Goal: Task Accomplishment & Management: Manage account settings

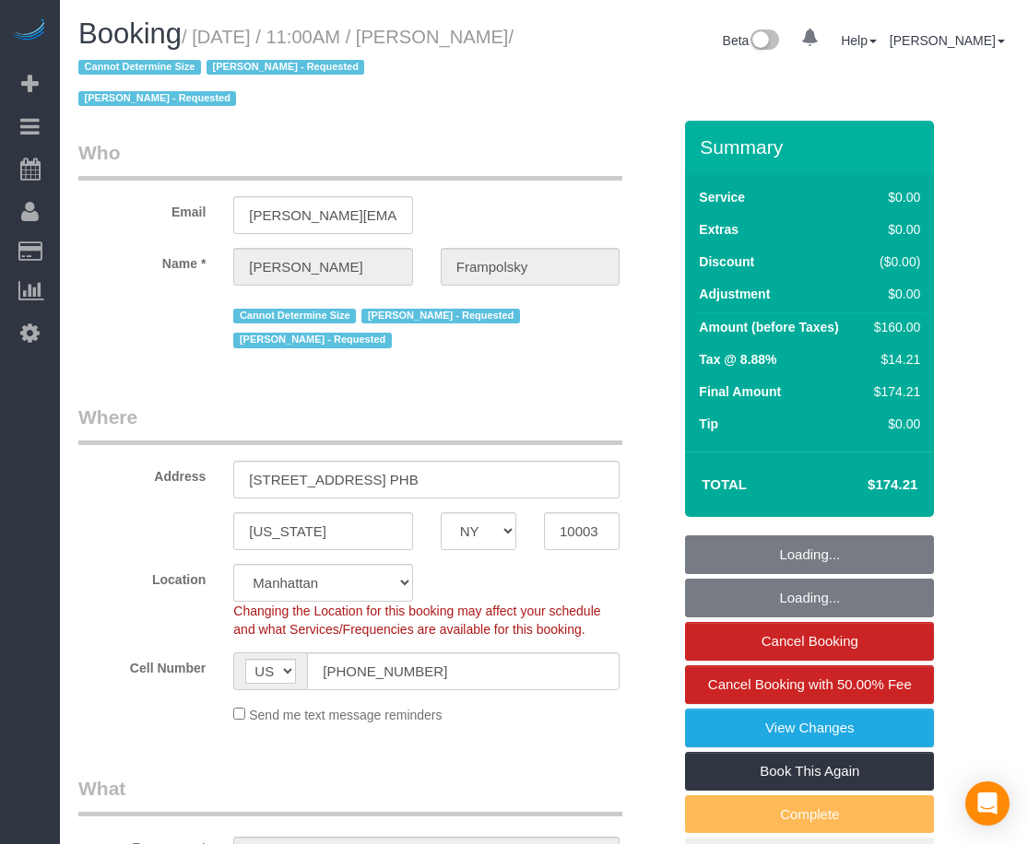
select select "NY"
select select "object:679"
select select "string:stripe-pm_1QjVlC4VGloSiKo7wAOhglht"
select select "number:59"
select select "number:72"
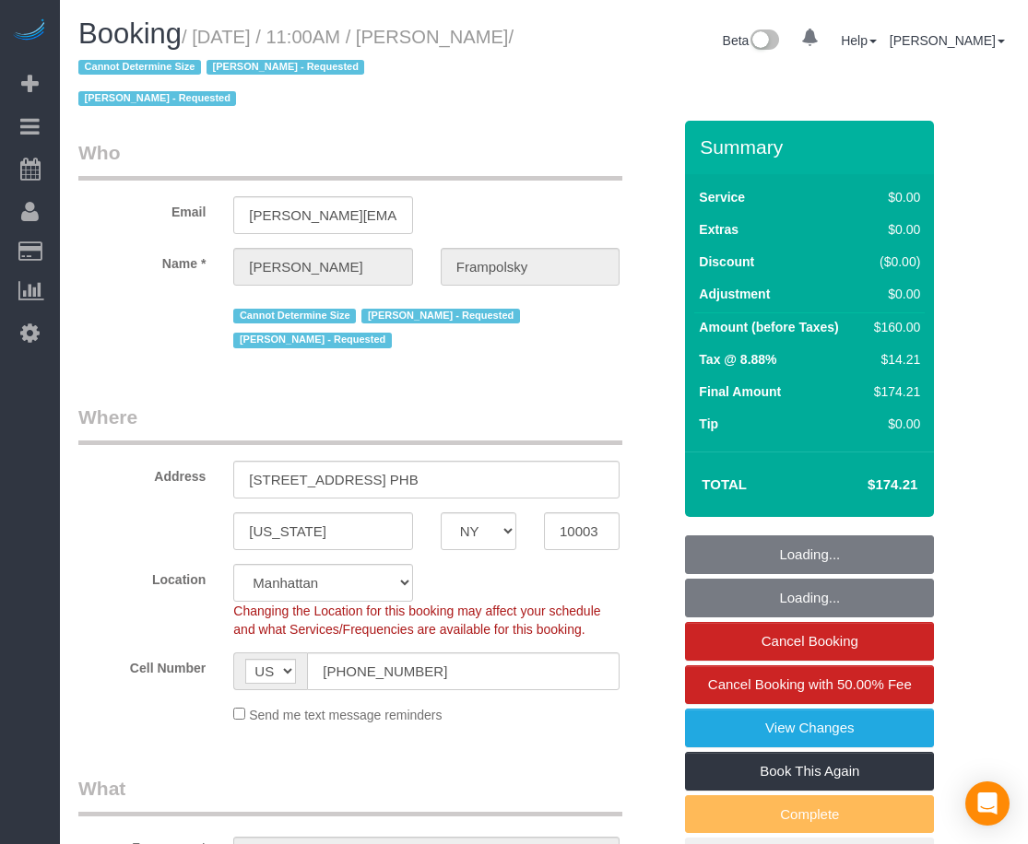
select select "number:15"
select select "number:7"
select select "1"
select select "spot1"
select select "1"
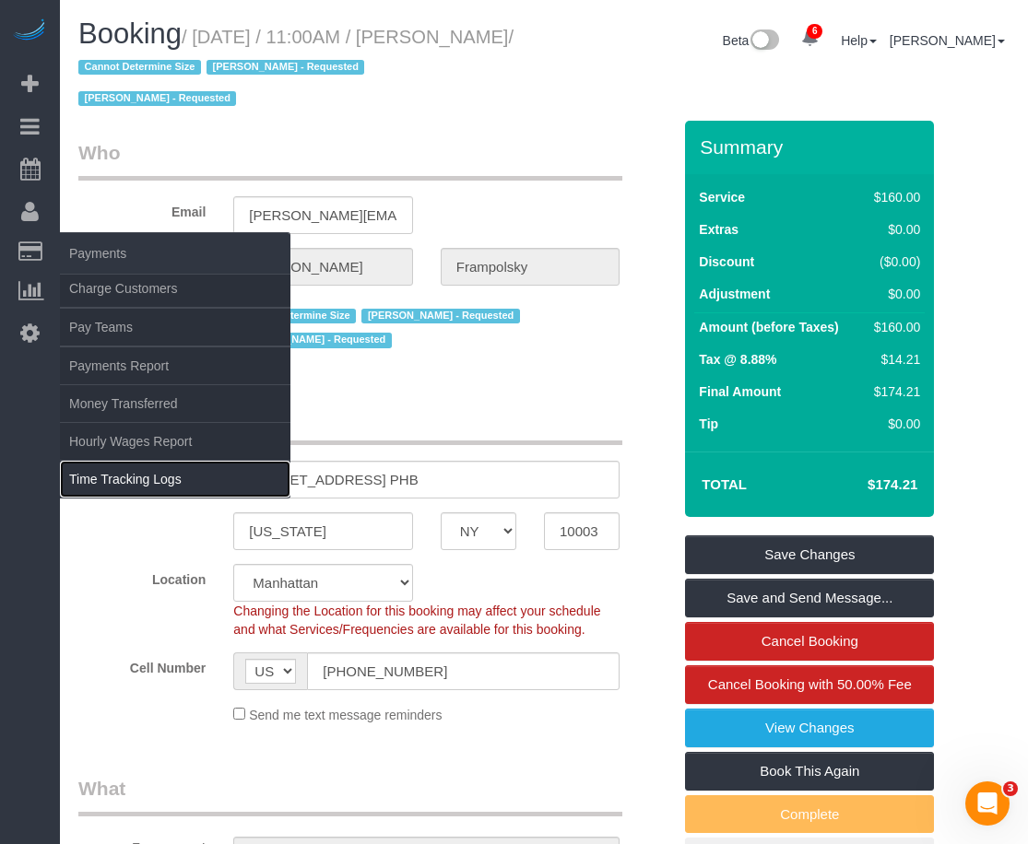
click at [126, 481] on link "Time Tracking Logs" at bounding box center [175, 479] width 230 height 37
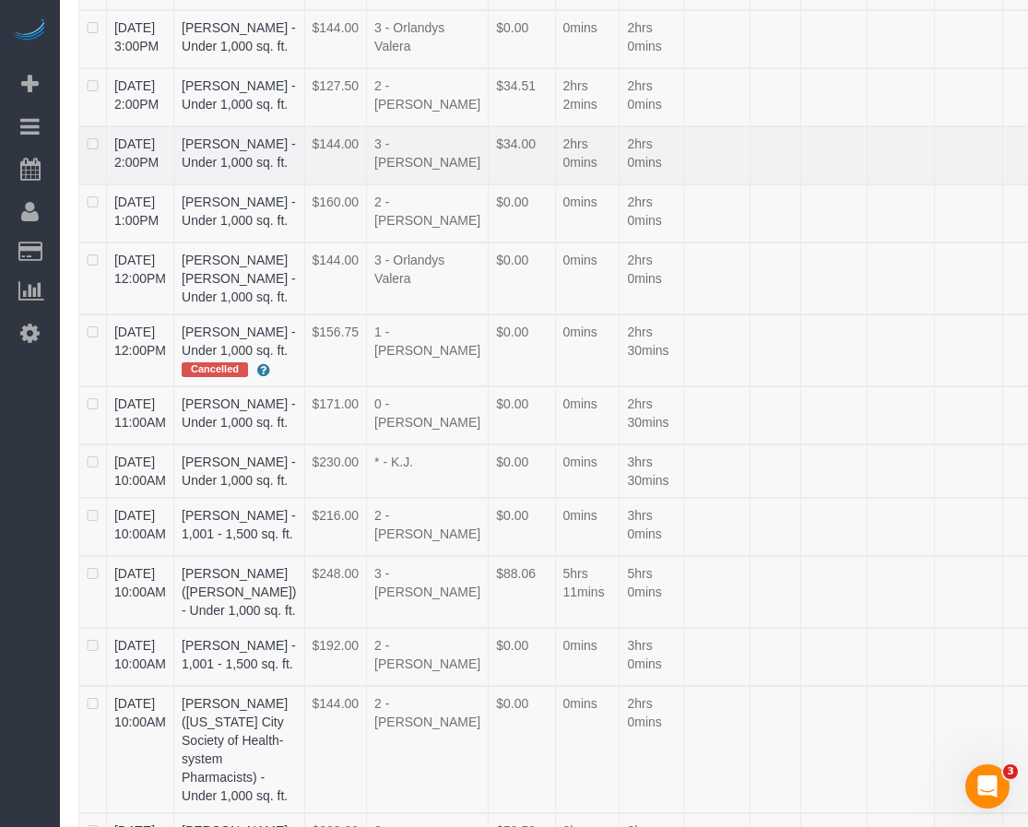
scroll to position [346, 0]
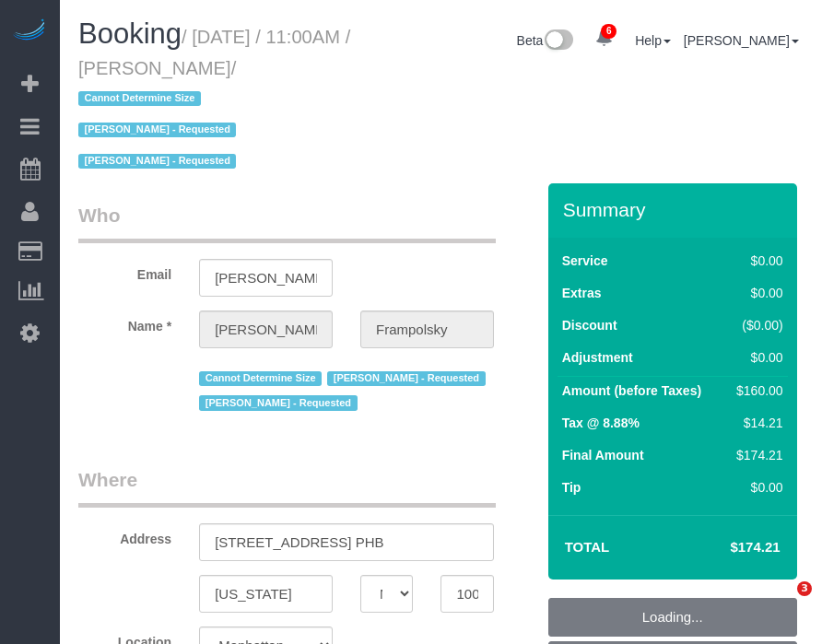
select select "NY"
select select "1"
select select "number:59"
select select "number:72"
select select "number:15"
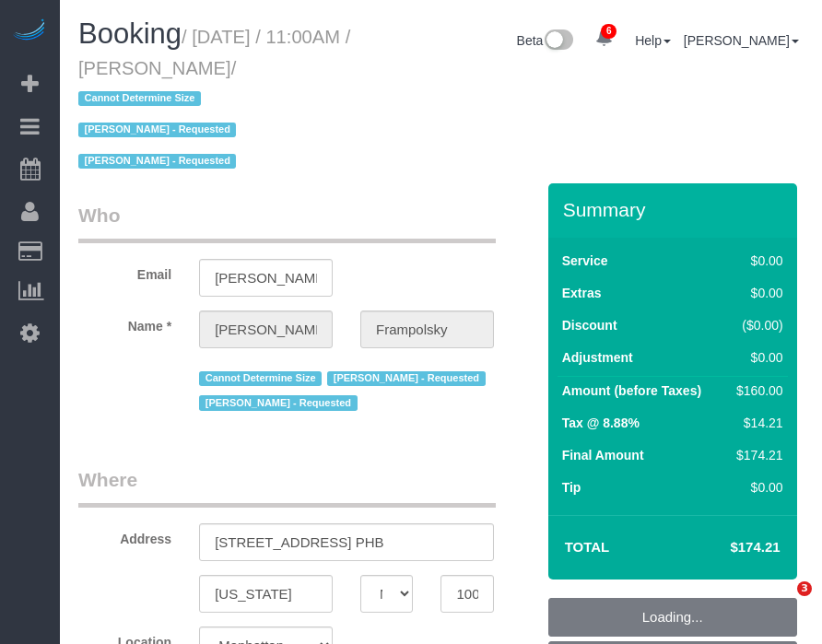
select select "number:7"
select select "spot1"
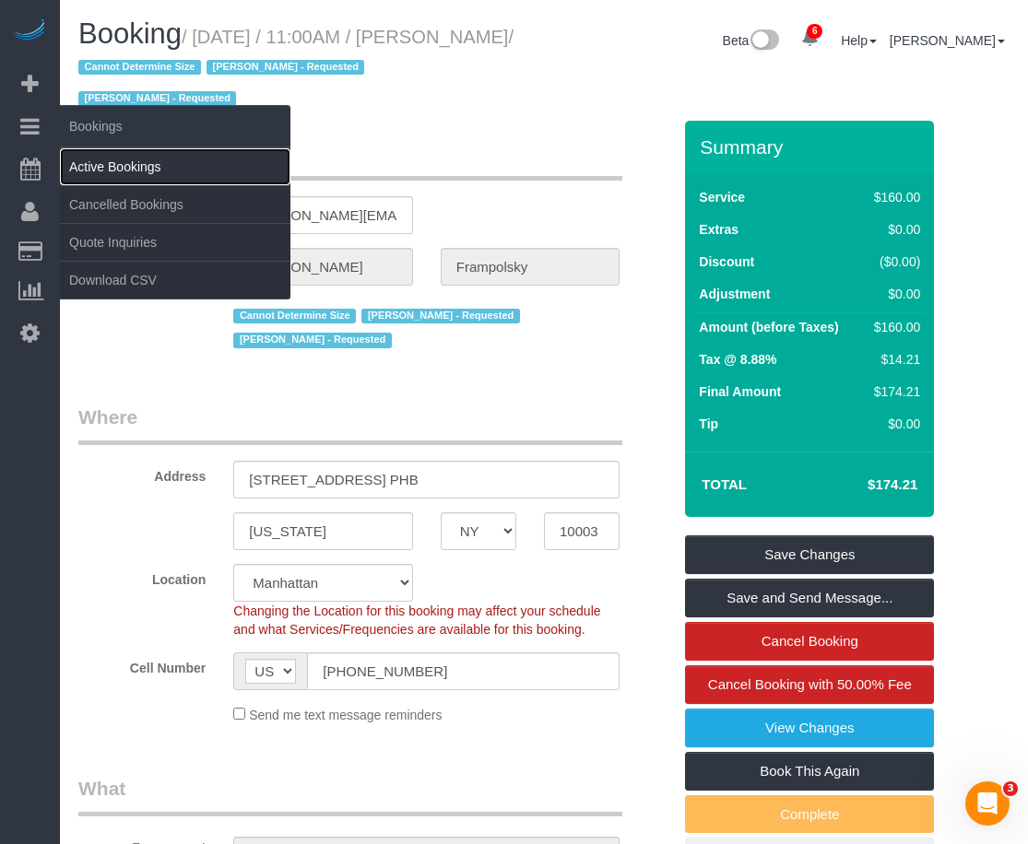
click at [89, 159] on link "Active Bookings" at bounding box center [175, 166] width 230 height 37
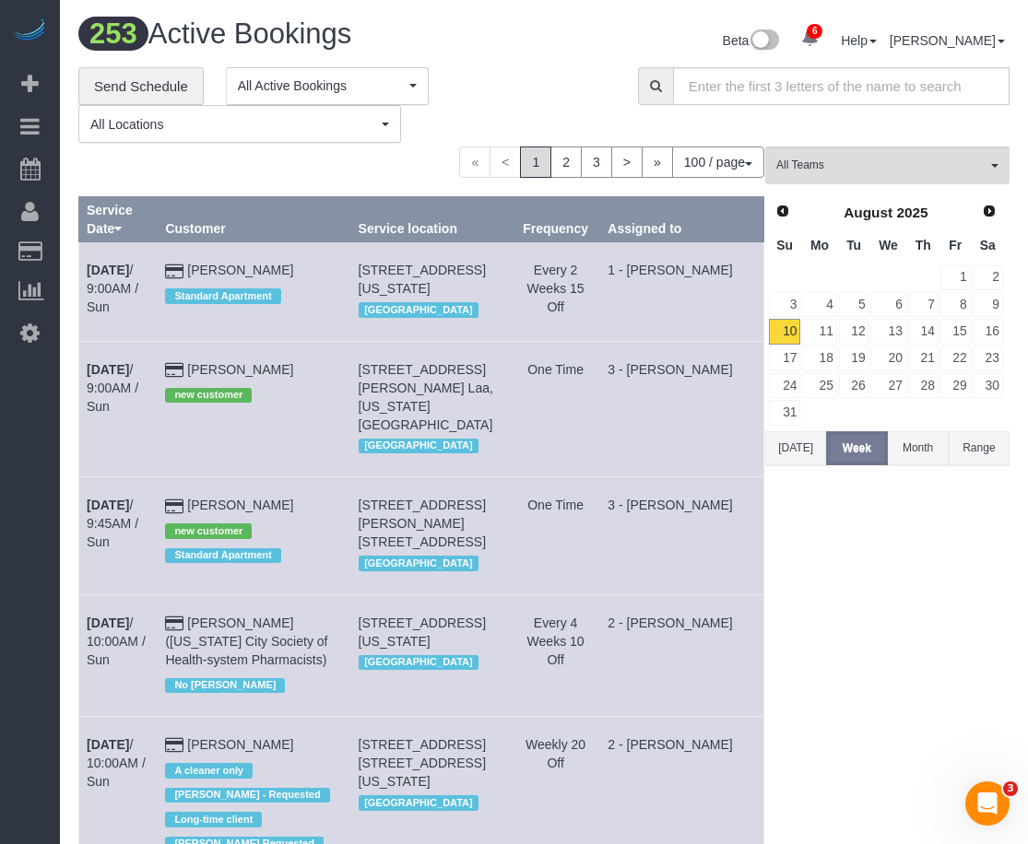
click at [790, 453] on button "Today" at bounding box center [795, 448] width 61 height 34
click at [821, 161] on span "All Teams" at bounding box center [881, 166] width 210 height 16
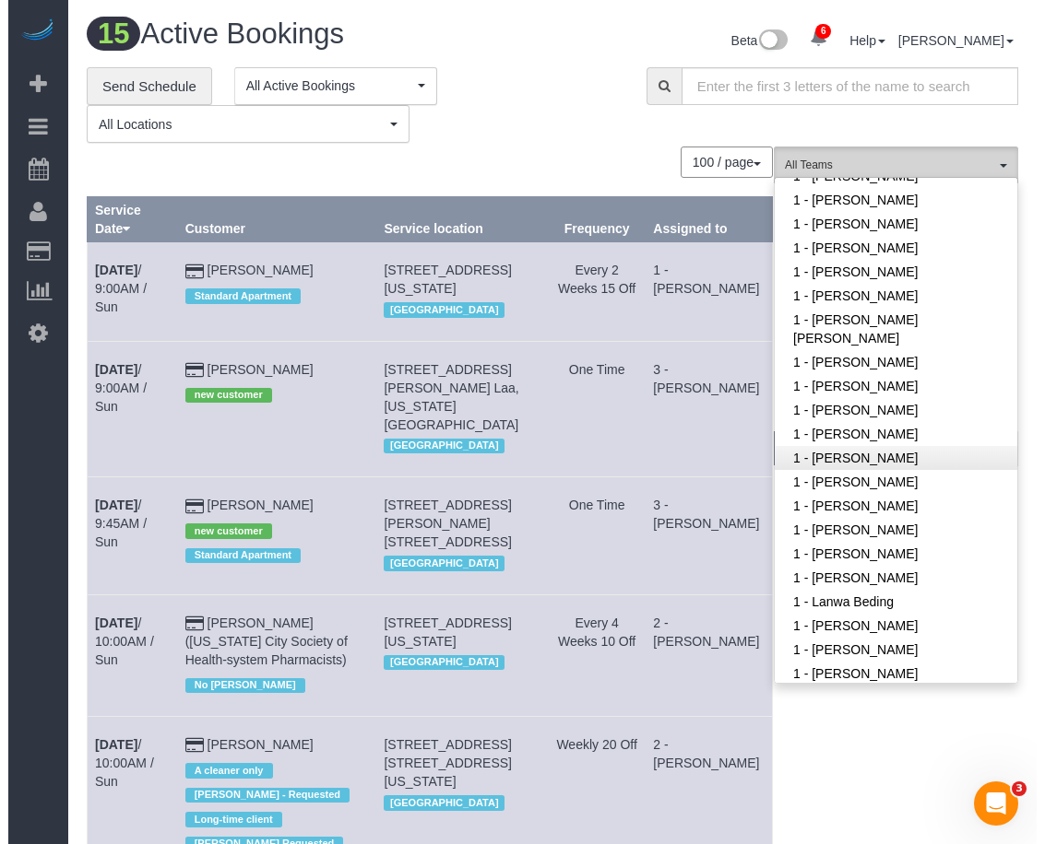
scroll to position [576, 0]
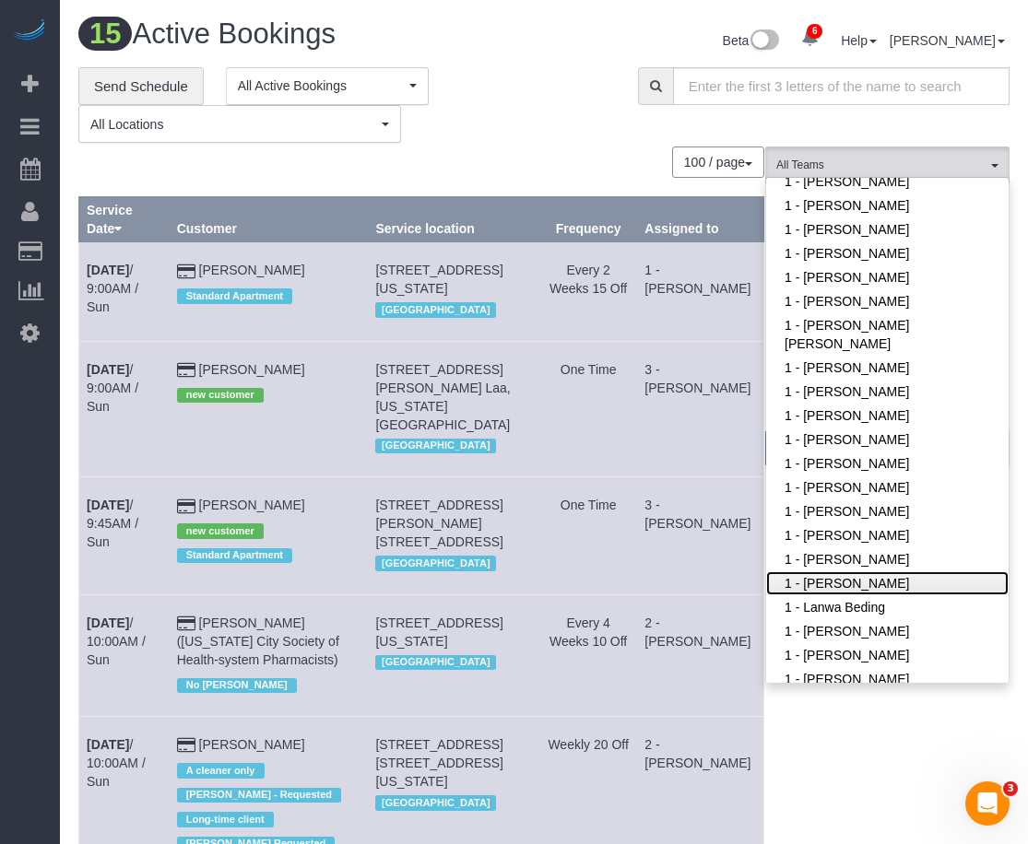
click at [813, 582] on link "1 - Kariluz Romero" at bounding box center [887, 584] width 242 height 24
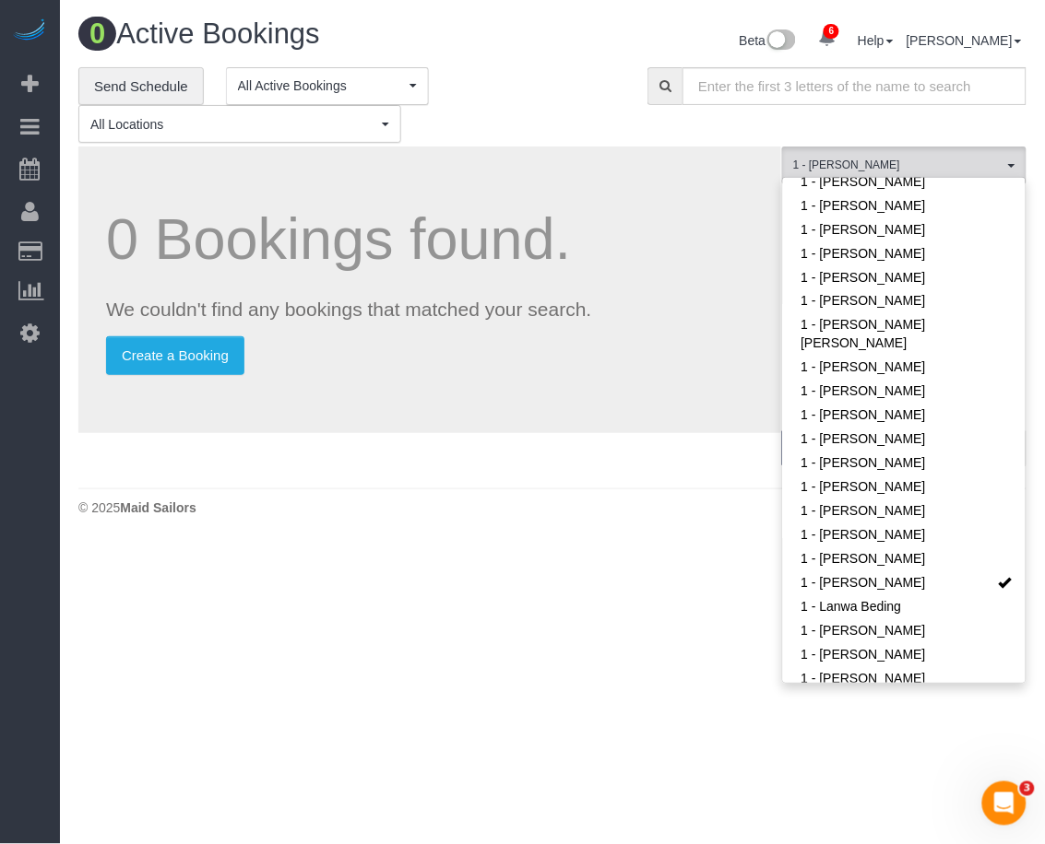
click at [559, 616] on body "6 Beta Your Notifications You have 0 alerts × You have 1 to charge for 08/09/20…" at bounding box center [522, 422] width 1045 height 844
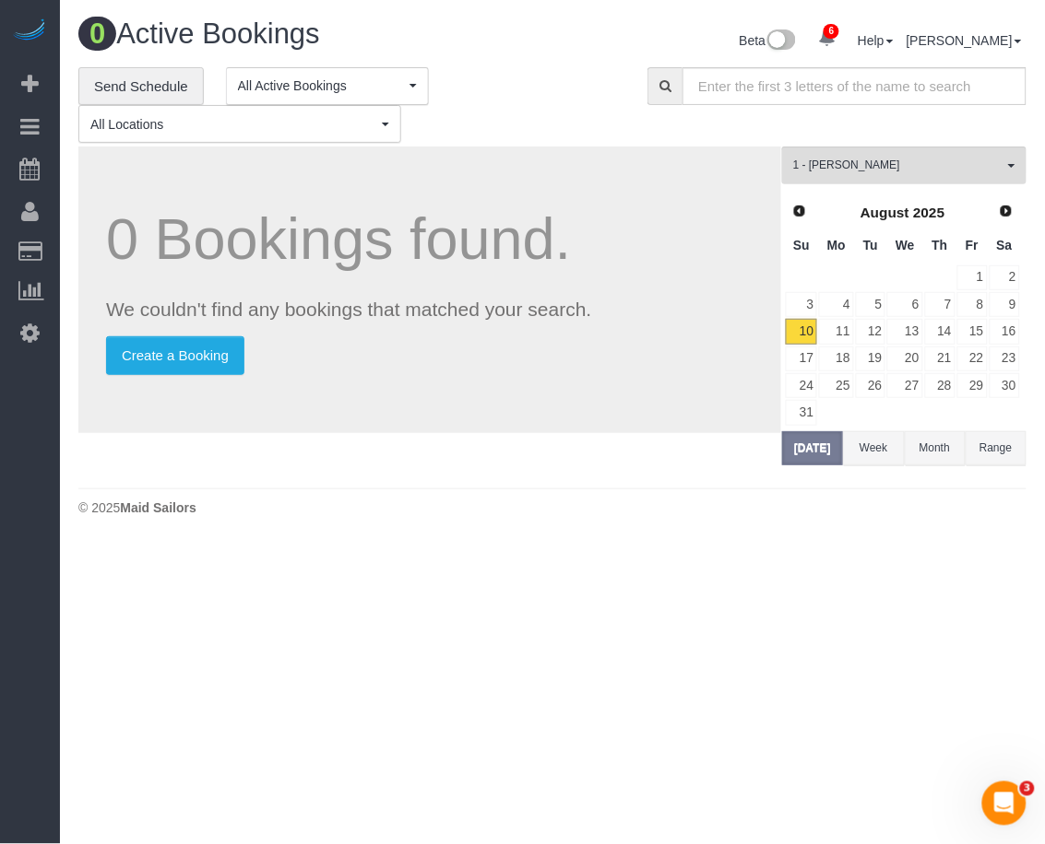
click at [722, 644] on body "6 Beta Your Notifications You have 0 alerts × You have 1 to charge for 08/09/20…" at bounding box center [522, 422] width 1045 height 844
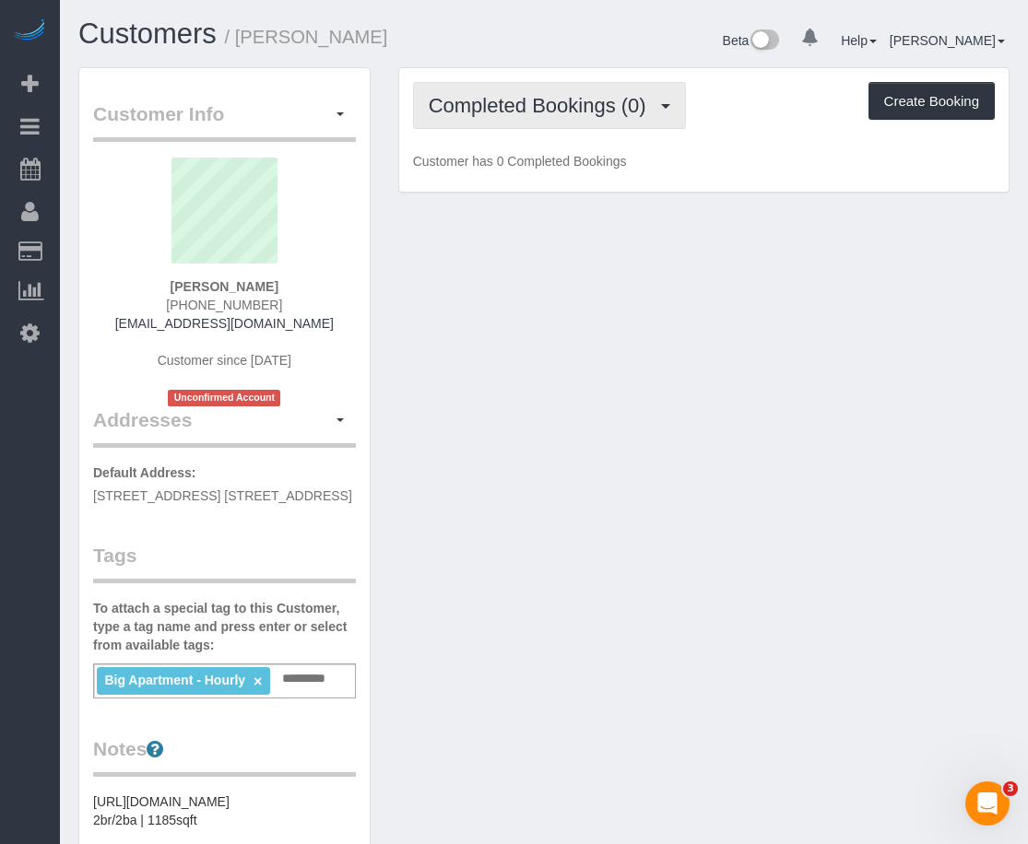
click at [524, 117] on button "Completed Bookings (0)" at bounding box center [549, 105] width 273 height 47
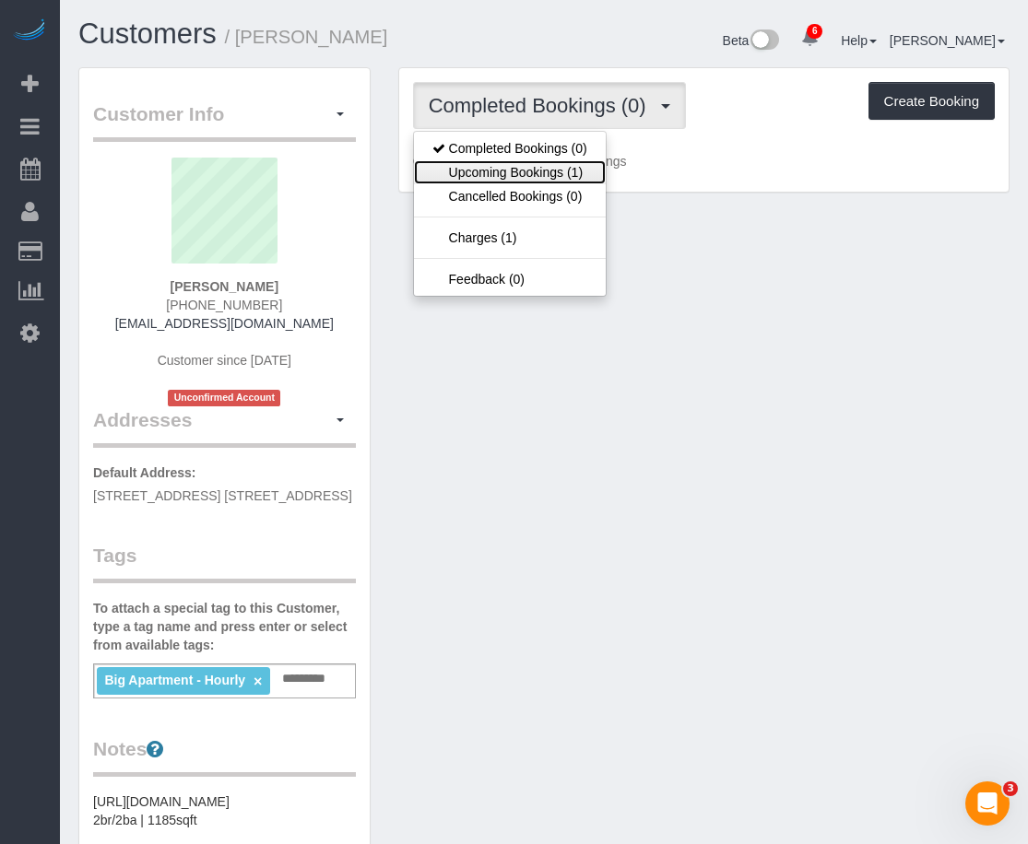
click at [522, 173] on link "Upcoming Bookings (1)" at bounding box center [510, 172] width 192 height 24
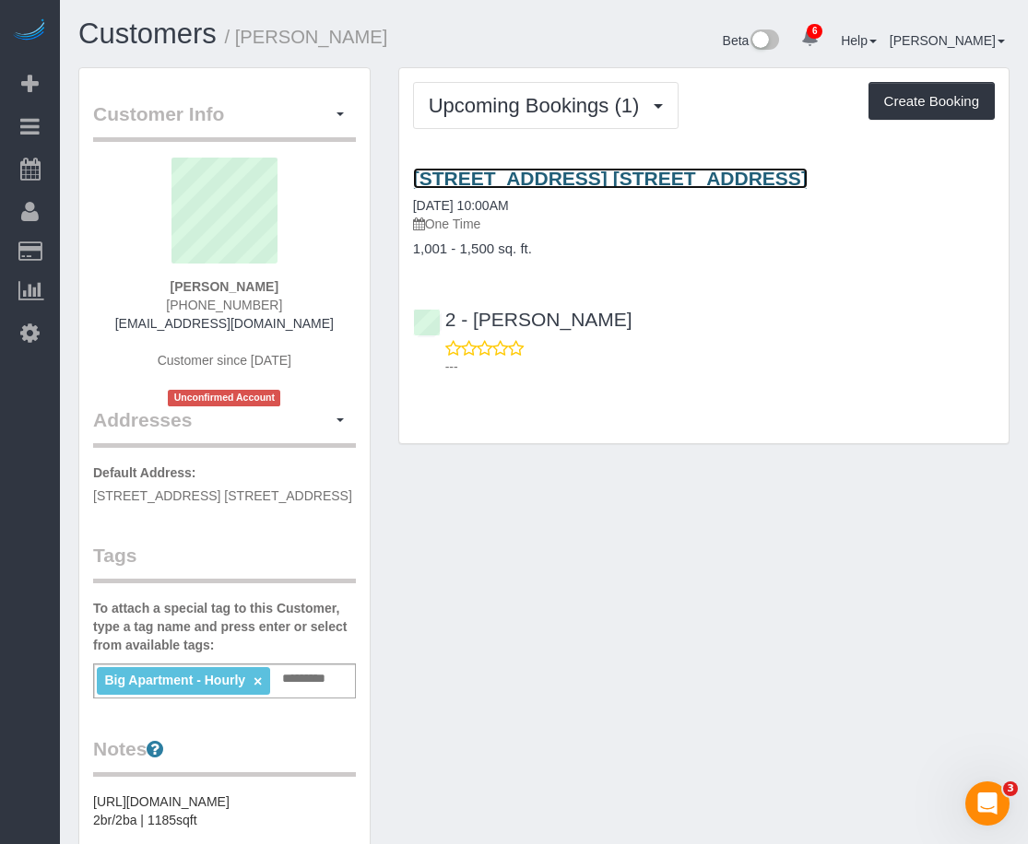
click at [637, 169] on link "1 City Point, Apt. 36f, Brooklyn, NY 11201" at bounding box center [610, 178] width 395 height 21
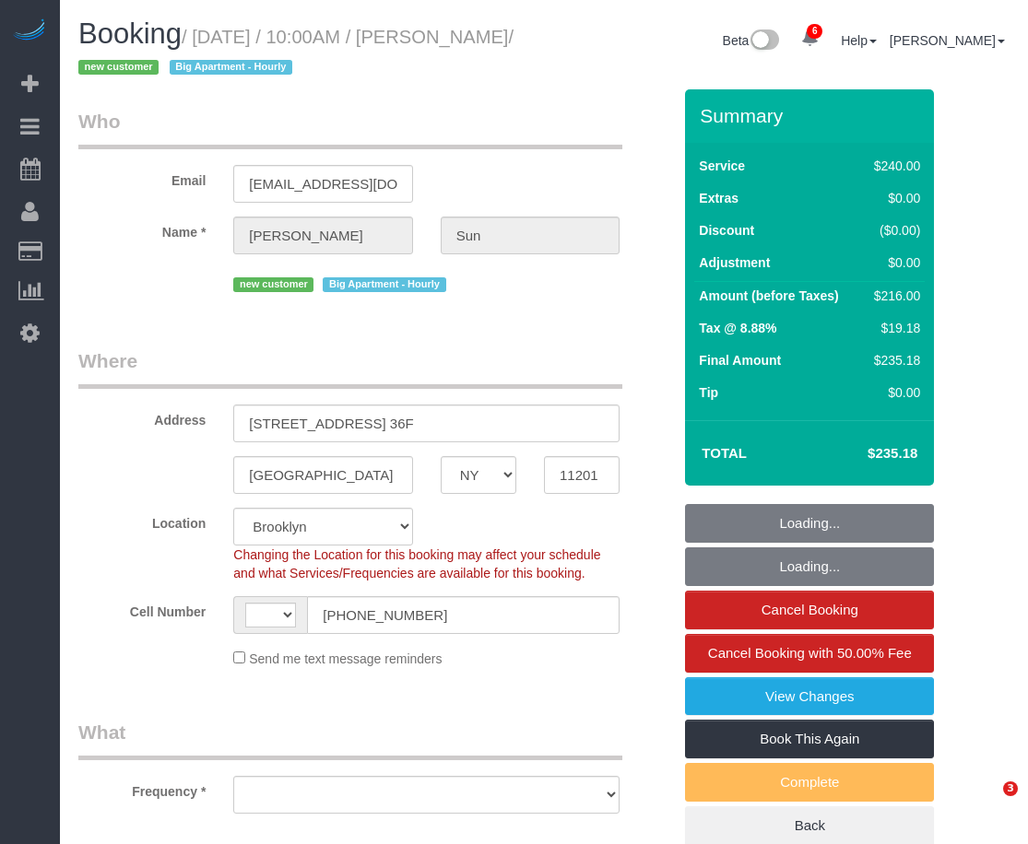
select select "NY"
select select "object:586"
select select "string:stripe-pm_1RuCGK4VGloSiKo7L4cBGUD1"
select select "number:56"
select select "number:75"
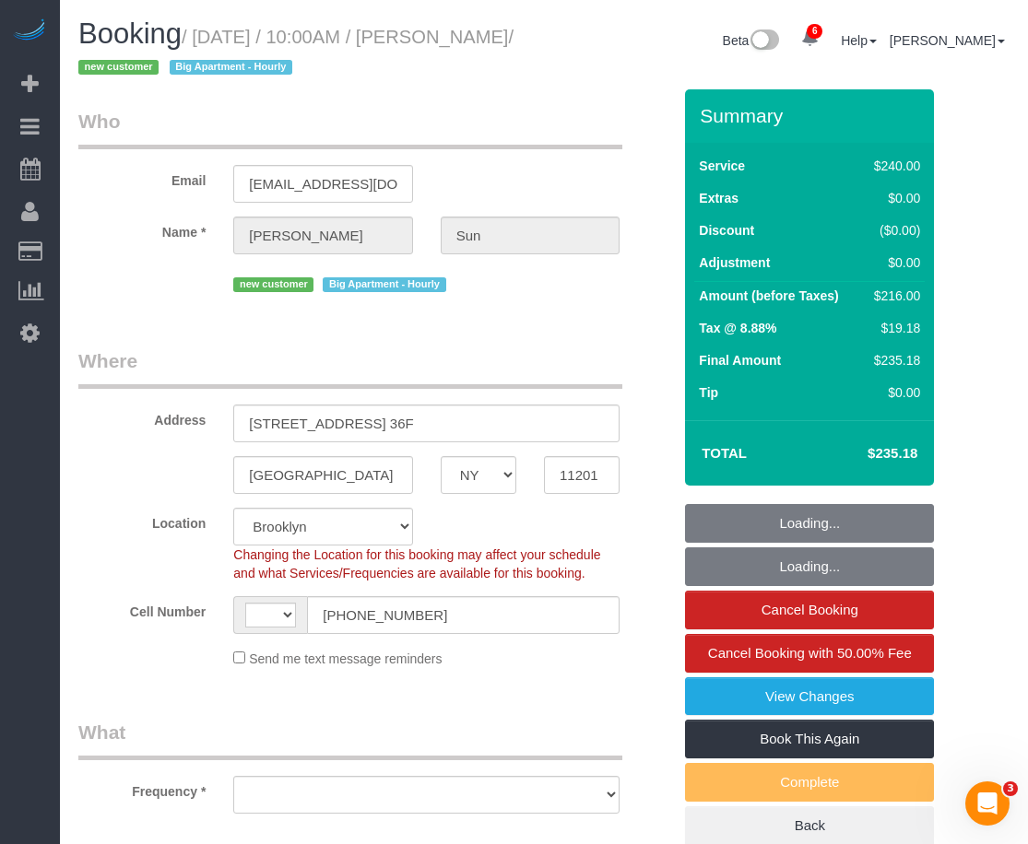
select select "number:15"
select select "number:5"
select select "string:US"
select select "spot1"
select select "180"
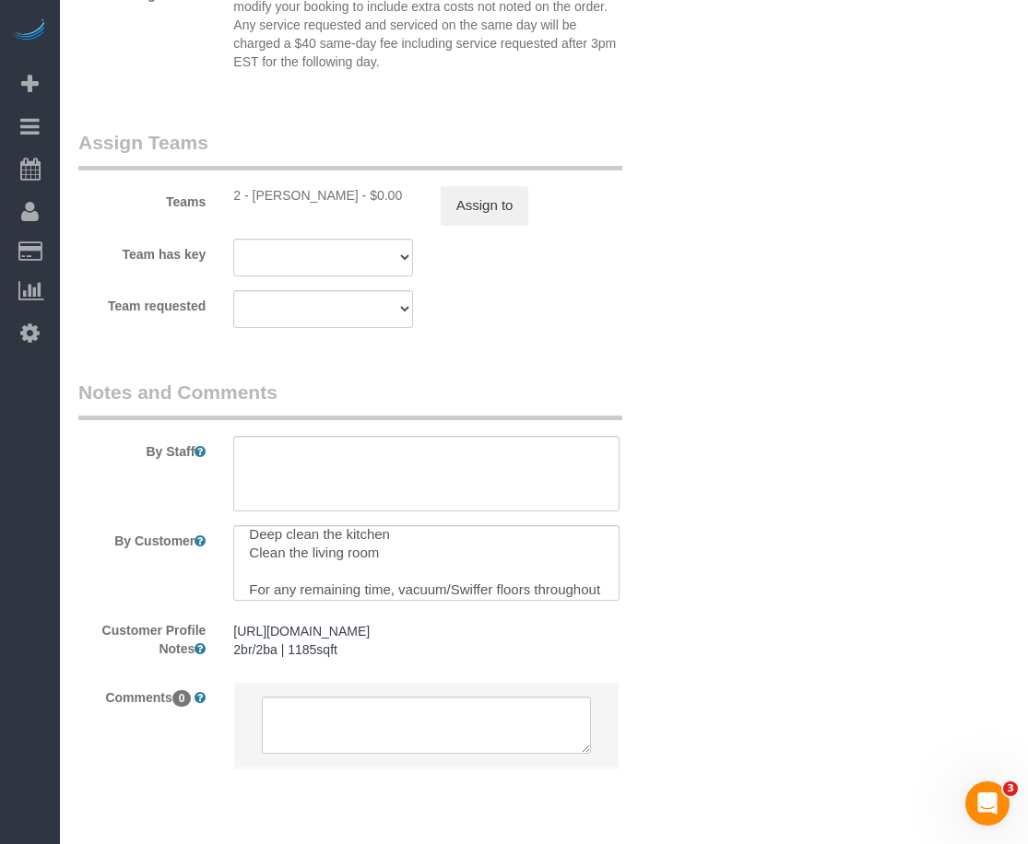
scroll to position [74, 0]
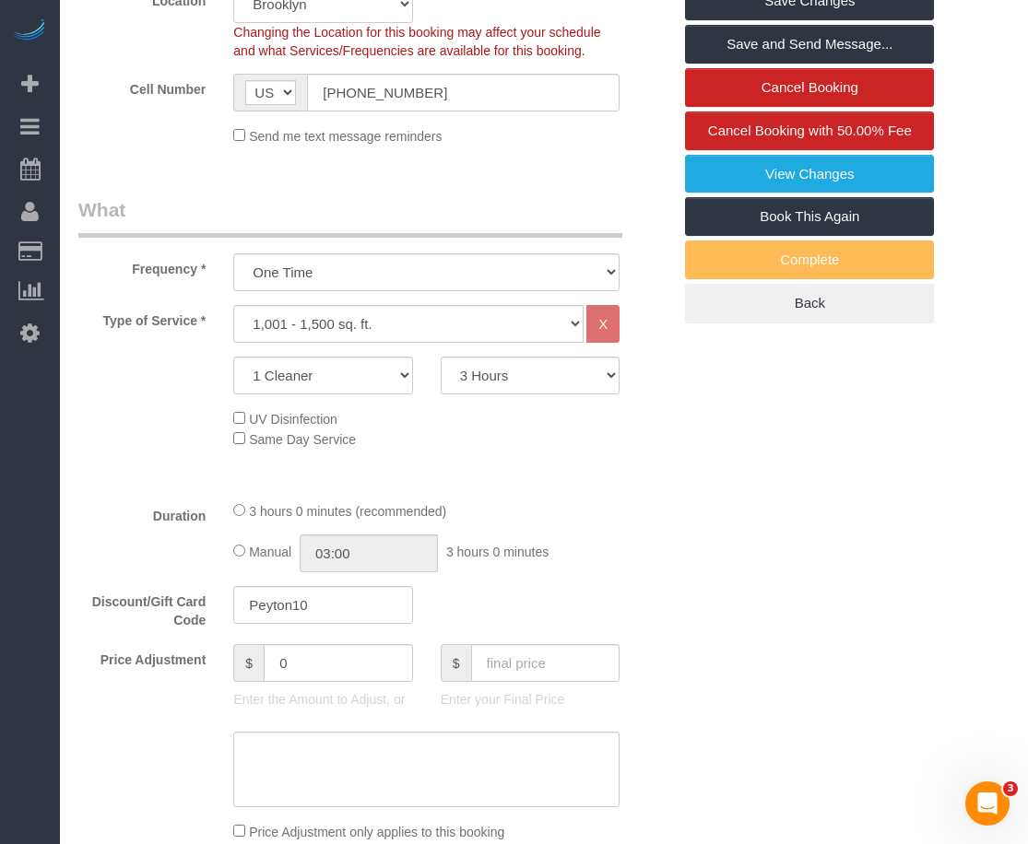
scroll to position [519, 0]
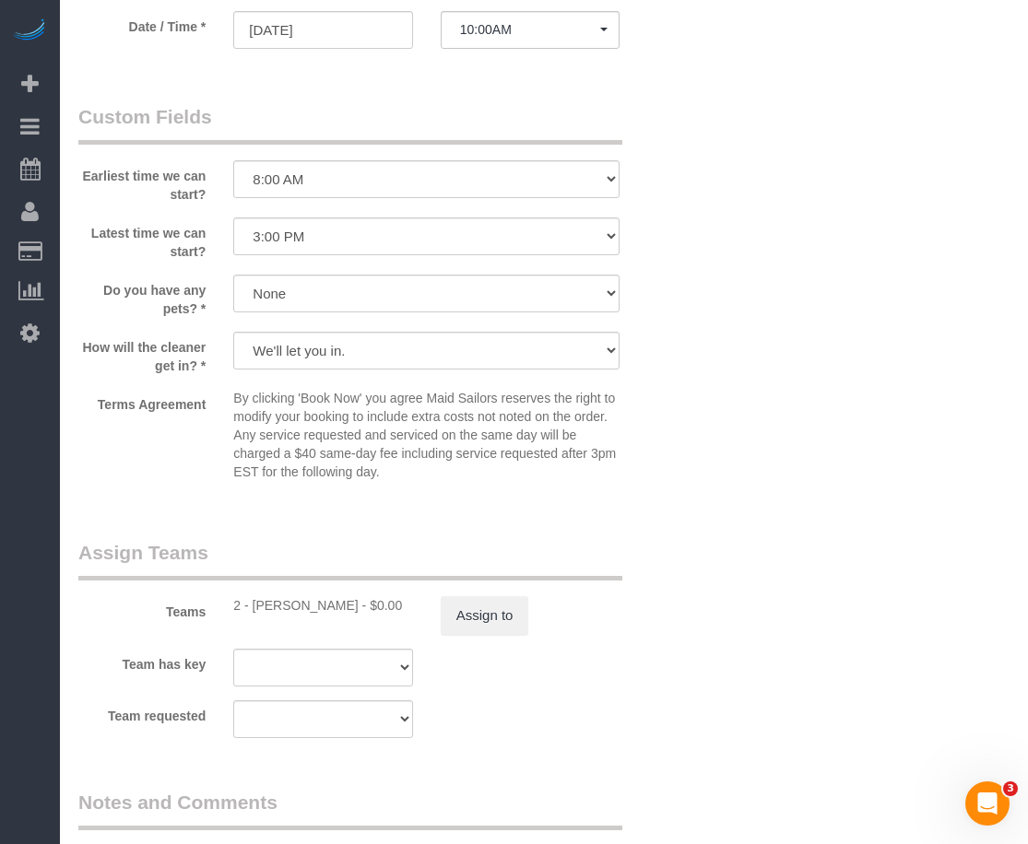
scroll to position [1613, 0]
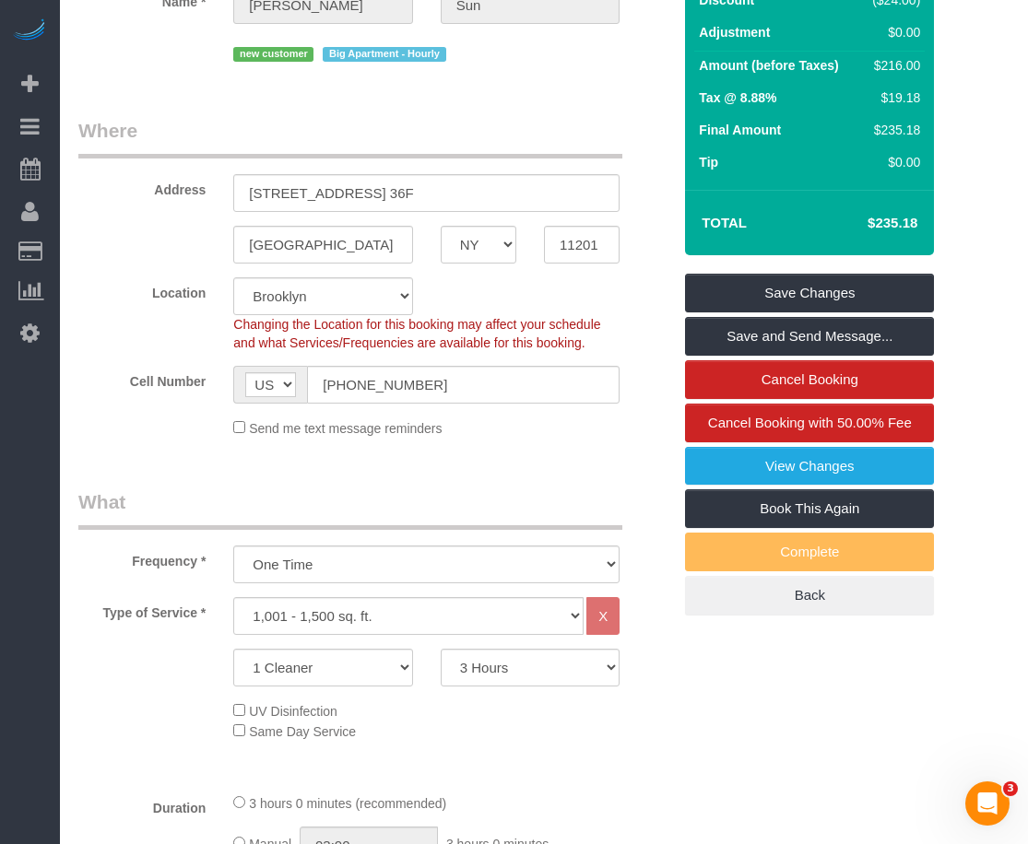
scroll to position [0, 0]
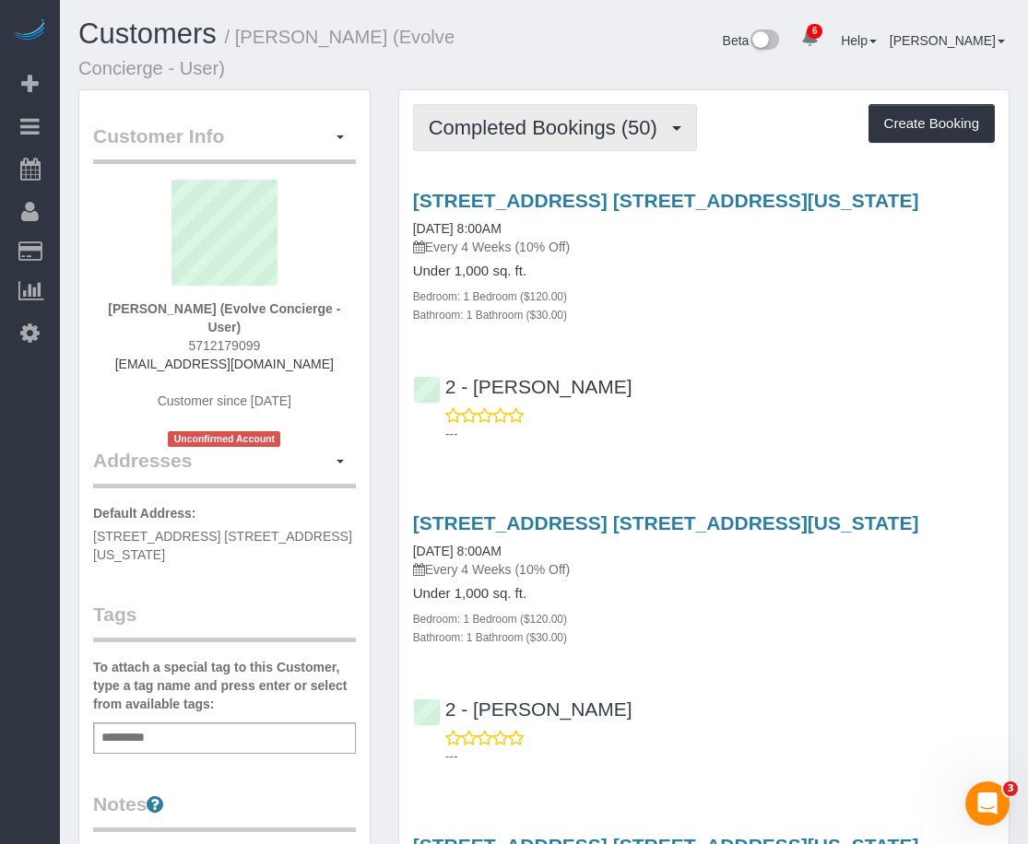
click at [540, 136] on span "Completed Bookings (50)" at bounding box center [548, 127] width 238 height 23
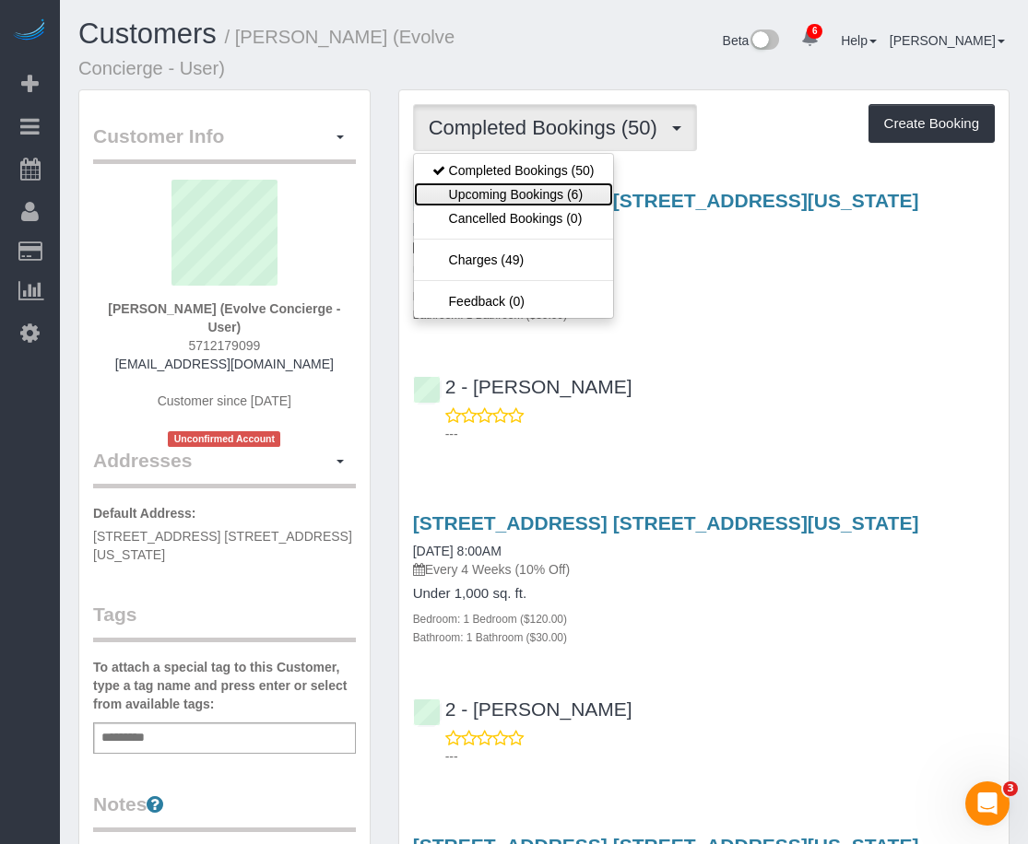
click at [523, 196] on link "Upcoming Bookings (6)" at bounding box center [513, 195] width 199 height 24
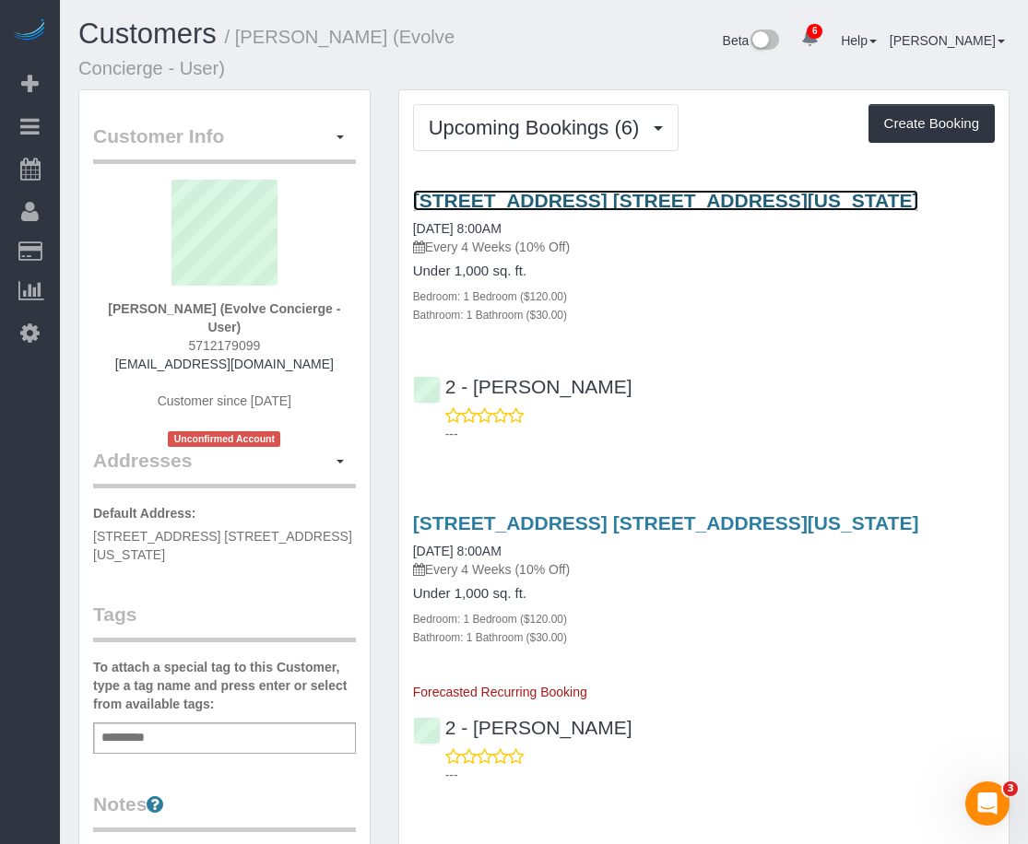
click at [564, 201] on link "18 West 48th Street, Apt. 27c, New York, NY 10036" at bounding box center [666, 200] width 506 height 21
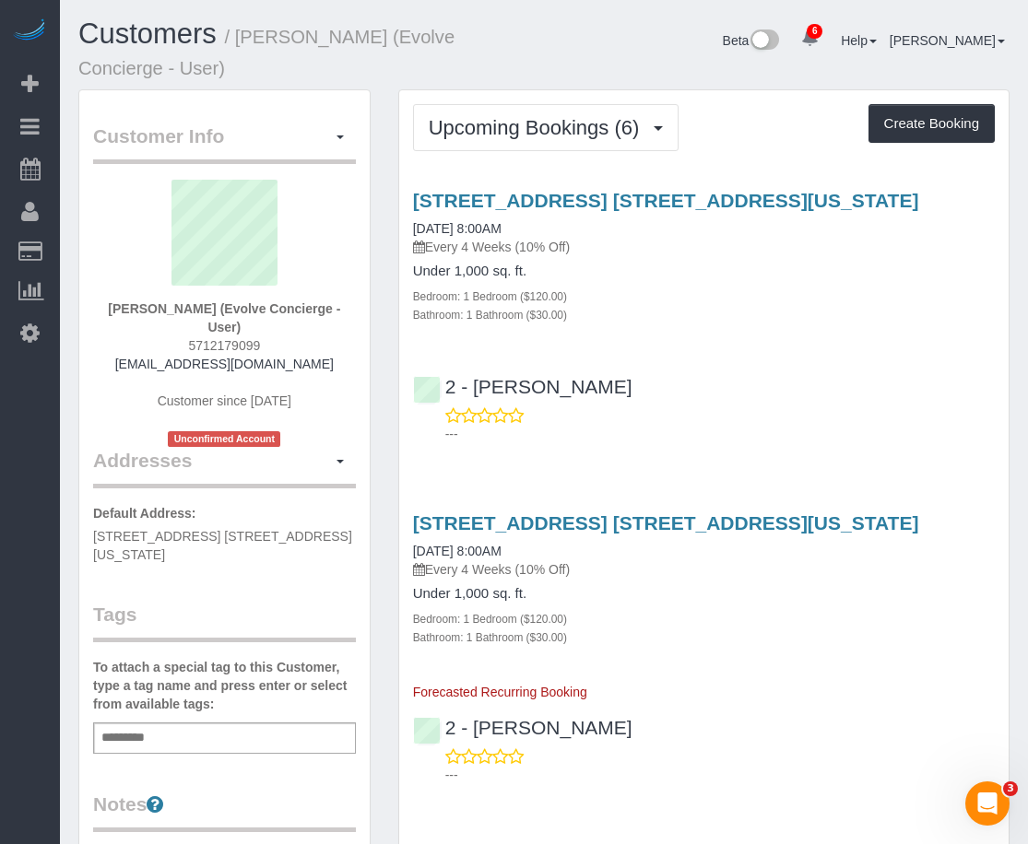
click at [729, 655] on div "18 West 48th Street, Apt. 27c, New York, NY 10036 09/10/2025 8:00AM Every 4 Wee…" at bounding box center [703, 607] width 609 height 189
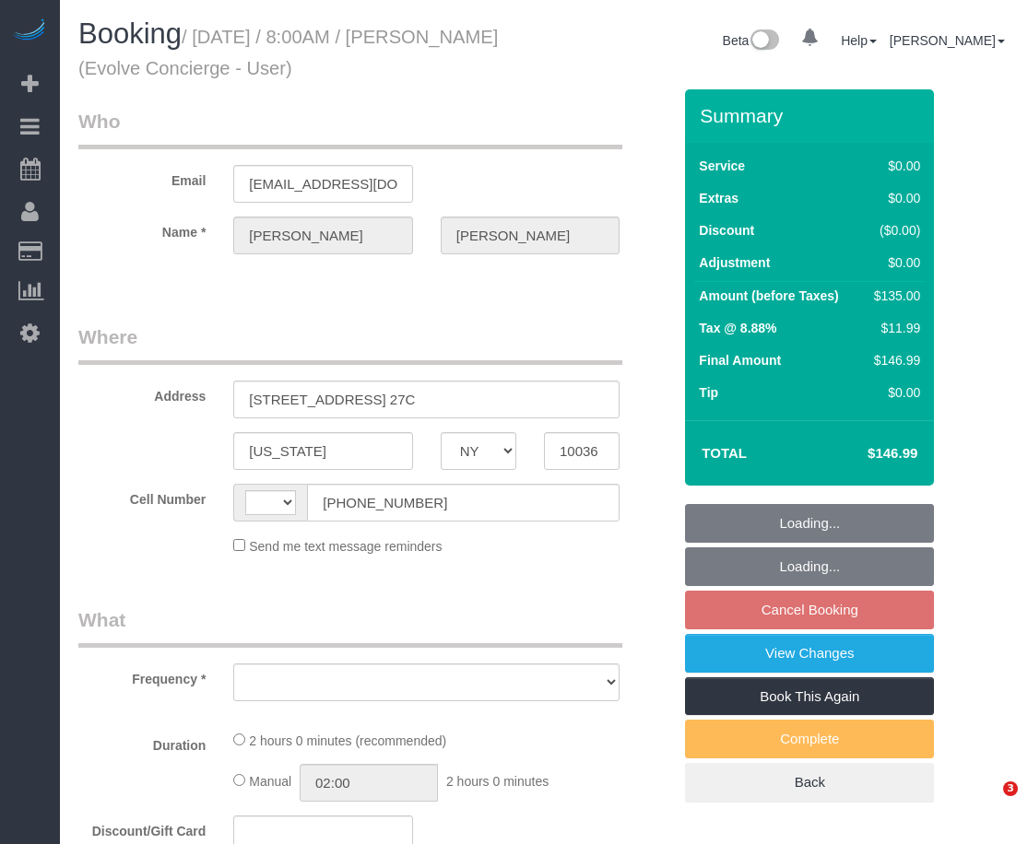
select select "NY"
select select "string:stripe-pm_1K45wU4VGloSiKo7WmL9HwBH"
select select "number:89"
select select "number:90"
select select "number:15"
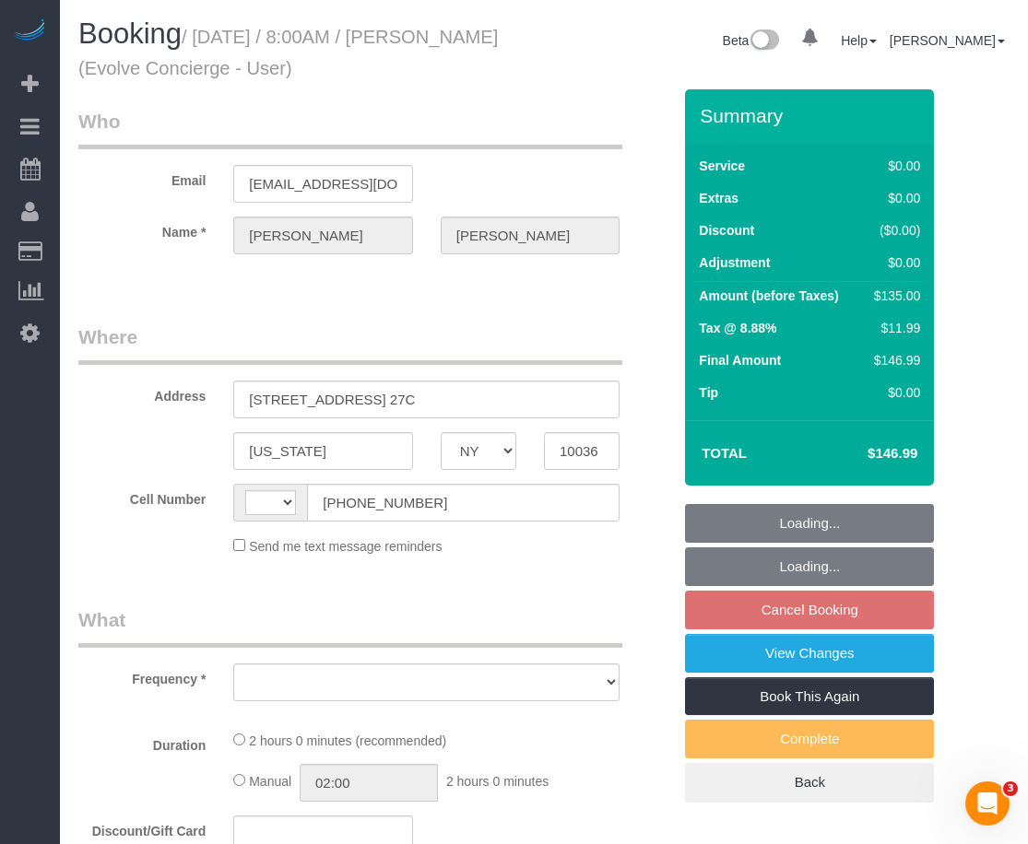
select select "number:6"
select select "number:21"
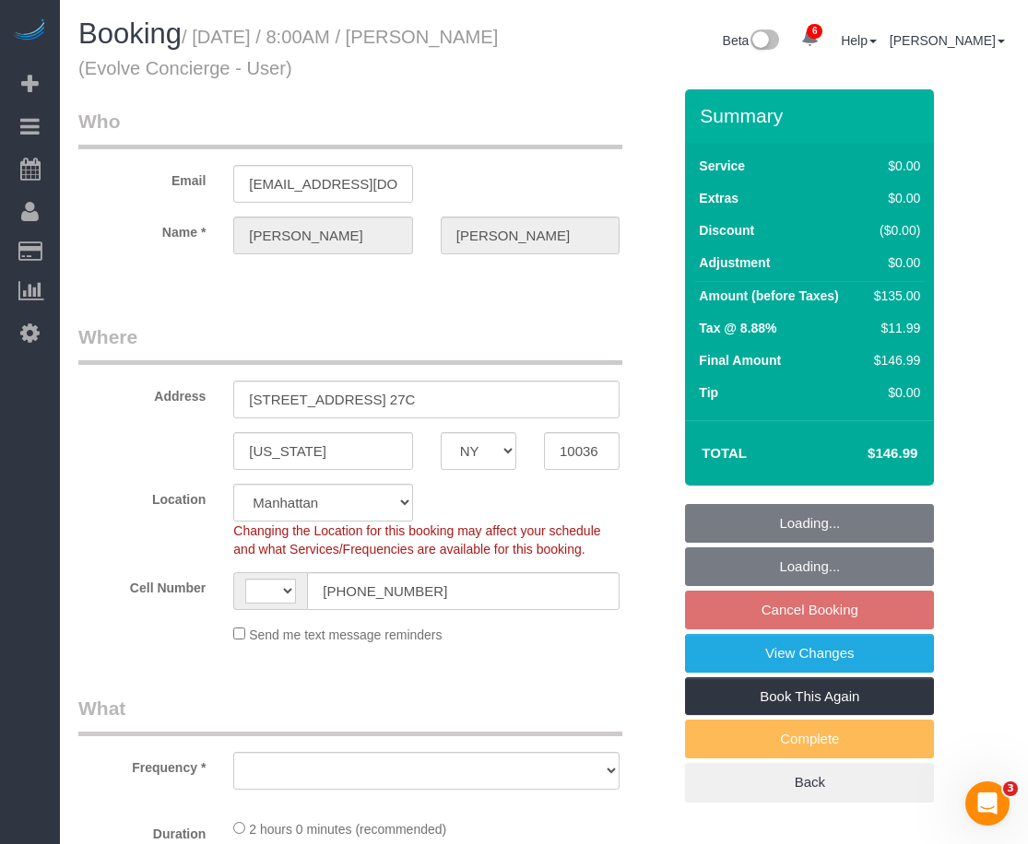
select select "string:US"
select select "object:938"
select select "1"
select select "spot1"
select select "1"
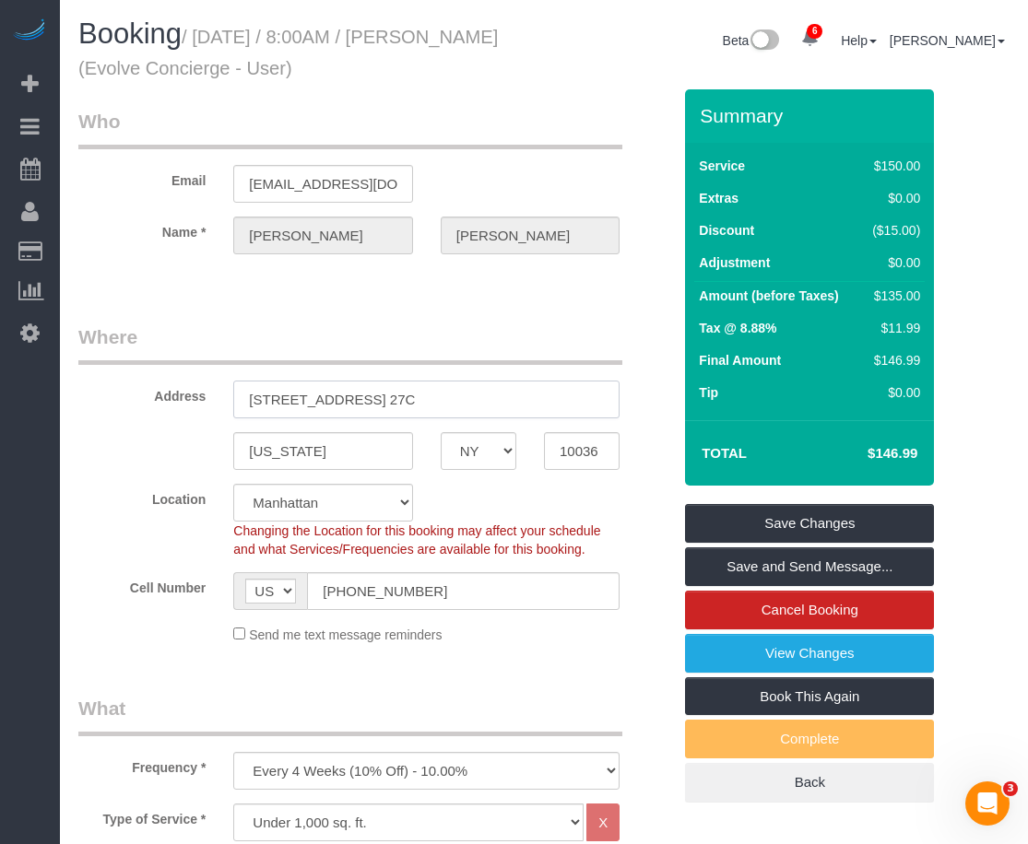
drag, startPoint x: 466, startPoint y: 397, endPoint x: 242, endPoint y: 411, distance: 225.4
click at [242, 411] on input "18 West 48th Street, Apt. 27C" at bounding box center [426, 400] width 386 height 38
drag, startPoint x: 196, startPoint y: 34, endPoint x: 357, endPoint y: 67, distance: 163.8
click at [357, 67] on h1 "Booking / August 13, 2025 / 8:00AM / Chris Foster (Evolve Concierge - User)" at bounding box center [304, 49] width 452 height 63
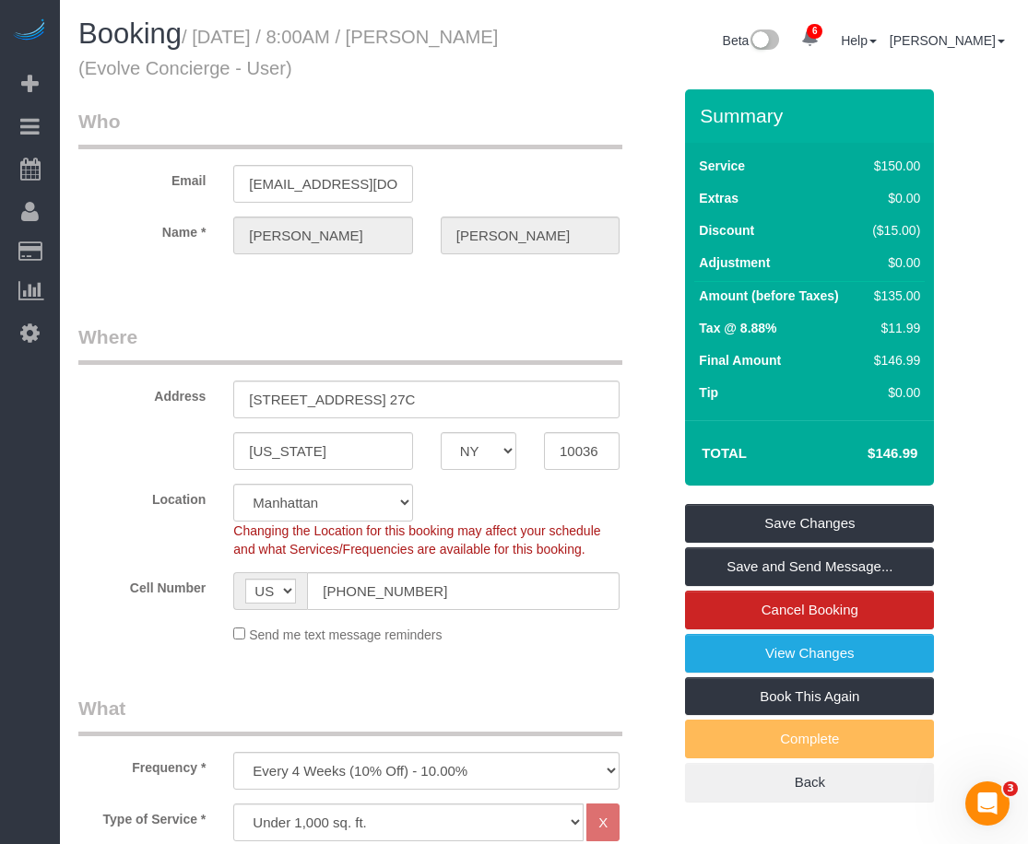
copy small "August 13, 2025 / 8:00AM / Chris Foster (Evolve Concierge - User)"
click at [804, 613] on link "Cancel Booking" at bounding box center [809, 610] width 249 height 39
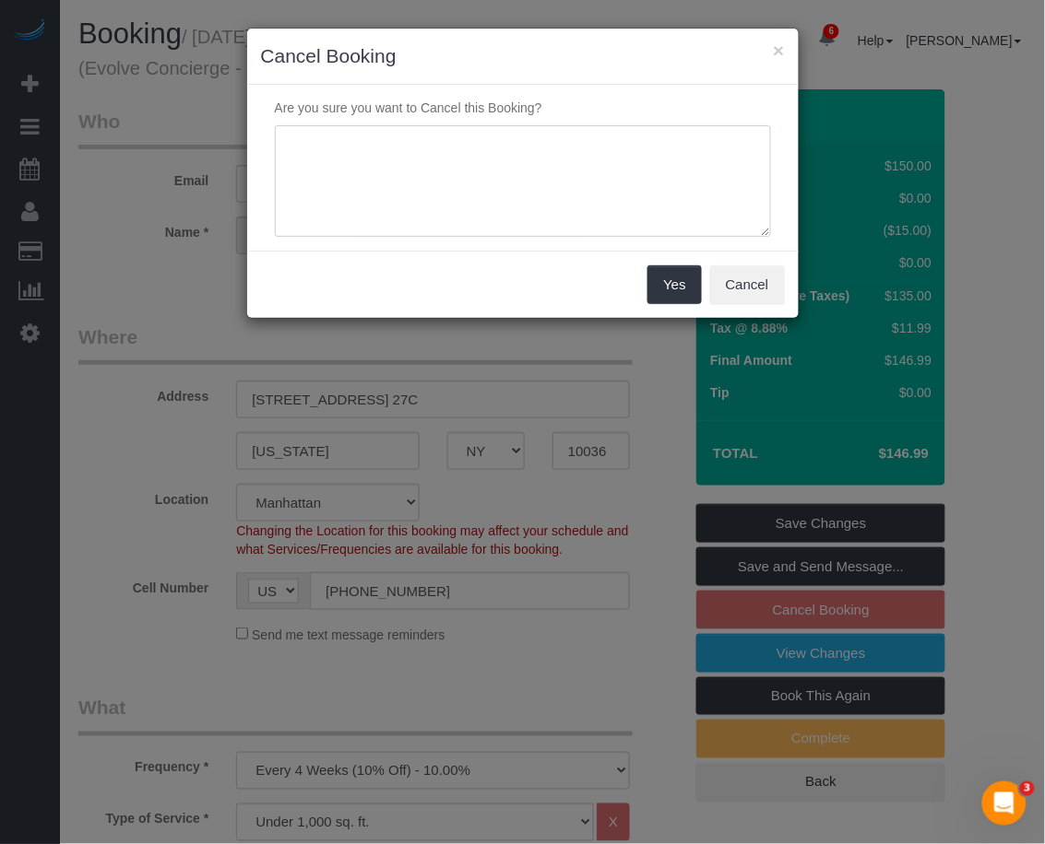
click at [541, 192] on textarea at bounding box center [523, 181] width 496 height 112
type textarea "m"
type textarea "customer has moved out"
click at [671, 286] on button "Yes" at bounding box center [673, 285] width 53 height 39
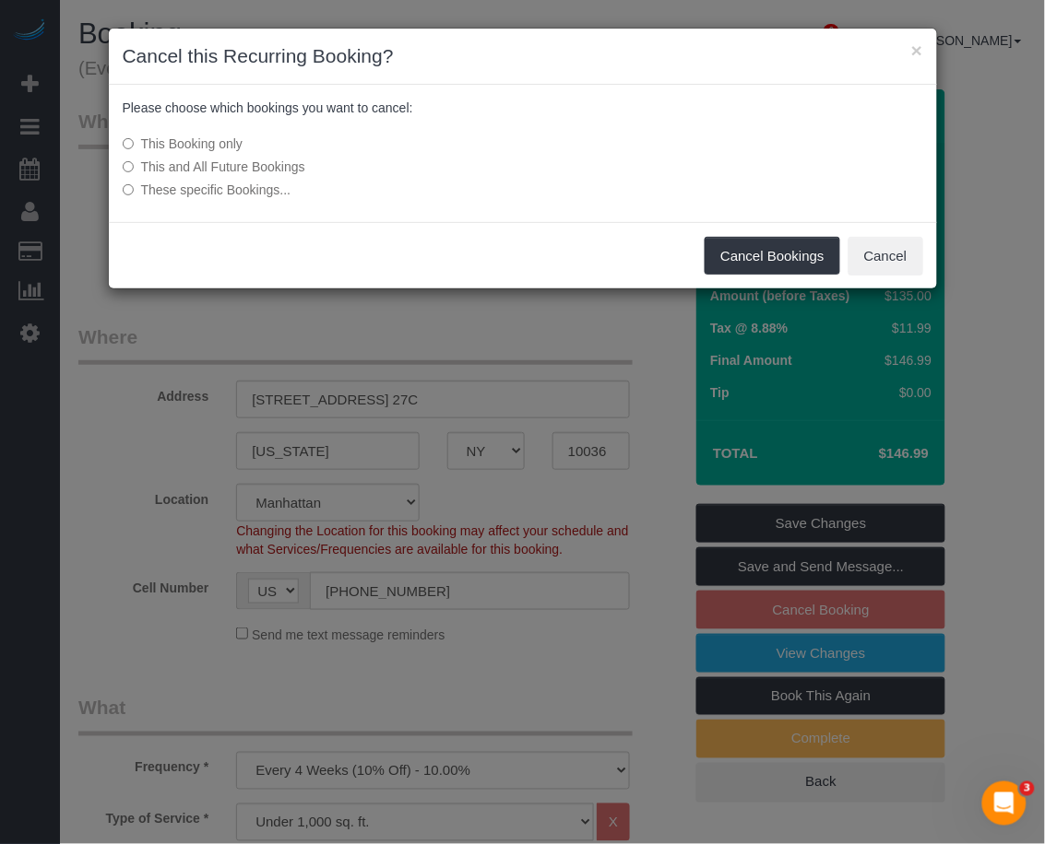
click at [298, 161] on label "This and All Future Bookings" at bounding box center [385, 167] width 525 height 18
click at [758, 252] on button "Cancel Bookings" at bounding box center [772, 256] width 136 height 39
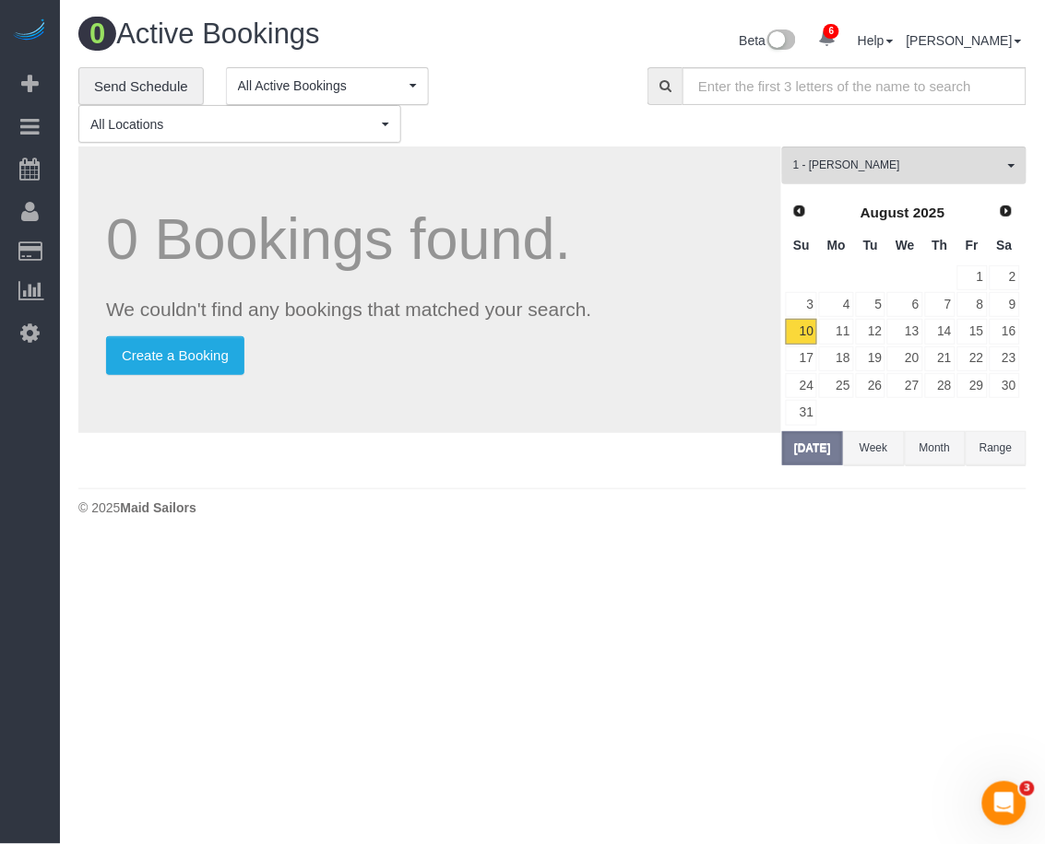
click at [527, 644] on body "6 Beta Your Notifications You have 0 alerts × You have 1 to charge for 08/09/20…" at bounding box center [522, 422] width 1045 height 844
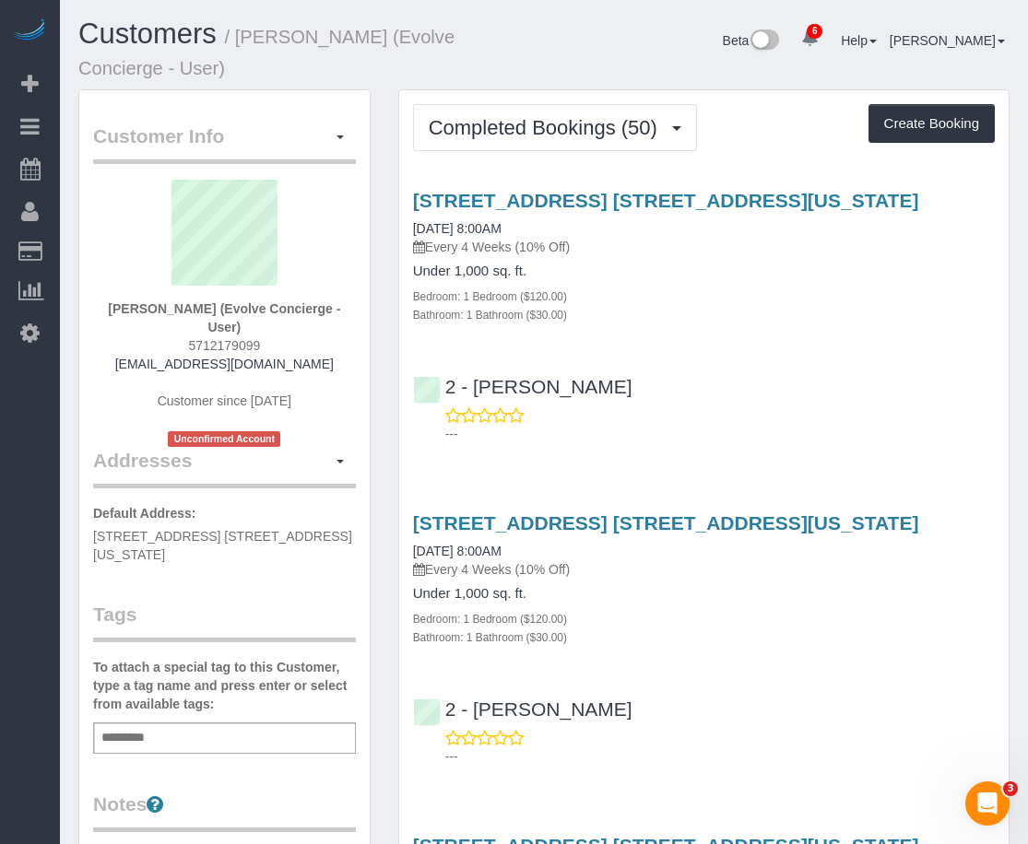
click at [986, 259] on div "18 West 48th Street, Apt. 27c, New York, NY 10036 07/16/2025 8:00AM Every 4 Wee…" at bounding box center [703, 257] width 609 height 134
click at [991, 275] on h4 "Under 1,000 sq. ft." at bounding box center [704, 272] width 582 height 16
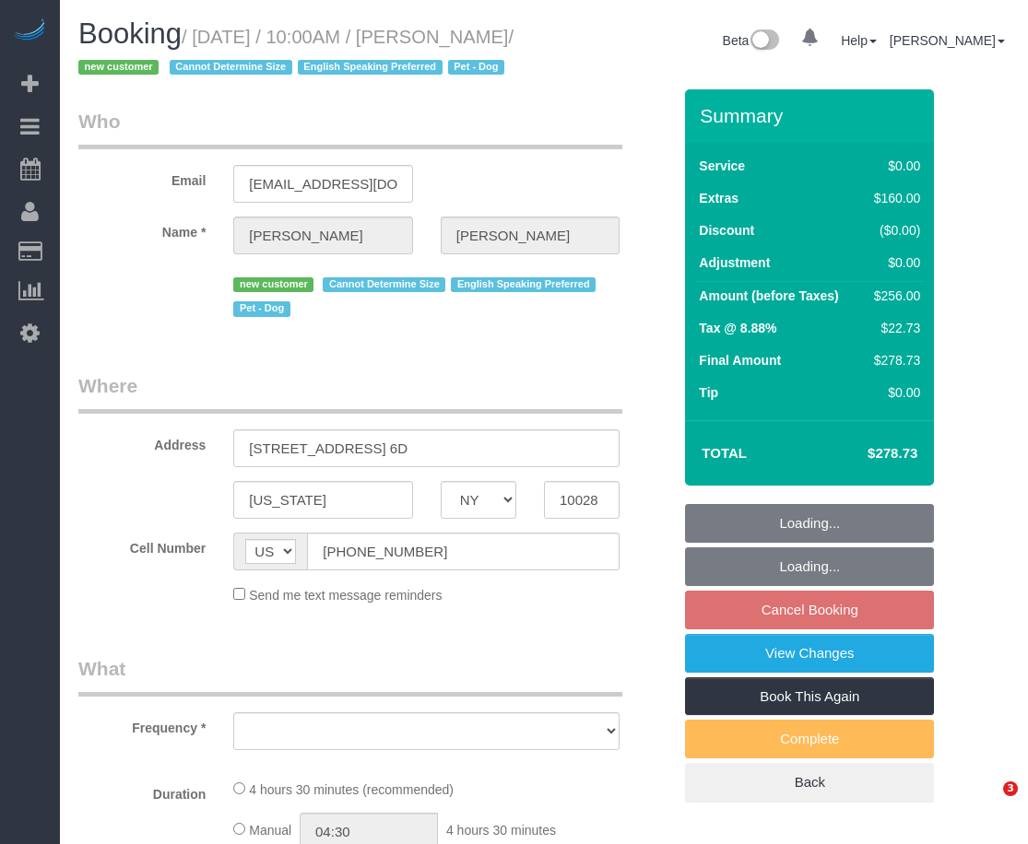
select select "NY"
select select "object:682"
select select "string:stripe-pm_1RuITc4VGloSiKo7L867WxHG"
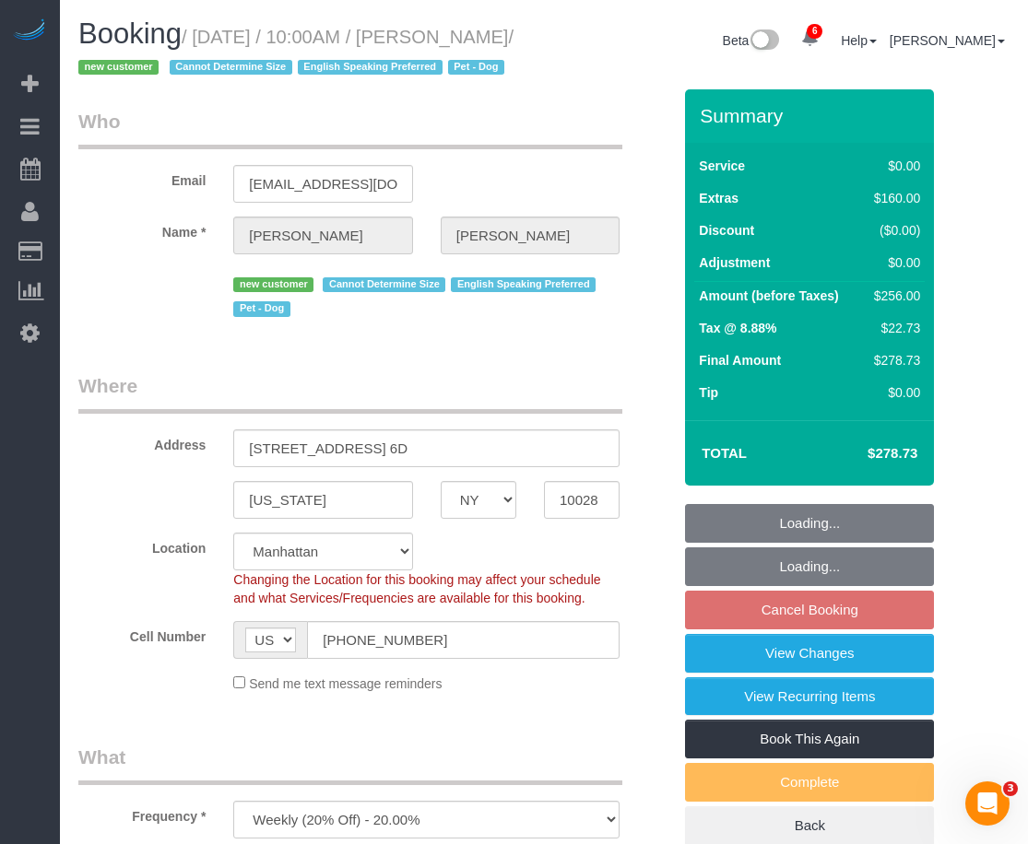
select select "object:980"
select select "number:57"
select select "number:76"
select select "number:13"
select select "number:5"
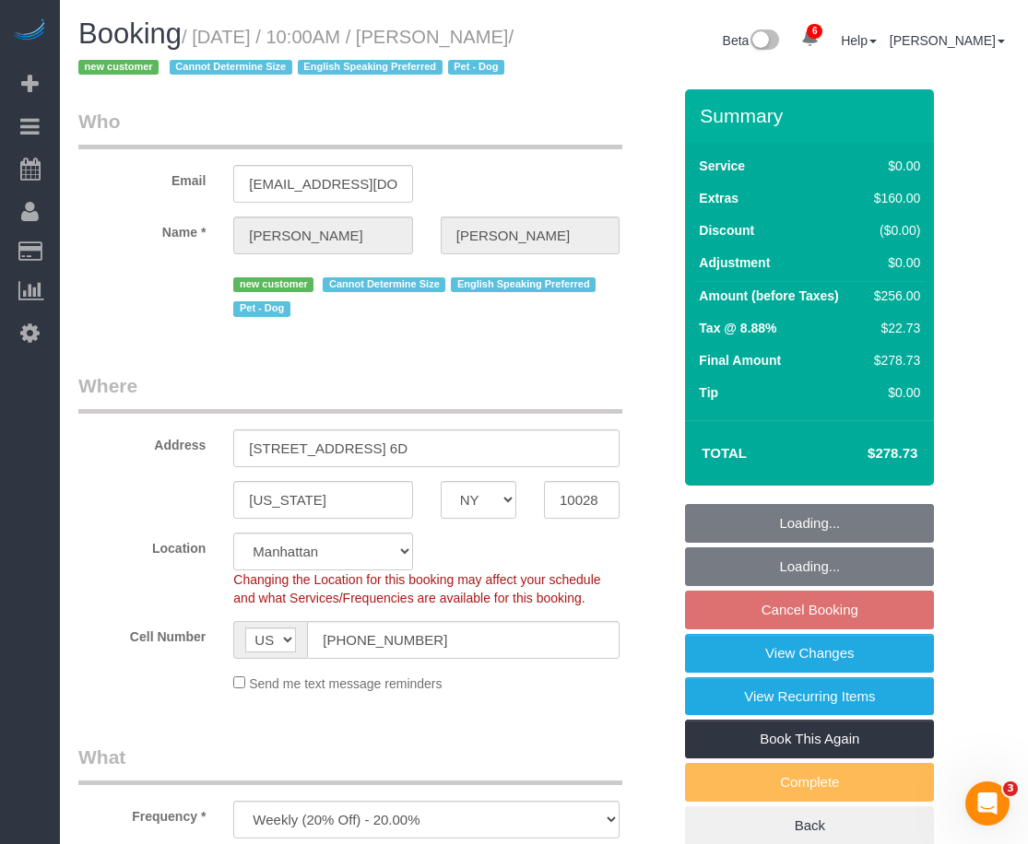
select select "1"
select select "spot3"
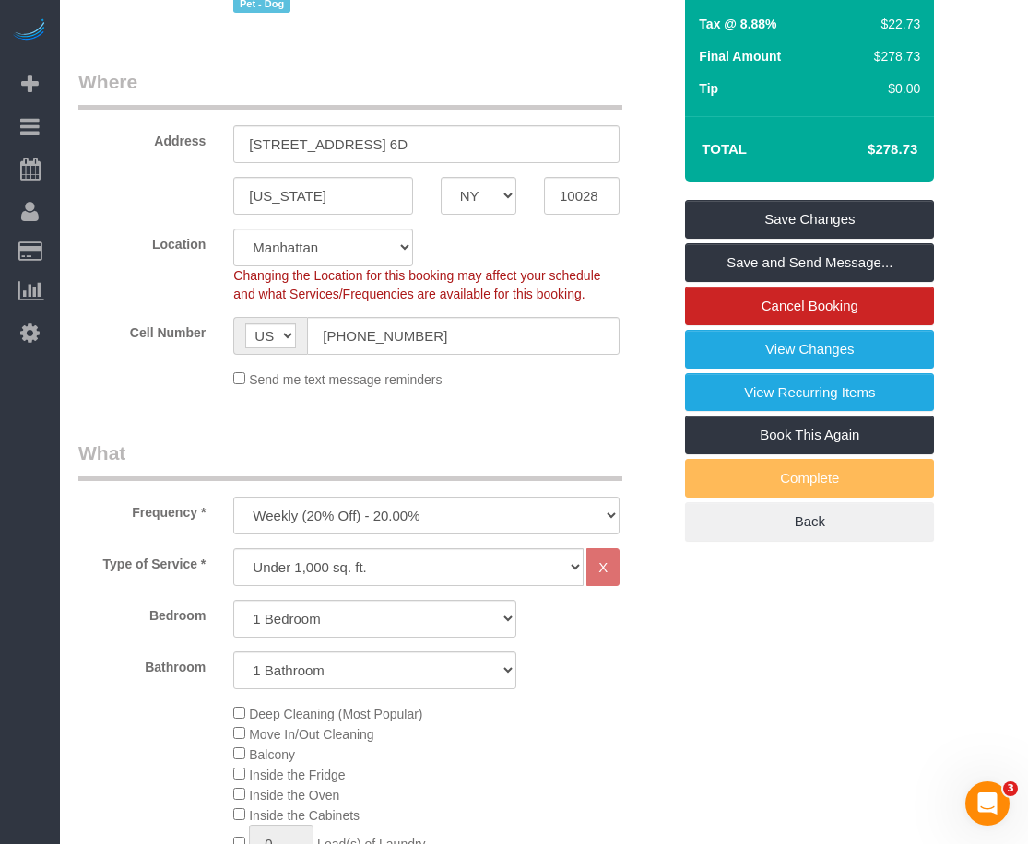
scroll to position [346, 0]
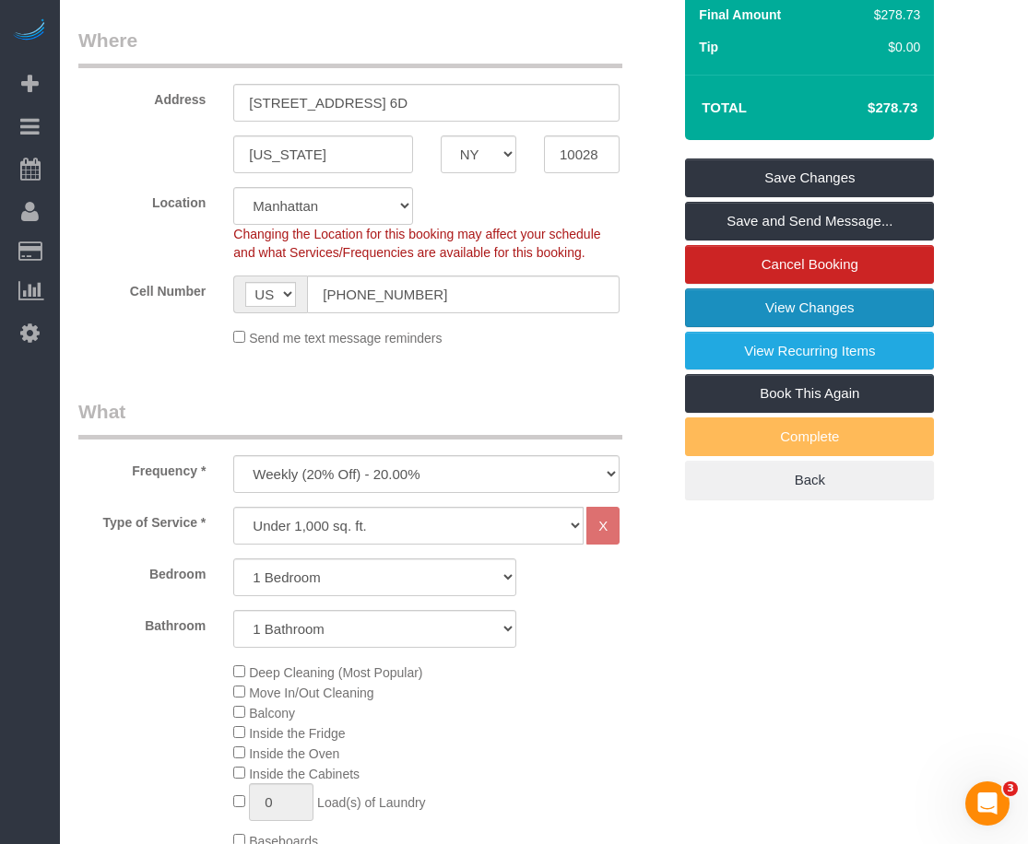
drag, startPoint x: 844, startPoint y: 344, endPoint x: 1034, endPoint y: 341, distance: 190.9
click at [844, 327] on link "View Changes" at bounding box center [809, 308] width 249 height 39
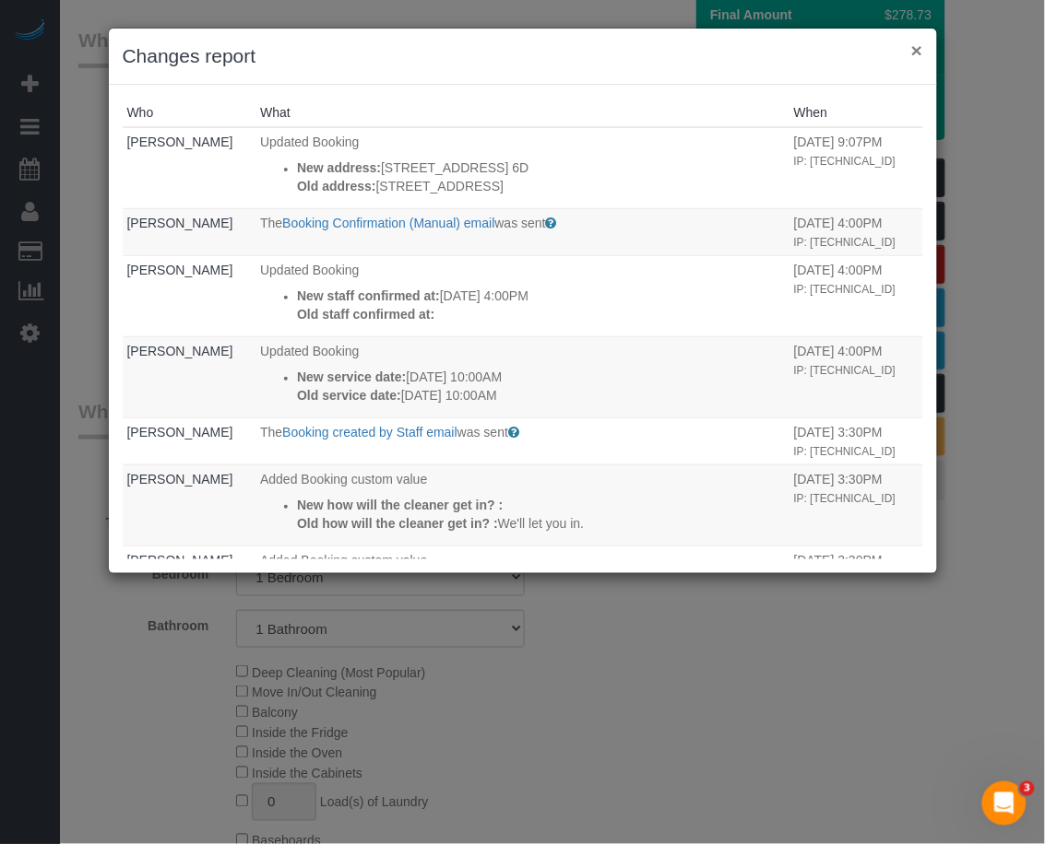
click at [920, 46] on button "×" at bounding box center [916, 50] width 11 height 19
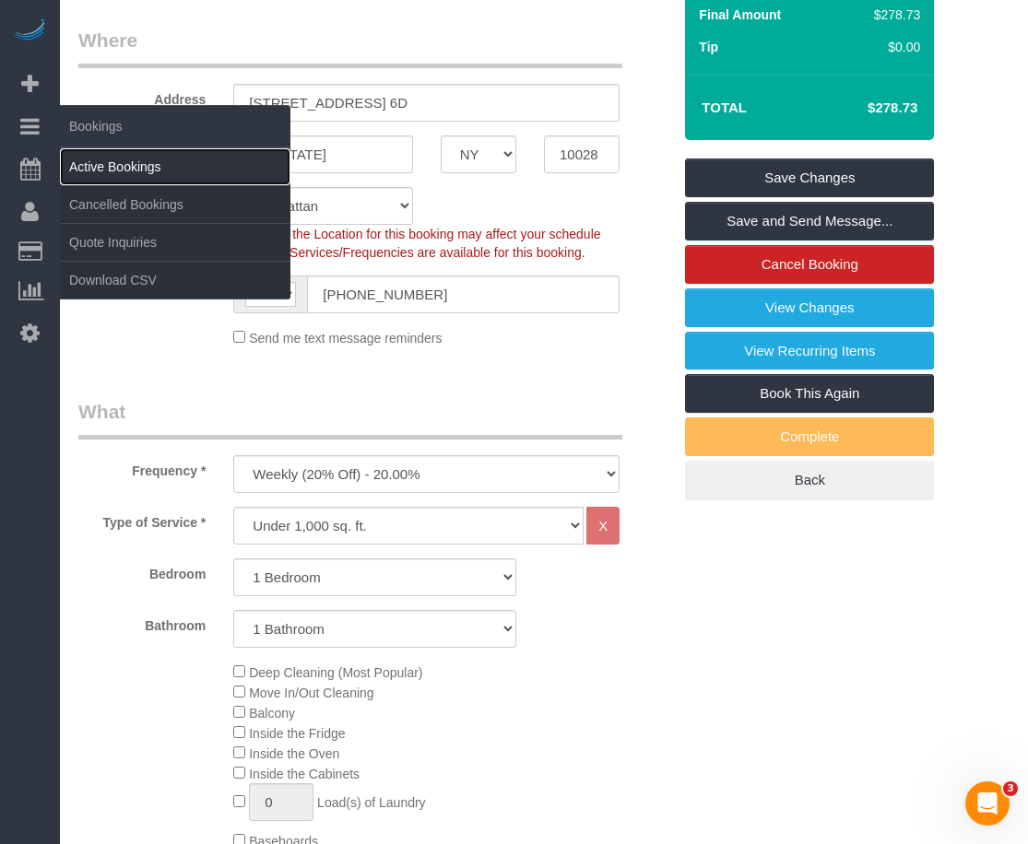
click at [103, 167] on link "Active Bookings" at bounding box center [175, 166] width 230 height 37
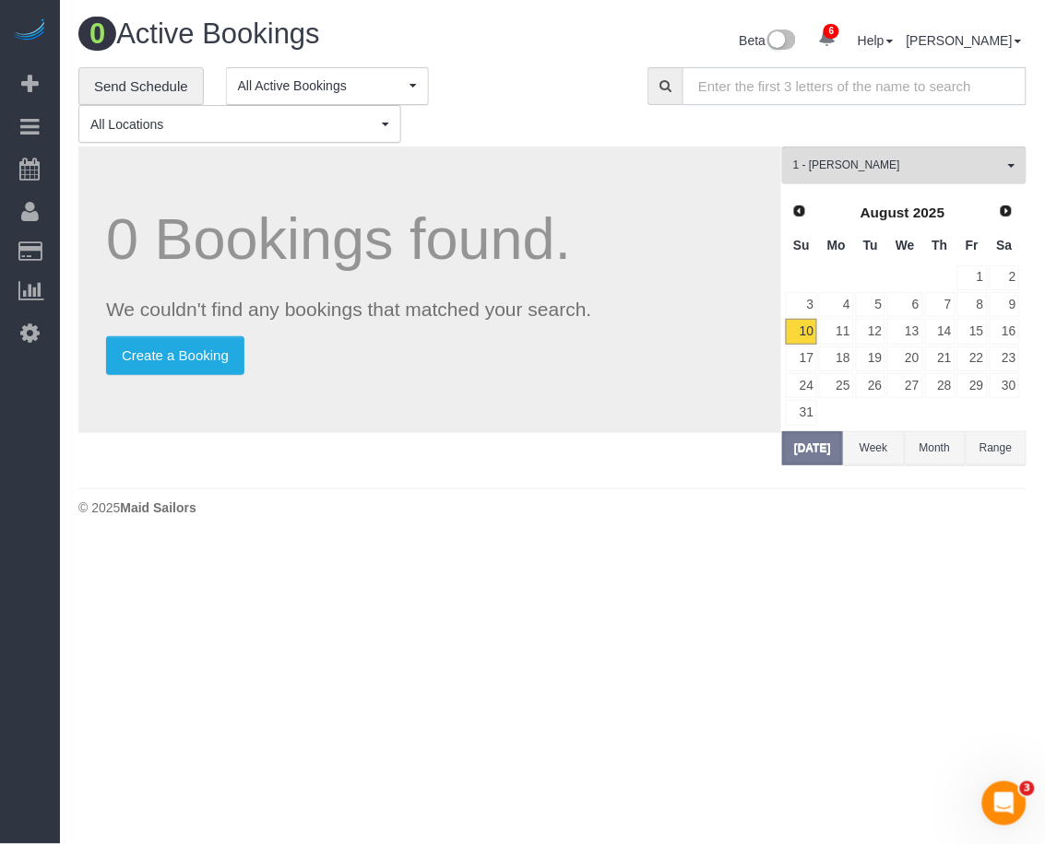
click at [872, 92] on input "text" at bounding box center [854, 86] width 344 height 38
paste input "[PERSON_NAME]"
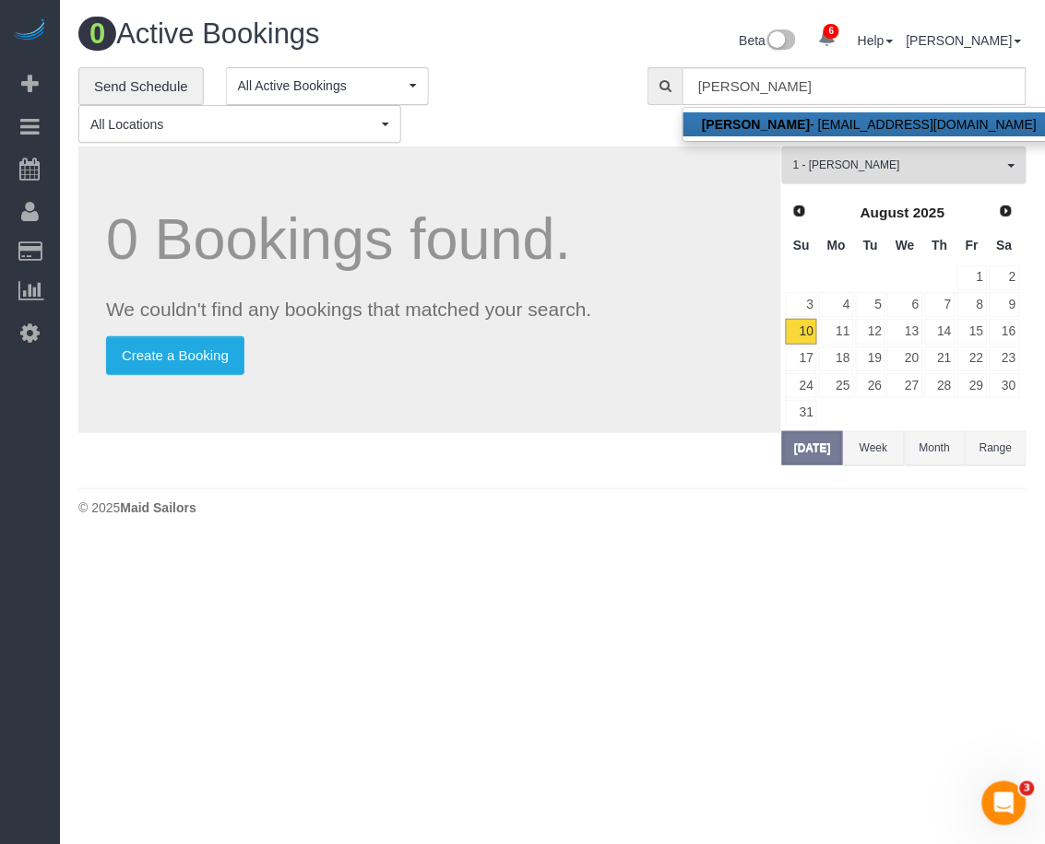
click at [785, 118] on strong "[PERSON_NAME]" at bounding box center [756, 124] width 108 height 15
type input "kellycarolinemckenna@gmail.com"
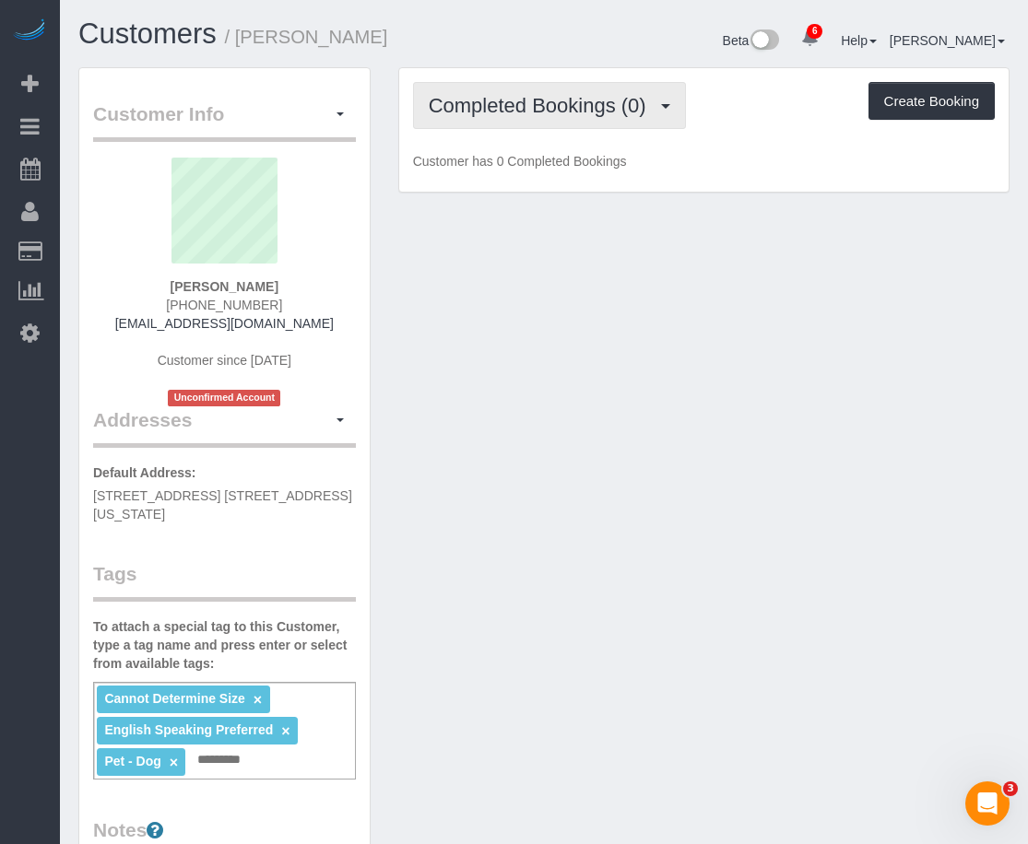
click at [574, 115] on button "Completed Bookings (0)" at bounding box center [549, 105] width 273 height 47
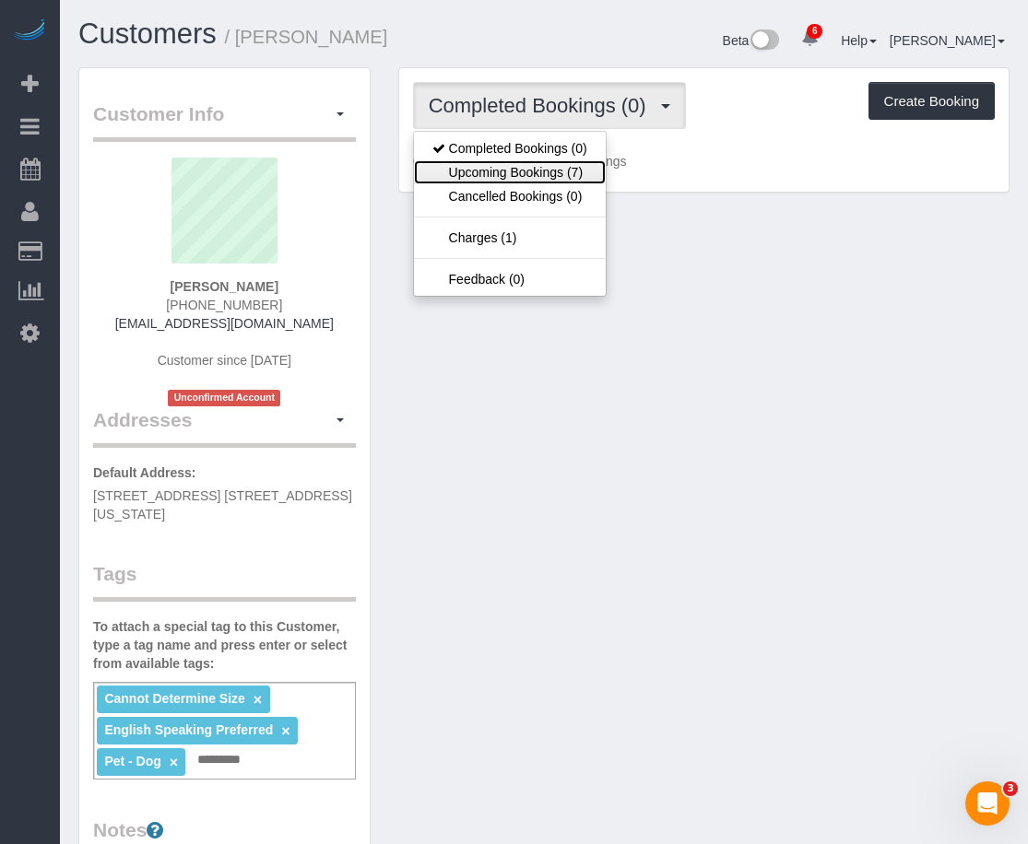
click at [563, 160] on link "Upcoming Bookings (7)" at bounding box center [510, 172] width 192 height 24
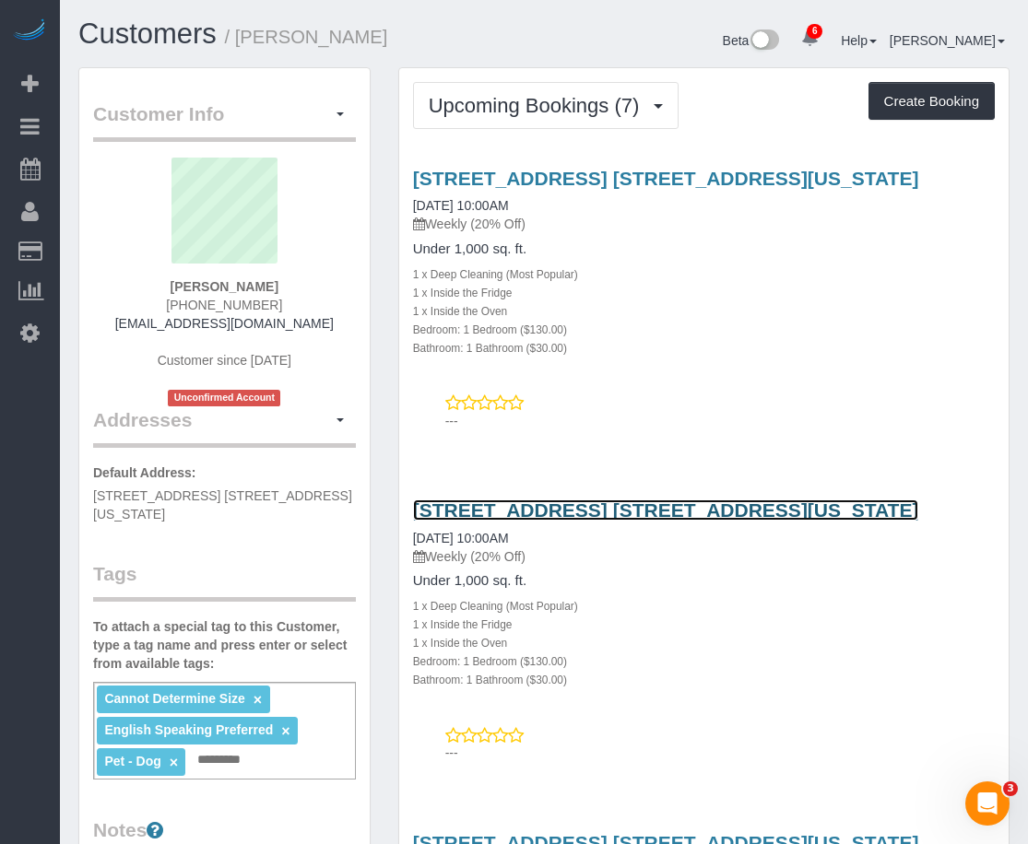
click at [553, 516] on link "7 East 85th Street, Apt. 6d, New York, NY 10028" at bounding box center [666, 510] width 506 height 21
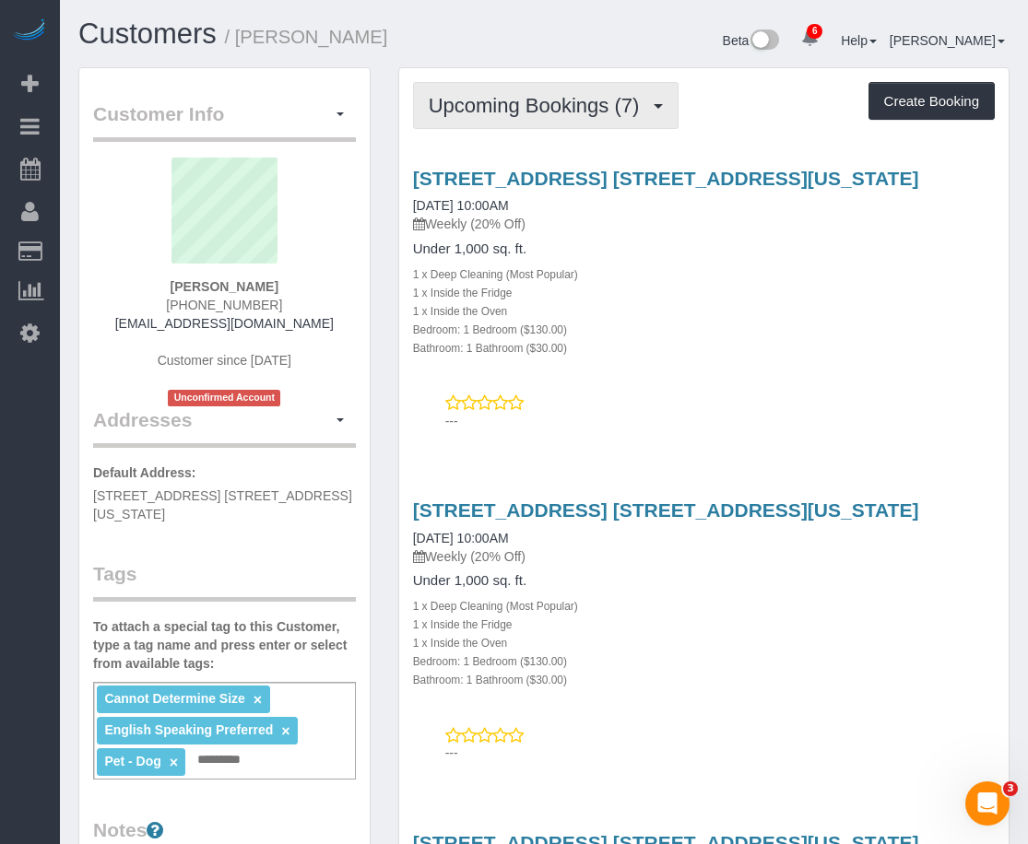
click at [545, 100] on span "Upcoming Bookings (7)" at bounding box center [539, 105] width 220 height 23
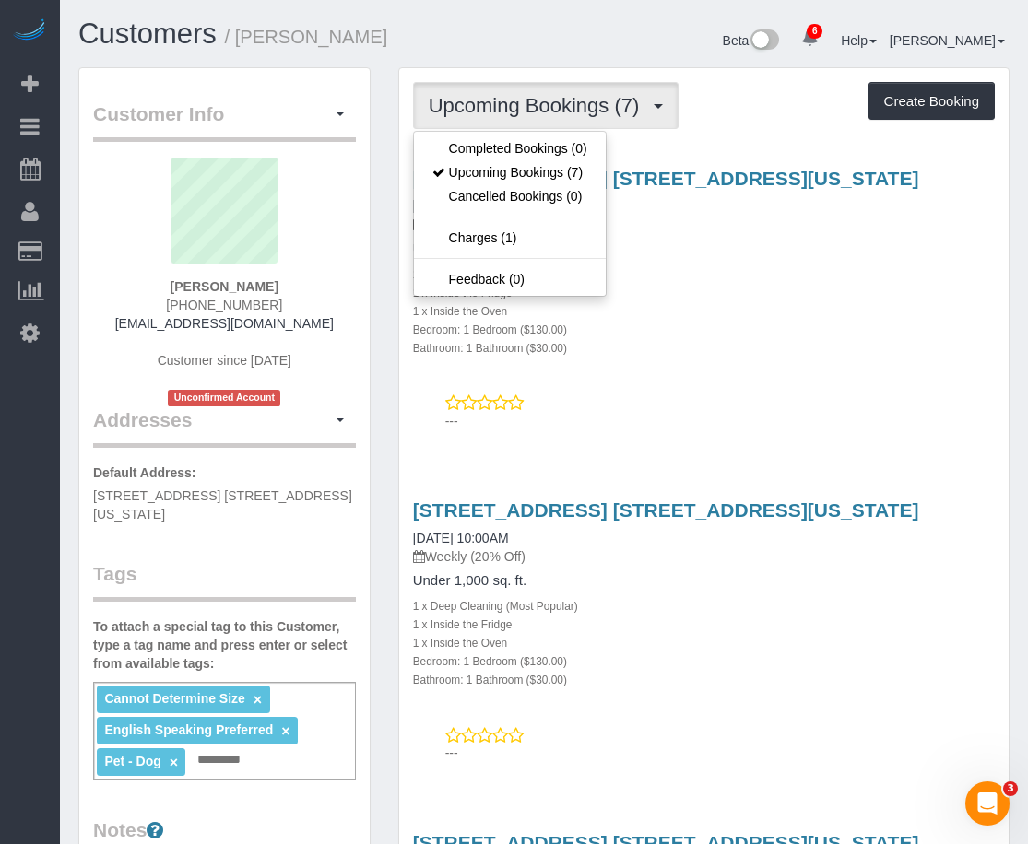
drag, startPoint x: 655, startPoint y: 297, endPoint x: 652, endPoint y: 283, distance: 14.1
click at [655, 297] on div "1 x Inside the Fridge" at bounding box center [704, 292] width 582 height 18
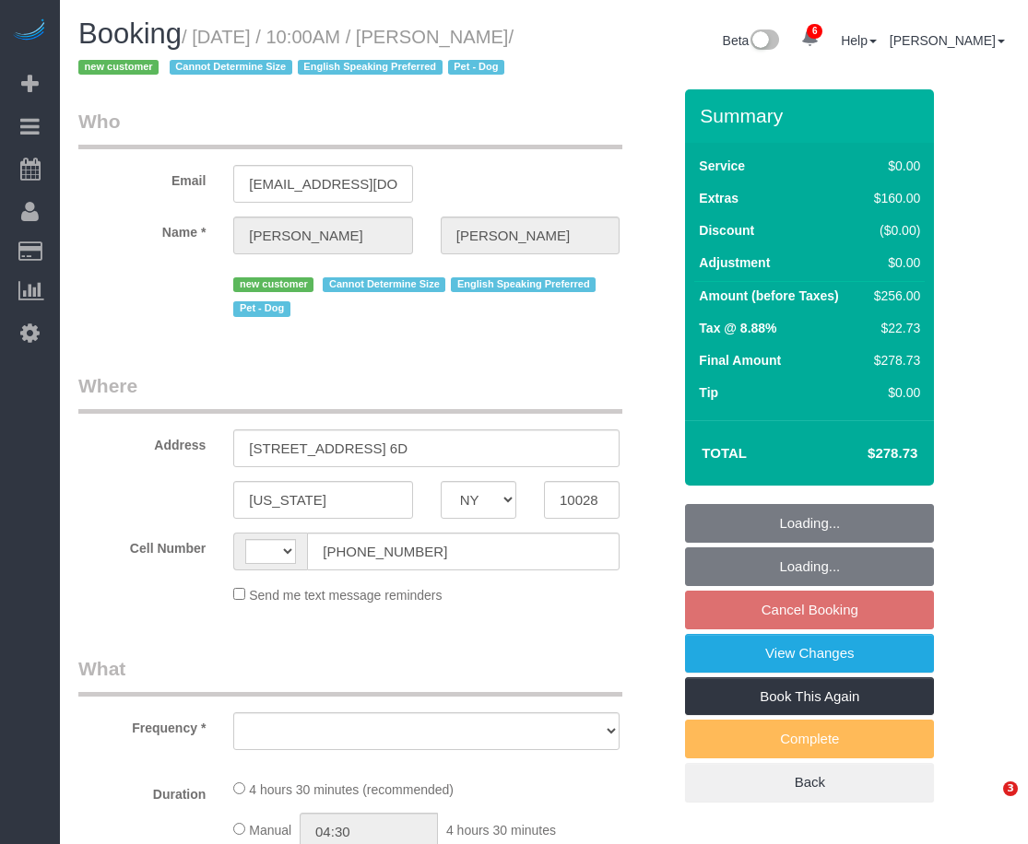
select select "NY"
select select "object:435"
select select "1"
select select "number:57"
select select "number:76"
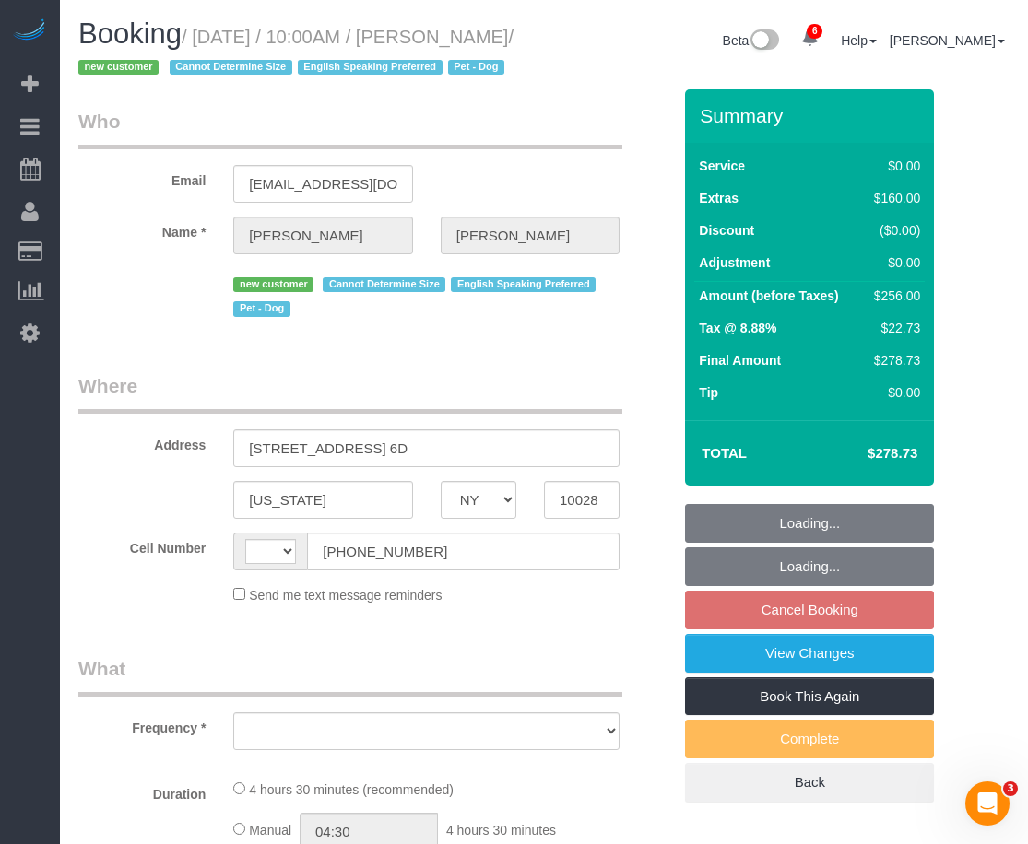
select select "number:13"
select select "number:5"
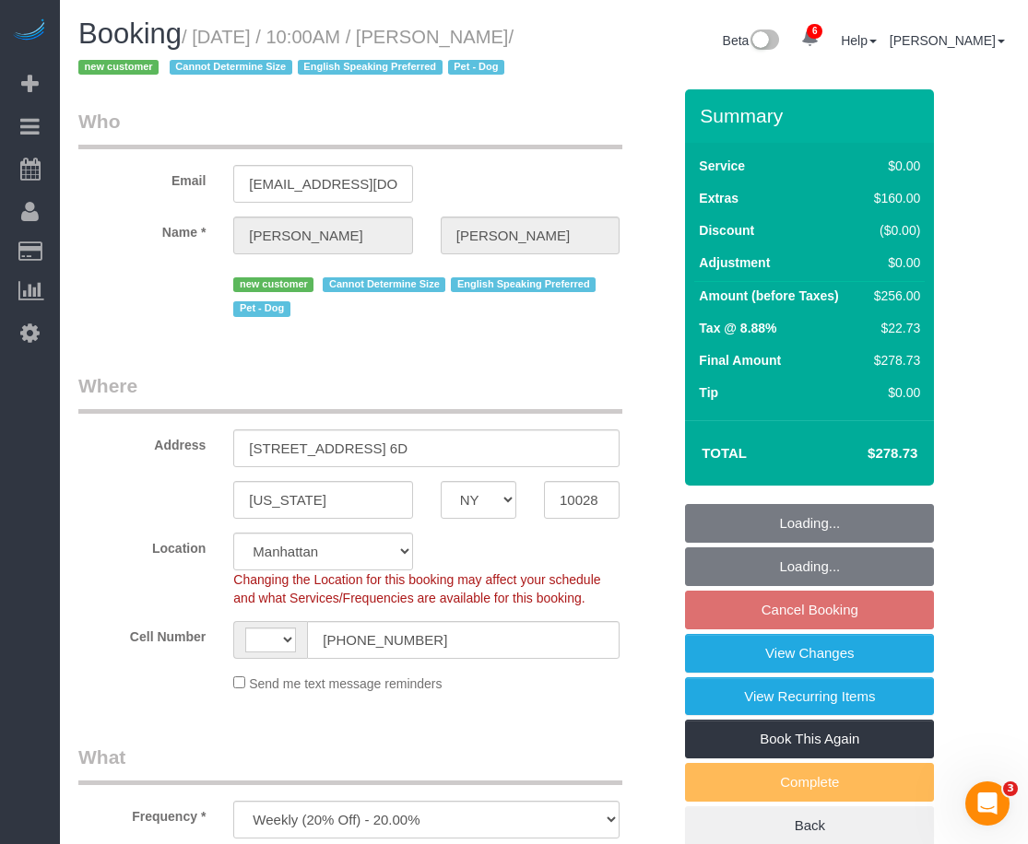
select select "string:stripe-pm_1RuITc4VGloSiKo7L867WxHG"
select select "object:689"
select select "string:US"
select select "spot2"
select select "1"
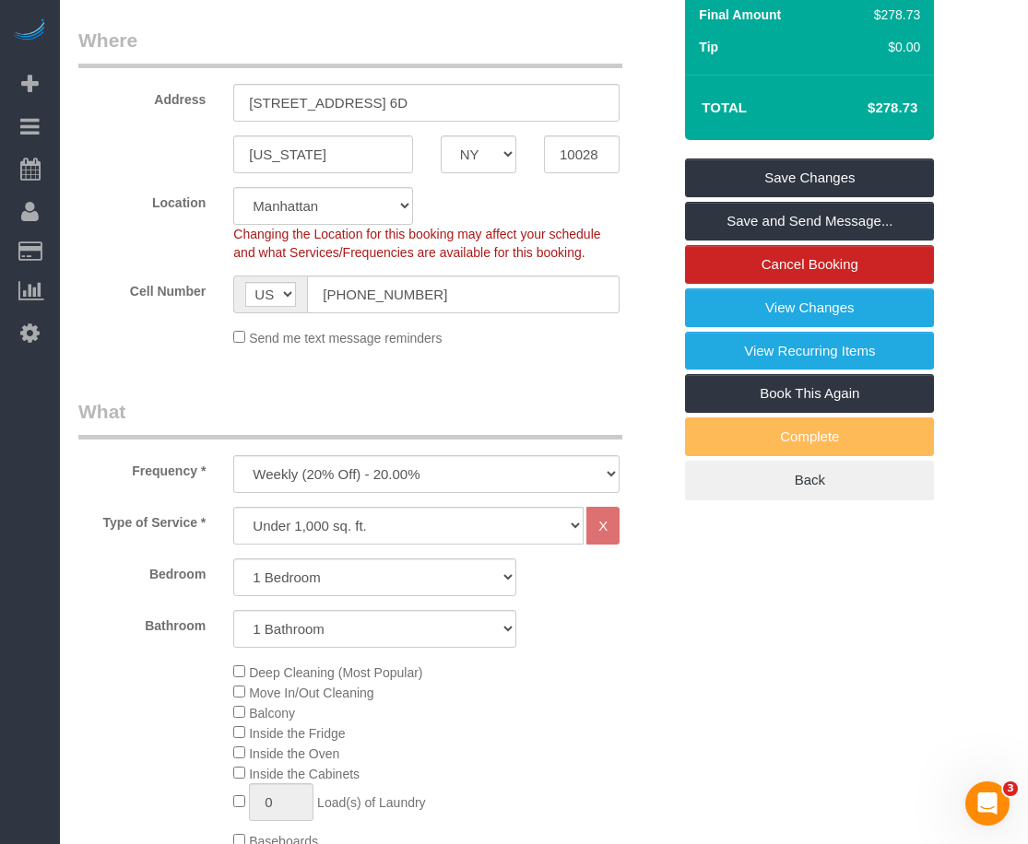
scroll to position [691, 0]
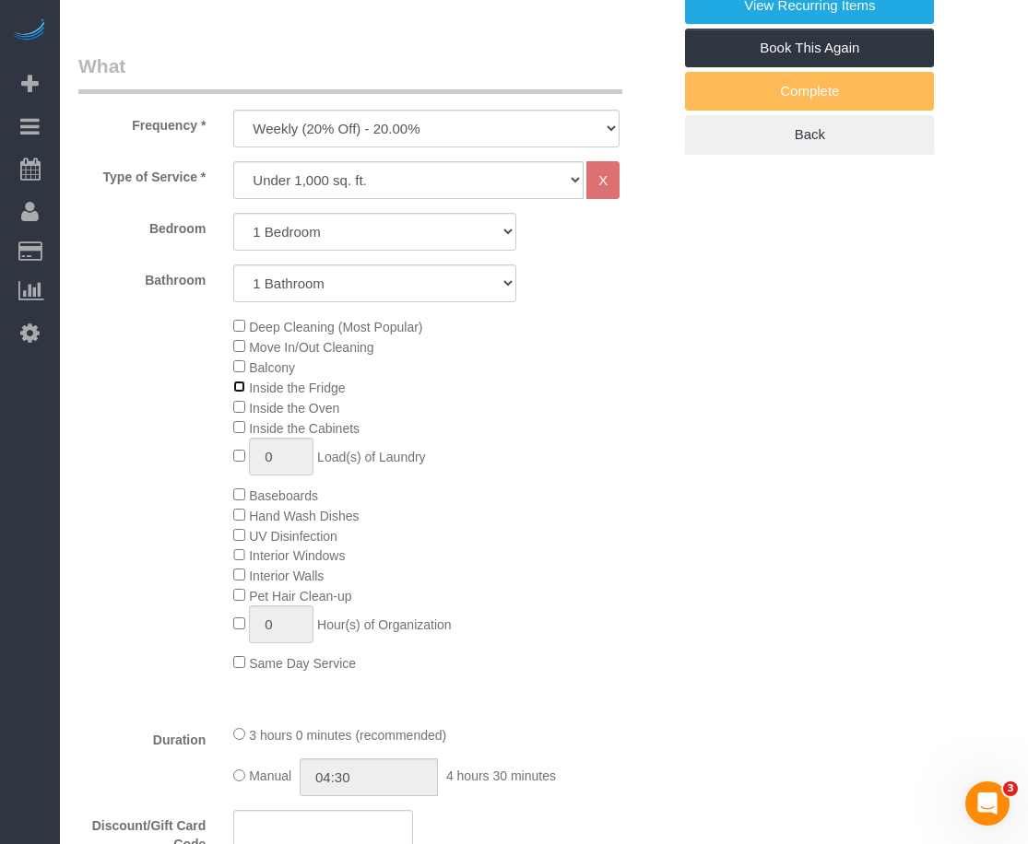
select select "spot61"
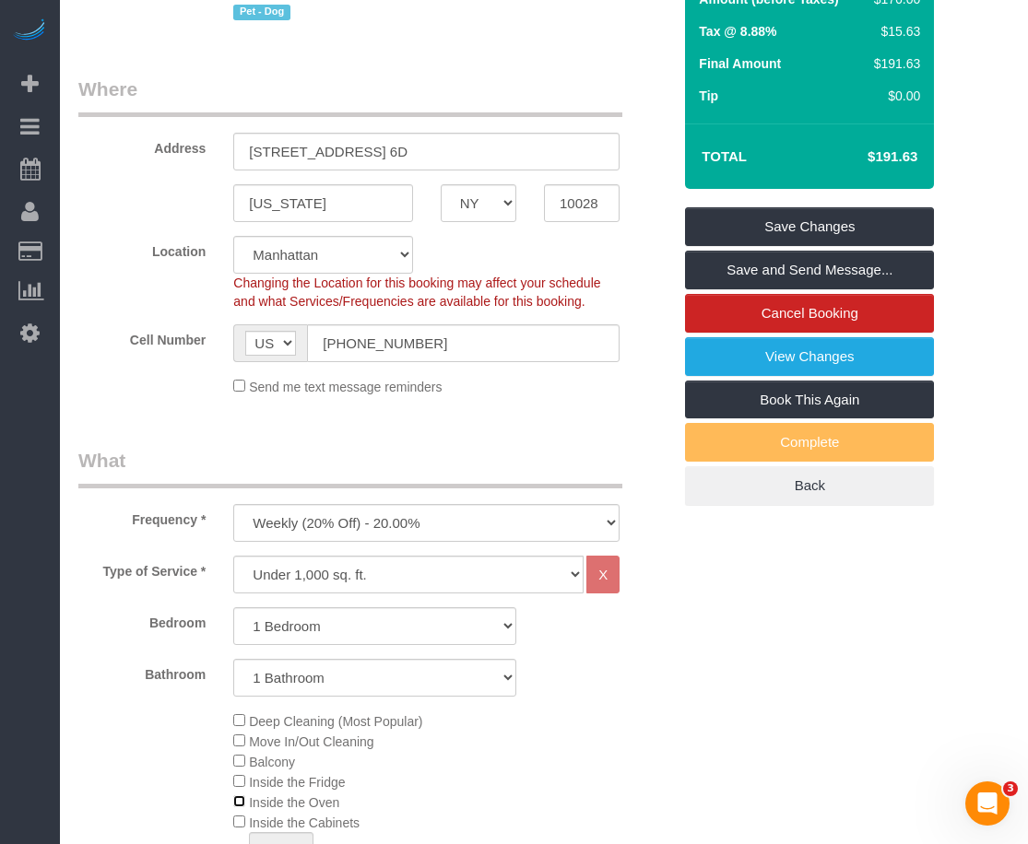
scroll to position [230, 0]
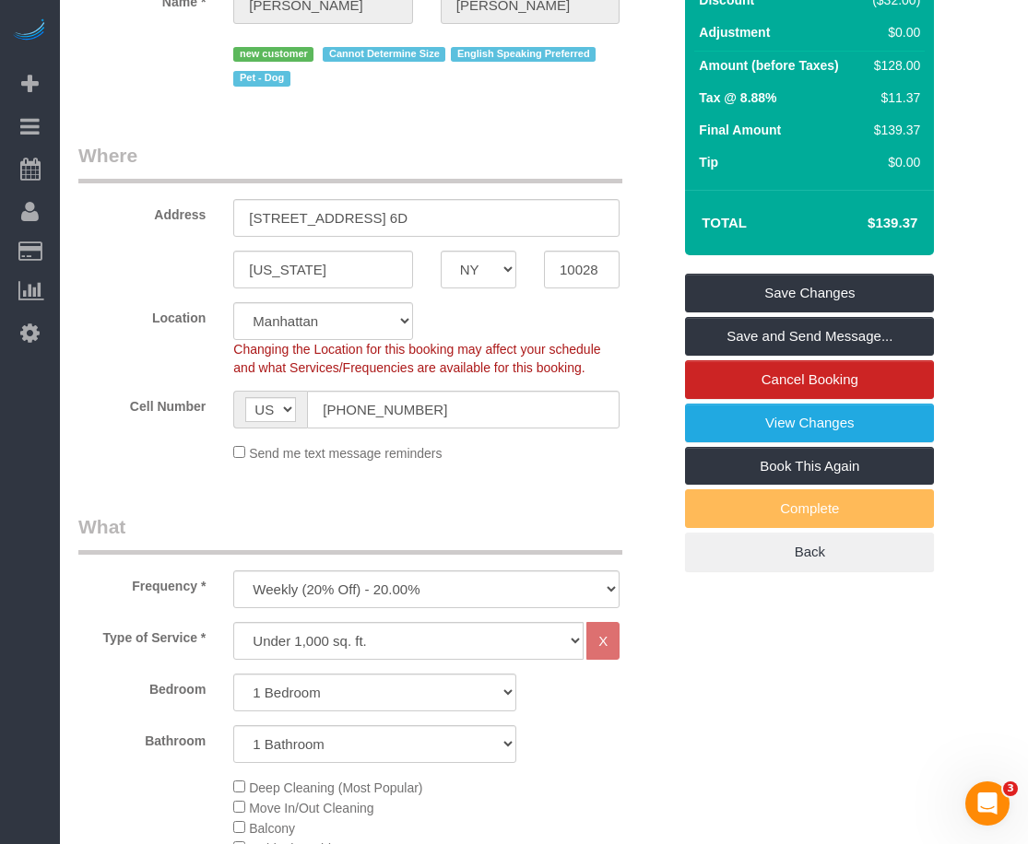
select select "spot120"
click at [780, 313] on link "Save Changes" at bounding box center [809, 293] width 249 height 39
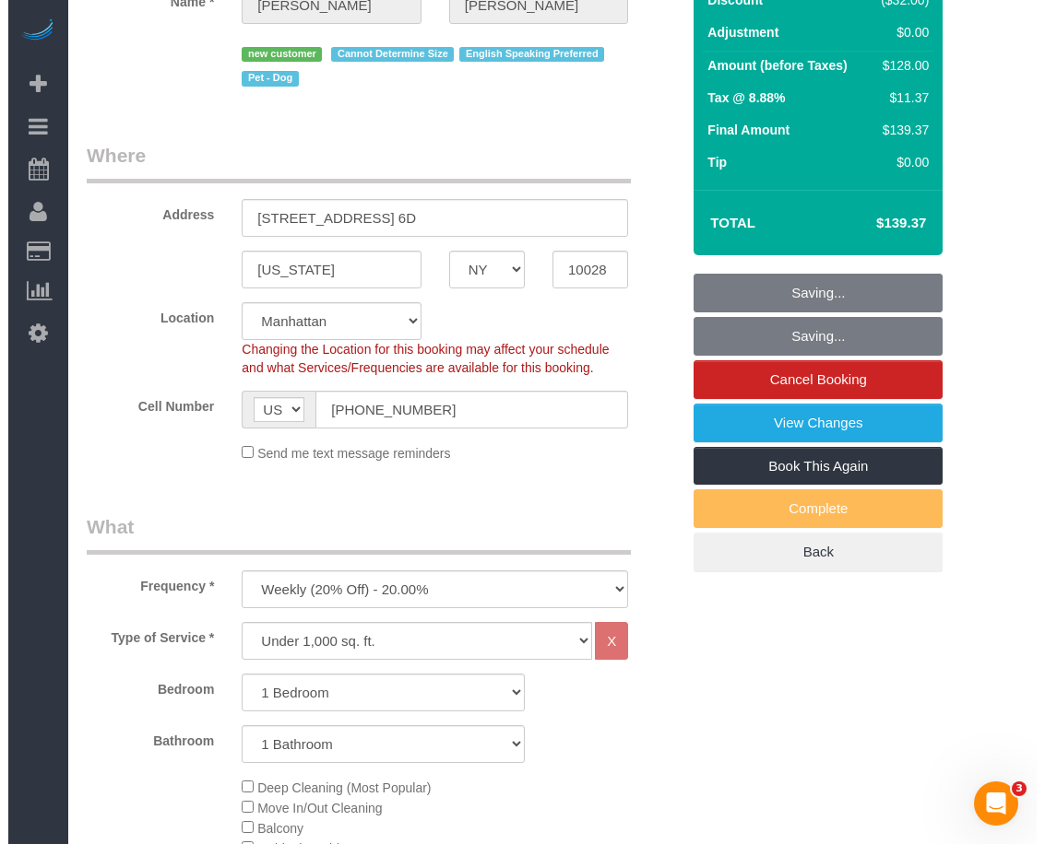
scroll to position [0, 0]
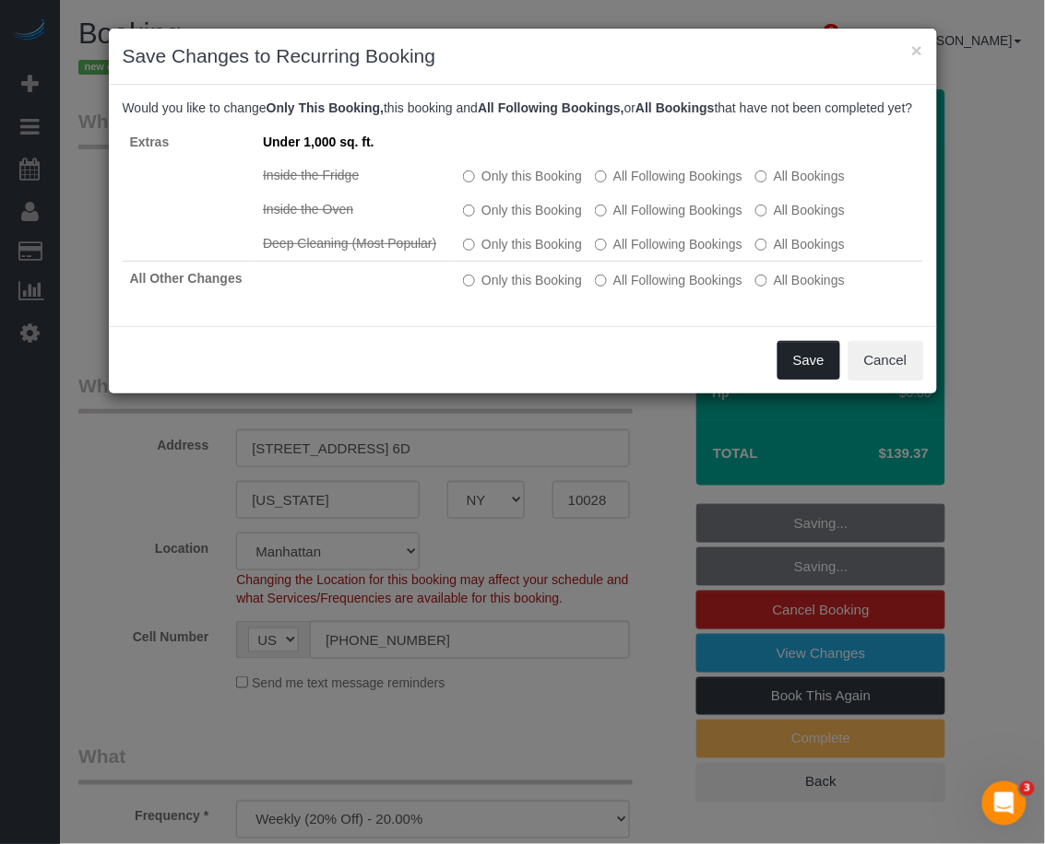
click at [807, 380] on button "Save" at bounding box center [808, 360] width 63 height 39
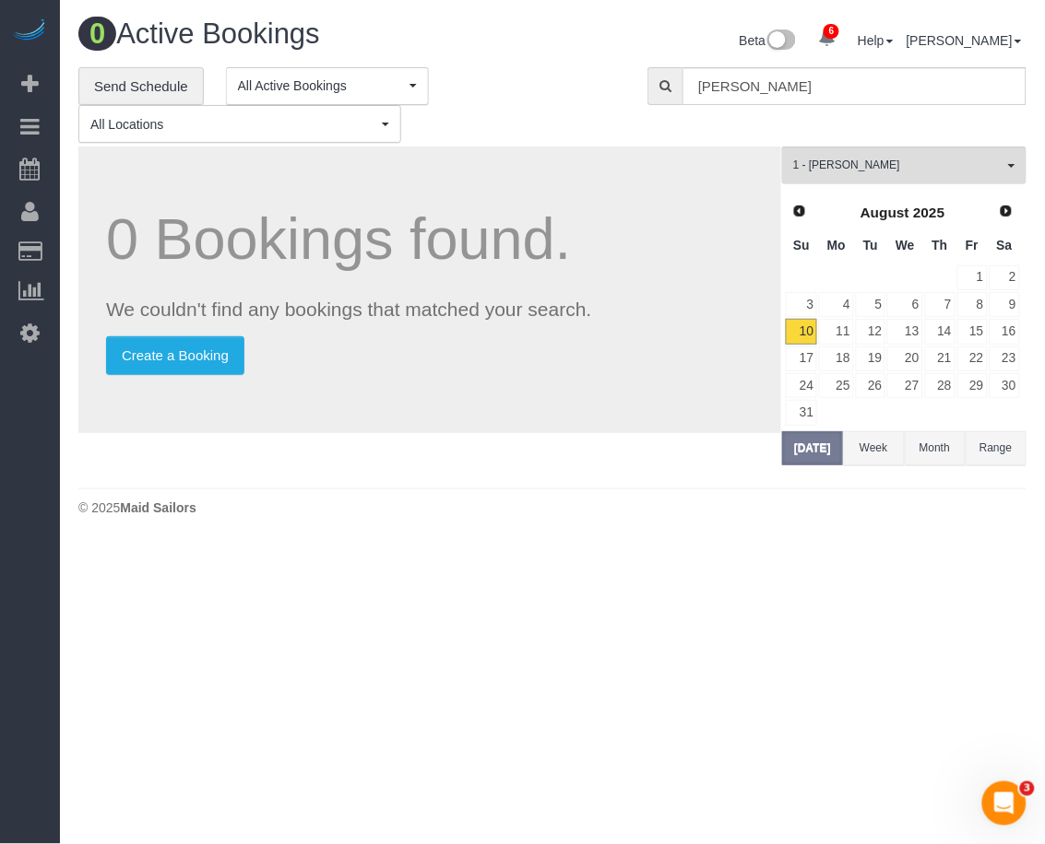
click at [542, 106] on div "**********" at bounding box center [348, 105] width 541 height 77
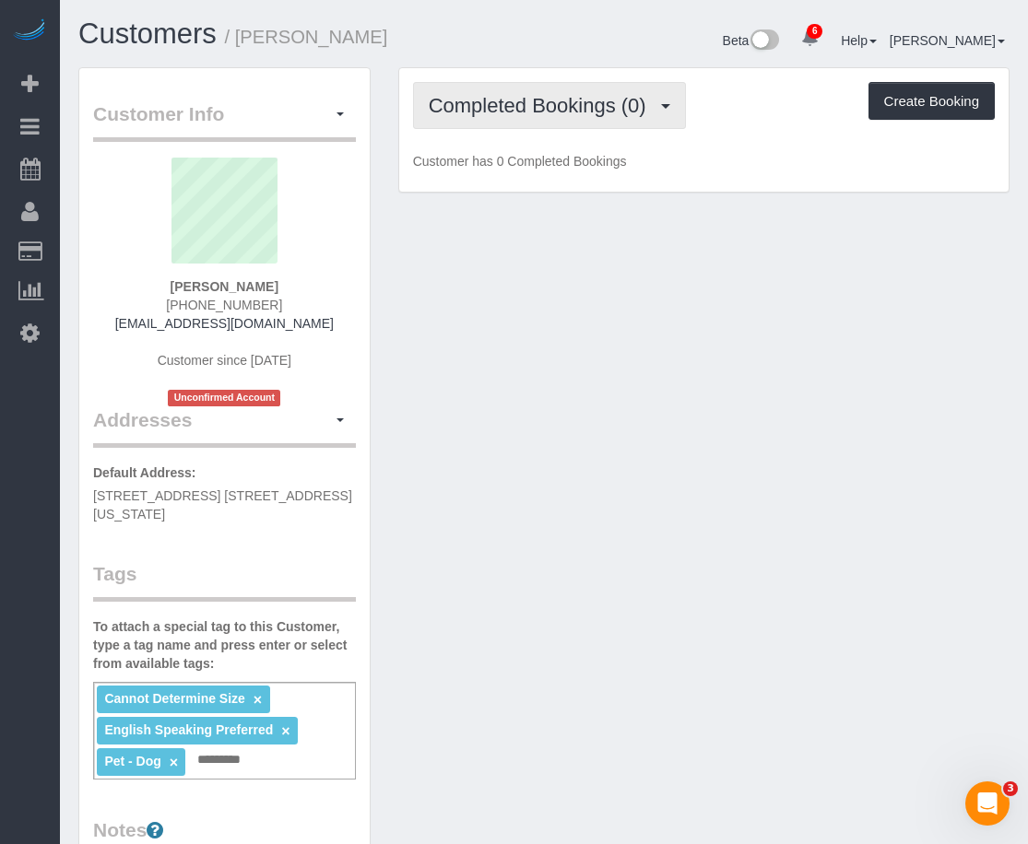
click at [567, 107] on span "Completed Bookings (0)" at bounding box center [542, 105] width 227 height 23
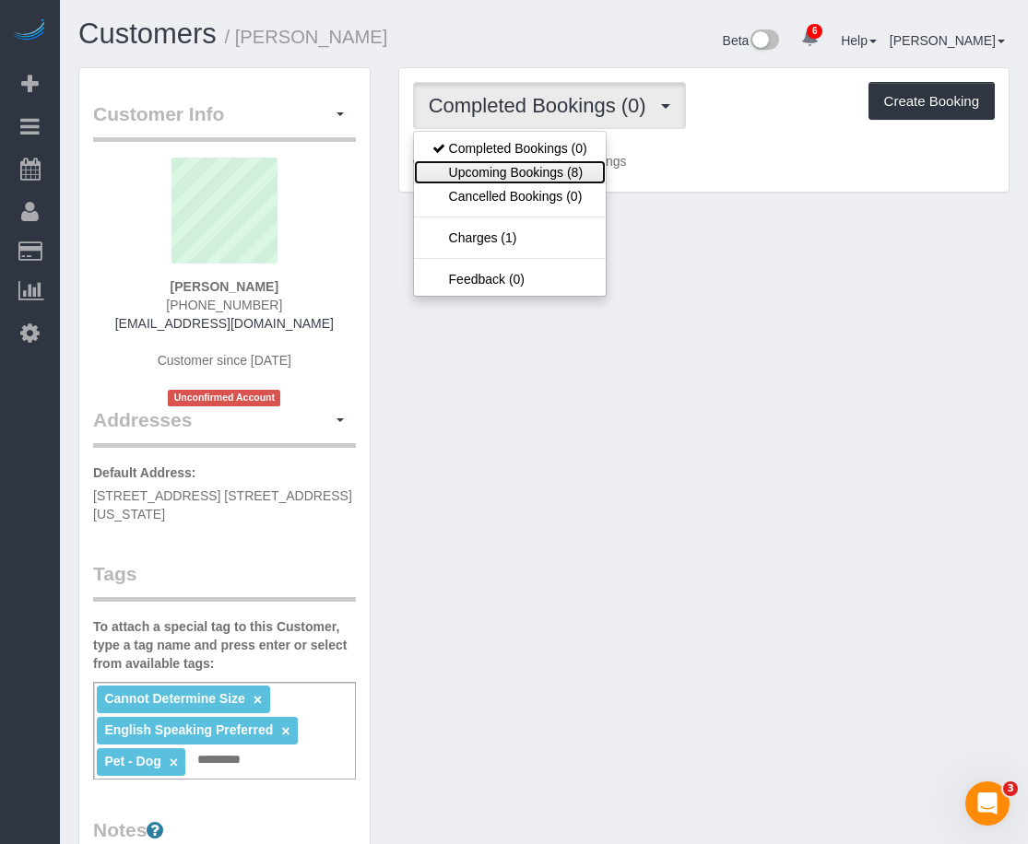
click at [559, 163] on link "Upcoming Bookings (8)" at bounding box center [510, 172] width 192 height 24
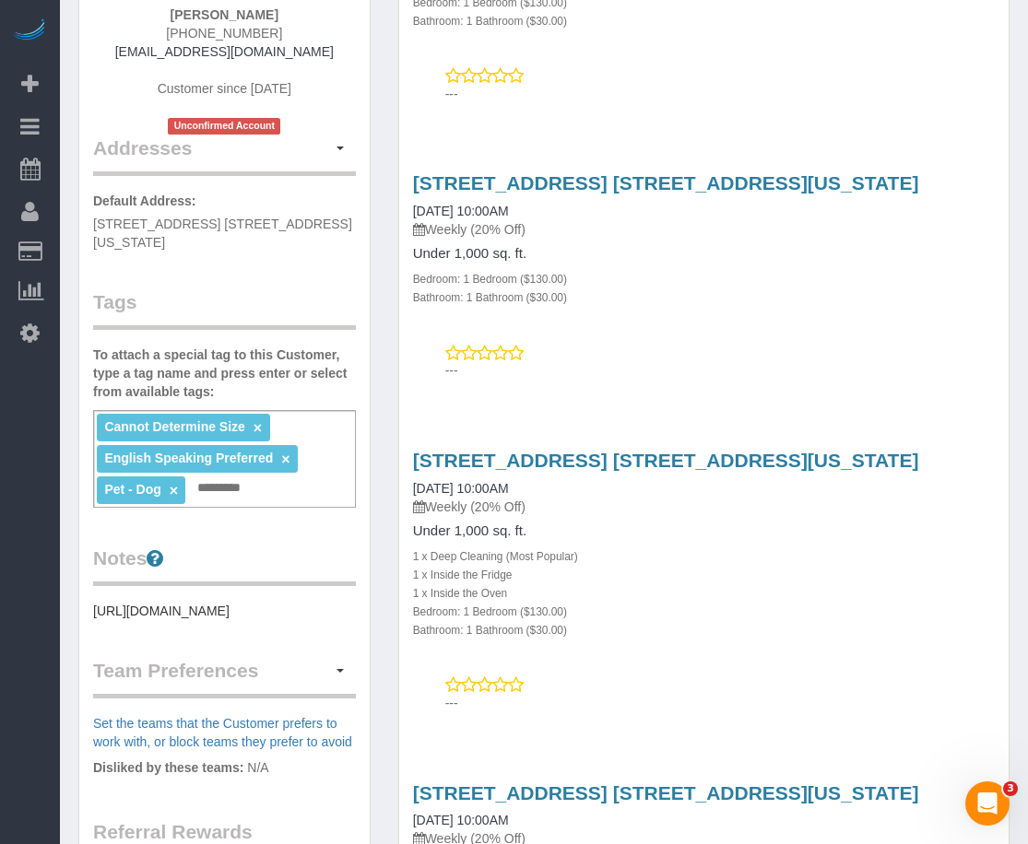
scroll to position [230, 0]
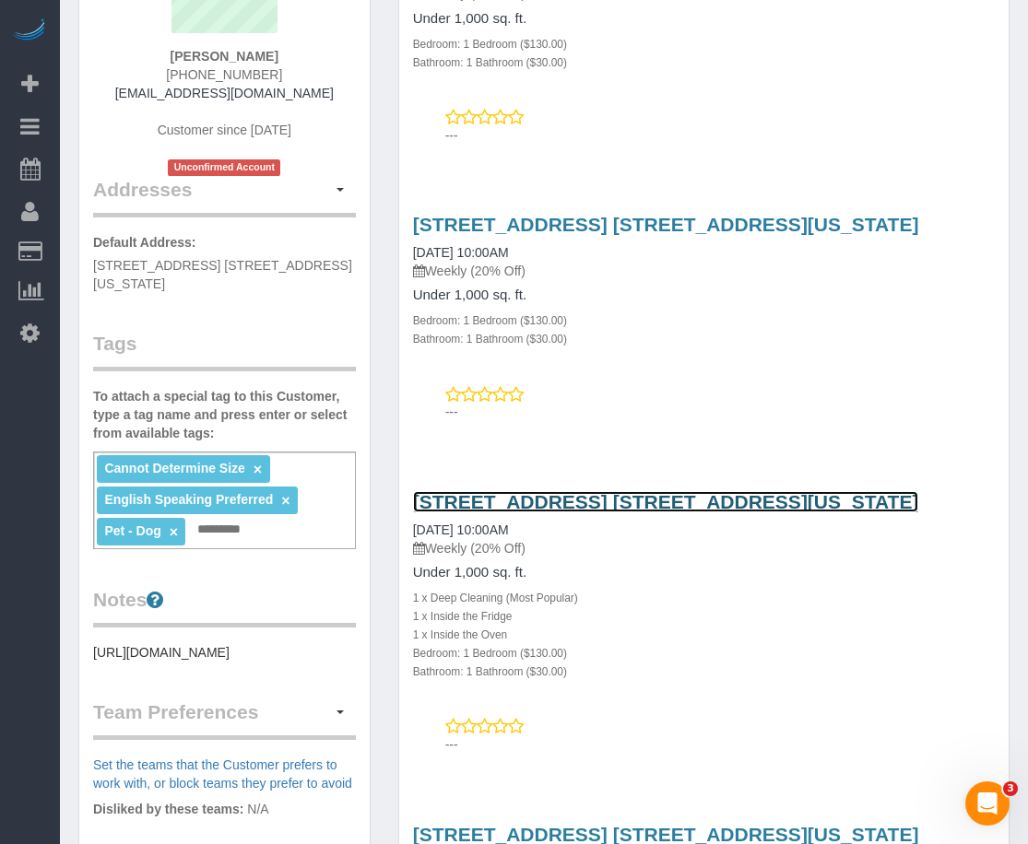
click at [500, 494] on link "[STREET_ADDRESS] [STREET_ADDRESS][US_STATE]" at bounding box center [666, 501] width 506 height 21
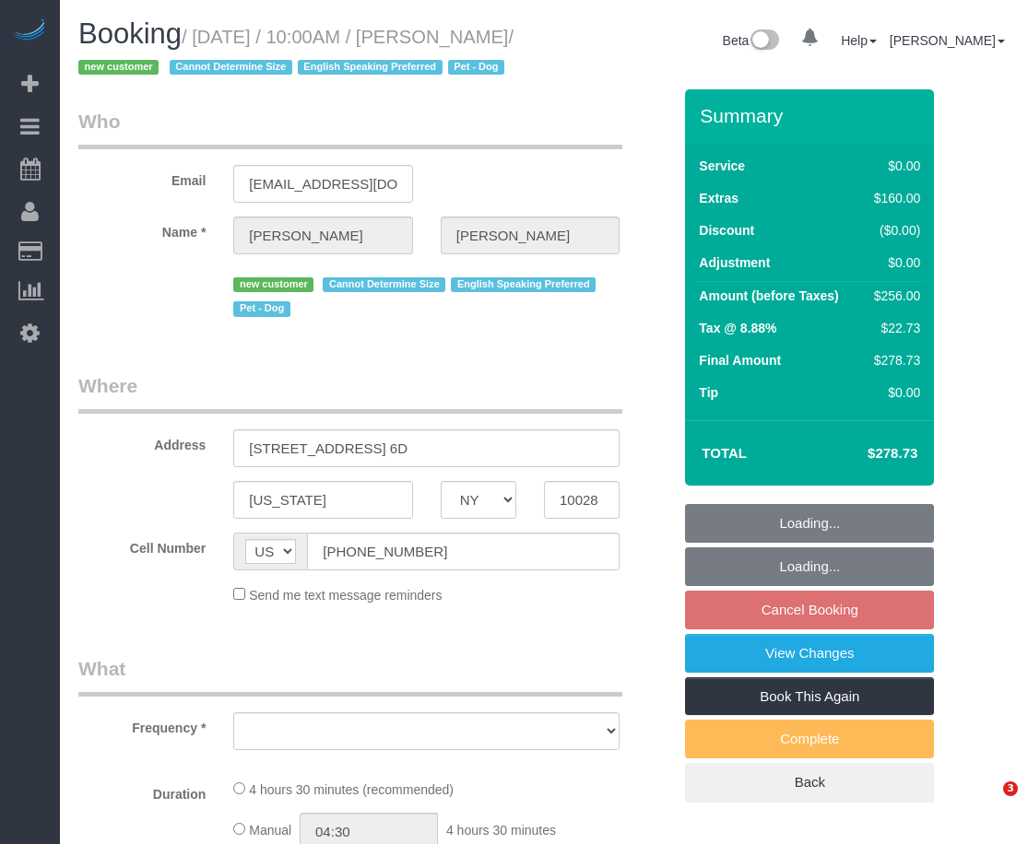
select select "NY"
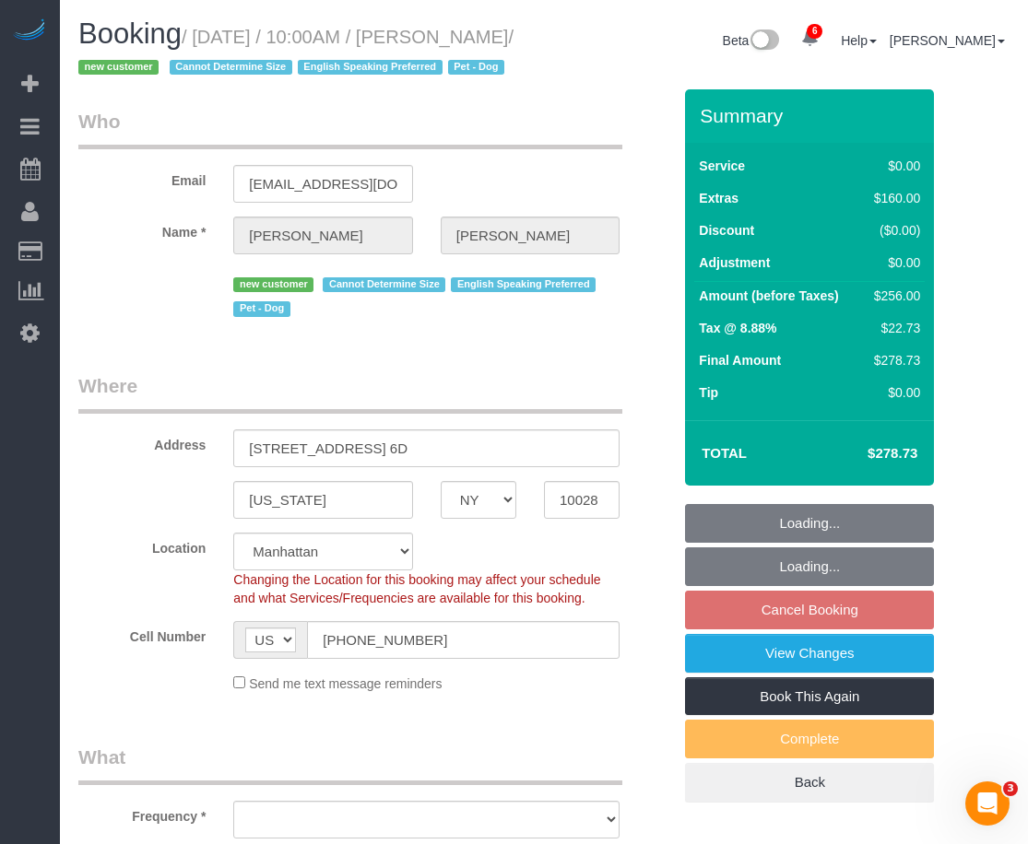
select select "object:827"
select select "string:stripe-pm_1RuITc4VGloSiKo7L867WxHG"
select select "spot2"
select select "number:57"
select select "number:76"
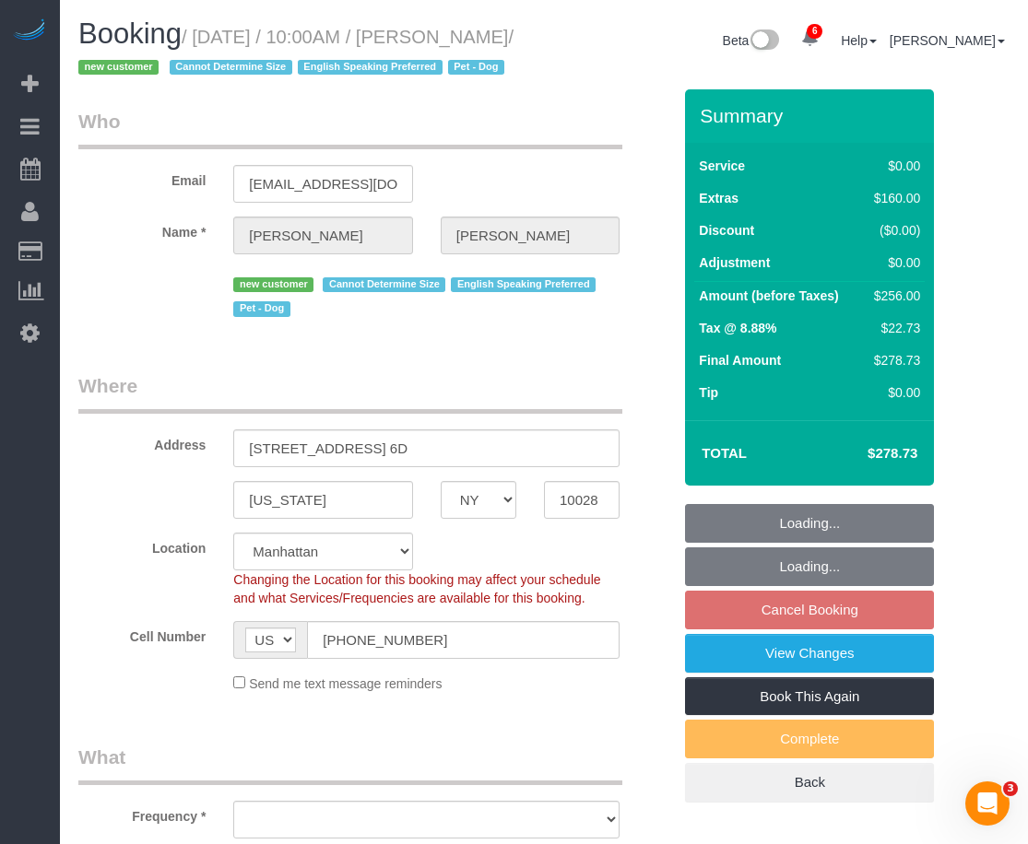
select select "number:13"
select select "number:5"
select select "object:1362"
select select "1"
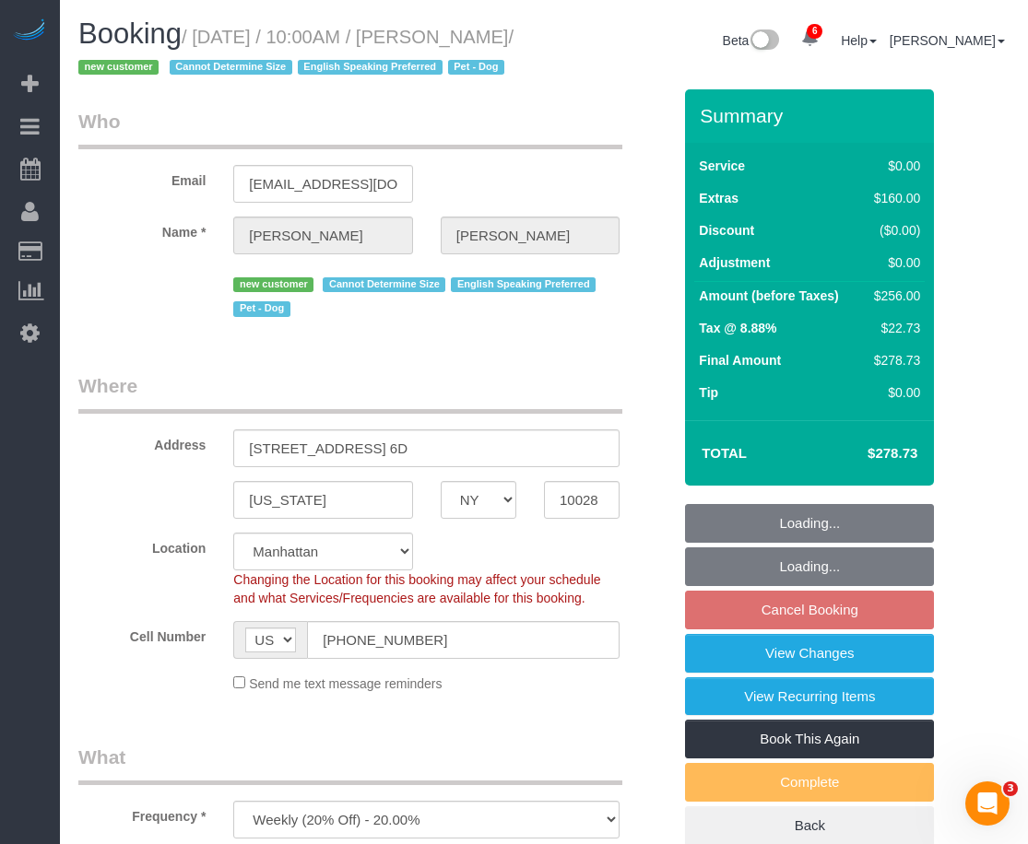
select select "1"
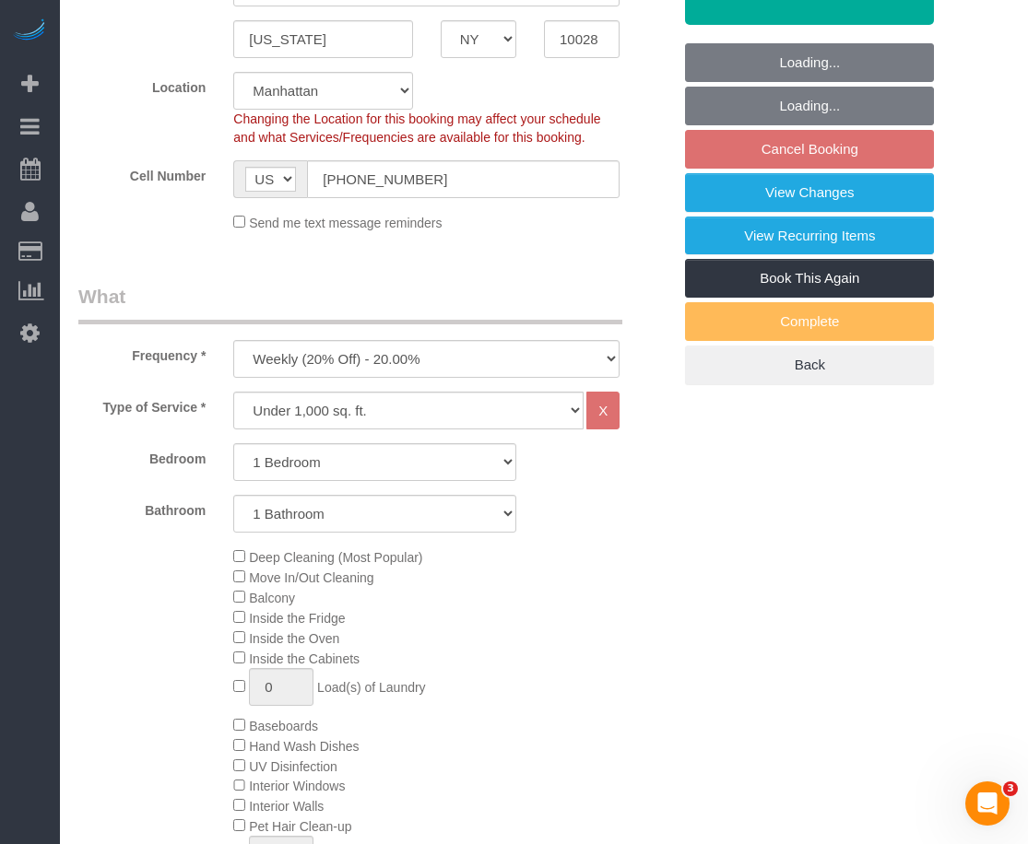
scroll to position [691, 0]
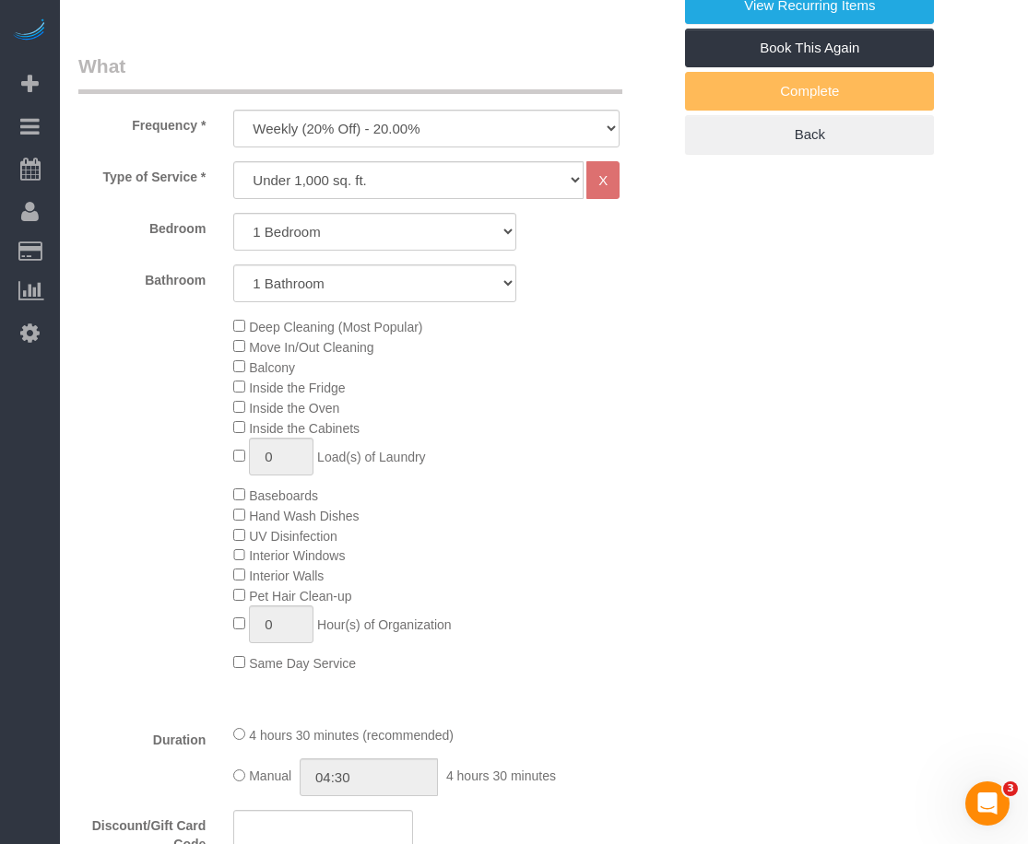
click at [337, 335] on span "Deep Cleaning (Most Popular)" at bounding box center [335, 327] width 173 height 15
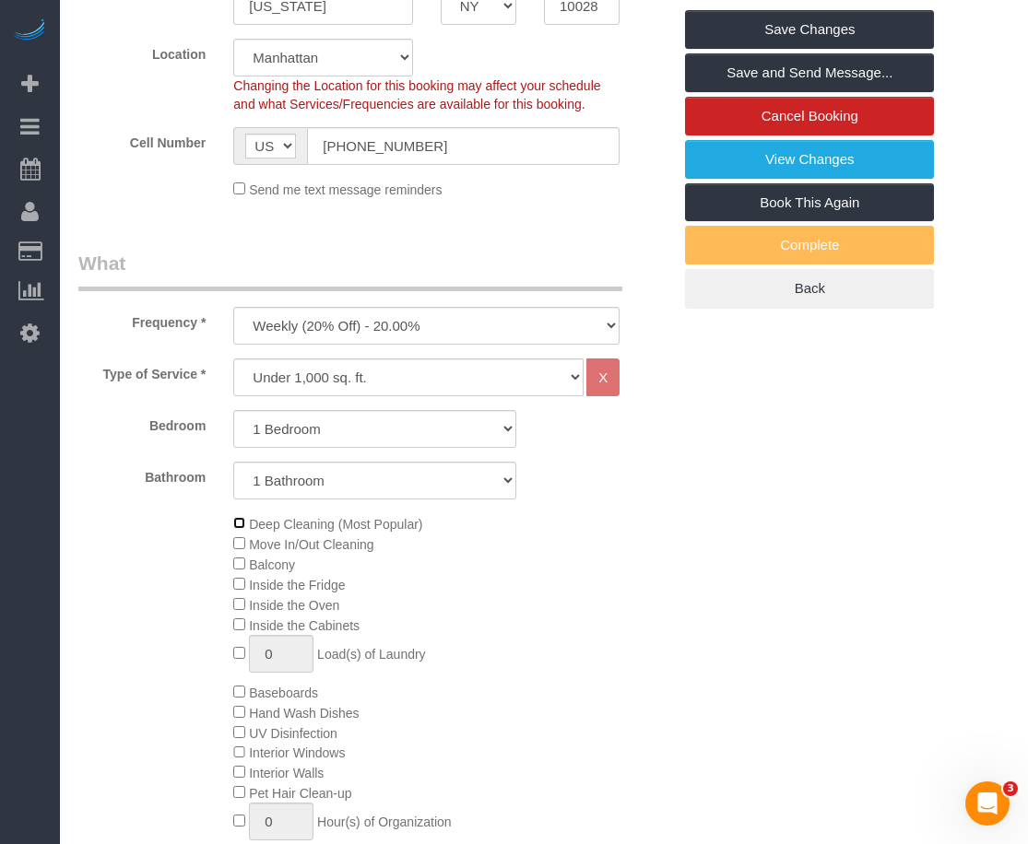
scroll to position [230, 0]
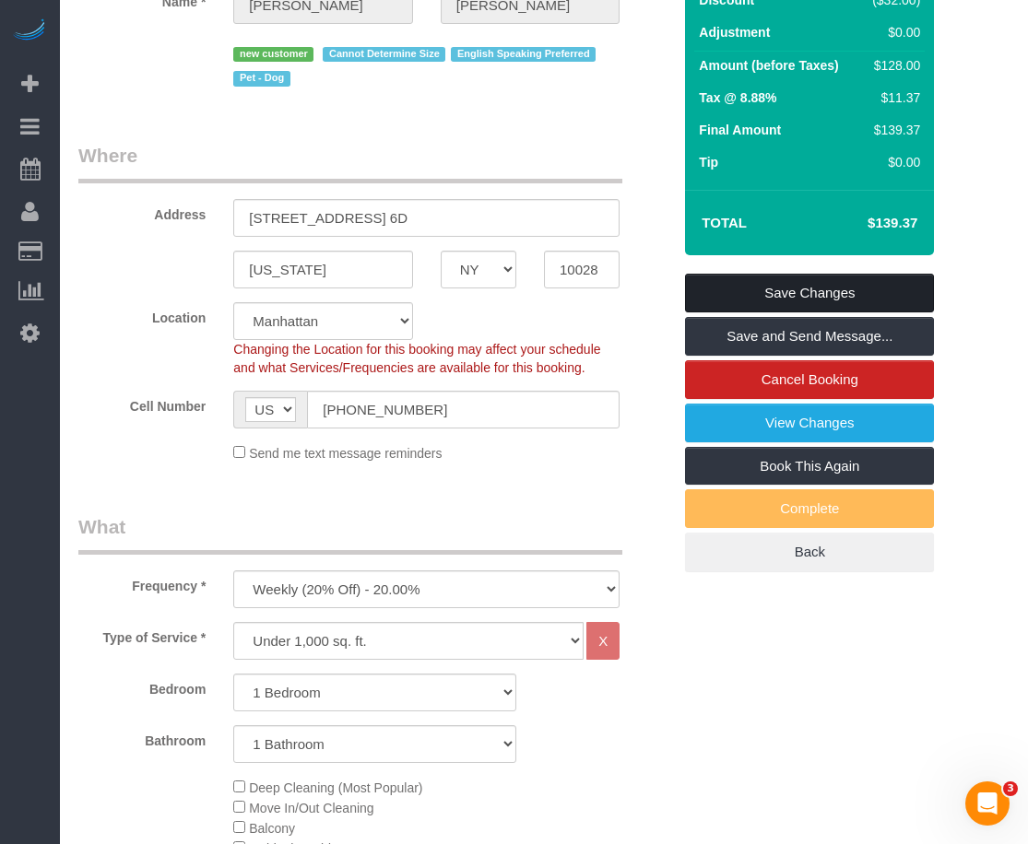
click at [765, 313] on link "Save Changes" at bounding box center [809, 293] width 249 height 39
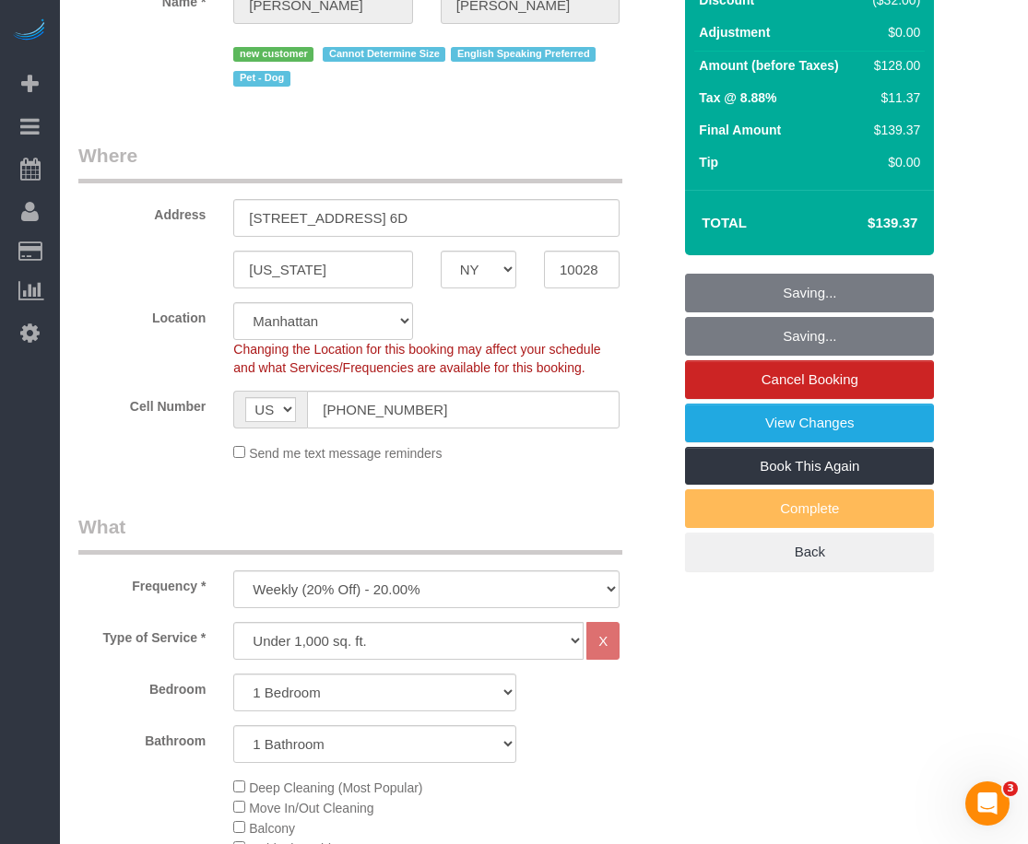
select select "spot60"
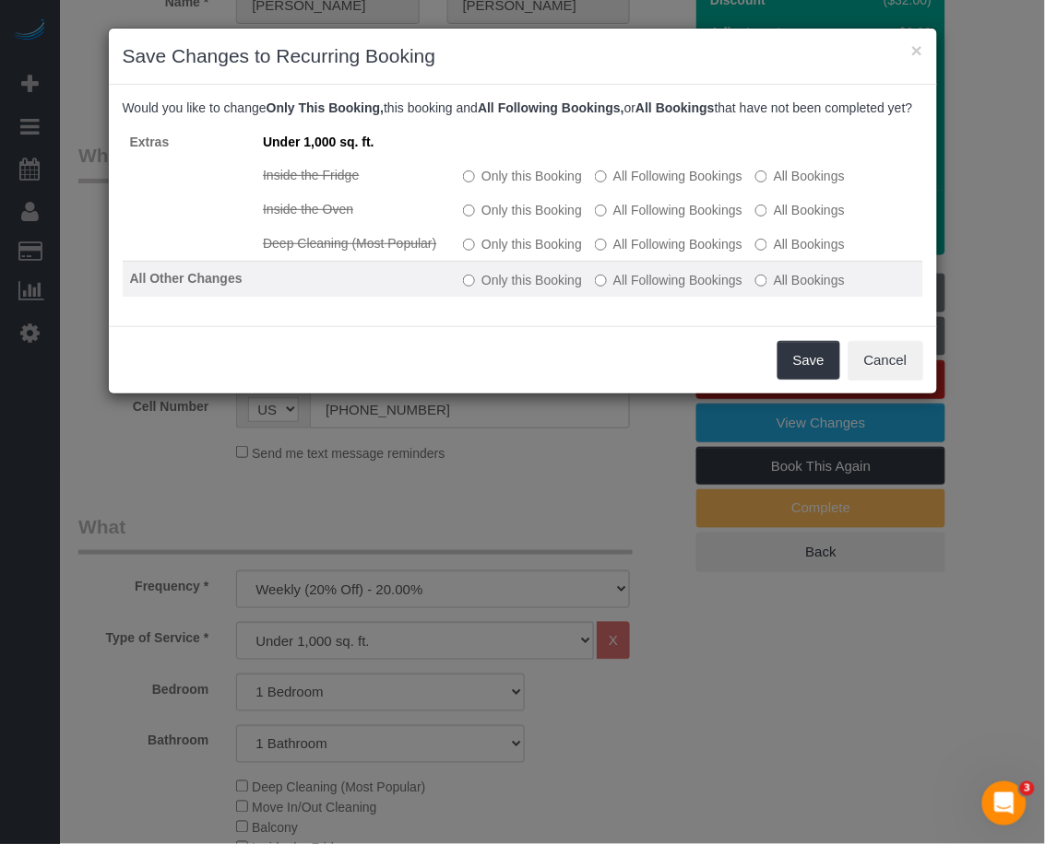
click at [770, 289] on label "All Bookings" at bounding box center [799, 280] width 89 height 18
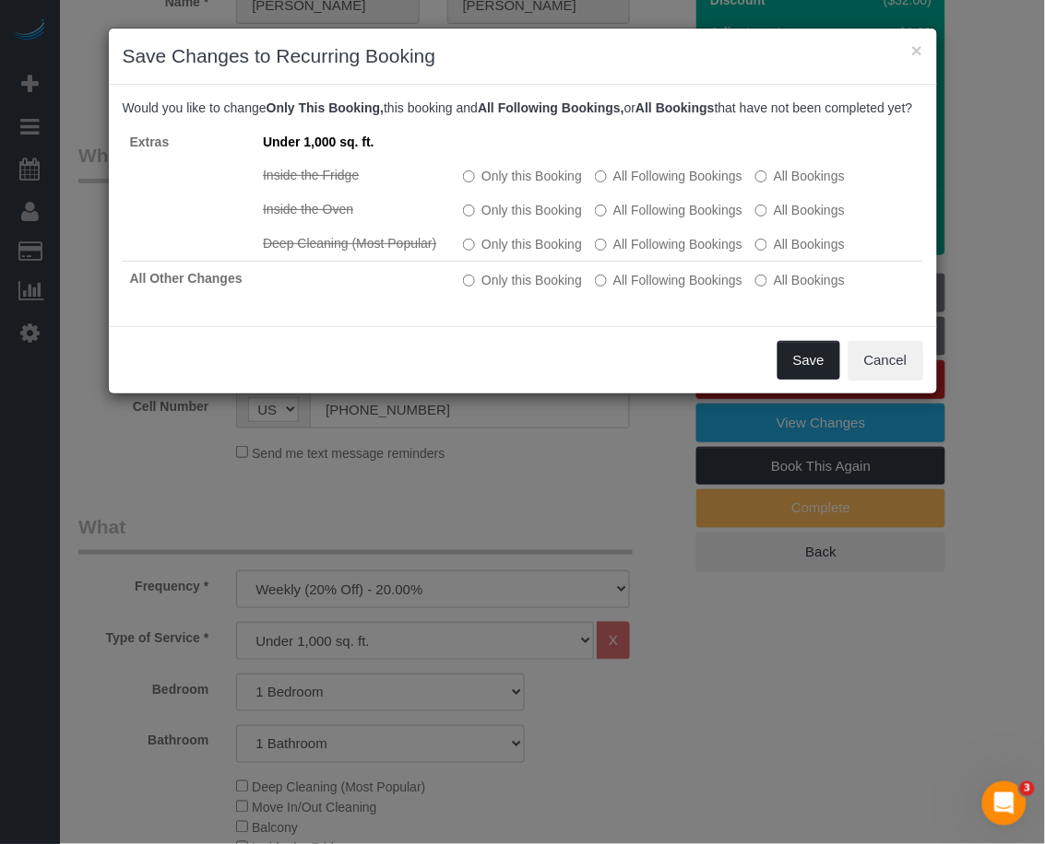
click at [803, 364] on button "Save" at bounding box center [808, 360] width 63 height 39
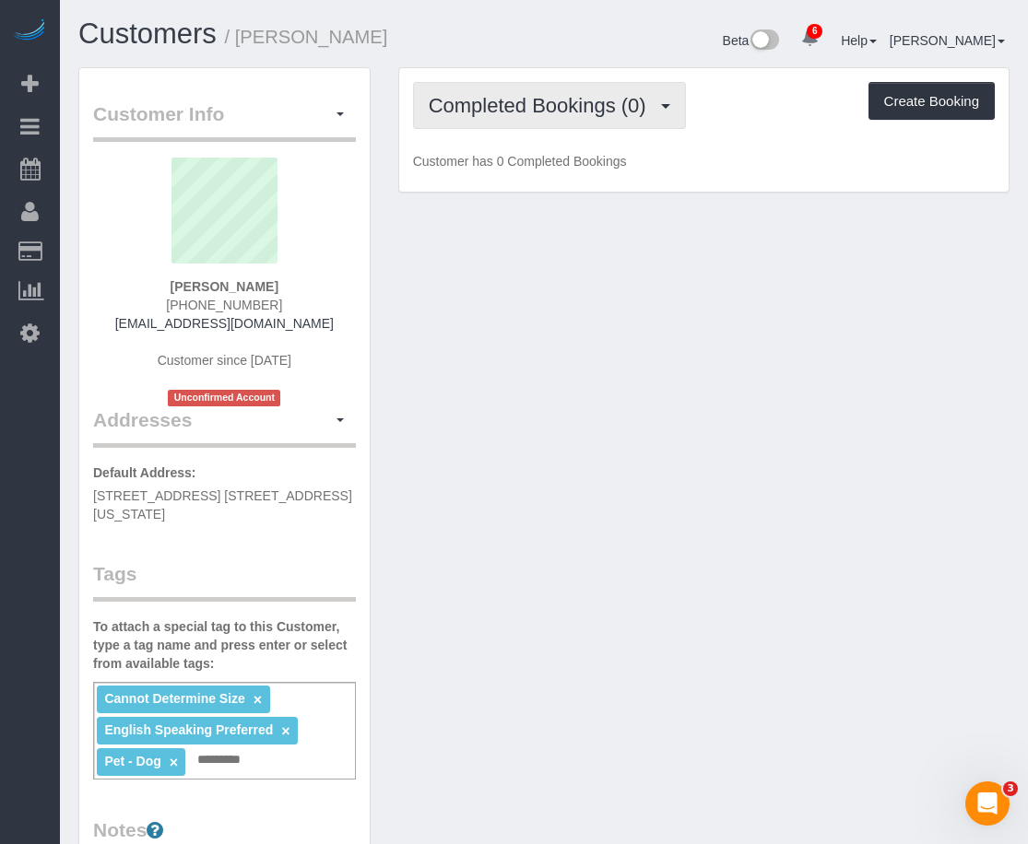
click at [585, 102] on span "Completed Bookings (0)" at bounding box center [542, 105] width 227 height 23
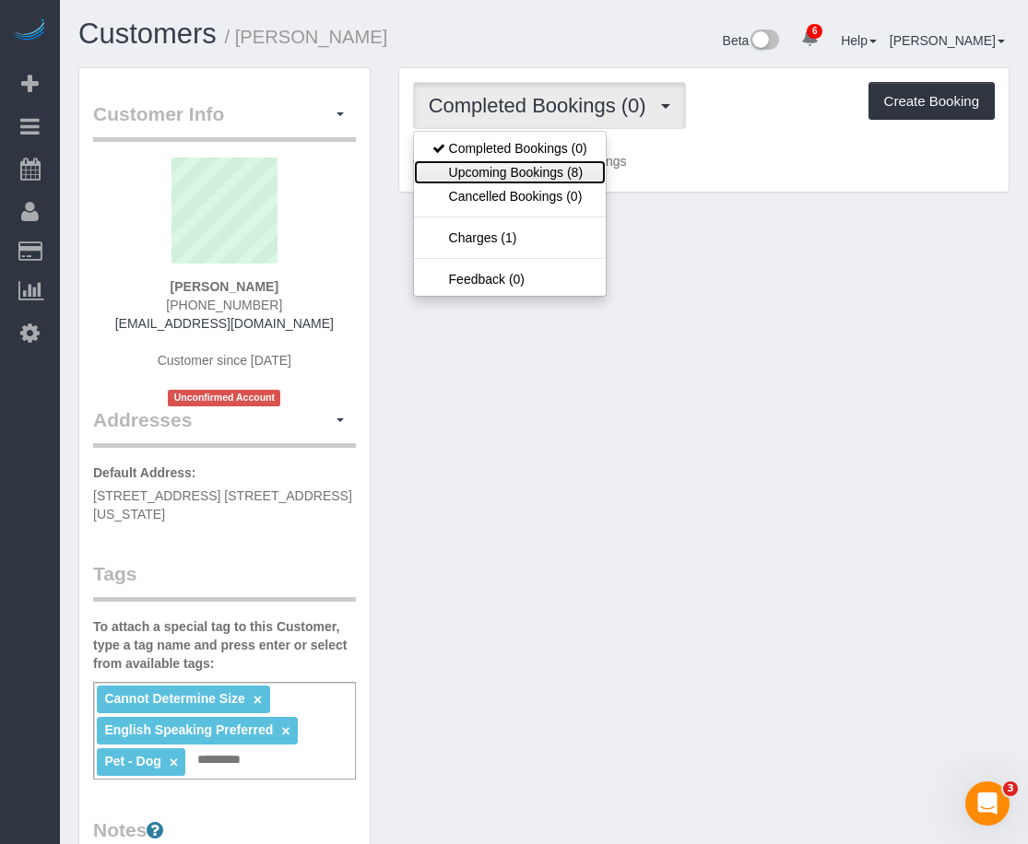
click at [535, 177] on link "Upcoming Bookings (8)" at bounding box center [510, 172] width 192 height 24
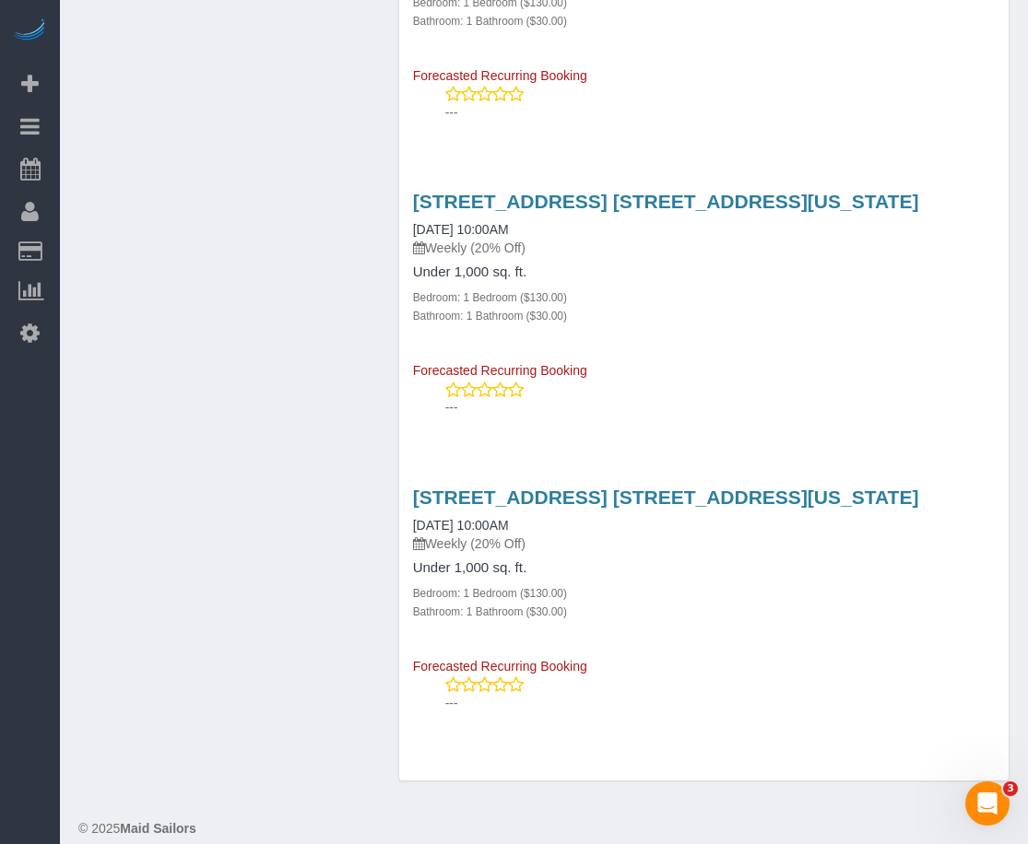
scroll to position [1713, 0]
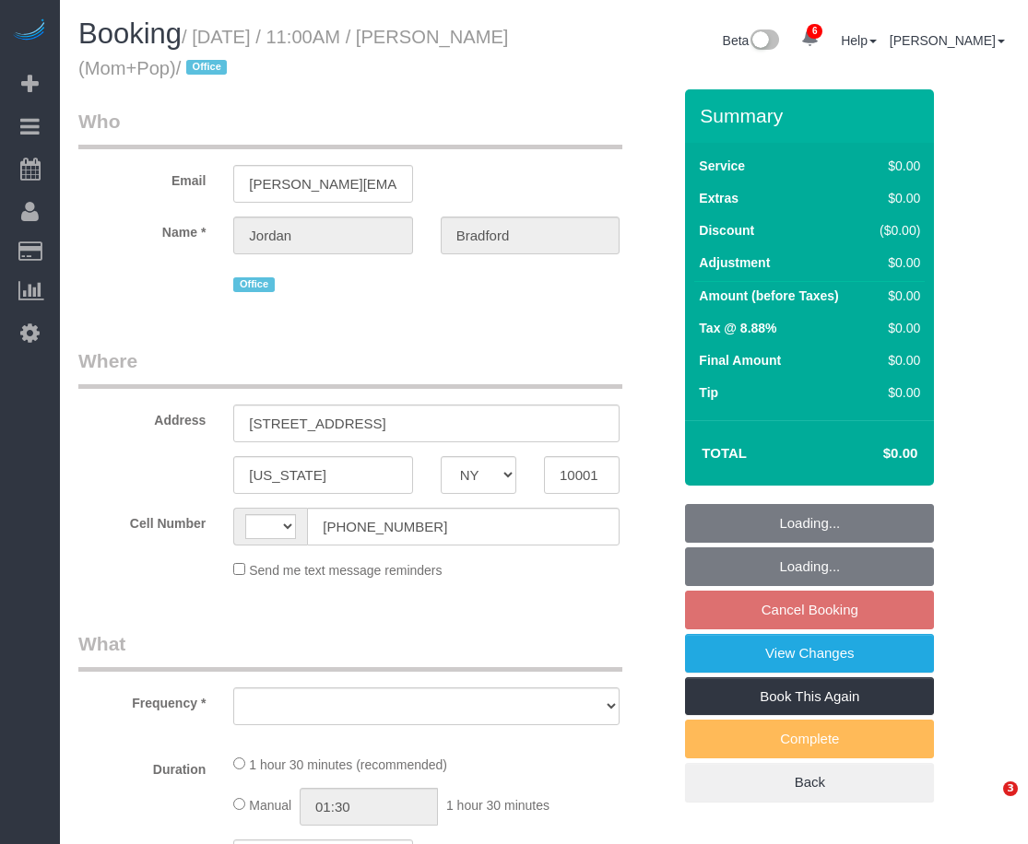
select select "NY"
select select "object:427"
select select "number:89"
select select "number:90"
select select "number:15"
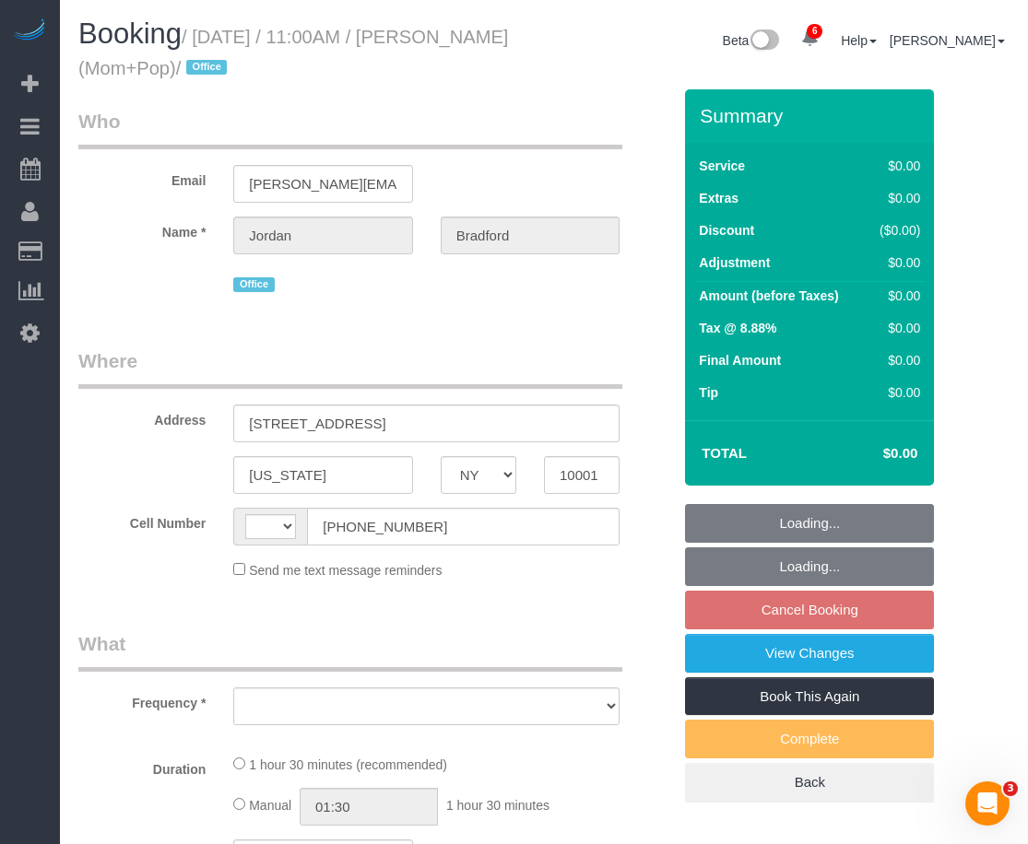
select select "number:7"
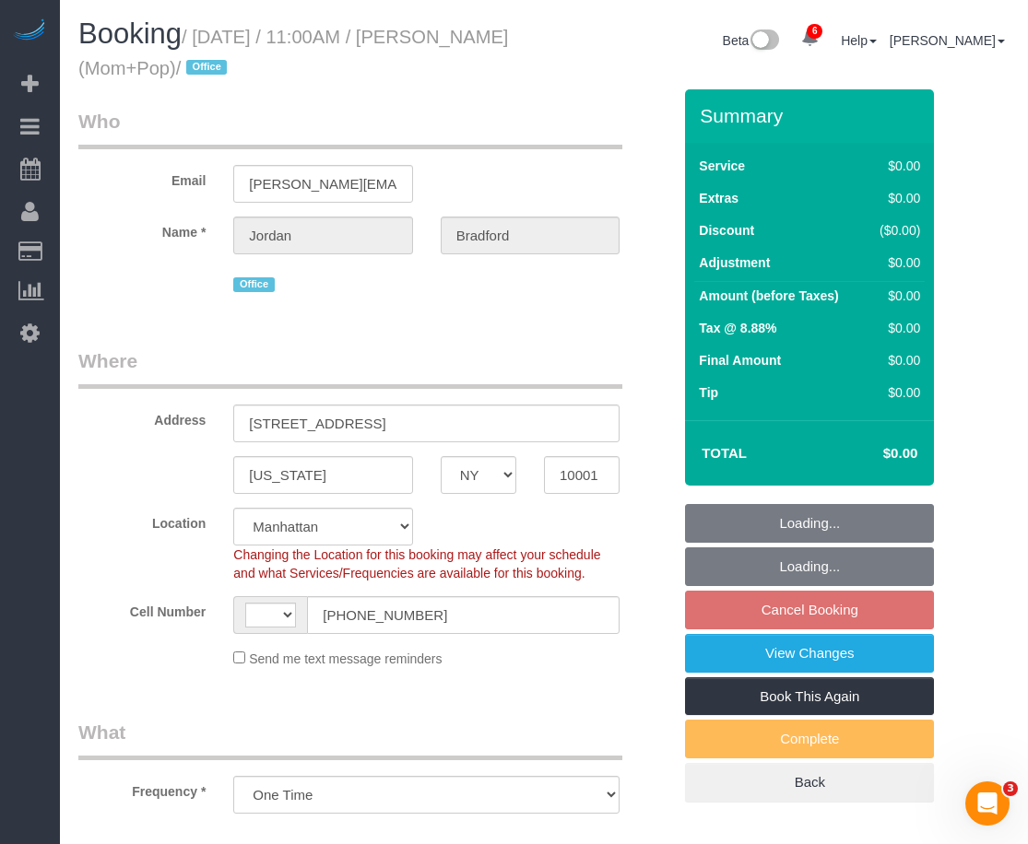
select select "object:841"
select select "string:US"
select select "string:stripe-pm_1RgXg84VGloSiKo7rYyo9KSi"
select select "spot4"
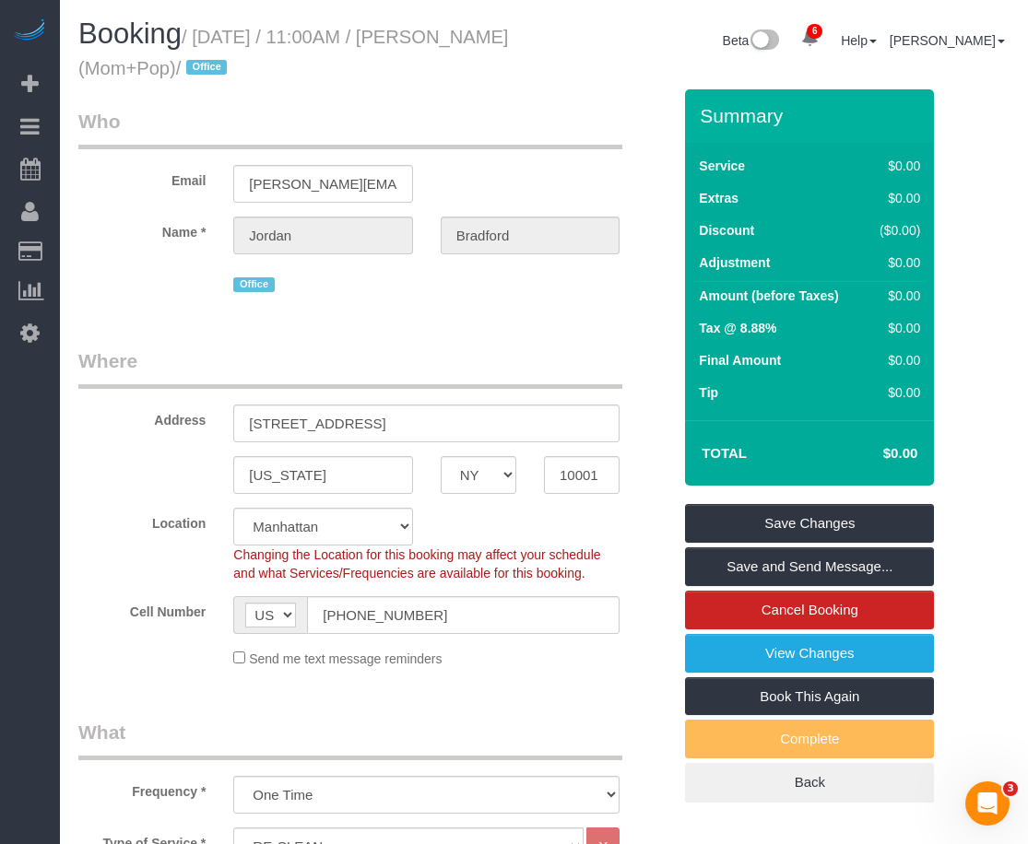
drag, startPoint x: 435, startPoint y: 38, endPoint x: 153, endPoint y: 74, distance: 284.4
click at [153, 74] on small "/ August 15, 2025 / 11:00AM / Jordan Bradford (Mom+Pop) / Office" at bounding box center [293, 53] width 430 height 52
copy small "Jordan Bradford"
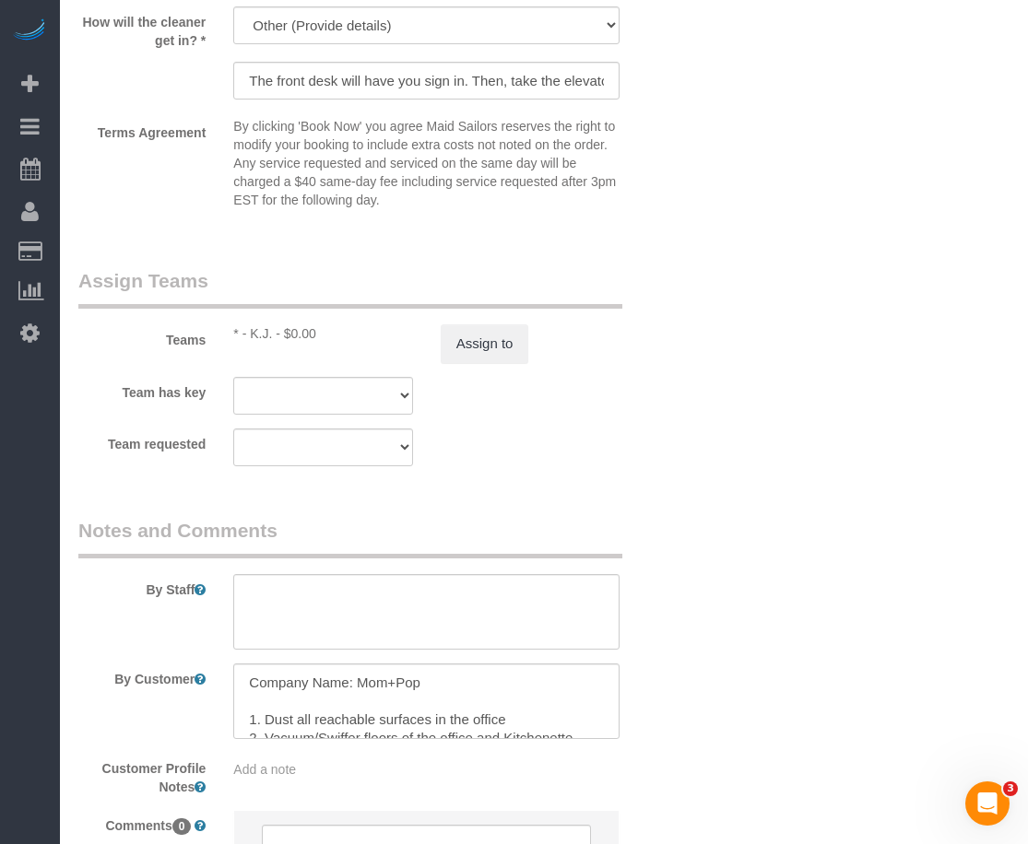
scroll to position [1844, 0]
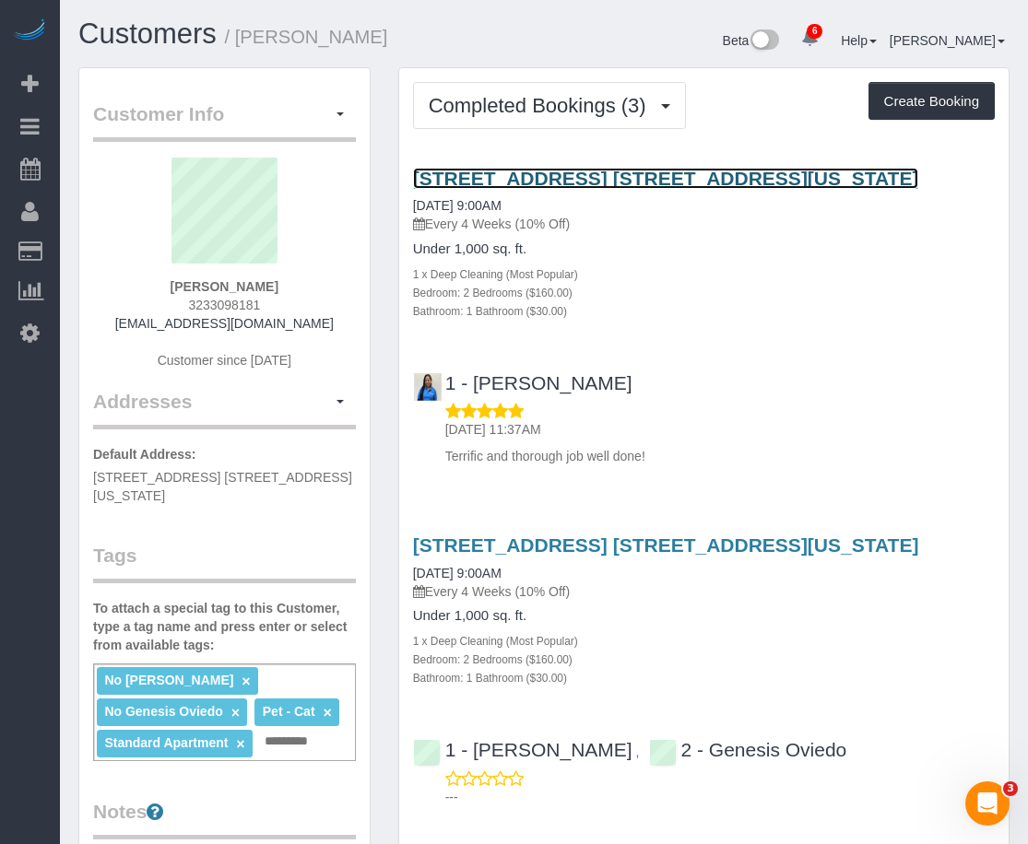
click at [493, 168] on link "[STREET_ADDRESS] [STREET_ADDRESS][US_STATE]" at bounding box center [666, 178] width 506 height 21
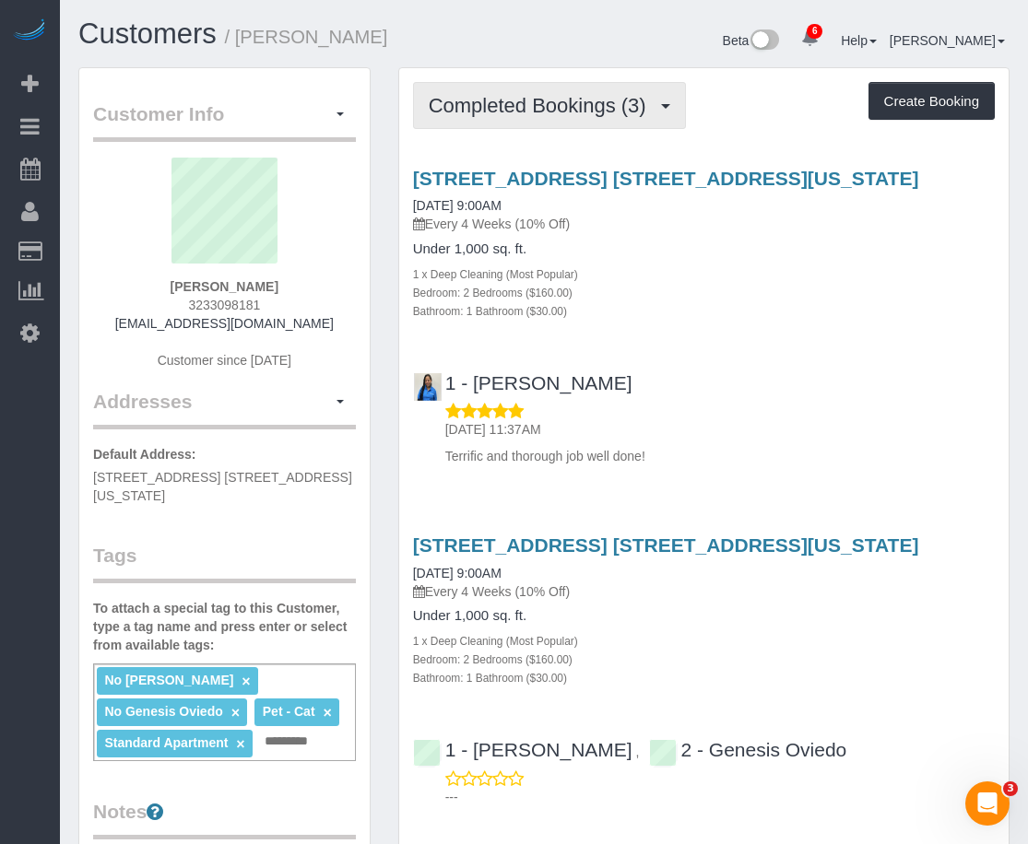
click at [570, 108] on span "Completed Bookings (3)" at bounding box center [542, 105] width 227 height 23
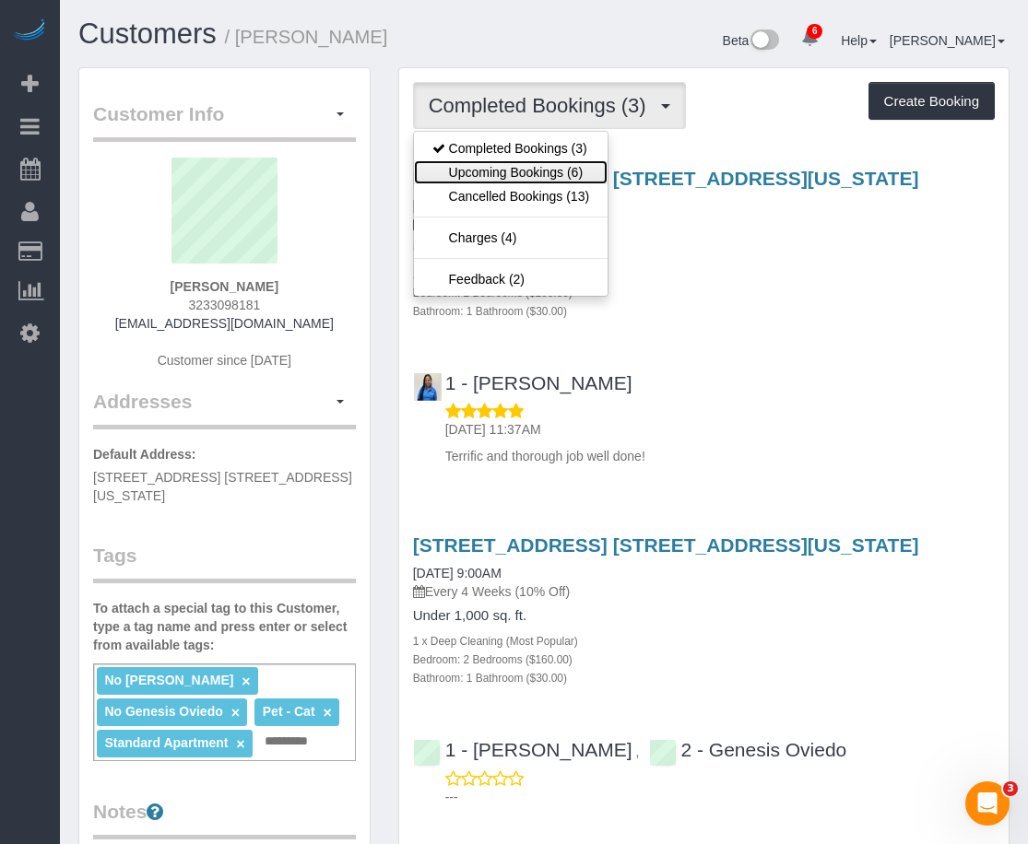
click at [541, 171] on link "Upcoming Bookings (6)" at bounding box center [511, 172] width 194 height 24
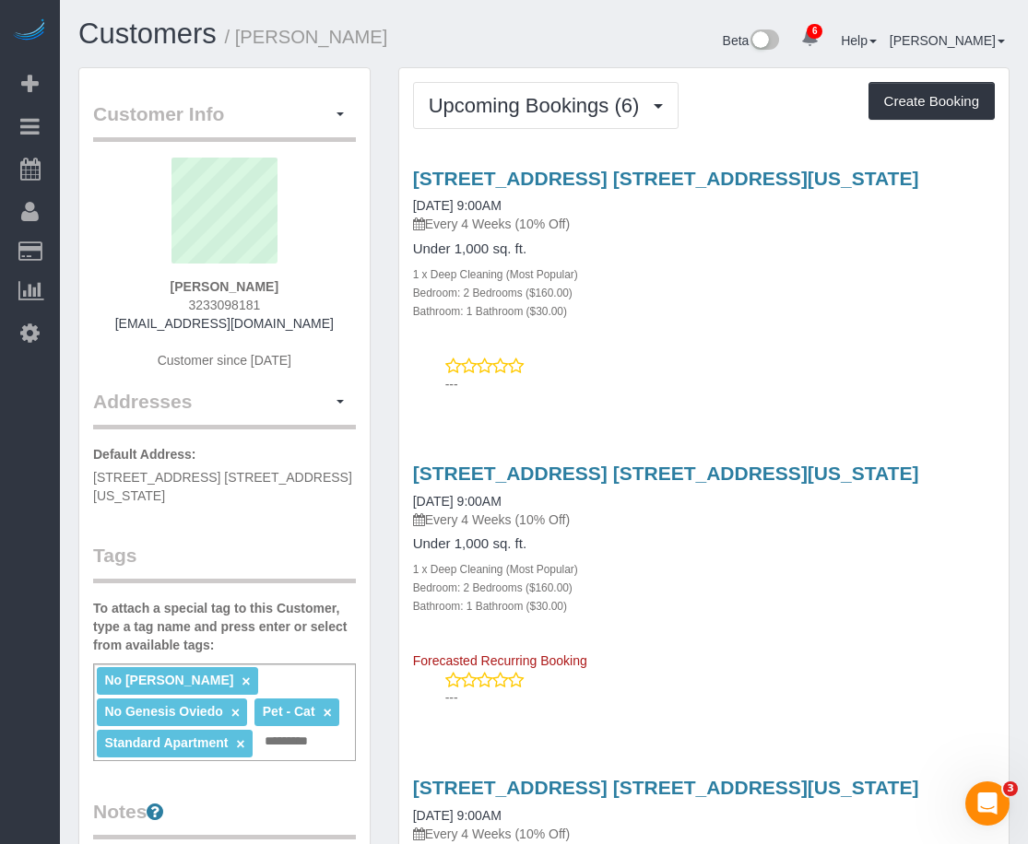
click at [853, 668] on div "315 East 77th Street, Apt. 5c, New York, NY 10075 10/08/2025 9:00AM Every 4 Wee…" at bounding box center [703, 566] width 609 height 207
drag, startPoint x: 544, startPoint y: 196, endPoint x: 403, endPoint y: 191, distance: 141.2
click at [403, 191] on div "315 East 77th Street, Apt. 5c, New York, NY 10075 09/10/2025 9:00AM Every 4 Wee…" at bounding box center [703, 244] width 609 height 152
copy link "09/10/2025 9:00AM"
drag, startPoint x: 796, startPoint y: 693, endPoint x: 376, endPoint y: 370, distance: 529.8
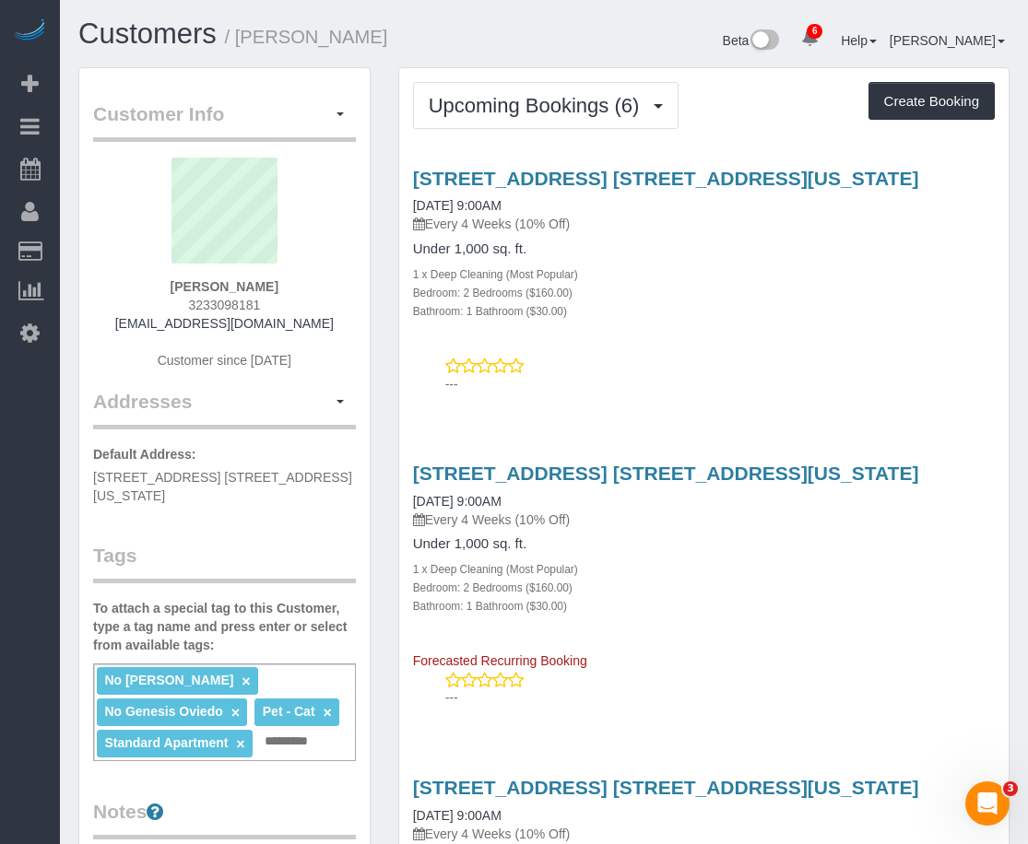
click at [790, 689] on p "---" at bounding box center [719, 698] width 549 height 18
click at [531, 108] on span "Upcoming Bookings (6)" at bounding box center [539, 105] width 220 height 23
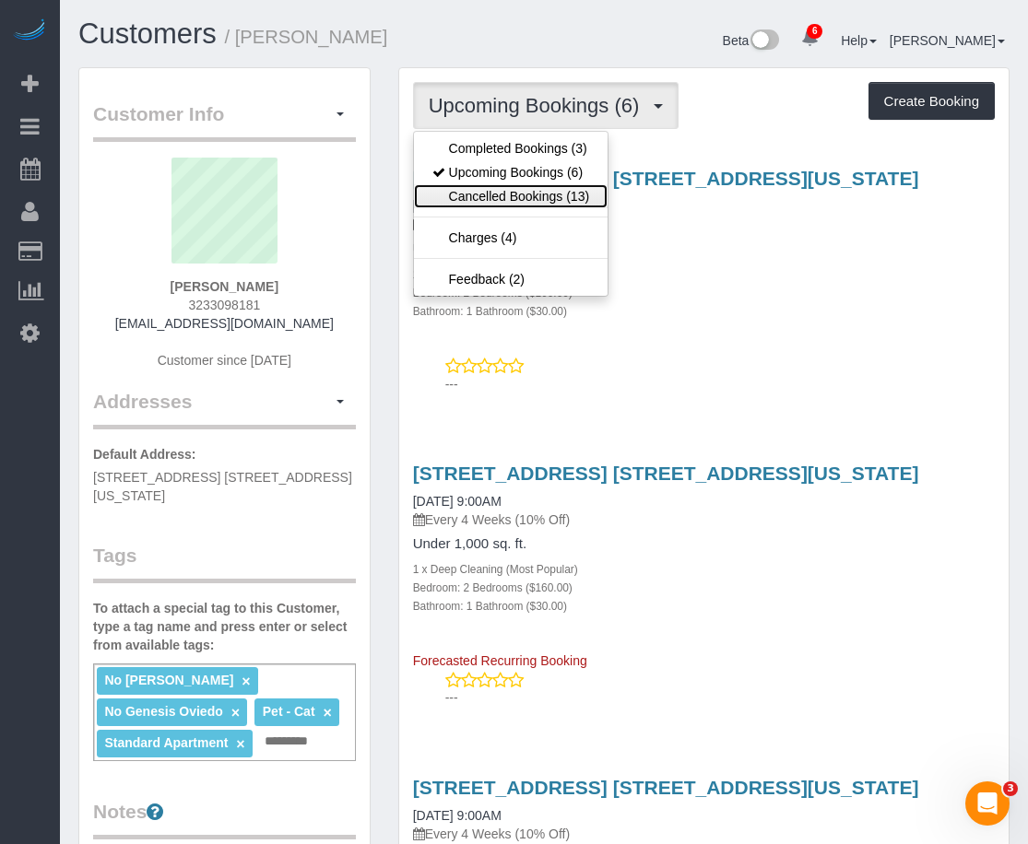
click at [502, 192] on link "Cancelled Bookings (13)" at bounding box center [511, 196] width 194 height 24
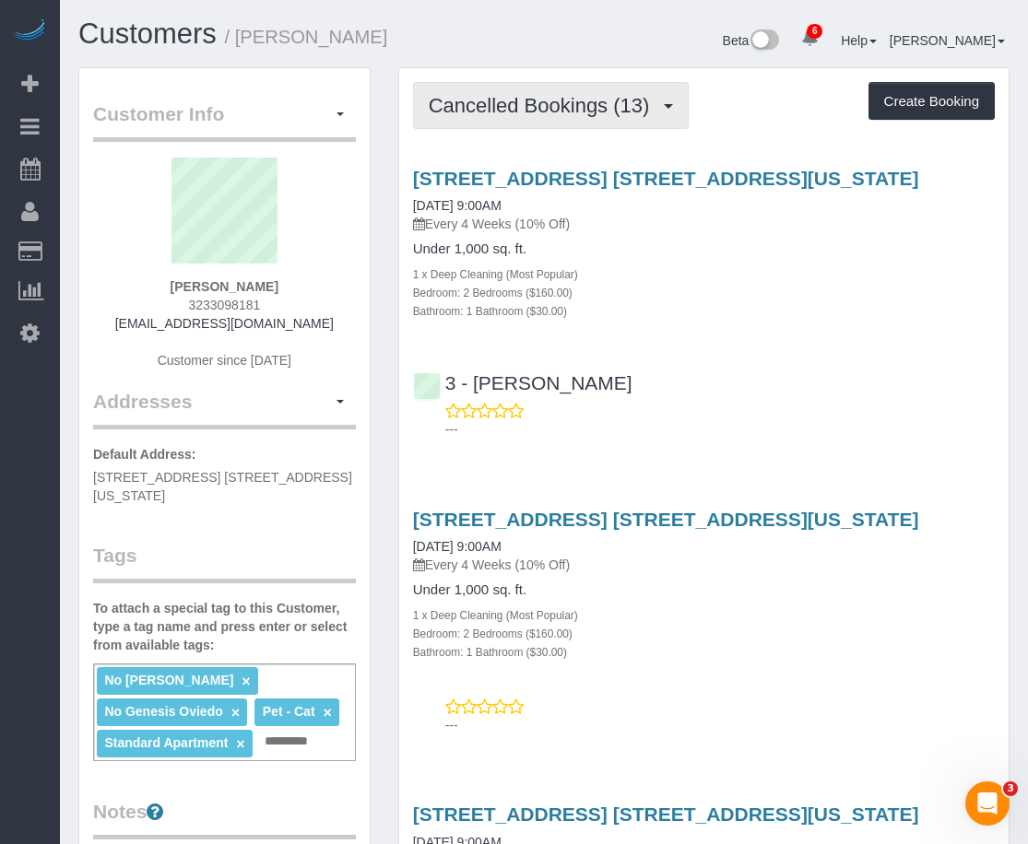
click at [593, 109] on span "Cancelled Bookings (13)" at bounding box center [544, 105] width 230 height 23
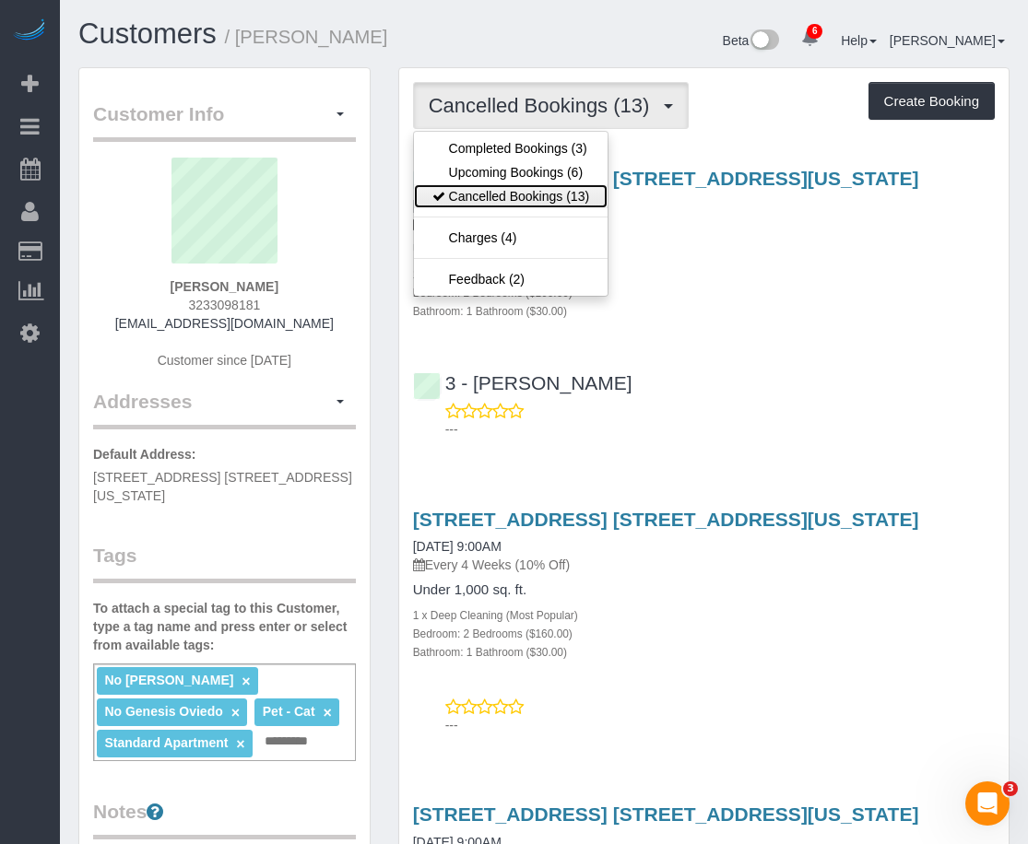
click at [528, 191] on link "Cancelled Bookings (13)" at bounding box center [511, 196] width 194 height 24
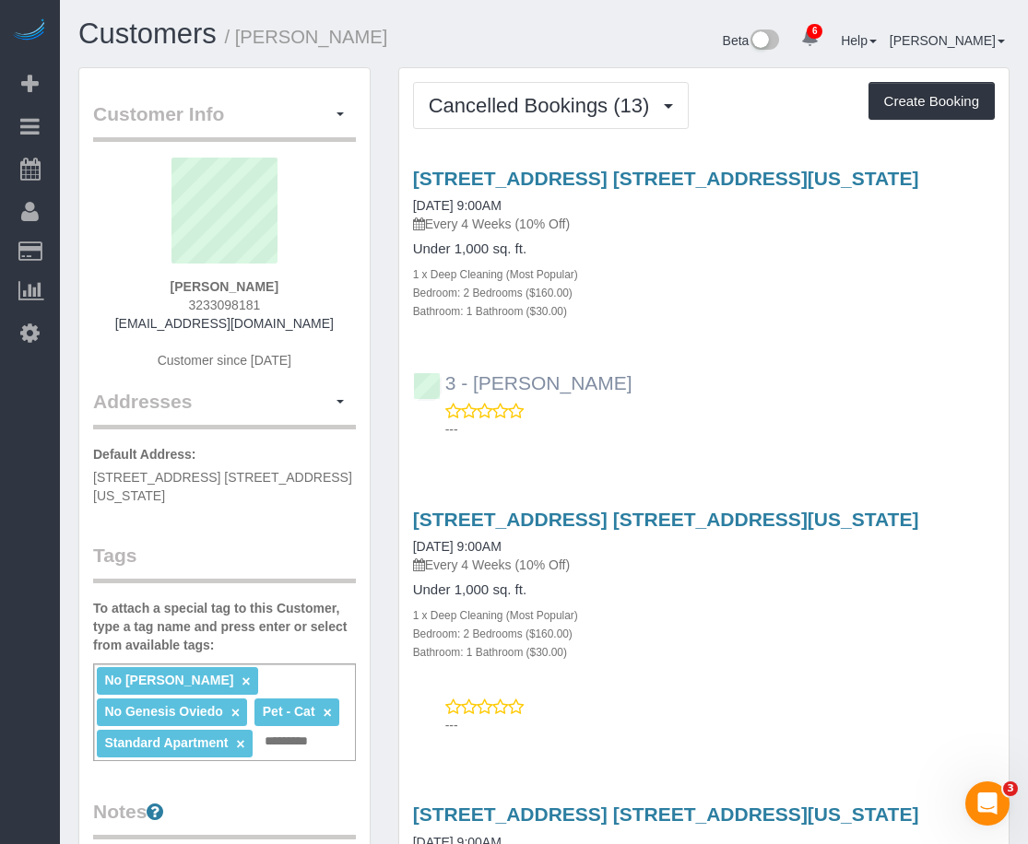
drag, startPoint x: 632, startPoint y: 376, endPoint x: 468, endPoint y: 376, distance: 163.2
click at [468, 376] on div "3 - Renee Chicaiza ---" at bounding box center [703, 398] width 609 height 83
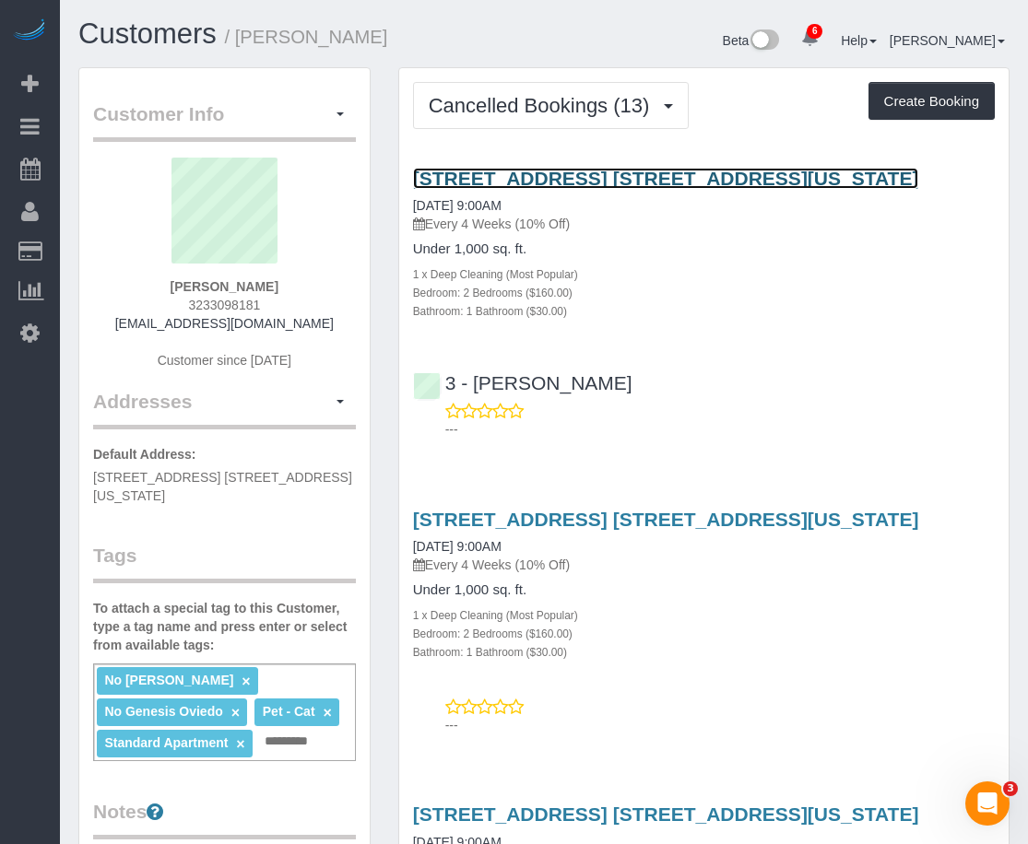
click at [573, 180] on link "315 East 77th Street, Apt. 5c, New York, NY 10075" at bounding box center [666, 178] width 506 height 21
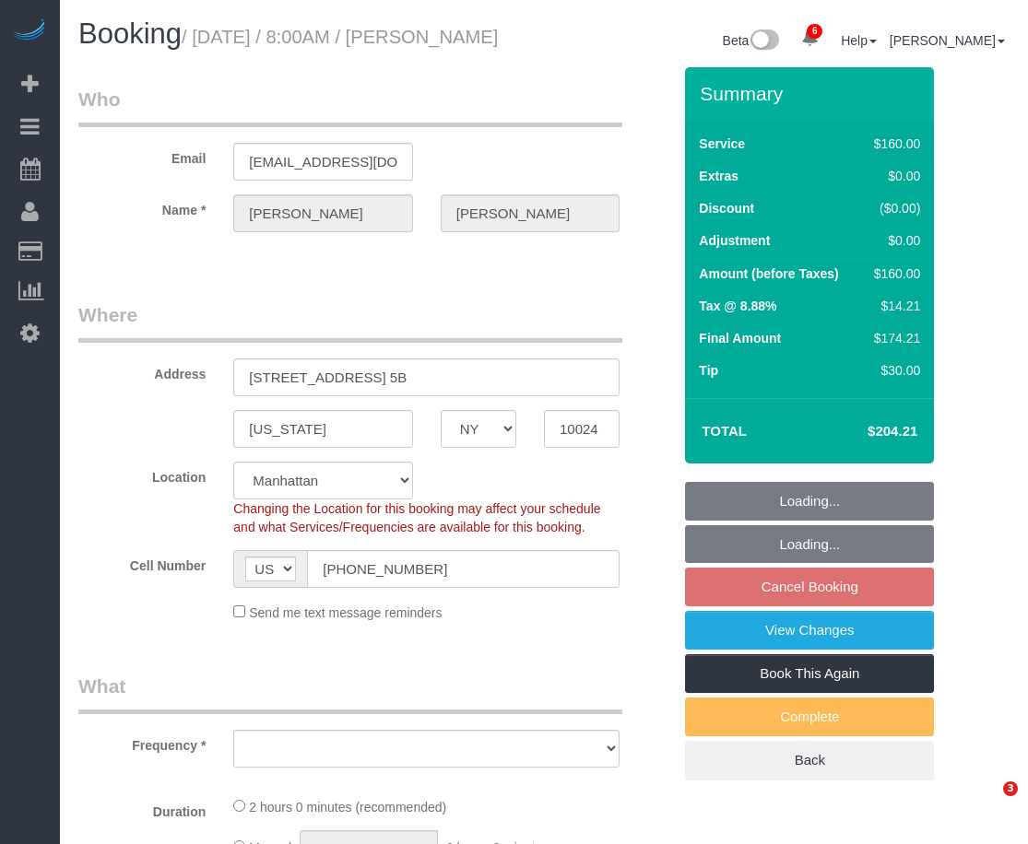
select select "NY"
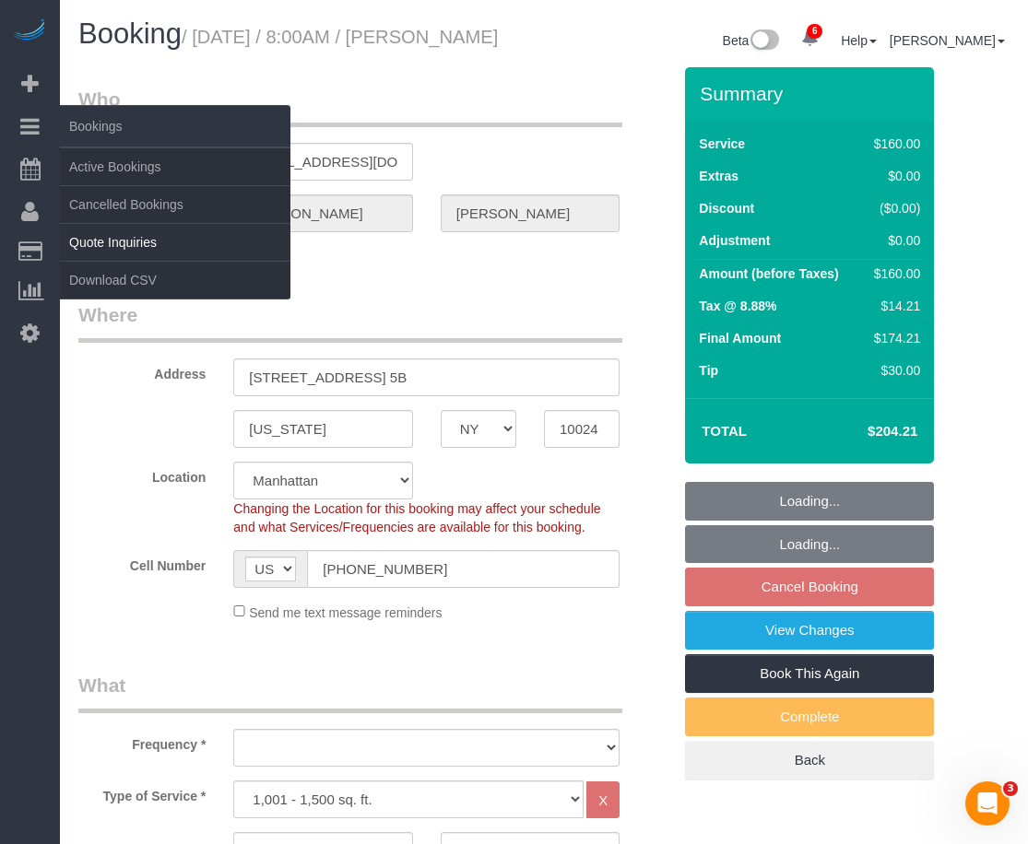
select select "object:887"
select select "number:56"
select select "number:72"
select select "number:15"
select select "number:5"
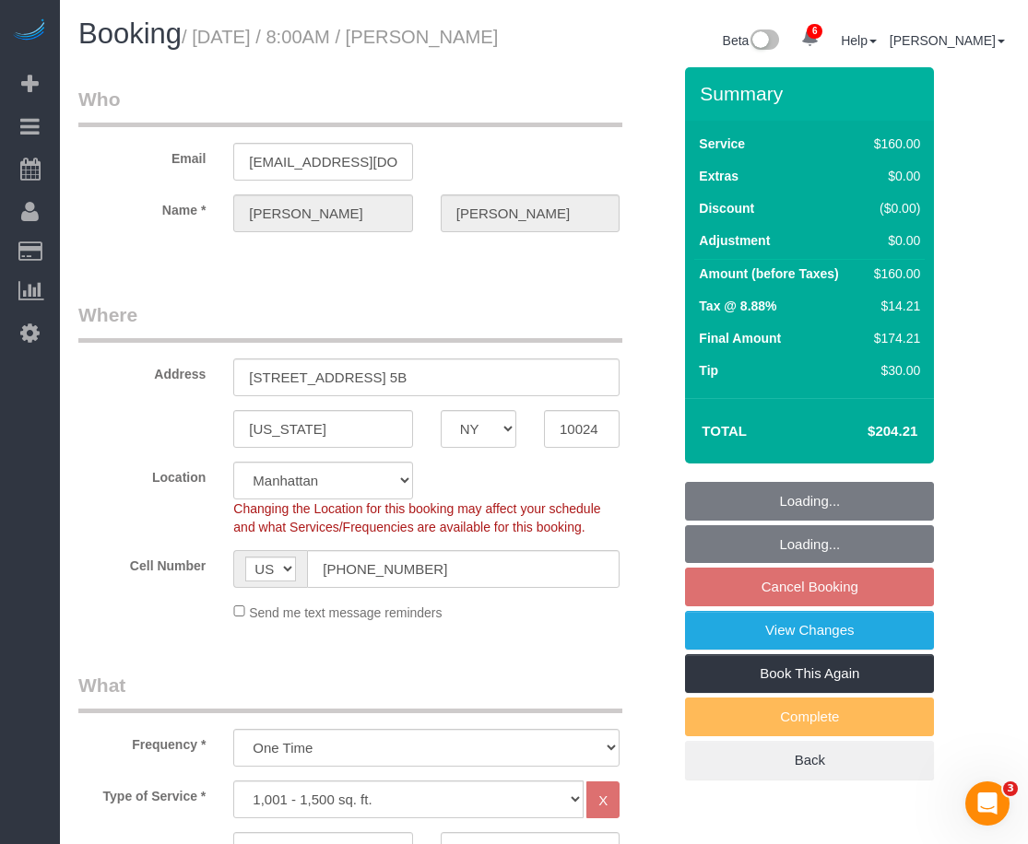
select select "string:stripe-pm_1QLVsk4VGloSiKo7RTqfLMX2"
select select "spot1"
select select "object:1317"
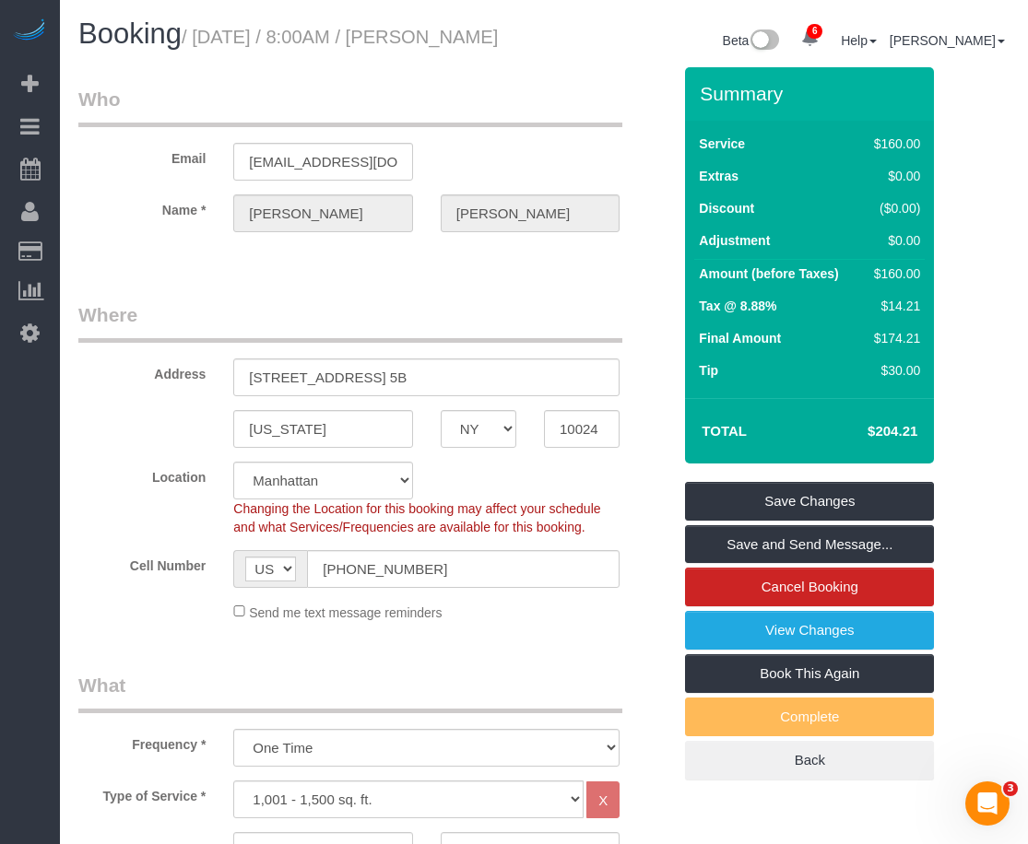
drag, startPoint x: 431, startPoint y: 39, endPoint x: 440, endPoint y: 69, distance: 31.8
click at [440, 50] on h1 "Booking / August 15, 2025 / 8:00AM / Benjamin Strauss" at bounding box center [304, 33] width 452 height 31
copy small "Benjamin Strauss"
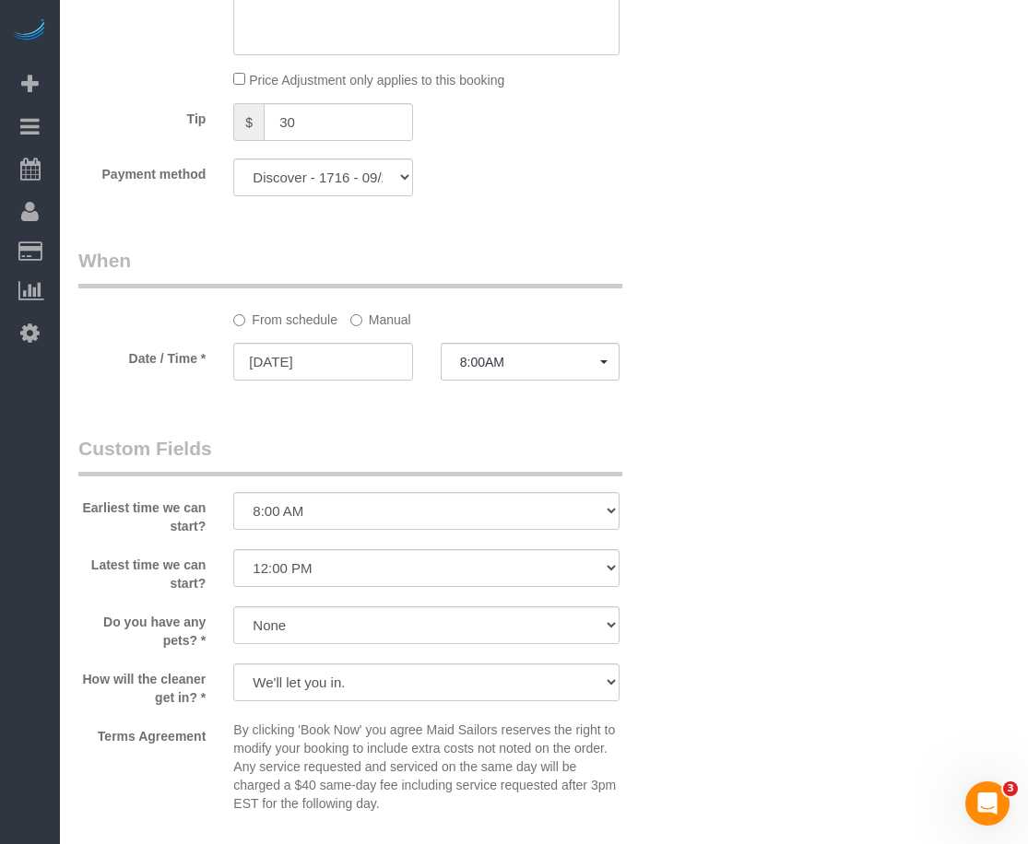
scroll to position [1383, 0]
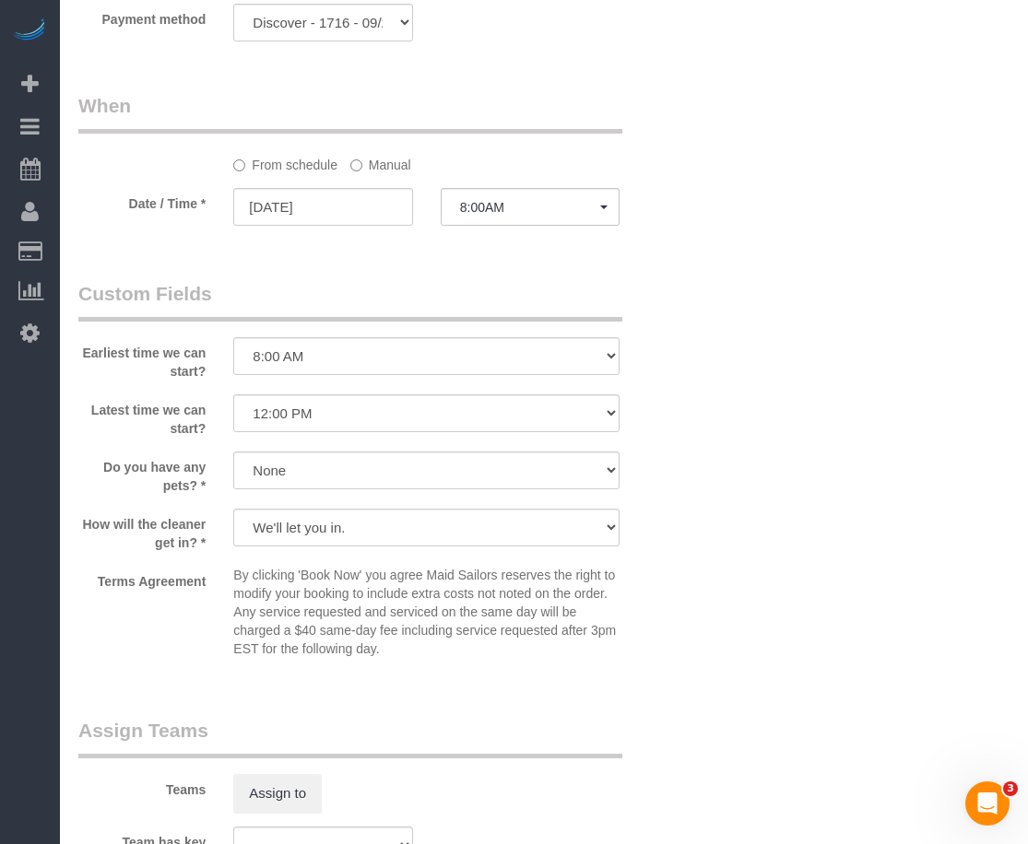
click at [466, 731] on div "Who Email ben14strauss@gmail.com Name * Benjamin Strauss Where Address 255 West…" at bounding box center [375, 64] width 620 height 2760
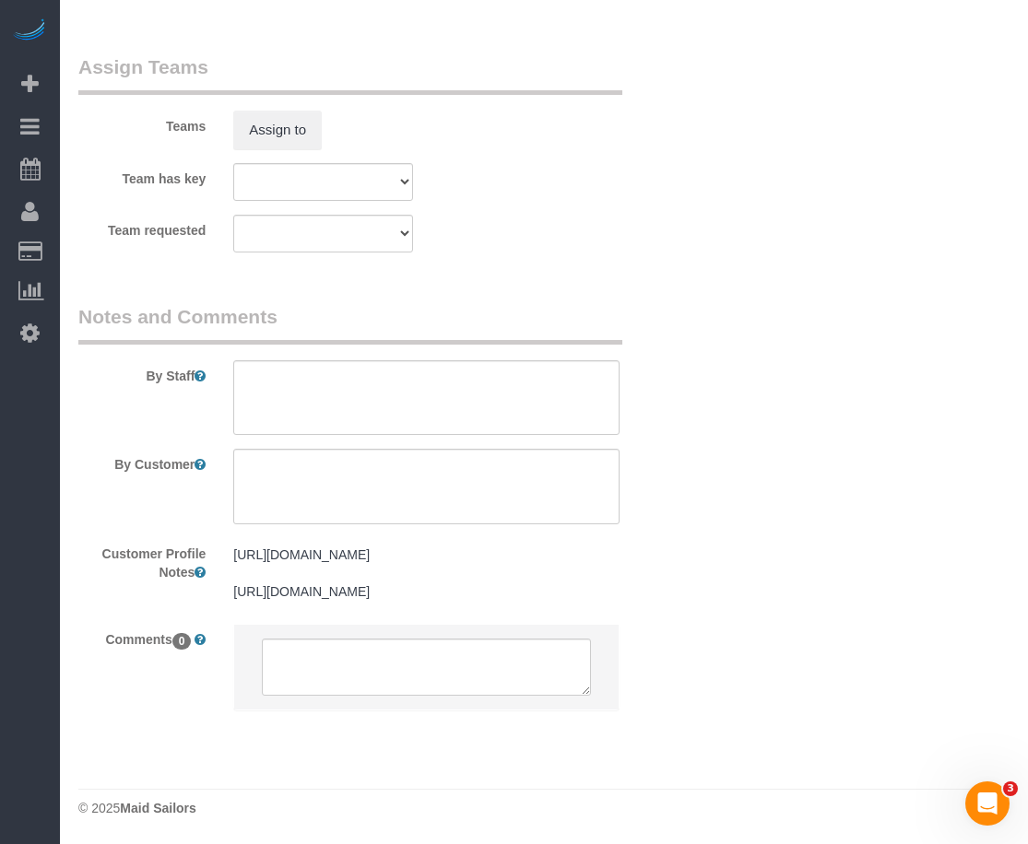
scroll to position [2127, 0]
click at [450, 449] on textarea at bounding box center [426, 487] width 386 height 76
drag, startPoint x: 403, startPoint y: 424, endPoint x: 402, endPoint y: 415, distance: 9.3
click at [402, 449] on textarea at bounding box center [426, 487] width 386 height 76
paste textarea "The "main area"/study/kitchen (that's all one room) and the bathroom-the bedroo…"
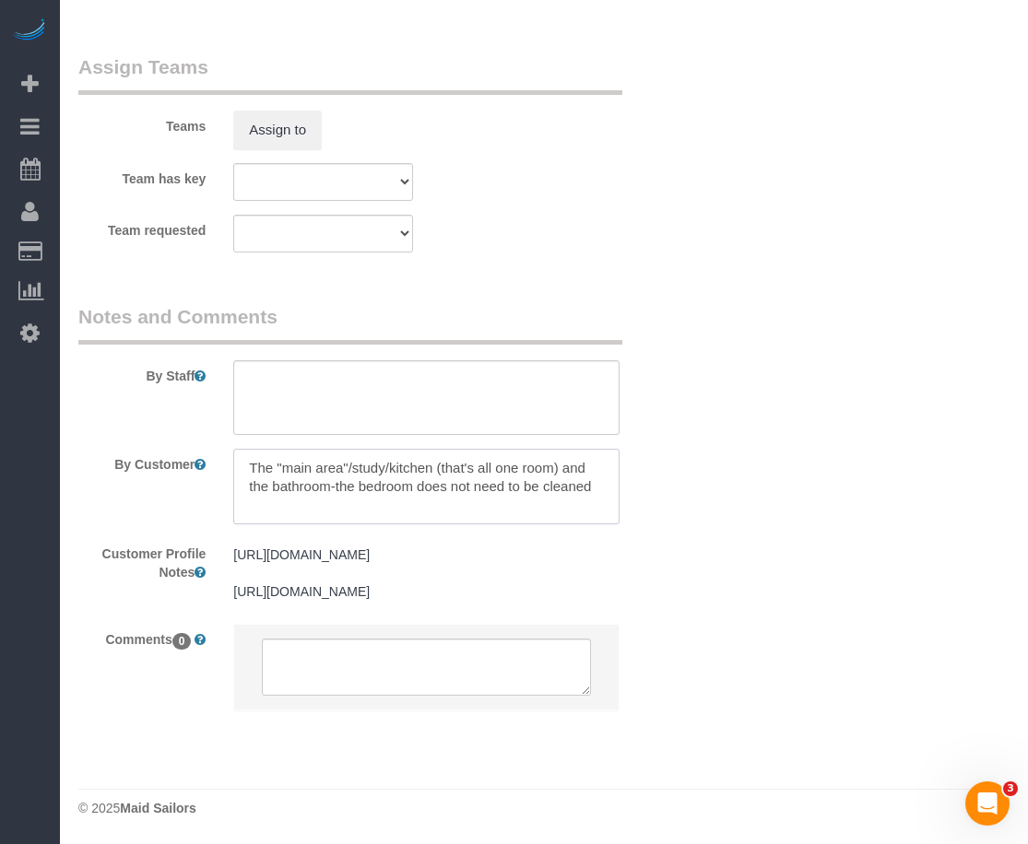
click at [334, 449] on textarea at bounding box center [426, 487] width 386 height 76
type textarea "The "main area"/study/kitchen (that's all one room) and the bathroom the bedroo…"
drag, startPoint x: 684, startPoint y: 325, endPoint x: 651, endPoint y: 312, distance: 36.0
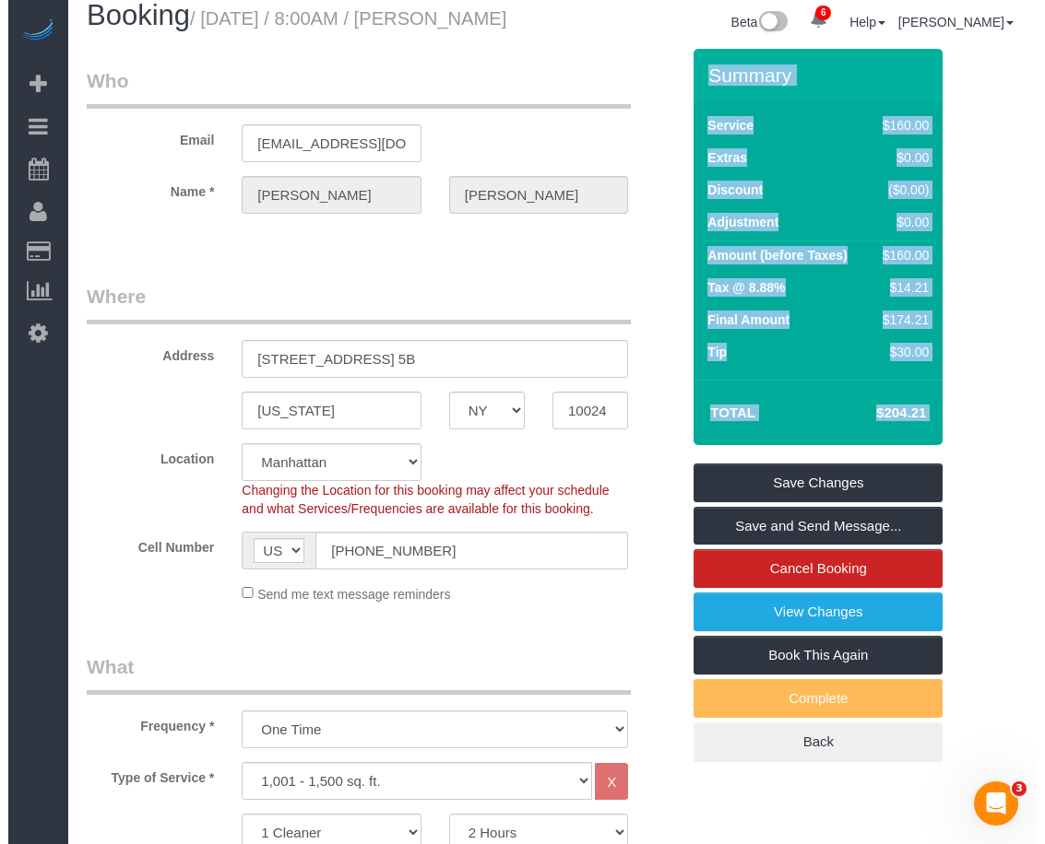
scroll to position [0, 0]
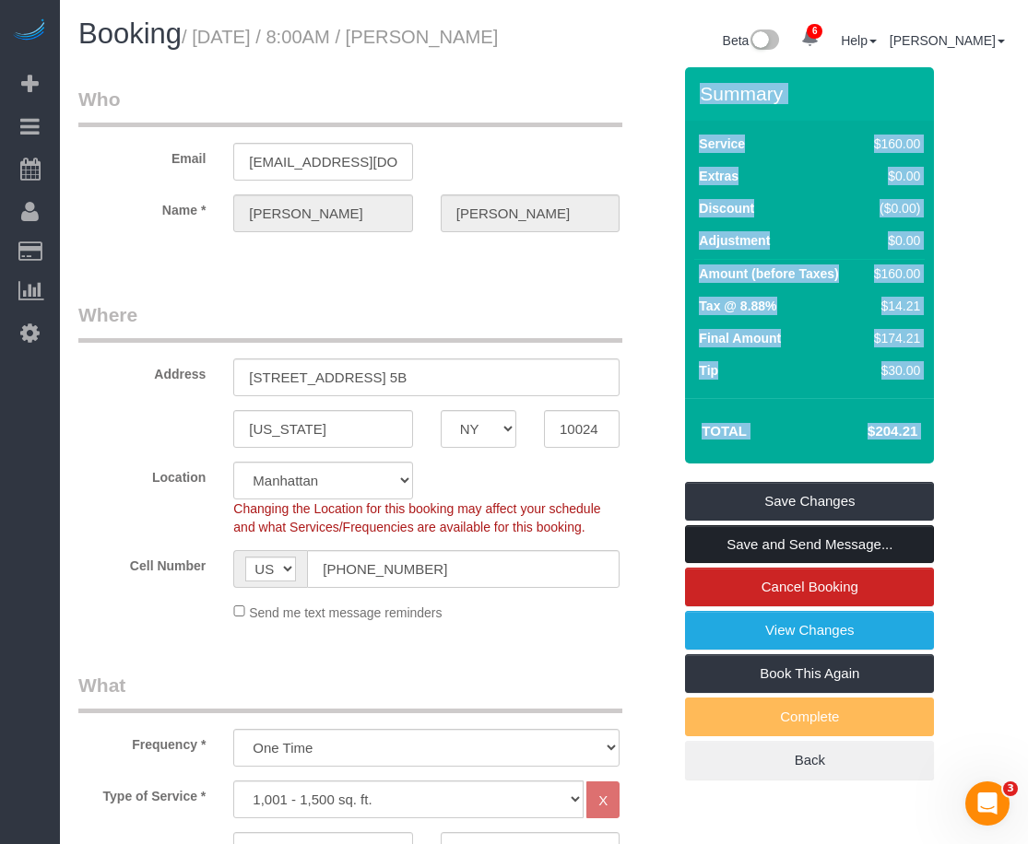
click at [788, 554] on link "Save and Send Message..." at bounding box center [809, 545] width 249 height 39
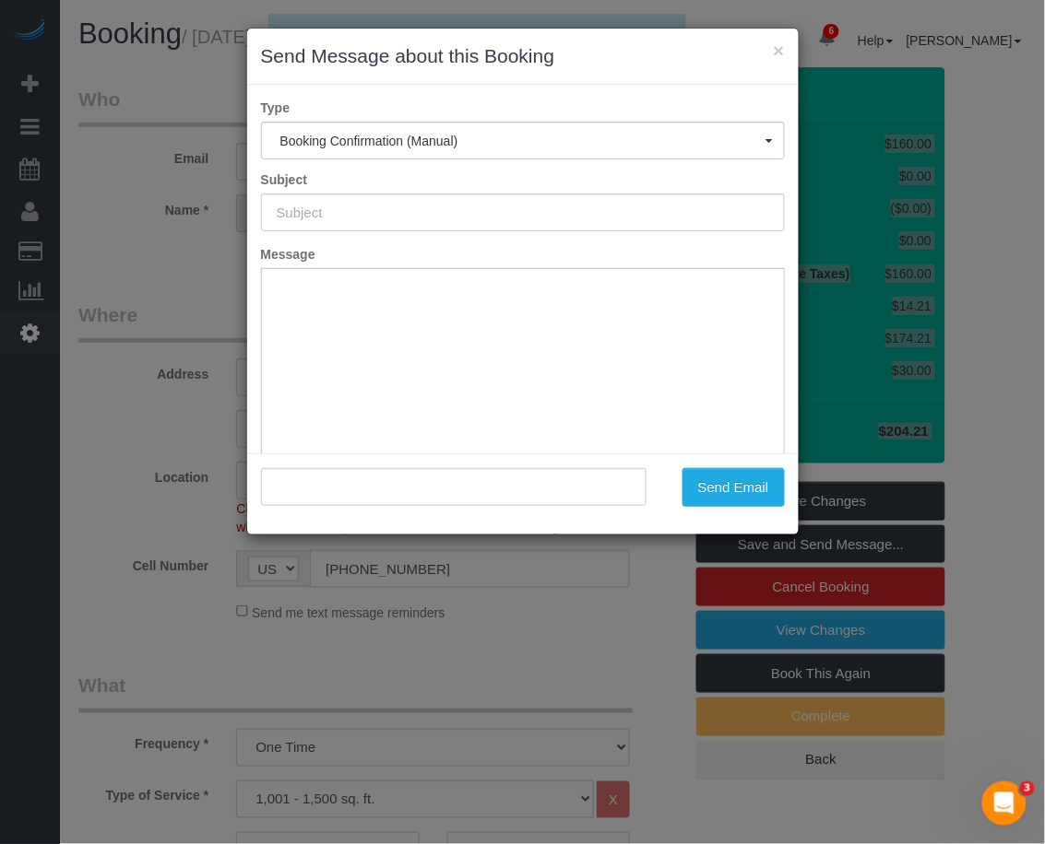
type input "Cleaning Confirmed for 08/15/2025 at 8:00am"
type input ""Benjamin Strauss" <ben14strauss@gmail.com>"
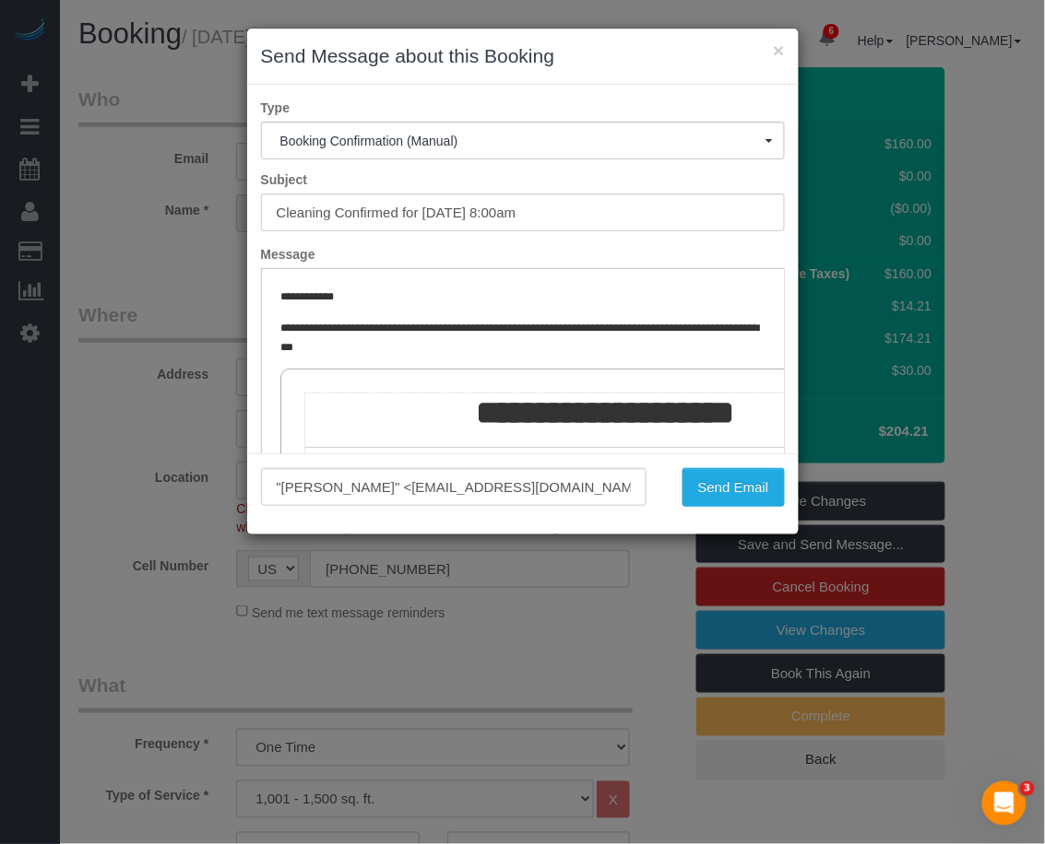
drag, startPoint x: 994, startPoint y: 135, endPoint x: 927, endPoint y: 166, distance: 74.2
click at [996, 136] on div "× Send Message about this Booking Type Booking Confirmation (Manual) Booking Co…" at bounding box center [522, 422] width 1045 height 844
click at [757, 477] on button "Send Email" at bounding box center [733, 487] width 102 height 39
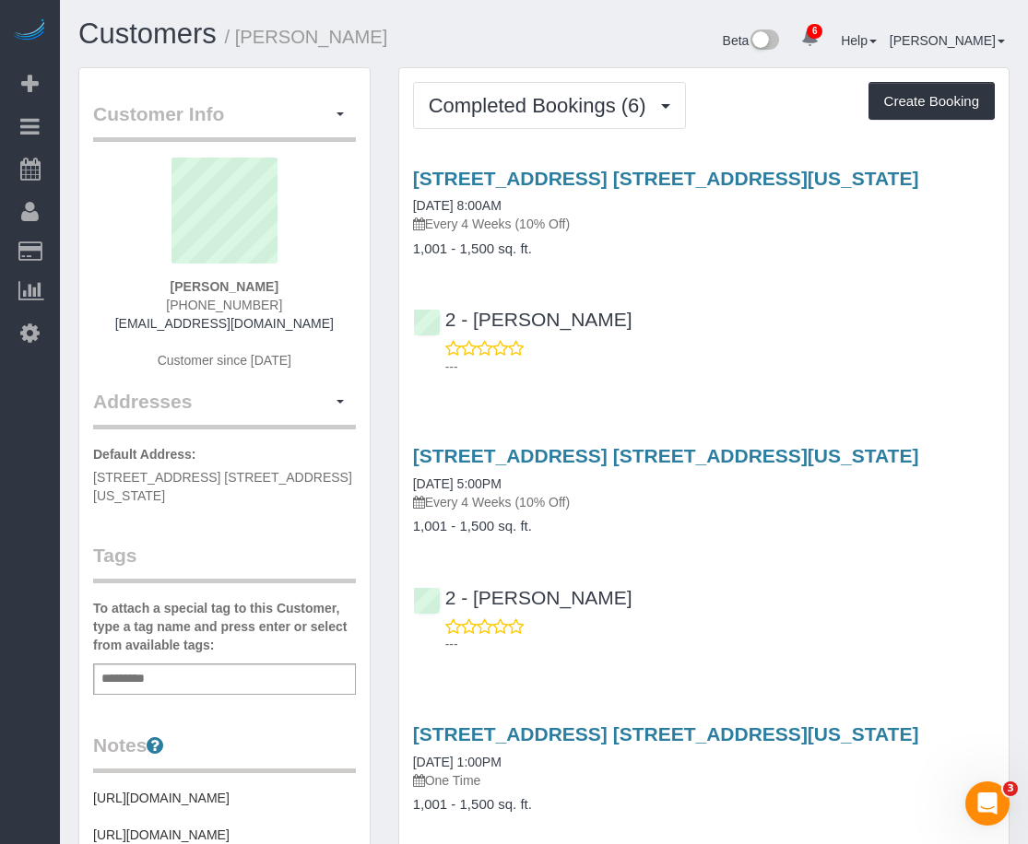
drag, startPoint x: 896, startPoint y: 680, endPoint x: 905, endPoint y: 418, distance: 262.9
click at [669, 781] on p "One Time" at bounding box center [704, 781] width 582 height 18
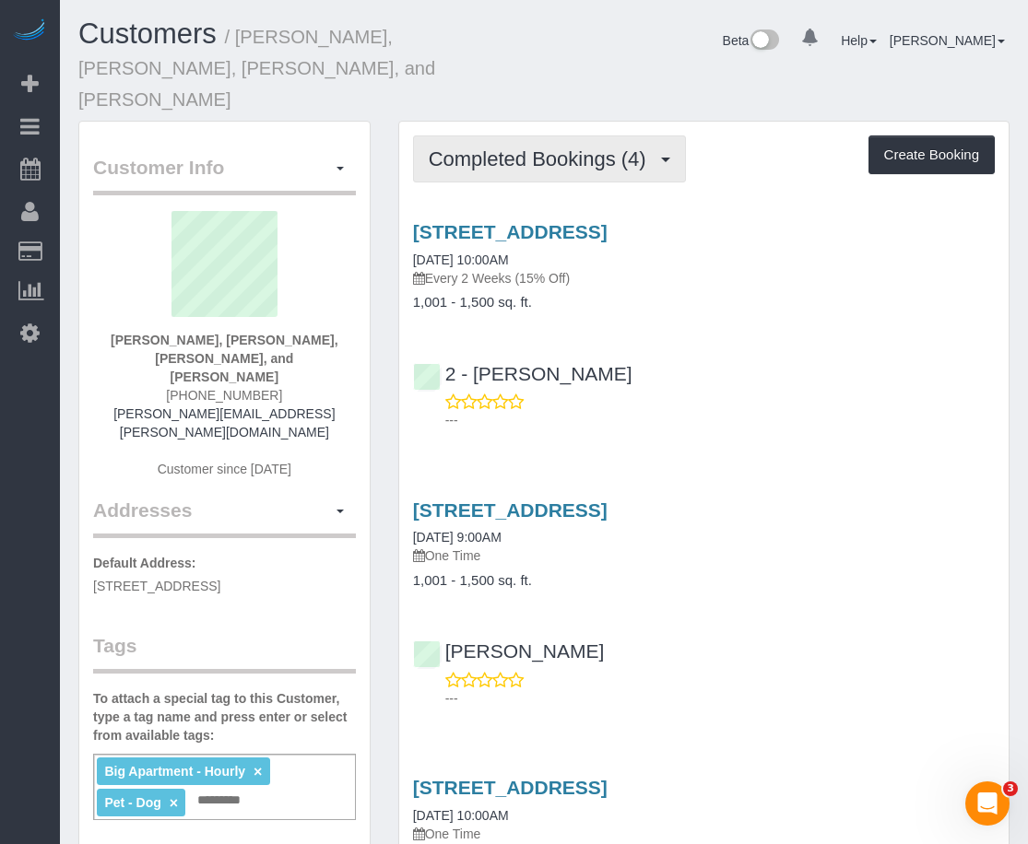
click at [545, 148] on span "Completed Bookings (4)" at bounding box center [542, 159] width 227 height 23
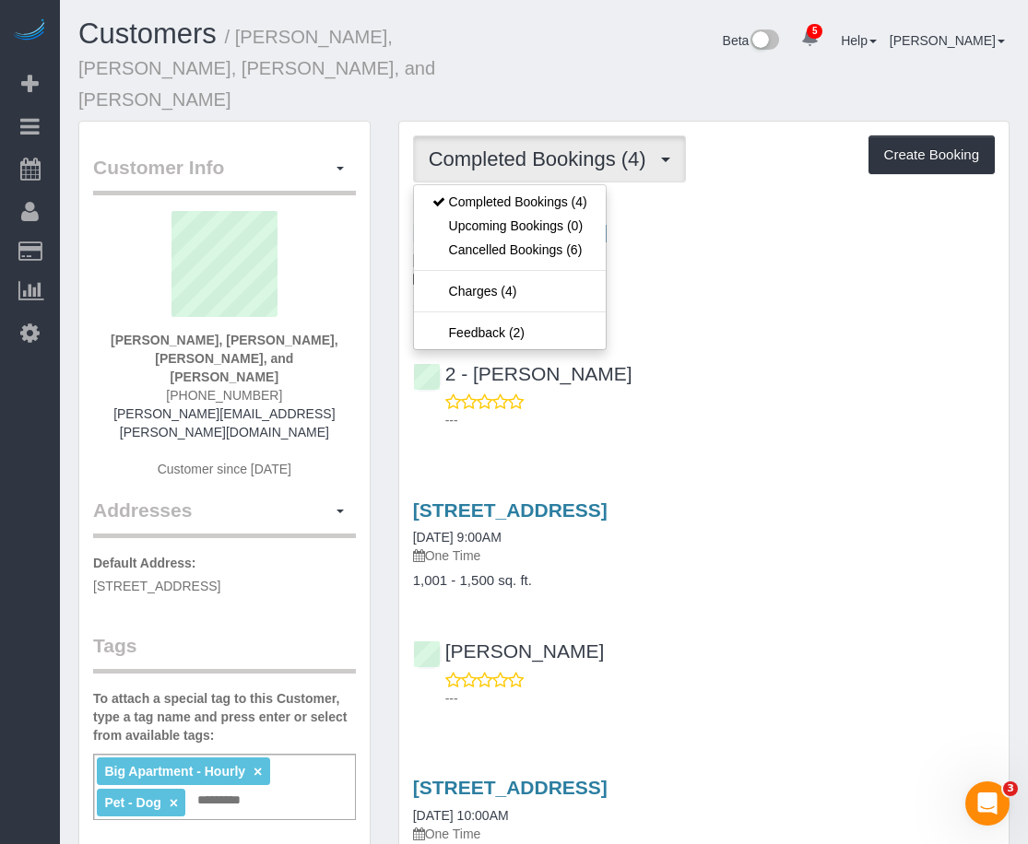
click at [697, 295] on h4 "1,001 - 1,500 sq. ft." at bounding box center [704, 303] width 582 height 16
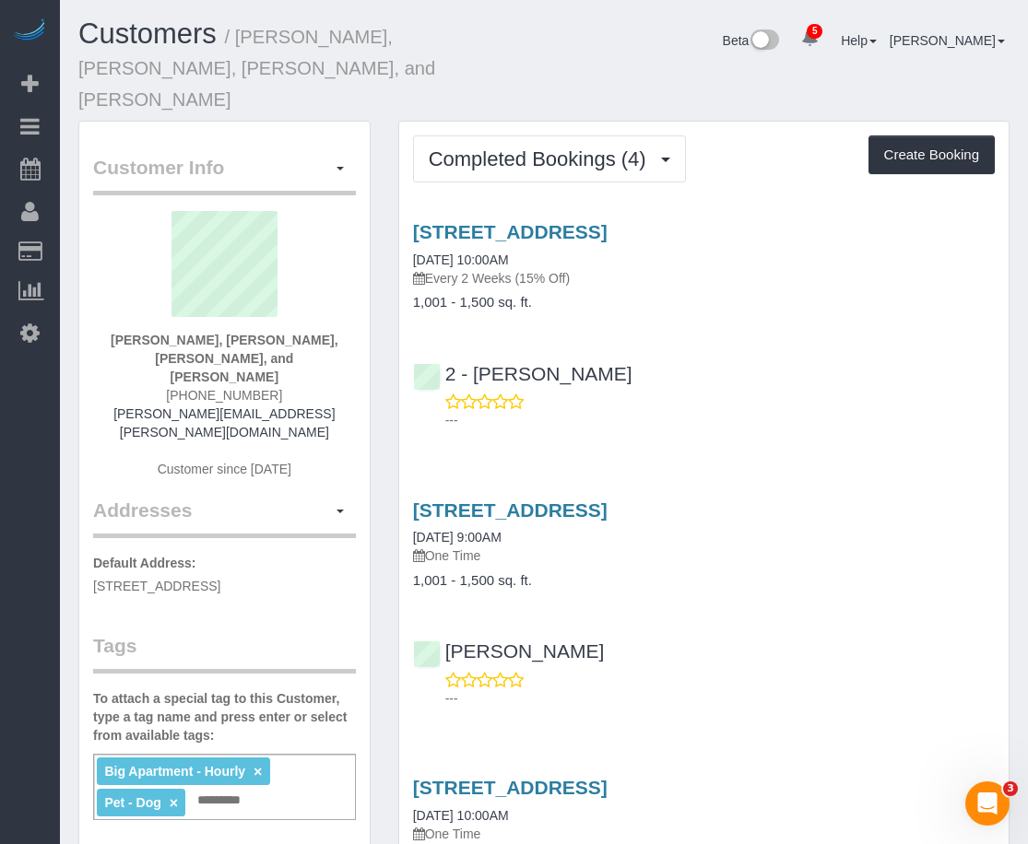
drag, startPoint x: 618, startPoint y: 684, endPoint x: 613, endPoint y: 666, distance: 19.0
click at [619, 684] on div "Service Feedback [STREET_ADDRESS] [DATE] 10:00AM Every 2 Weeks (15% Off) 1,001 …" at bounding box center [704, 739] width 582 height 1066
click at [699, 690] on p "---" at bounding box center [719, 699] width 549 height 18
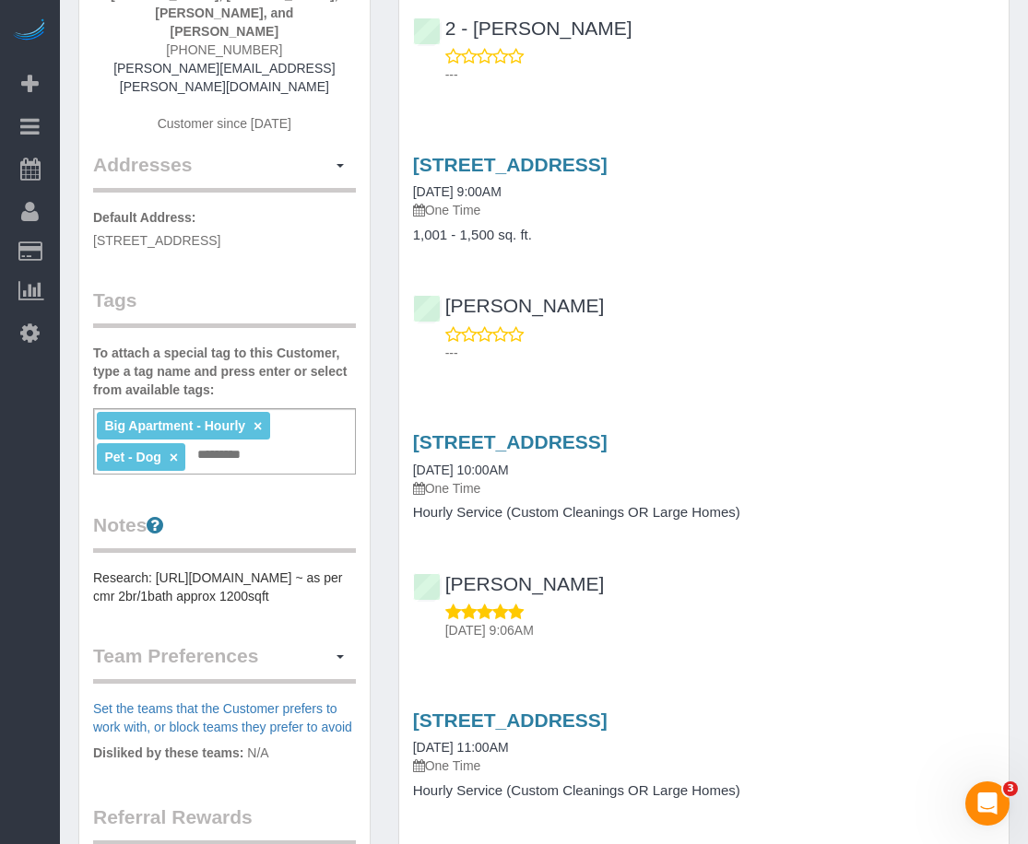
scroll to position [576, 0]
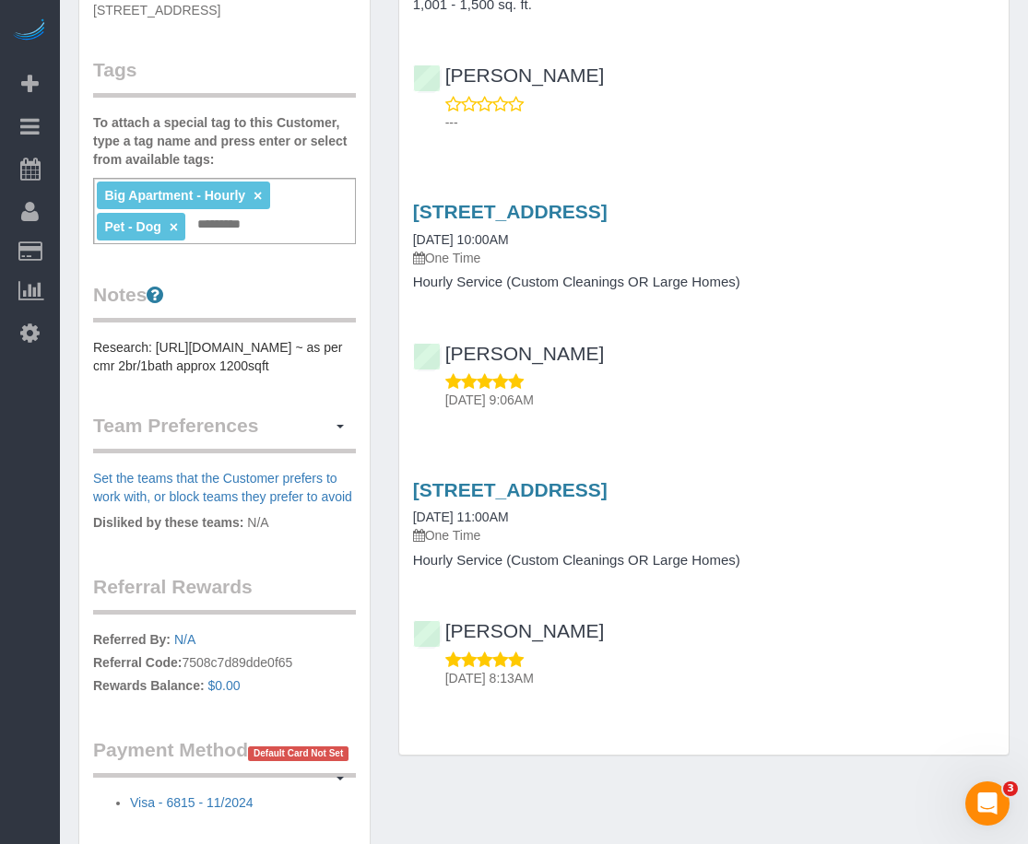
click at [844, 673] on div "Completed Bookings (4) Completed Bookings (4) Upcoming Bookings (0) Cancelled B…" at bounding box center [703, 150] width 609 height 1210
click at [638, 651] on div "08/24/2018 8:13AM" at bounding box center [704, 669] width 582 height 37
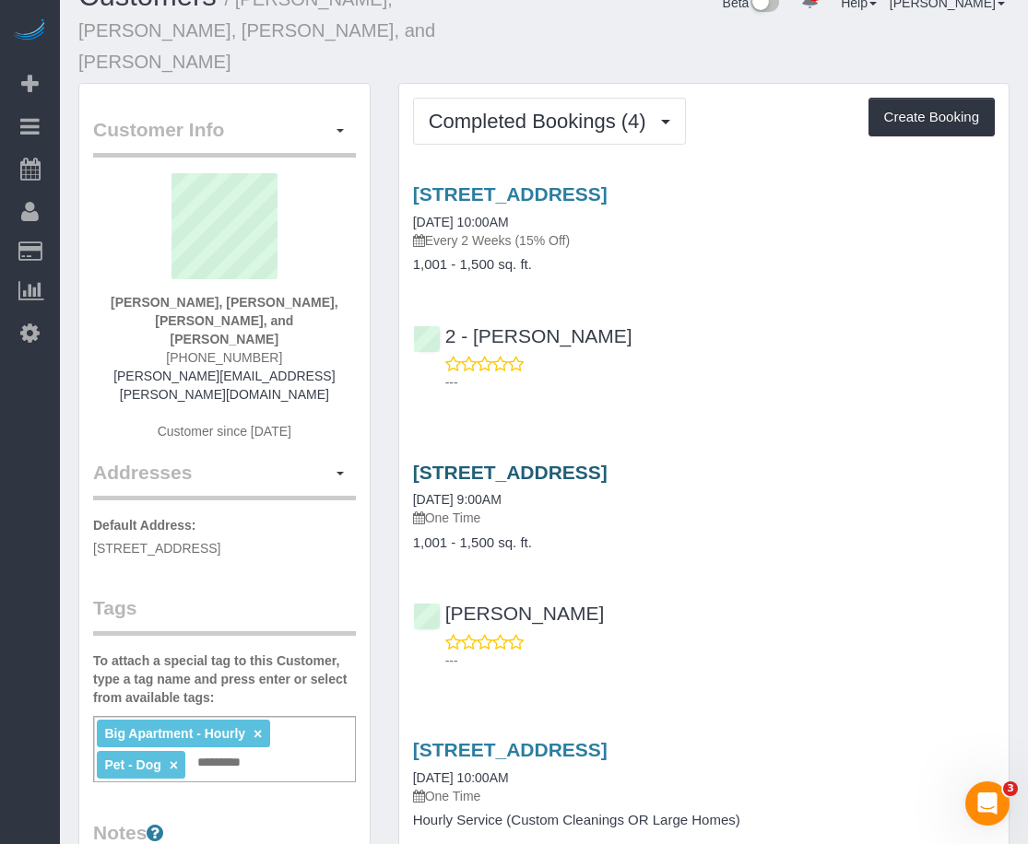
scroll to position [0, 0]
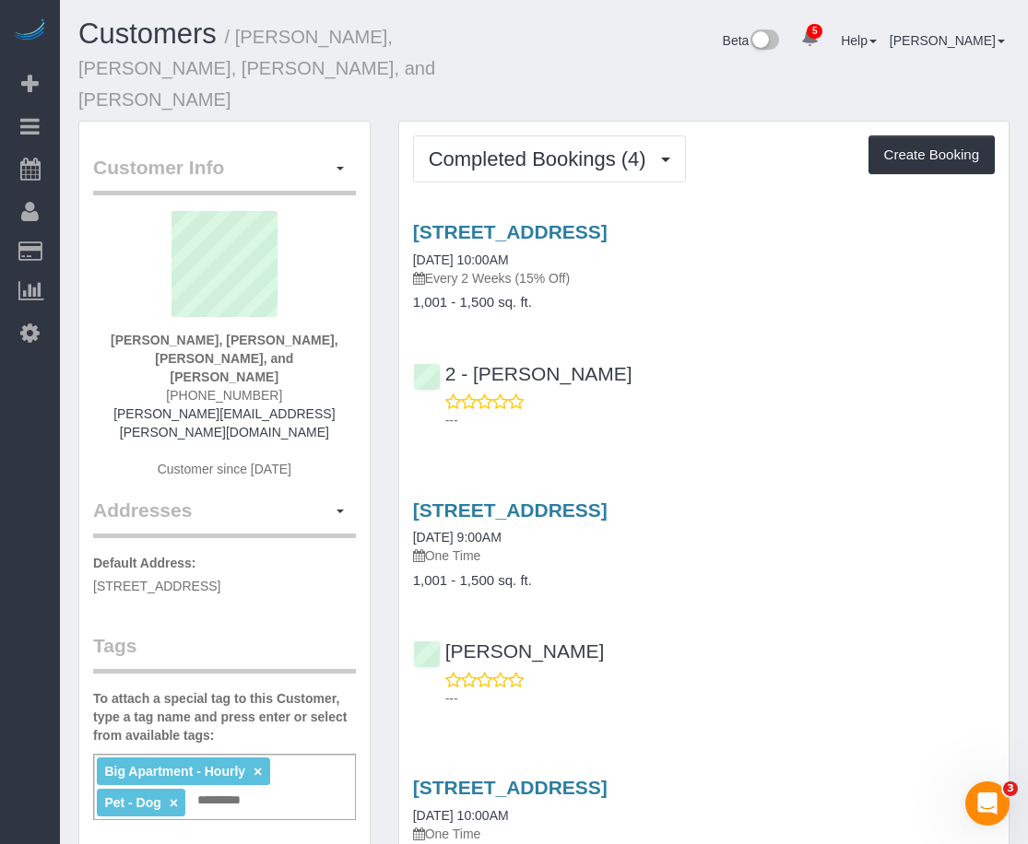
drag, startPoint x: 908, startPoint y: 120, endPoint x: 567, endPoint y: 44, distance: 349.4
click at [567, 44] on div "Beta 5 Your Notifications You have 0 alerts × You have 4 to charge for 08/08/20…" at bounding box center [783, 42] width 479 height 49
click at [927, 136] on button "Create Booking" at bounding box center [931, 155] width 126 height 39
select select "NY"
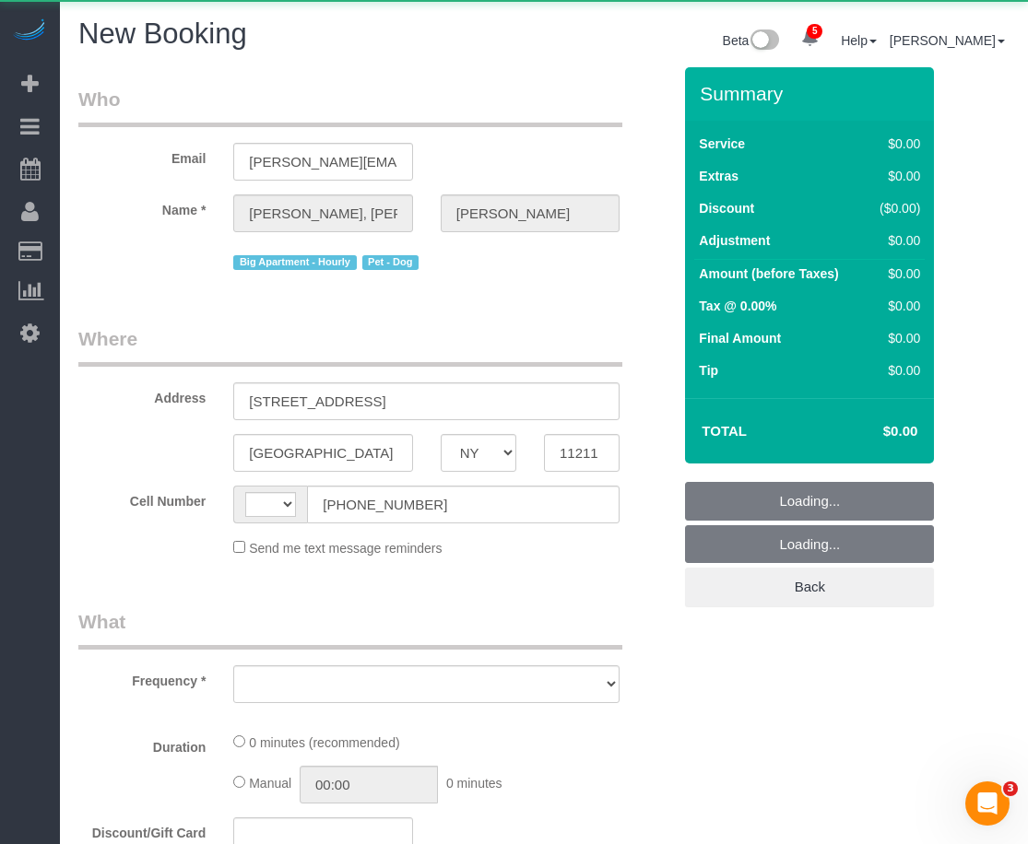
select select "string:[GEOGRAPHIC_DATA]"
select select "number:89"
select select "number:90"
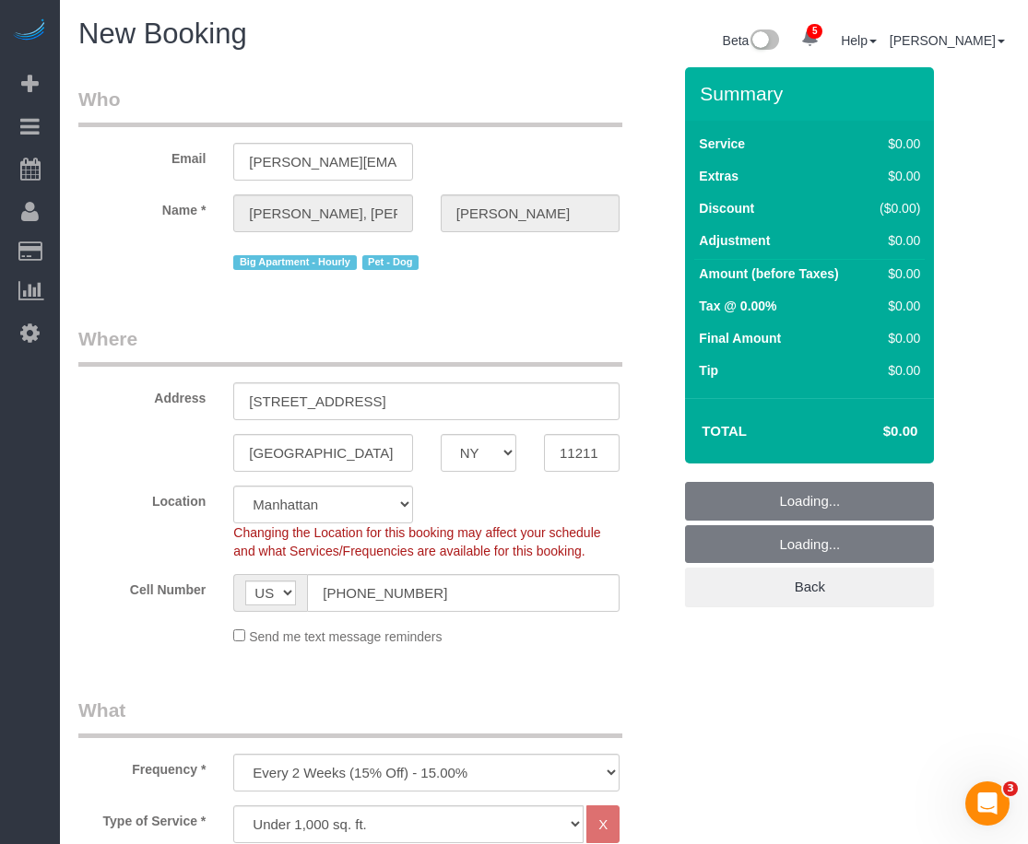
select select "object:1654"
select select "string:stripe-card_1EbwUK4VGloSiKo7hR9zGA8A"
select select "6"
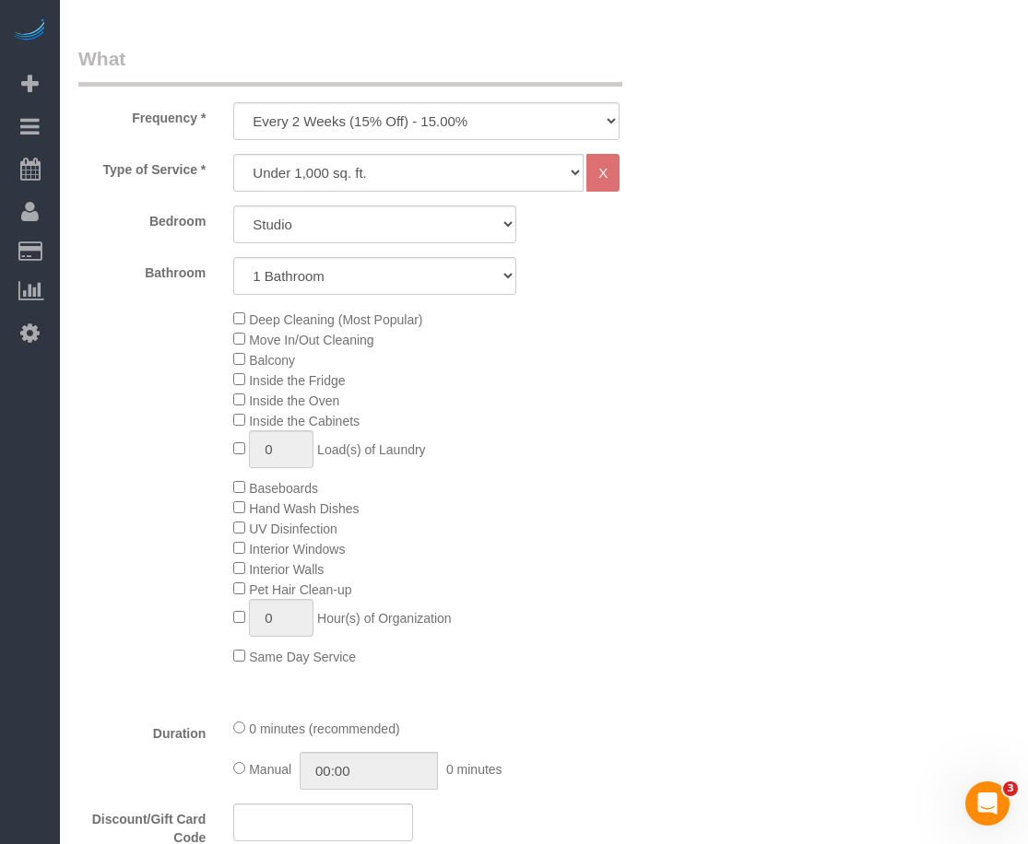
scroll to position [691, 0]
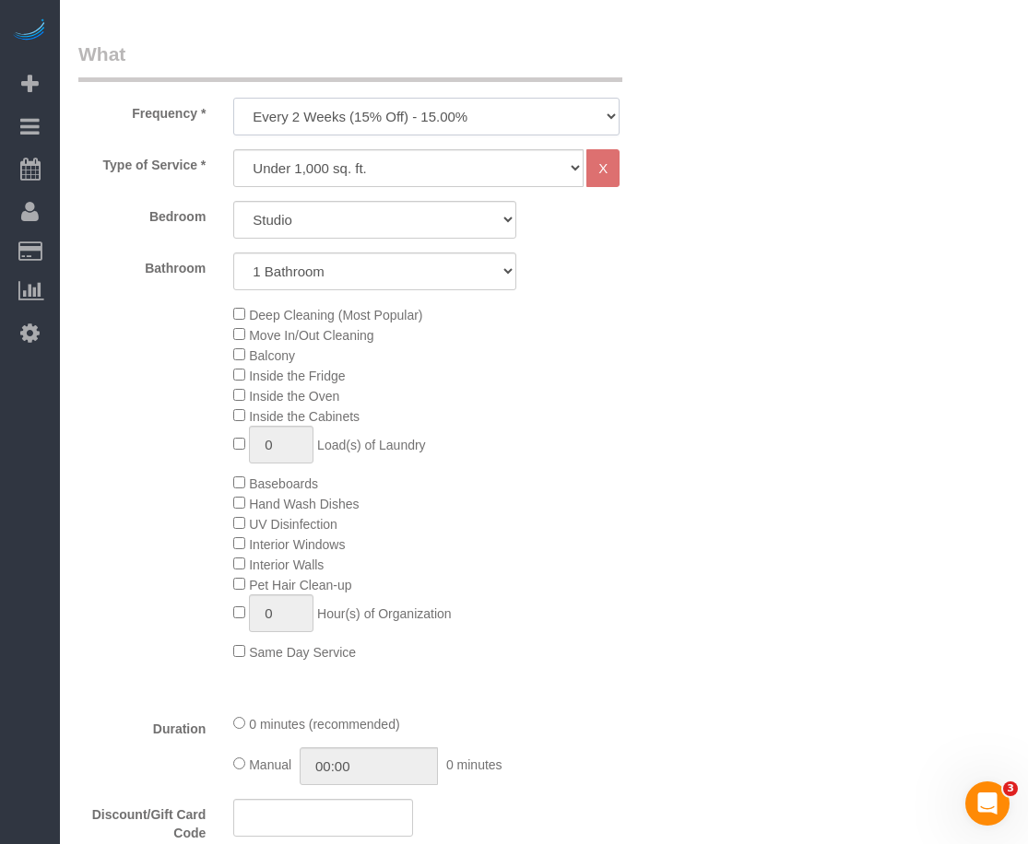
click at [521, 122] on select "One Time Weekly (20% Off) - 20.00% Every 2 Weeks (15% Off) - 15.00% Every 4 Wee…" at bounding box center [426, 117] width 386 height 38
select select "object:1664"
click at [233, 98] on select "One Time Weekly (20% Off) - 20.00% Every 2 Weeks (15% Off) - 15.00% Every 4 Wee…" at bounding box center [426, 117] width 386 height 38
click at [426, 227] on select "Studio 1 Bedroom 2 Bedrooms 3 Bedrooms" at bounding box center [374, 220] width 283 height 38
select select "2"
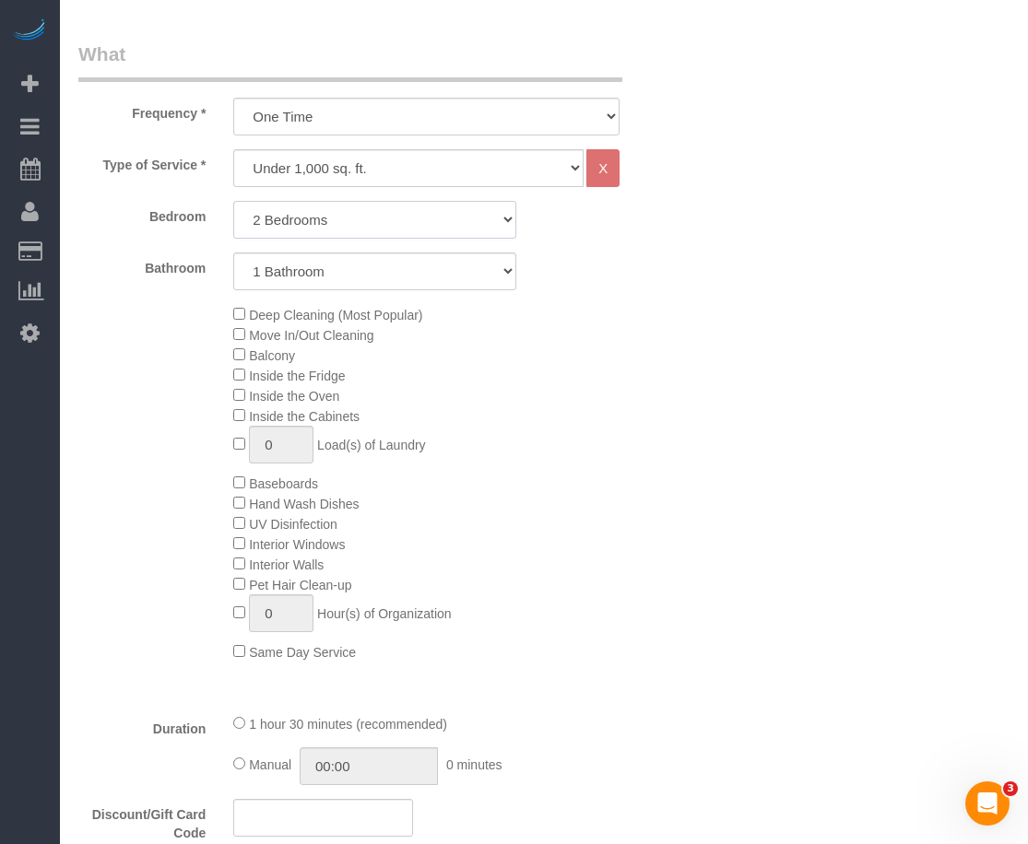
click at [233, 201] on select "Studio 1 Bedroom 2 Bedrooms 3 Bedrooms" at bounding box center [374, 220] width 283 height 38
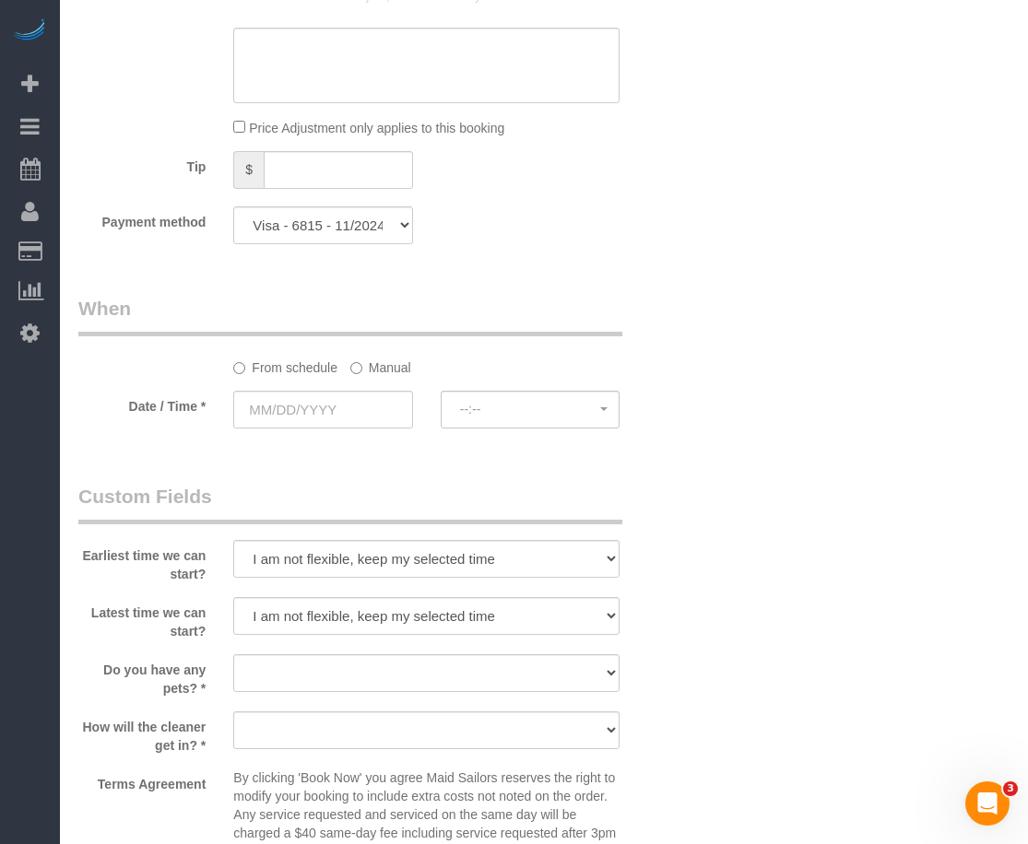
scroll to position [1613, 0]
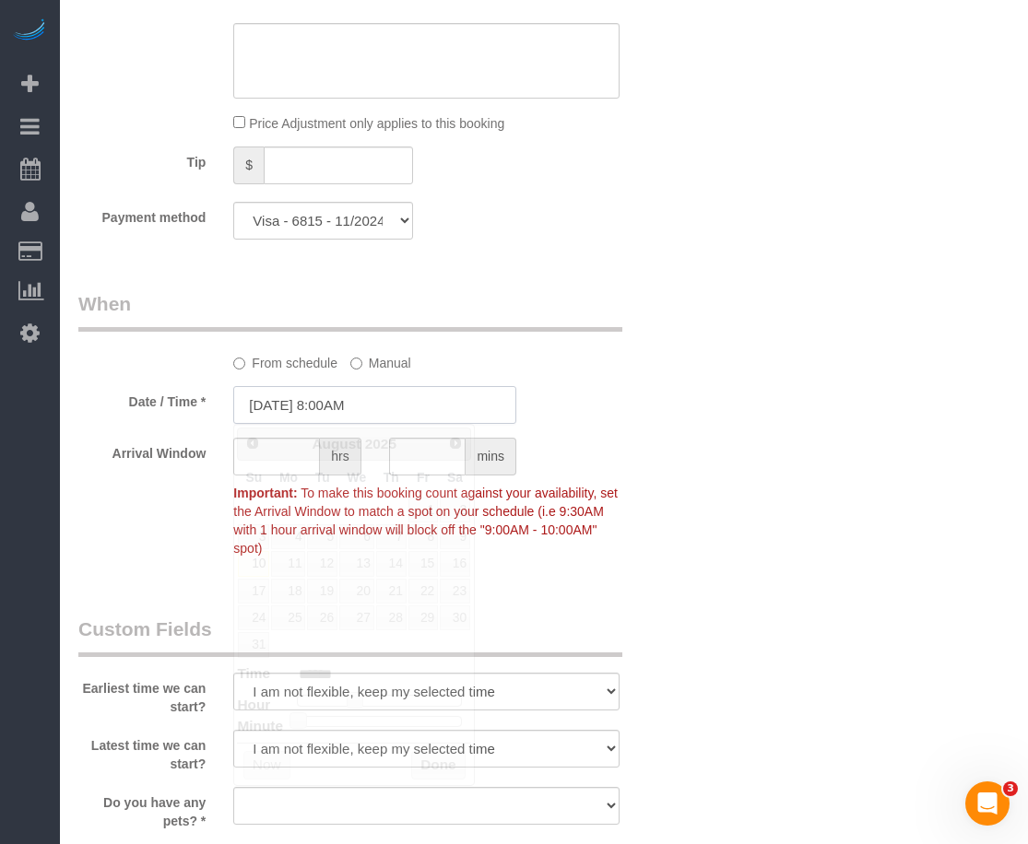
click at [357, 410] on input "08/10/2025 8:00AM" at bounding box center [374, 405] width 283 height 38
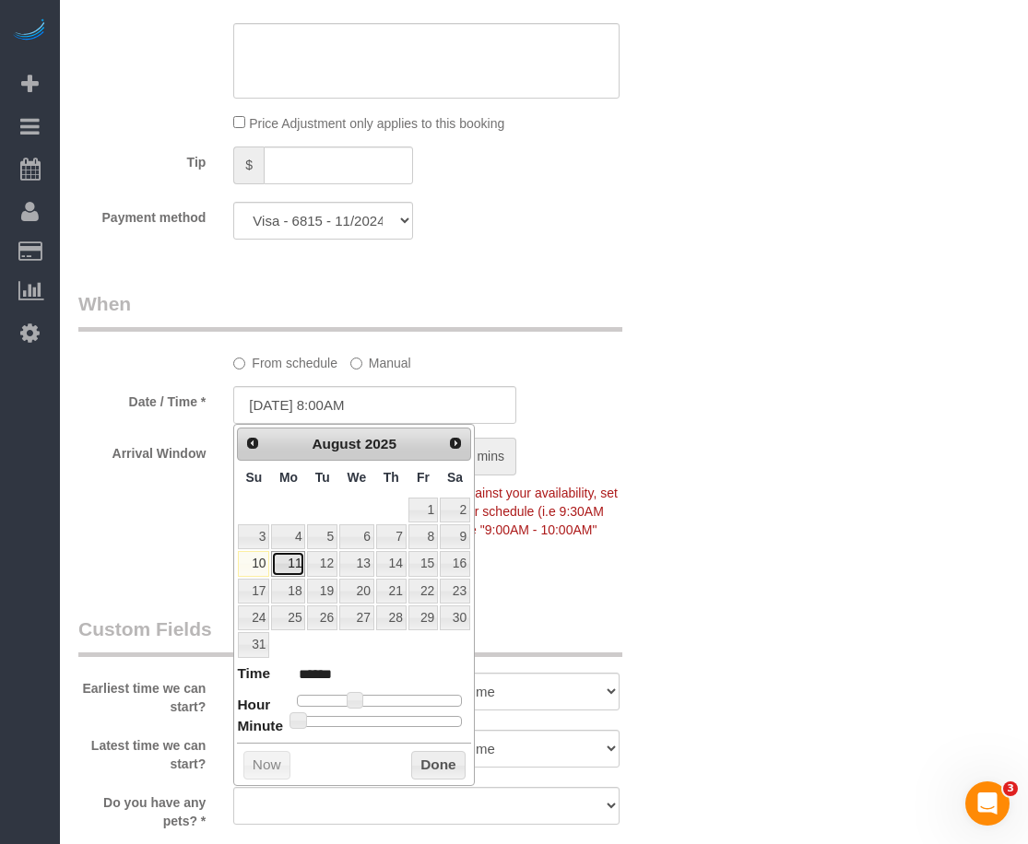
click at [288, 572] on link "11" at bounding box center [288, 563] width 34 height 25
click at [743, 690] on div "Who Email marie.moniot@gmail.com Name * Marie, Michael, Sylvie, and Gus Moniot …" at bounding box center [543, 48] width 931 height 3189
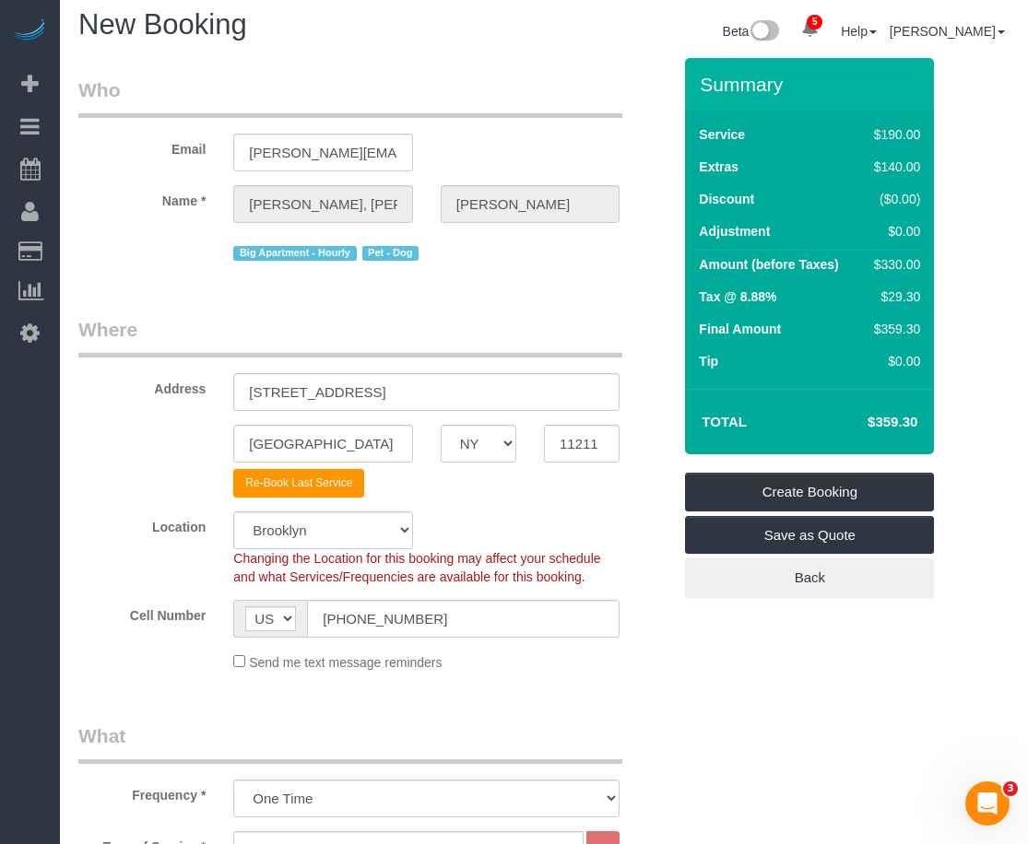
scroll to position [0, 0]
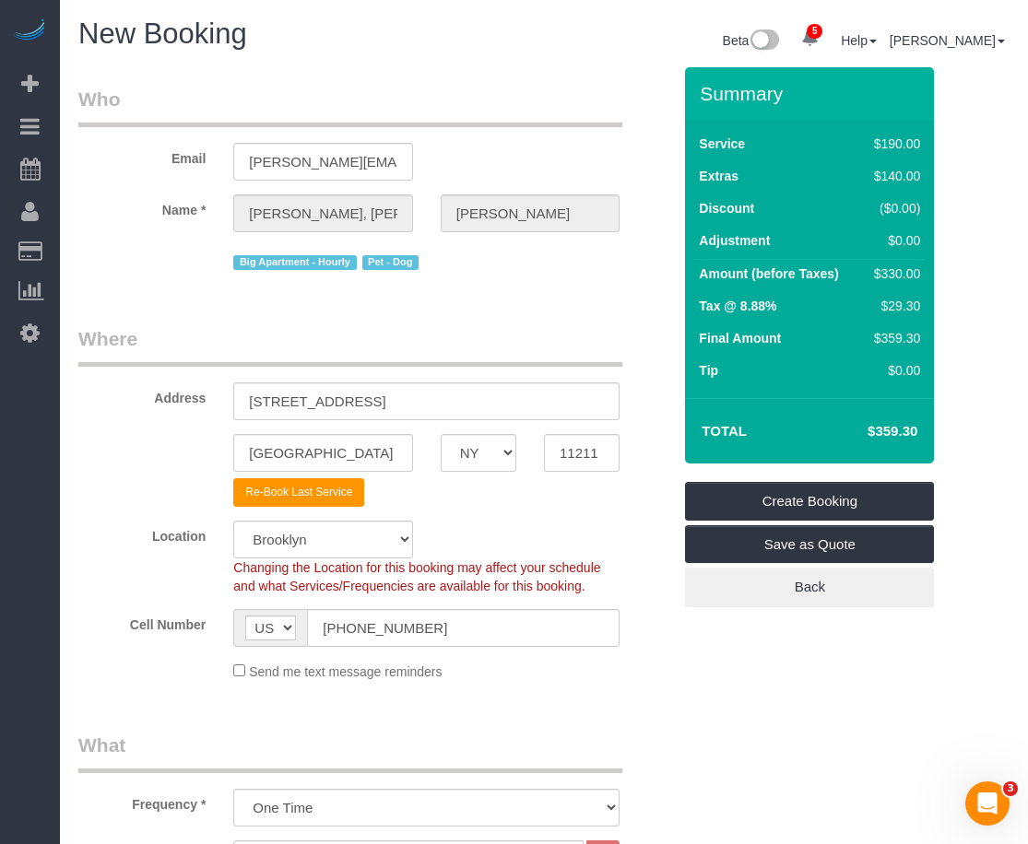
drag, startPoint x: 872, startPoint y: 665, endPoint x: 851, endPoint y: 659, distance: 21.9
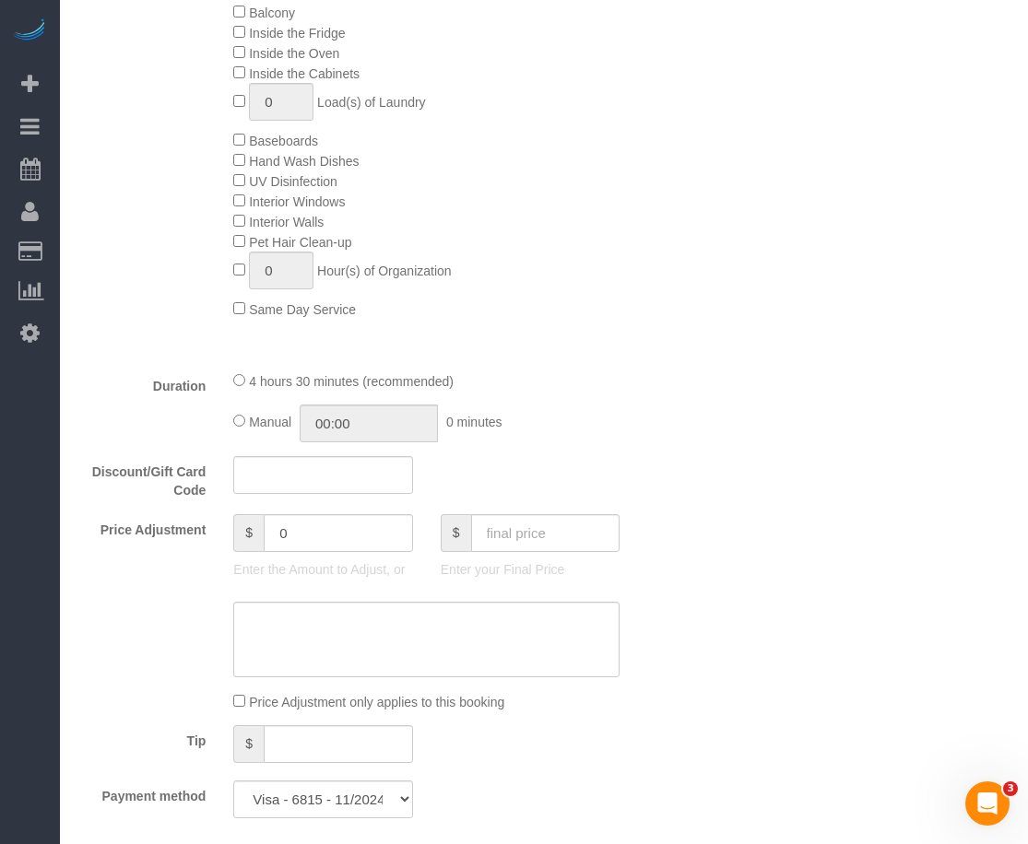
scroll to position [1037, 0]
click at [679, 657] on div at bounding box center [375, 637] width 620 height 76
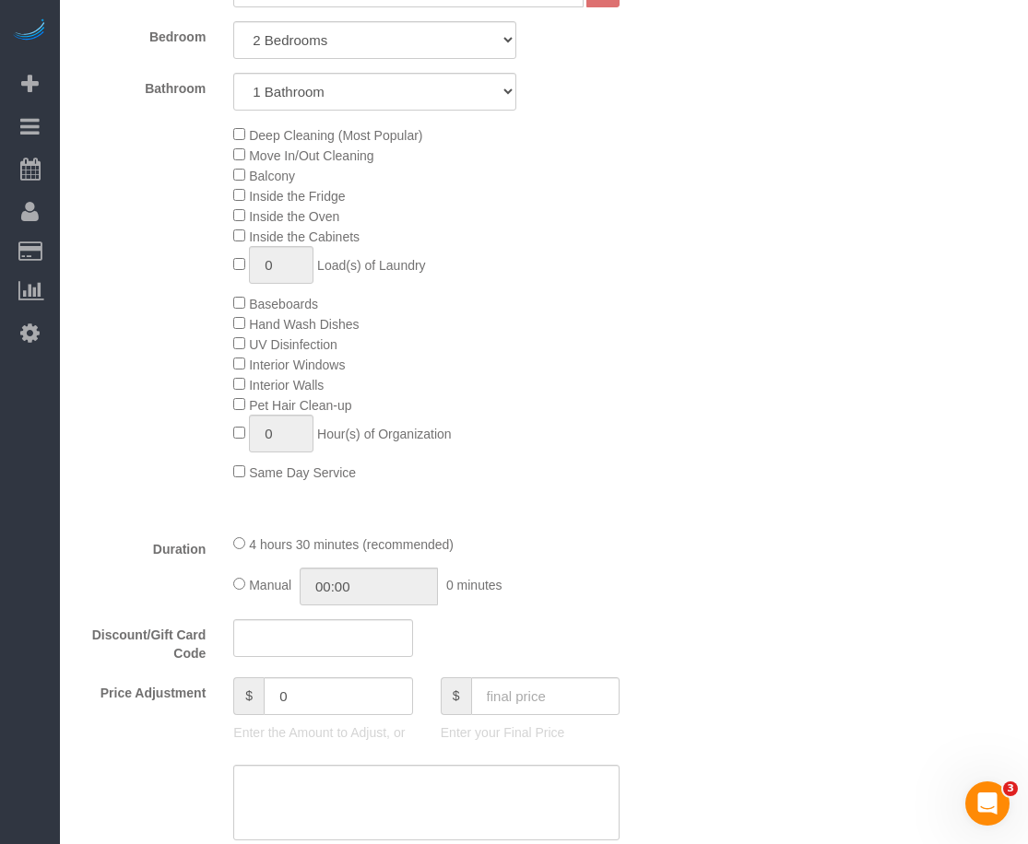
scroll to position [576, 0]
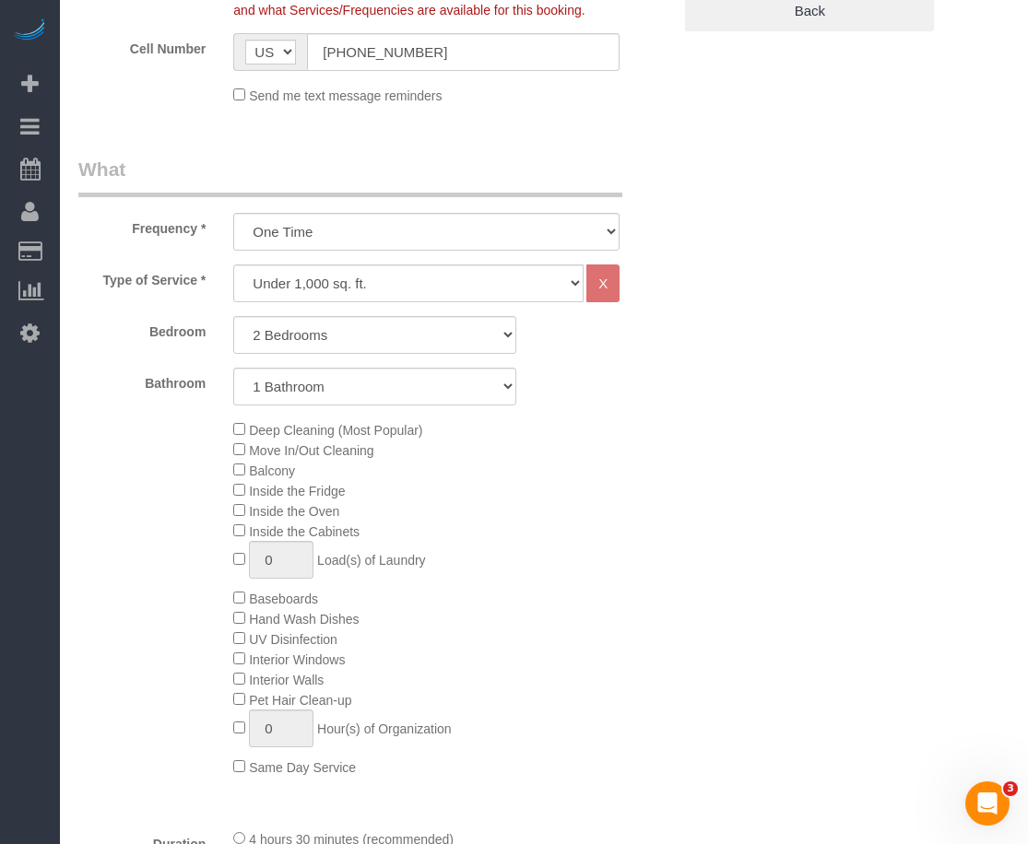
drag, startPoint x: 604, startPoint y: 674, endPoint x: 526, endPoint y: 577, distance: 124.0
click at [602, 674] on div "Deep Cleaning (Most Popular) Move In/Out Cleaning Balcony Inside the Fridge Ins…" at bounding box center [452, 598] width 466 height 358
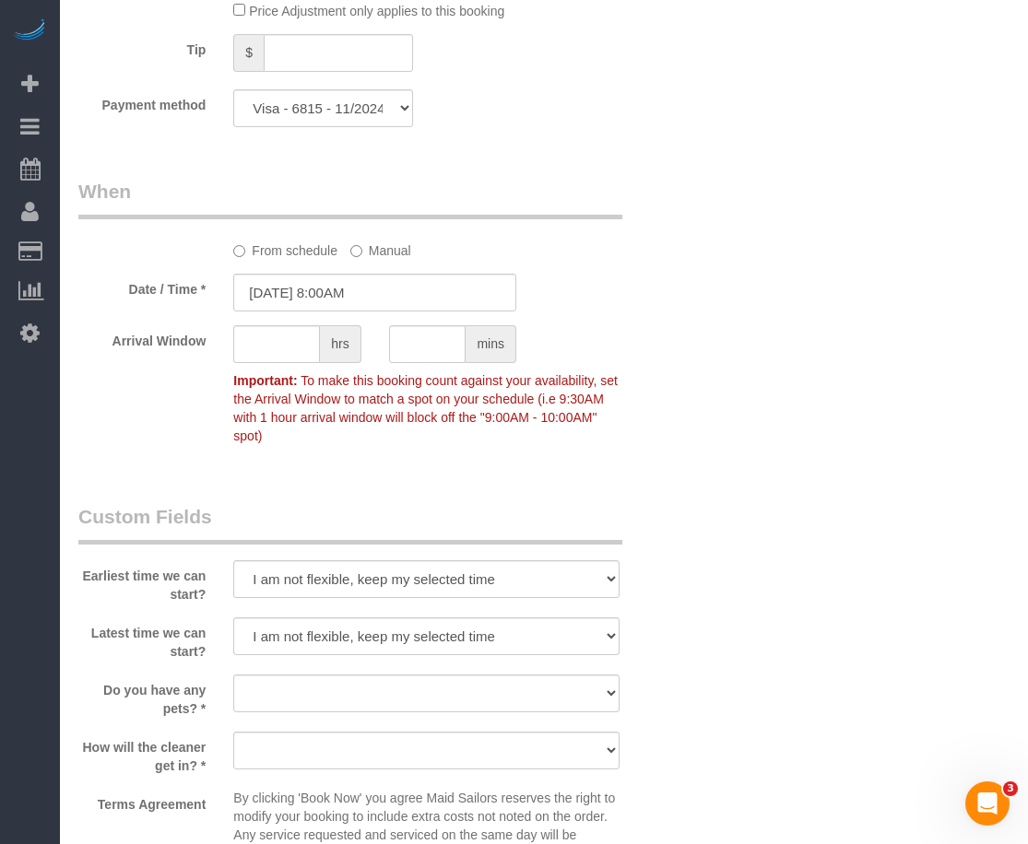
scroll to position [1729, 0]
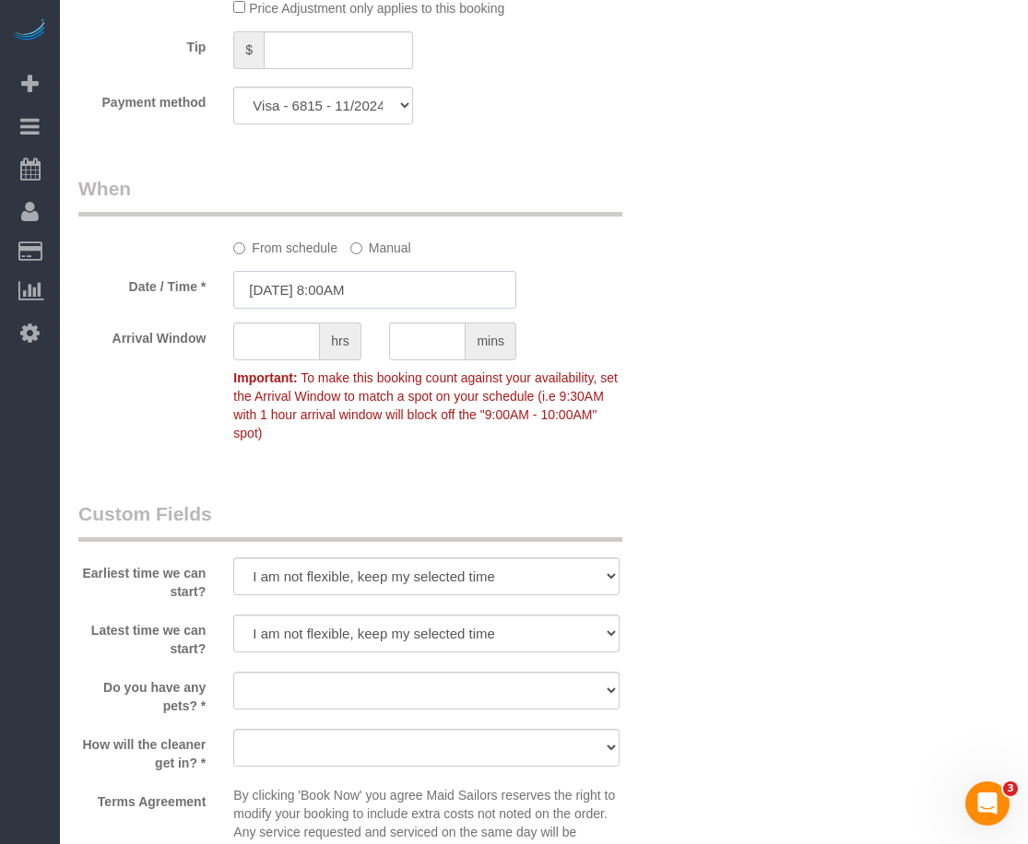
click at [335, 298] on input "[DATE] 8:00AM" at bounding box center [374, 290] width 283 height 38
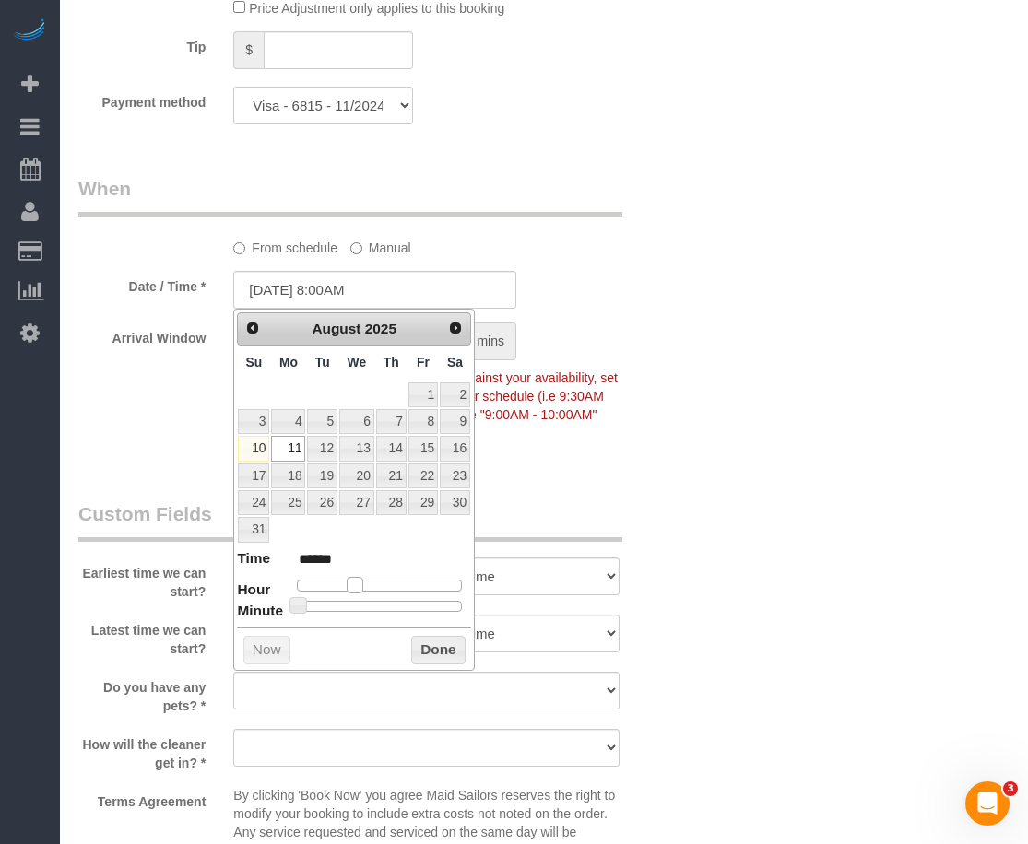
type input "[DATE] 9:00AM"
type input "******"
type input "[DATE] 10:00AM"
type input "*******"
type input "[DATE] 12:00PM"
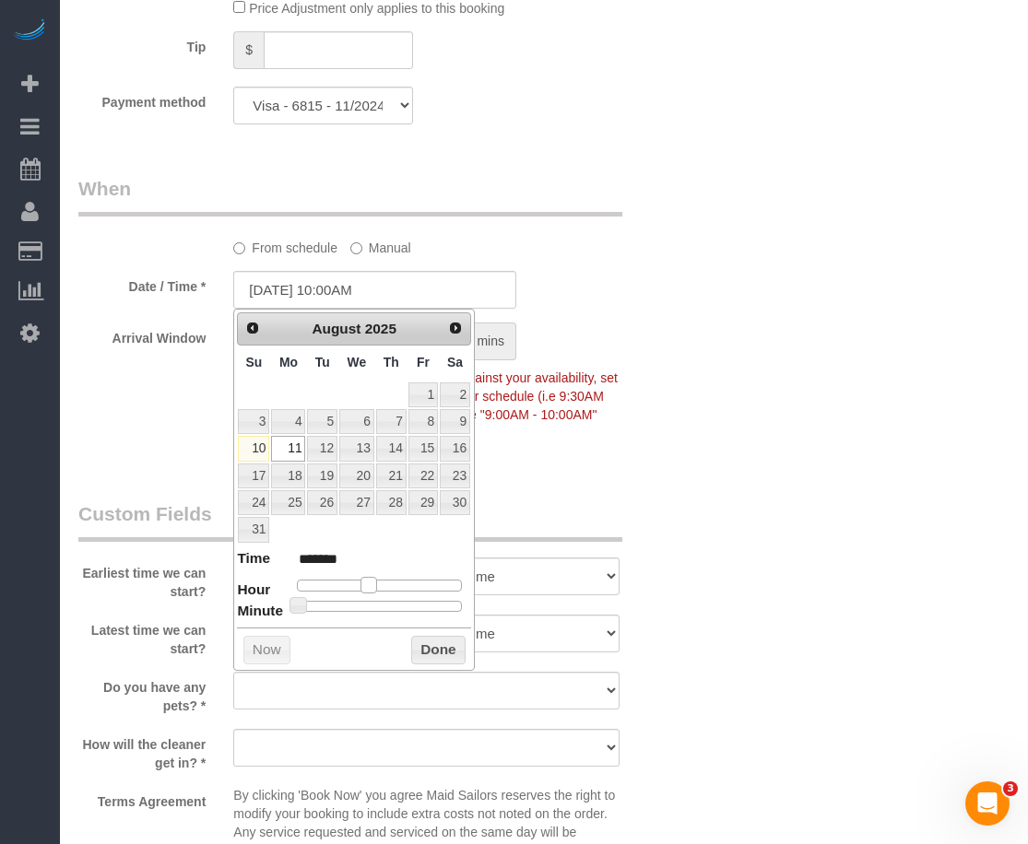
type input "*******"
type input "[DATE] 1:00PM"
type input "******"
type input "[DATE] 12:00PM"
type input "*******"
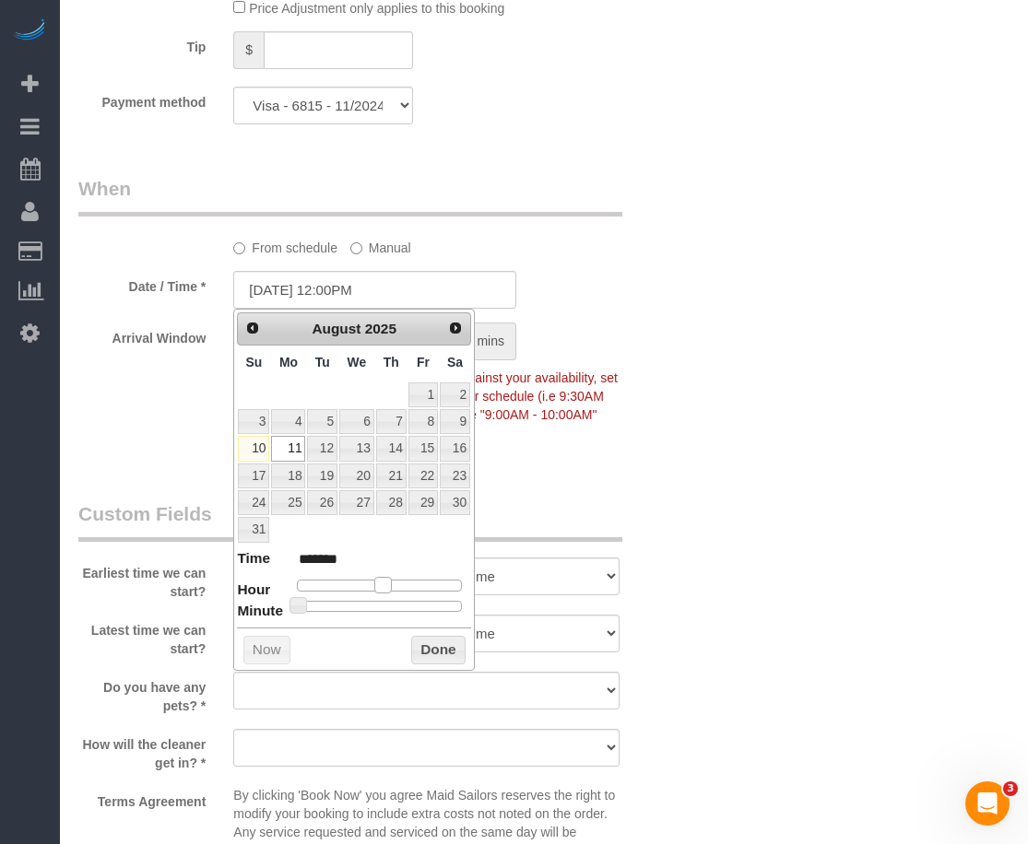
type input "[DATE] 11:00AM"
type input "*******"
type input "[DATE] 10:00AM"
type input "*******"
type input "[DATE] 9:00AM"
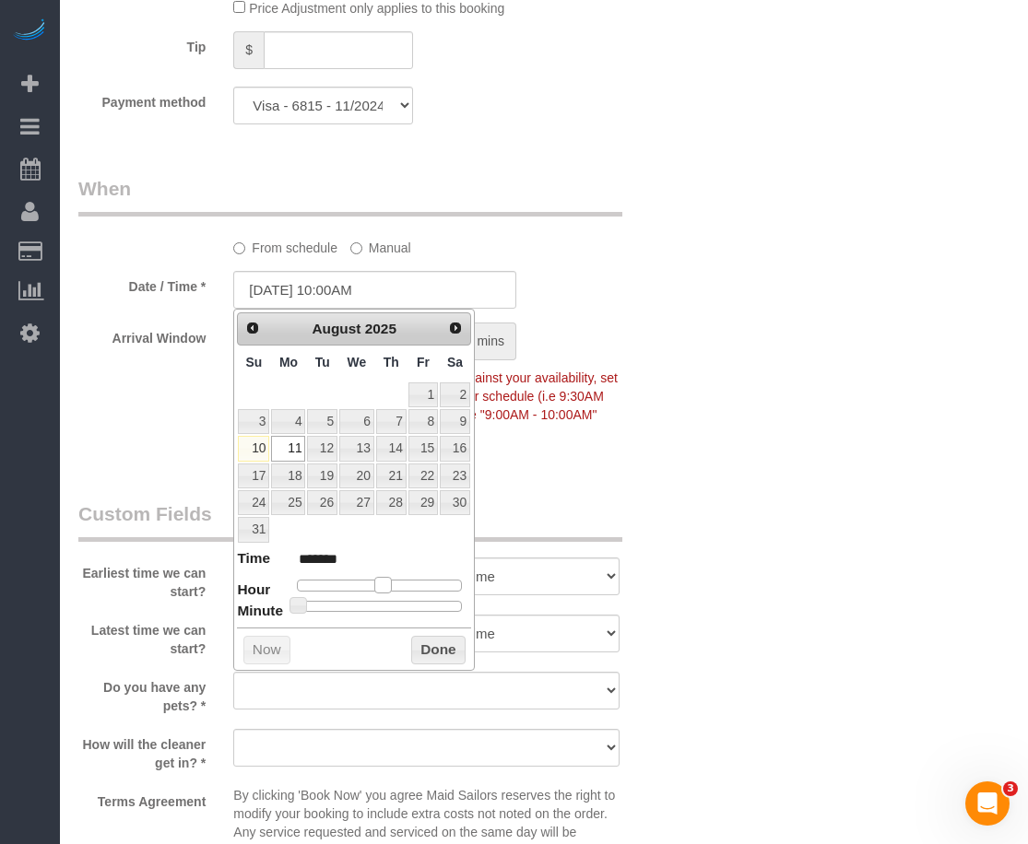
type input "******"
type input "[DATE] 8:00AM"
type input "******"
type input "[DATE] 7:00AM"
type input "******"
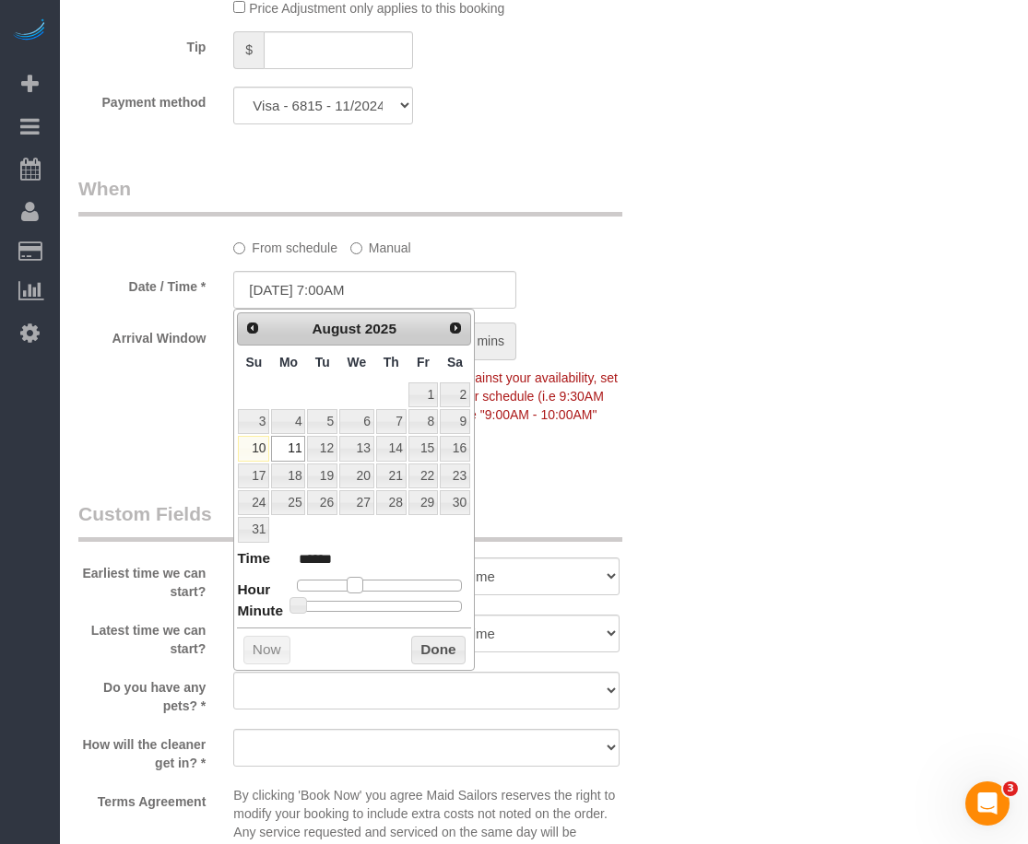
type input "08/11/2025 6:00AM"
type input "******"
type input "08/11/2025 5:00AM"
type input "******"
type input "08/11/2025 6:00AM"
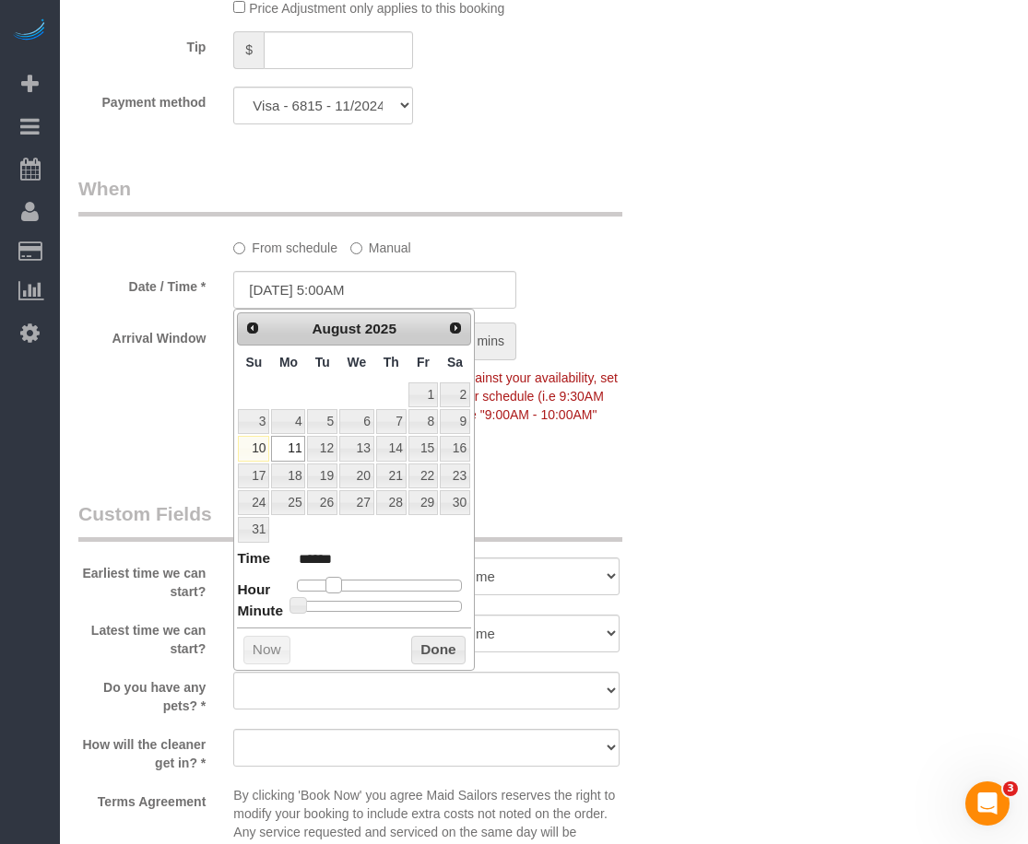
type input "******"
type input "[DATE] 7:00AM"
type input "******"
type input "[DATE] 8:00AM"
type input "******"
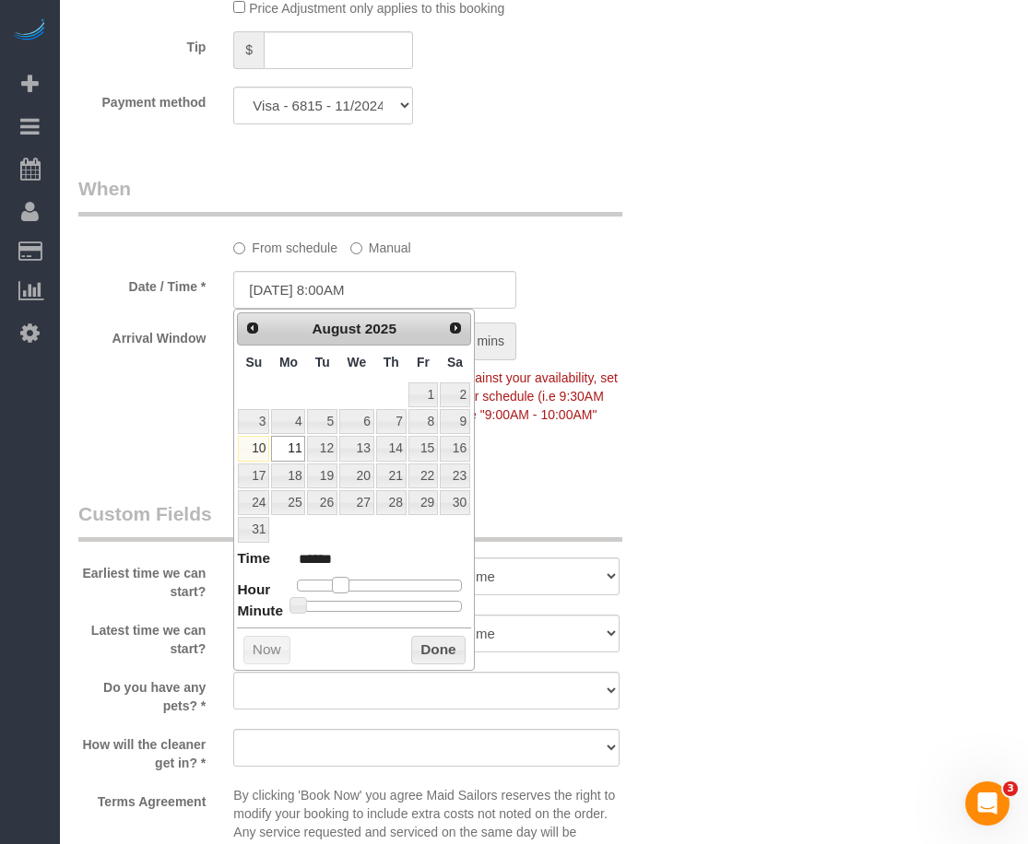
type input "[DATE] 9:00AM"
type input "******"
type input "[DATE] 10:00AM"
type input "*******"
drag, startPoint x: 357, startPoint y: 590, endPoint x: 372, endPoint y: 587, distance: 15.0
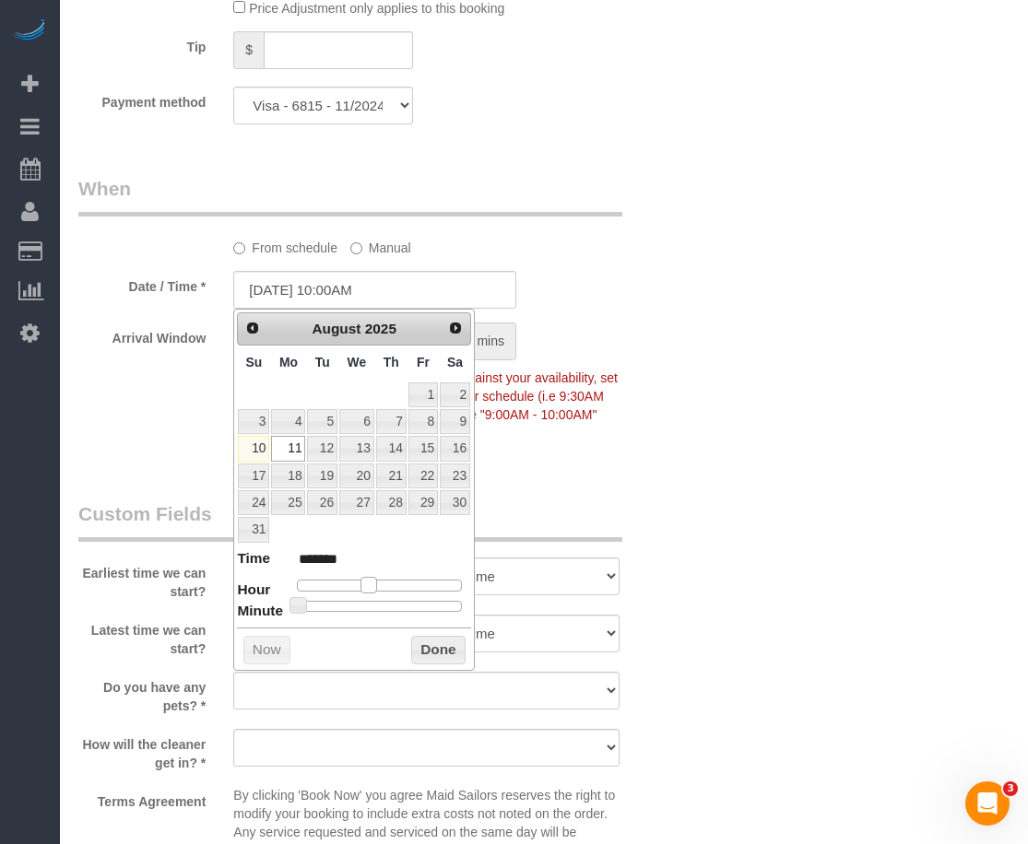
click at [372, 587] on span at bounding box center [368, 585] width 17 height 17
click at [440, 659] on button "Done" at bounding box center [438, 651] width 54 height 30
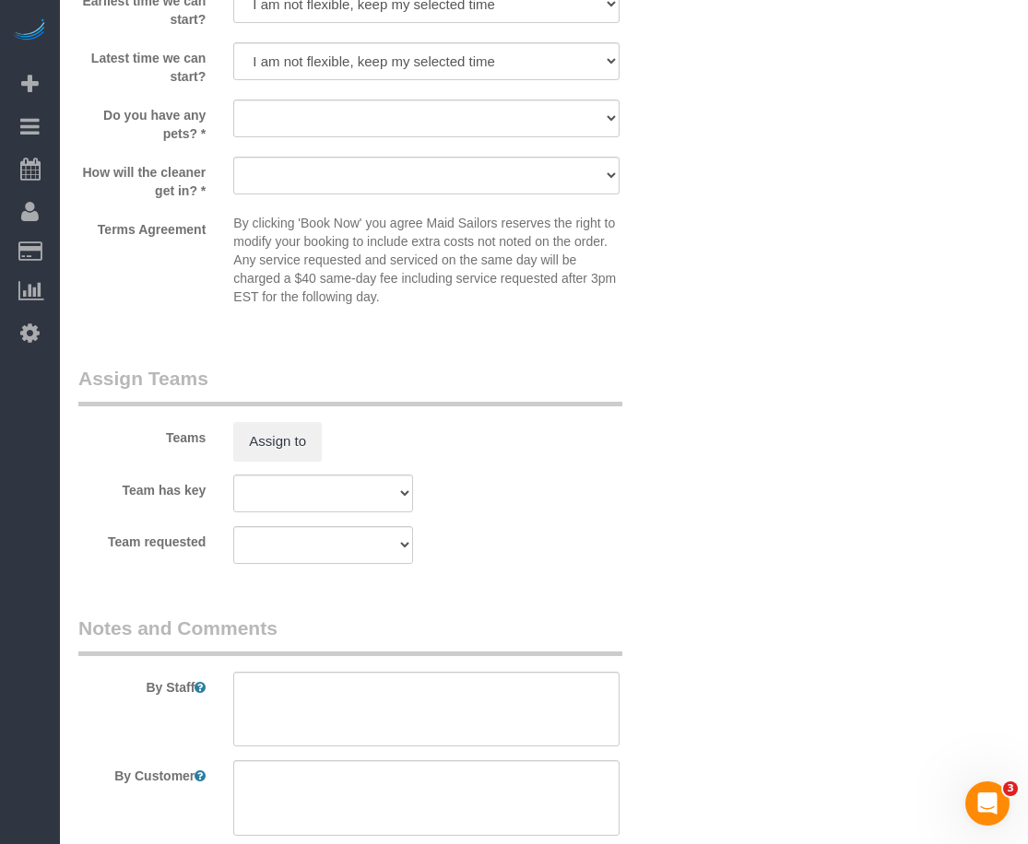
scroll to position [2495, 0]
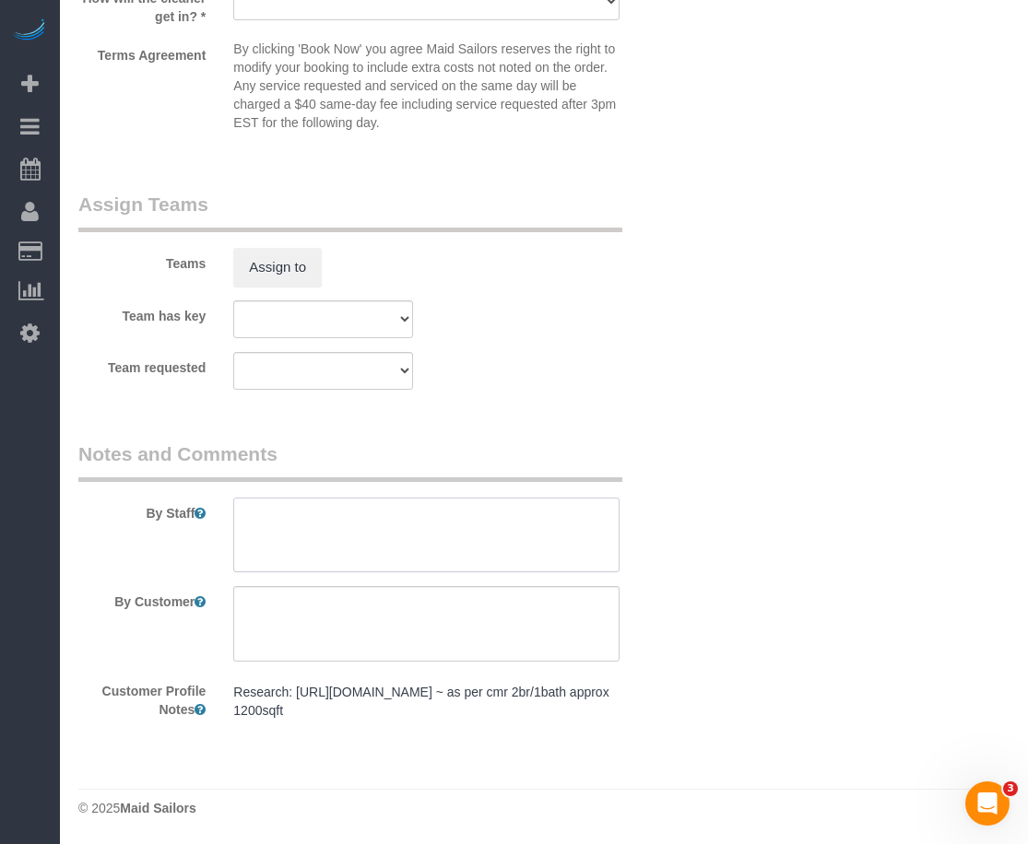
click at [352, 523] on textarea at bounding box center [426, 536] width 386 height 76
type textarea "A"
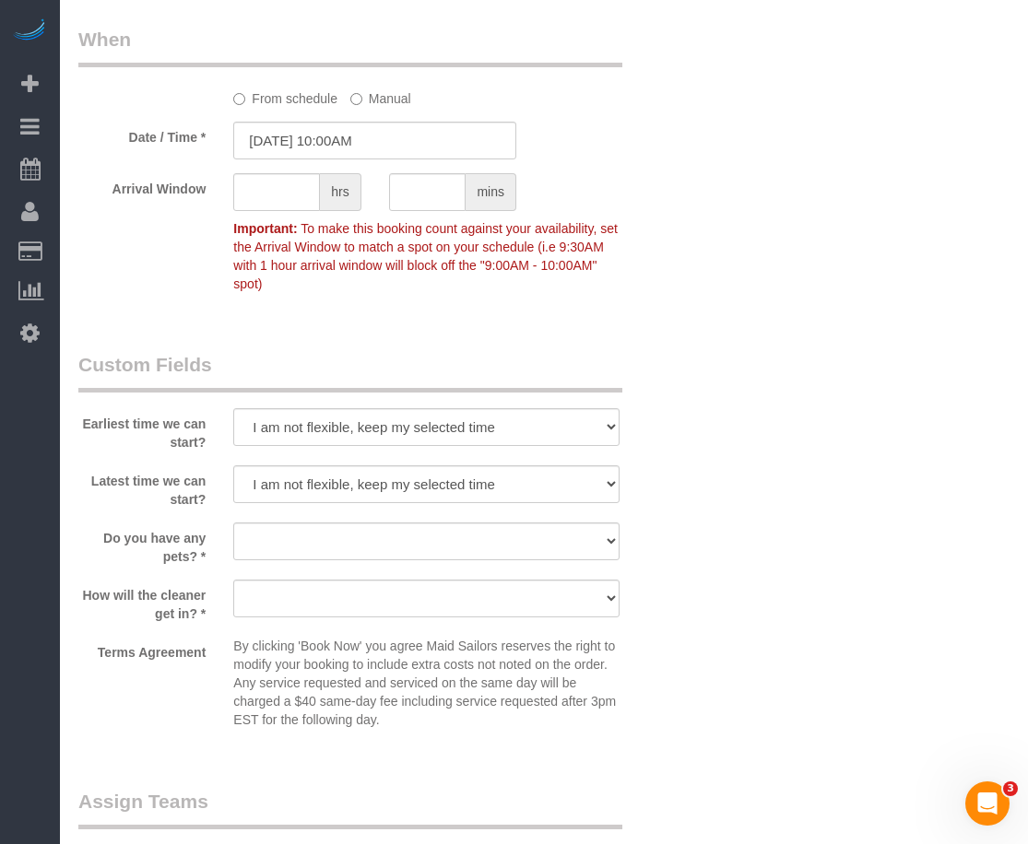
scroll to position [1803, 0]
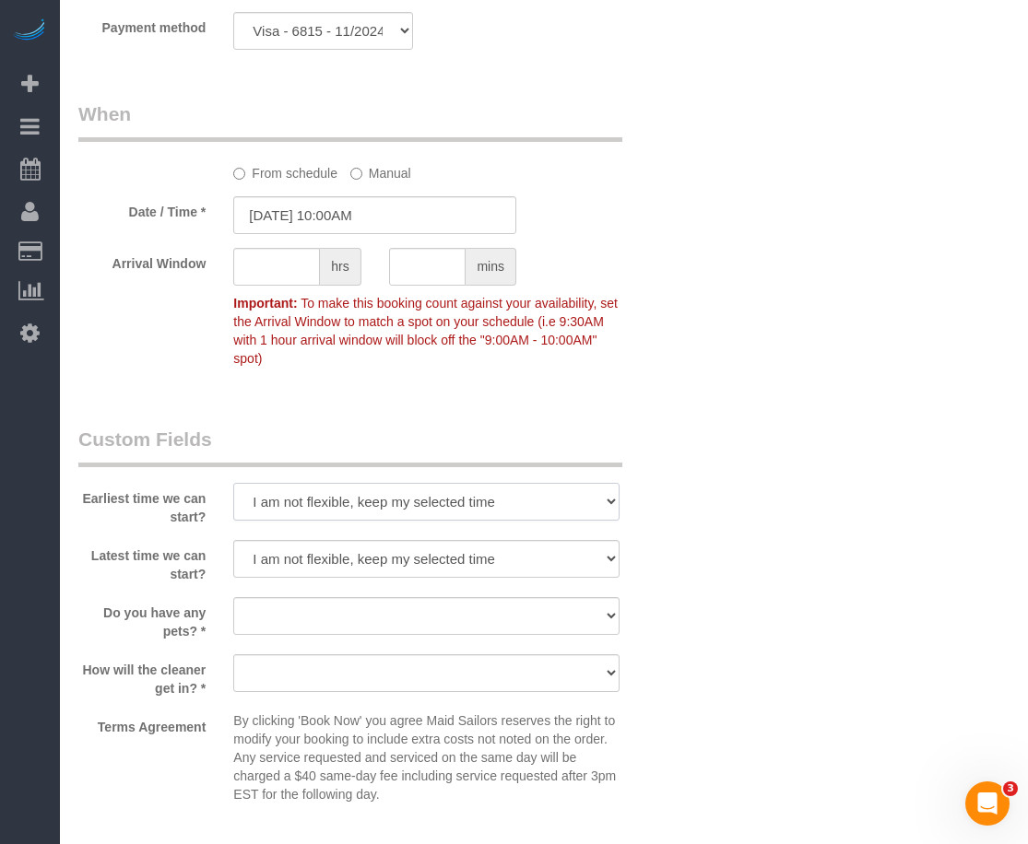
click at [563, 507] on select "I am not flexible, keep my selected time 8:00 AM 9:00 AM 10:00 AM 11:00 AM 12:0…" at bounding box center [426, 502] width 386 height 38
select select "number:56"
click at [233, 483] on select "I am not flexible, keep my selected time 8:00 AM 9:00 AM 10:00 AM 11:00 AM 12:0…" at bounding box center [426, 502] width 386 height 38
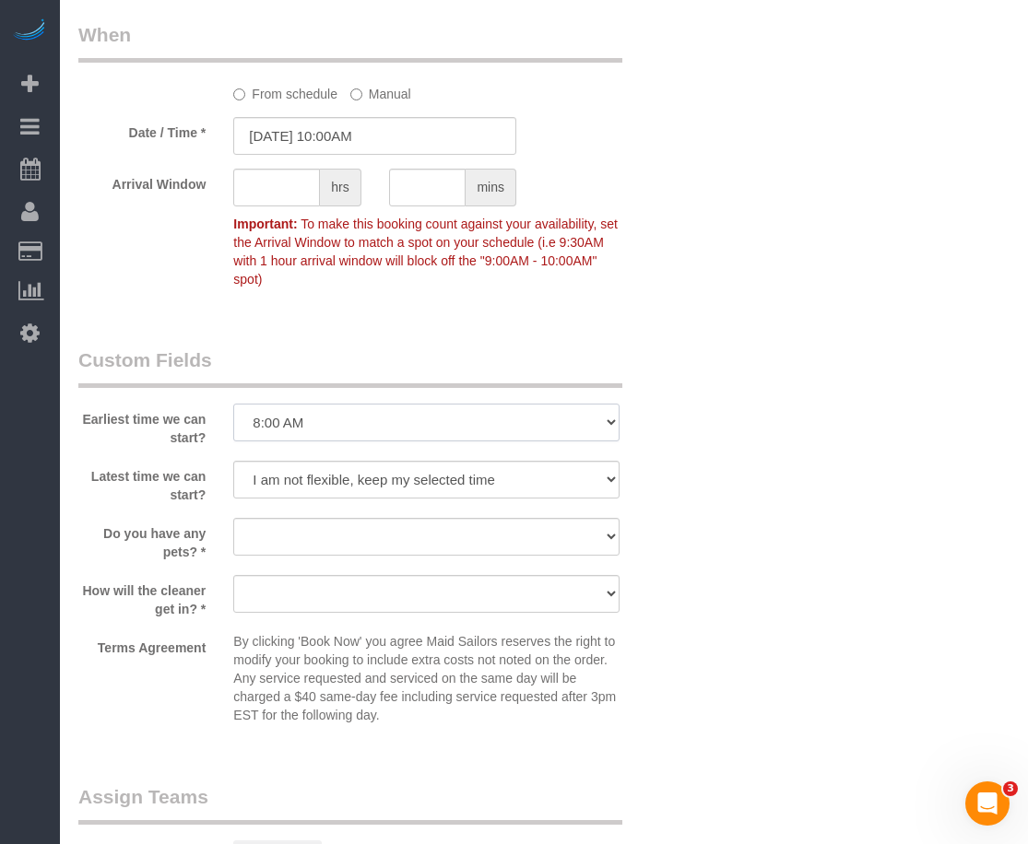
scroll to position [1919, 0]
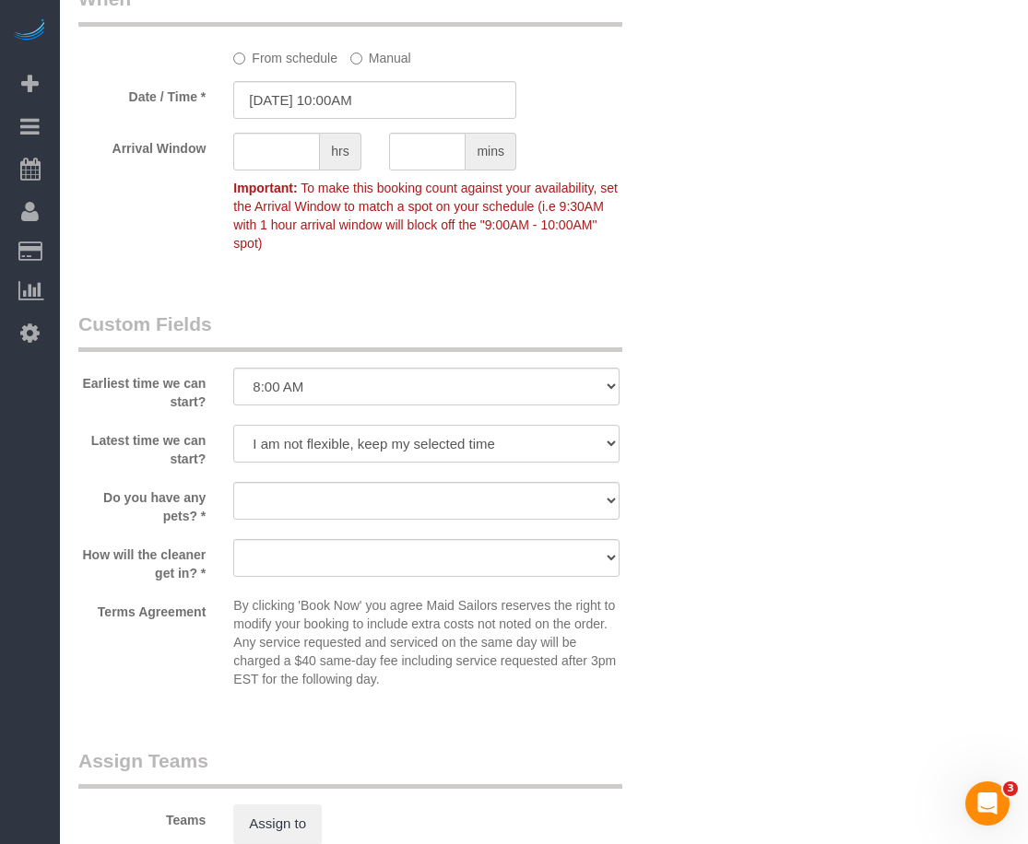
click at [519, 450] on select "I am not flexible, keep my selected time 8:00 AM 9:00 AM 10:00 AM 11:00 AM 12:0…" at bounding box center [426, 444] width 386 height 38
select select "number:77"
click at [233, 425] on select "I am not flexible, keep my selected time 8:00 AM 9:00 AM 10:00 AM 11:00 AM 12:0…" at bounding box center [426, 444] width 386 height 38
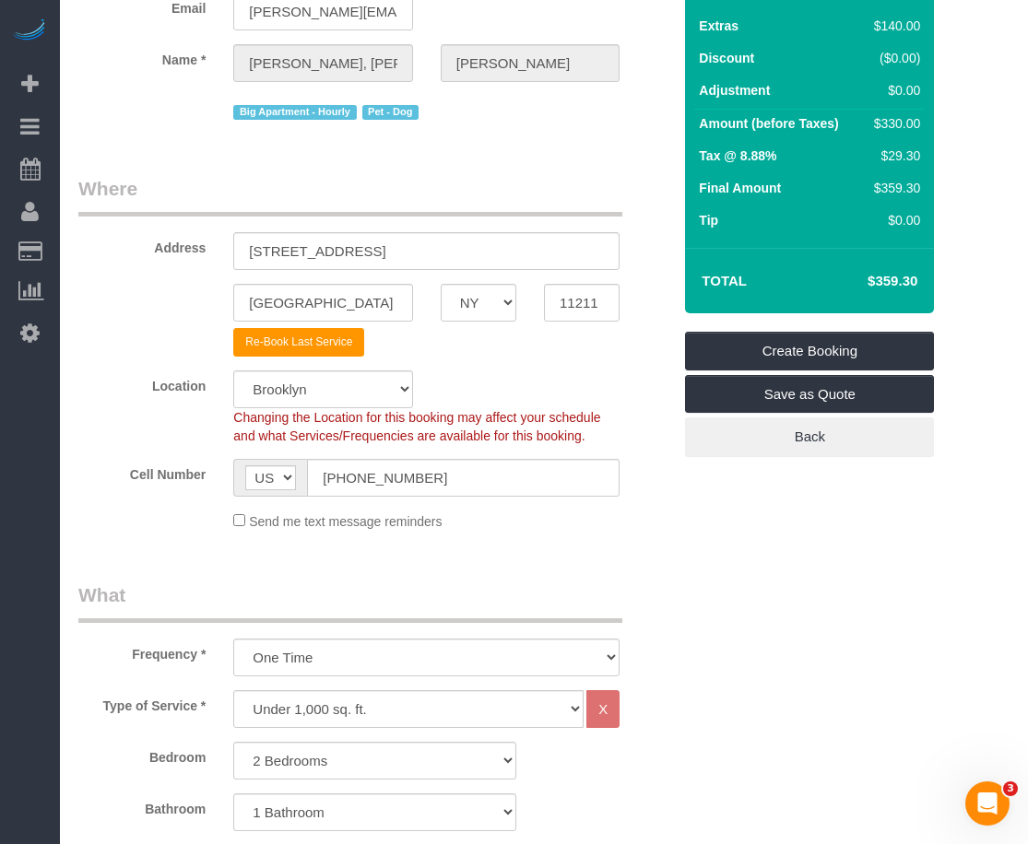
scroll to position [0, 0]
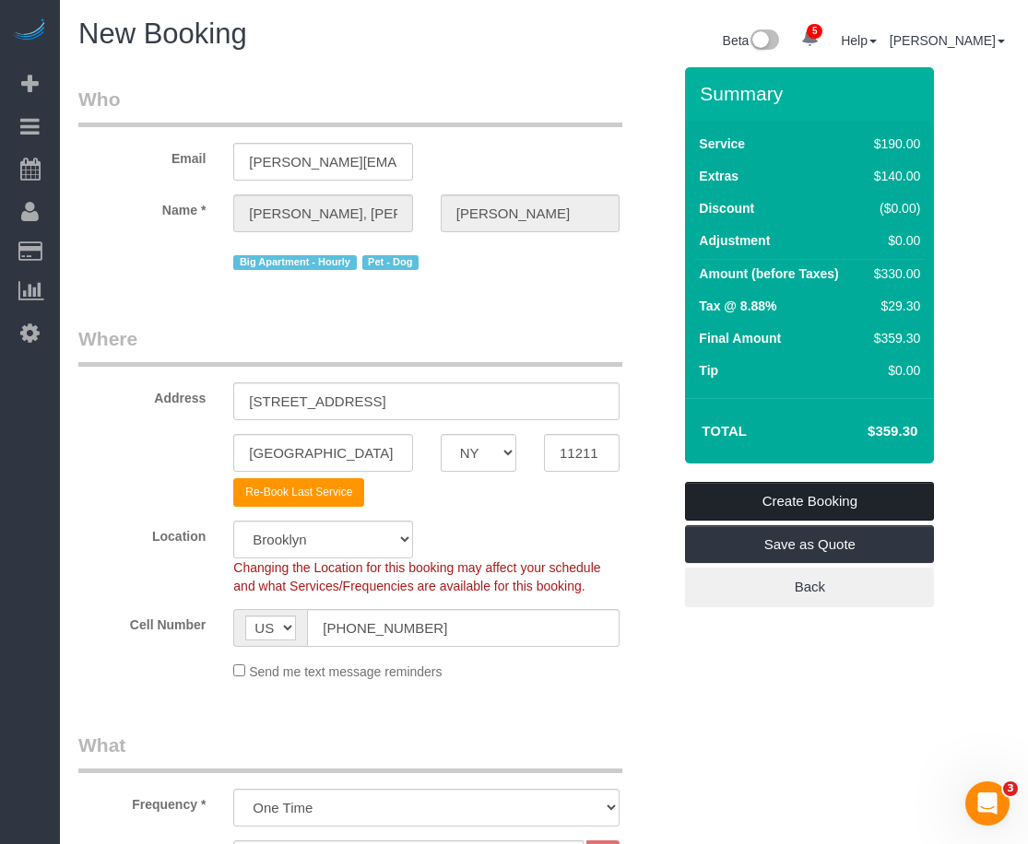
click at [771, 500] on link "Create Booking" at bounding box center [809, 501] width 249 height 39
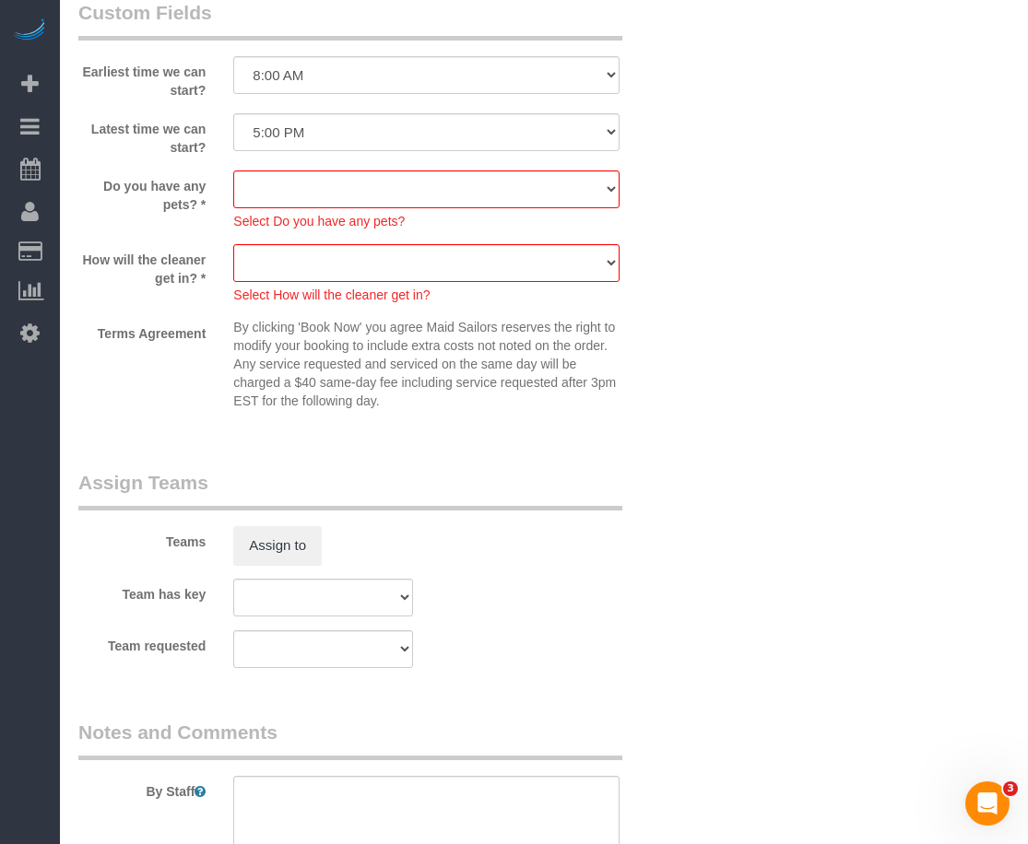
scroll to position [2614, 0]
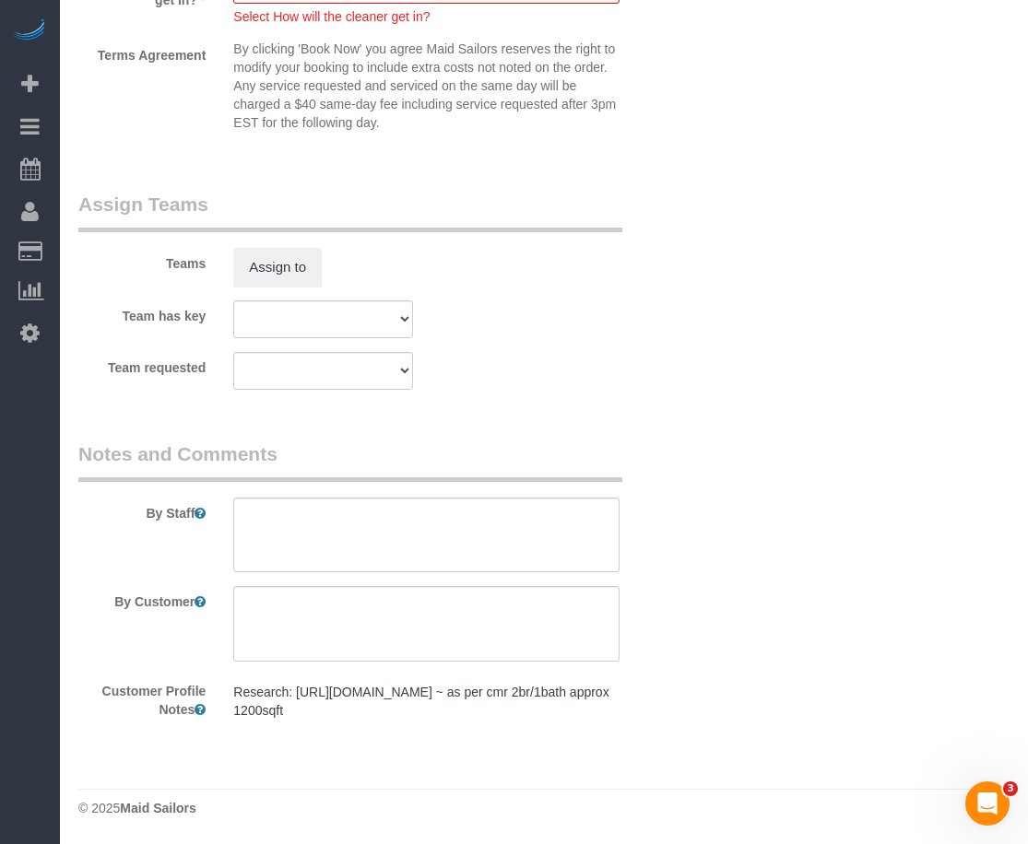
drag, startPoint x: 1016, startPoint y: 131, endPoint x: 1007, endPoint y: 125, distance: 10.8
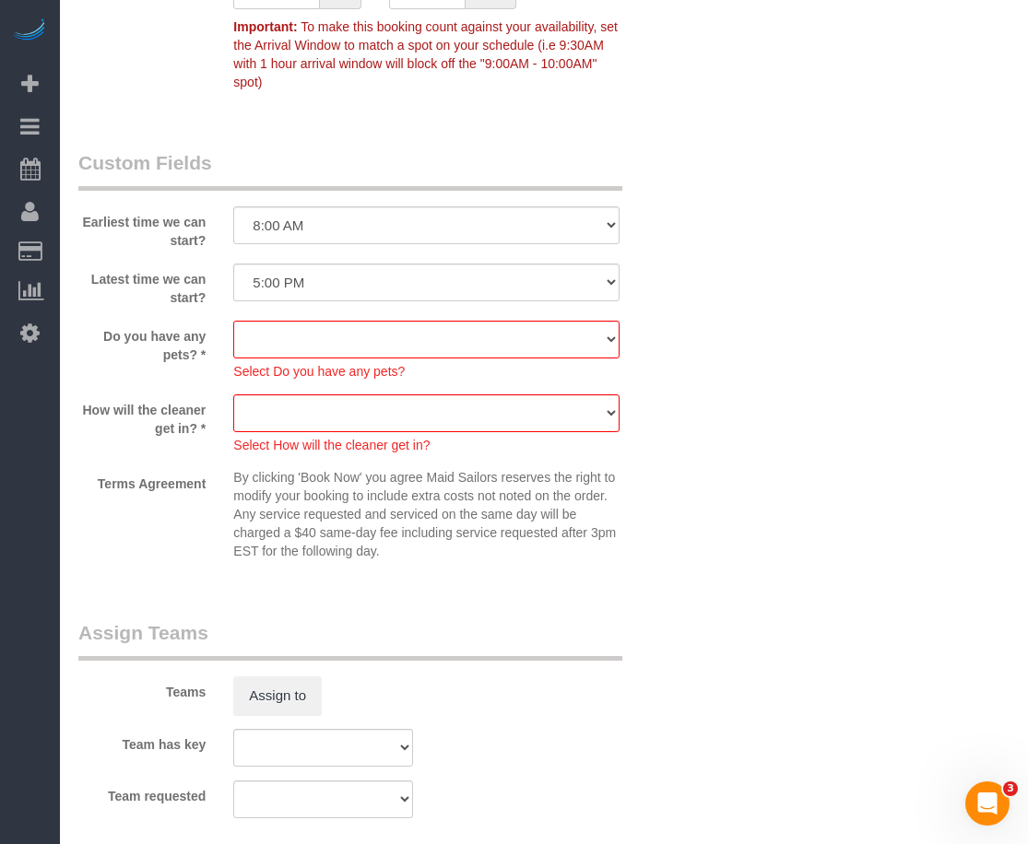
scroll to position [2153, 0]
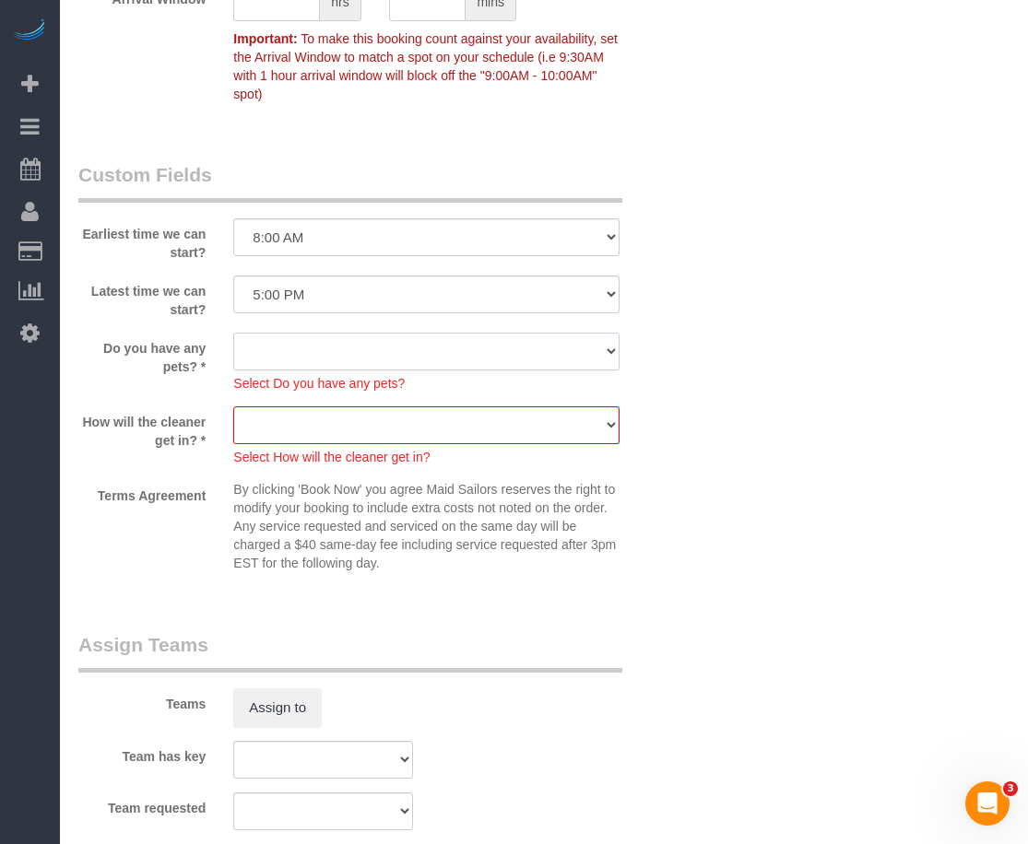
click at [596, 353] on select "Dog Cat None" at bounding box center [426, 352] width 386 height 38
select select "number:13"
click at [233, 333] on select "Dog Cat None" at bounding box center [426, 352] width 386 height 38
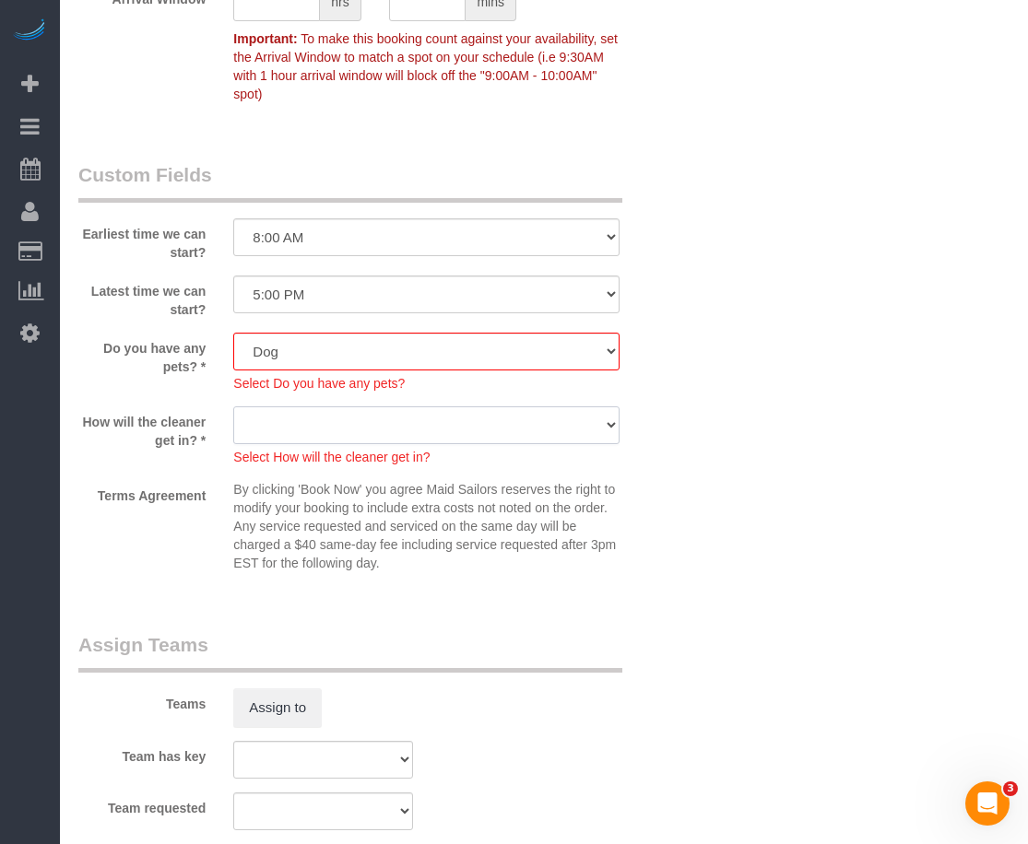
click at [370, 435] on select "We'll let you in. Doorman/Front Desk has the key. Other (Provide details)" at bounding box center [426, 426] width 386 height 38
select select "number:6"
click at [233, 407] on select "We'll let you in. Doorman/Front Desk has the key. Other (Provide details)" at bounding box center [426, 426] width 386 height 38
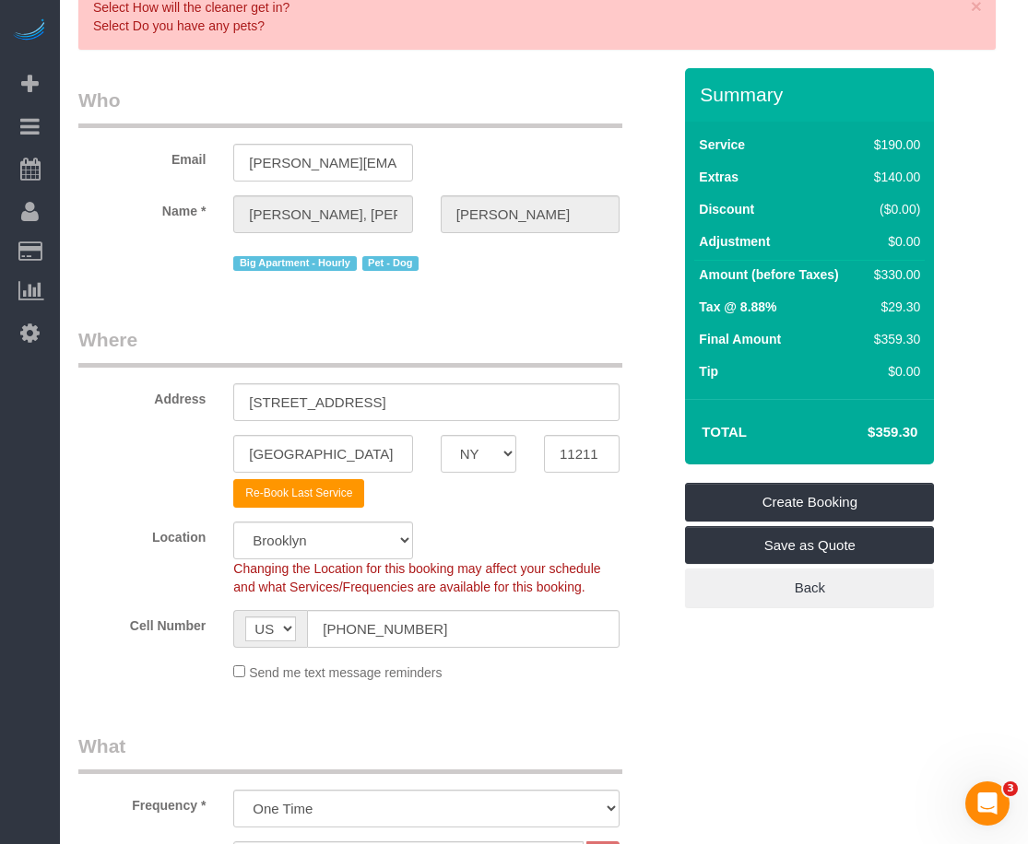
scroll to position [78, 0]
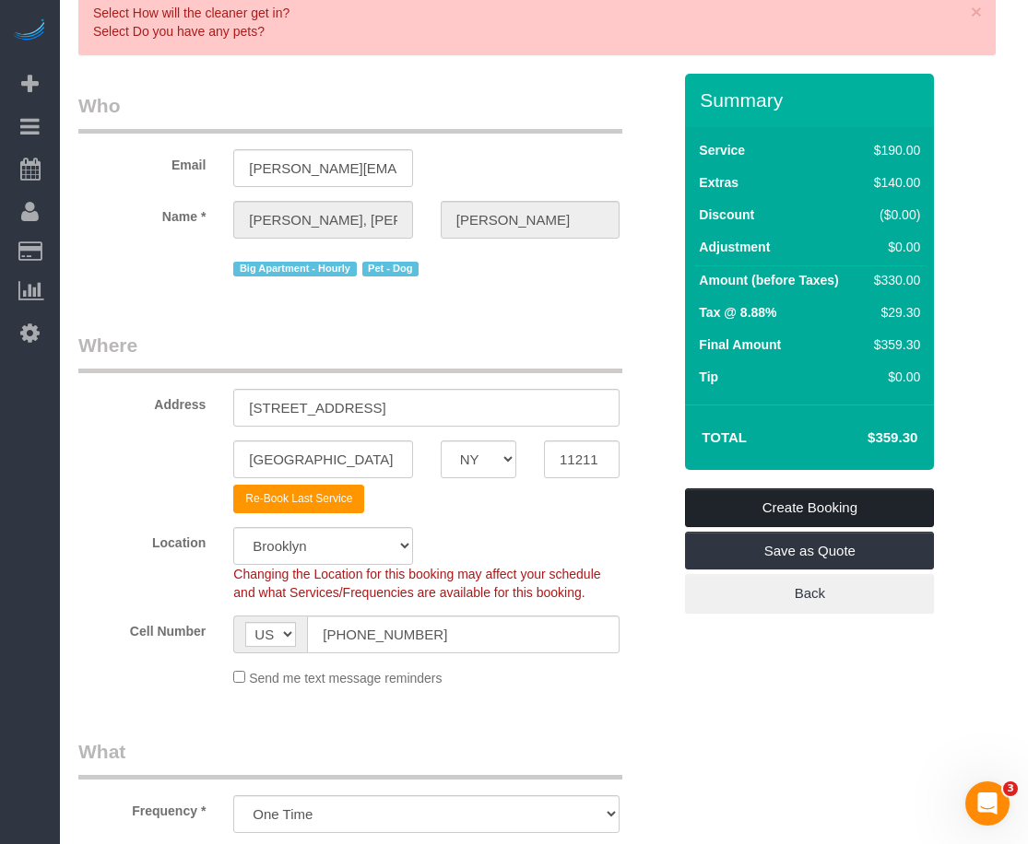
click at [790, 510] on link "Create Booking" at bounding box center [809, 508] width 249 height 39
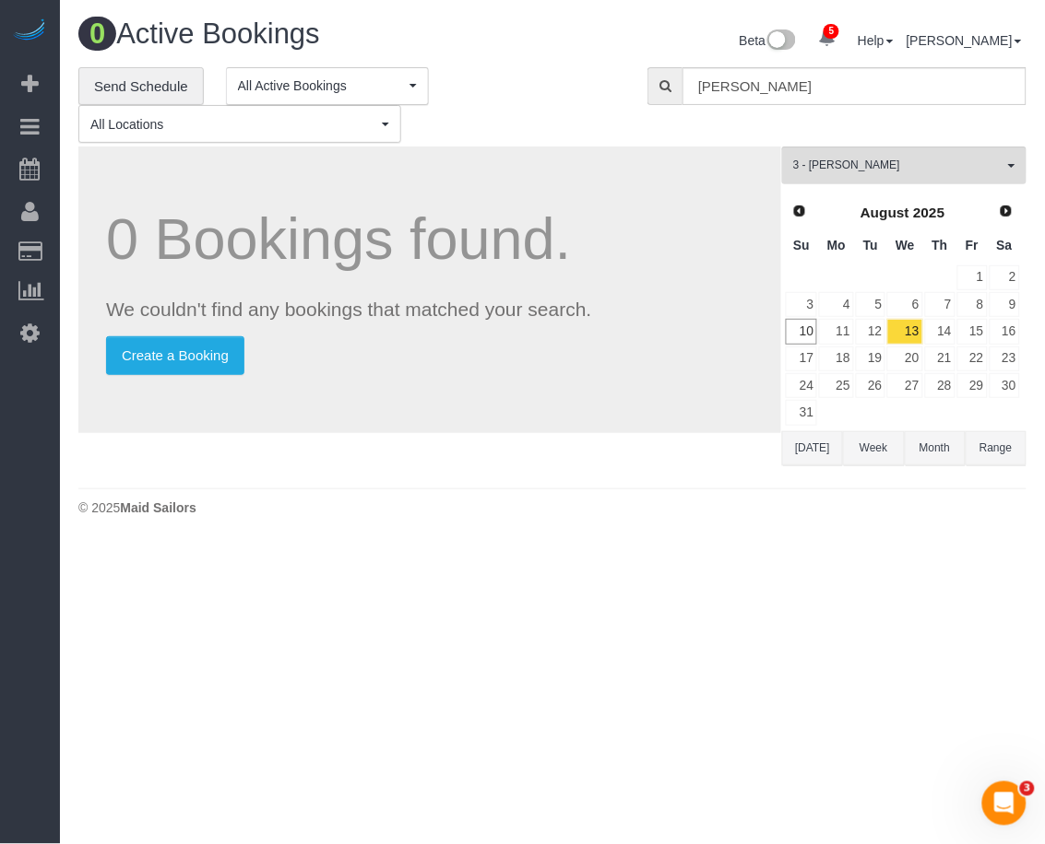
click at [703, 632] on body "5 Beta Your Notifications You have 0 alerts × You have 4 to charge for [DATE] ×…" at bounding box center [522, 422] width 1045 height 844
click at [486, 611] on body "5 Beta Your Notifications You have 0 alerts × You have 4 to charge for [DATE] ×…" at bounding box center [522, 422] width 1045 height 844
click at [901, 627] on body "5 Beta Your Notifications You have 0 alerts × You have 4 to charge for [DATE] ×…" at bounding box center [522, 422] width 1045 height 844
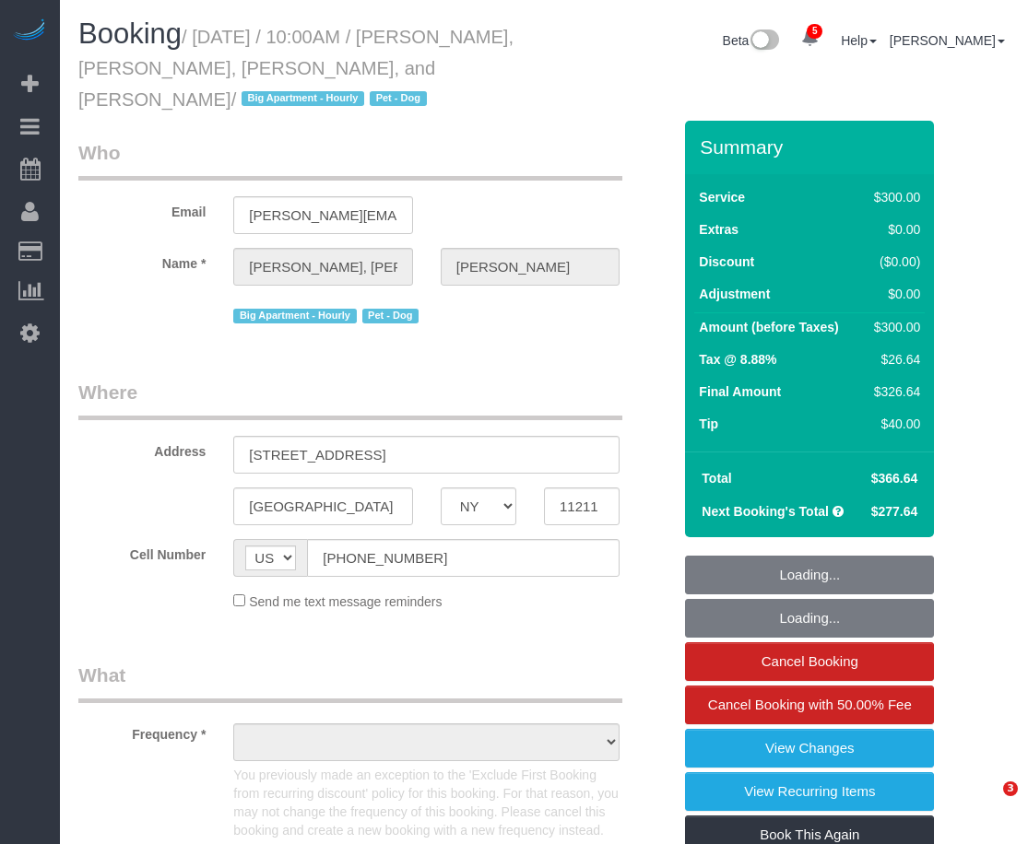
select select "NY"
select select "240"
select select "number:89"
select select "number:90"
select select "number:13"
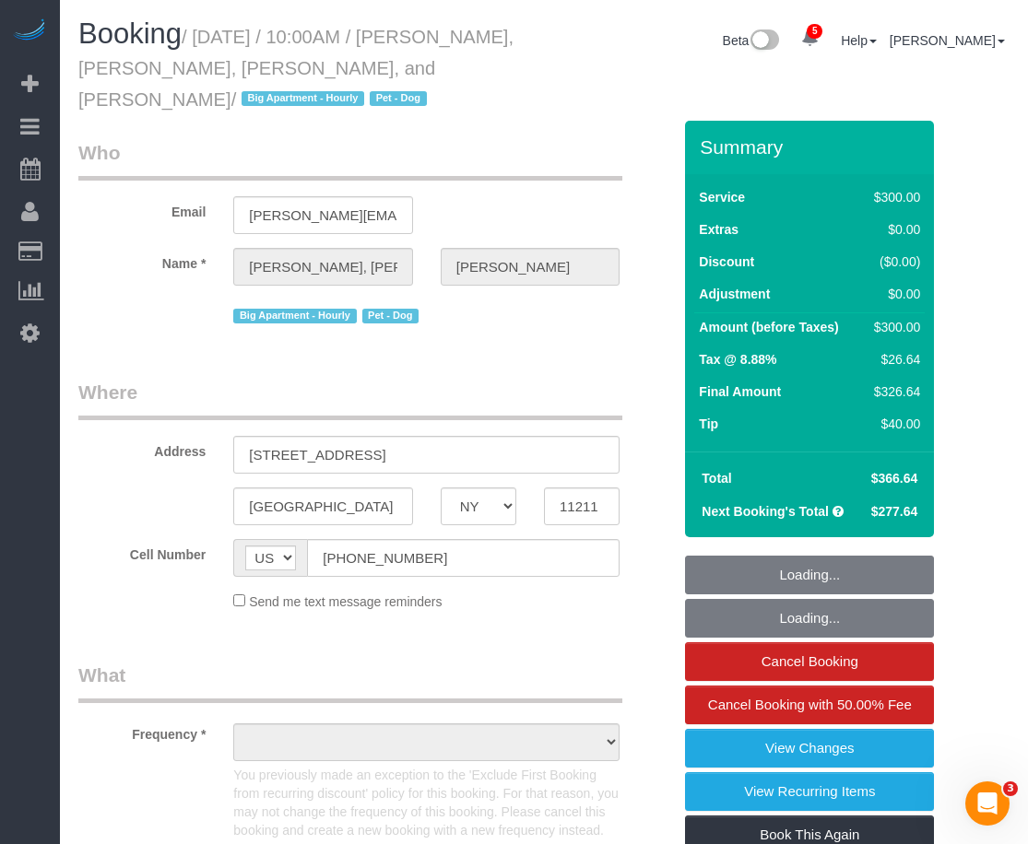
select select "number:7"
select select "number:21"
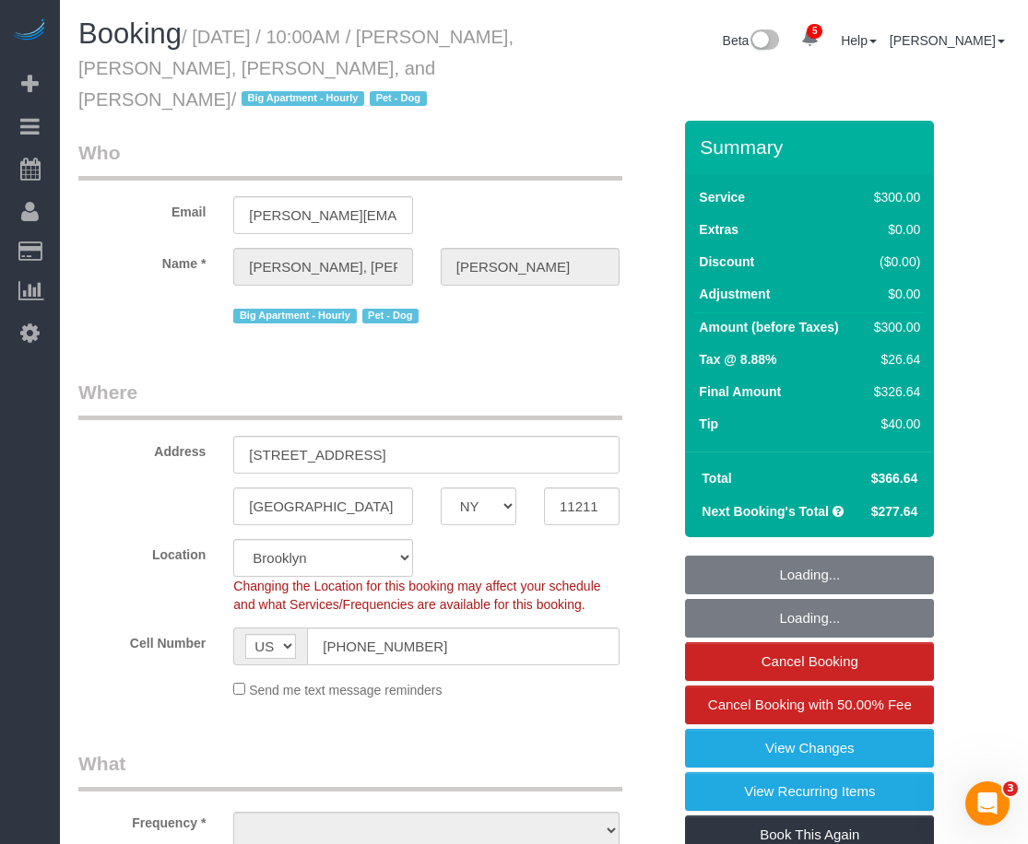
select select "object:935"
select select "string:stripe-card_1EbwUK4VGloSiKo7hR9zGA8A"
select select "spot1"
select select "object:1348"
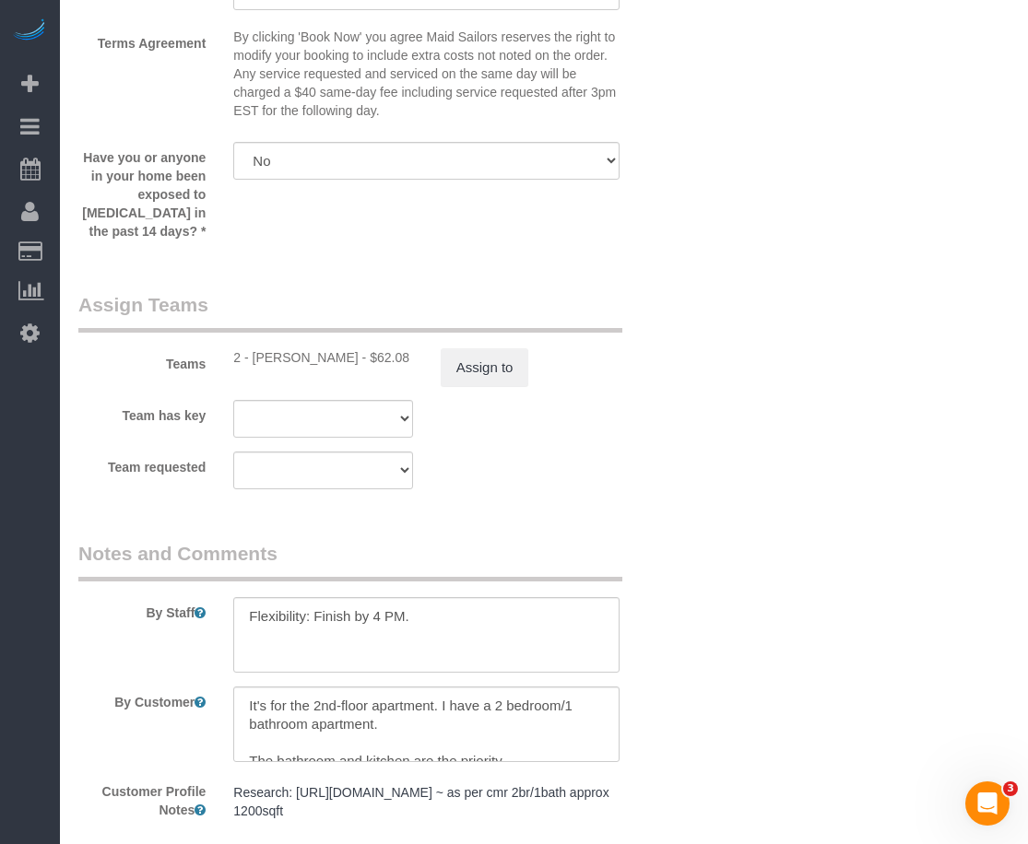
scroll to position [2501, 0]
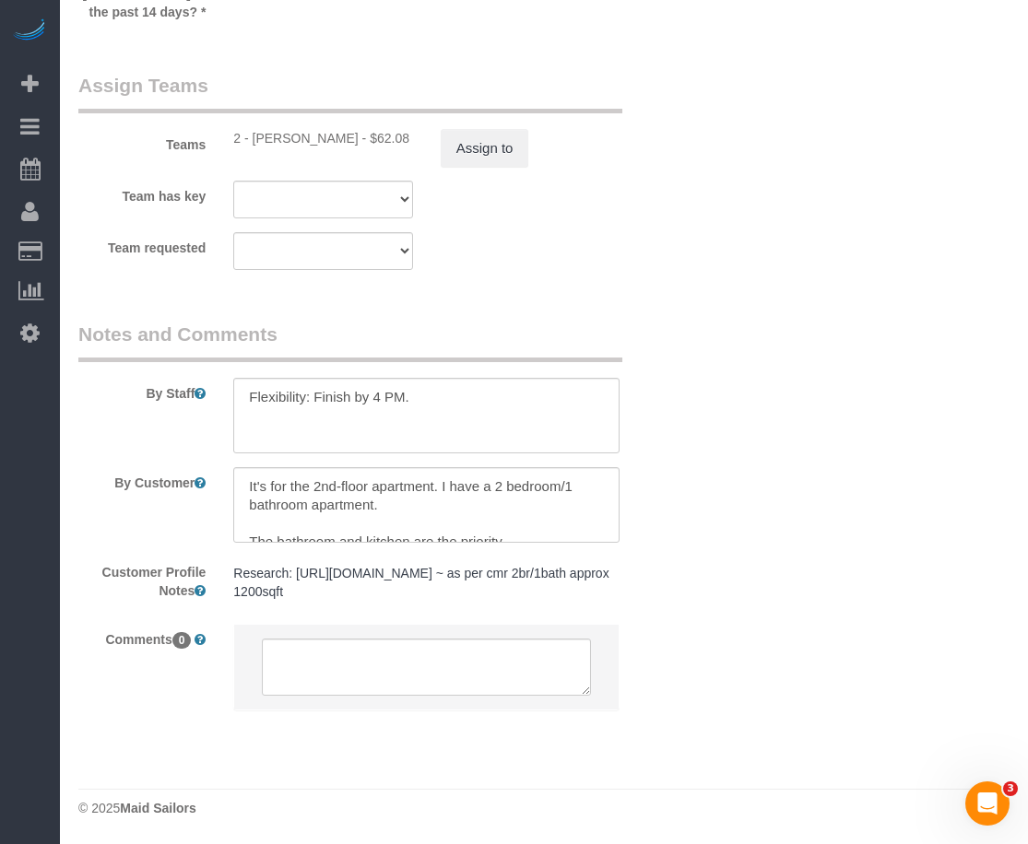
click at [314, 564] on pre "Research: [URL][DOMAIN_NAME] ~ as per cmr 2br/1bath approx 1200sqft" at bounding box center [426, 582] width 386 height 37
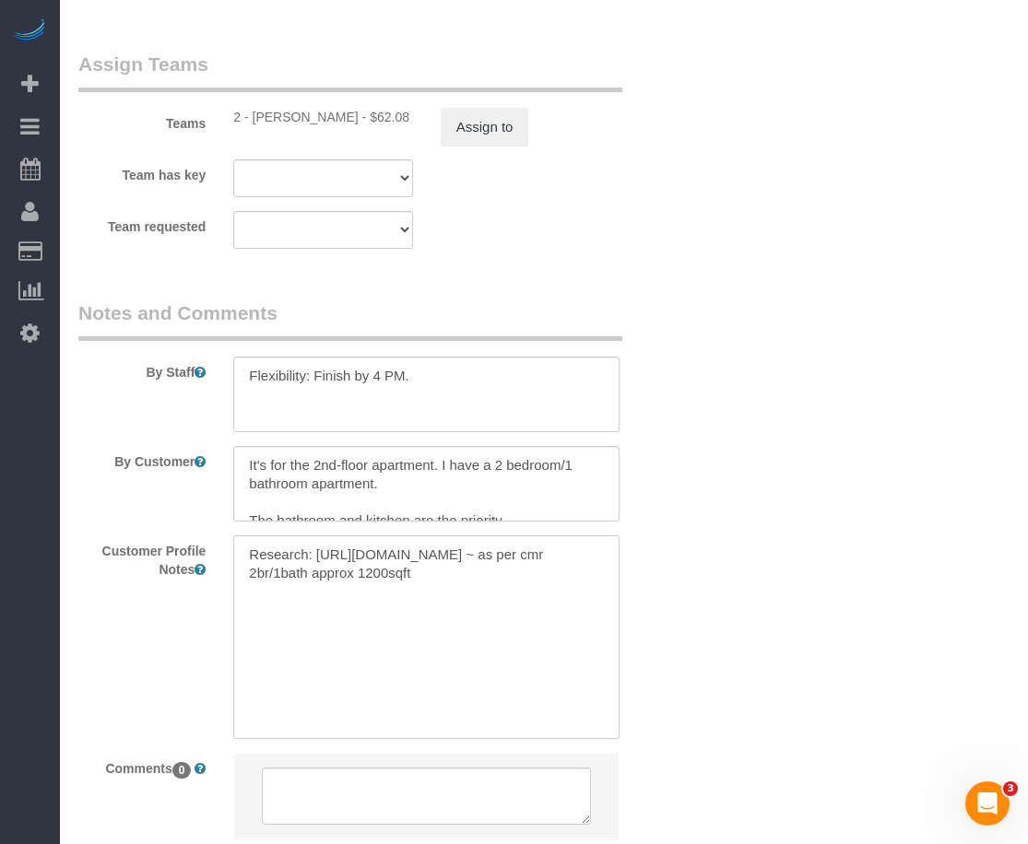
click at [314, 562] on textarea "Research: [URL][DOMAIN_NAME] ~ as per cmr 2br/1bath approx 1200sqft" at bounding box center [426, 638] width 386 height 204
click at [314, 562] on textarea "Research: https://www.zillow.com/homedetails/144-Palmetto-St-Brooklyn-NY-11221/…" at bounding box center [426, 638] width 386 height 204
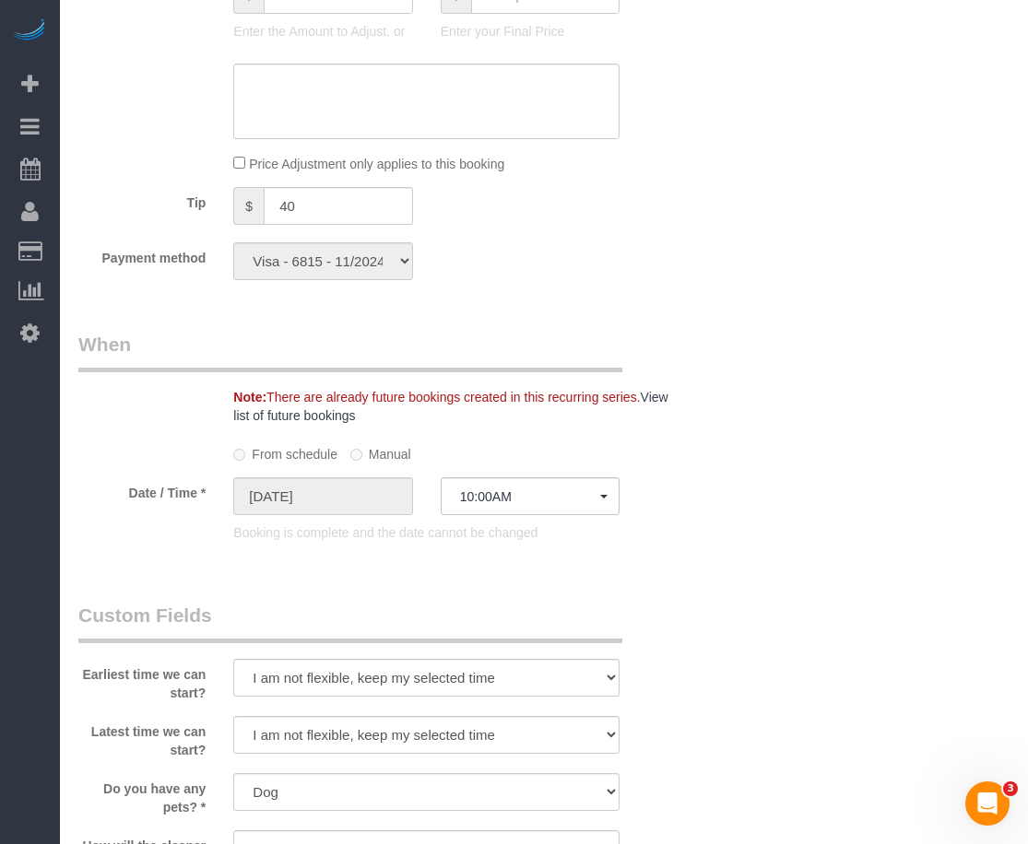
scroll to position [1268, 0]
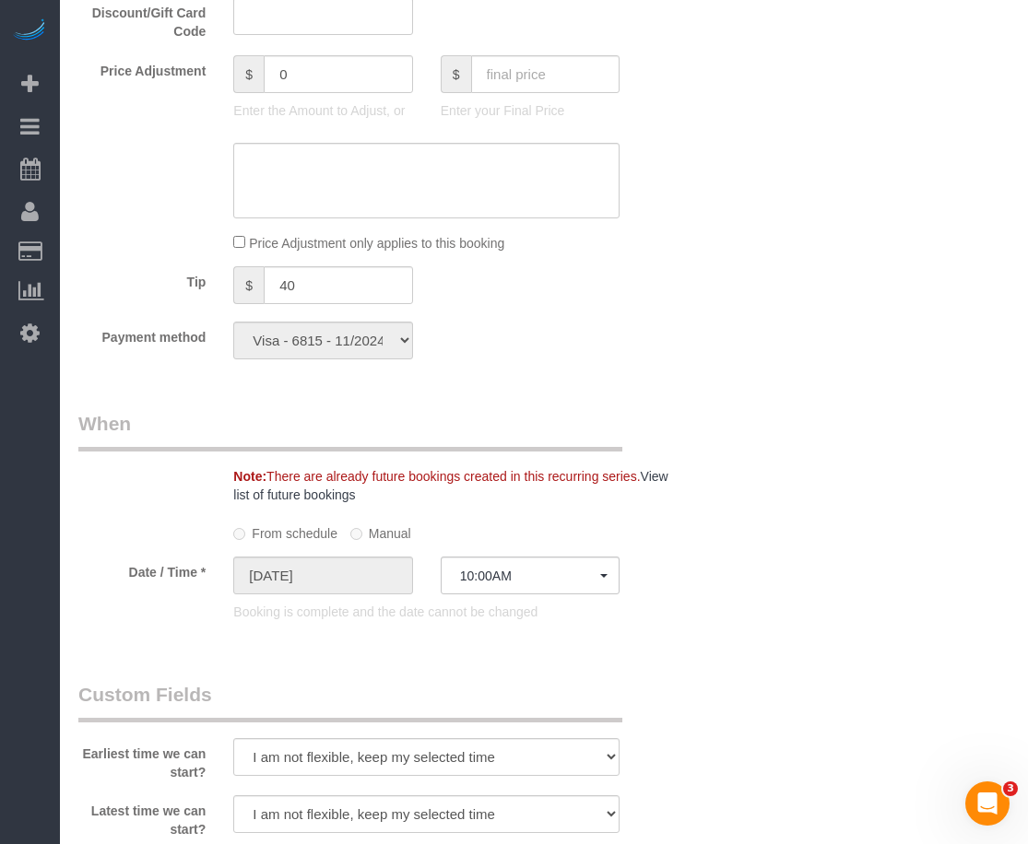
click at [683, 707] on div "Earliest time we can start? I am not flexible, keep my selected time 8:00 AM 9:…" at bounding box center [375, 731] width 620 height 100
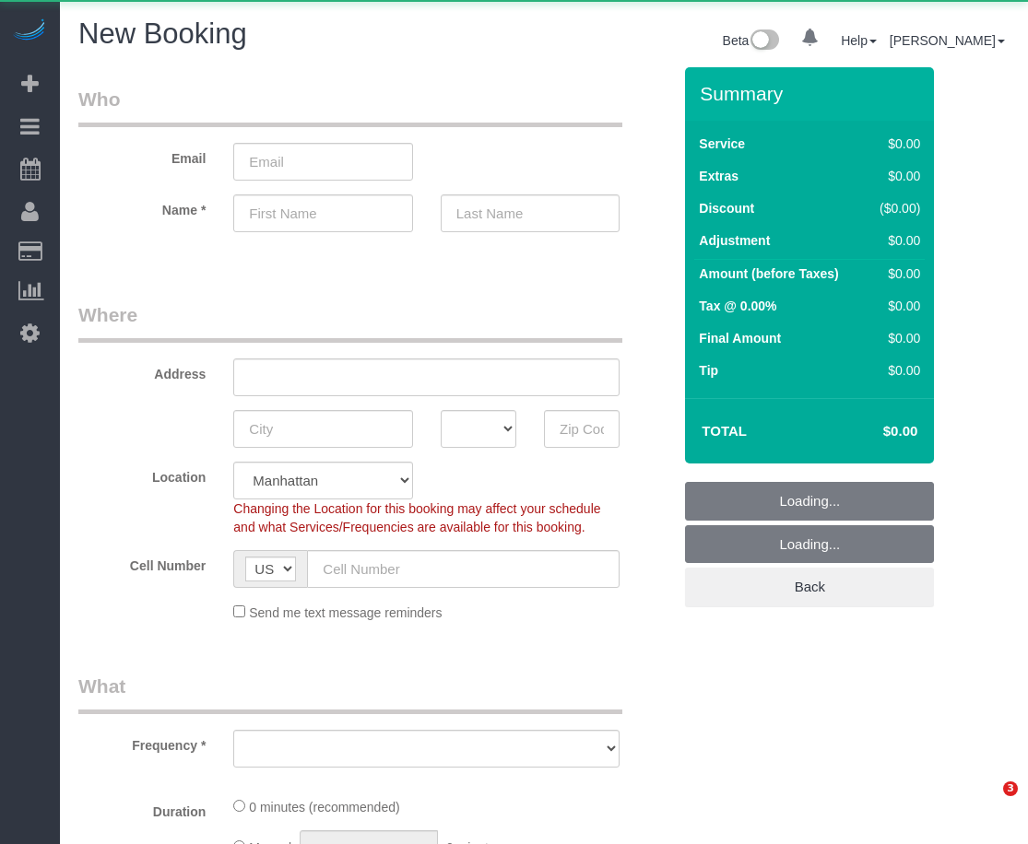
select select "number:89"
select select "number:90"
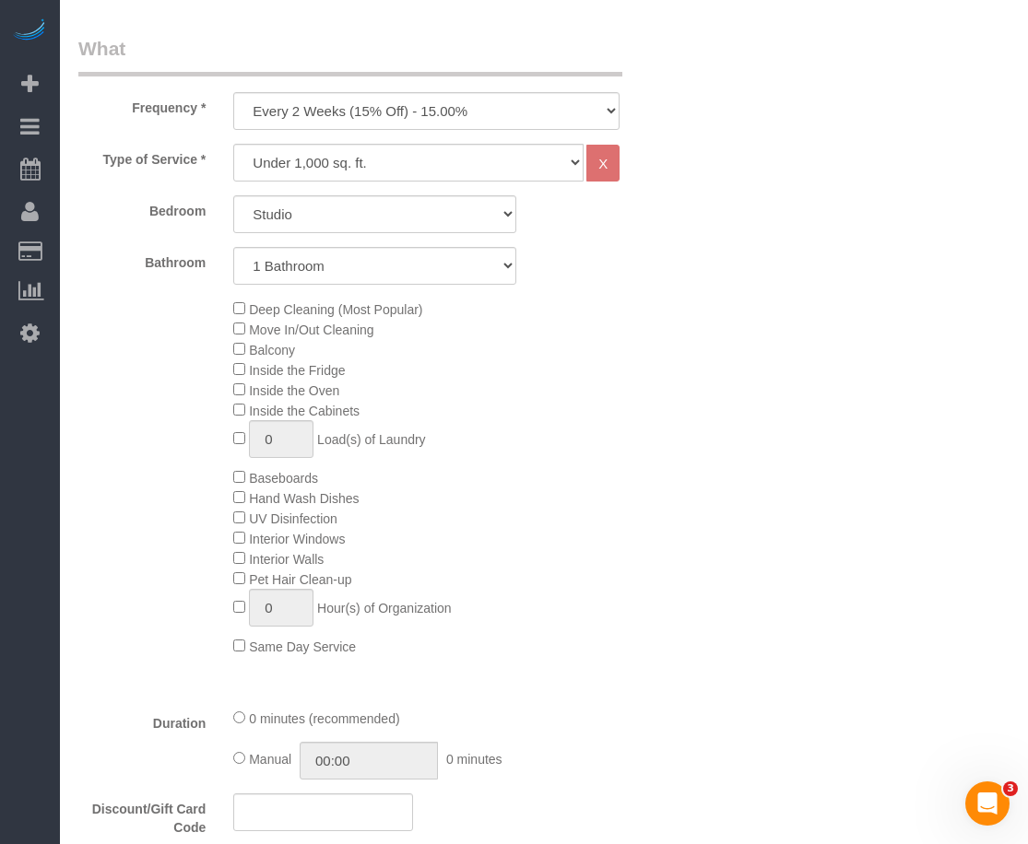
scroll to position [691, 0]
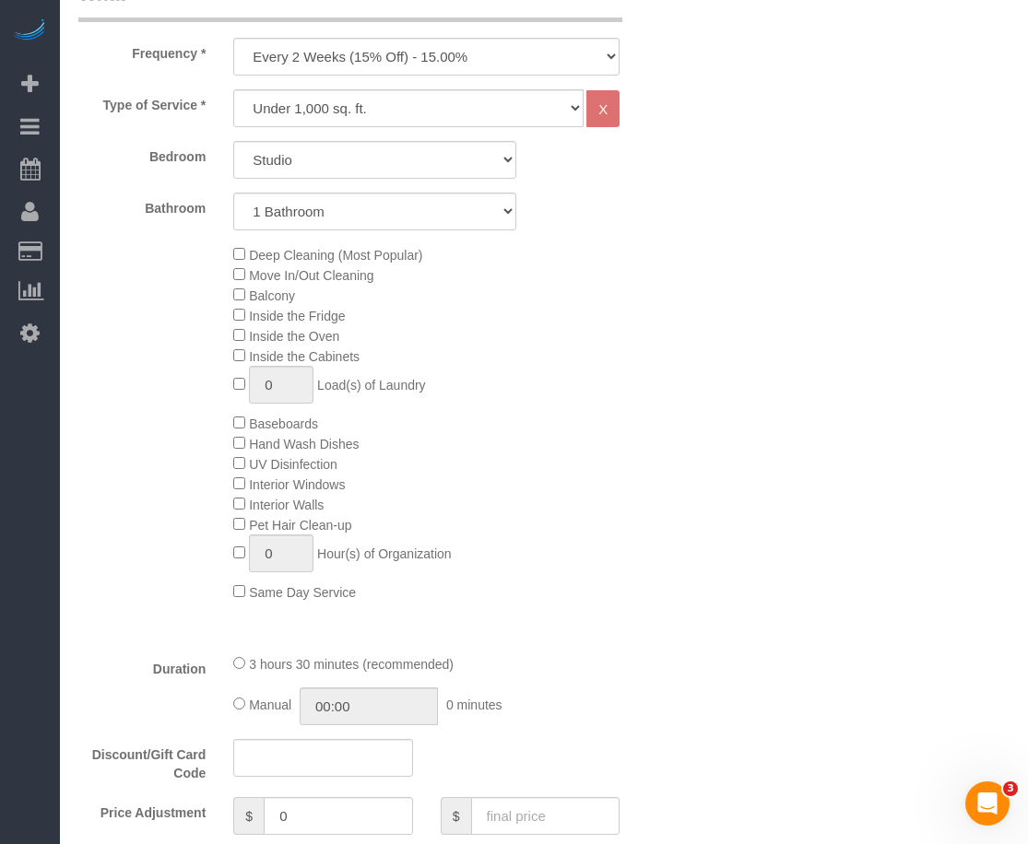
click at [627, 319] on div "Deep Cleaning (Most Popular) Move In/Out Cleaning Balcony Inside the Fridge Ins…" at bounding box center [452, 423] width 466 height 358
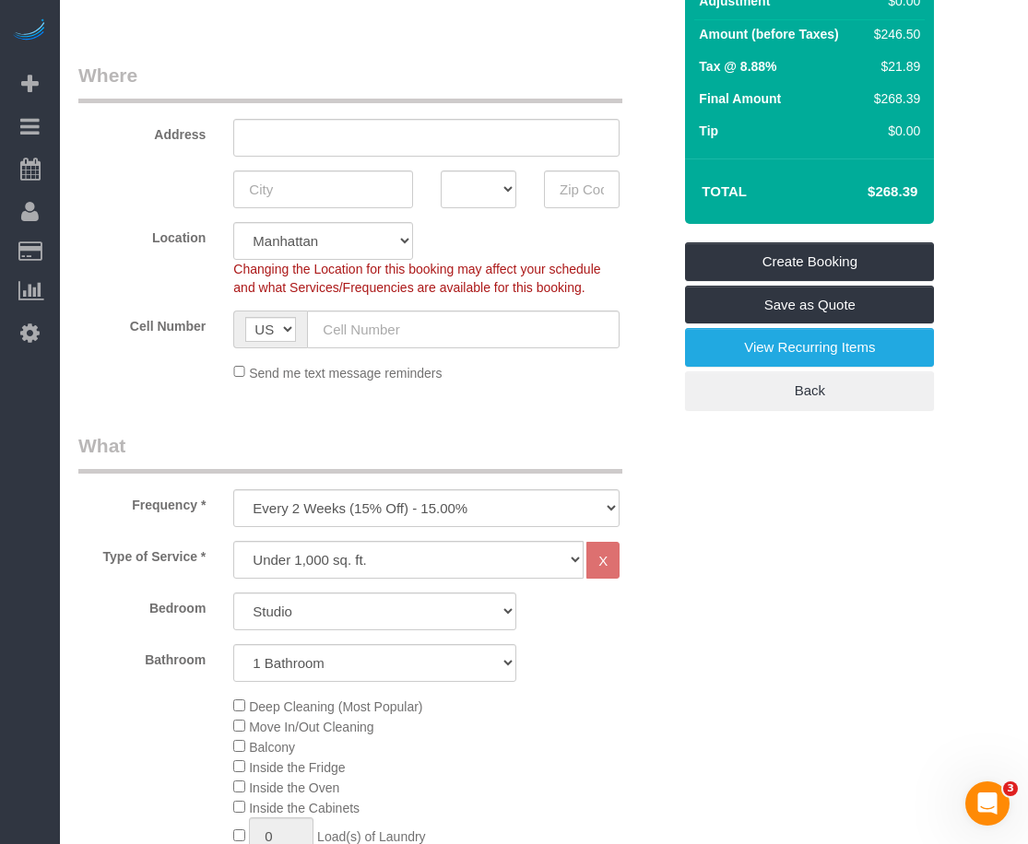
scroll to position [230, 0]
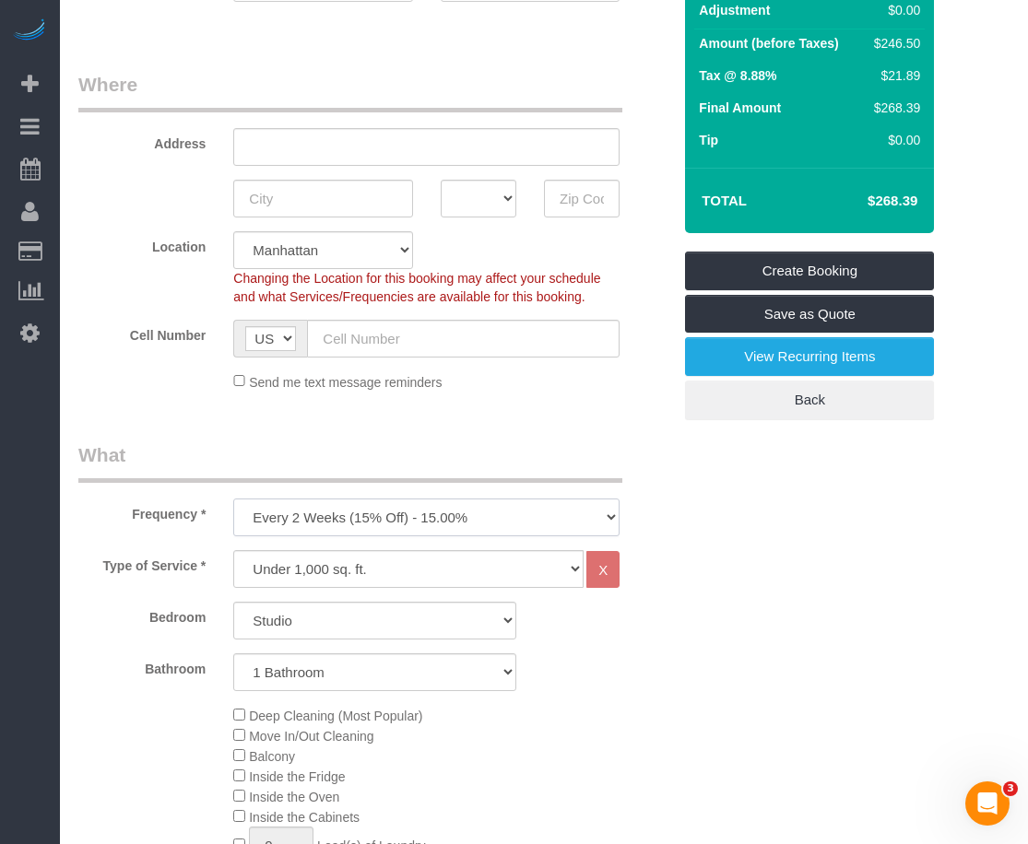
click at [431, 519] on select "One Time Weekly (20% Off) - 20.00% Every 2 Weeks (15% Off) - 15.00% Every 4 Wee…" at bounding box center [426, 518] width 386 height 38
select select "object:1300"
click at [233, 499] on select "One Time Weekly (20% Off) - 20.00% Every 2 Weeks (15% Off) - 15.00% Every 4 Wee…" at bounding box center [426, 518] width 386 height 38
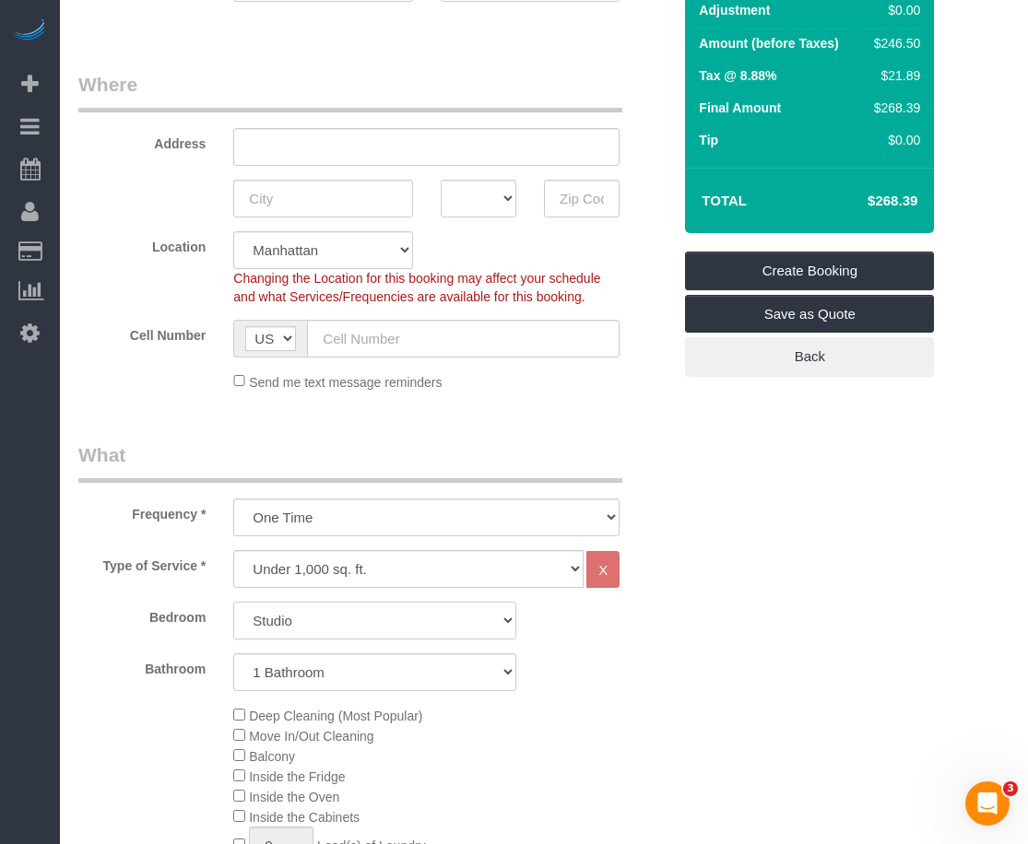
click at [464, 610] on select "Studio 1 Bedroom 2 Bedrooms 3 Bedrooms" at bounding box center [374, 621] width 283 height 38
select select "2"
click at [233, 602] on select "Studio 1 Bedroom 2 Bedrooms 3 Bedrooms" at bounding box center [374, 621] width 283 height 38
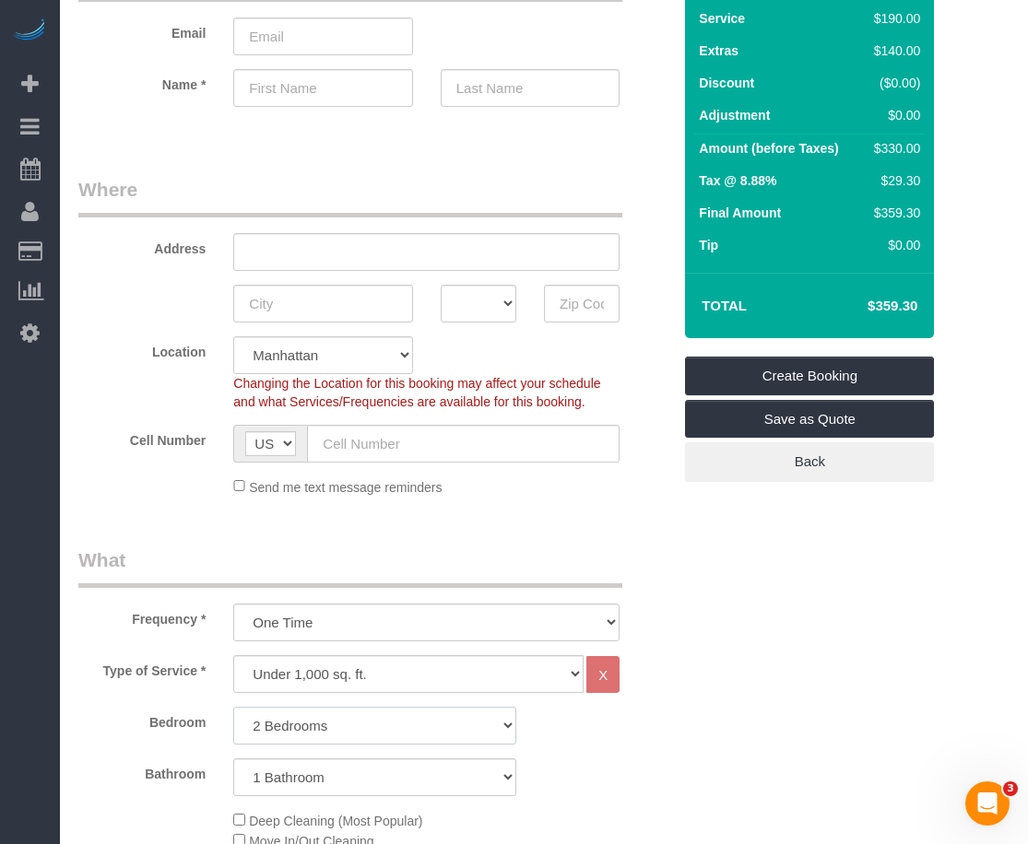
scroll to position [115, 0]
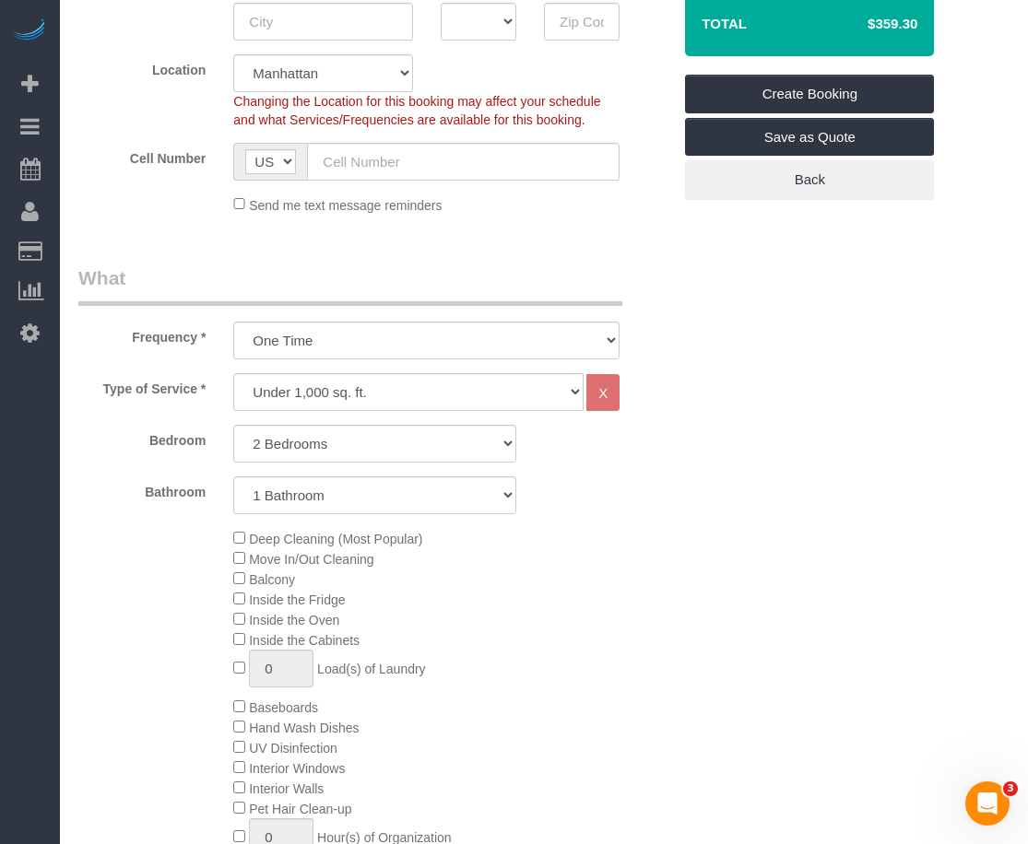
scroll to position [0, 0]
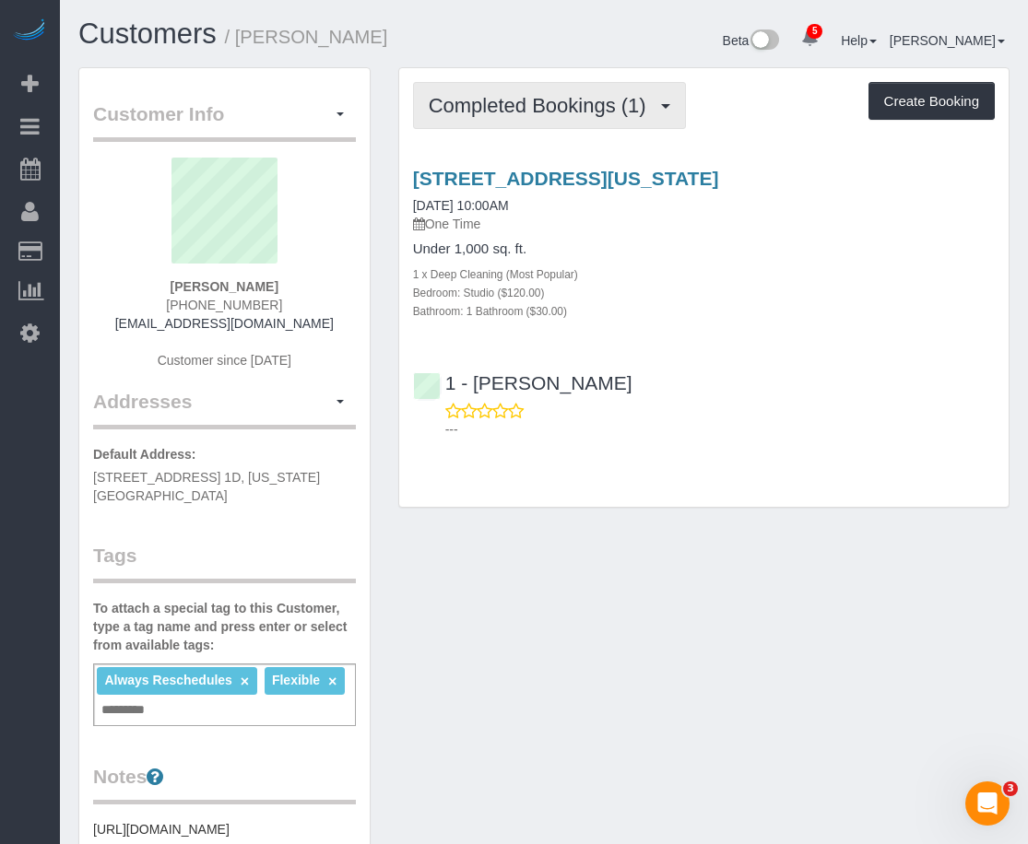
click at [539, 103] on span "Completed Bookings (1)" at bounding box center [542, 105] width 227 height 23
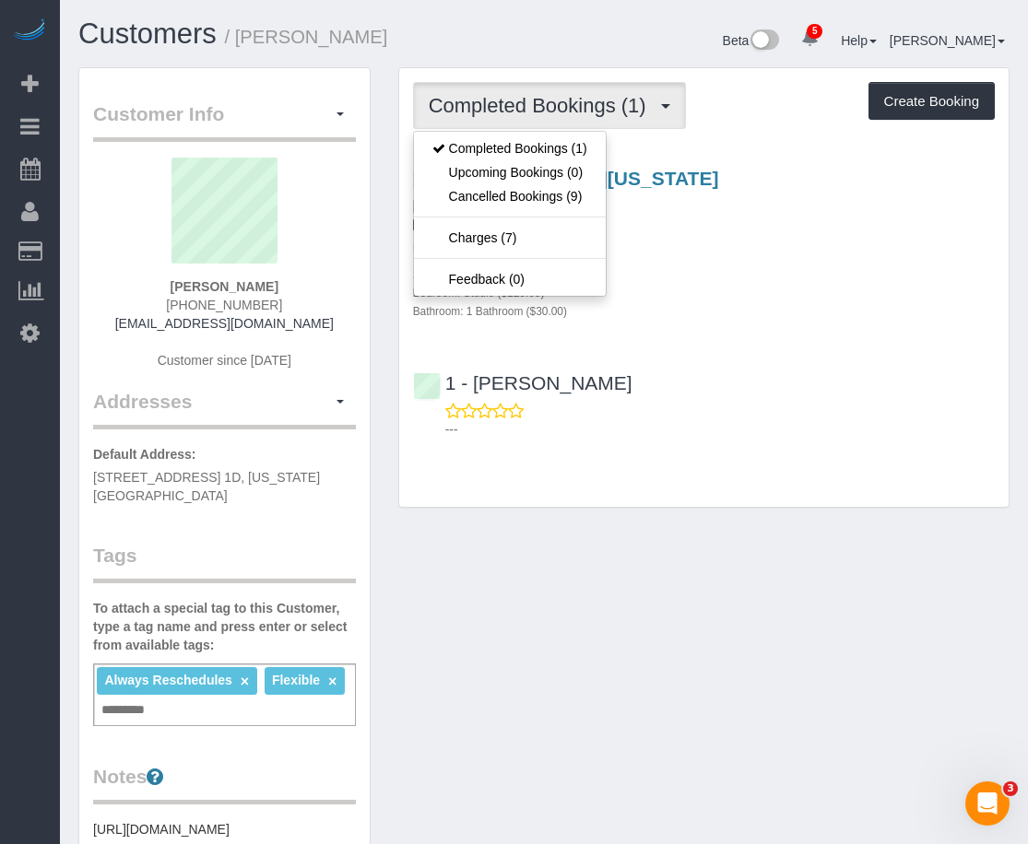
click at [551, 106] on span "Completed Bookings (1)" at bounding box center [542, 105] width 227 height 23
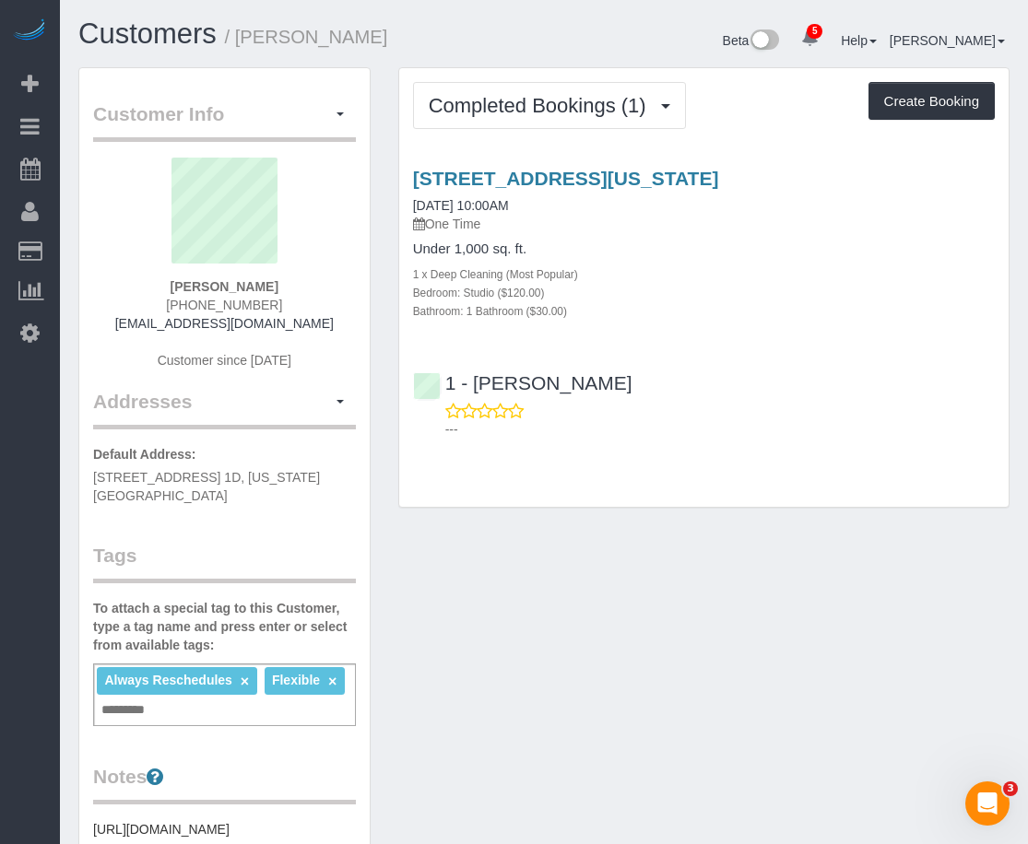
click at [683, 265] on div "1 x Deep Cleaning (Most Popular)" at bounding box center [704, 274] width 582 height 18
drag, startPoint x: 913, startPoint y: 93, endPoint x: 938, endPoint y: 107, distance: 28.5
click at [938, 107] on button "Create Booking" at bounding box center [931, 101] width 126 height 39
select select "NY"
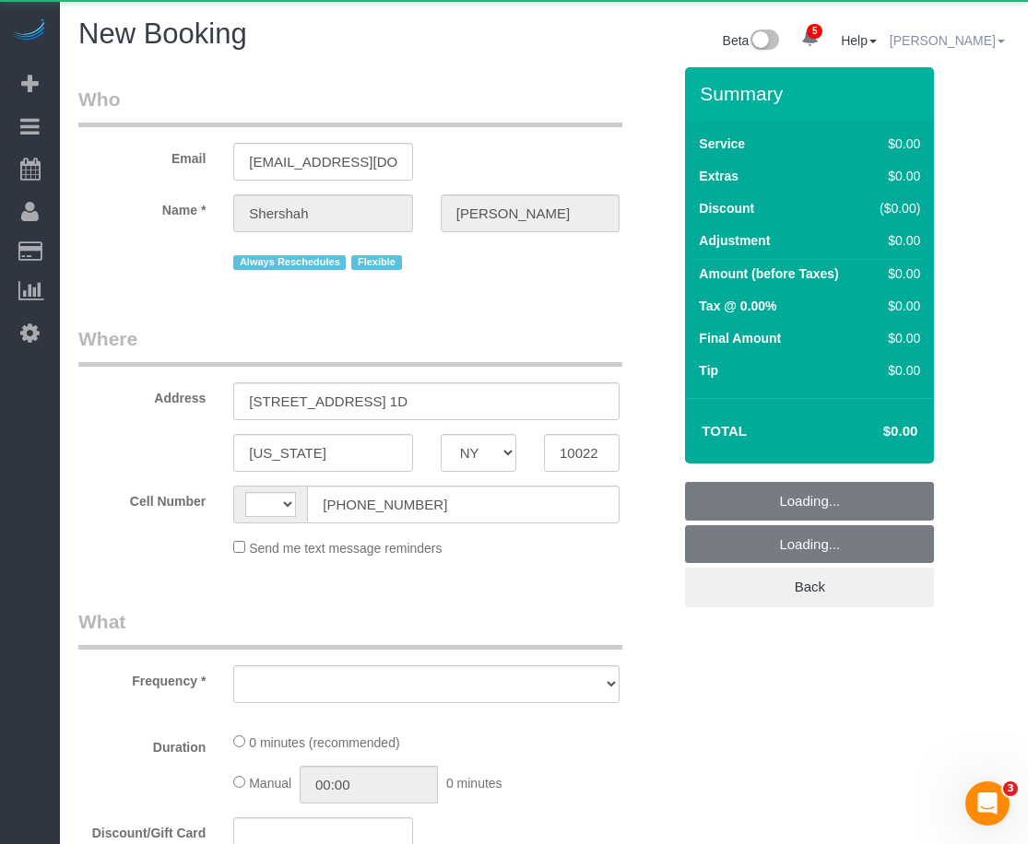
select select "string:stripe-pm_1RtUu44VGloSiKo7MdliQjSN"
select select "string:[GEOGRAPHIC_DATA]"
select select "object:990"
select select "number:89"
select select "number:90"
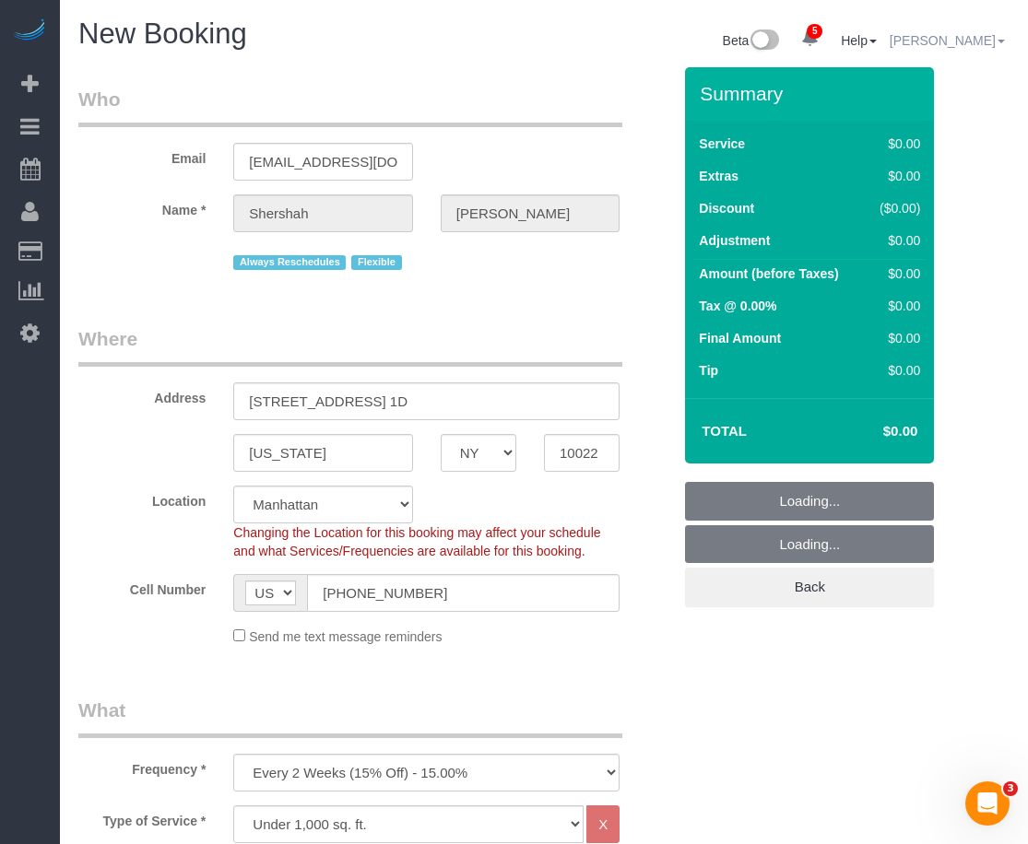
select select "object:1558"
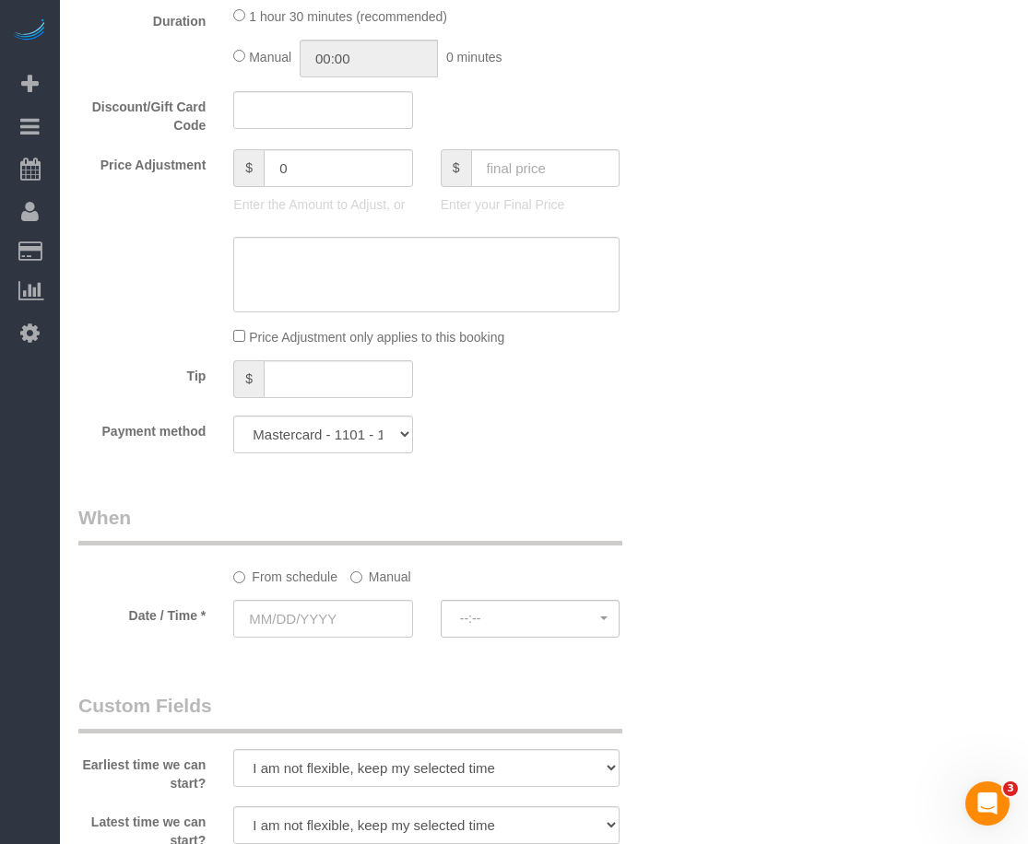
scroll to position [1498, 0]
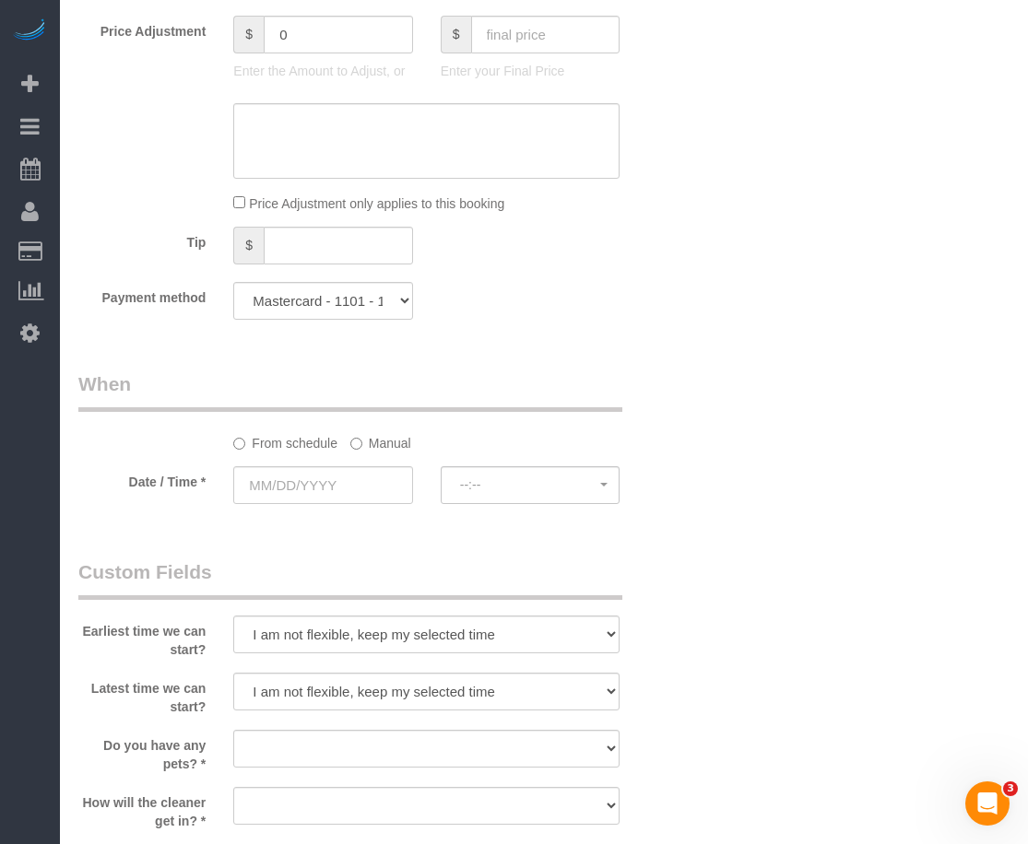
drag, startPoint x: 379, startPoint y: 444, endPoint x: 394, endPoint y: 443, distance: 14.9
click at [379, 444] on label "Manual" at bounding box center [380, 440] width 61 height 25
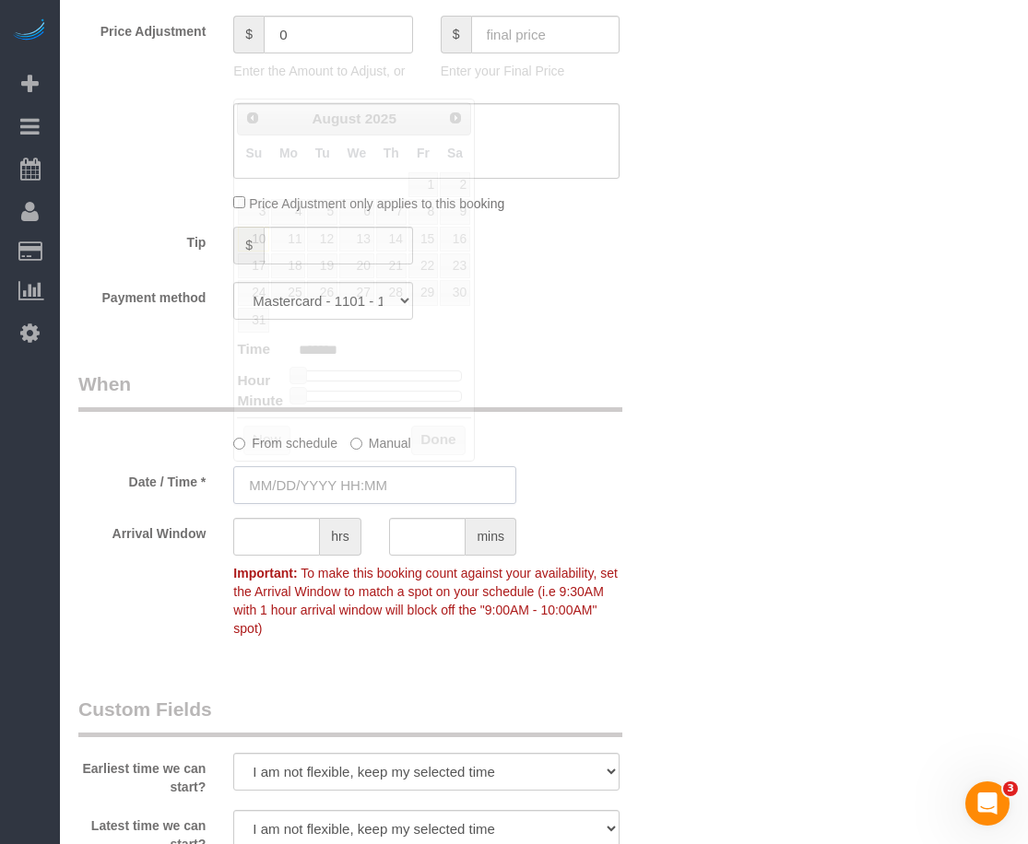
click at [356, 490] on input "text" at bounding box center [374, 485] width 283 height 38
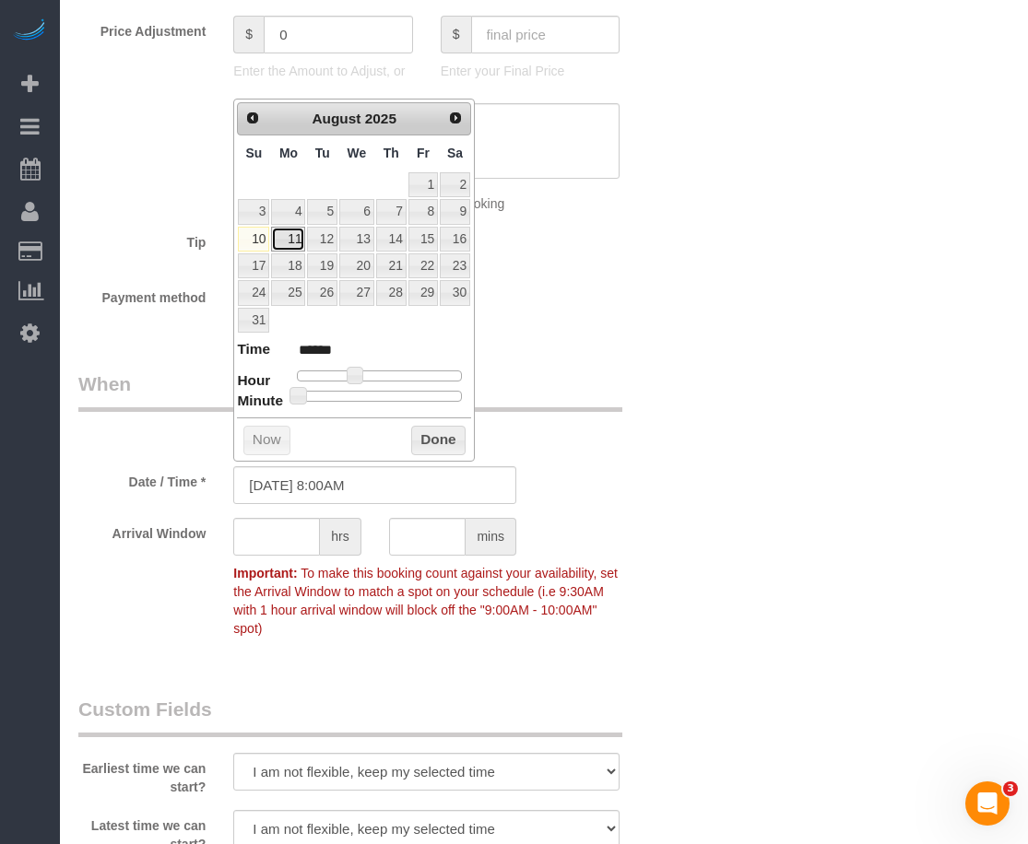
click at [278, 242] on link "11" at bounding box center [288, 239] width 34 height 25
type input "08/11/2025 8:00AM"
click at [427, 443] on button "Done" at bounding box center [438, 441] width 54 height 30
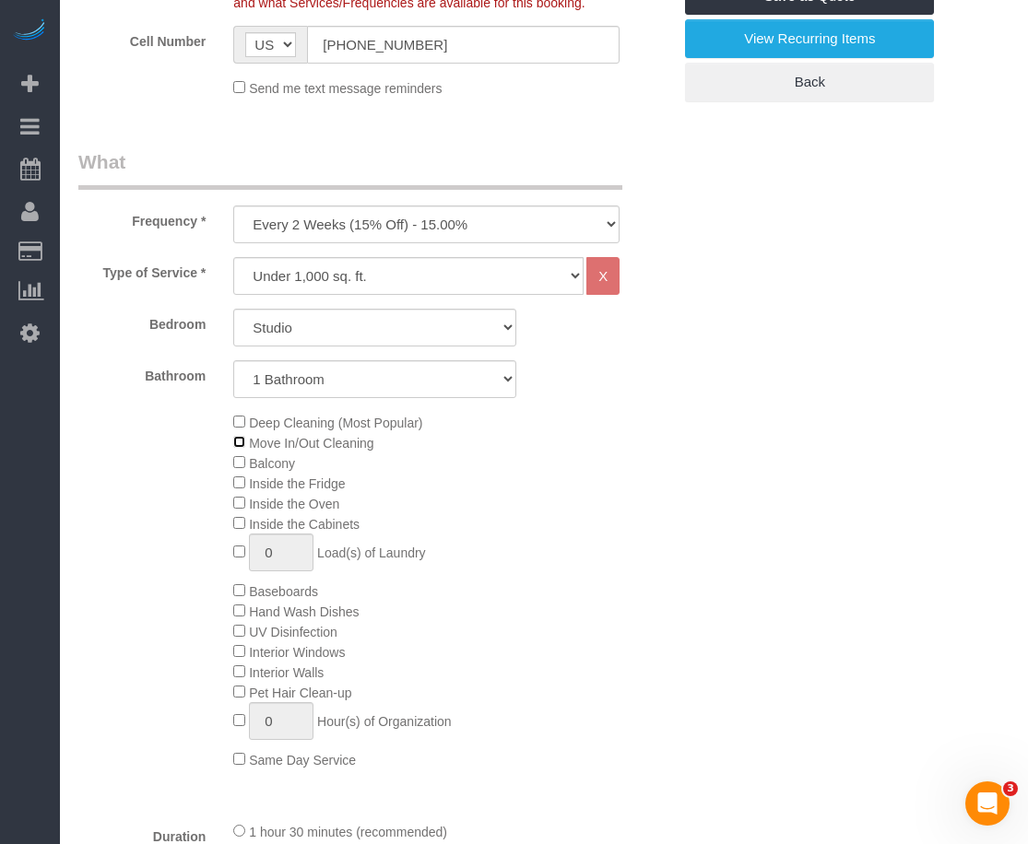
scroll to position [346, 0]
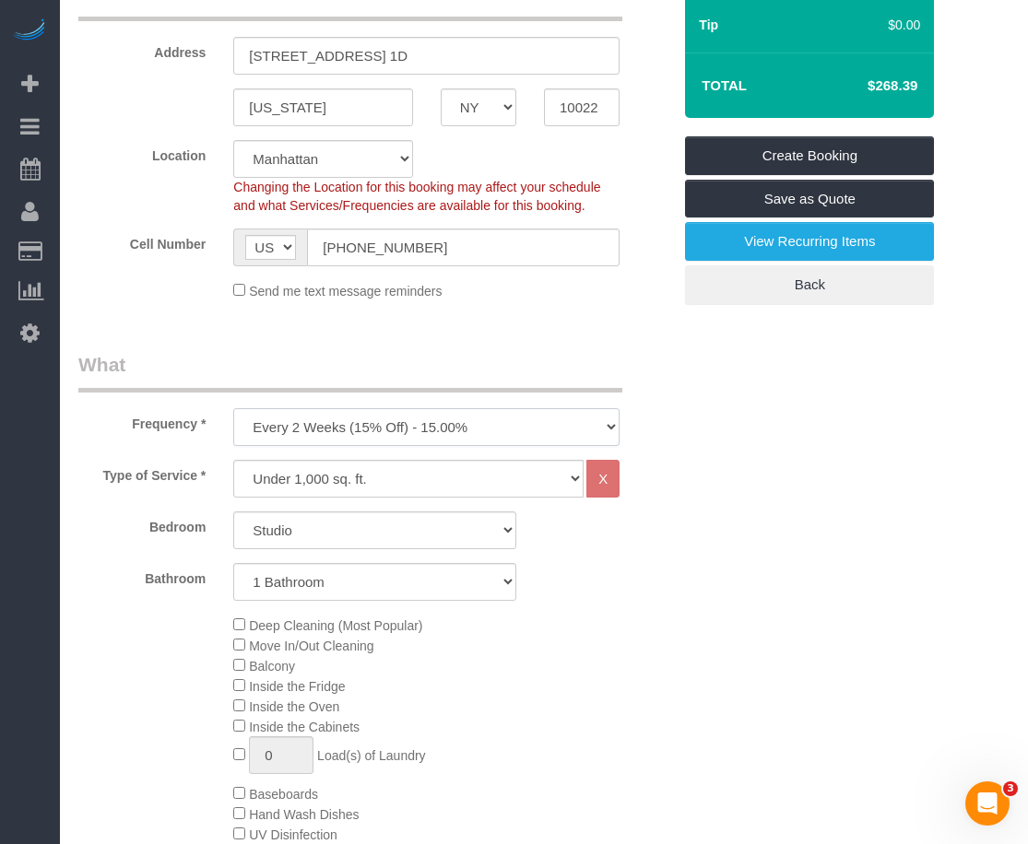
click at [491, 419] on select "One Time Weekly (20% Off) - 20.00% Every 2 Weeks (15% Off) - 15.00% Every 4 Wee…" at bounding box center [426, 427] width 386 height 38
select select "object:1559"
click at [233, 408] on select "One Time Weekly (20% Off) - 20.00% Every 2 Weeks (15% Off) - 15.00% Every 4 Wee…" at bounding box center [426, 427] width 386 height 38
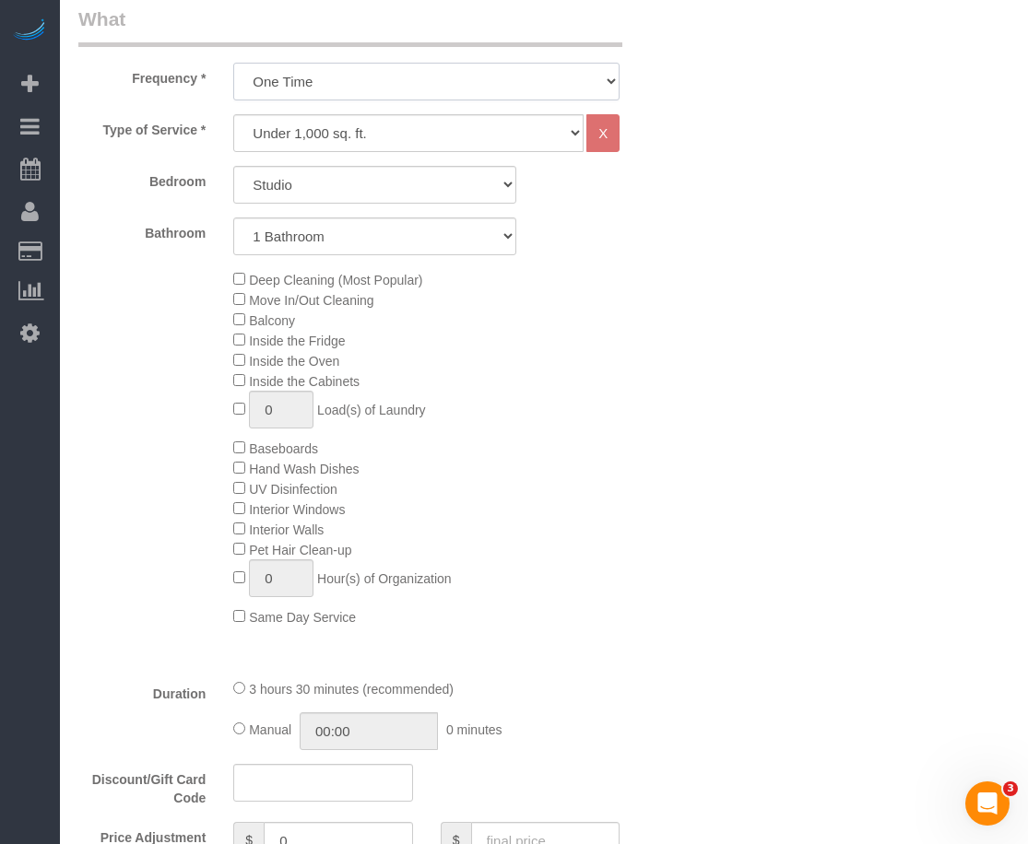
scroll to position [807, 0]
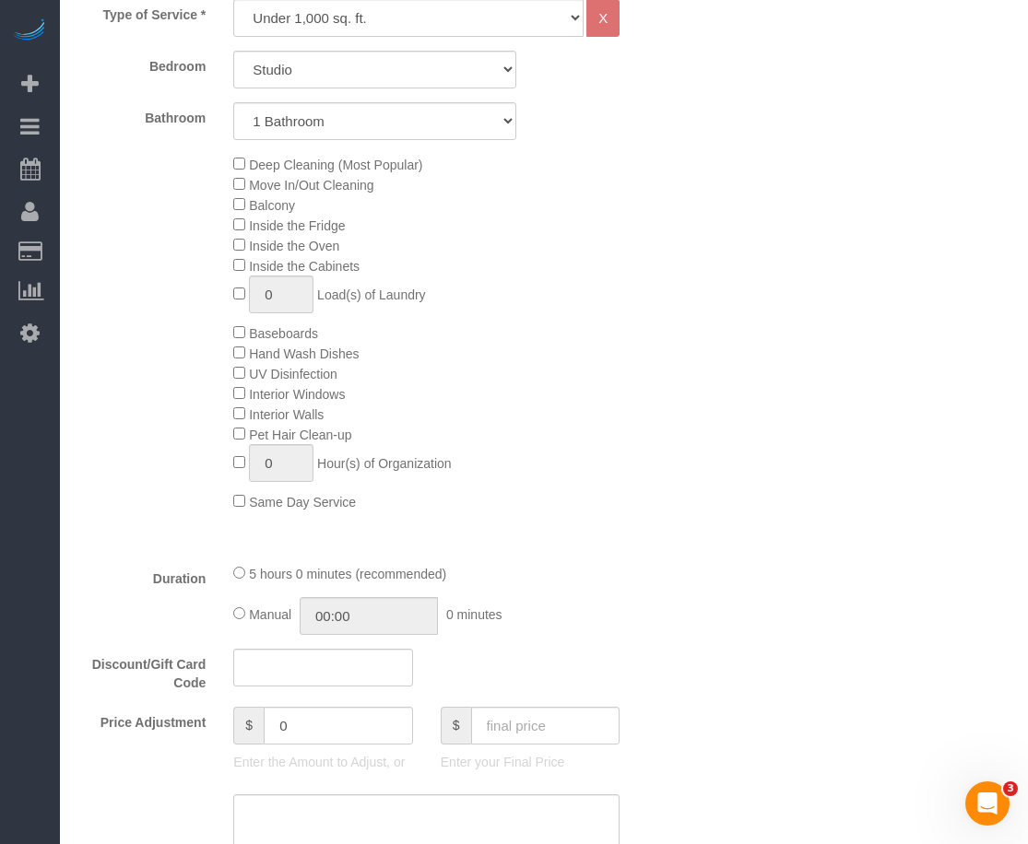
click at [535, 325] on div "Deep Cleaning (Most Popular) Move In/Out Cleaning Balcony Inside the Fridge Ins…" at bounding box center [452, 333] width 466 height 358
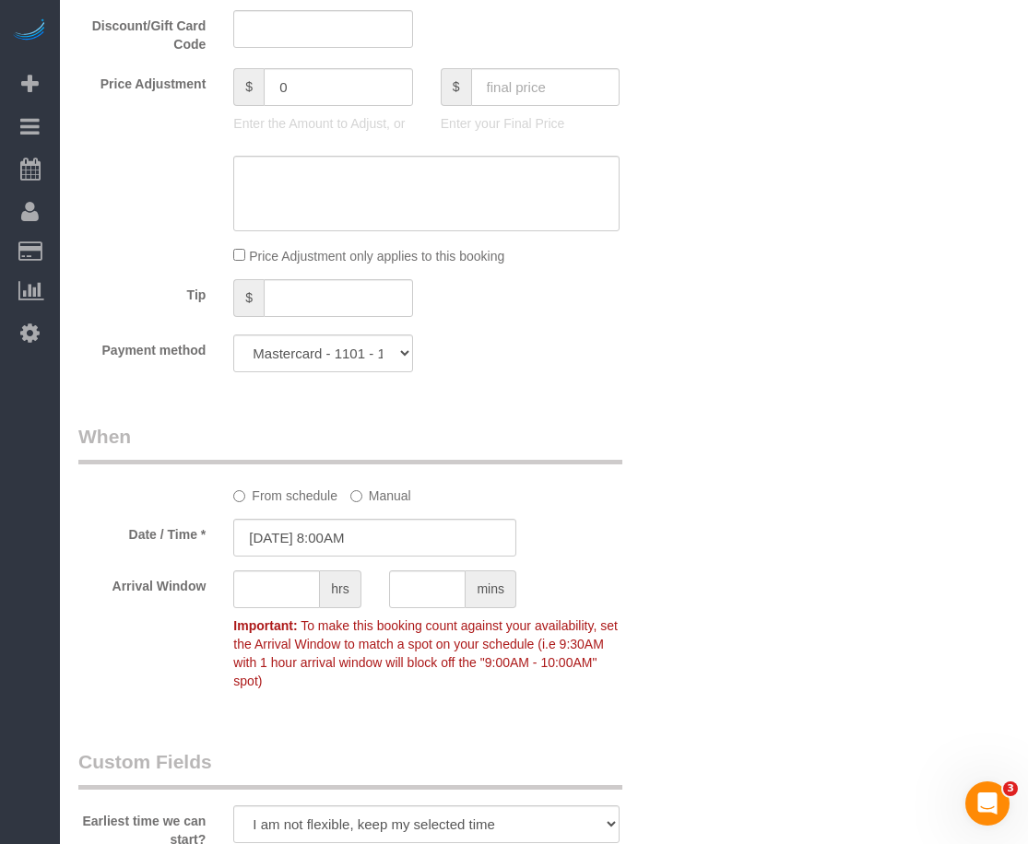
scroll to position [1498, 0]
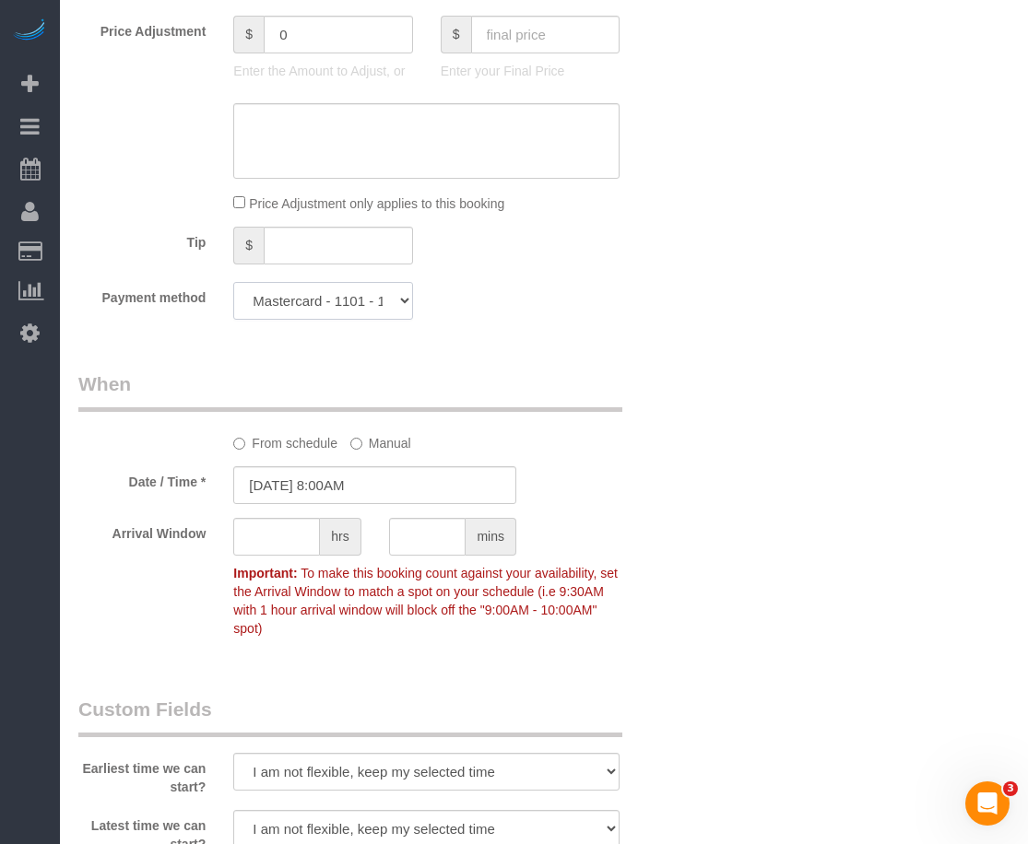
click at [399, 296] on select "Visa - 5458 - 06/2028 Visa - 8205 - 05/2028 Mastercard - 1101 - 12/2027 (Defaul…" at bounding box center [322, 301] width 179 height 38
click at [233, 282] on select "Visa - 5458 - 06/2028 Visa - 8205 - 05/2028 Mastercard - 1101 - 12/2027 (Defaul…" at bounding box center [322, 301] width 179 height 38
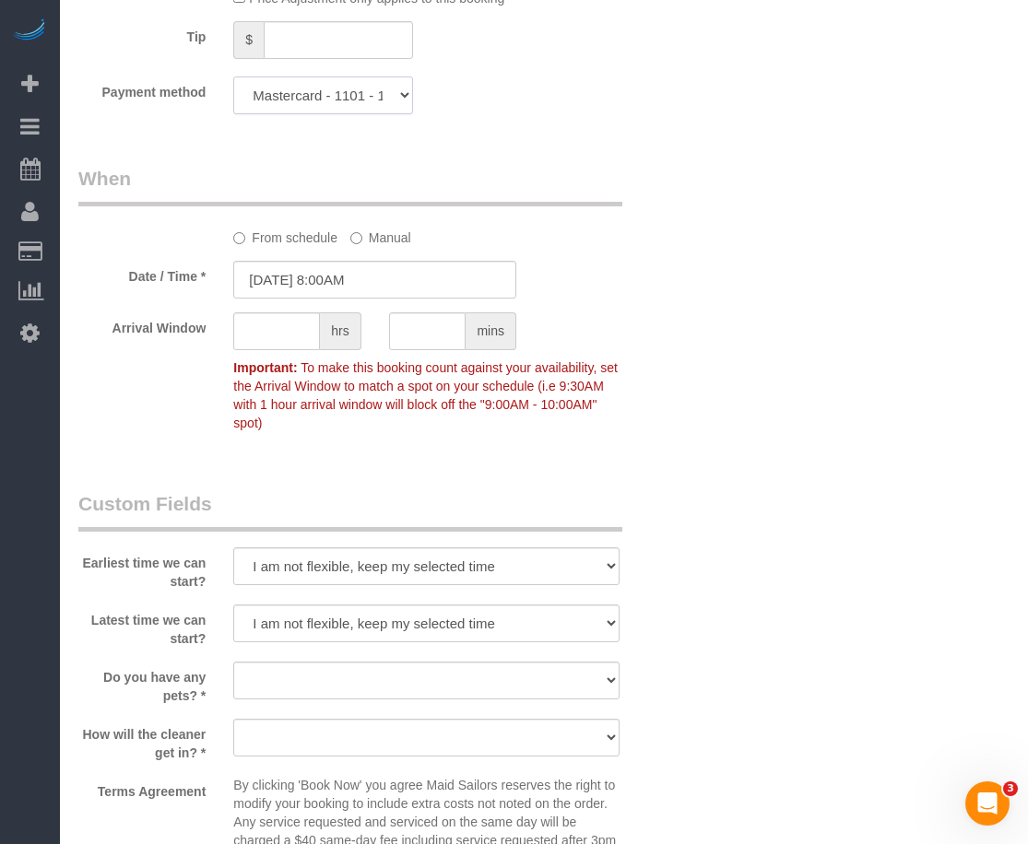
scroll to position [1729, 0]
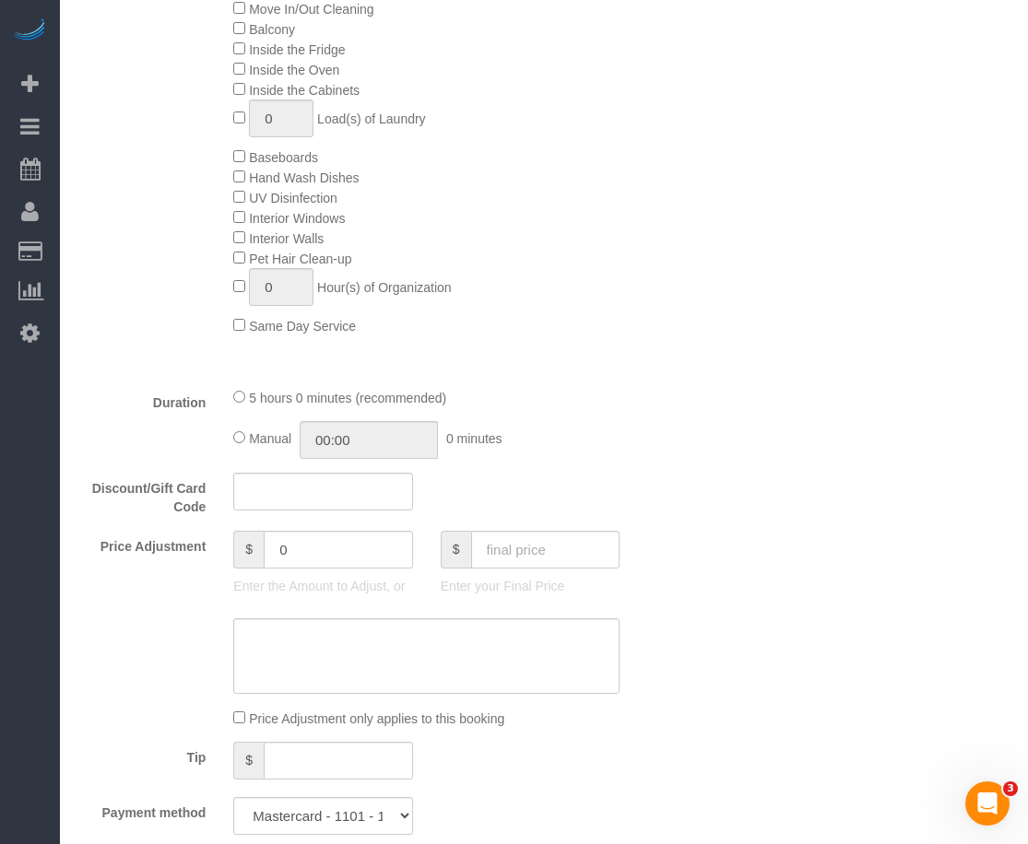
scroll to position [1268, 0]
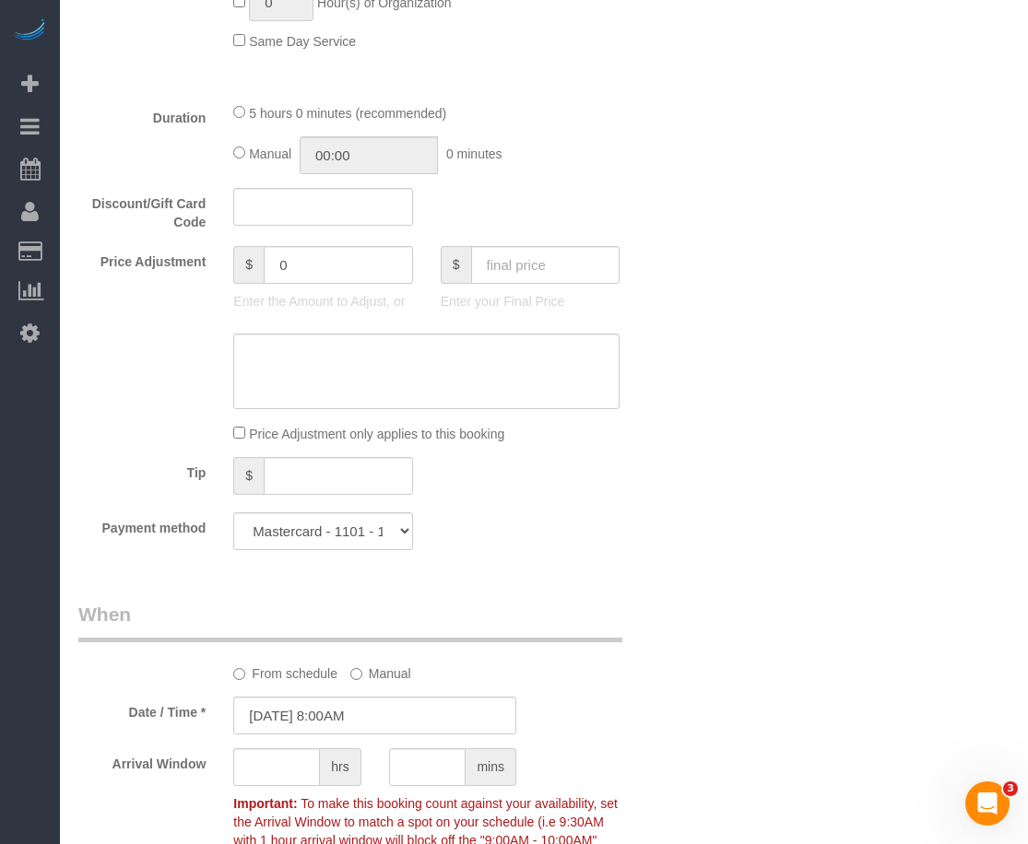
click at [722, 642] on div "Who Email [EMAIL_ADDRESS][DOMAIN_NAME] Name * [GEOGRAPHIC_DATA] [PERSON_NAME] A…" at bounding box center [543, 372] width 931 height 3144
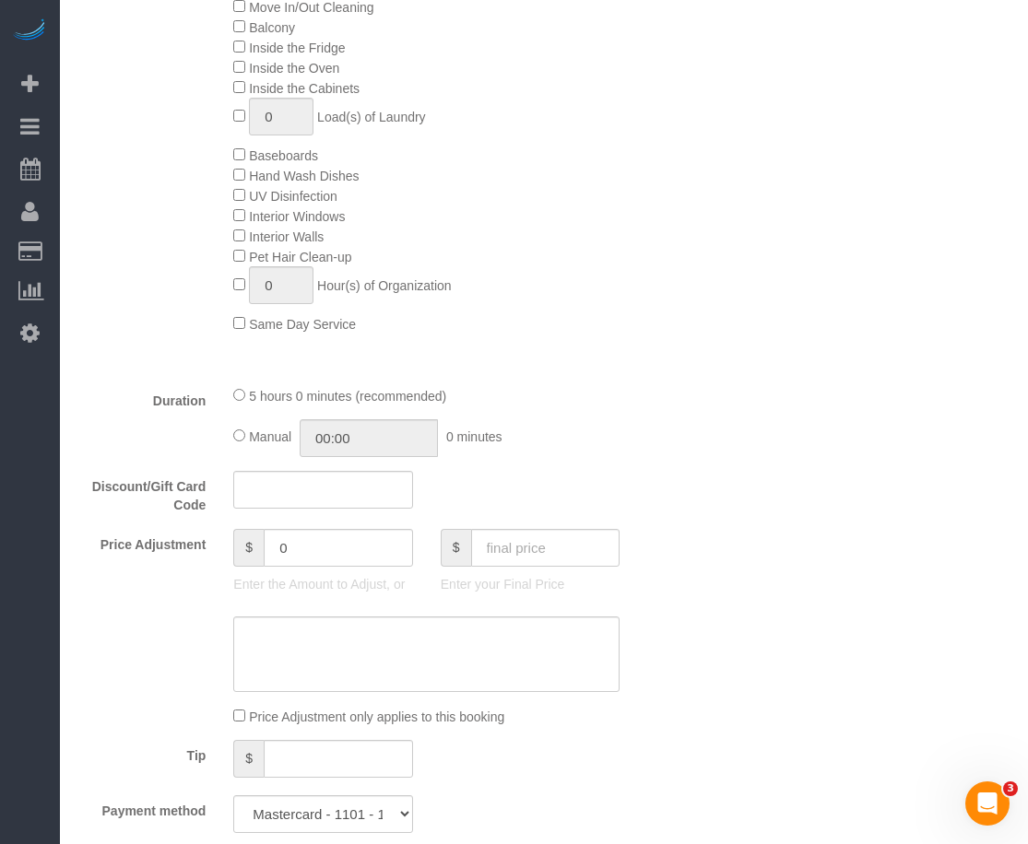
scroll to position [1037, 0]
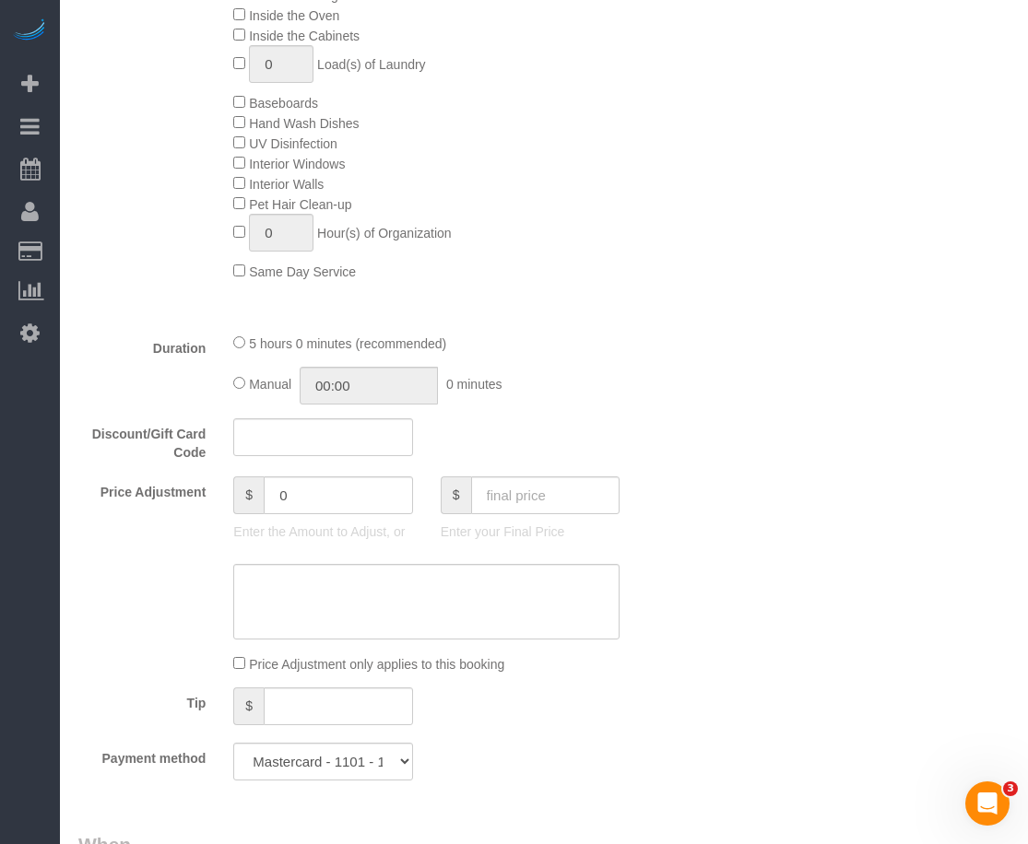
click at [719, 651] on div "Who Email [EMAIL_ADDRESS][DOMAIN_NAME] Name * [GEOGRAPHIC_DATA] [PERSON_NAME] A…" at bounding box center [543, 602] width 931 height 3144
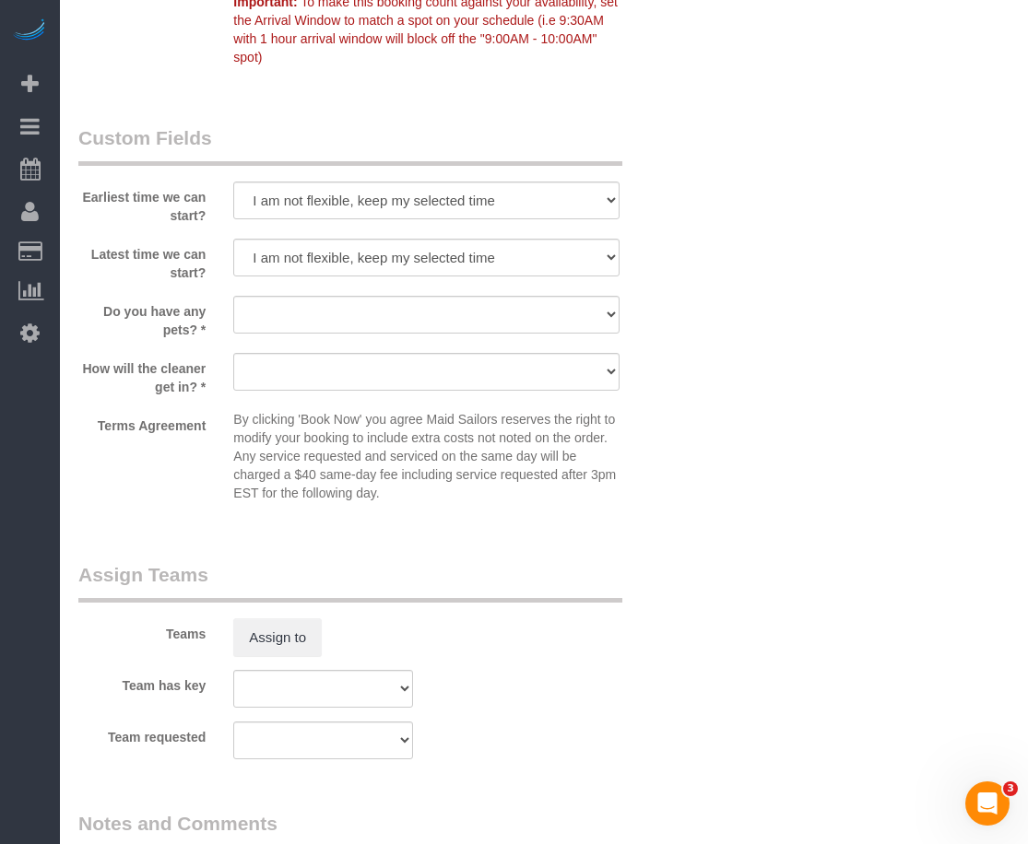
scroll to position [2074, 0]
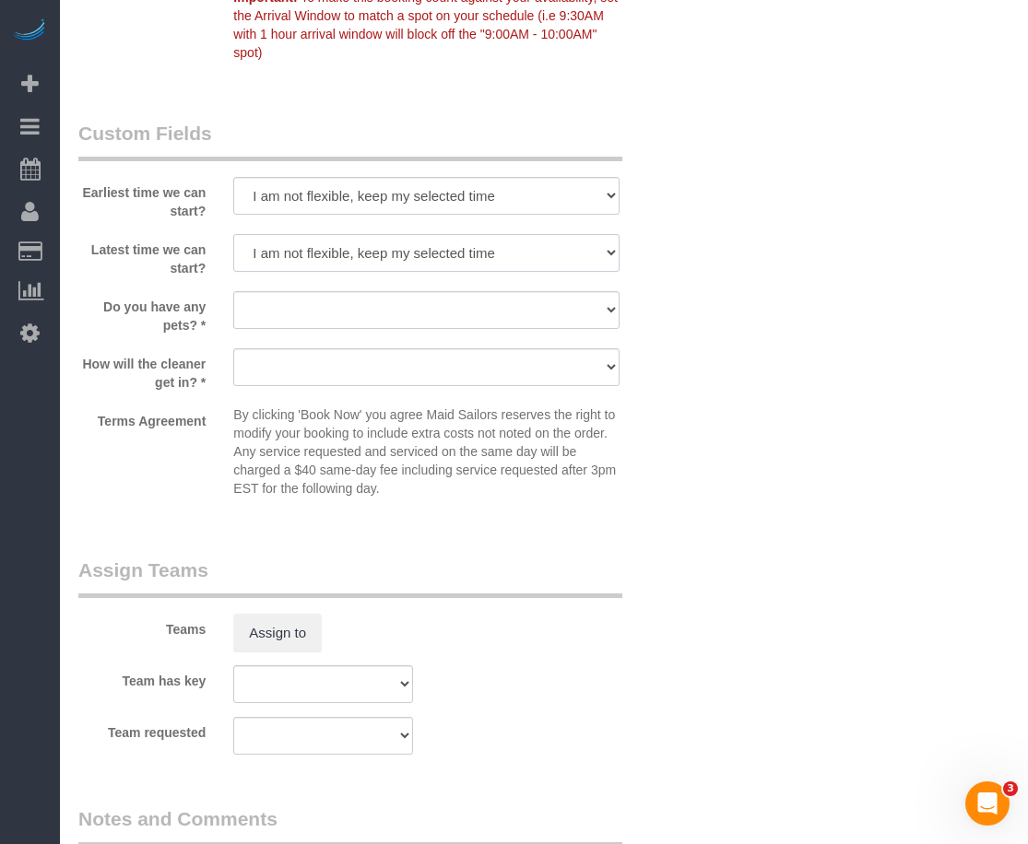
click at [605, 258] on select "I am not flexible, keep my selected time 8:00 AM 9:00 AM 10:00 AM 11:00 AM 12:0…" at bounding box center [426, 253] width 386 height 38
select select "number:77"
click at [233, 234] on select "I am not flexible, keep my selected time 8:00 AM 9:00 AM 10:00 AM 11:00 AM 12:0…" at bounding box center [426, 253] width 386 height 38
click at [610, 190] on select "I am not flexible, keep my selected time 8:00 AM 9:00 AM 10:00 AM 11:00 AM 12:0…" at bounding box center [426, 196] width 386 height 38
click at [233, 177] on select "I am not flexible, keep my selected time 8:00 AM 9:00 AM 10:00 AM 11:00 AM 12:0…" at bounding box center [426, 196] width 386 height 38
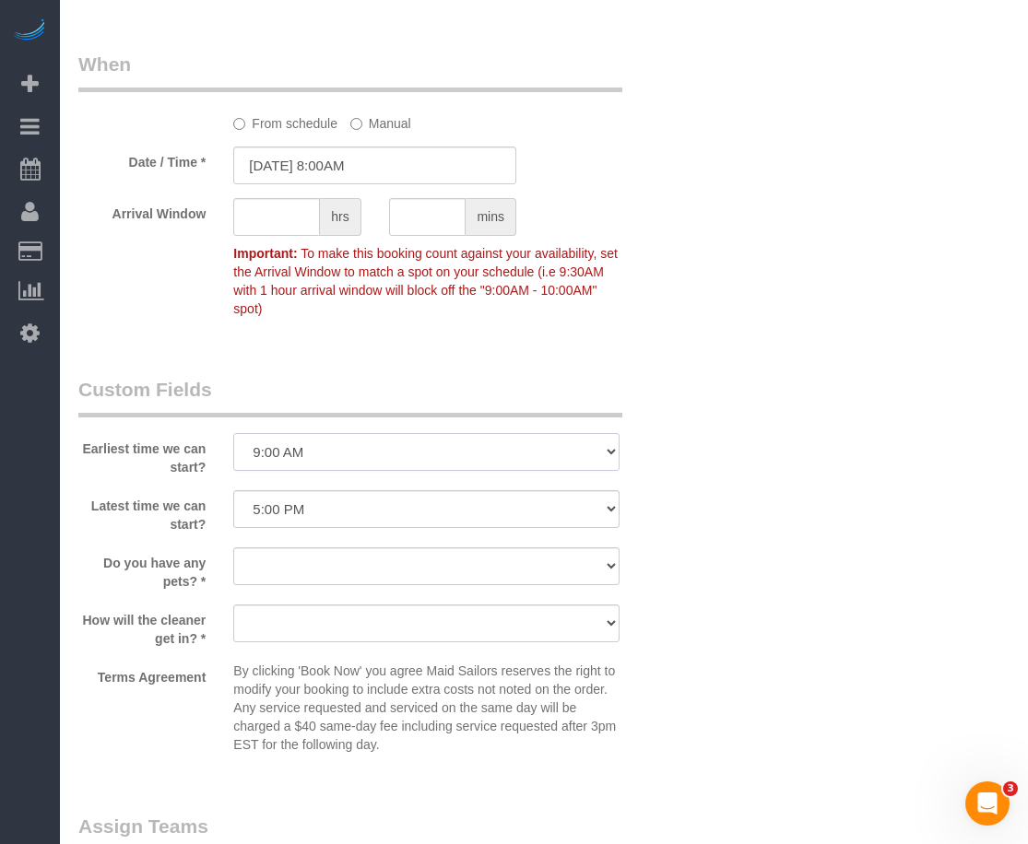
scroll to position [1844, 0]
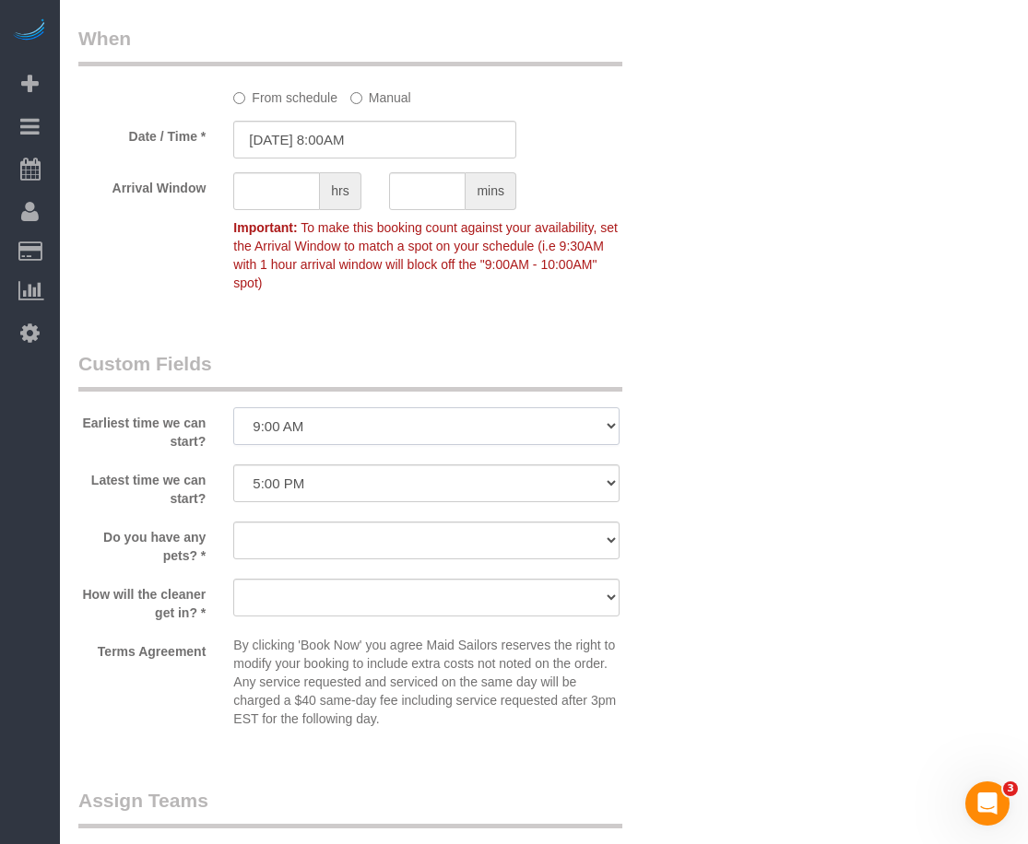
drag, startPoint x: 604, startPoint y: 416, endPoint x: 461, endPoint y: 203, distance: 256.5
select select "number:59"
click at [233, 407] on select "I am not flexible, keep my selected time 8:00 AM 9:00 AM 10:00 AM 11:00 AM 12:0…" at bounding box center [426, 426] width 386 height 38
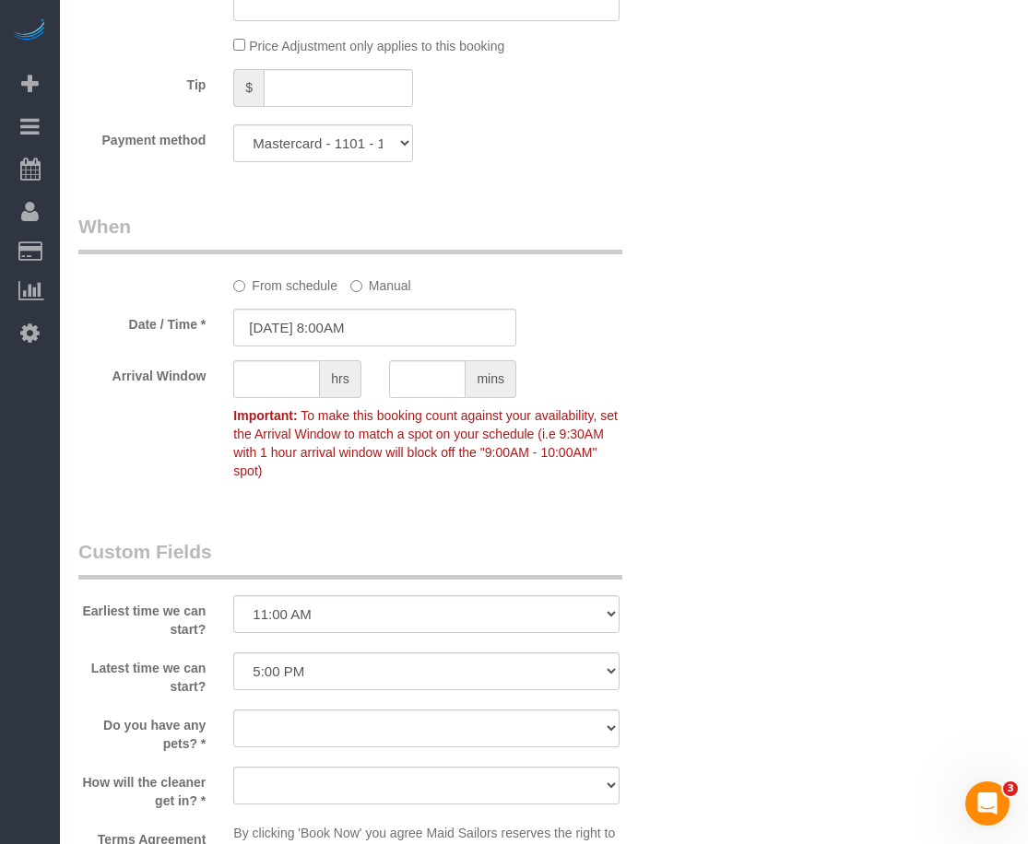
scroll to position [1729, 0]
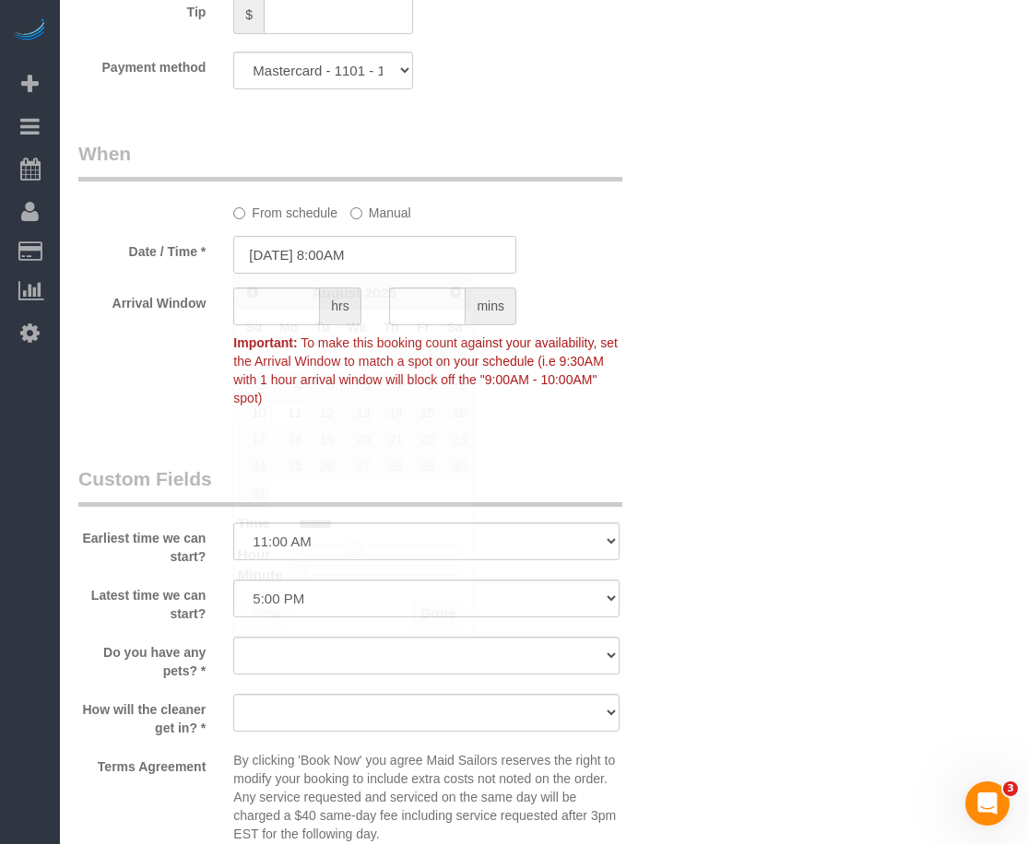
click at [390, 256] on input "08/11/2025 8:00AM" at bounding box center [374, 255] width 283 height 38
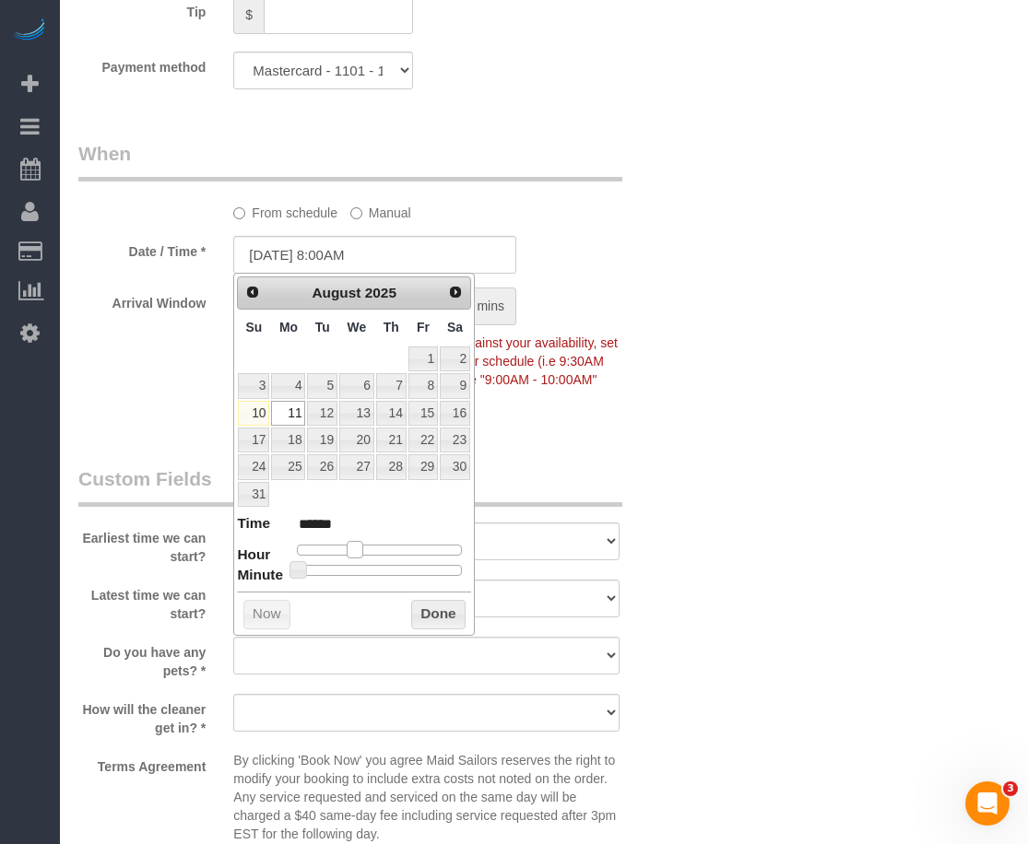
type input "08/11/2025 9:00AM"
type input "******"
type input "08/11/2025 10:00AM"
type input "*******"
type input "[DATE] 11:00AM"
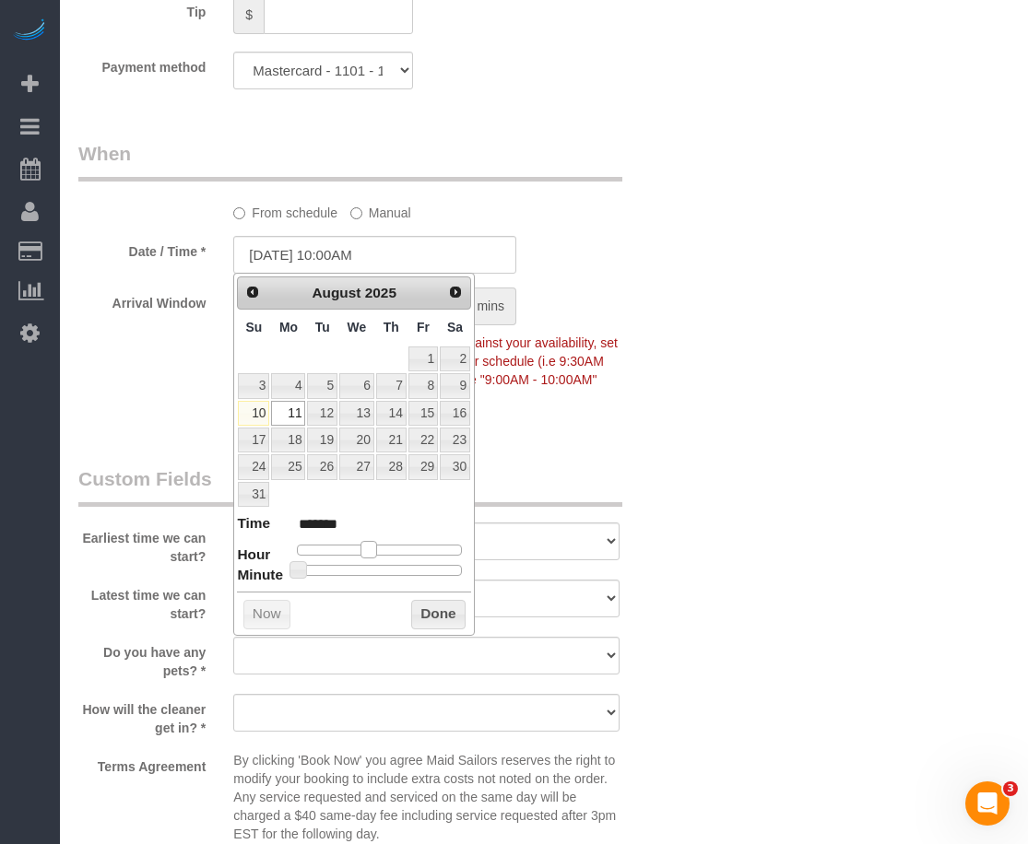
type input "*******"
drag, startPoint x: 356, startPoint y: 558, endPoint x: 379, endPoint y: 558, distance: 23.0
click at [379, 558] on span at bounding box center [376, 549] width 17 height 17
drag, startPoint x: 422, startPoint y: 611, endPoint x: 436, endPoint y: 596, distance: 20.9
click at [422, 613] on button "Done" at bounding box center [438, 615] width 54 height 30
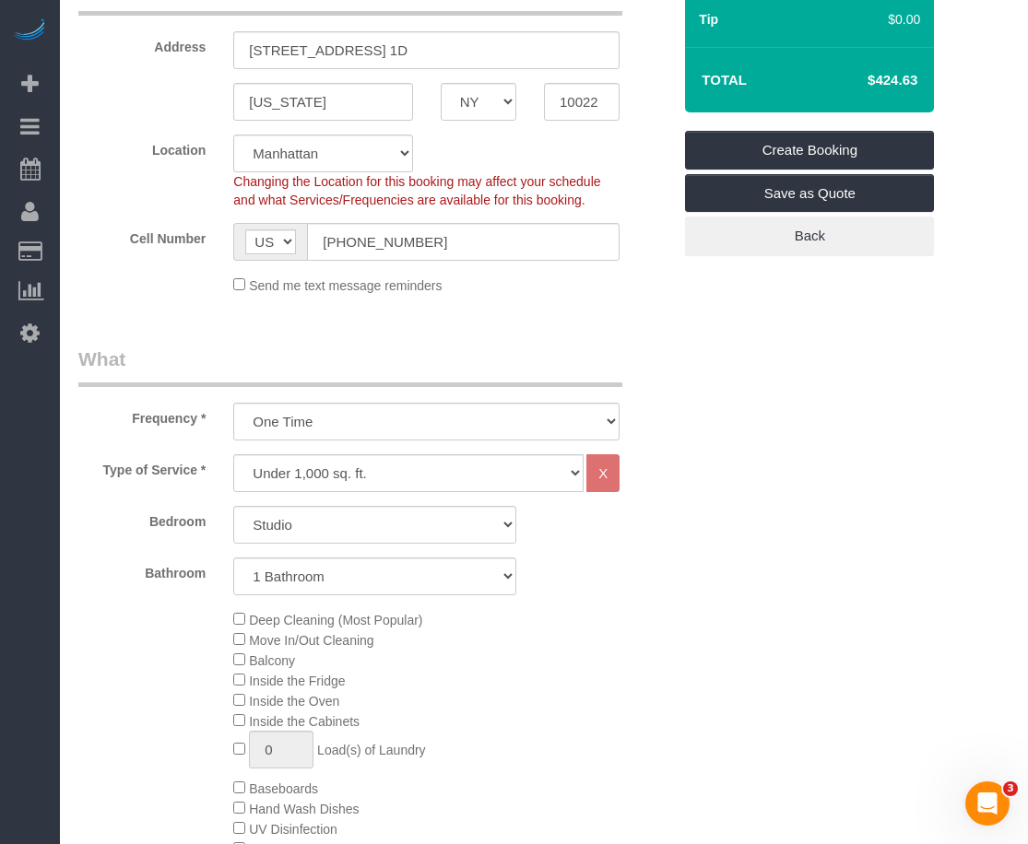
scroll to position [346, 0]
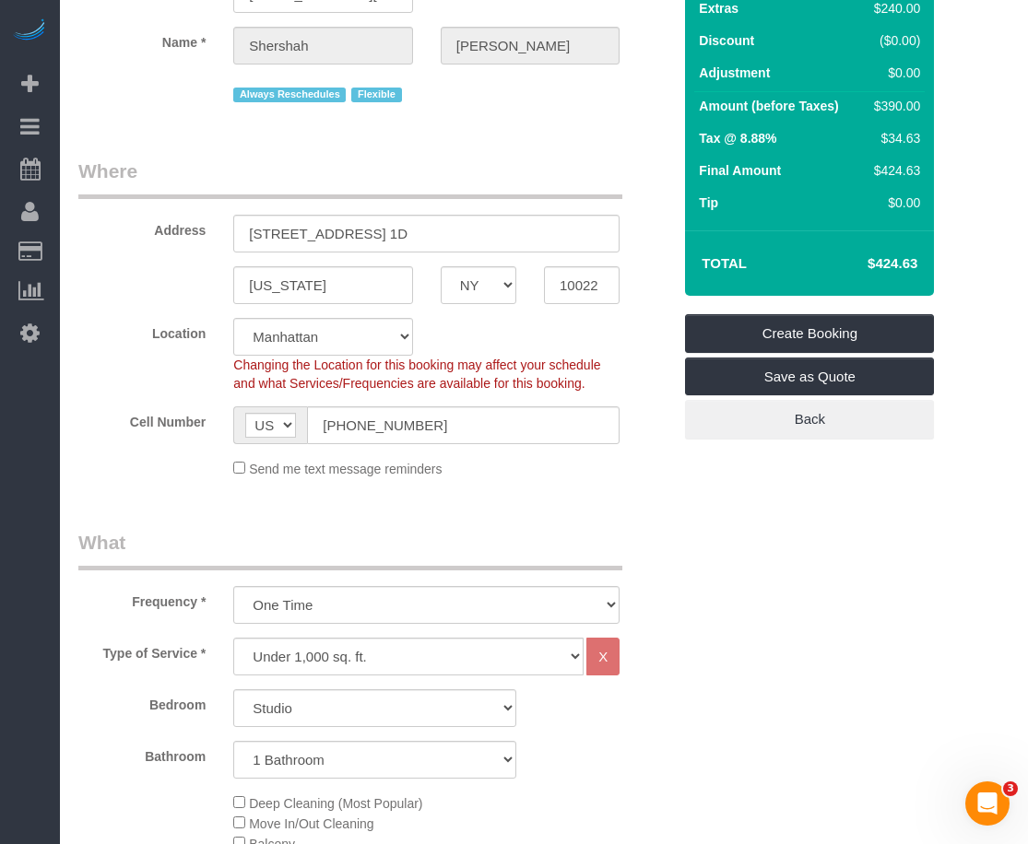
scroll to position [0, 0]
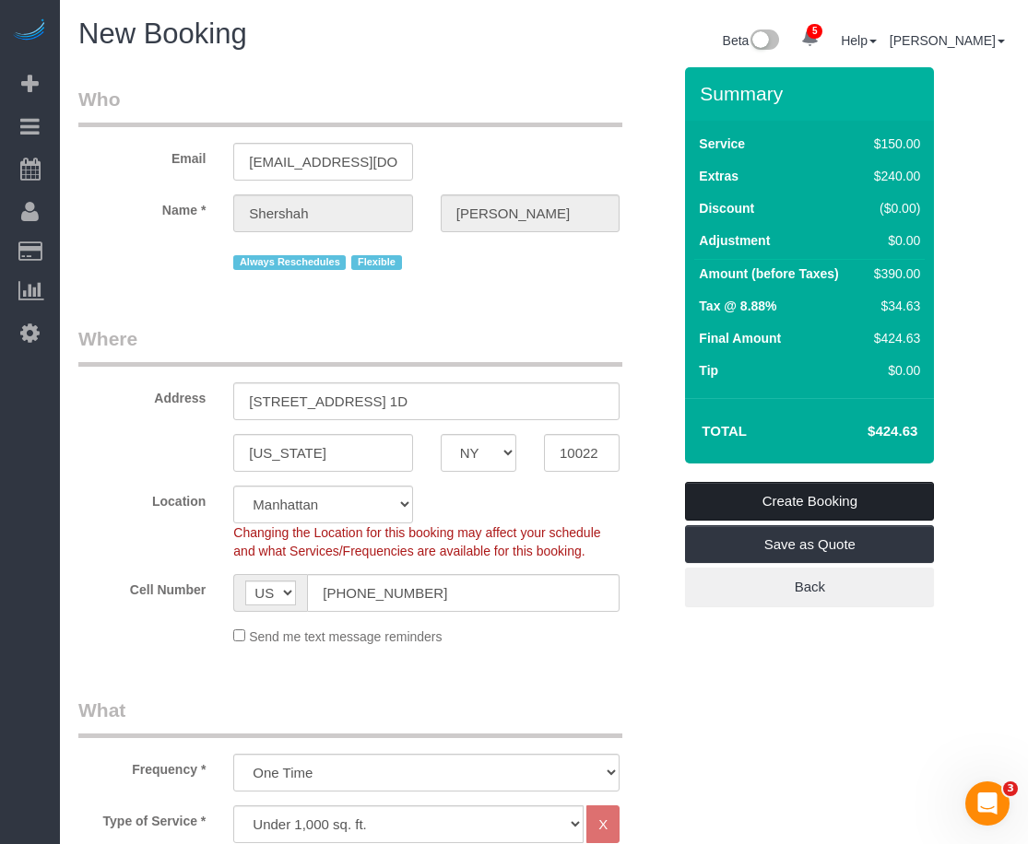
click at [790, 503] on link "Create Booking" at bounding box center [809, 501] width 249 height 39
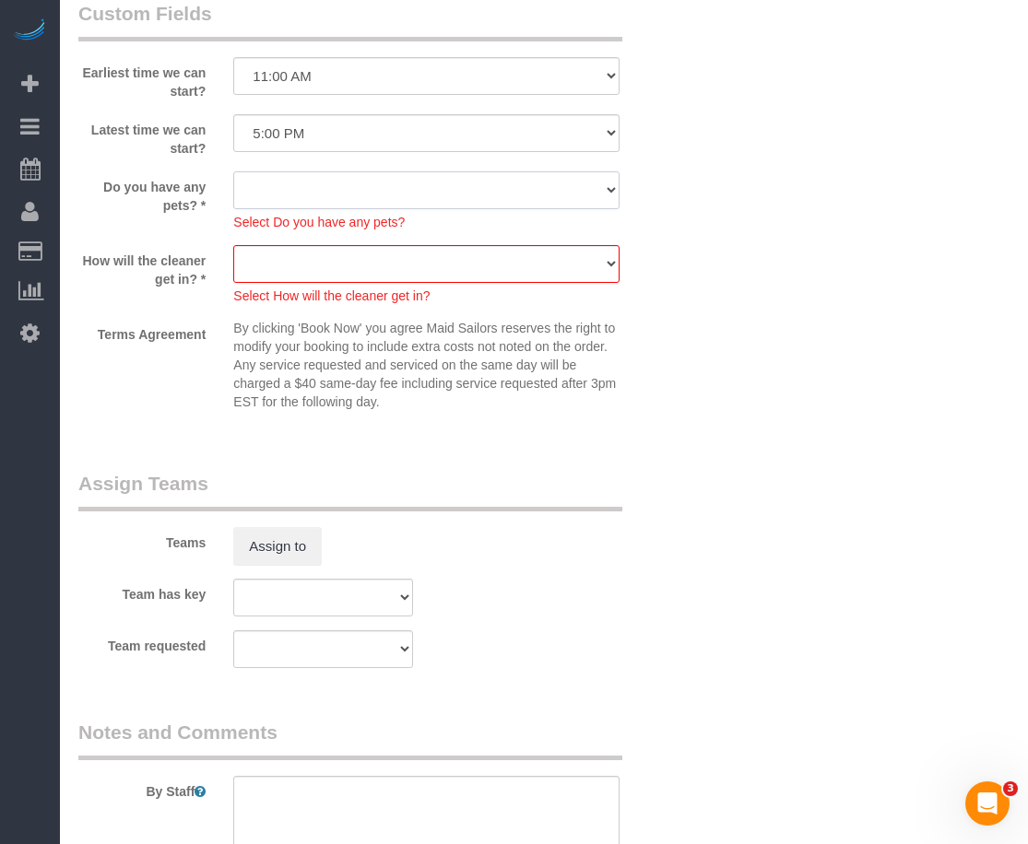
click at [493, 177] on select "Dog Cat None" at bounding box center [426, 190] width 386 height 38
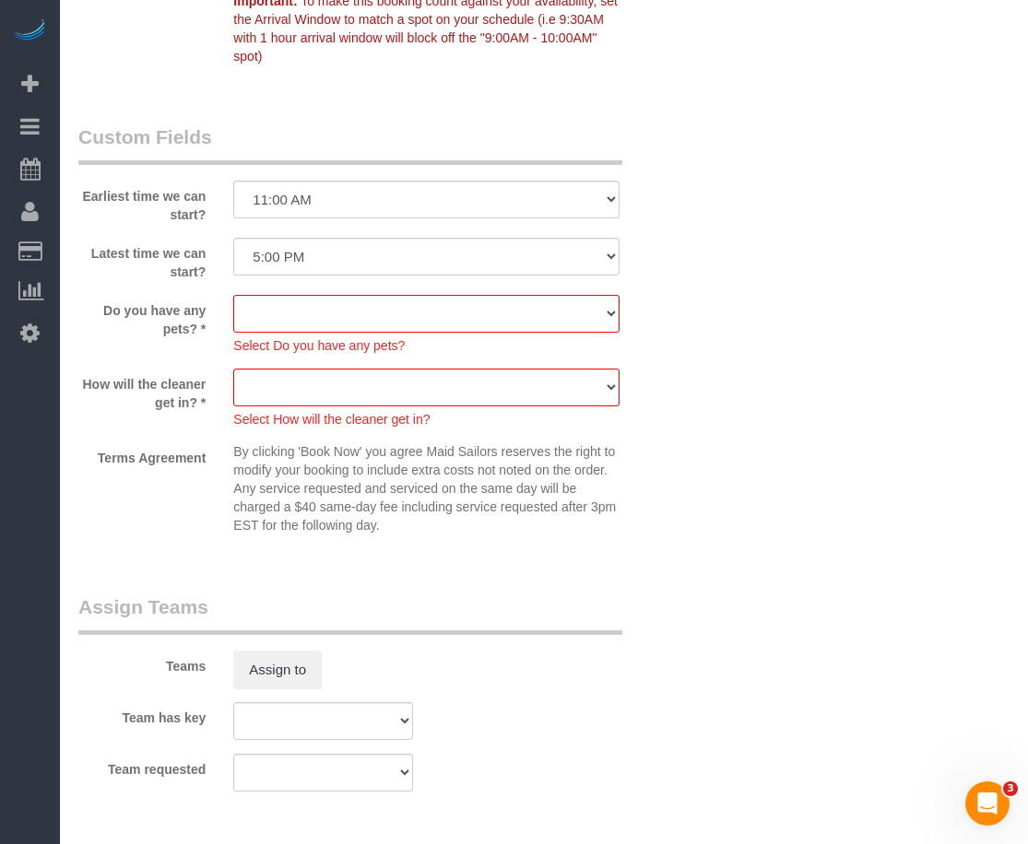
scroll to position [2190, 0]
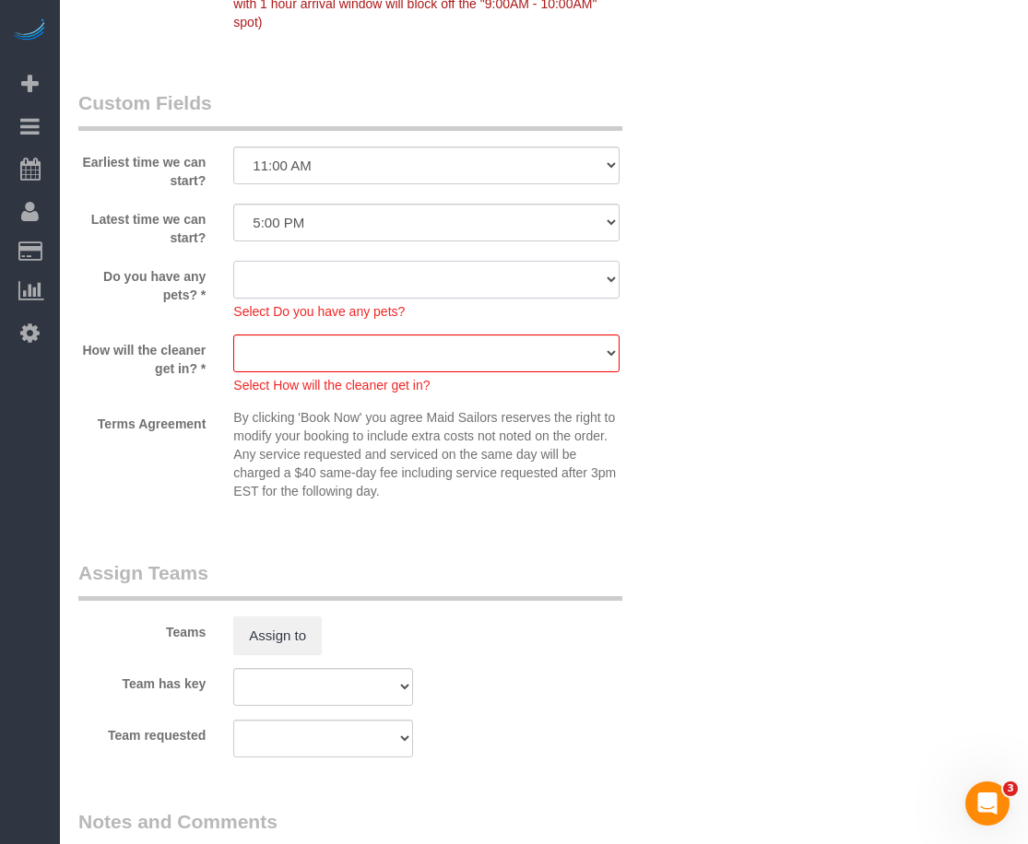
click at [503, 283] on select "Dog Cat None" at bounding box center [426, 280] width 386 height 38
select select "number:15"
click at [233, 261] on select "Dog Cat None" at bounding box center [426, 280] width 386 height 38
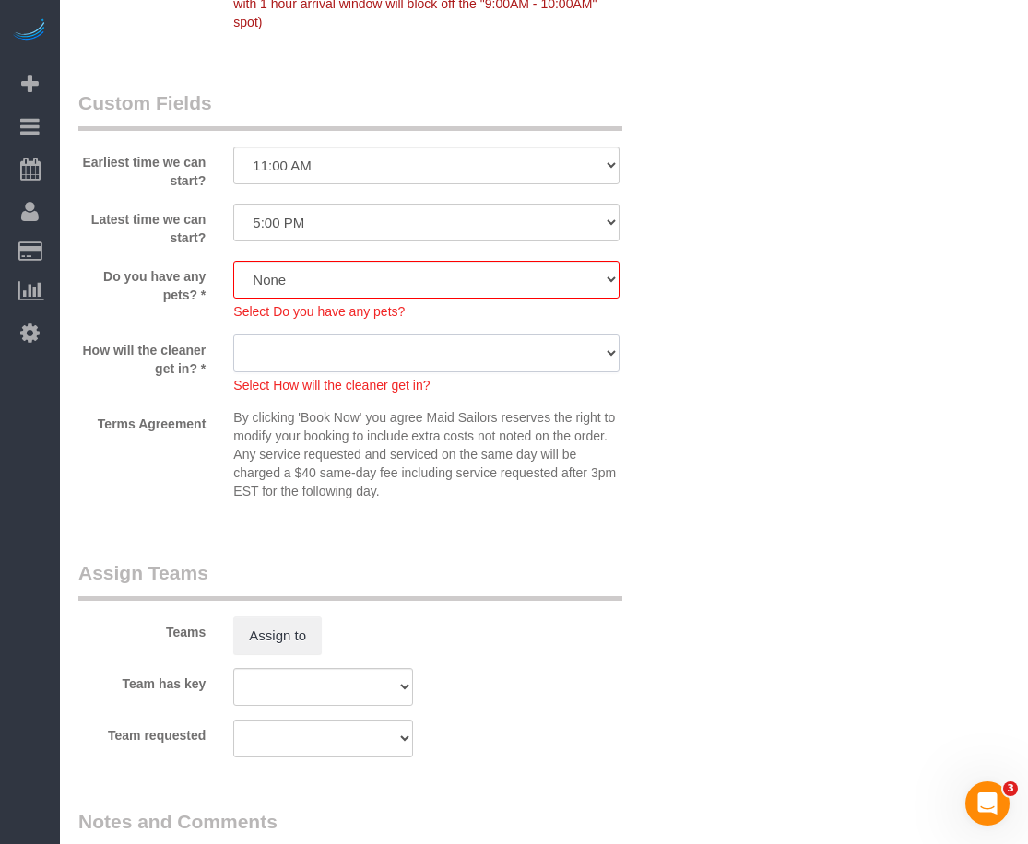
click at [436, 351] on select "We'll let you in. Doorman/Front Desk has the key. Other (Provide details)" at bounding box center [426, 354] width 386 height 38
click at [665, 263] on div "Do you have any pets? * Dog Cat None Select Do you have any pets?" at bounding box center [375, 291] width 620 height 60
click at [514, 350] on select "We'll let you in. Doorman/Front Desk has the key. Other (Provide details)" at bounding box center [426, 354] width 386 height 38
click at [490, 353] on select "We'll let you in. Doorman/Front Desk has the key. Other (Provide details)" at bounding box center [426, 354] width 386 height 38
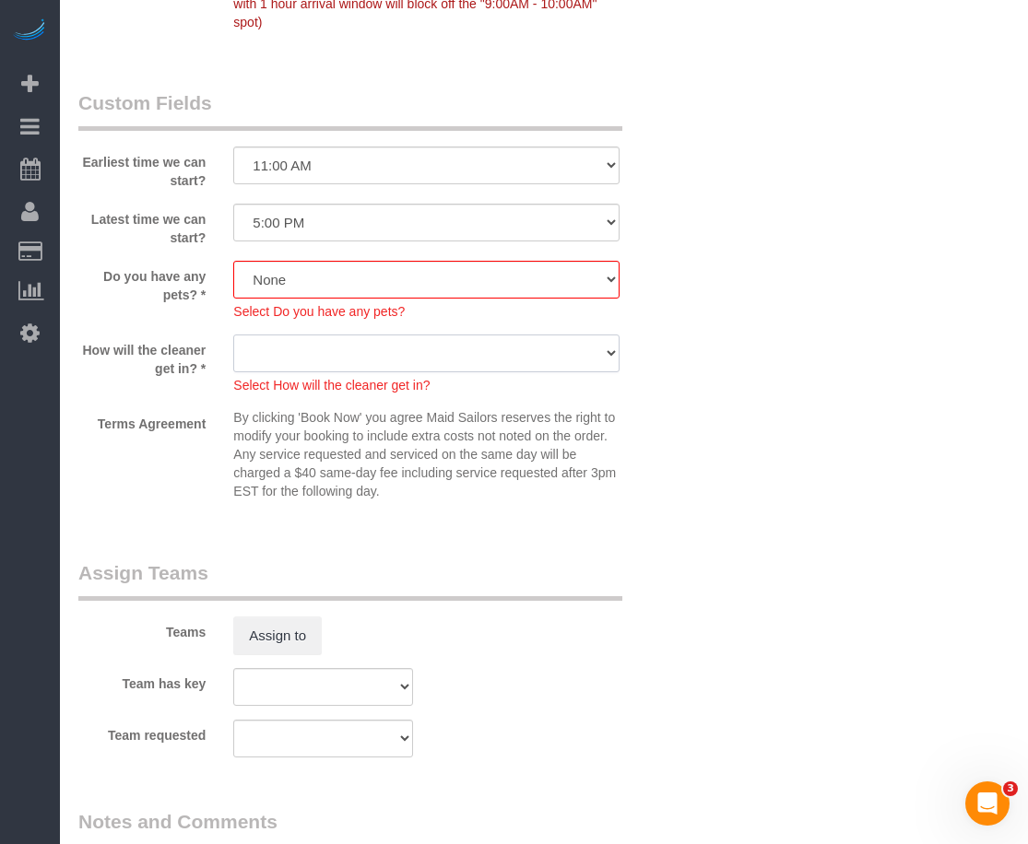
select select "number:5"
click at [233, 335] on select "We'll let you in. Doorman/Front Desk has the key. Other (Provide details)" at bounding box center [426, 354] width 386 height 38
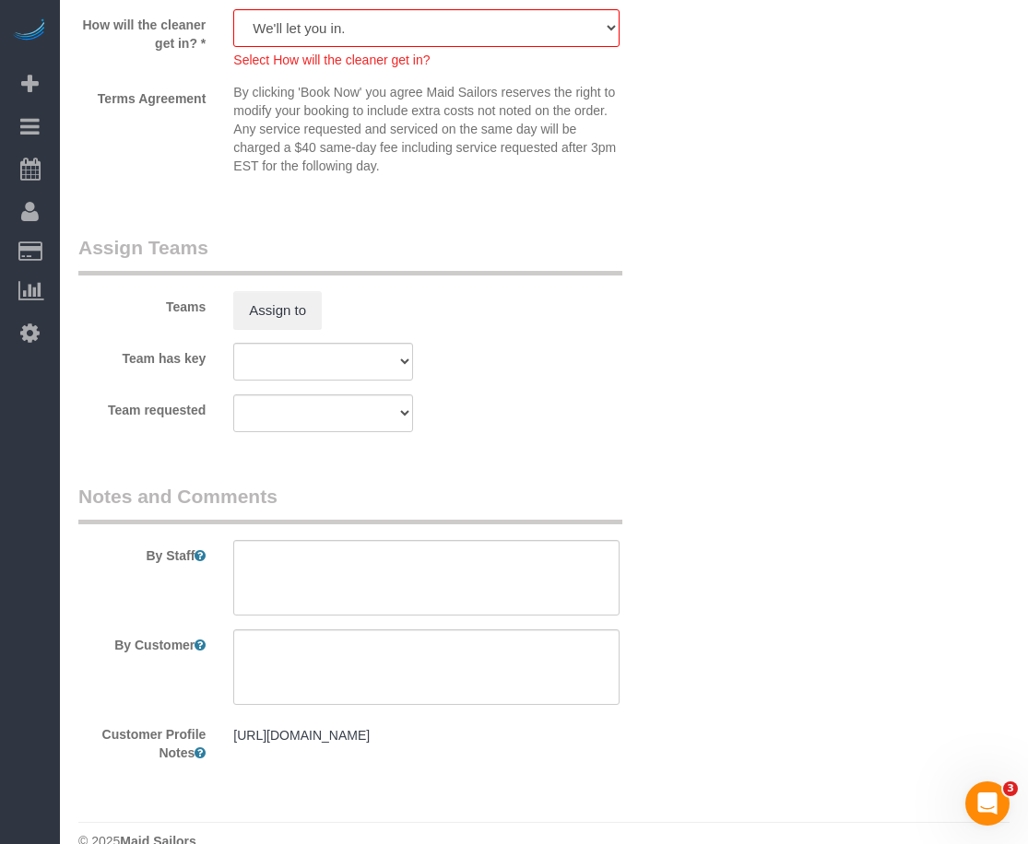
scroll to position [2549, 0]
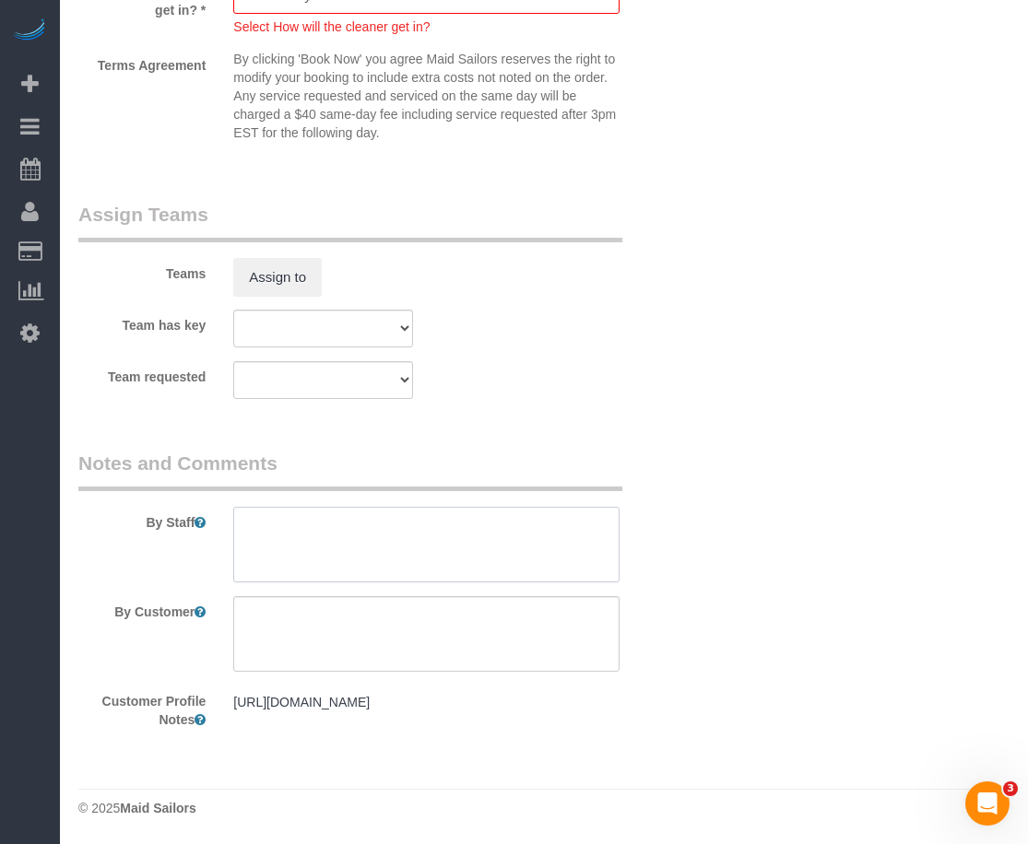
drag, startPoint x: 365, startPoint y: 532, endPoint x: 394, endPoint y: 528, distance: 28.8
click at [365, 533] on textarea at bounding box center [426, 545] width 386 height 76
click at [472, 531] on textarea at bounding box center [426, 545] width 386 height 76
type textarea "9174034250 - [PERSON_NAME] (mom)"
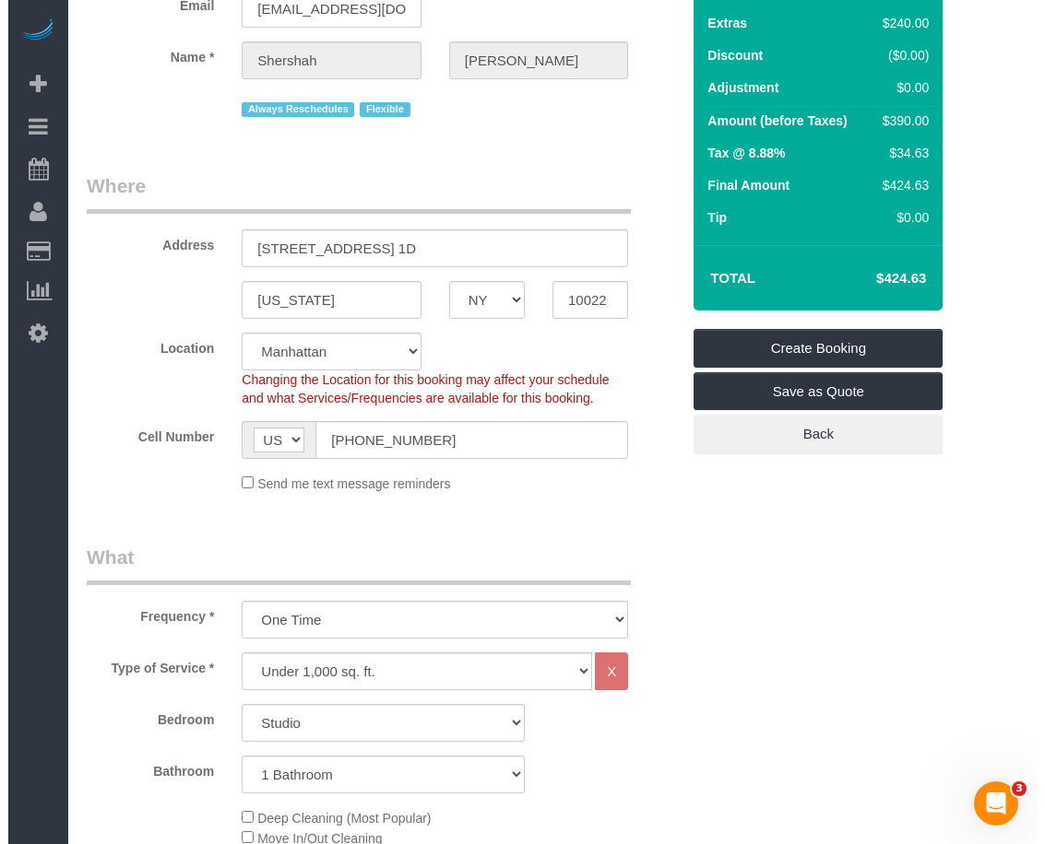
scroll to position [0, 0]
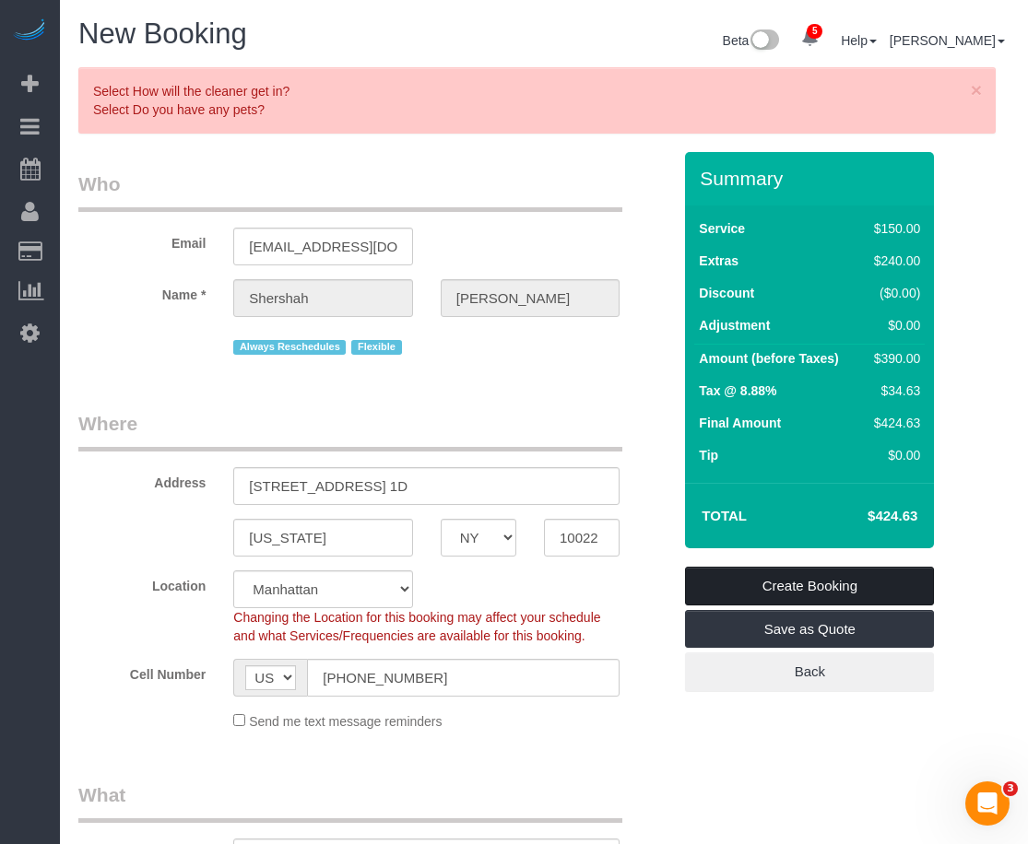
click at [763, 591] on link "Create Booking" at bounding box center [809, 586] width 249 height 39
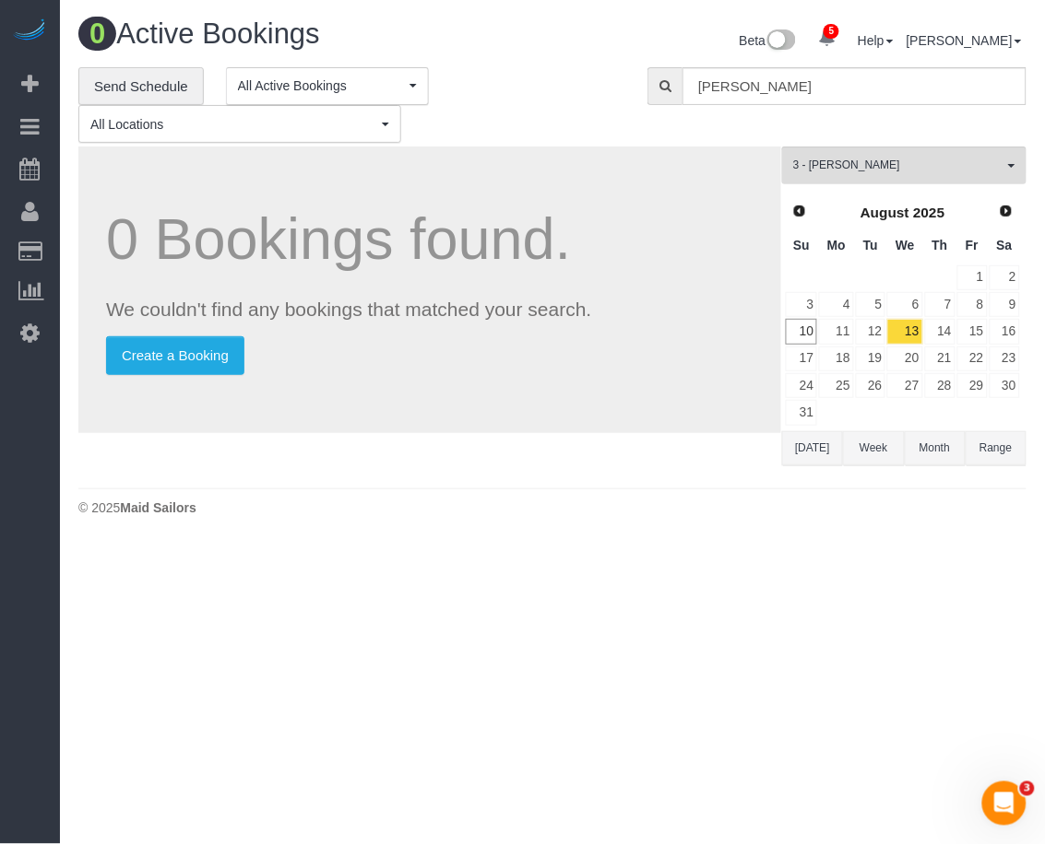
click at [501, 536] on div "0 Active Bookings Beta 5 Your Notifications You have 0 alerts × You have 4 to c…" at bounding box center [552, 272] width 985 height 544
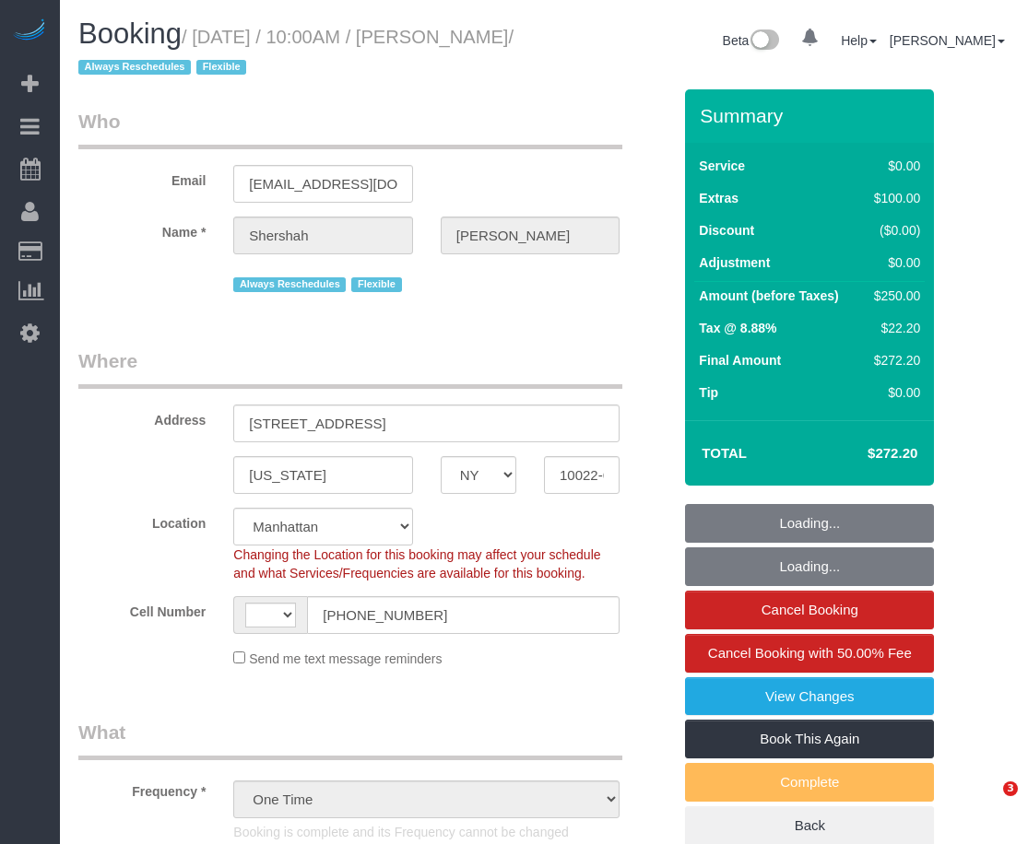
select select "NY"
select select "object:540"
select select "string:[GEOGRAPHIC_DATA]"
select select "spot1"
select select "number:89"
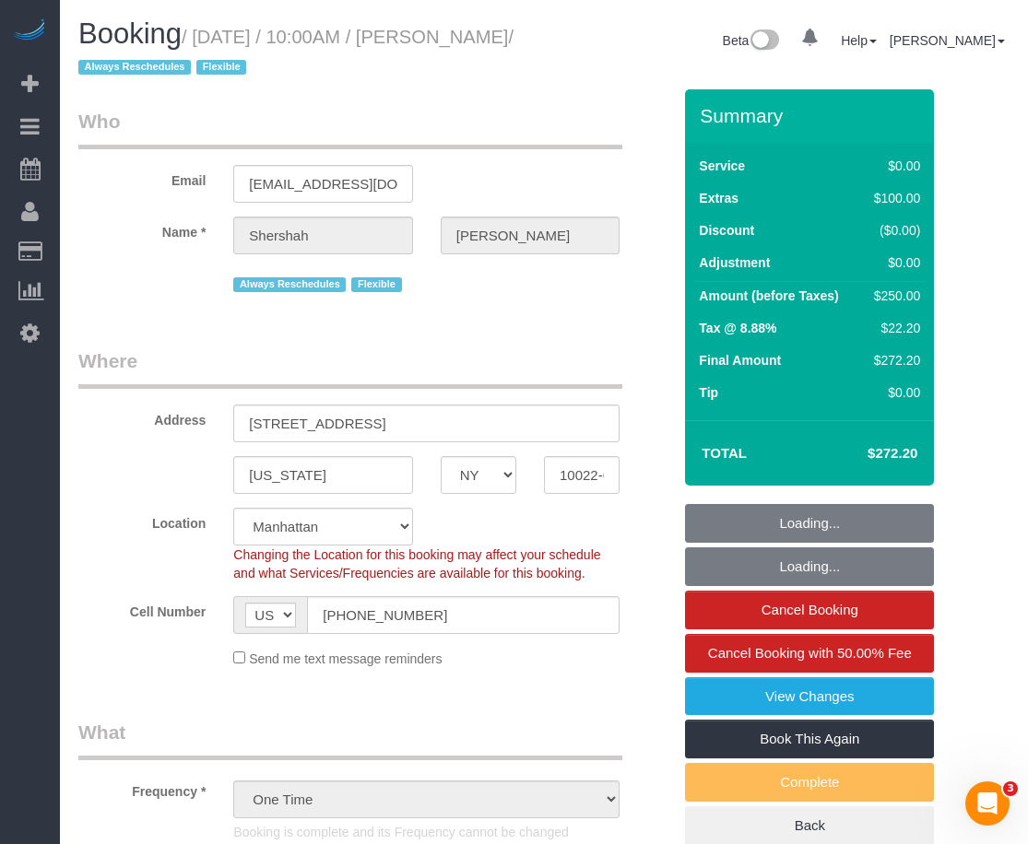
select select "number:90"
select select "number:15"
select select "number:5"
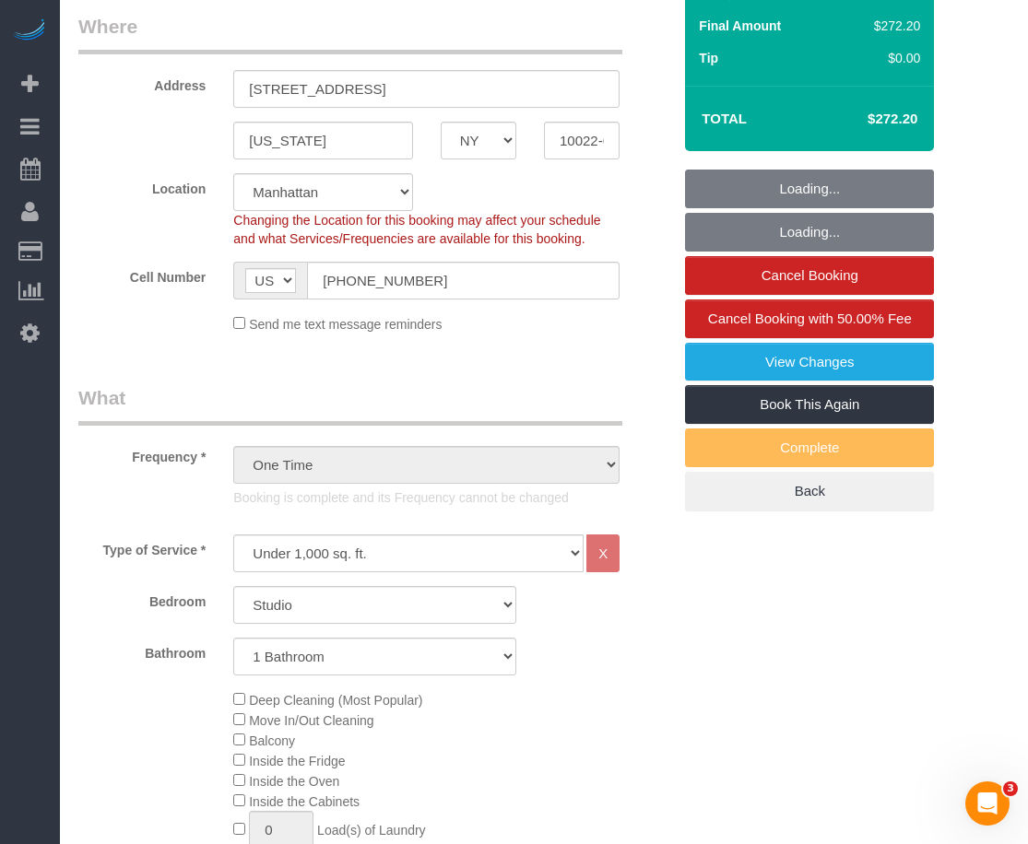
select select "string:stripe-pm_1NNQx54VGloSiKo7MtkRIXdZ"
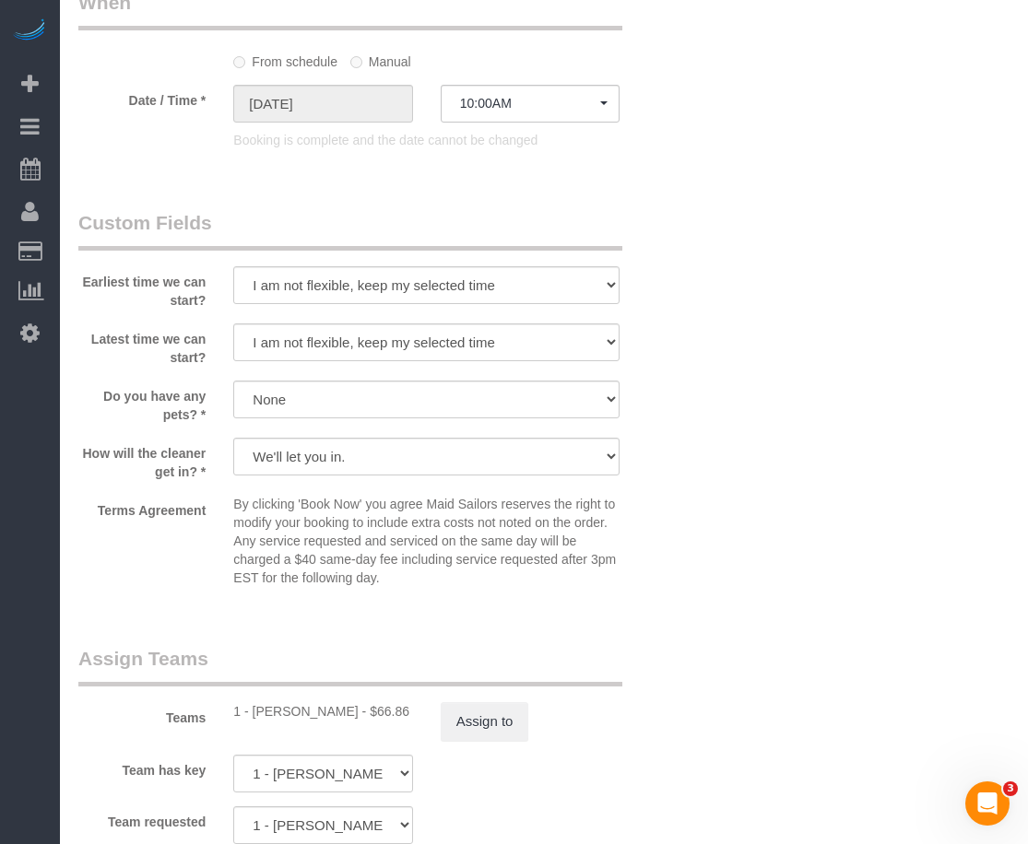
scroll to position [1959, 0]
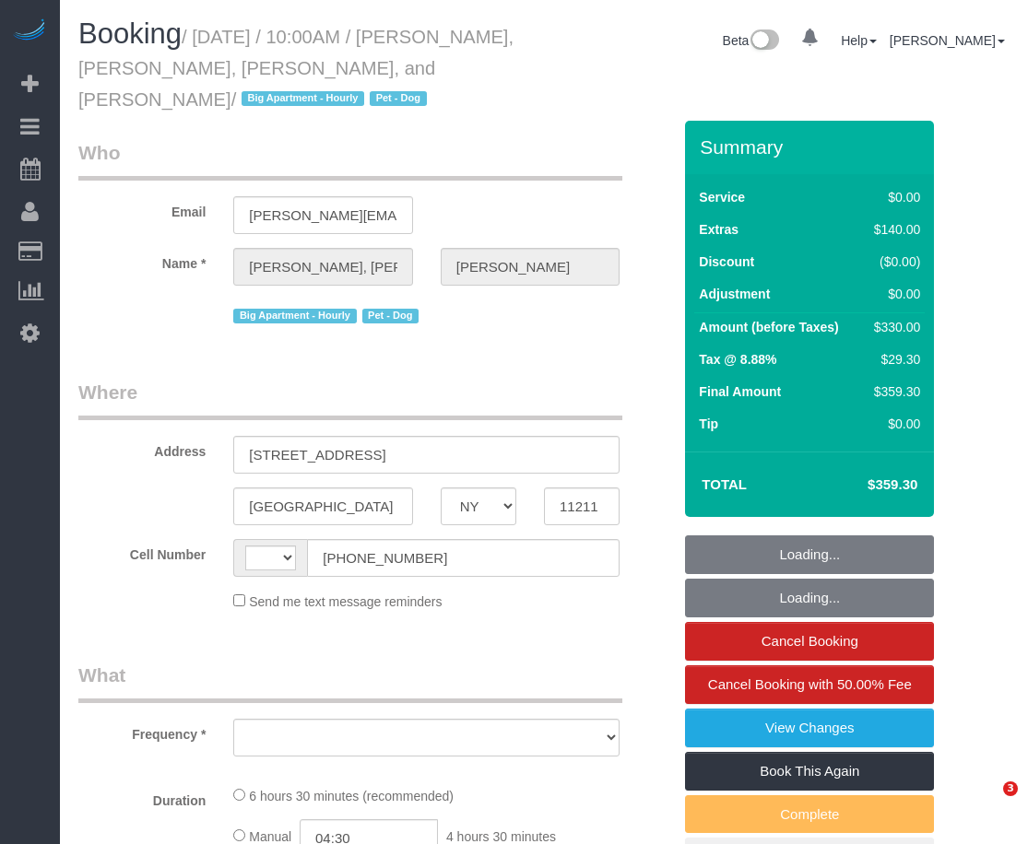
select select "NY"
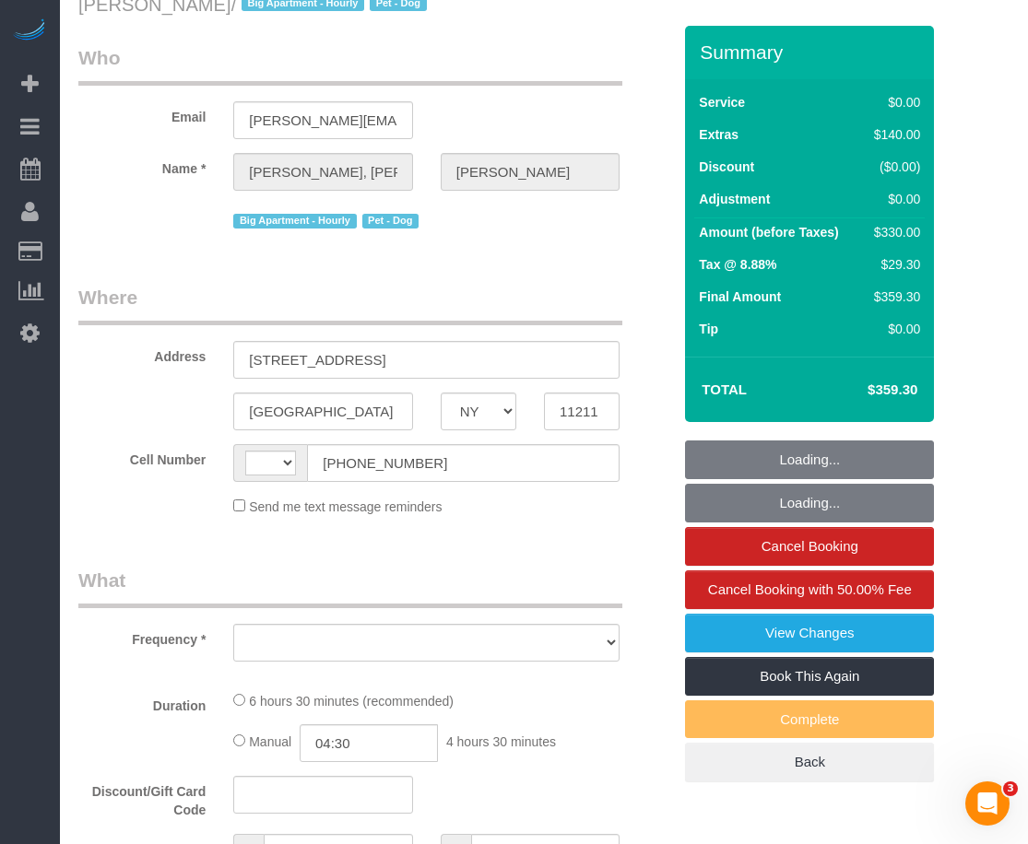
select select "number:56"
select select "number:77"
select select "number:13"
select select "number:6"
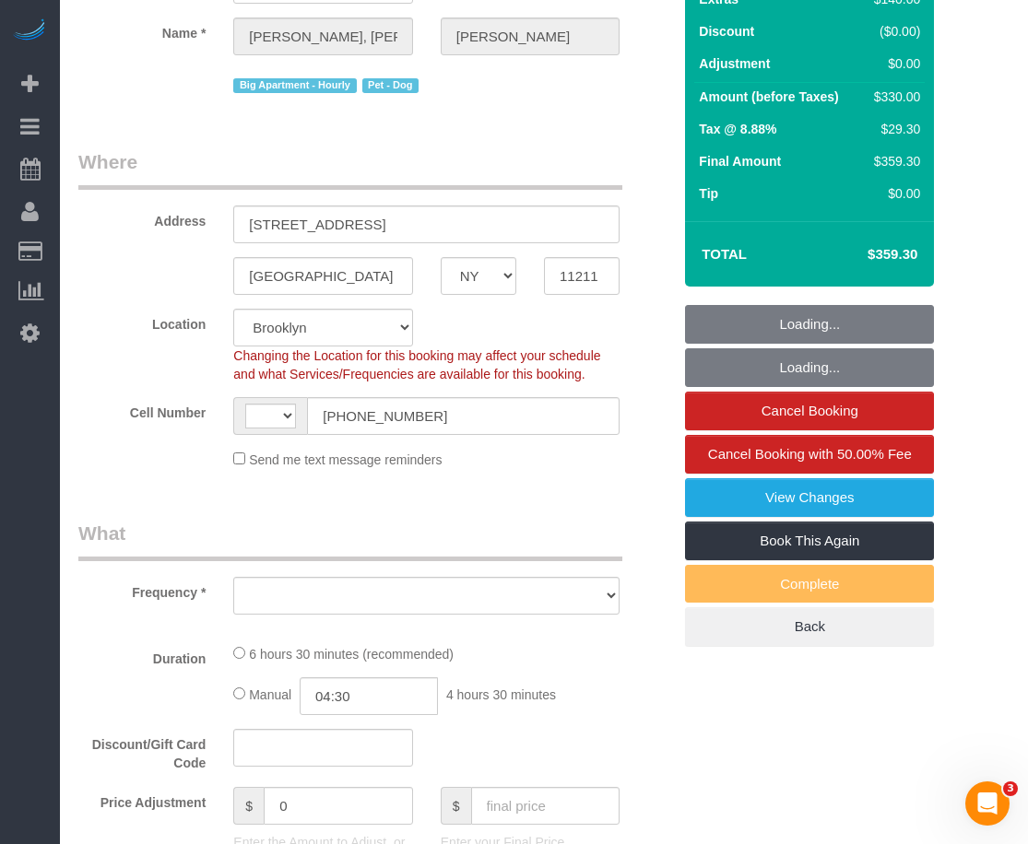
select select "string:[GEOGRAPHIC_DATA]"
select select "object:814"
select select "string:stripe-card_1EbwUK4VGloSiKo7hR9zGA8A"
select select "spot1"
select select "2"
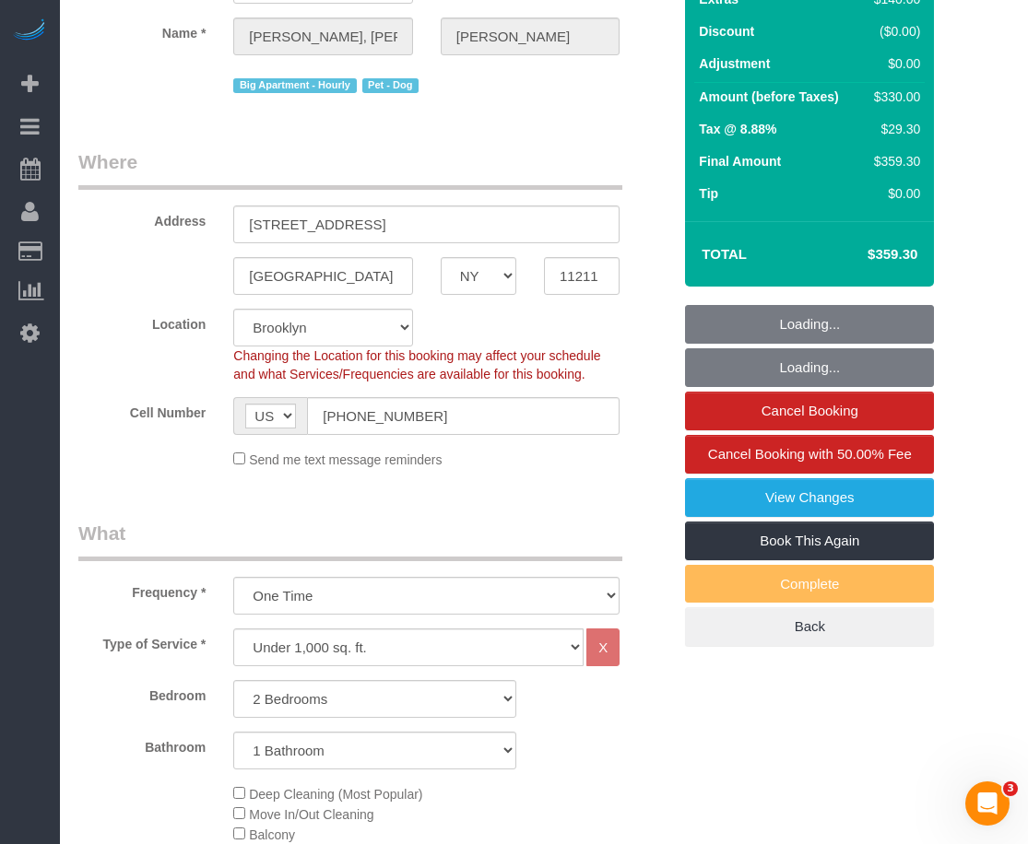
select select "object:1327"
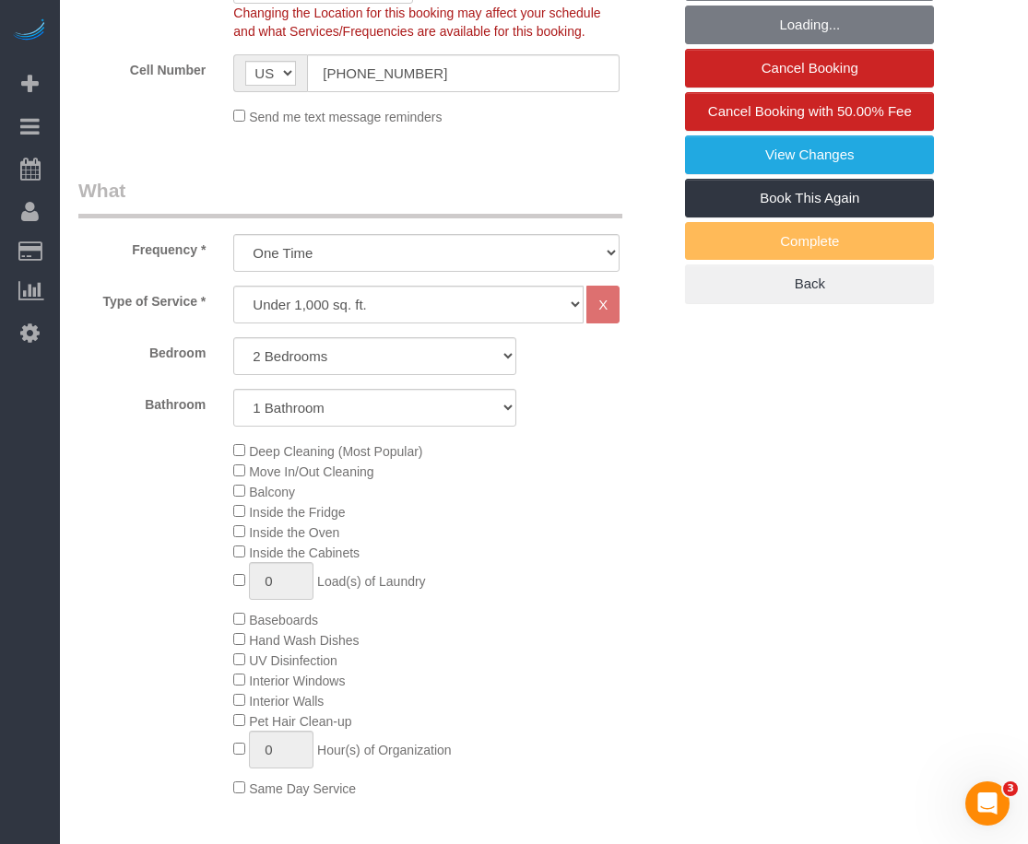
select select "2"
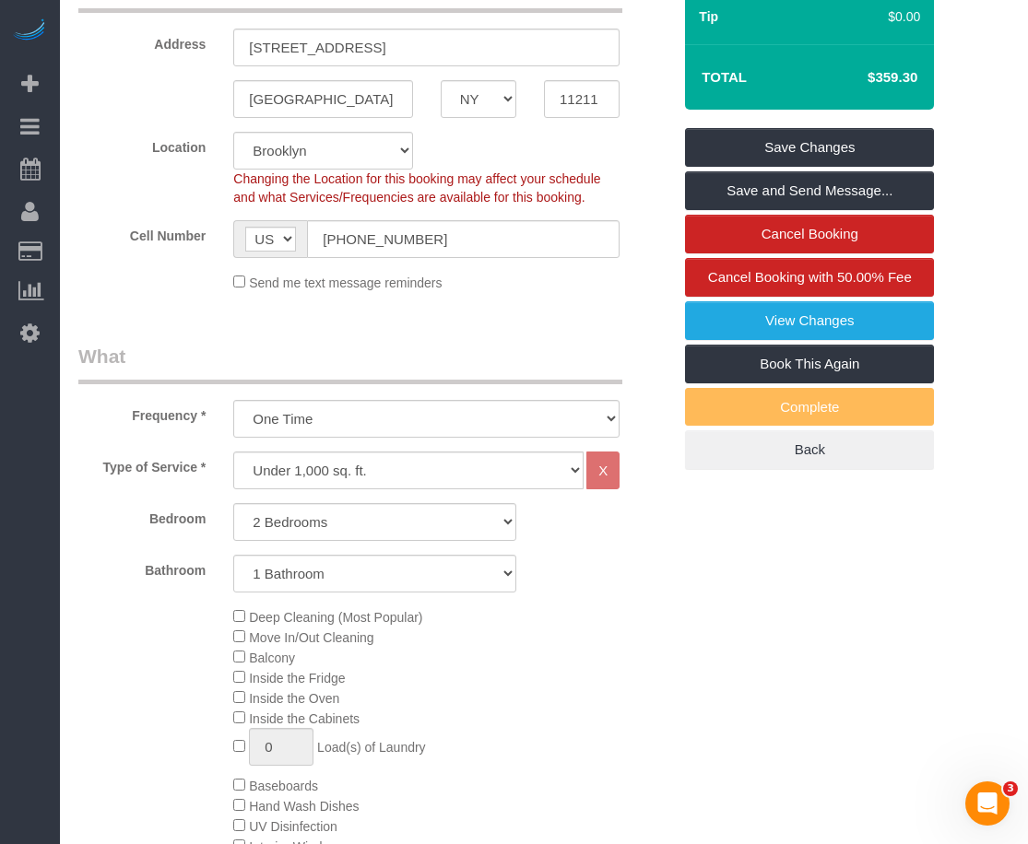
scroll to position [115, 0]
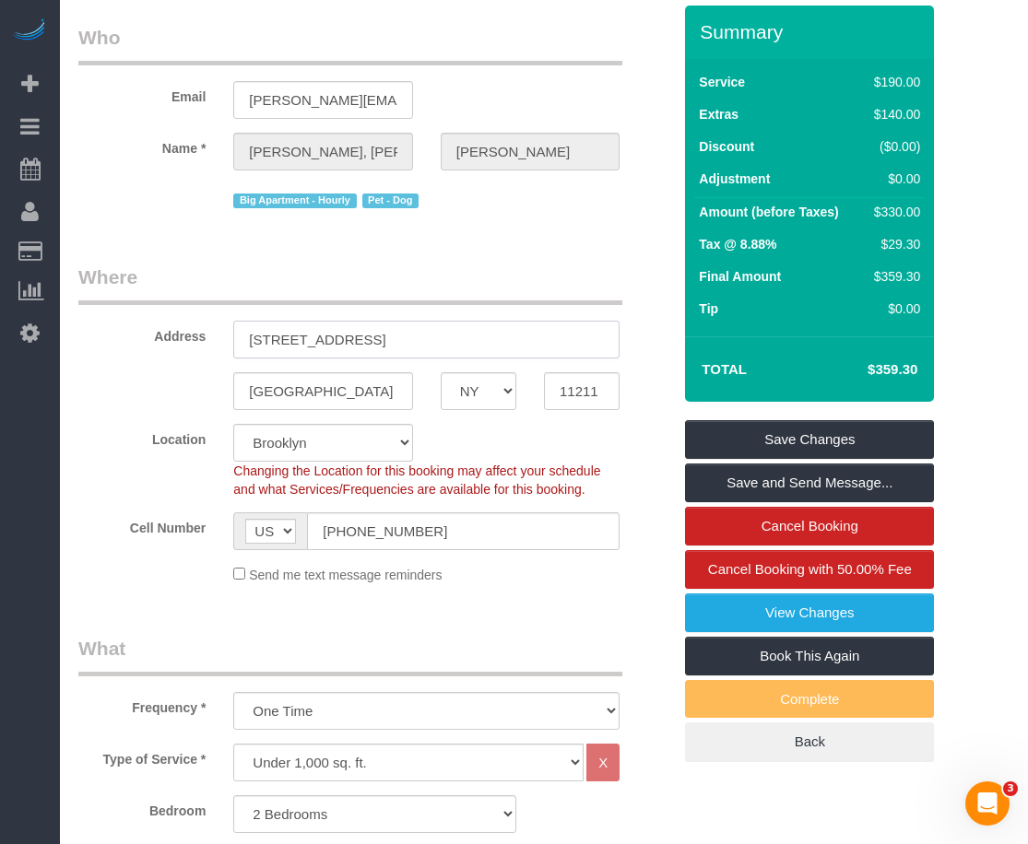
drag, startPoint x: 393, startPoint y: 350, endPoint x: 190, endPoint y: 360, distance: 203.1
click at [205, 350] on div "Address 144 Palmetto Street" at bounding box center [375, 311] width 620 height 95
click at [577, 403] on input "11211" at bounding box center [582, 391] width 76 height 38
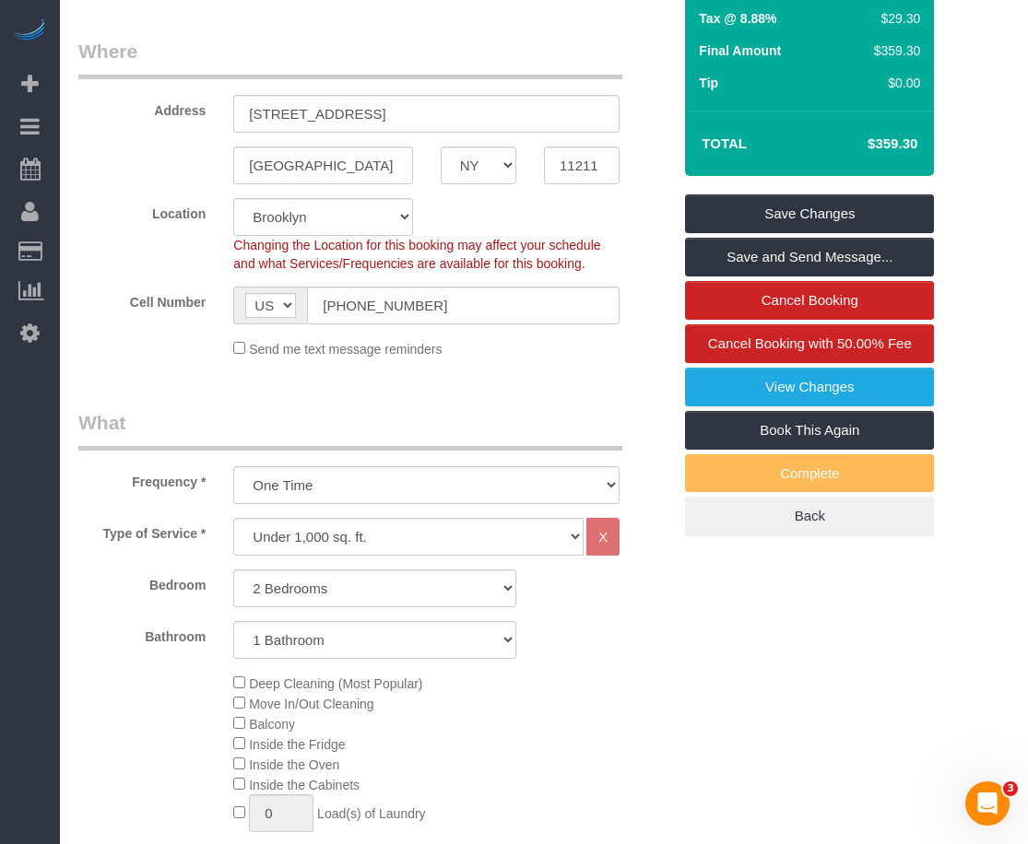
scroll to position [0, 0]
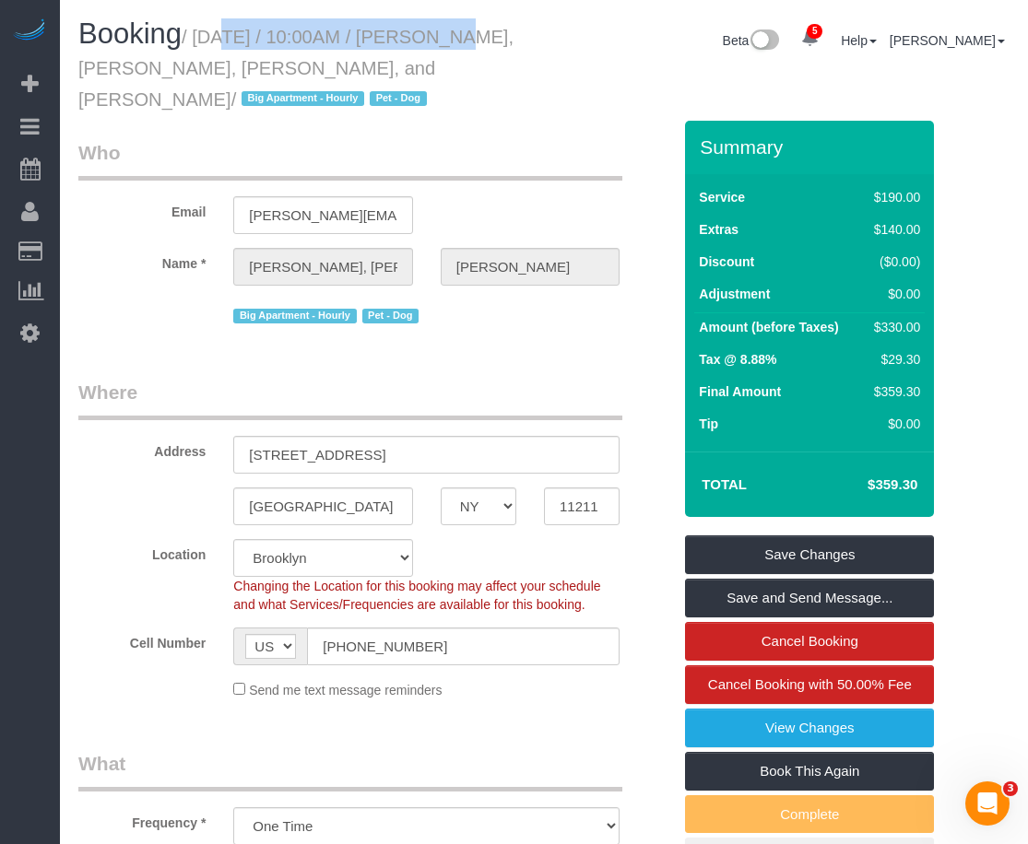
drag, startPoint x: 195, startPoint y: 30, endPoint x: 420, endPoint y: 42, distance: 226.2
click at [420, 42] on small "/ August 11, 2025 / 10:00AM / Marie, Michael, Sylvie, and Gus Moniot / Big Apar…" at bounding box center [295, 68] width 435 height 83
copy small "August 11, 2025 / 10:00AM"
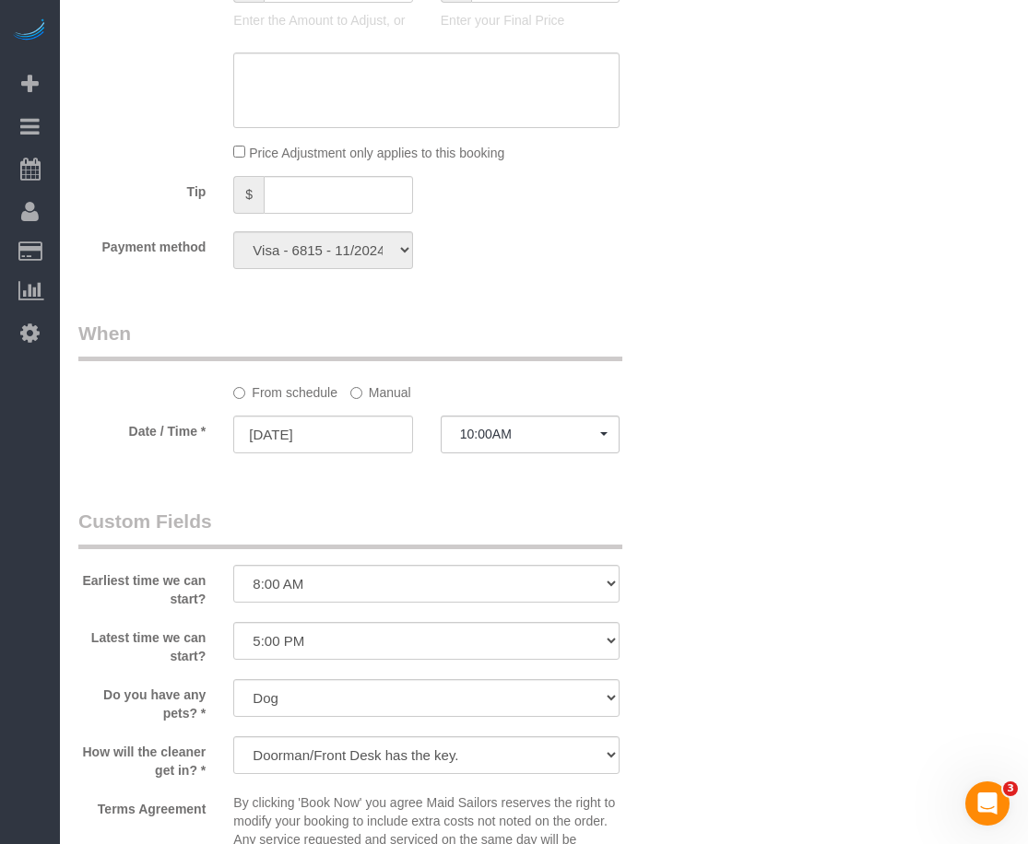
scroll to position [1613, 0]
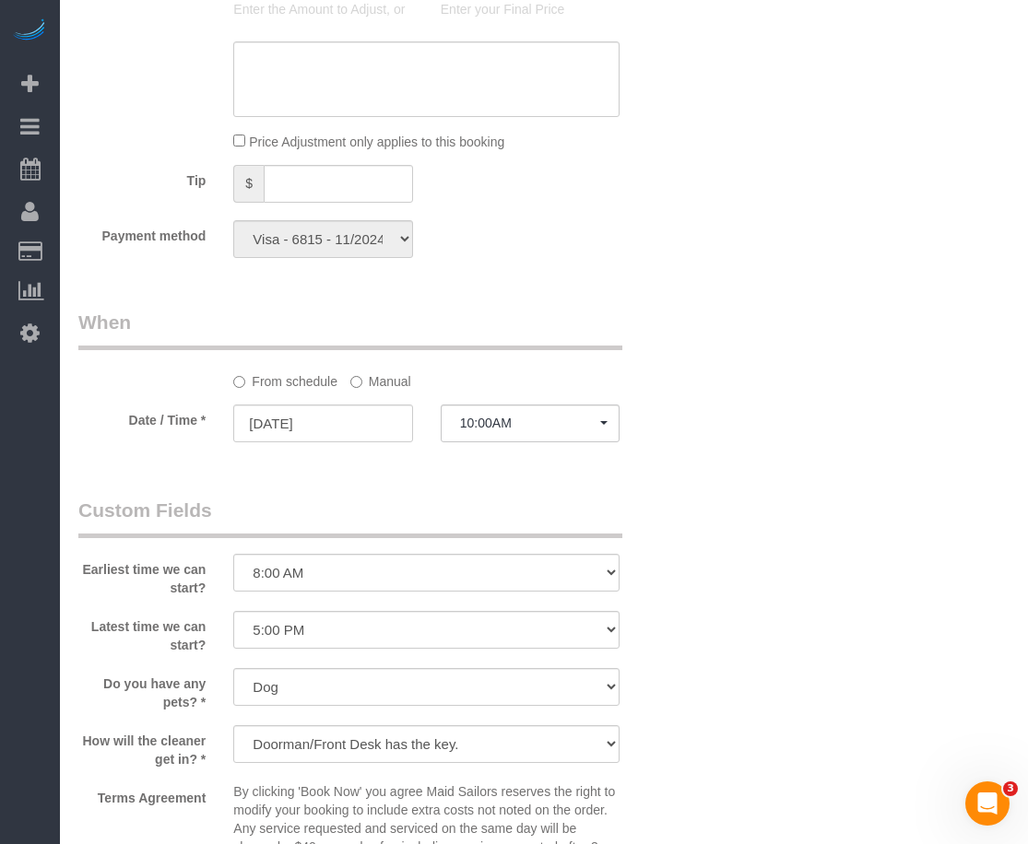
click at [398, 384] on label "Manual" at bounding box center [380, 378] width 61 height 25
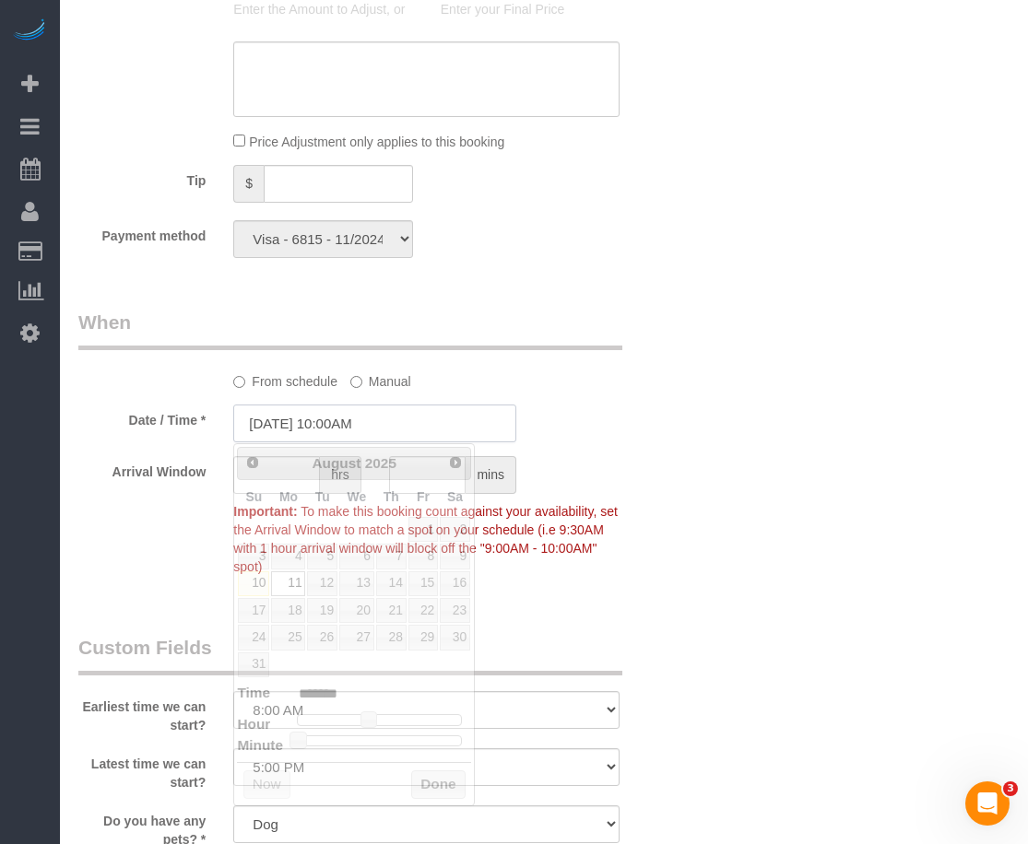
drag, startPoint x: 344, startPoint y: 424, endPoint x: 376, endPoint y: 433, distance: 33.6
click at [346, 422] on input "08/11/2025 10:00AM" at bounding box center [374, 424] width 283 height 38
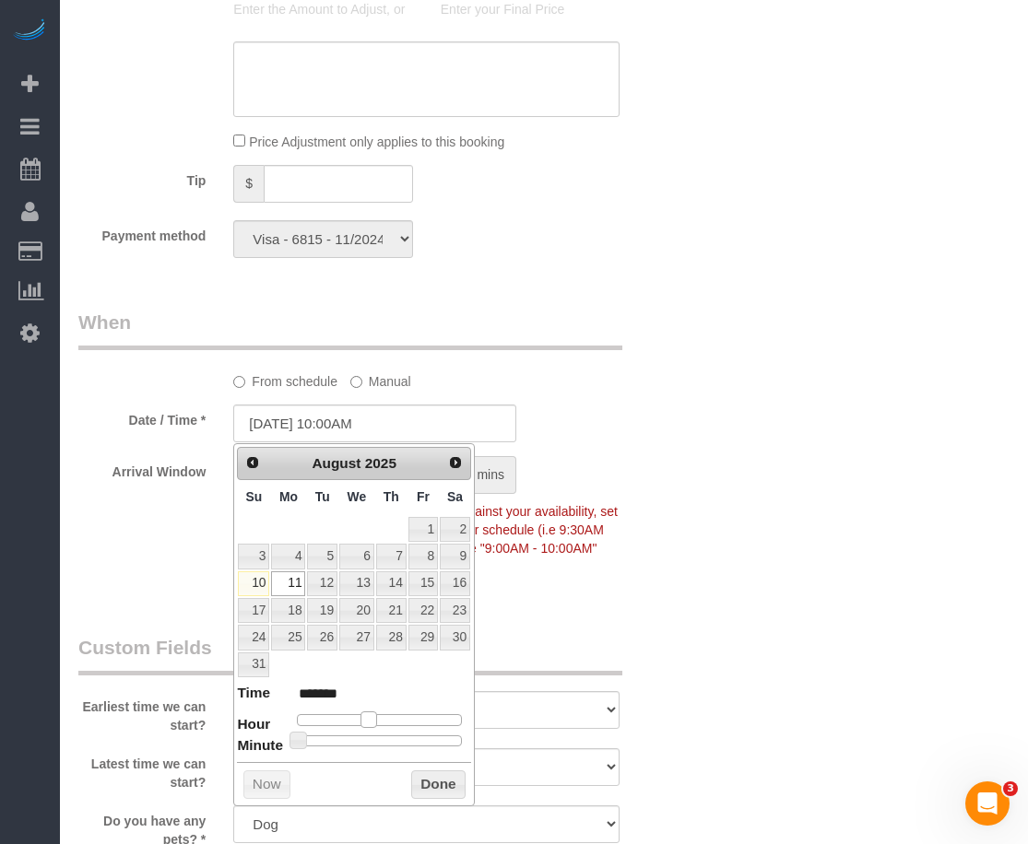
type input "[DATE] 11:00AM"
type input "*******"
type input "08/11/2025 12:00PM"
type input "*******"
type input "08/11/2025 1:00PM"
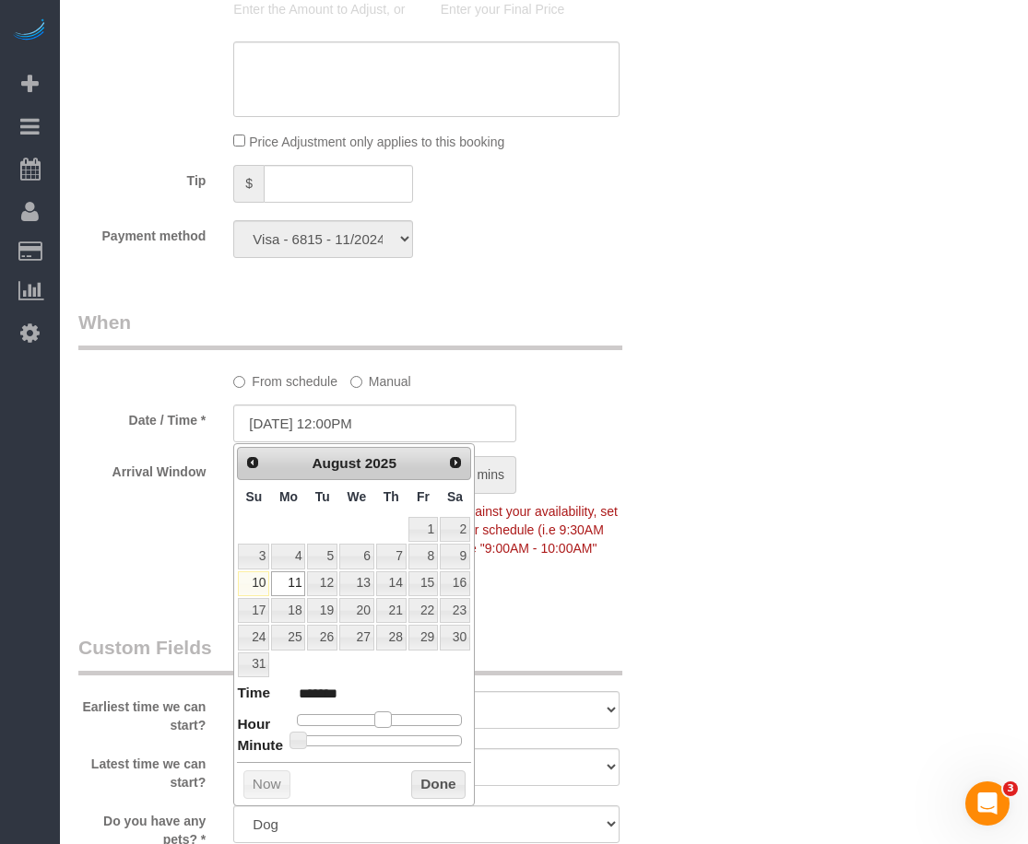
type input "******"
drag, startPoint x: 373, startPoint y: 724, endPoint x: 394, endPoint y: 724, distance: 20.3
click at [394, 724] on span at bounding box center [390, 720] width 17 height 17
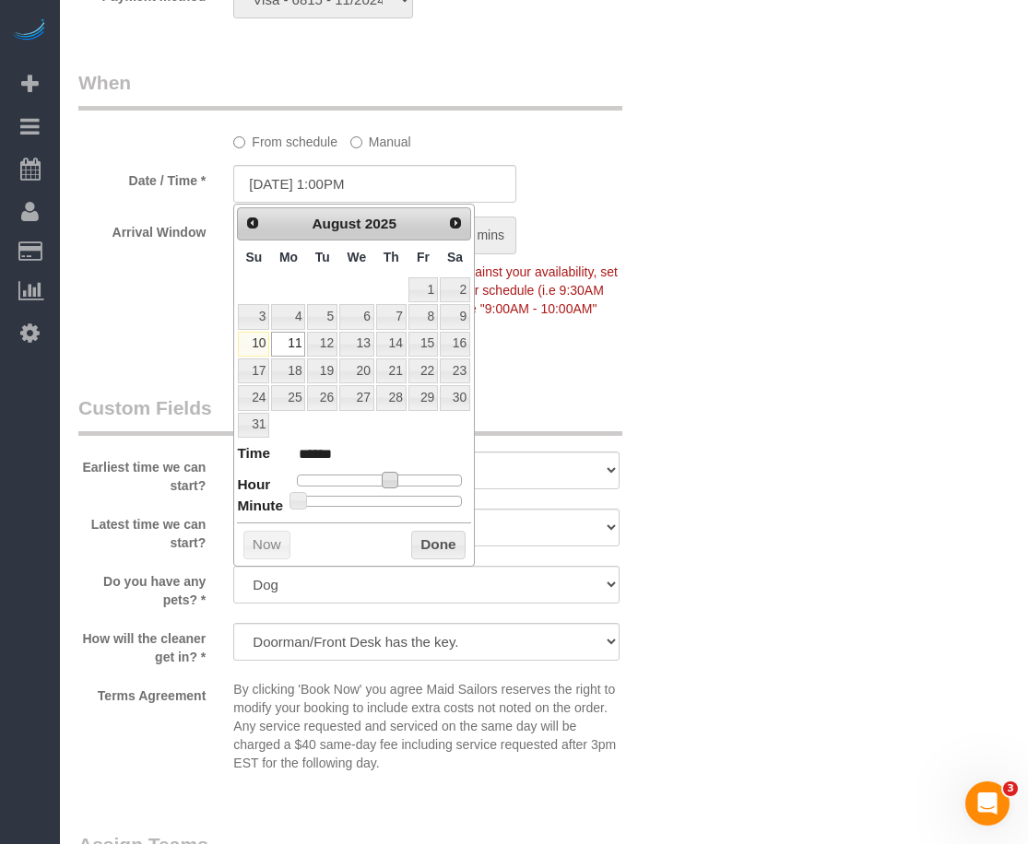
scroll to position [2074, 0]
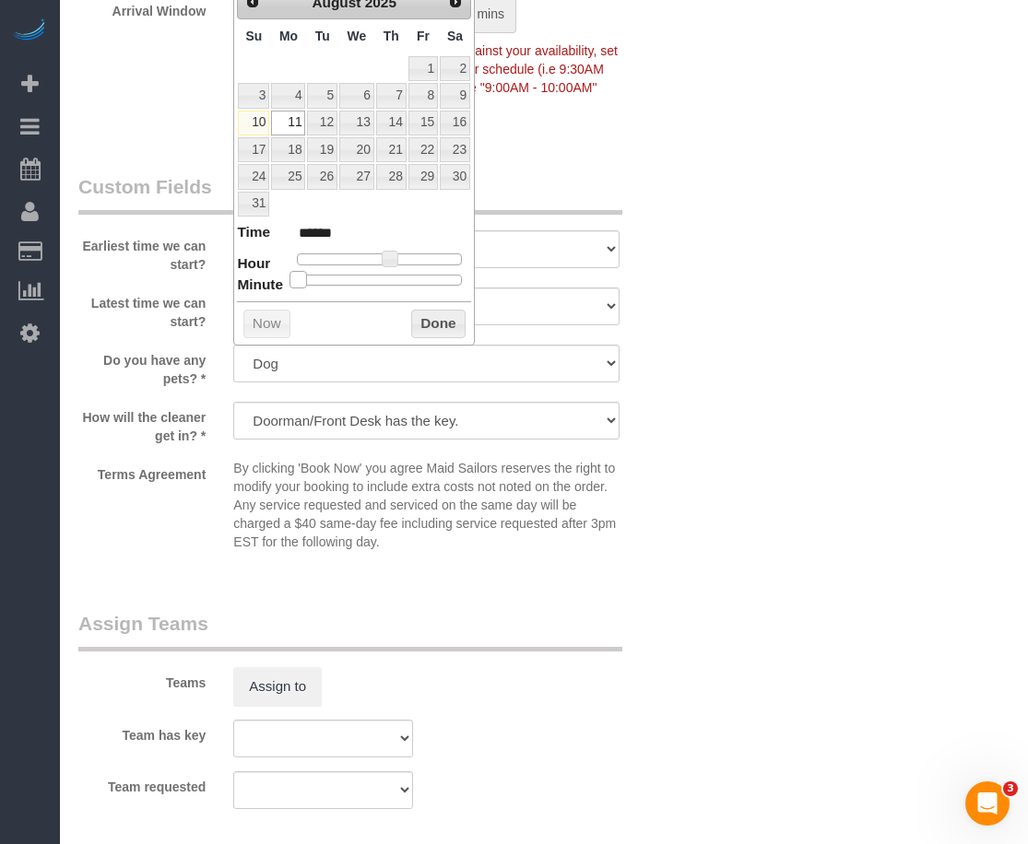
type input "08/11/2025 1:05PM"
type input "******"
type input "08/11/2025 1:10PM"
type input "******"
type input "08/11/2025 1:15PM"
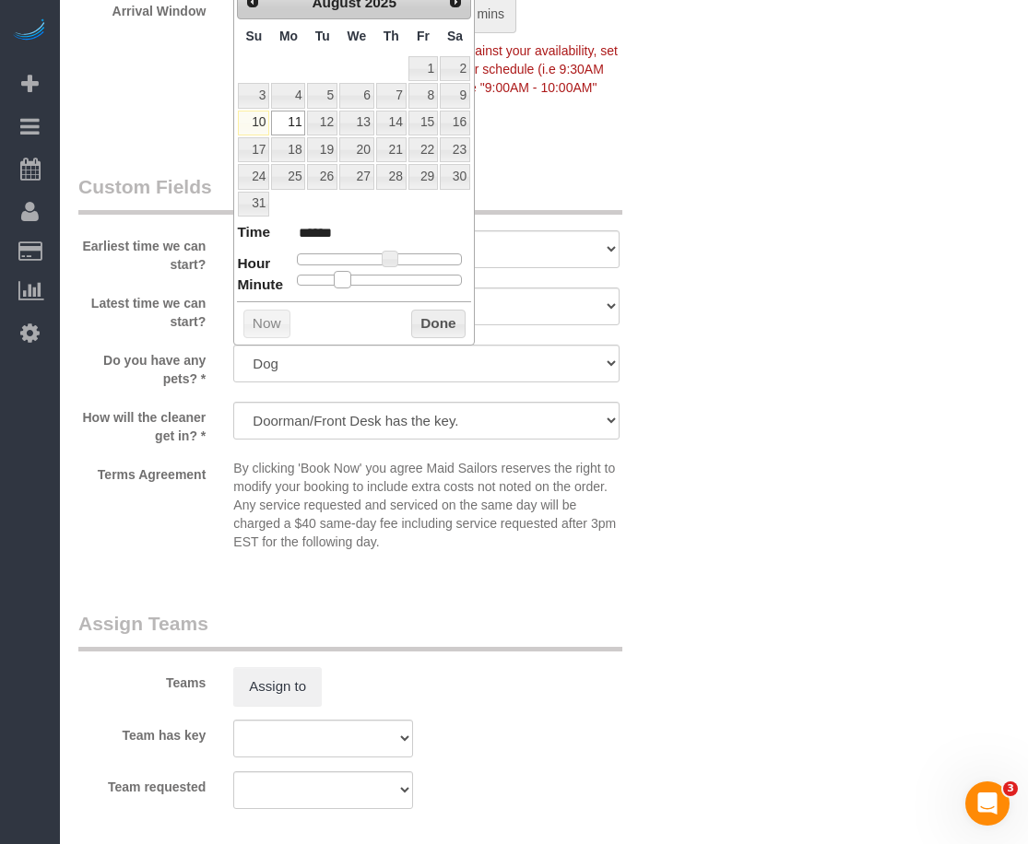
type input "******"
type input "08/11/2025 1:20PM"
type input "******"
type input "08/11/2025 1:25PM"
type input "******"
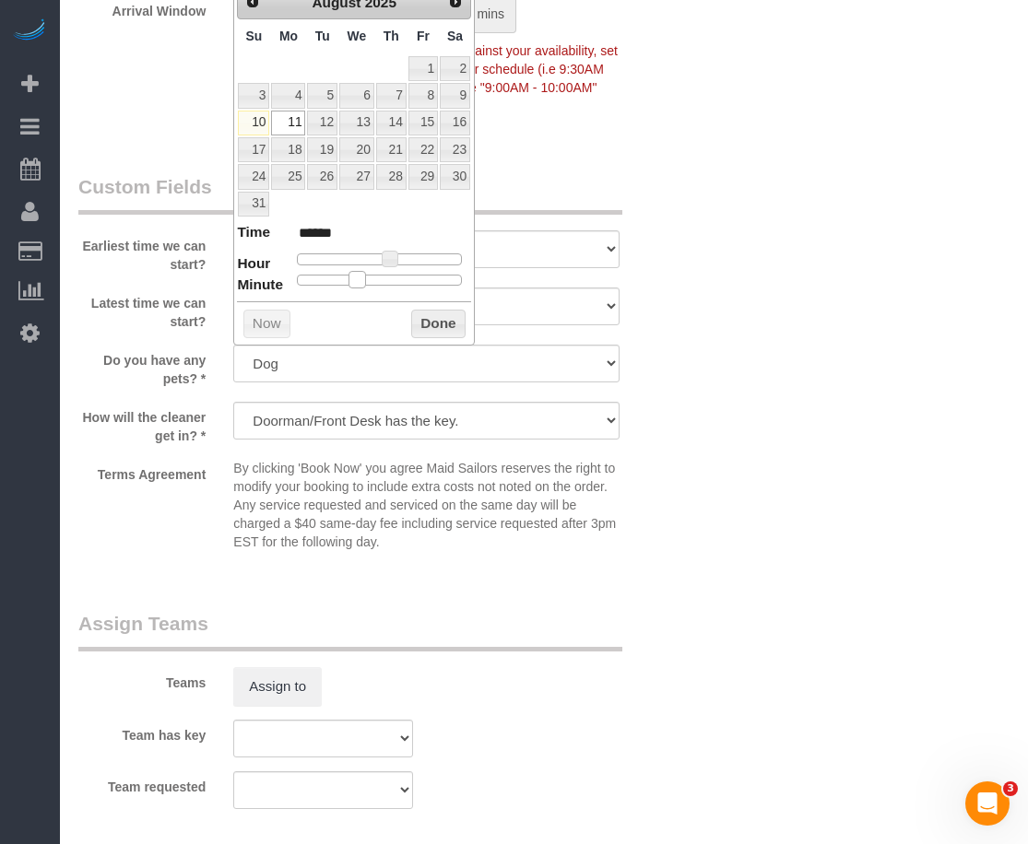
type input "08/11/2025 1:30PM"
type input "******"
type input "08/11/2025 1:35PM"
type input "******"
type input "08/11/2025 1:30PM"
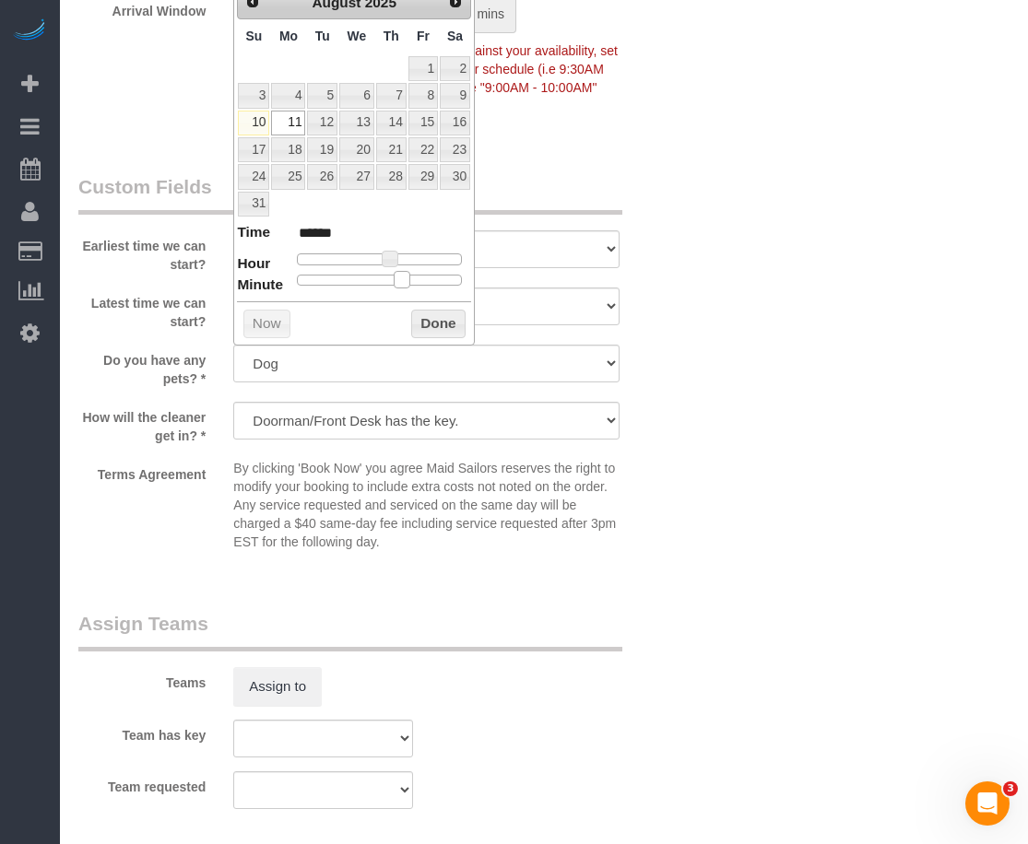
type input "******"
drag, startPoint x: 301, startPoint y: 281, endPoint x: 390, endPoint y: 281, distance: 89.4
click at [390, 281] on span at bounding box center [387, 279] width 17 height 17
click at [424, 330] on button "Done" at bounding box center [438, 325] width 54 height 30
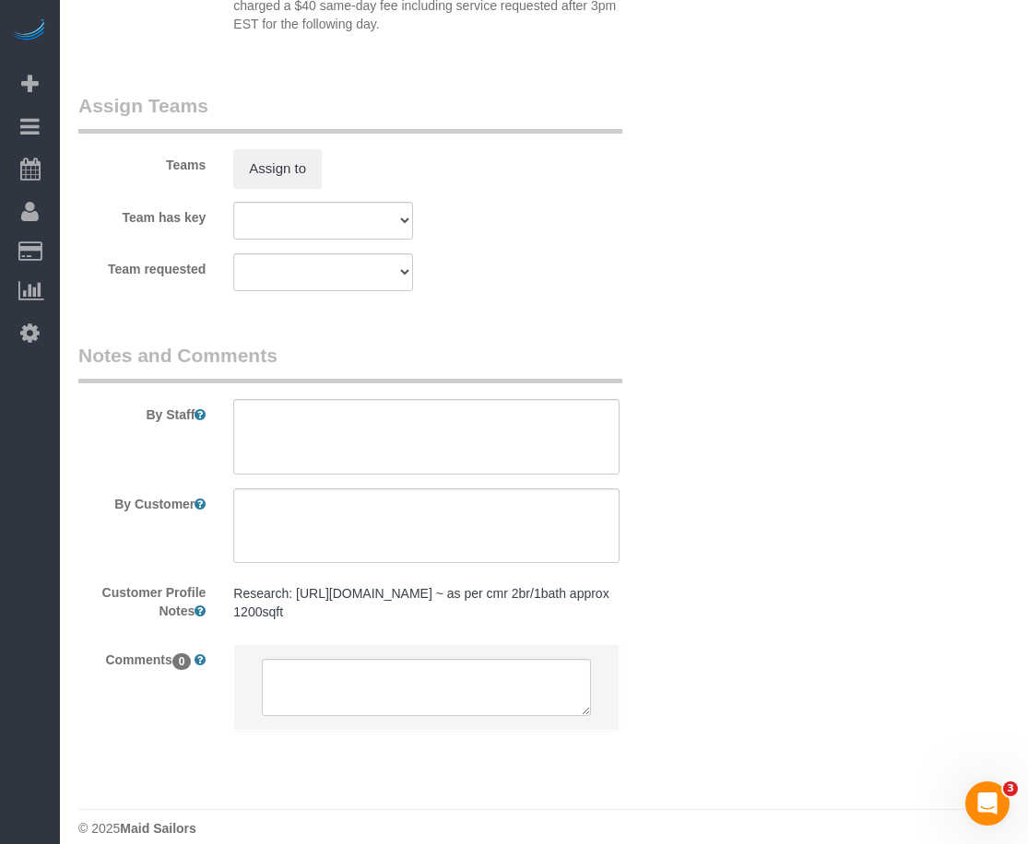
scroll to position [2634, 0]
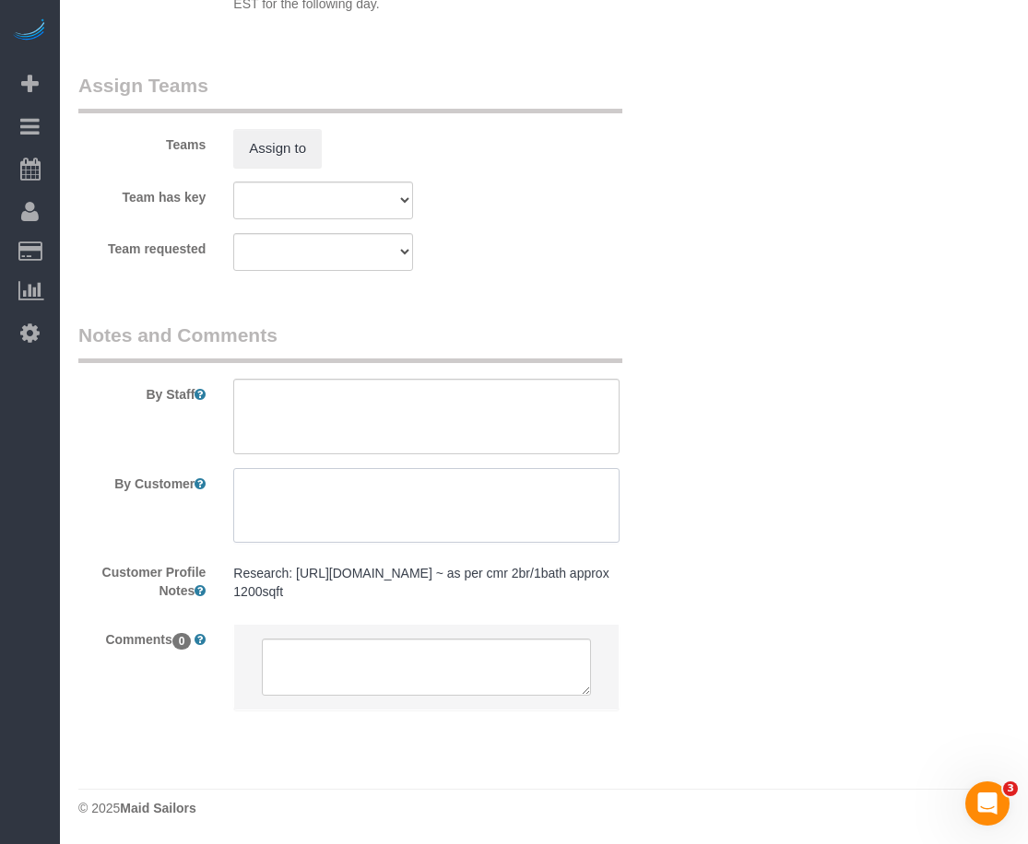
drag, startPoint x: 447, startPoint y: 501, endPoint x: 443, endPoint y: 480, distance: 20.8
click at [445, 500] on textarea at bounding box center [426, 506] width 386 height 76
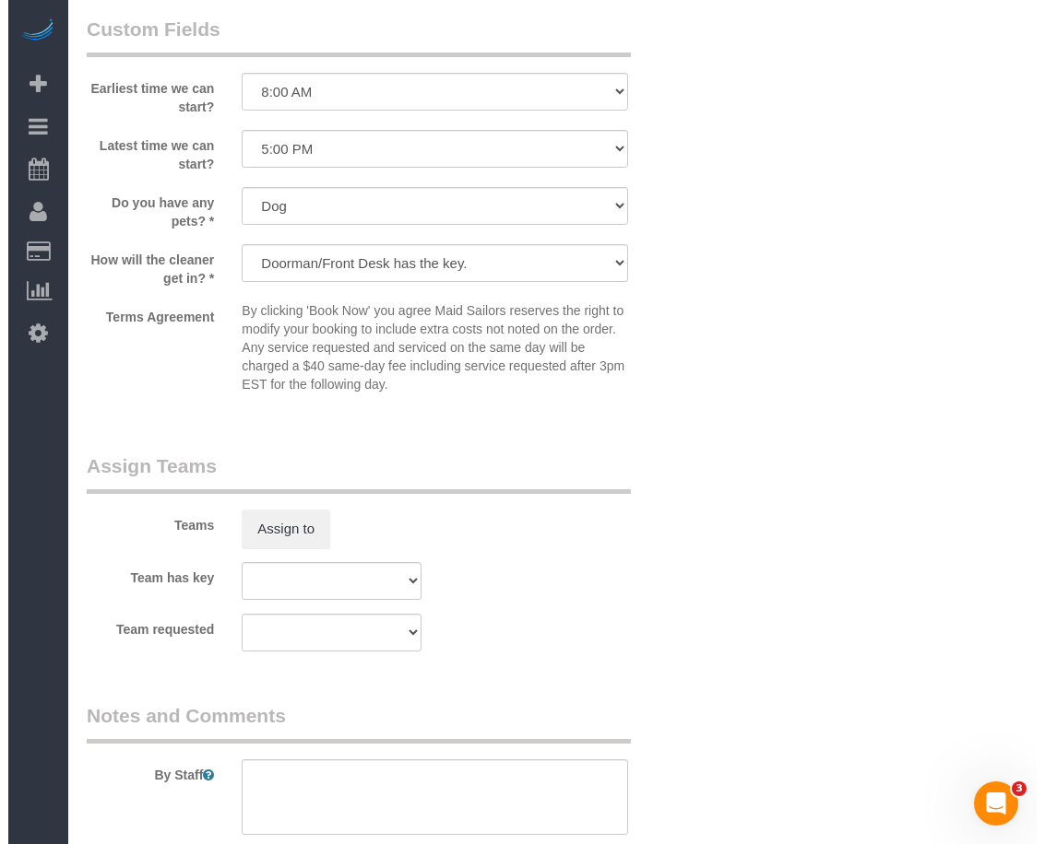
scroll to position [2173, 0]
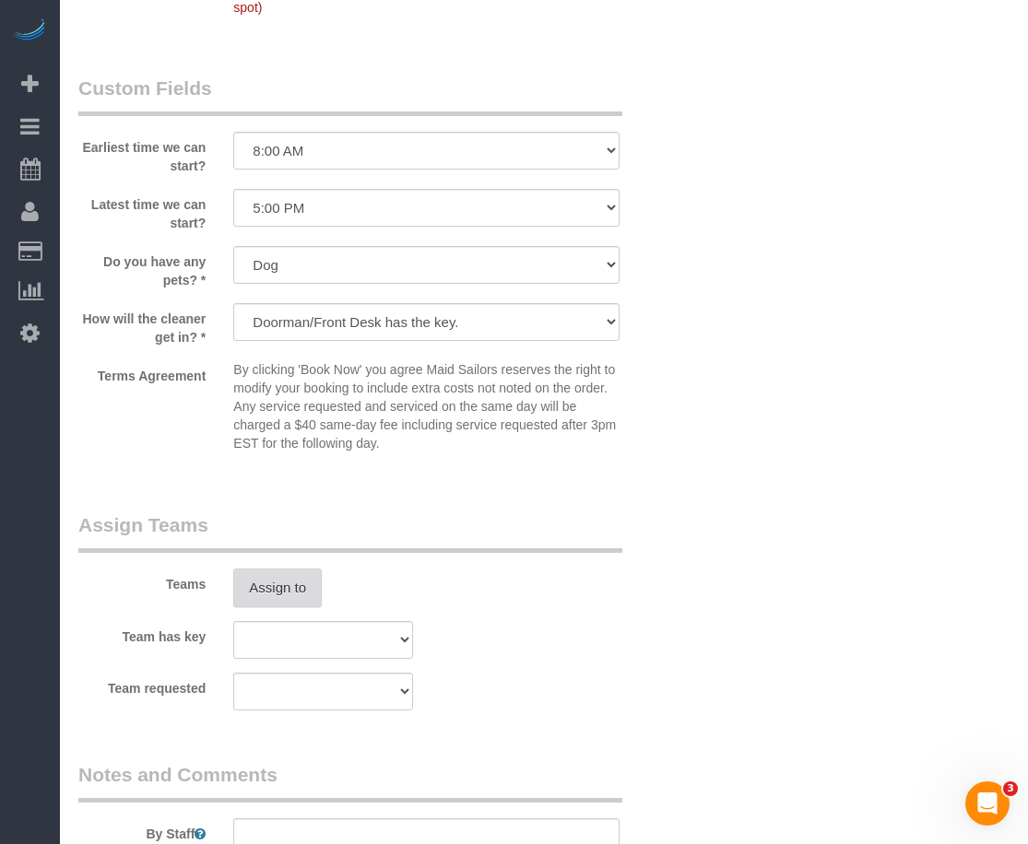
type textarea "Please focus on the kitchen and bathroom"
click at [278, 587] on button "Assign to" at bounding box center [277, 588] width 89 height 39
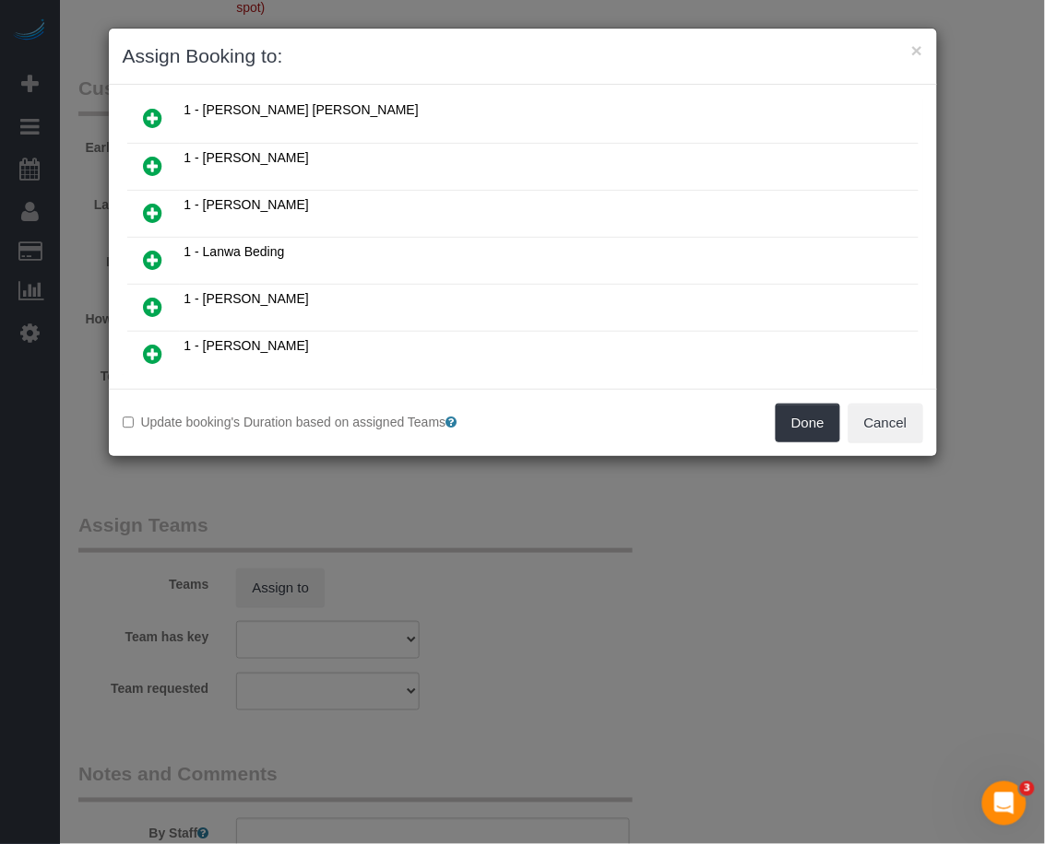
scroll to position [922, 0]
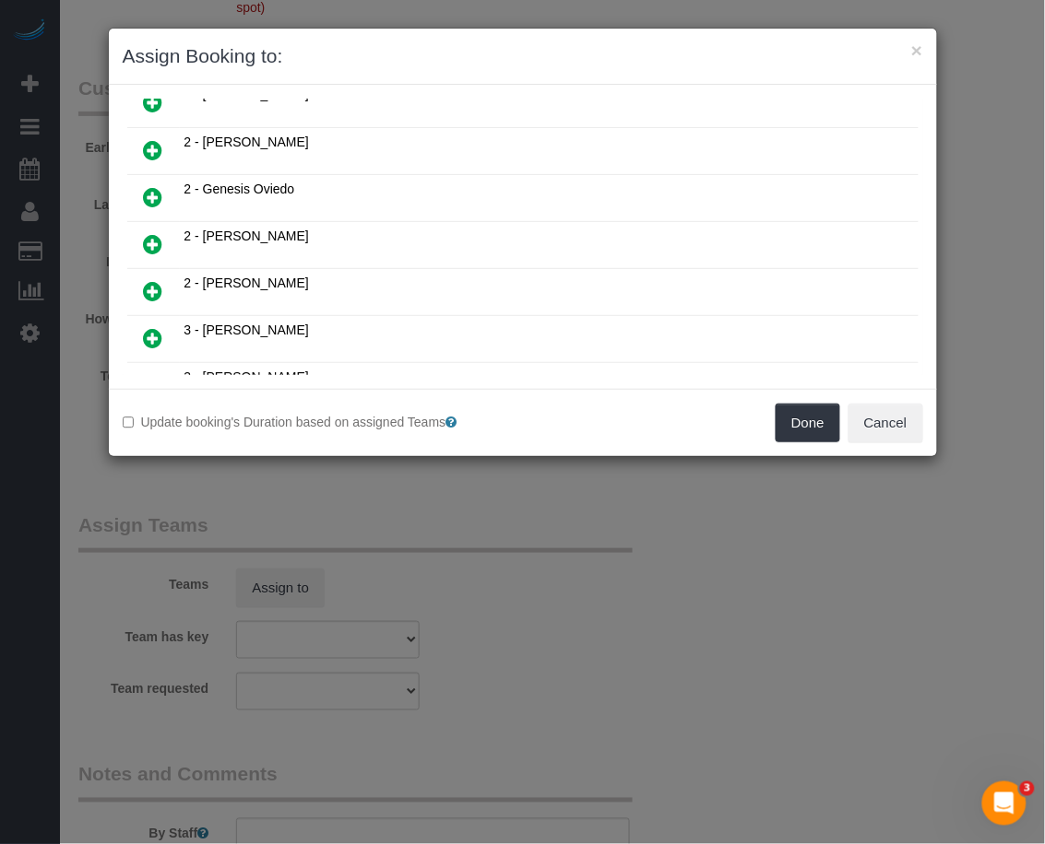
click at [146, 328] on icon at bounding box center [153, 338] width 19 height 22
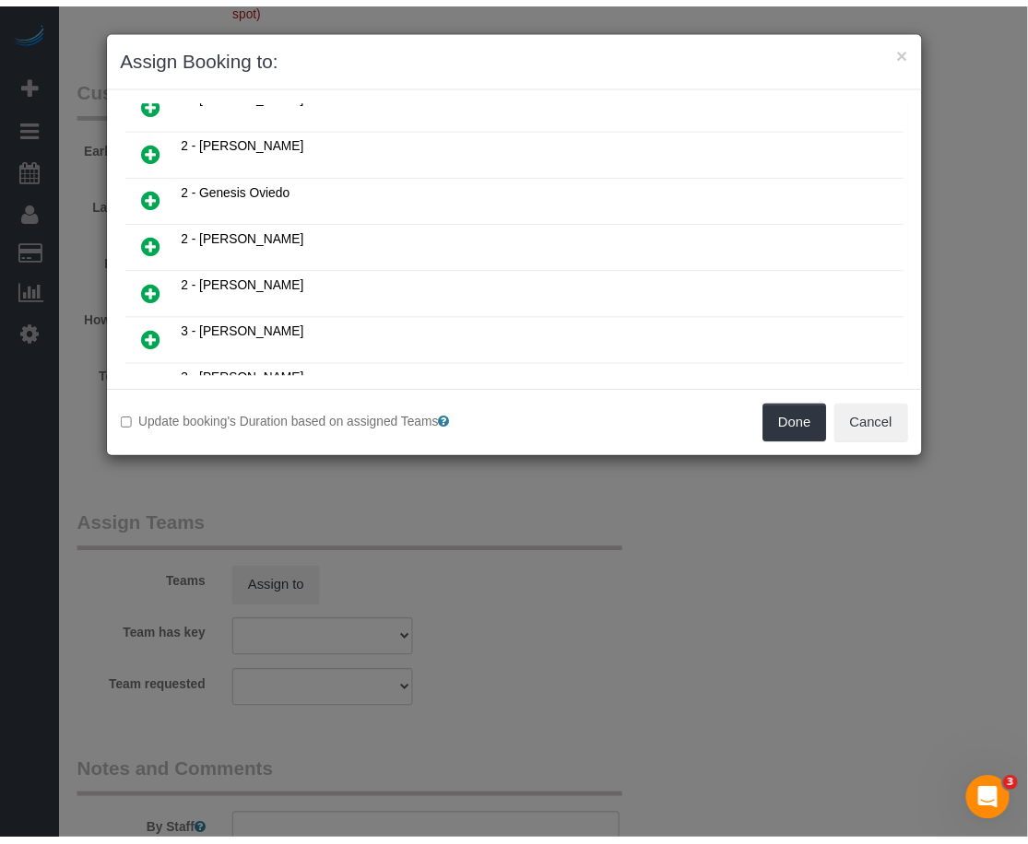
scroll to position [965, 0]
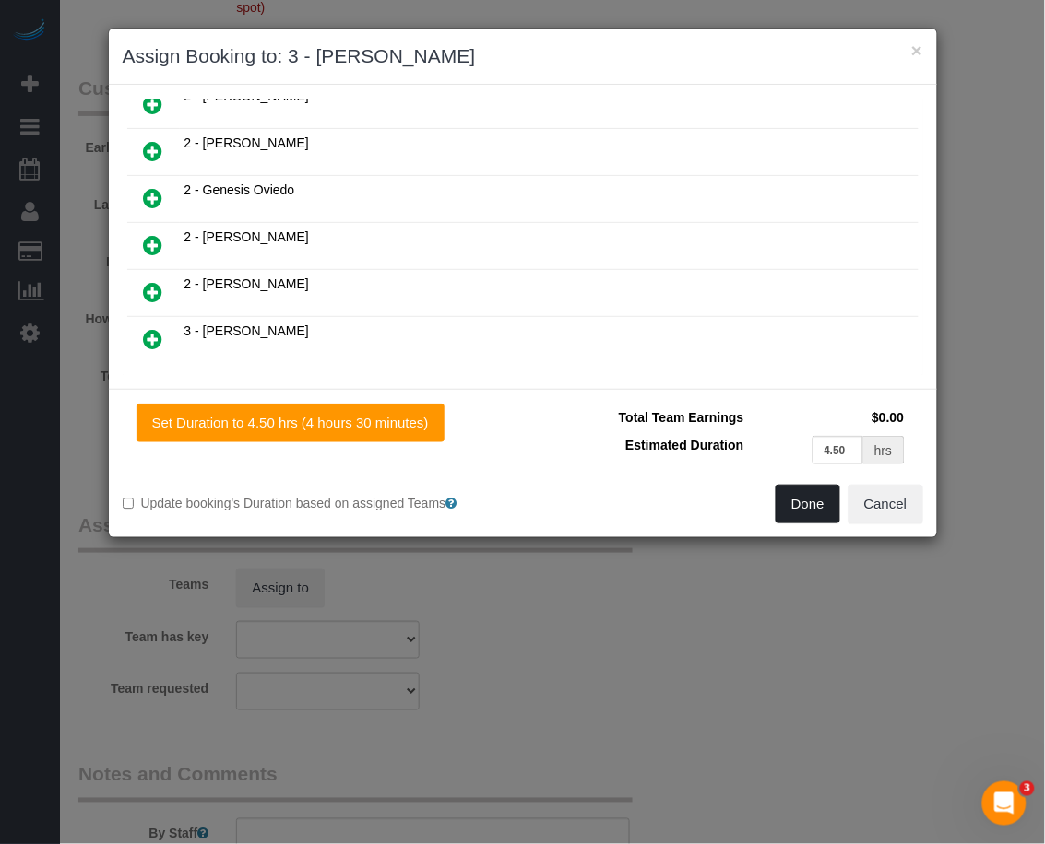
click at [809, 519] on button "Done" at bounding box center [807, 504] width 65 height 39
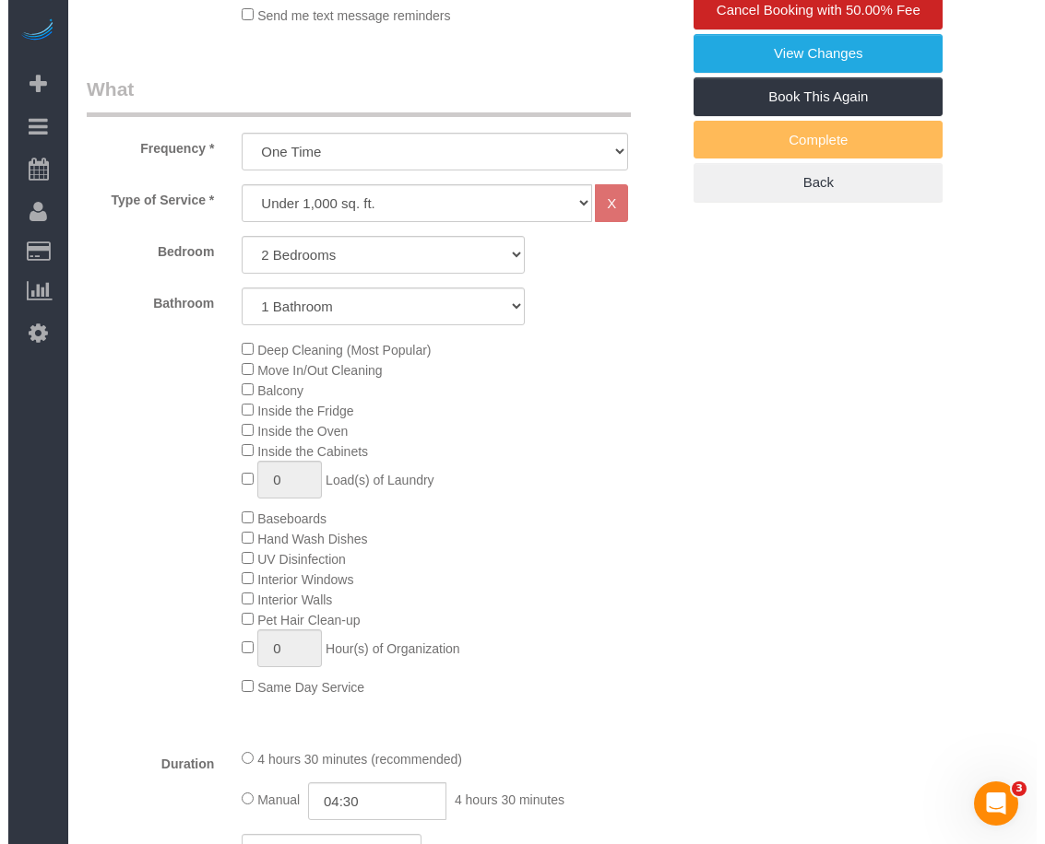
scroll to position [444, 0]
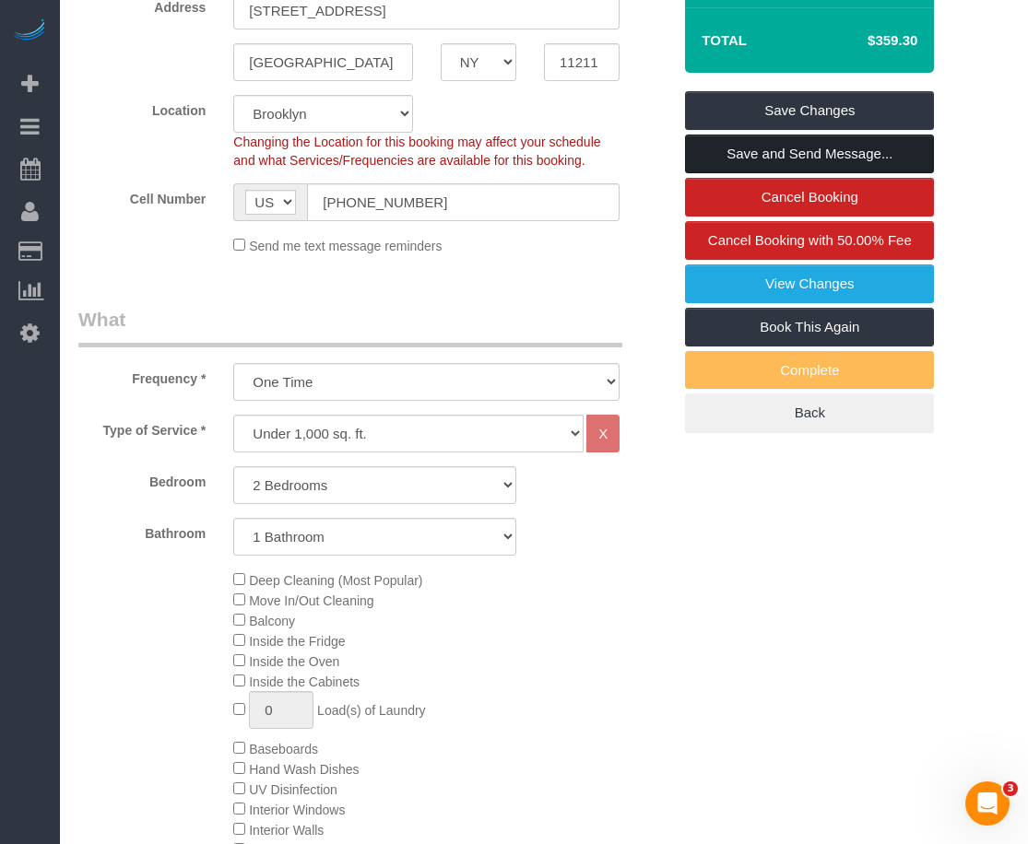
click at [766, 150] on link "Save and Send Message..." at bounding box center [809, 154] width 249 height 39
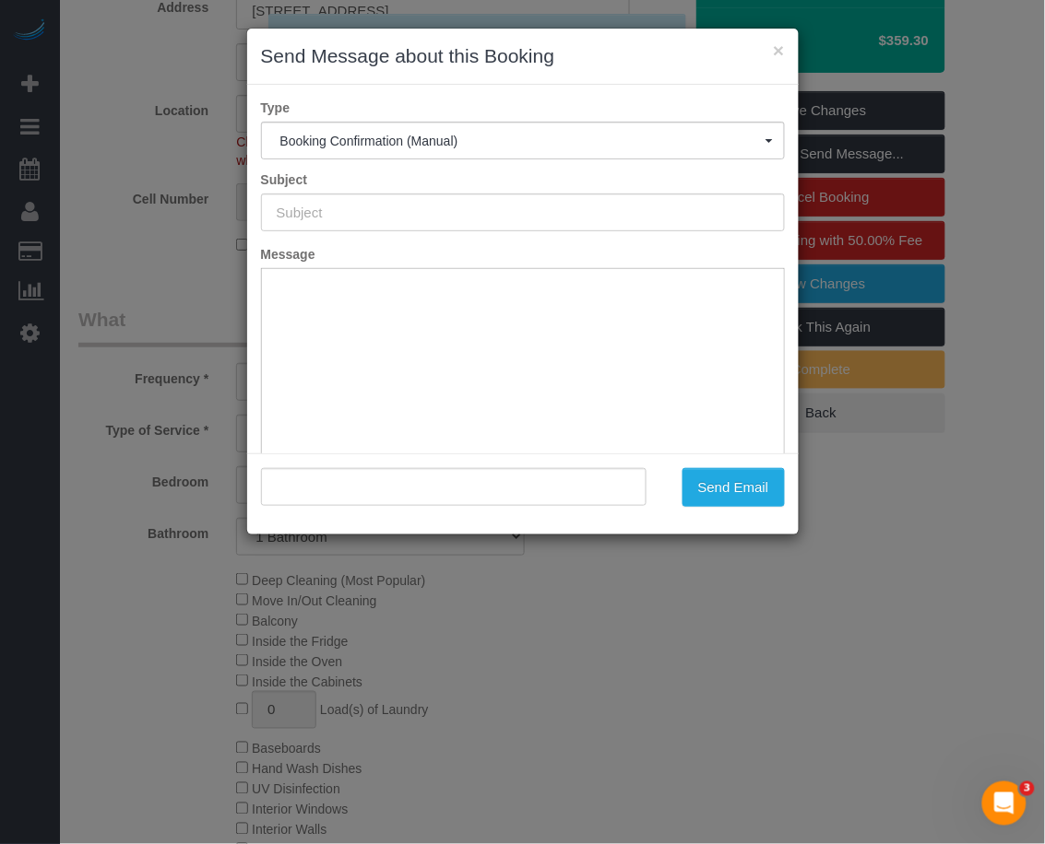
scroll to position [0, 0]
type input "Cleaning Confirmed for 08/11/2025 at 1:30pm"
type input ""Marie, Michael, Sylvie, and Gus Moniot" <marie.moniot@gmail.com>"
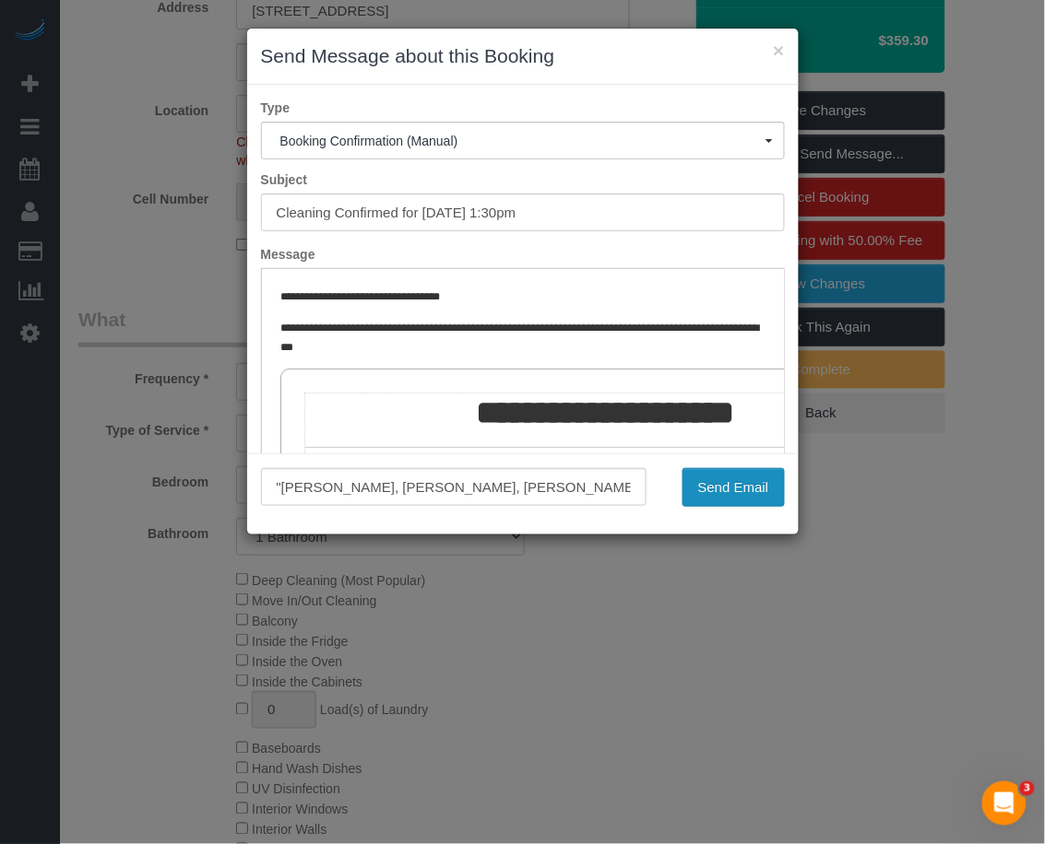
click at [726, 487] on button "Send Email" at bounding box center [733, 487] width 102 height 39
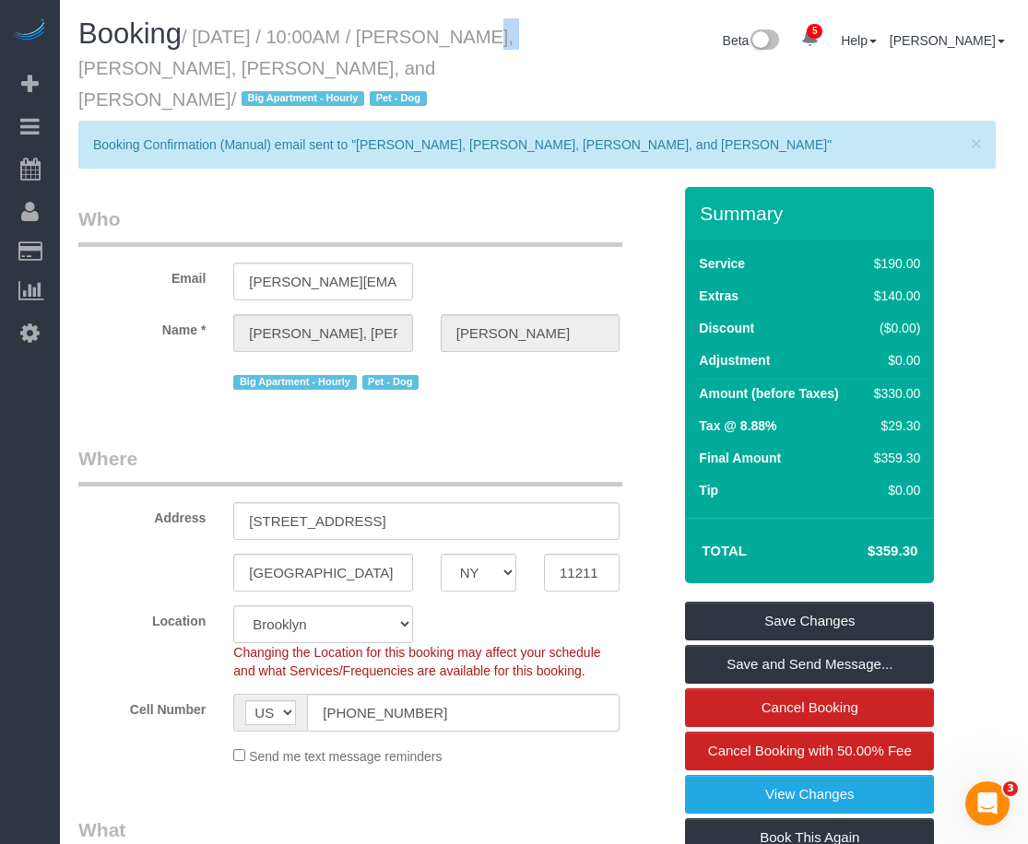
drag, startPoint x: 431, startPoint y: 35, endPoint x: 462, endPoint y: 44, distance: 31.8
click at [462, 44] on small "/ August 11, 2025 / 10:00AM / Marie, Michael, Sylvie, and Gus Moniot / Big Apar…" at bounding box center [295, 68] width 435 height 83
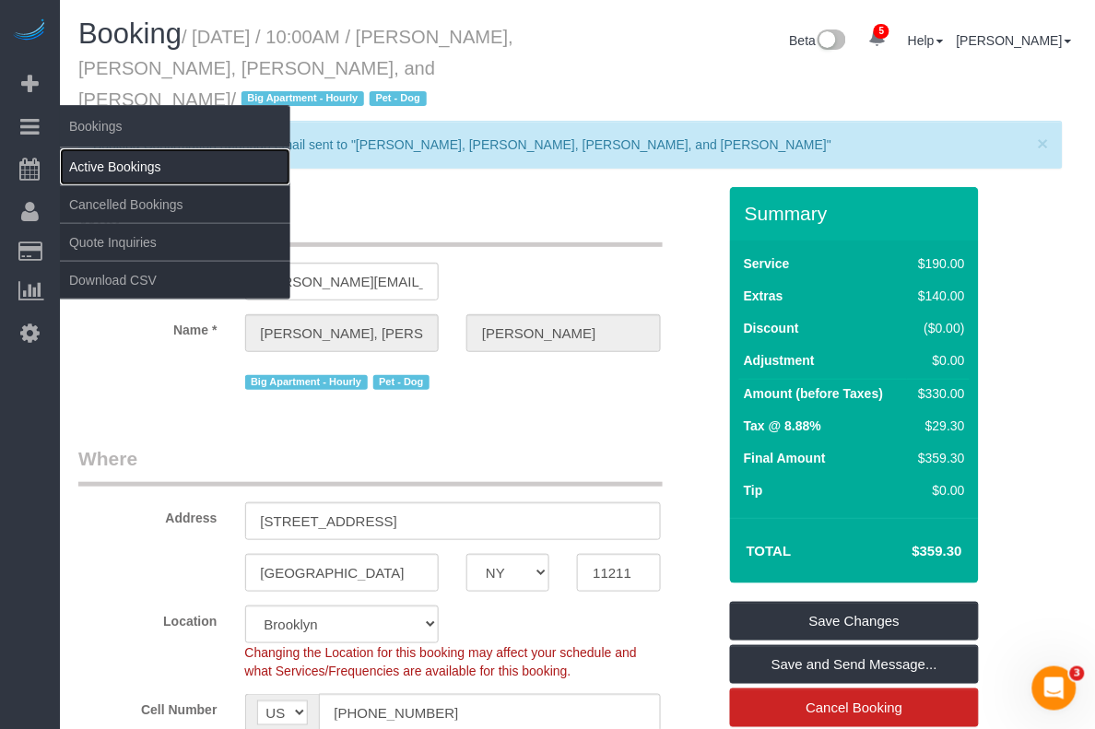
drag, startPoint x: 103, startPoint y: 164, endPoint x: 275, endPoint y: 191, distance: 173.6
click at [104, 164] on link "Active Bookings" at bounding box center [175, 166] width 230 height 37
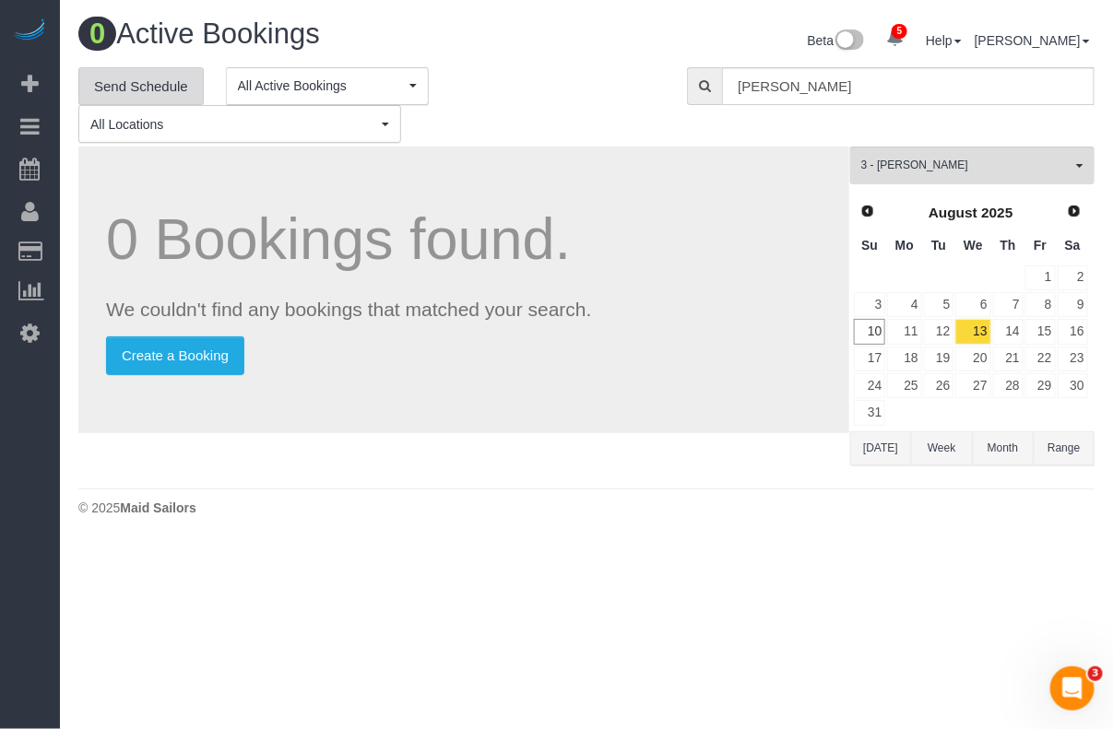
click at [162, 84] on link "Send Schedule" at bounding box center [140, 86] width 125 height 39
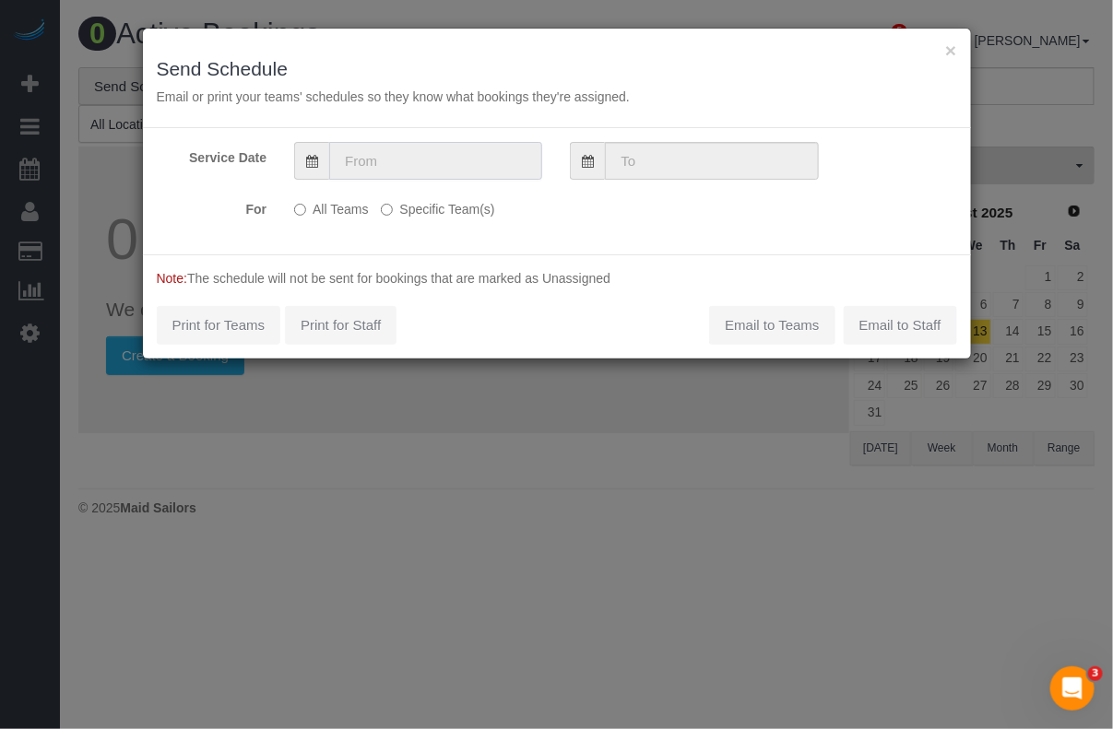
click at [478, 168] on input "text" at bounding box center [435, 161] width 213 height 38
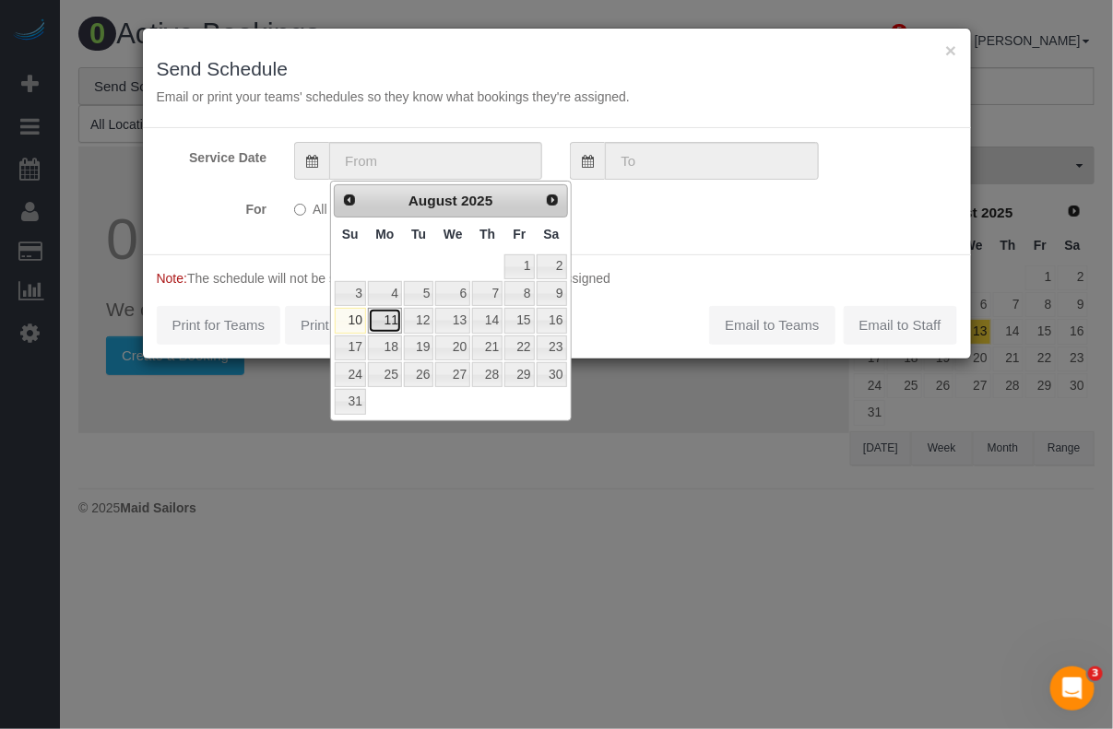
click at [375, 316] on link "11" at bounding box center [385, 320] width 34 height 25
type input "[DATE]"
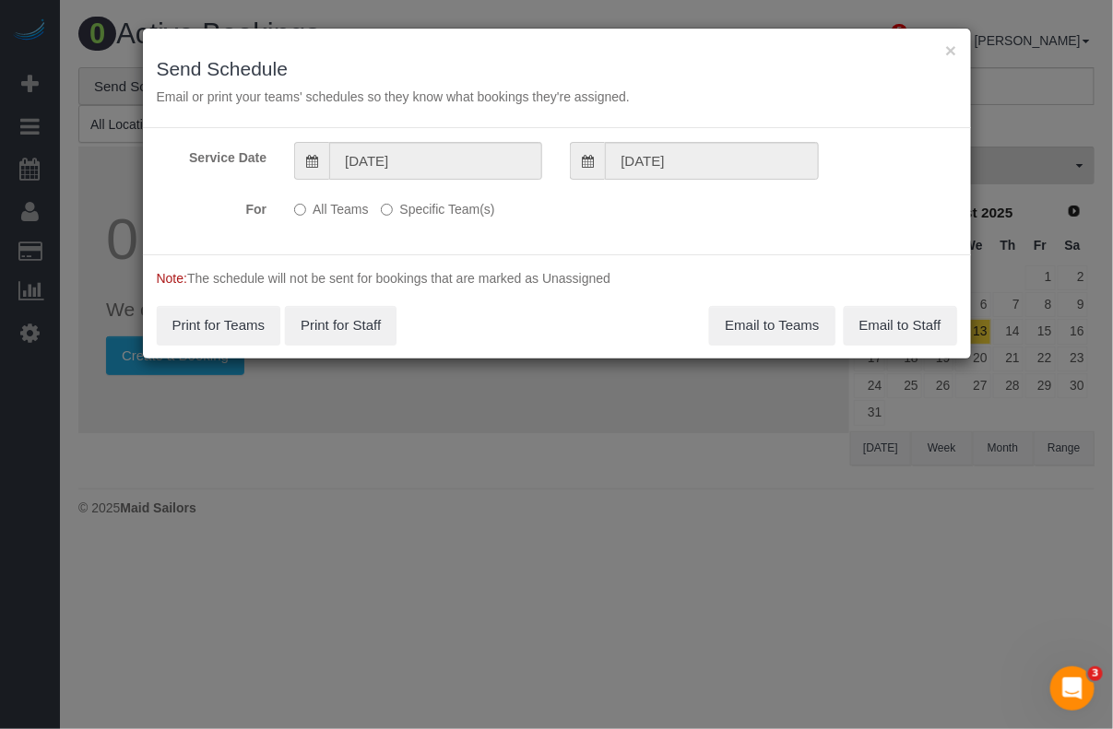
click at [412, 215] on label "Specific Team(s)" at bounding box center [437, 206] width 113 height 25
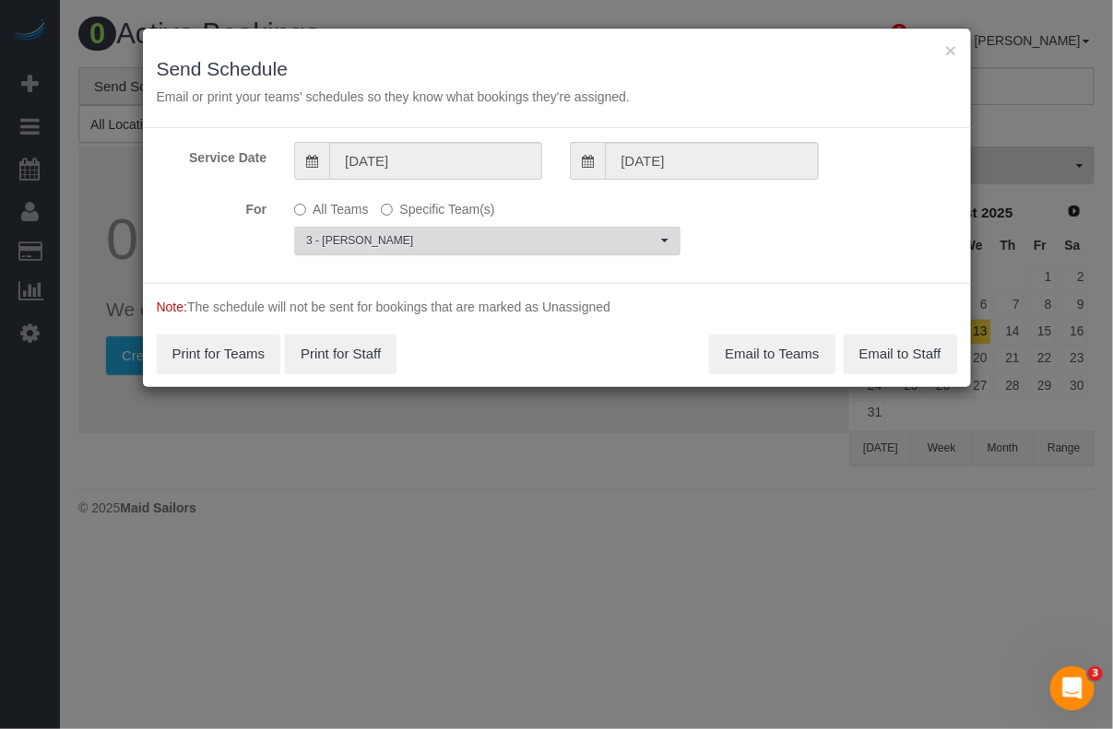
click at [433, 237] on span "3 - [PERSON_NAME]" at bounding box center [481, 241] width 350 height 16
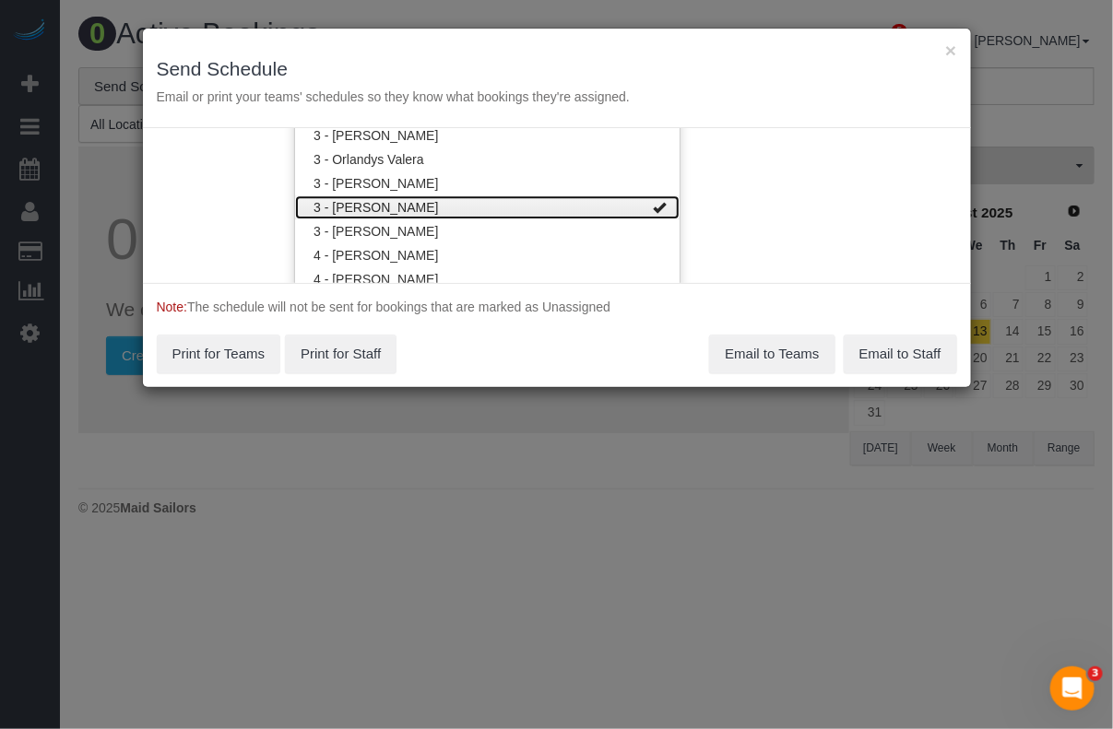
click at [653, 210] on span at bounding box center [659, 207] width 13 height 13
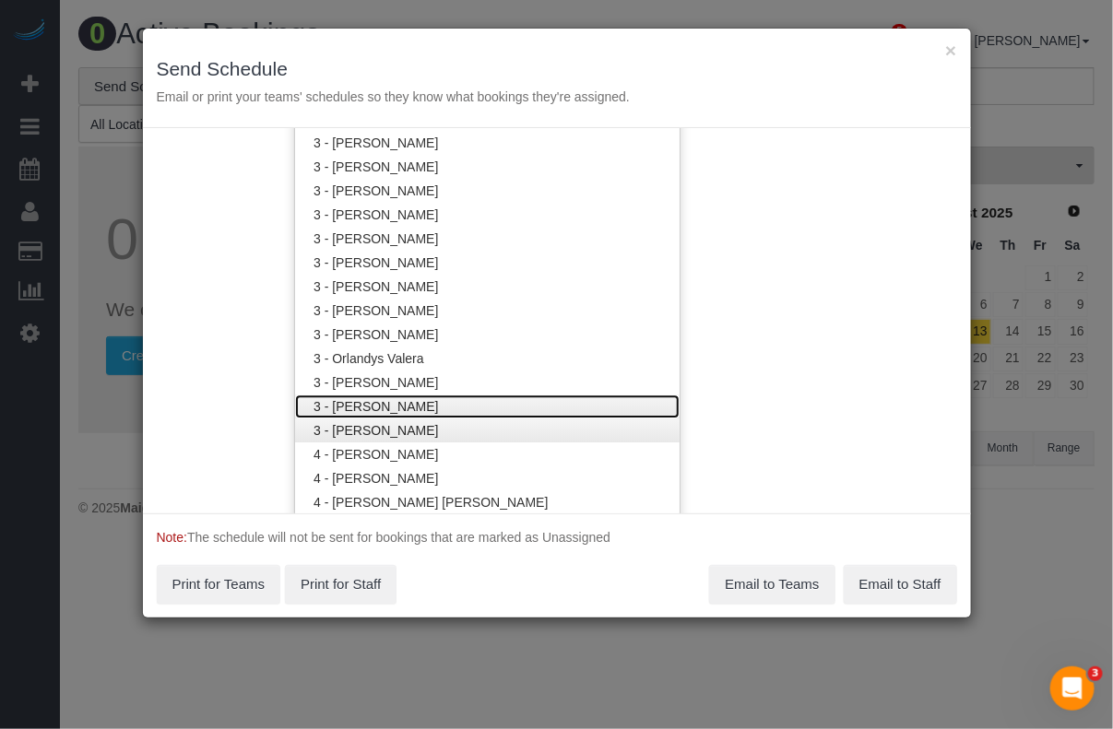
scroll to position [1635, 0]
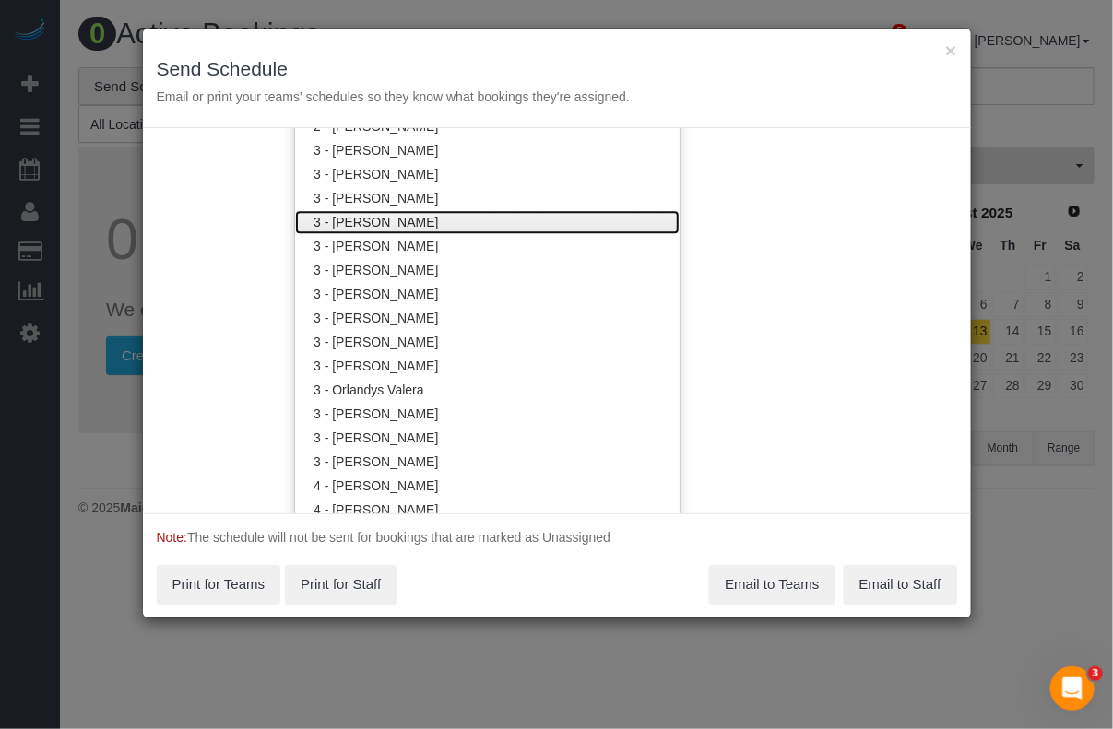
click at [412, 215] on link "3 - [PERSON_NAME]" at bounding box center [487, 222] width 384 height 24
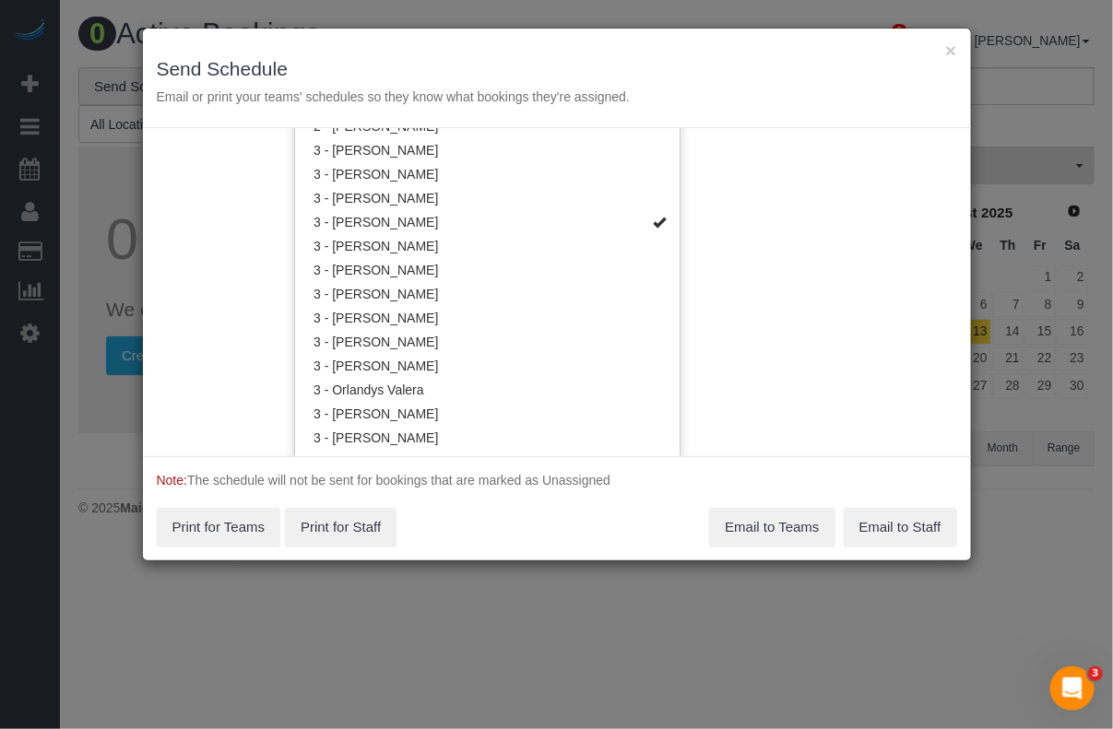
click at [754, 378] on div "Service Date 08/11/2025 08/11/2025 For All Teams Specific Team(s) 3 - Geraldin …" at bounding box center [557, 292] width 828 height 328
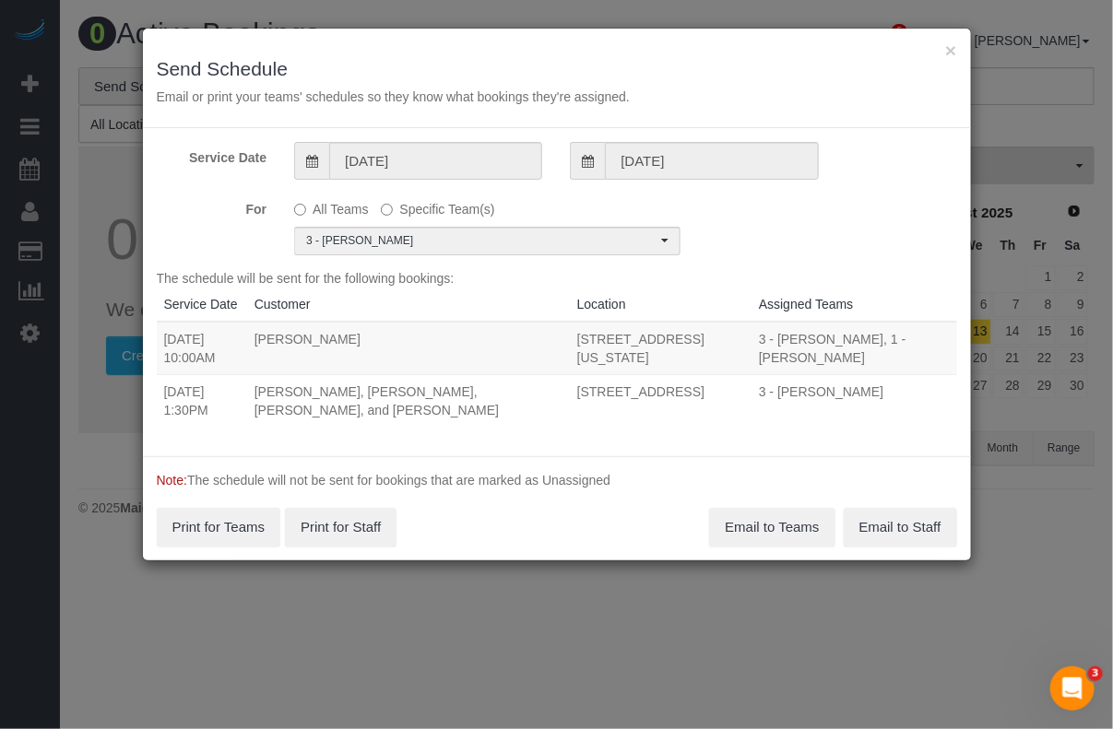
scroll to position [0, 0]
click at [751, 526] on button "Email to Teams" at bounding box center [771, 527] width 125 height 39
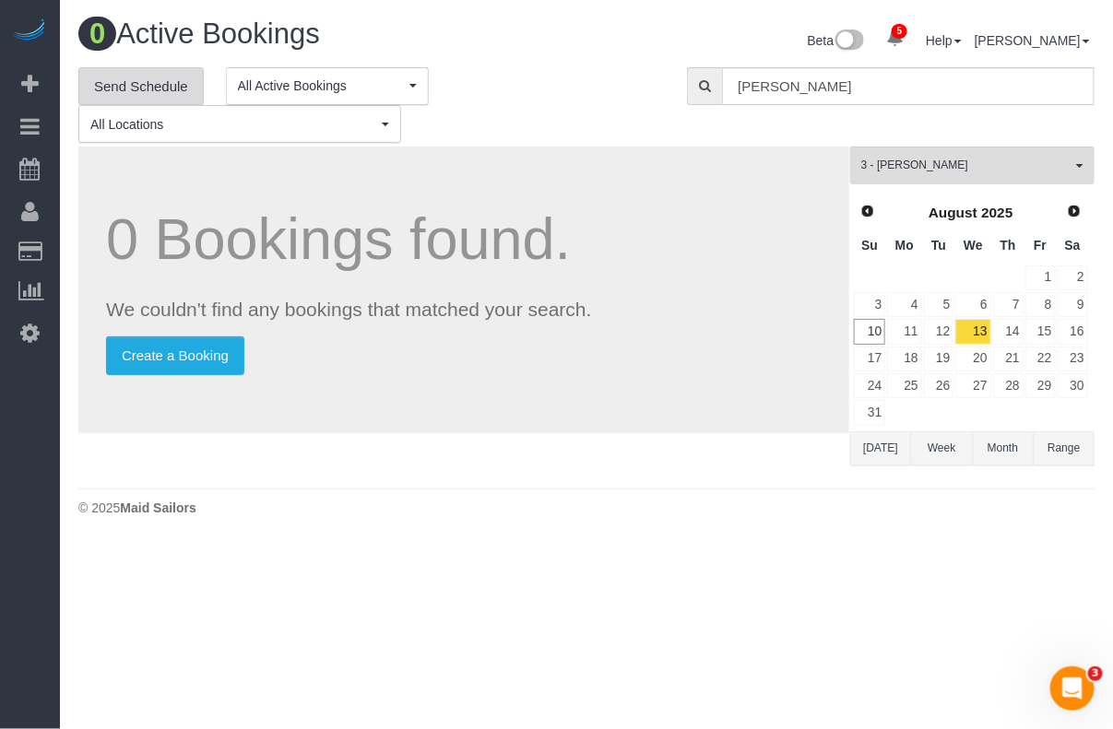
click at [171, 88] on link "Send Schedule" at bounding box center [140, 86] width 125 height 39
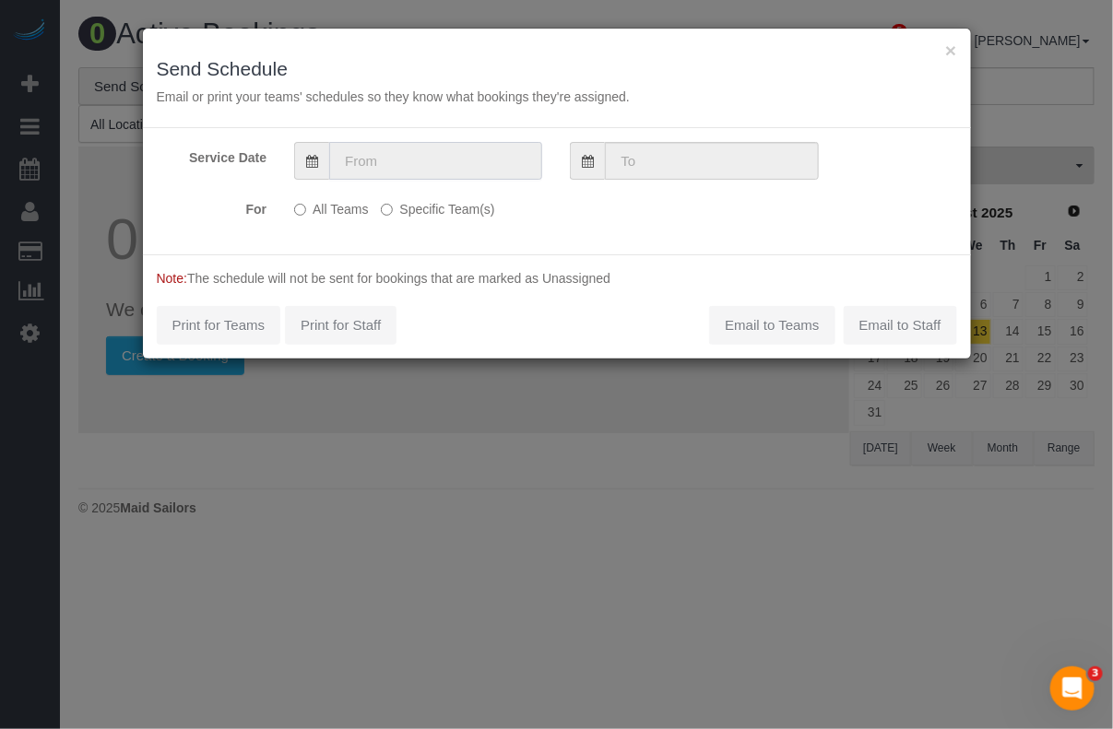
click at [476, 163] on input "text" at bounding box center [435, 161] width 213 height 38
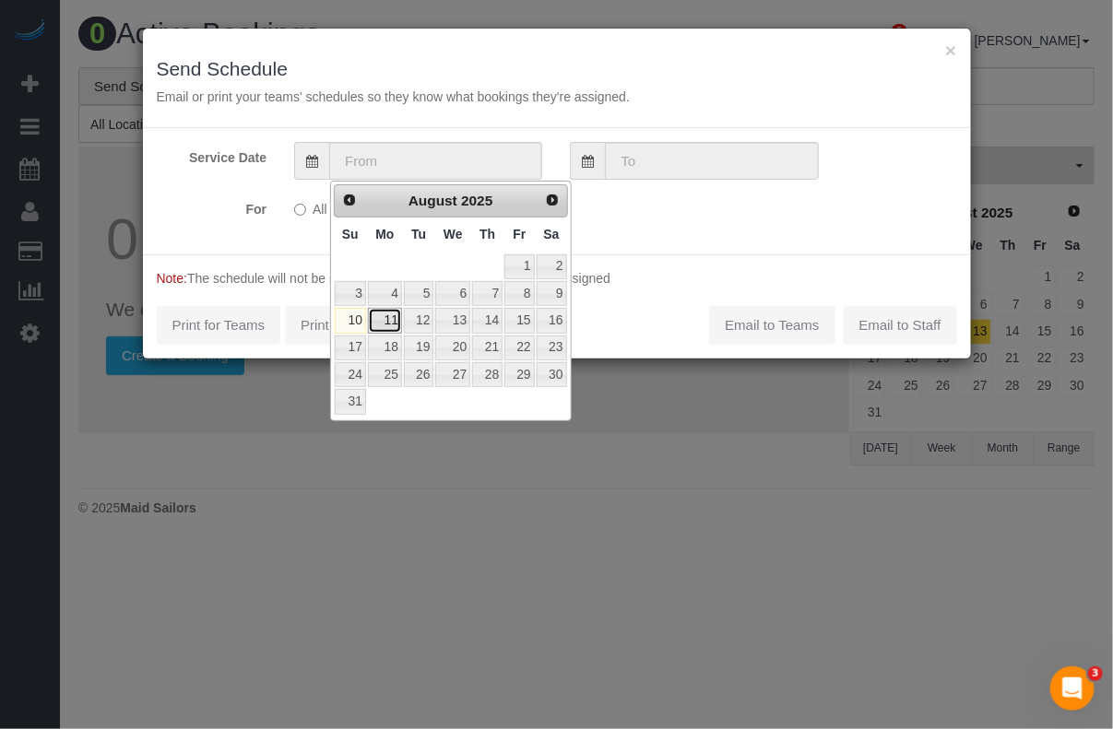
click at [381, 324] on link "11" at bounding box center [385, 320] width 34 height 25
type input "08/11/2025"
type input "[DATE]"
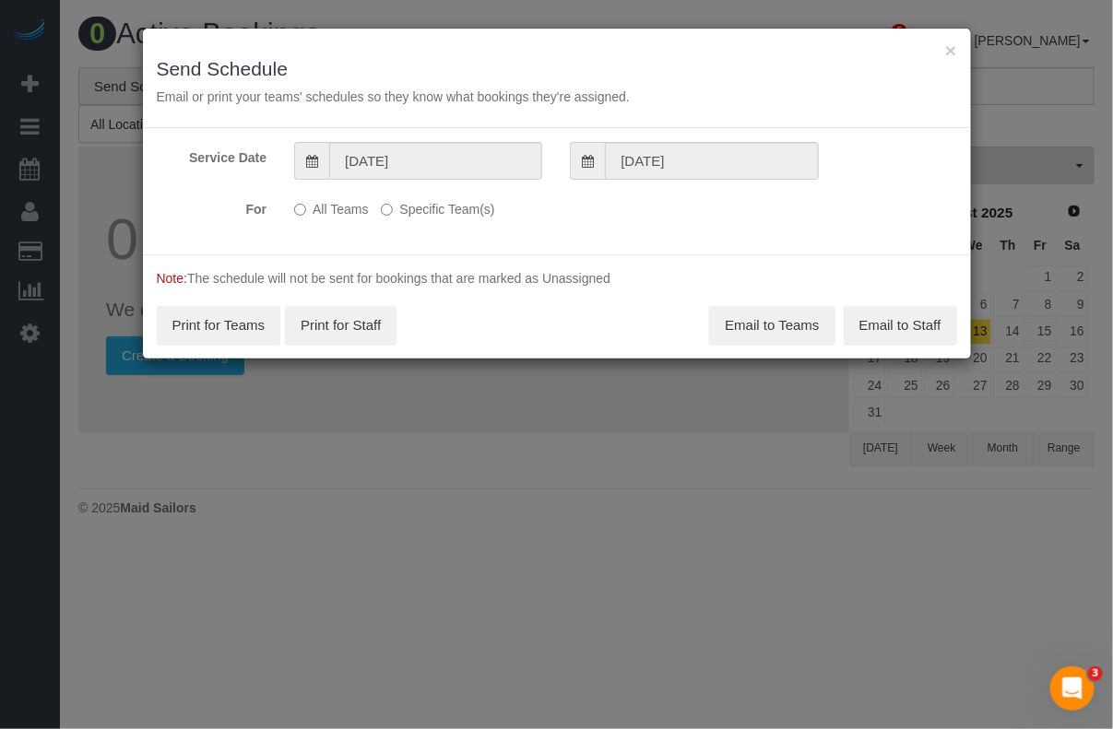
click at [421, 209] on label "Specific Team(s)" at bounding box center [437, 206] width 113 height 25
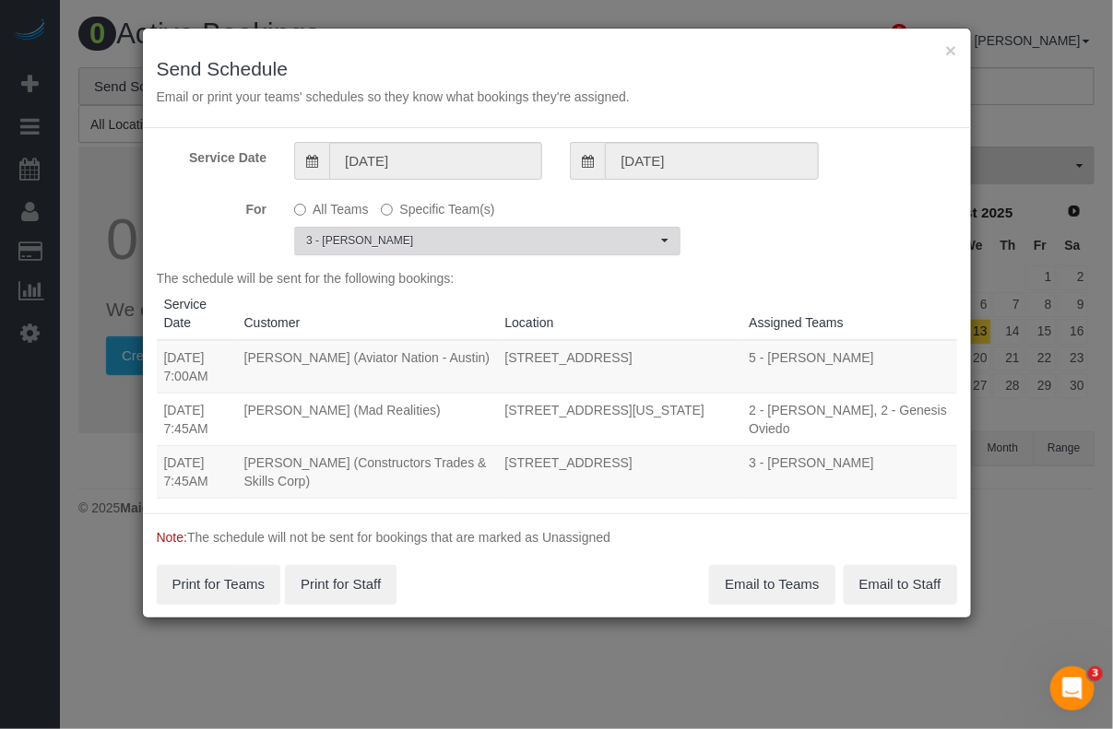
click at [486, 245] on span "3 - [PERSON_NAME]" at bounding box center [481, 241] width 350 height 16
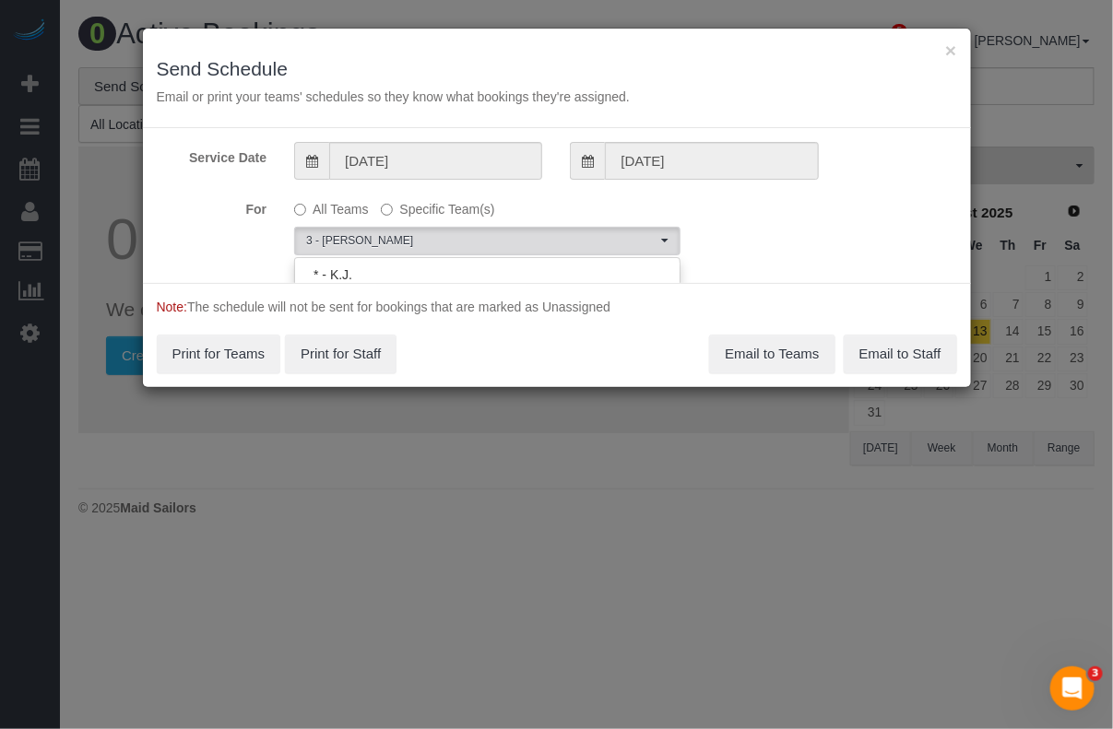
scroll to position [1865, 0]
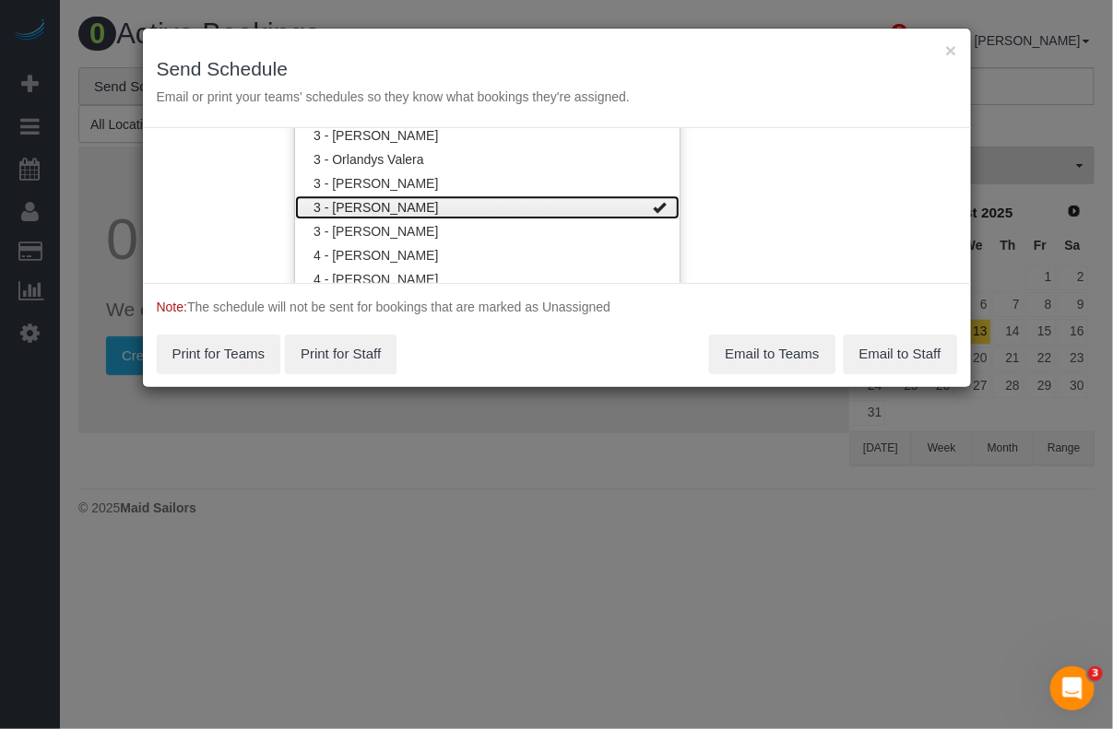
click at [653, 207] on span at bounding box center [659, 207] width 13 height 13
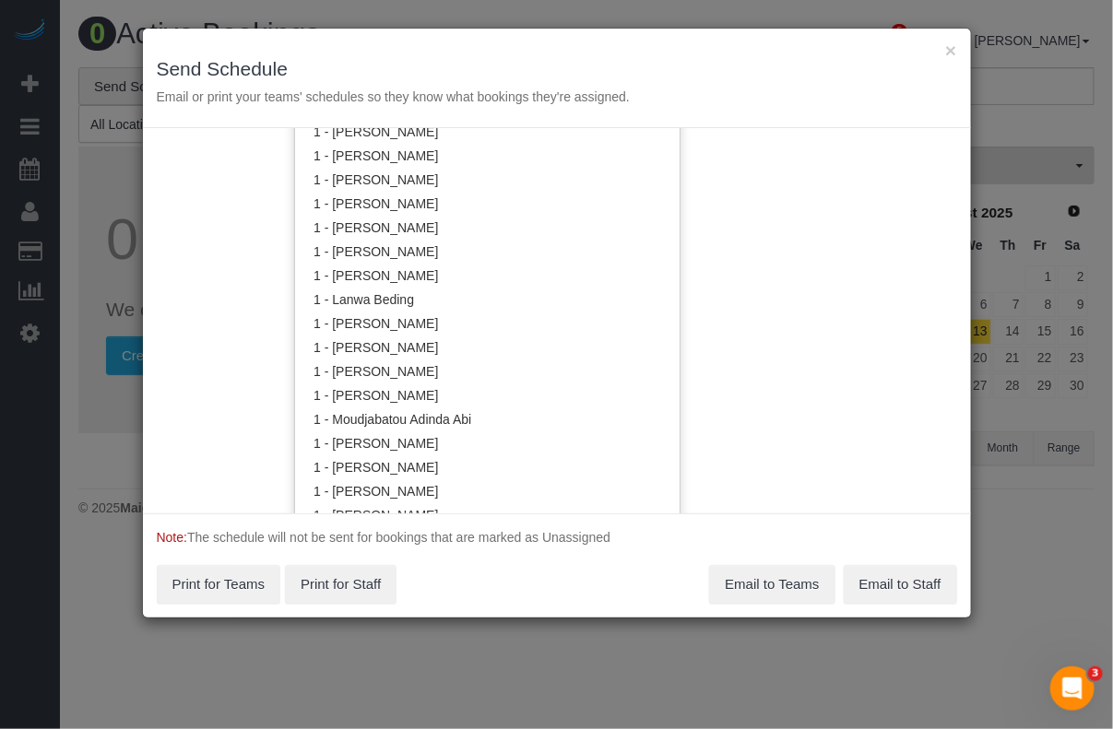
scroll to position [828, 0]
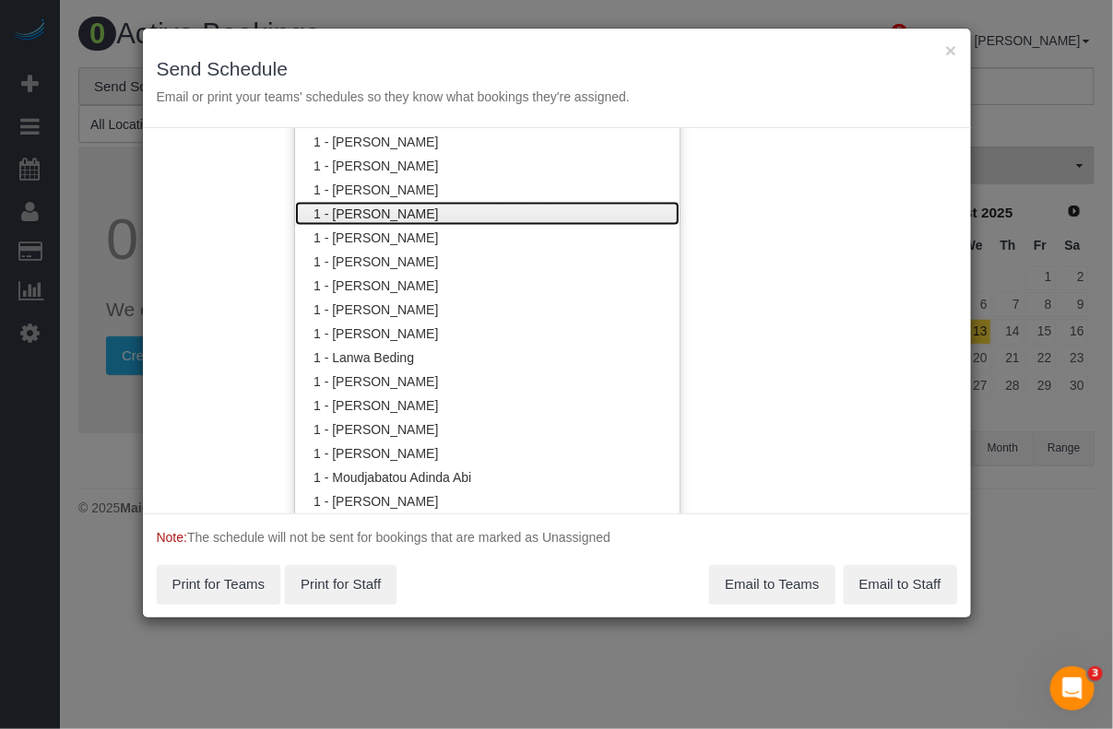
click at [419, 212] on link "1 - [PERSON_NAME]" at bounding box center [487, 214] width 384 height 24
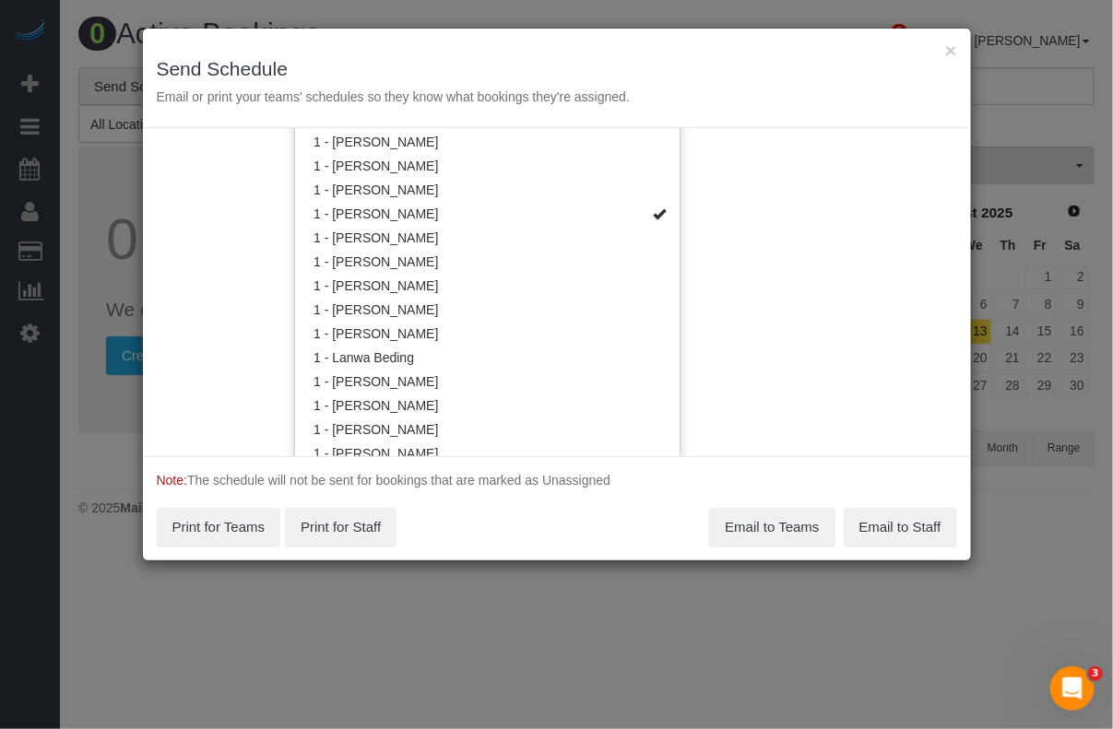
click at [765, 456] on div "Note: The schedule will not be sent for bookings that are marked as Unassigned …" at bounding box center [557, 508] width 828 height 104
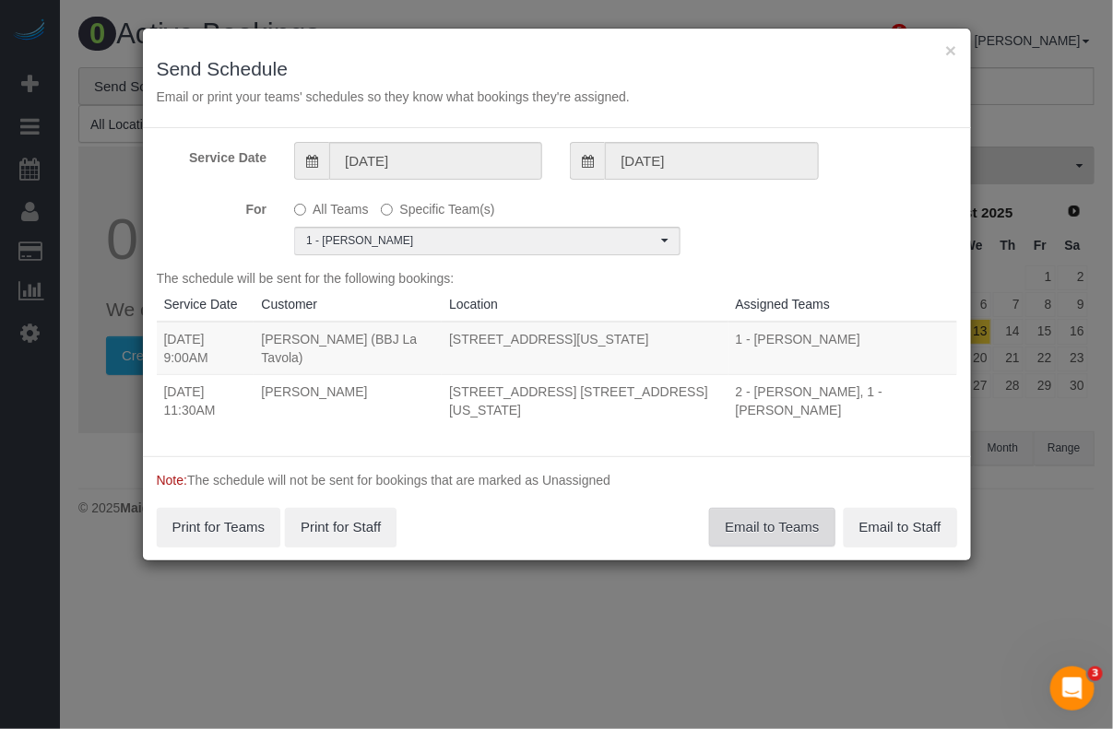
click at [763, 523] on button "Email to Teams" at bounding box center [771, 527] width 125 height 39
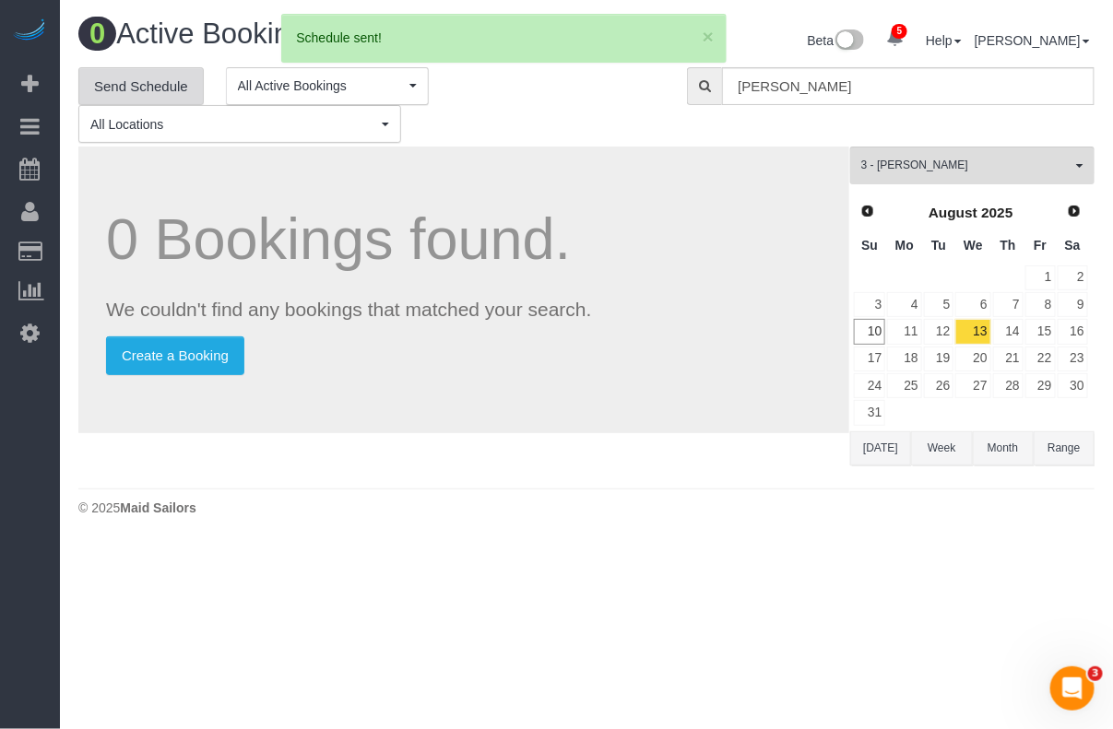
click at [164, 93] on link "Send Schedule" at bounding box center [140, 86] width 125 height 39
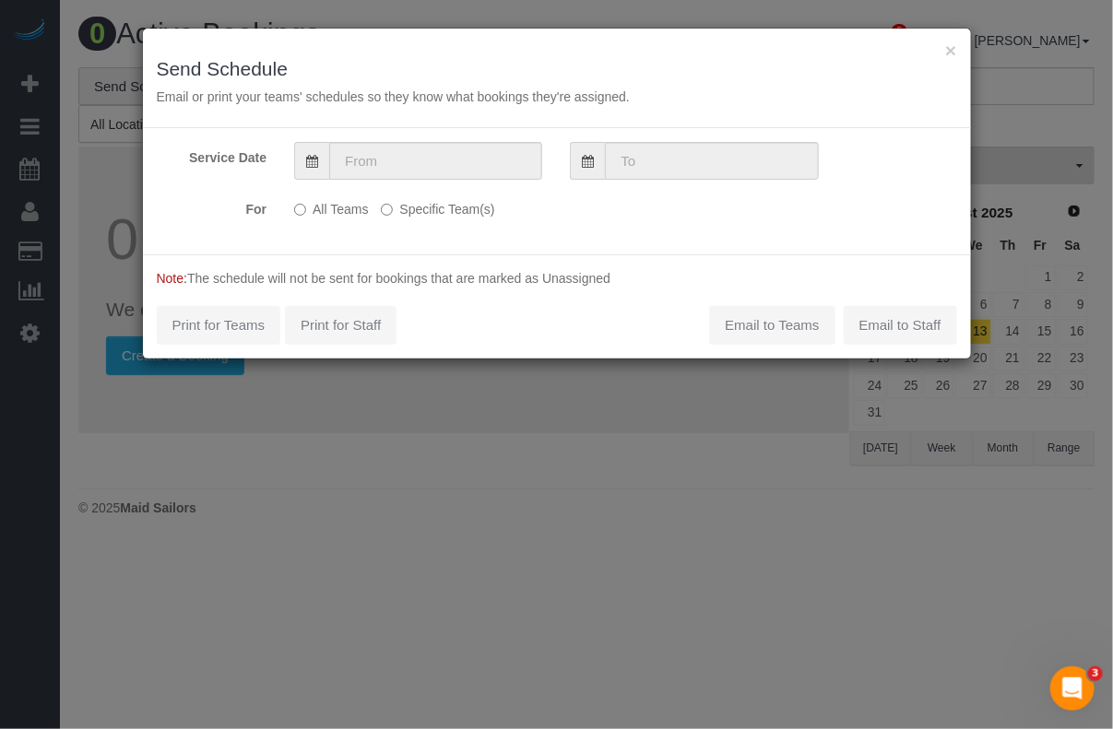
click at [404, 203] on label "Specific Team(s)" at bounding box center [437, 206] width 113 height 25
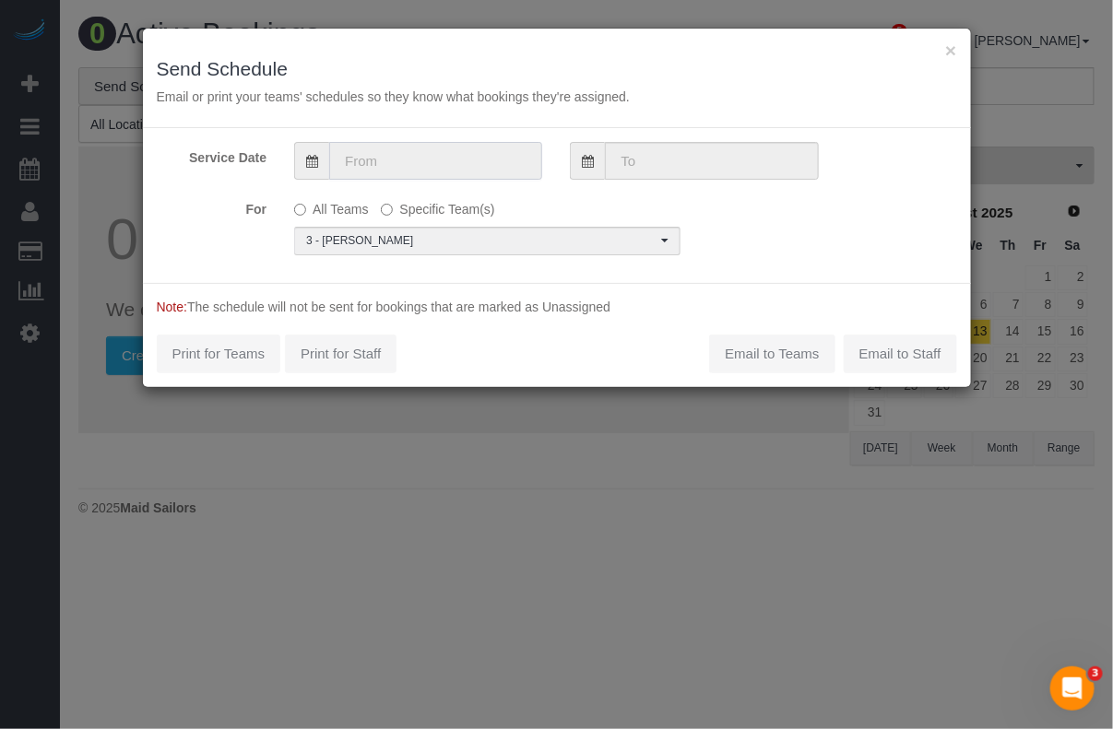
click at [481, 161] on input "text" at bounding box center [435, 161] width 213 height 38
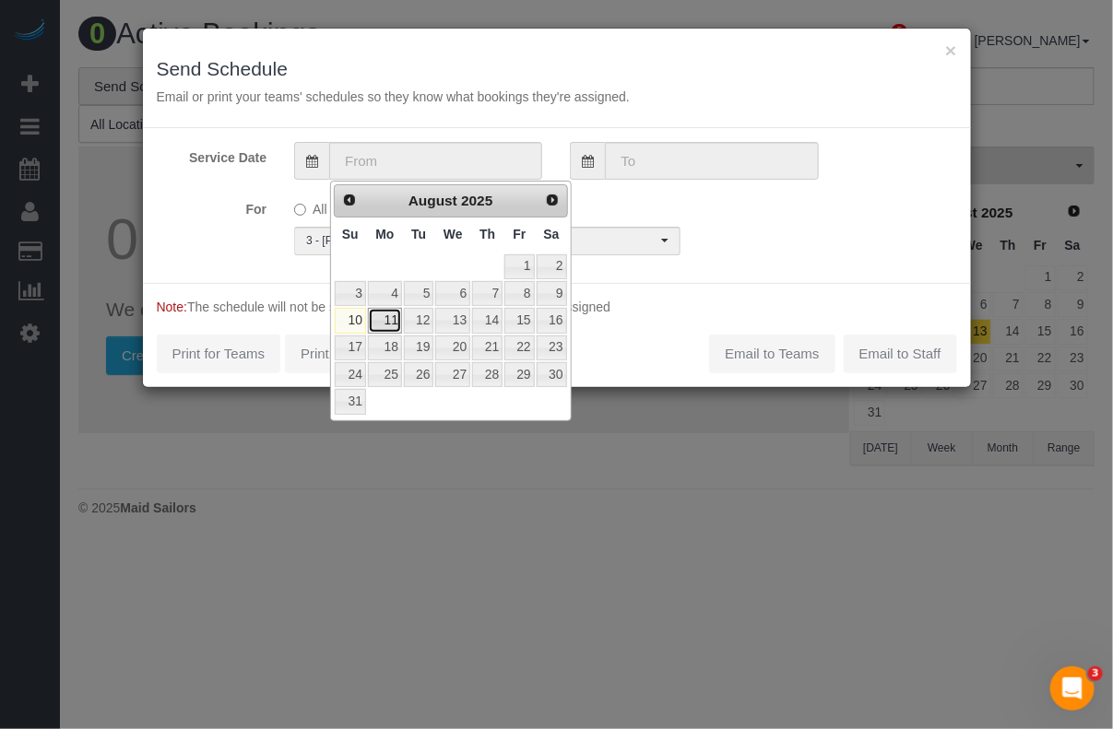
click at [383, 324] on link "11" at bounding box center [385, 320] width 34 height 25
type input "[DATE]"
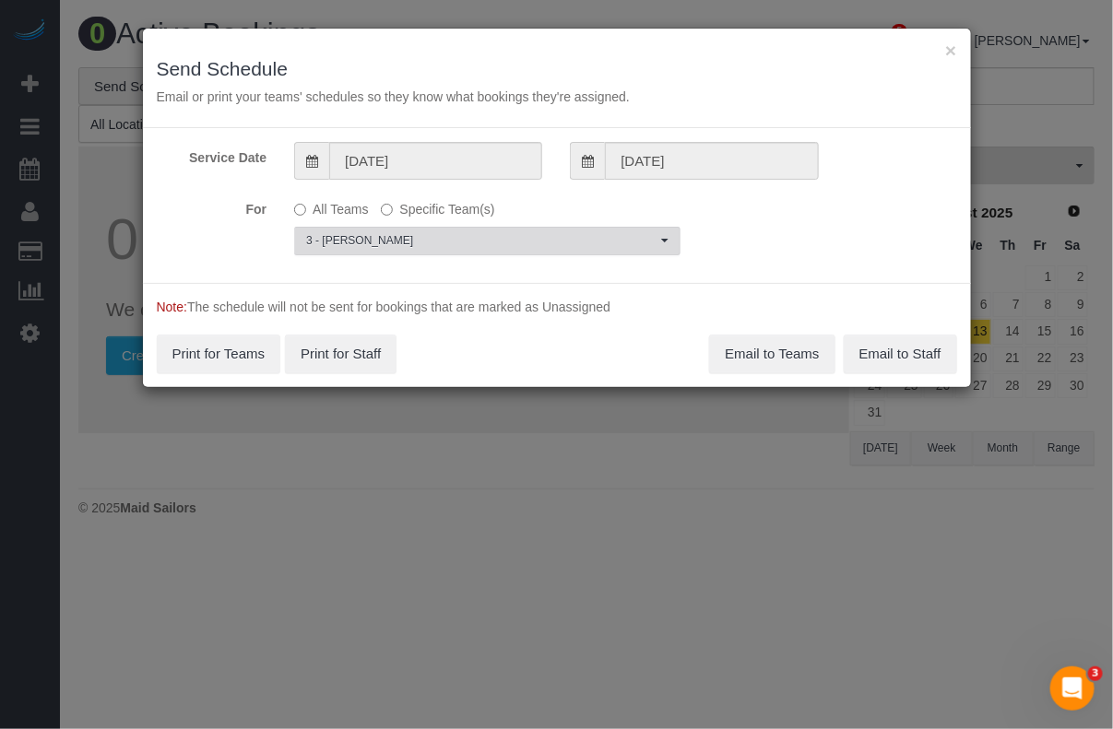
click at [462, 235] on span "3 - [PERSON_NAME]" at bounding box center [481, 241] width 350 height 16
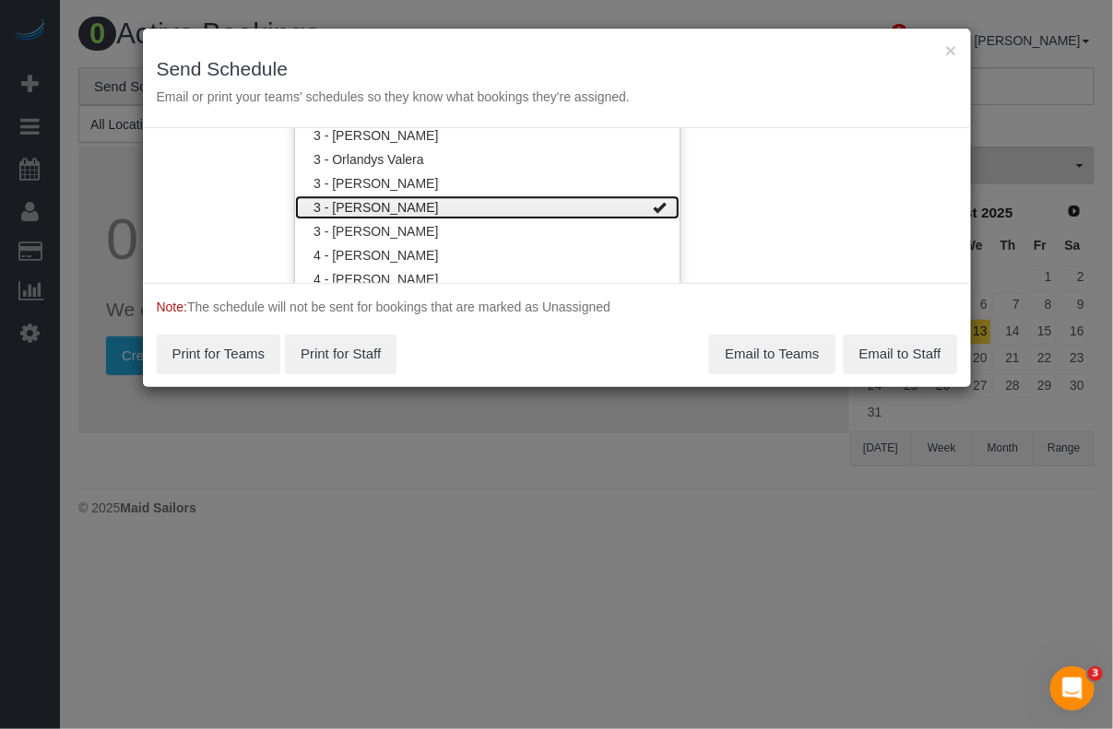
click at [653, 203] on span at bounding box center [659, 207] width 13 height 13
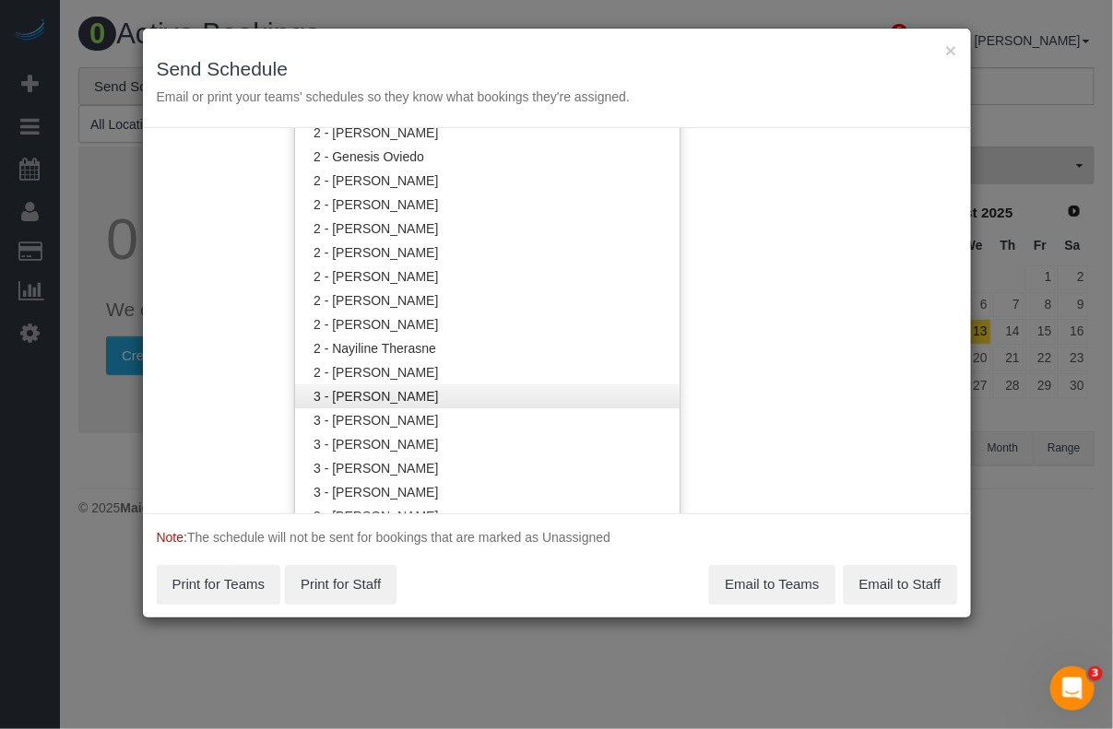
scroll to position [1319, 0]
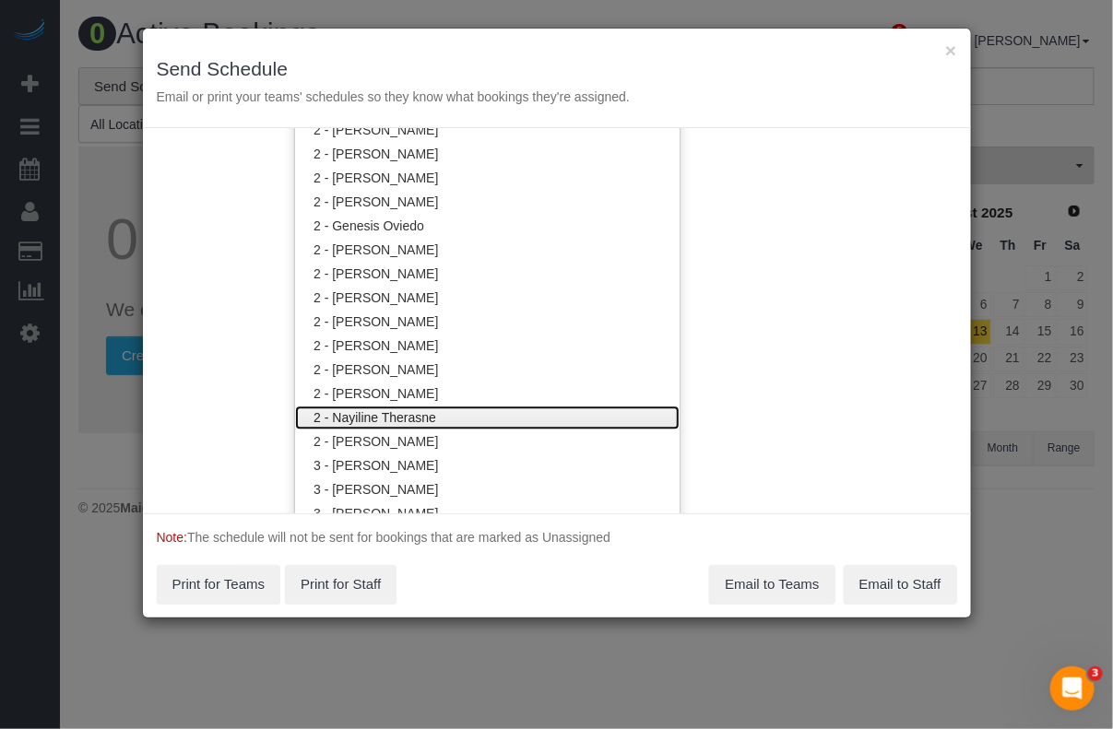
click at [374, 415] on link "2 - Nayiline Therasne" at bounding box center [487, 418] width 384 height 24
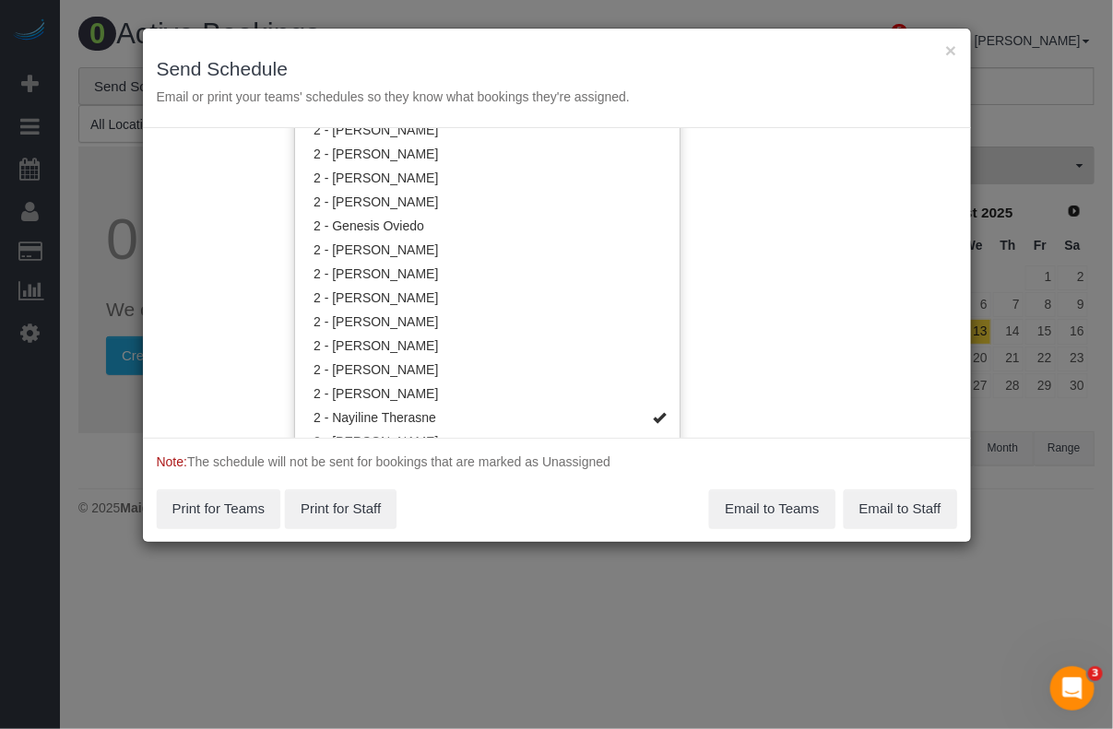
click at [744, 342] on div "Service Date [DATE] [DATE] For All Teams Specific Team(s) 2 - Nayiline Therasne…" at bounding box center [557, 283] width 828 height 310
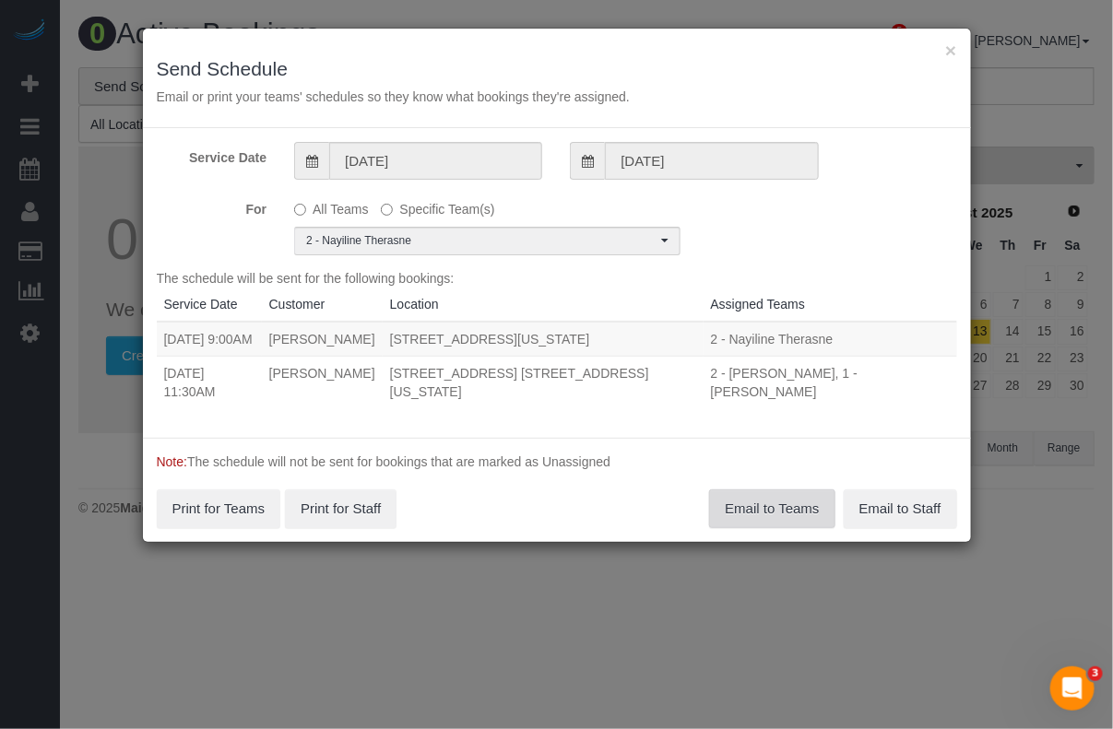
click at [751, 509] on button "Email to Teams" at bounding box center [771, 509] width 125 height 39
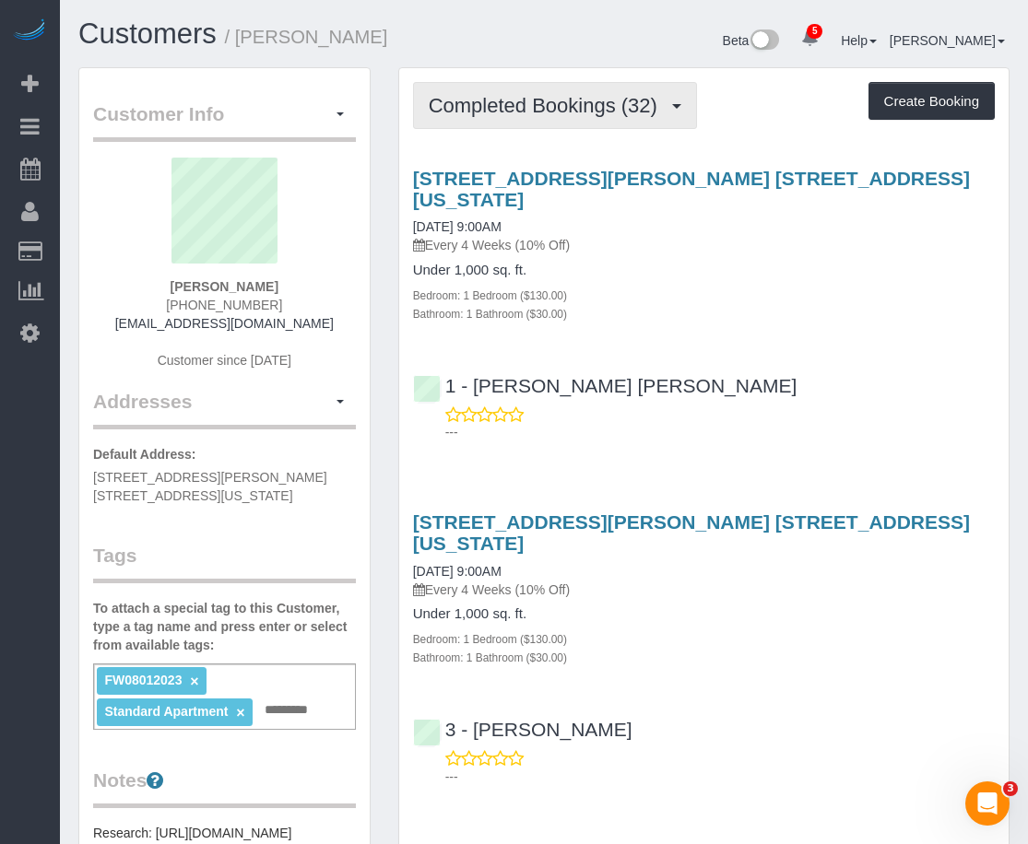
click at [590, 100] on span "Completed Bookings (32)" at bounding box center [548, 105] width 238 height 23
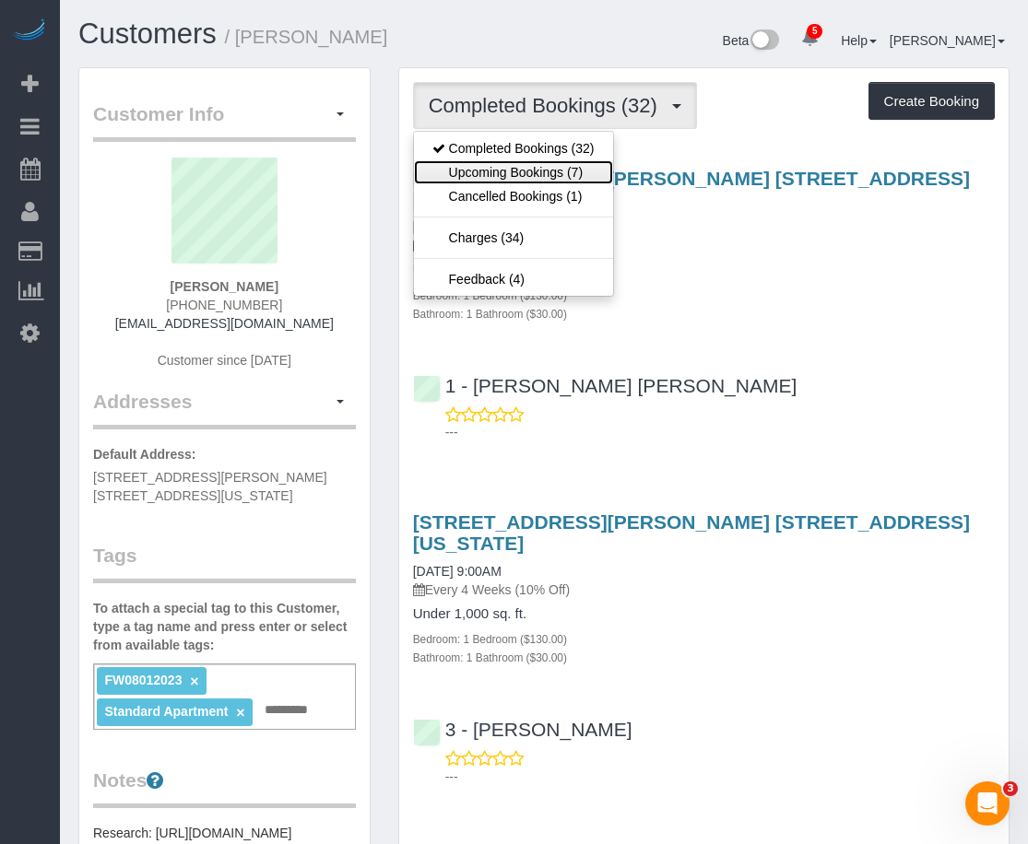
click at [549, 171] on link "Upcoming Bookings (7)" at bounding box center [513, 172] width 199 height 24
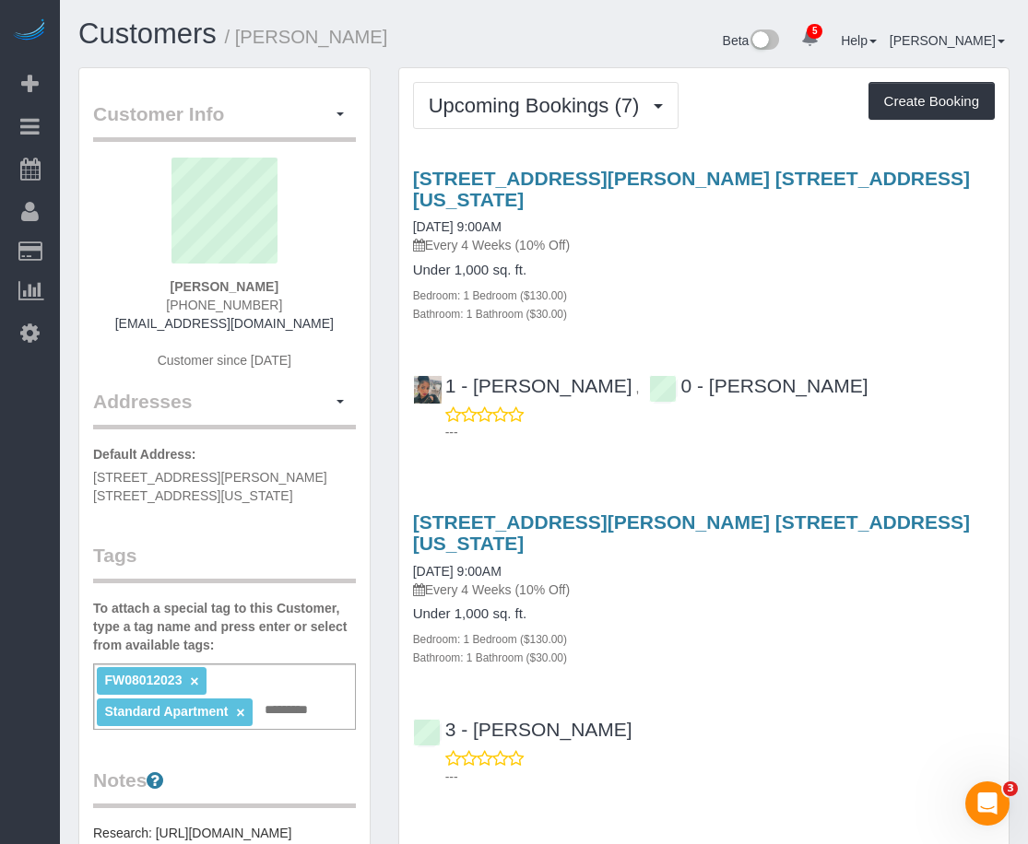
click at [1006, 521] on div "[STREET_ADDRESS][PERSON_NAME] [STREET_ADDRESS][US_STATE] [DATE] 9:00AM Every 4 …" at bounding box center [703, 589] width 609 height 155
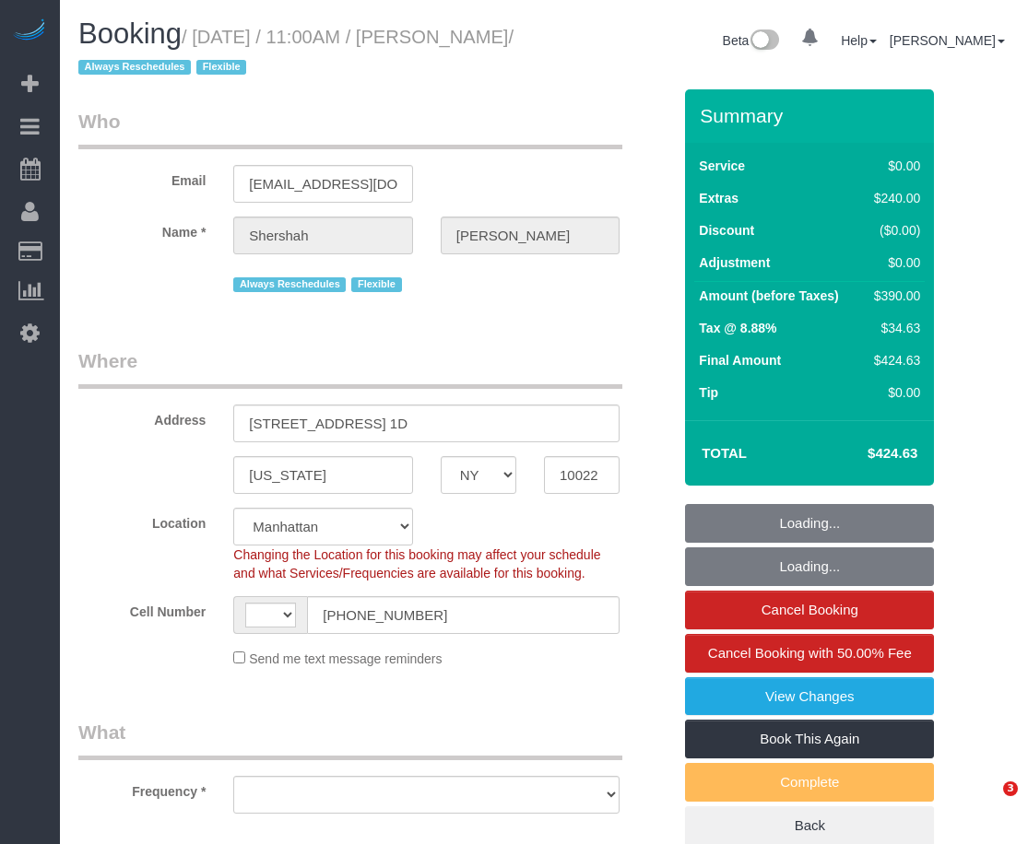
select select "NY"
select select "number:59"
select select "number:77"
select select "number:15"
select select "number:5"
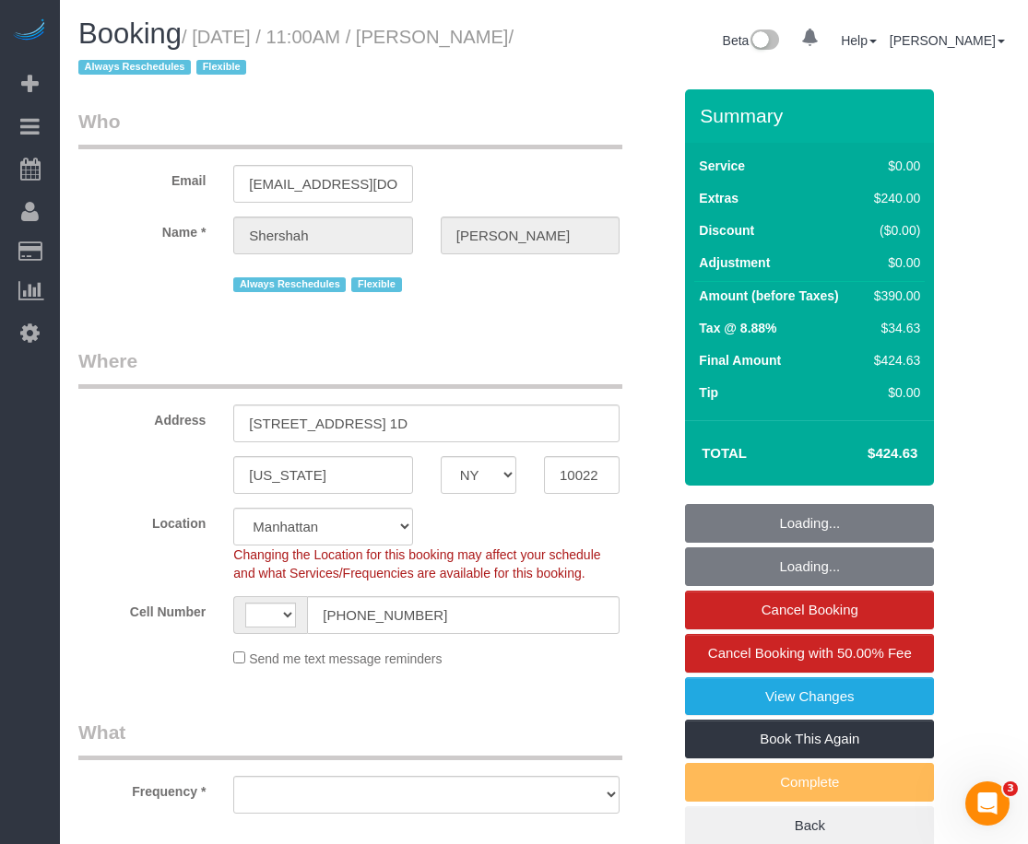
select select "string:[GEOGRAPHIC_DATA]"
select select "string:stripe-pm_1RtUu44VGloSiKo7MdliQjSN"
select select "object:917"
select select "spot1"
select select "object:1383"
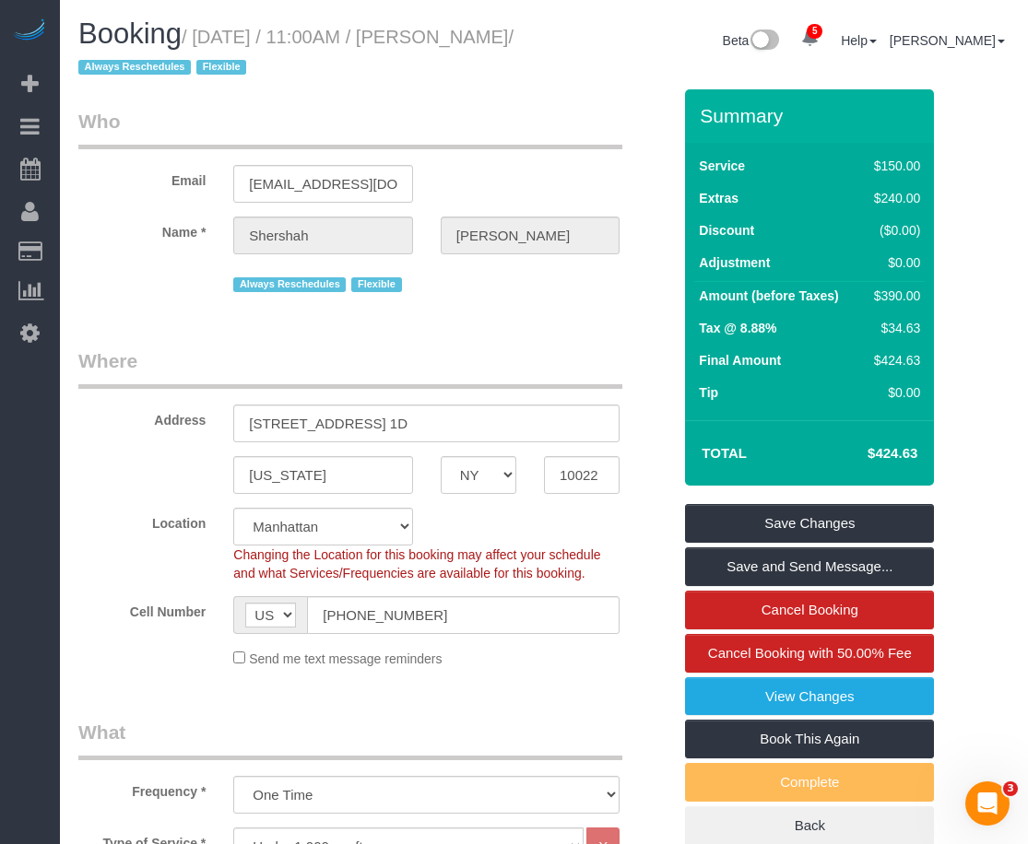
click at [435, 37] on small "/ [DATE] / 11:00AM / [PERSON_NAME] / Always Reschedules Flexible" at bounding box center [295, 53] width 435 height 52
drag, startPoint x: 448, startPoint y: 425, endPoint x: 158, endPoint y: 427, distance: 290.4
click at [158, 427] on div "Address [STREET_ADDRESS] 1D" at bounding box center [375, 395] width 620 height 95
drag, startPoint x: 360, startPoint y: 468, endPoint x: 203, endPoint y: 468, distance: 157.7
click at [203, 468] on div "[US_STATE] AK AL AR AZ CA CO CT DC DE [GEOGRAPHIC_DATA] [GEOGRAPHIC_DATA] HI IA…" at bounding box center [375, 475] width 620 height 38
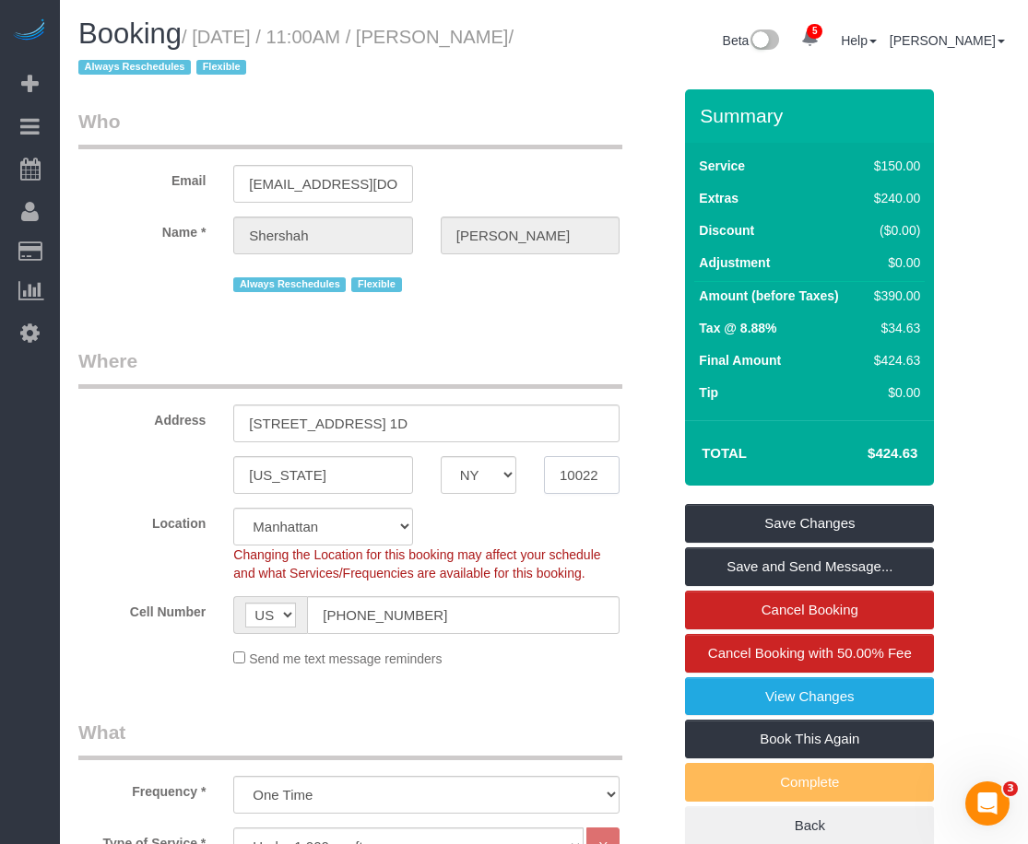
click at [596, 471] on input "10022" at bounding box center [582, 475] width 76 height 38
click at [595, 471] on input "10022" at bounding box center [582, 475] width 76 height 38
drag, startPoint x: 196, startPoint y: 37, endPoint x: 421, endPoint y: 40, distance: 225.0
click at [421, 40] on small "/ [DATE] / 11:00AM / [PERSON_NAME] / Always Reschedules Flexible" at bounding box center [295, 53] width 435 height 52
copy small "[DATE] / 11:00AM"
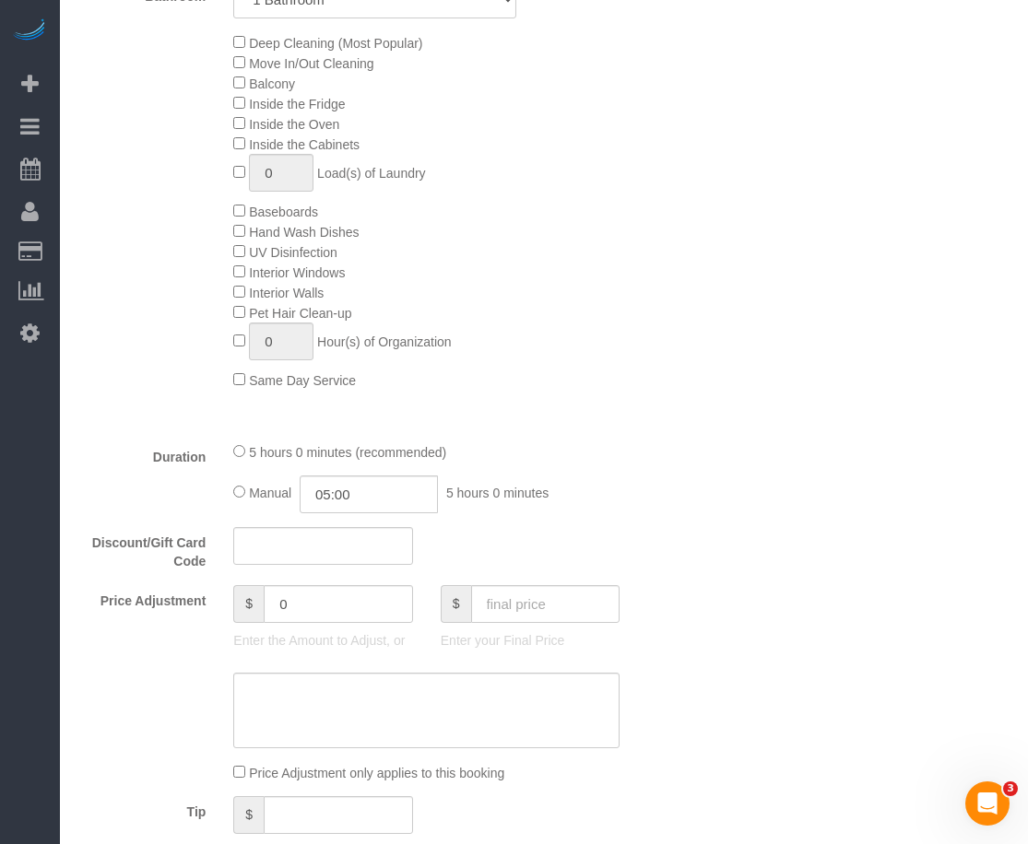
scroll to position [922, 0]
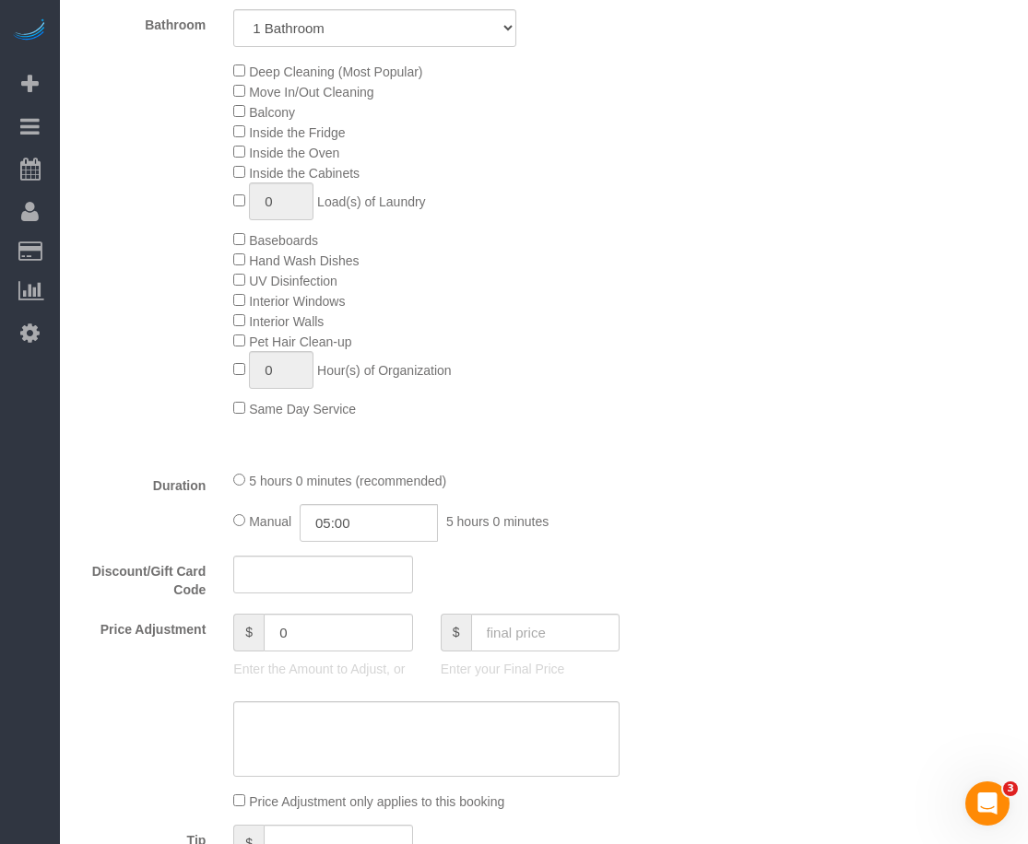
click at [752, 570] on div "Who Email [EMAIL_ADDRESS][DOMAIN_NAME] Name * [GEOGRAPHIC_DATA] [PERSON_NAME] A…" at bounding box center [543, 729] width 931 height 3124
click at [773, 655] on div "Who Email [EMAIL_ADDRESS][DOMAIN_NAME] Name * [GEOGRAPHIC_DATA] [PERSON_NAME] A…" at bounding box center [543, 729] width 931 height 3124
click at [992, 269] on div "Who Email [EMAIL_ADDRESS][DOMAIN_NAME] Name * [GEOGRAPHIC_DATA] [PERSON_NAME] A…" at bounding box center [543, 729] width 931 height 3124
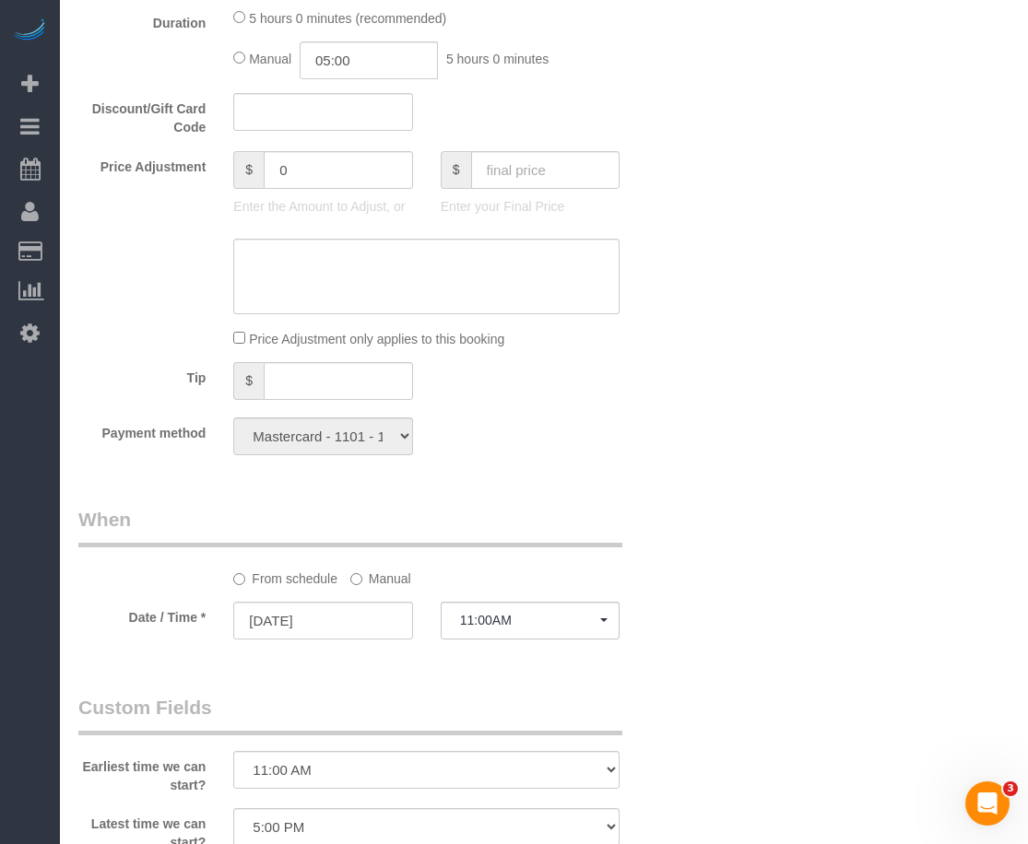
scroll to position [1613, 0]
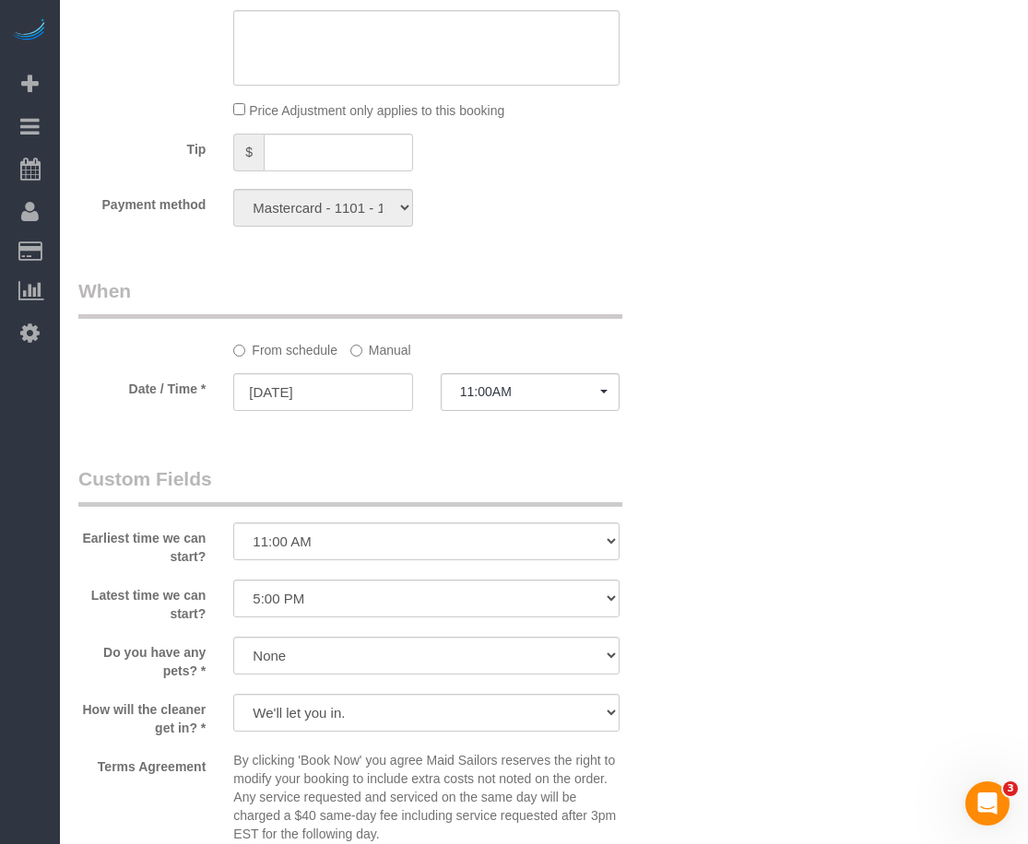
click at [392, 347] on label "Manual" at bounding box center [380, 347] width 61 height 25
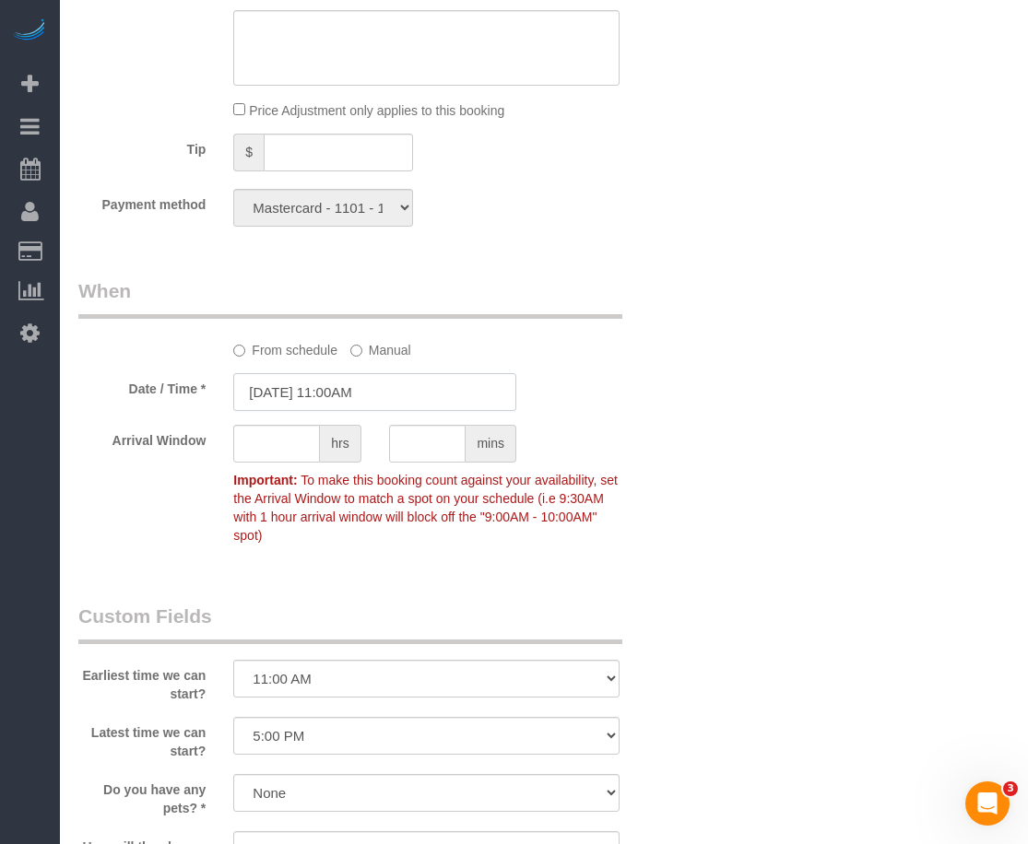
click at [376, 399] on input "[DATE] 11:00AM" at bounding box center [374, 392] width 283 height 38
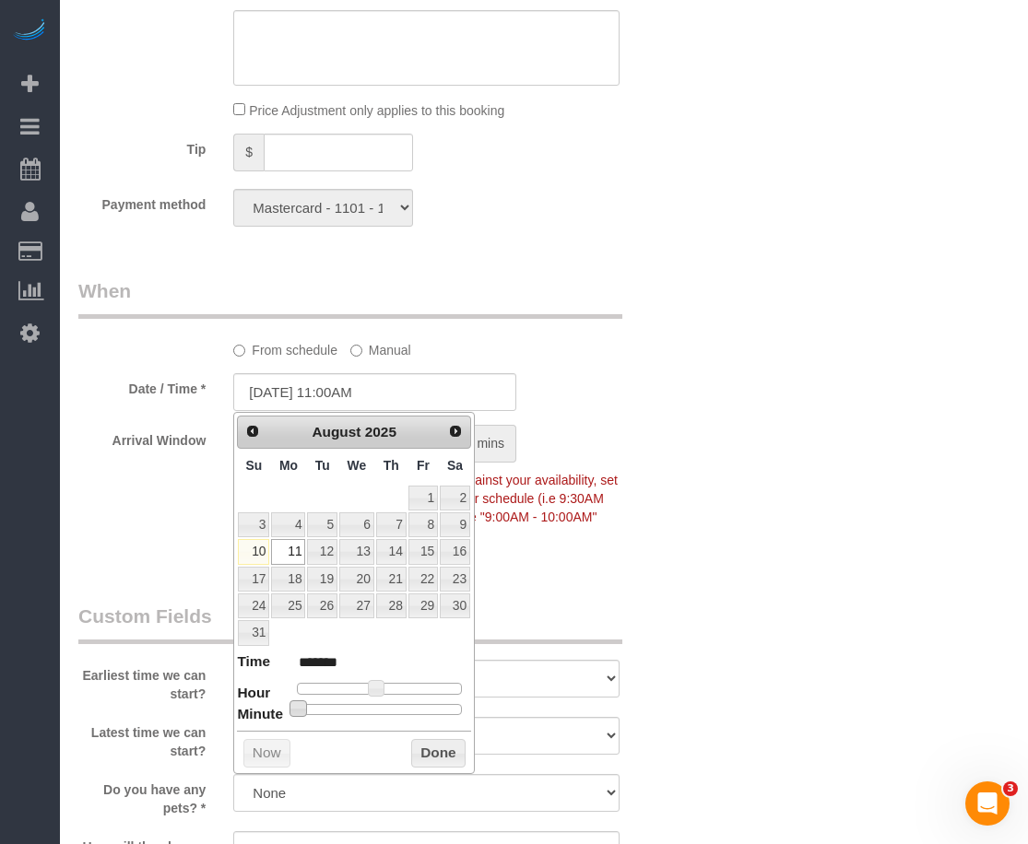
type input "[DATE] 11:05AM"
type input "*******"
type input "[DATE] 11:10AM"
type input "*******"
type input "[DATE] 11:15AM"
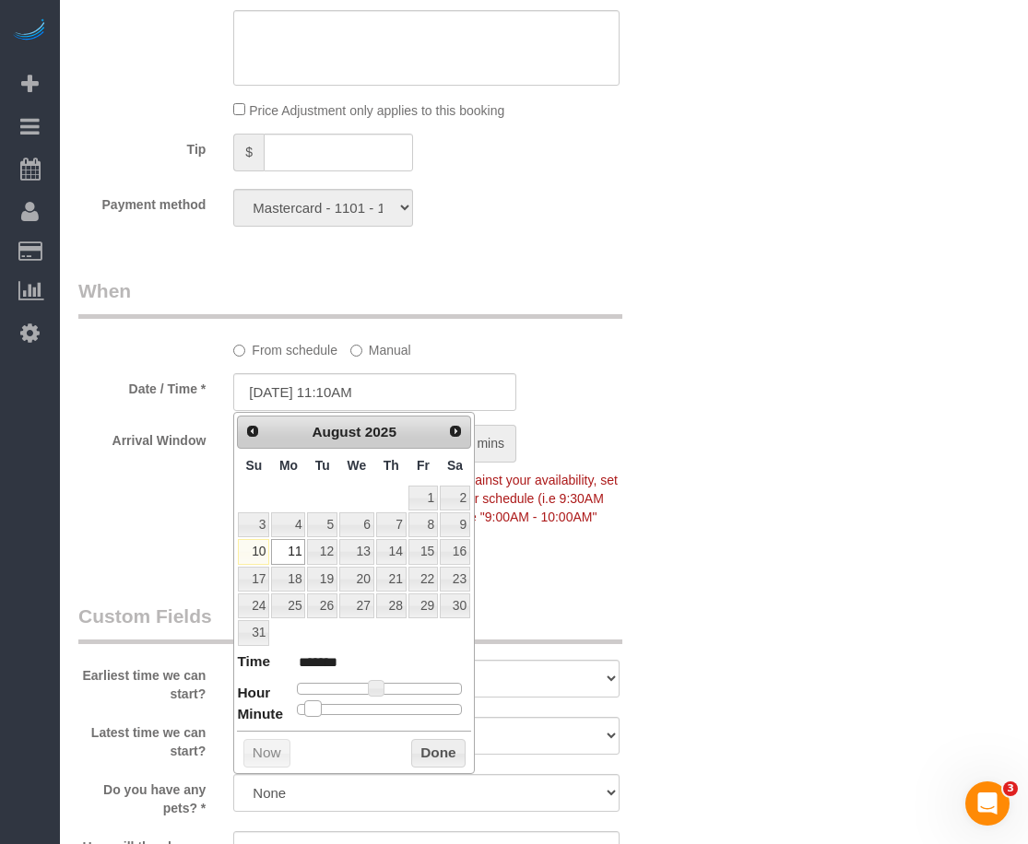
type input "*******"
type input "[DATE] 11:20AM"
type input "*******"
type input "[DATE] 11:25AM"
type input "*******"
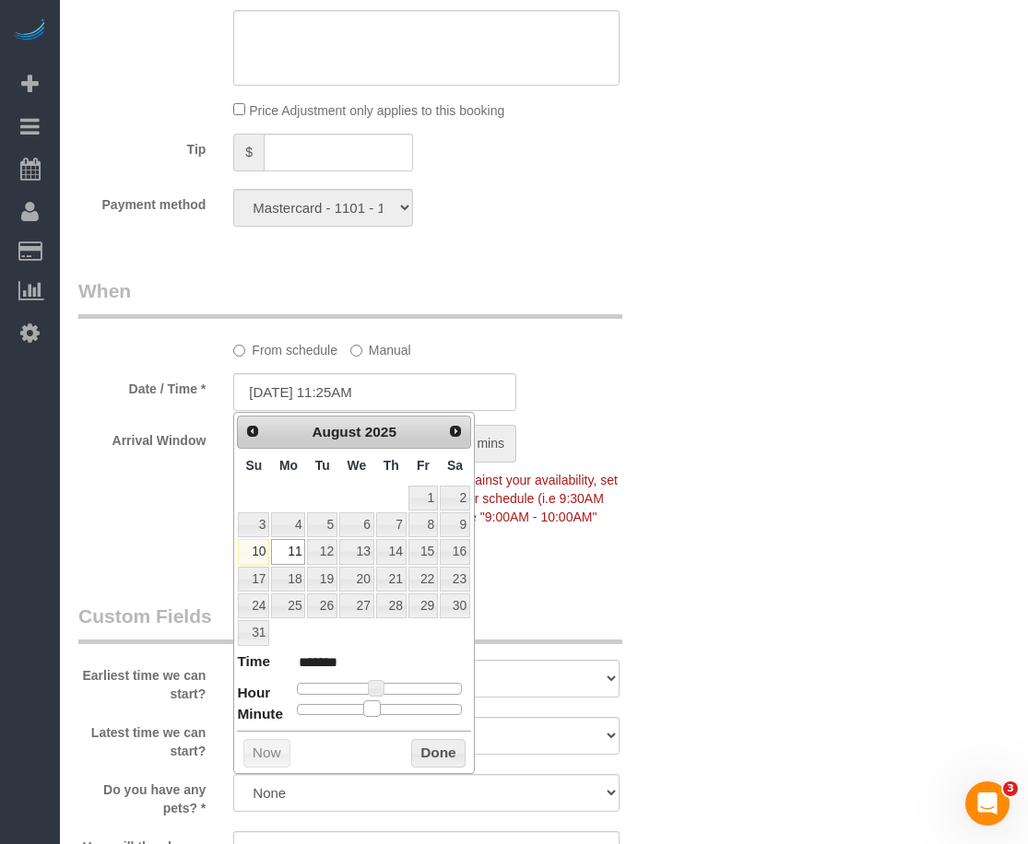
type input "[DATE] 11:30AM"
type input "*******"
drag, startPoint x: 301, startPoint y: 715, endPoint x: 395, endPoint y: 710, distance: 93.3
click at [395, 710] on span at bounding box center [387, 709] width 17 height 17
click at [634, 610] on div "Earliest time we can start? I am not flexible, keep my selected time 8:00 AM 9:…" at bounding box center [375, 653] width 620 height 100
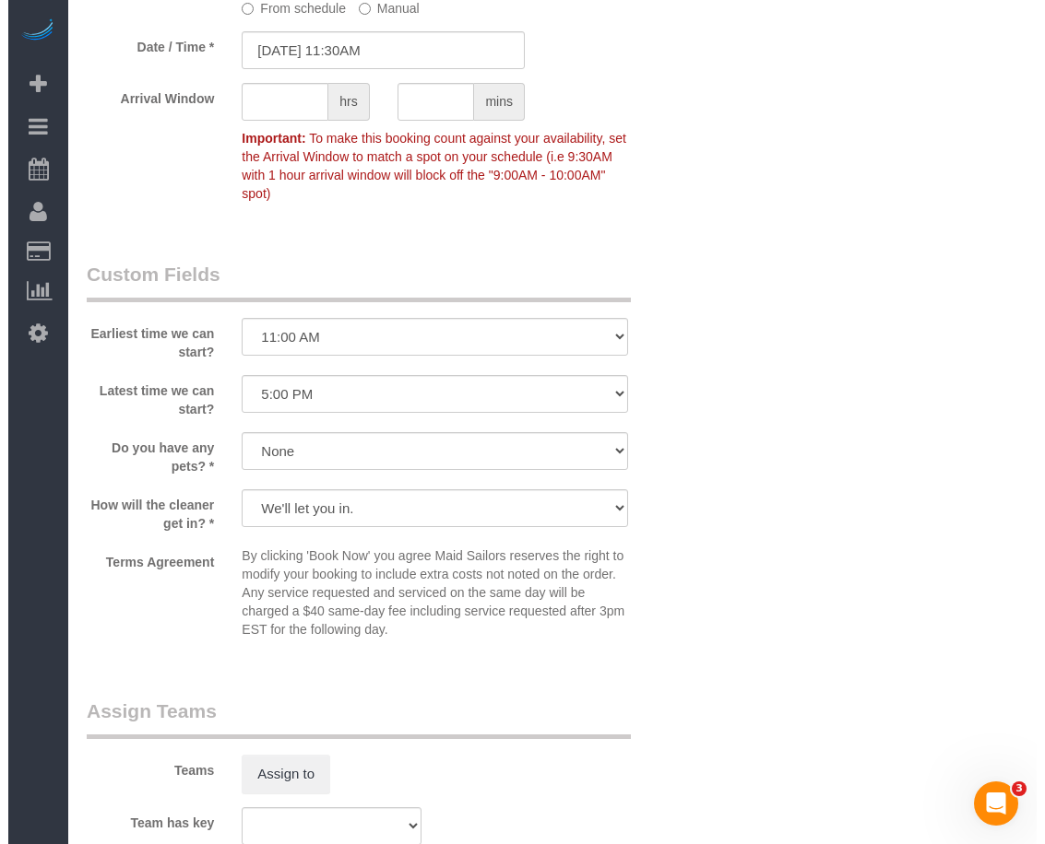
scroll to position [2190, 0]
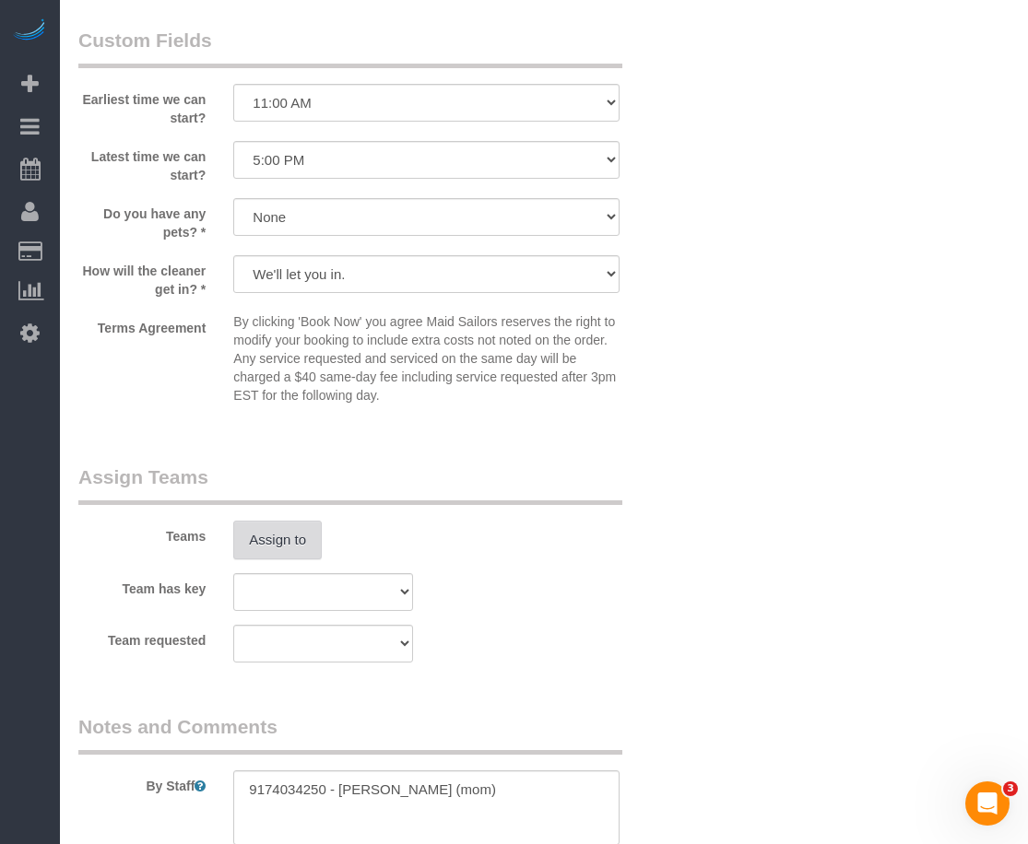
click at [261, 549] on button "Assign to" at bounding box center [277, 540] width 89 height 39
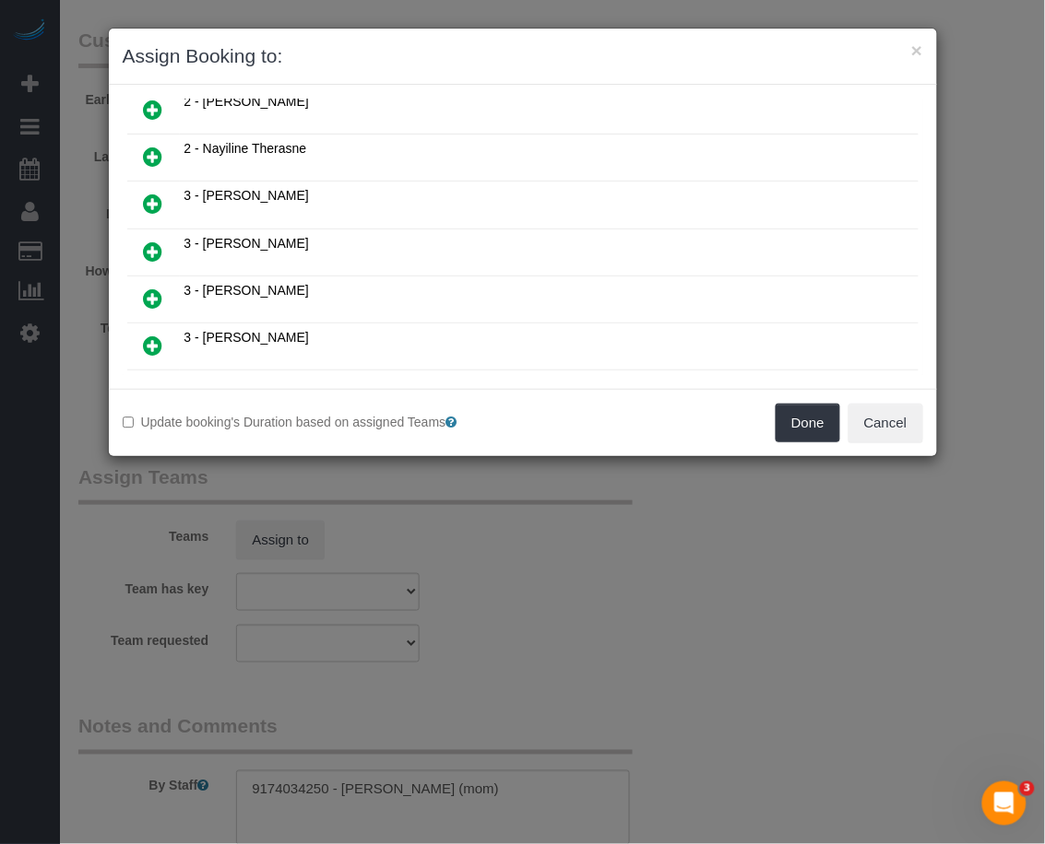
scroll to position [1152, 0]
click at [150, 144] on icon at bounding box center [153, 155] width 19 height 22
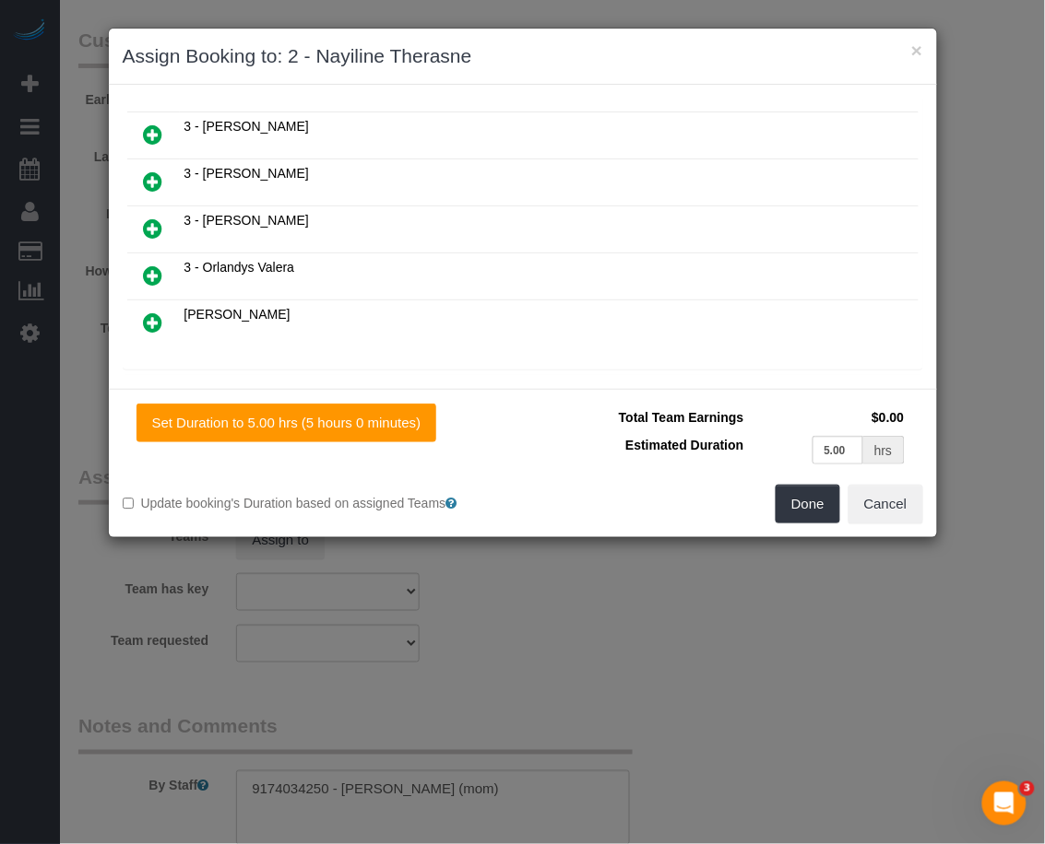
scroll to position [1295, 0]
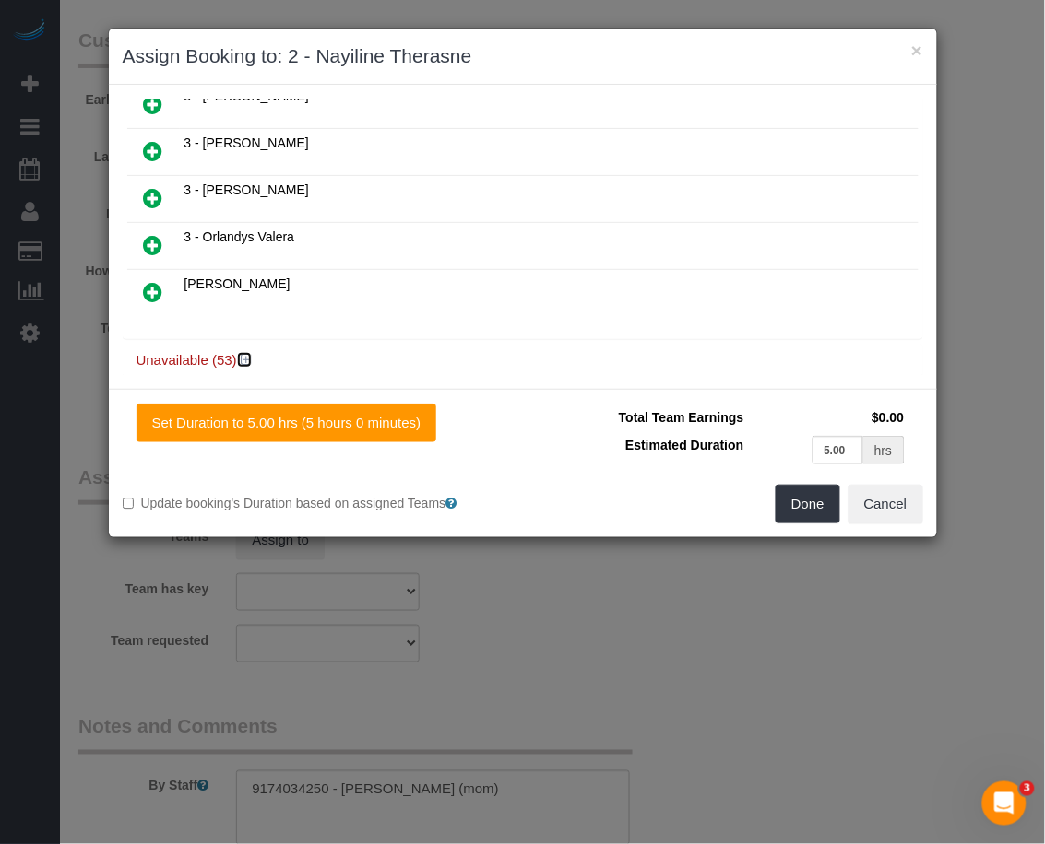
click at [247, 353] on icon at bounding box center [246, 360] width 11 height 14
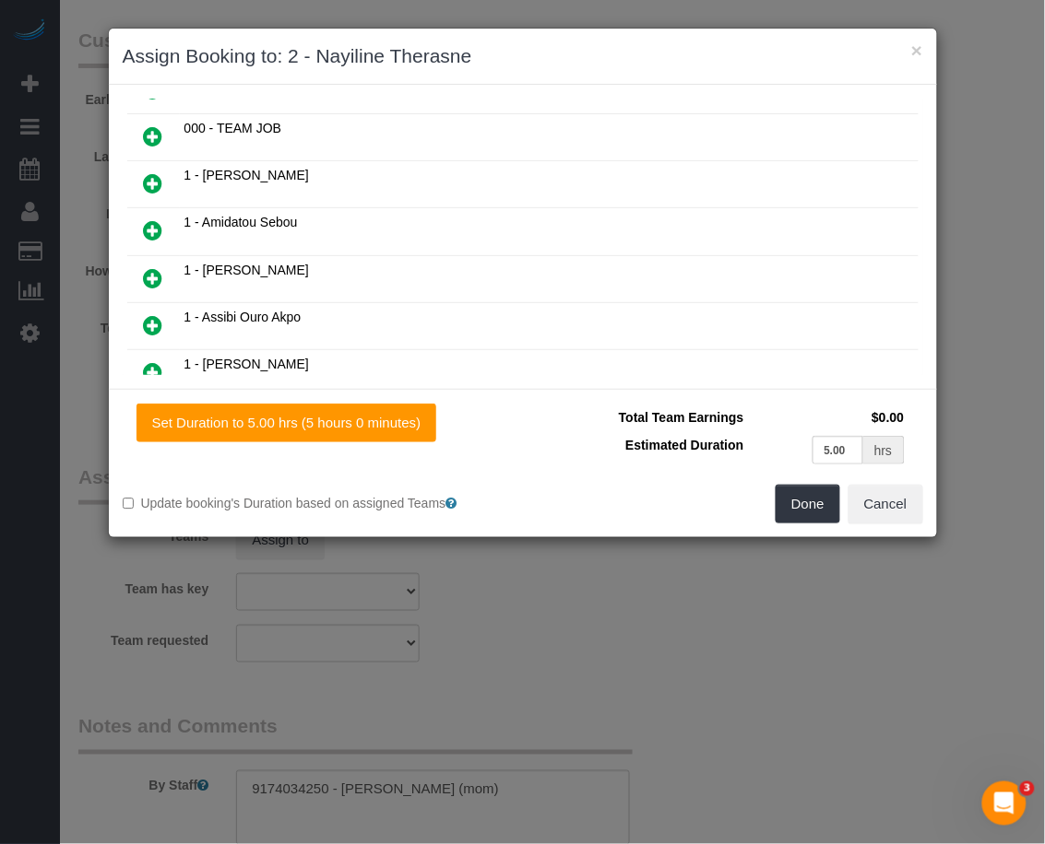
scroll to position [576, 0]
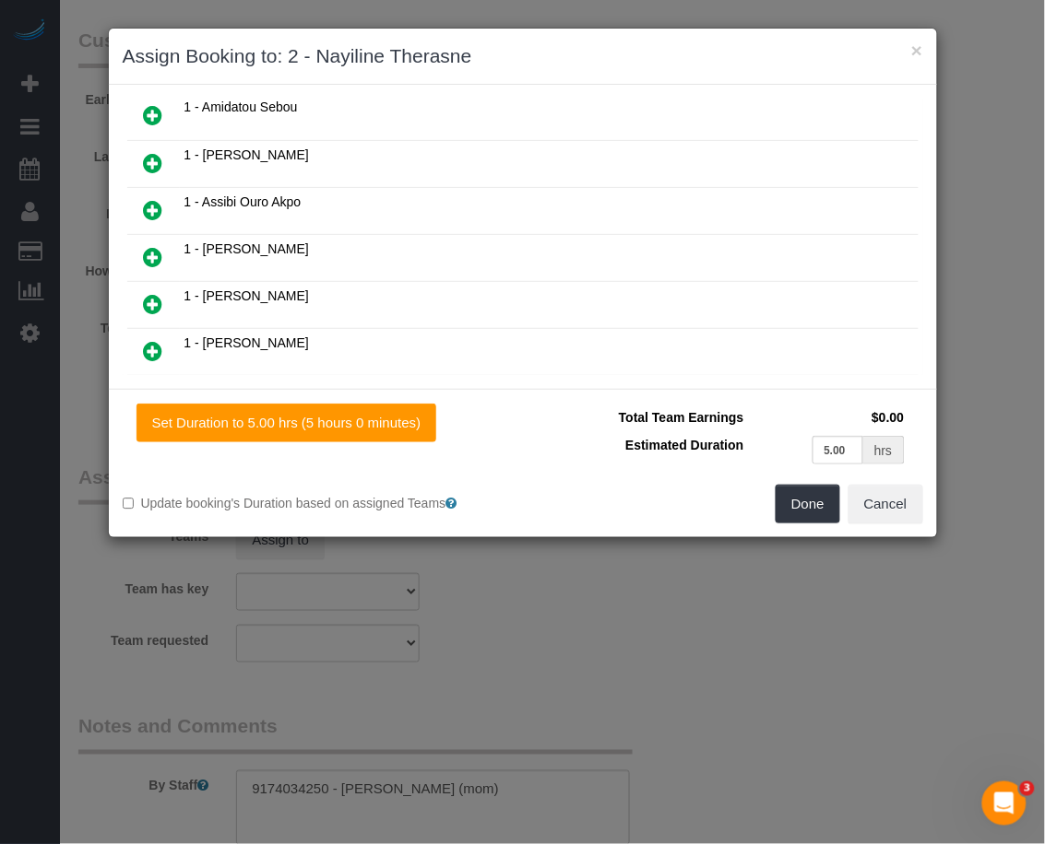
click at [145, 246] on icon at bounding box center [153, 257] width 19 height 22
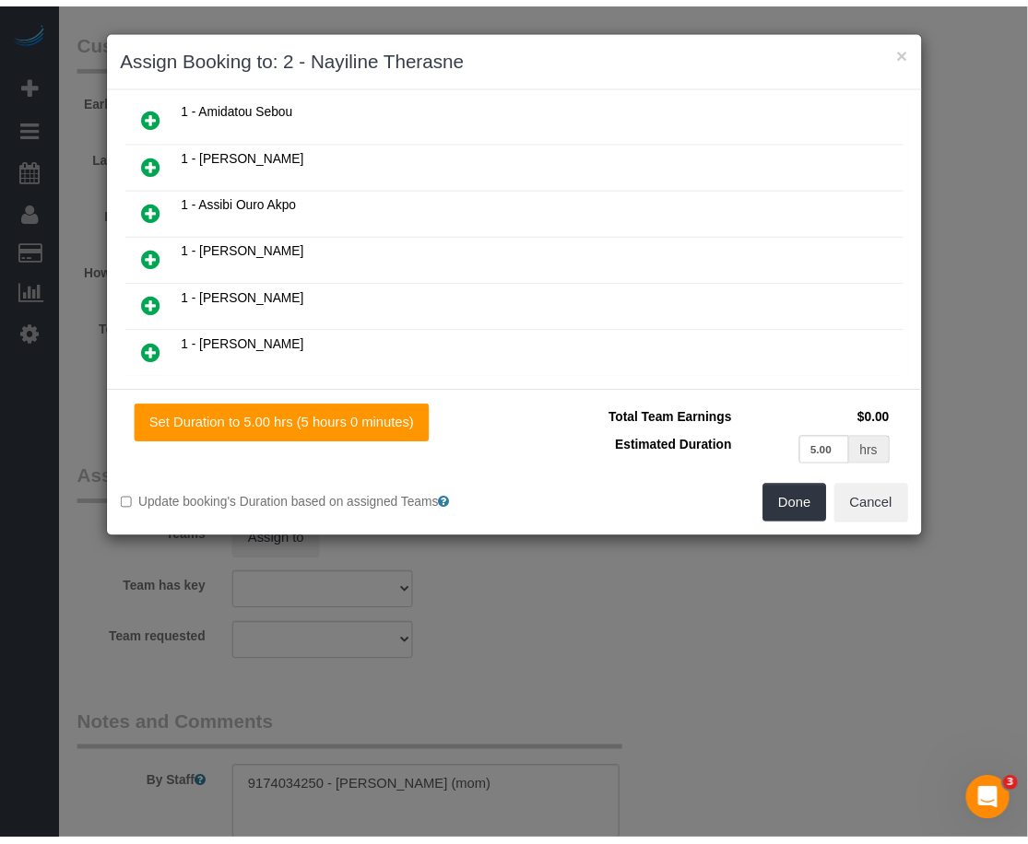
scroll to position [622, 0]
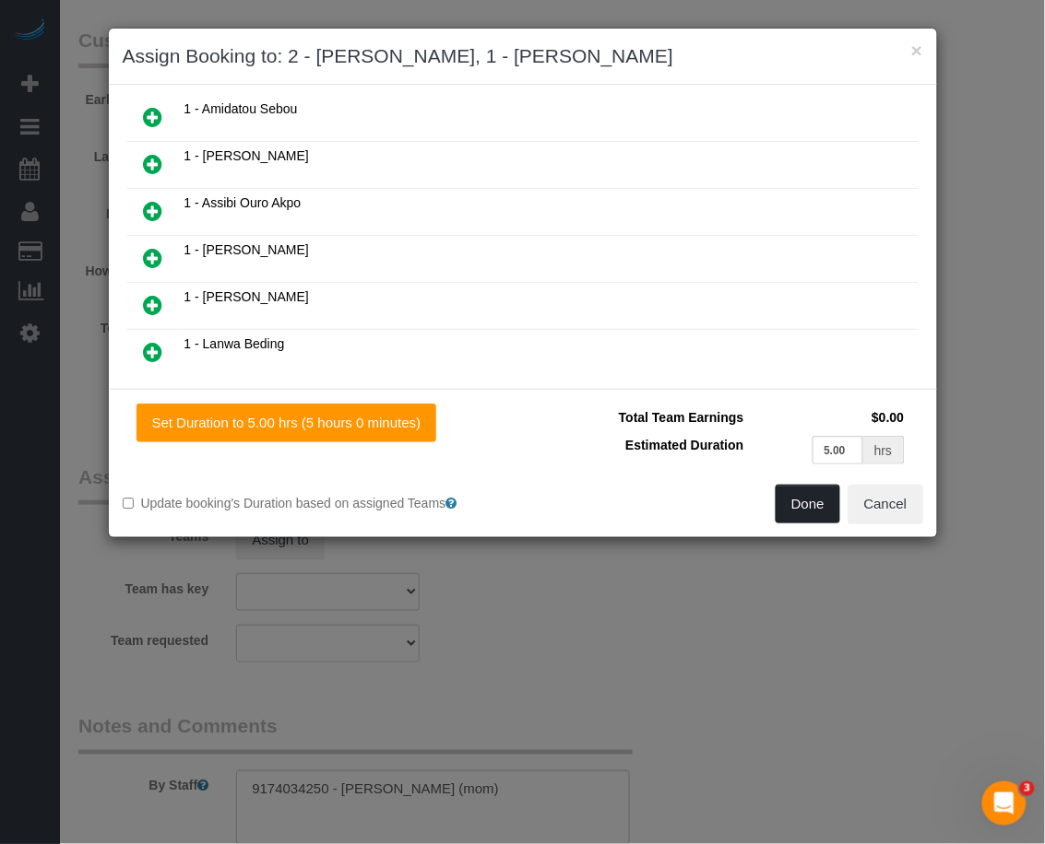
click at [786, 501] on button "Done" at bounding box center [807, 504] width 65 height 39
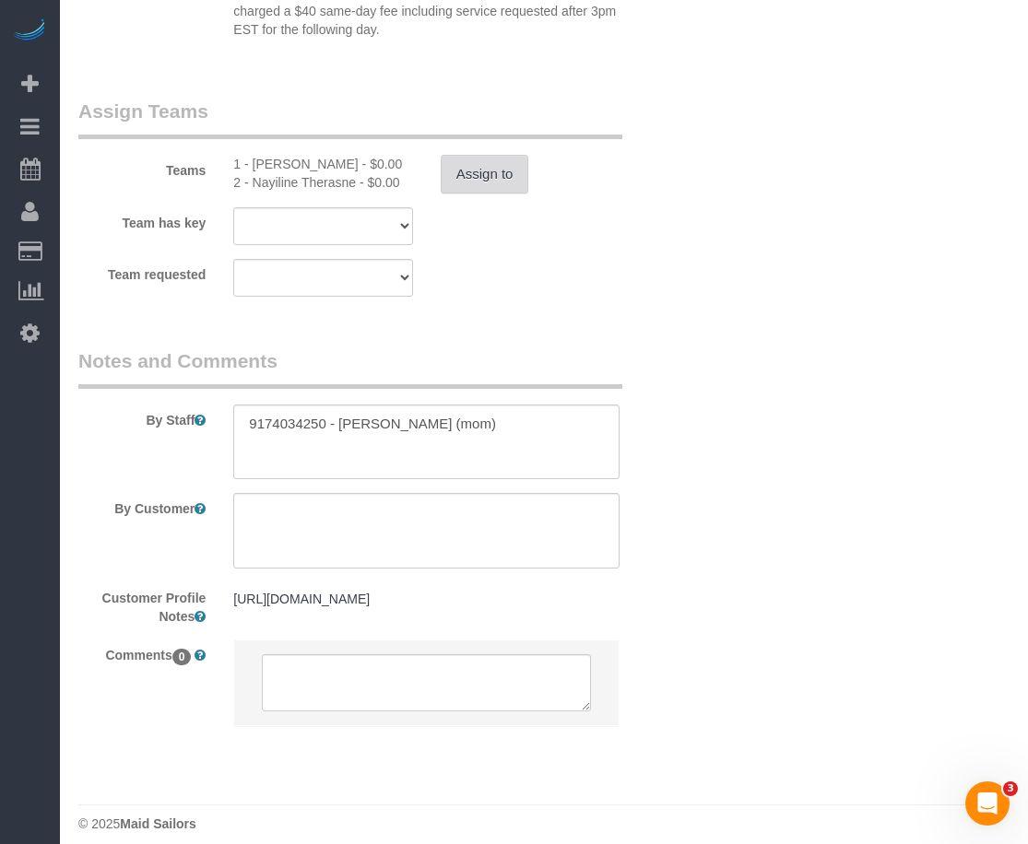
scroll to position [2574, 0]
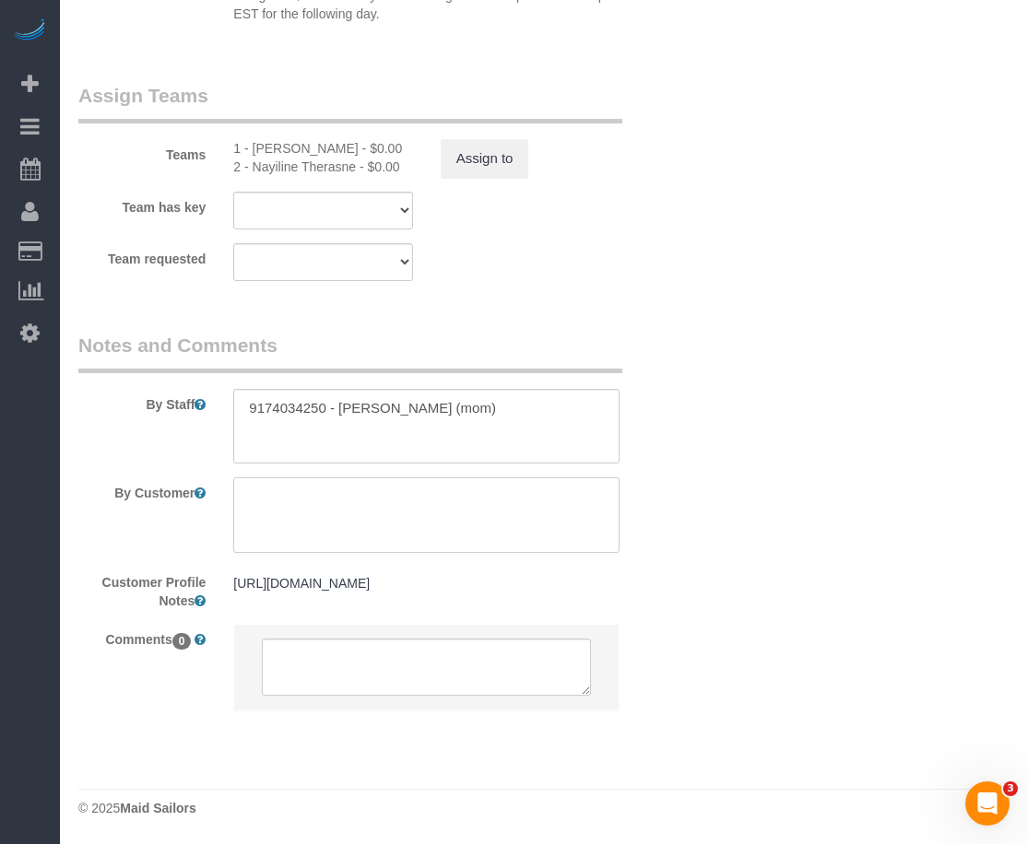
click at [385, 508] on textarea at bounding box center [426, 516] width 386 height 76
type textarea "P"
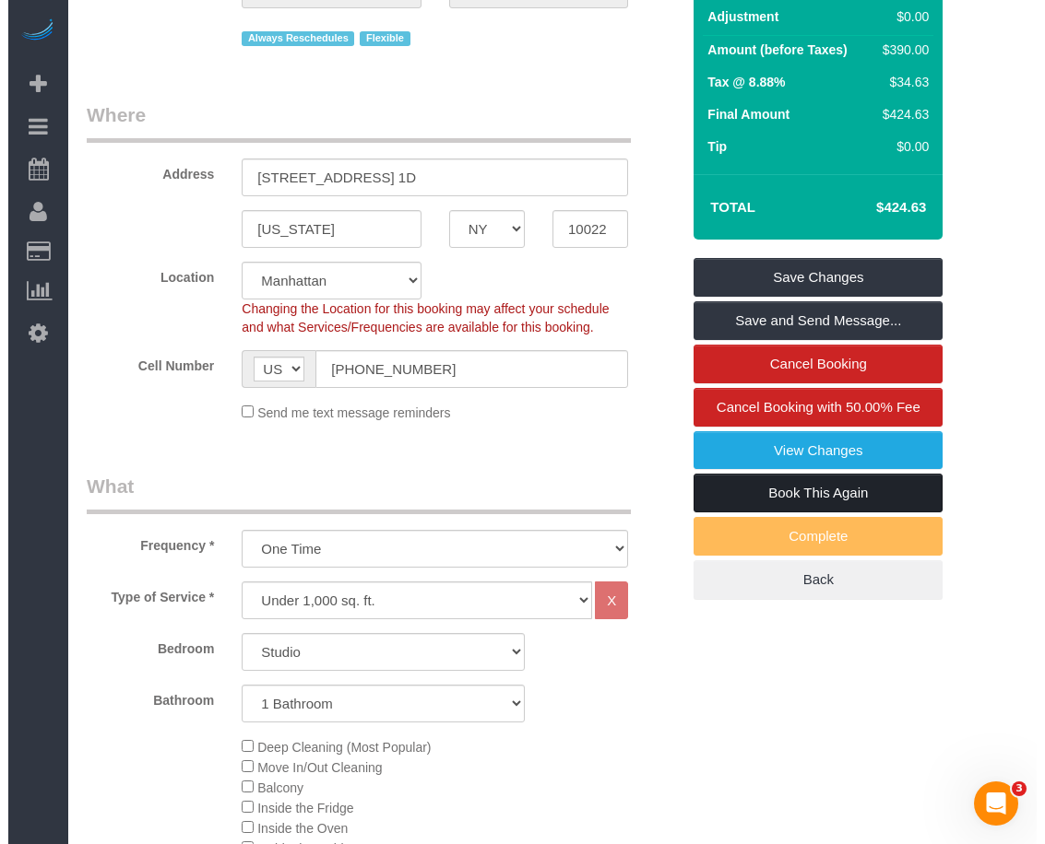
scroll to position [0, 0]
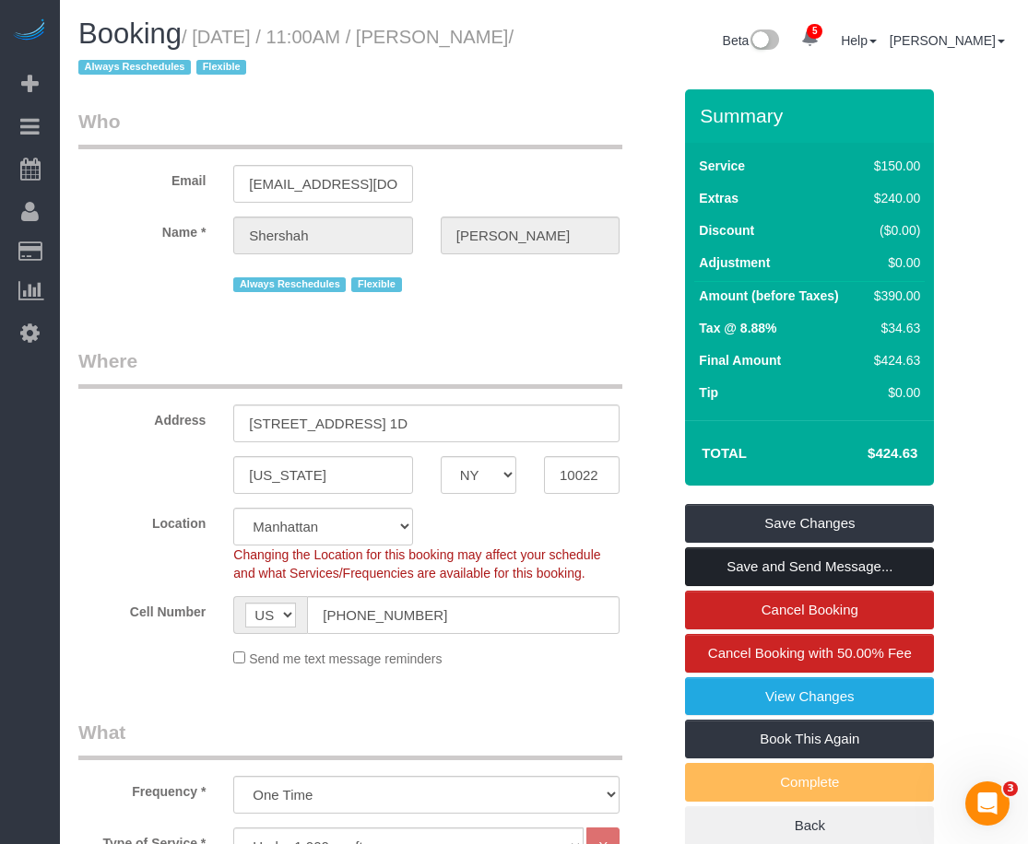
click at [782, 572] on link "Save and Send Message..." at bounding box center [809, 567] width 249 height 39
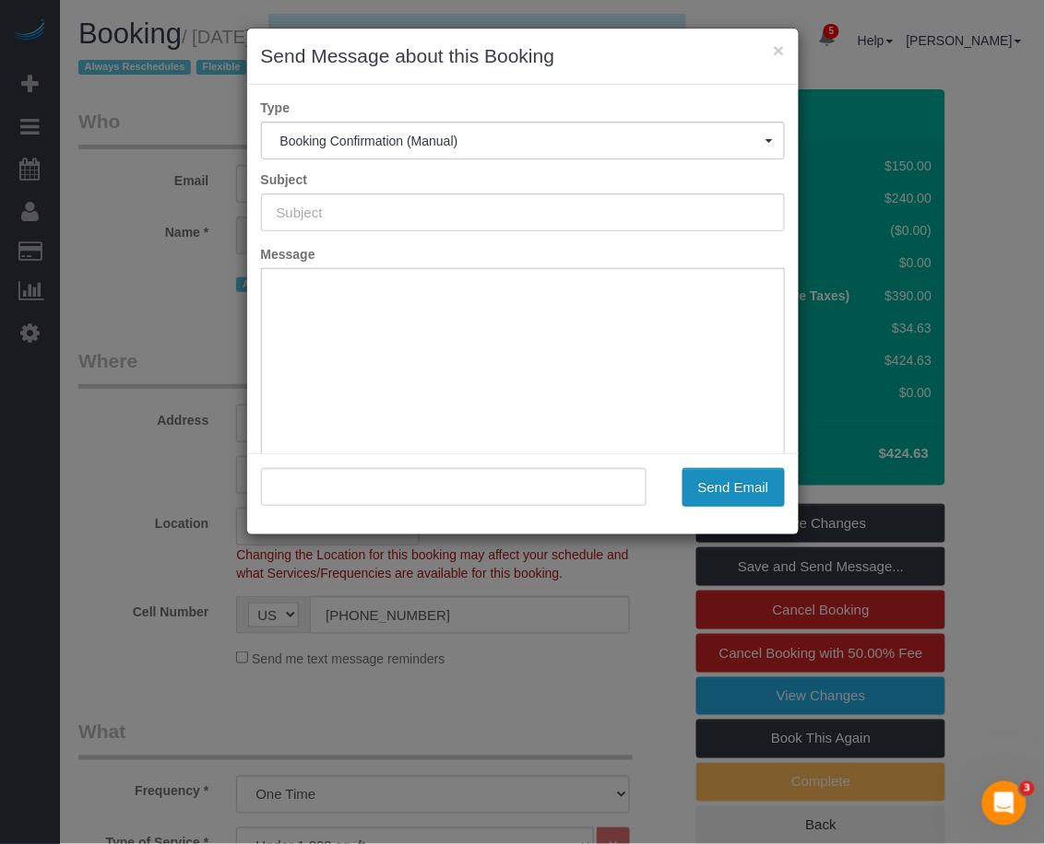
type input "Cleaning Confirmed for [DATE] 11:30am"
type input ""[PERSON_NAME]" <[EMAIL_ADDRESS][DOMAIN_NAME]>"
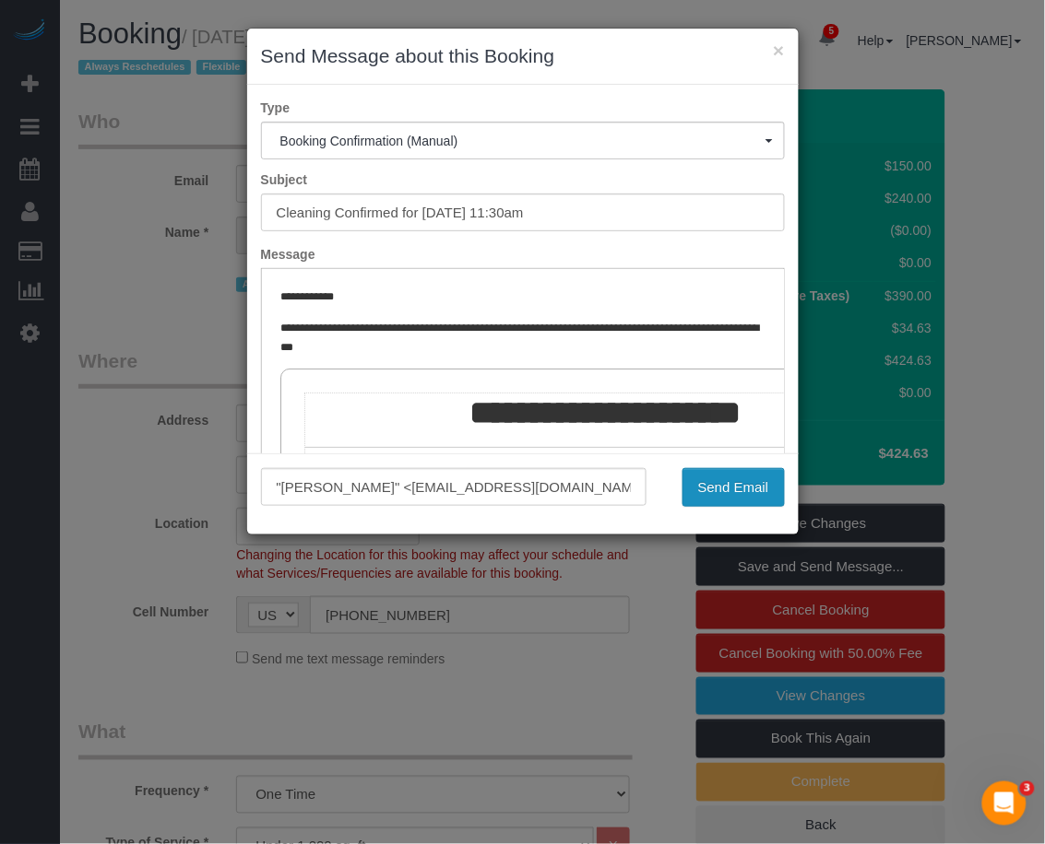
click at [738, 482] on button "Send Email" at bounding box center [733, 487] width 102 height 39
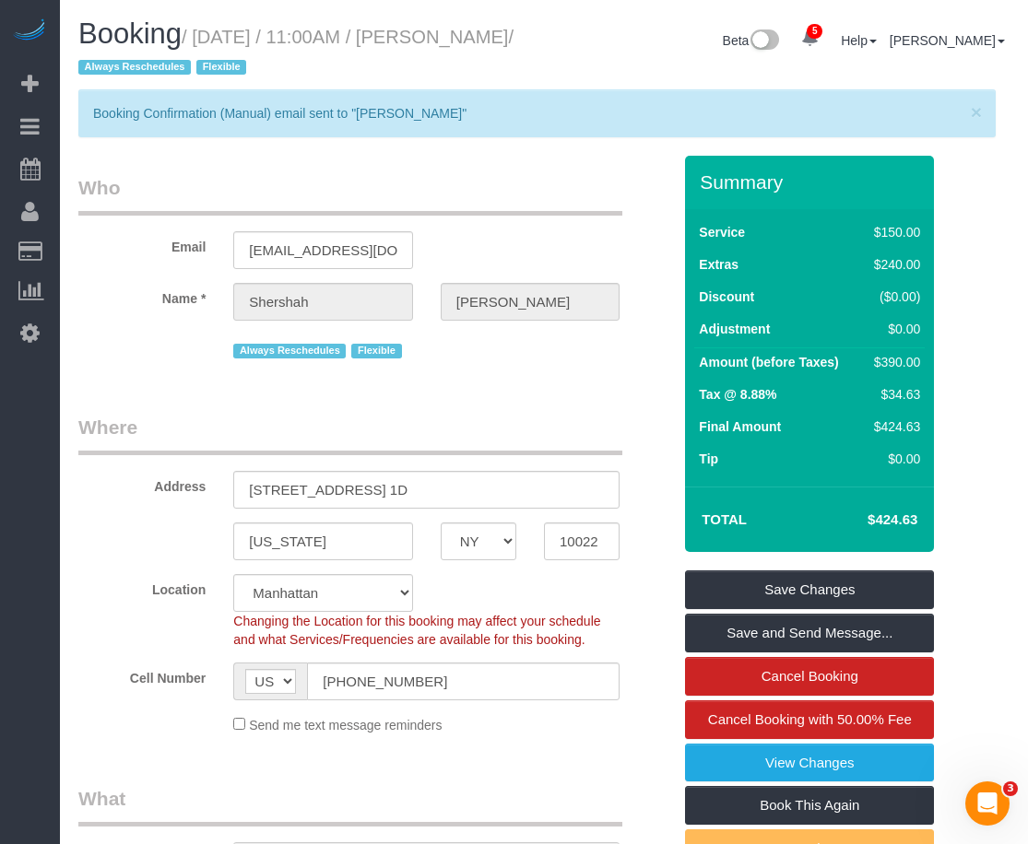
click at [634, 510] on sui-booking-address "Address [STREET_ADDRESS] 1D [US_STATE] AK AL AR AZ CA CO CT DC DE [GEOGRAPHIC_D…" at bounding box center [374, 487] width 593 height 147
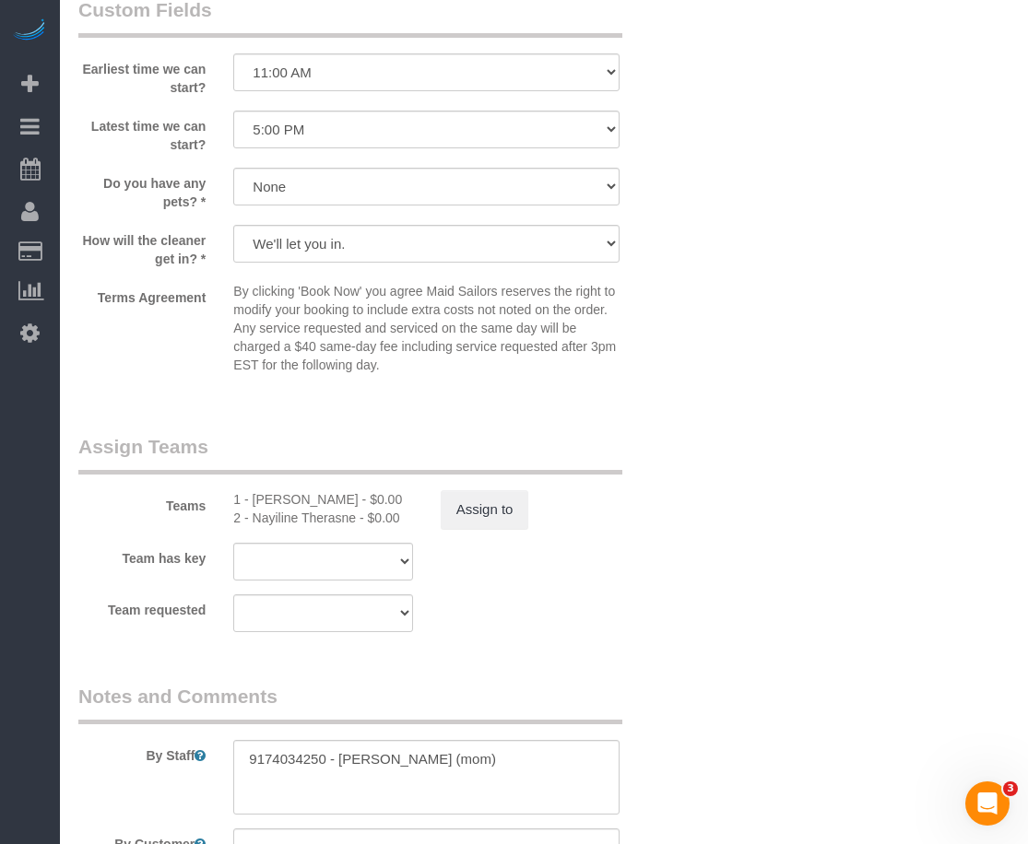
scroll to position [2420, 0]
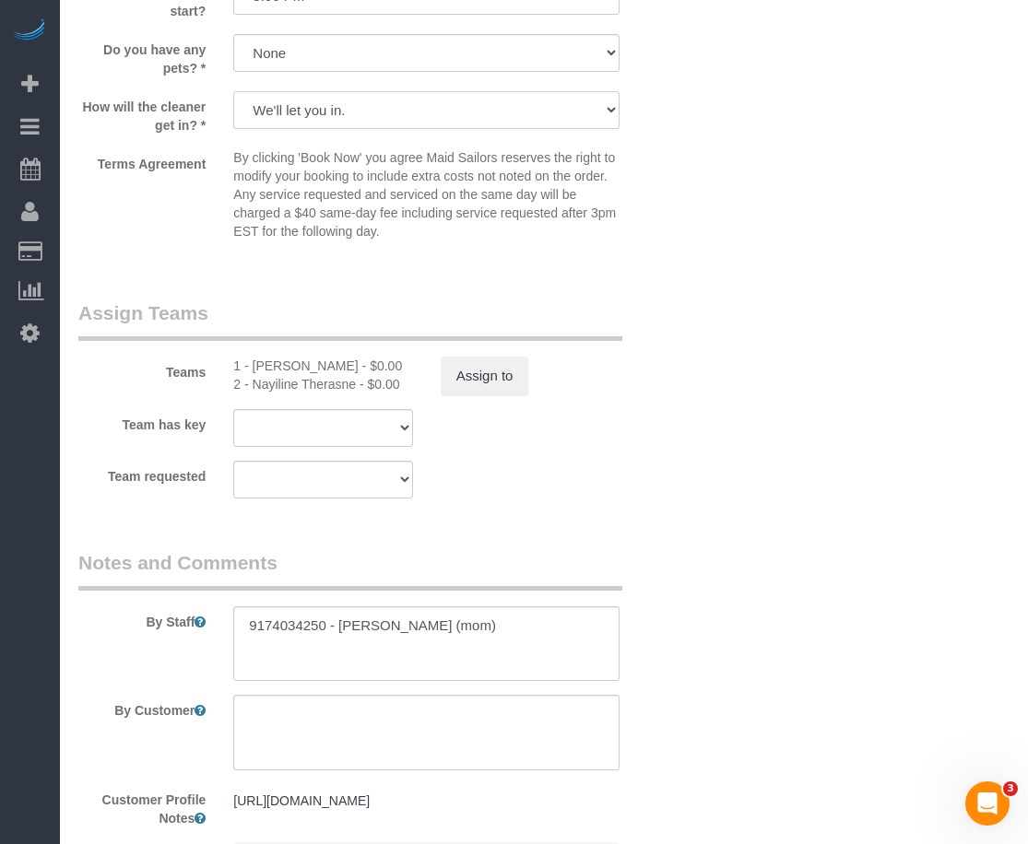
click at [441, 95] on select "We'll let you in. Doorman/Front Desk has the key. Other (Provide details)" at bounding box center [426, 110] width 386 height 38
select select "number:7"
click at [233, 92] on select "We'll let you in. Doorman/Front Desk has the key. Other (Provide details)" at bounding box center [426, 110] width 386 height 38
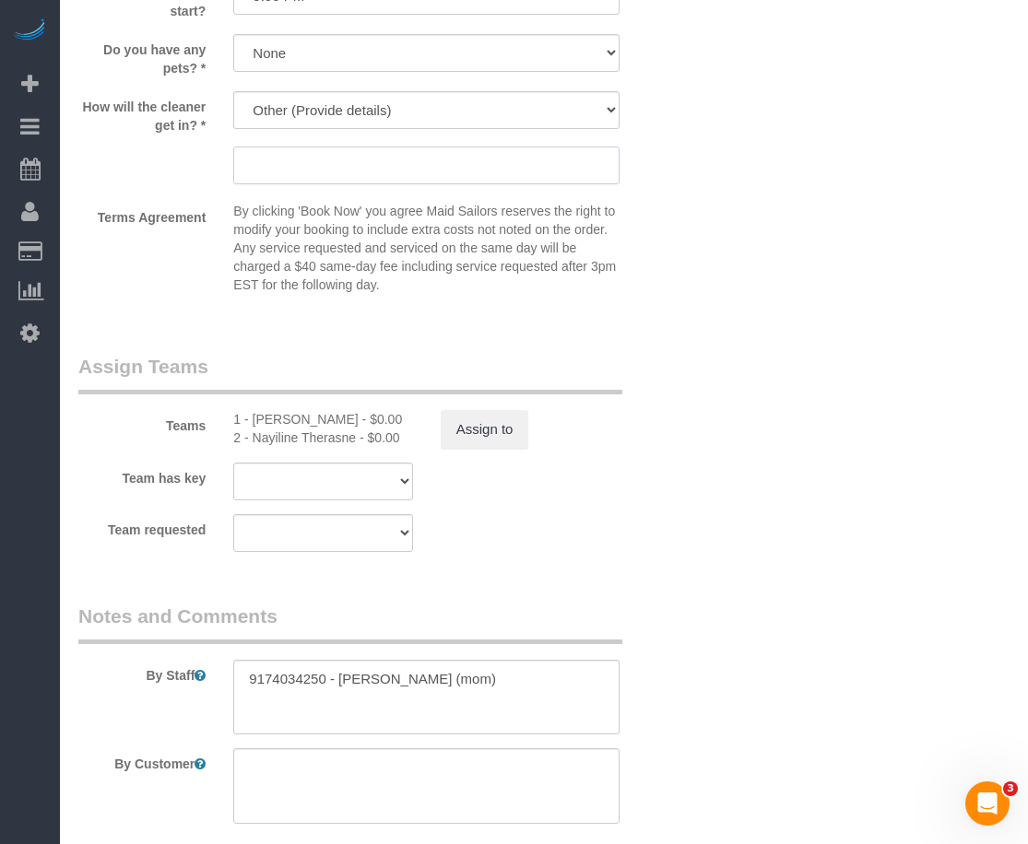
click at [396, 171] on input "text" at bounding box center [426, 166] width 386 height 38
click at [358, 683] on textarea at bounding box center [426, 698] width 386 height 76
click at [421, 159] on input "Please call her mom" at bounding box center [426, 166] width 386 height 38
paste input "[PERSON_NAME]"
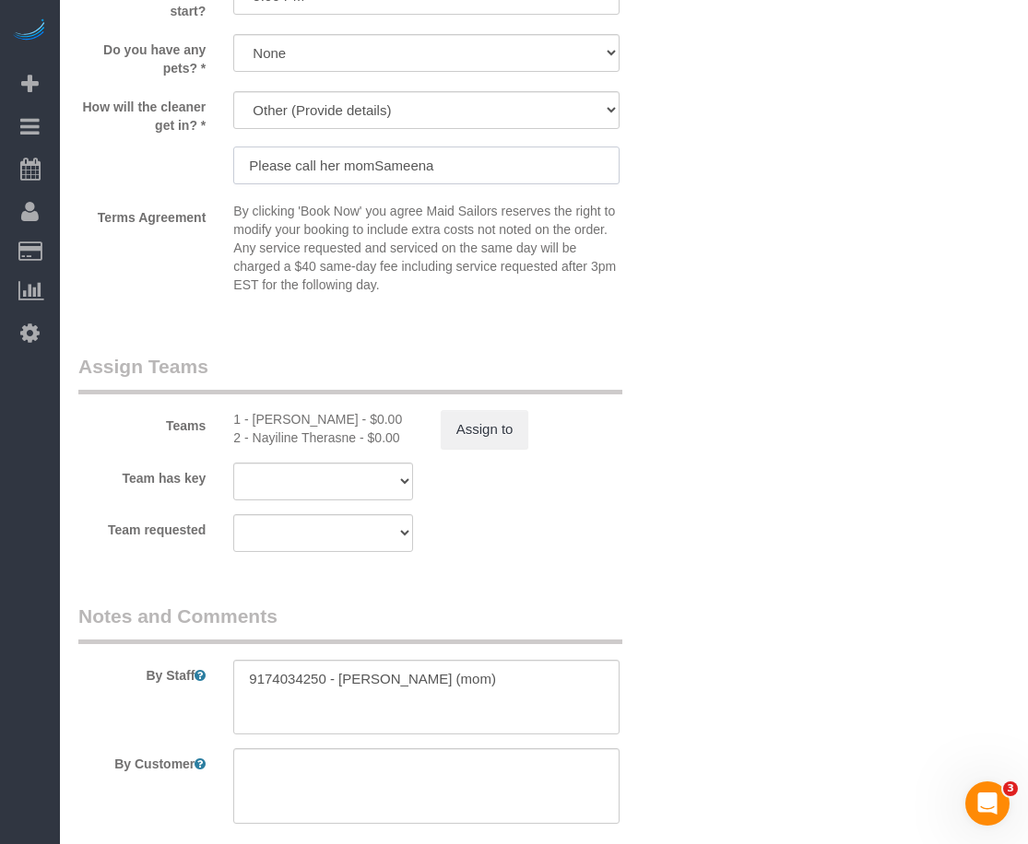
click at [373, 177] on input "Please call her momSameena" at bounding box center [426, 166] width 386 height 38
click at [445, 166] on input "Please call her mom [PERSON_NAME]" at bounding box center [426, 166] width 386 height 38
click at [261, 687] on textarea at bounding box center [426, 698] width 386 height 76
click at [491, 150] on input "Please call her mom [PERSON_NAME]" at bounding box center [426, 166] width 386 height 38
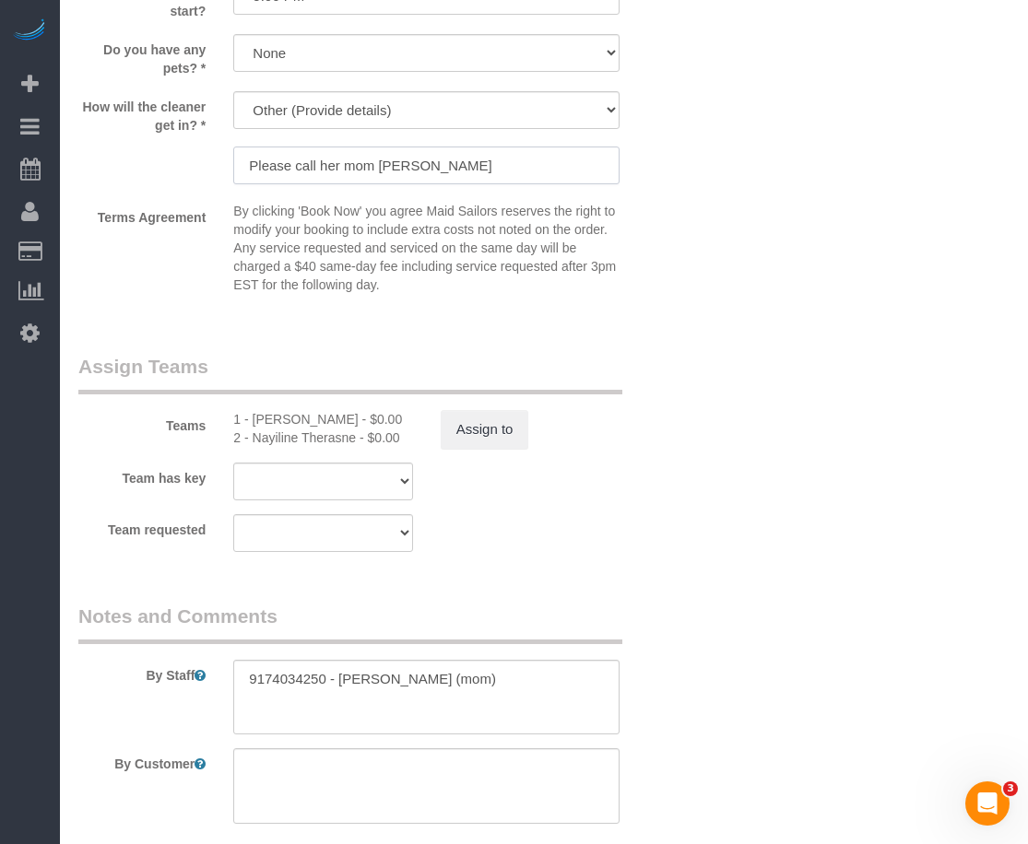
paste input "9174034250"
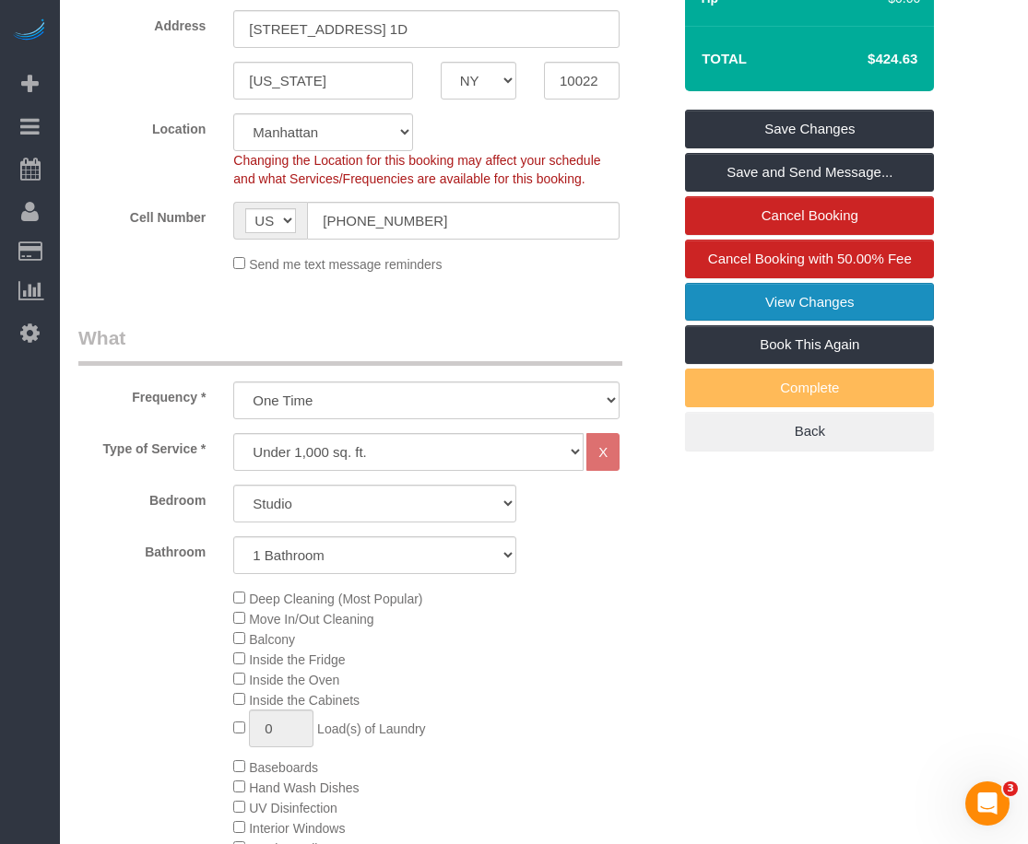
scroll to position [115, 0]
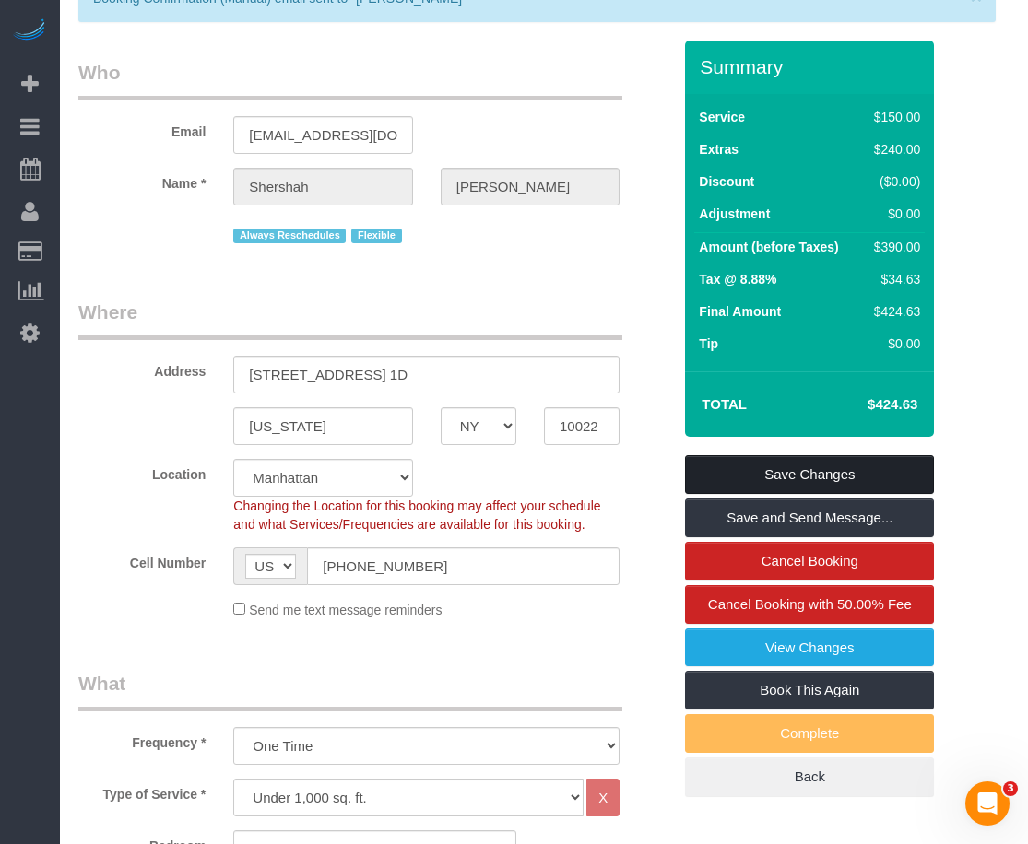
type input "Please call her mom [PERSON_NAME] 9174034250 to be let in"
click at [800, 478] on link "Save Changes" at bounding box center [809, 474] width 249 height 39
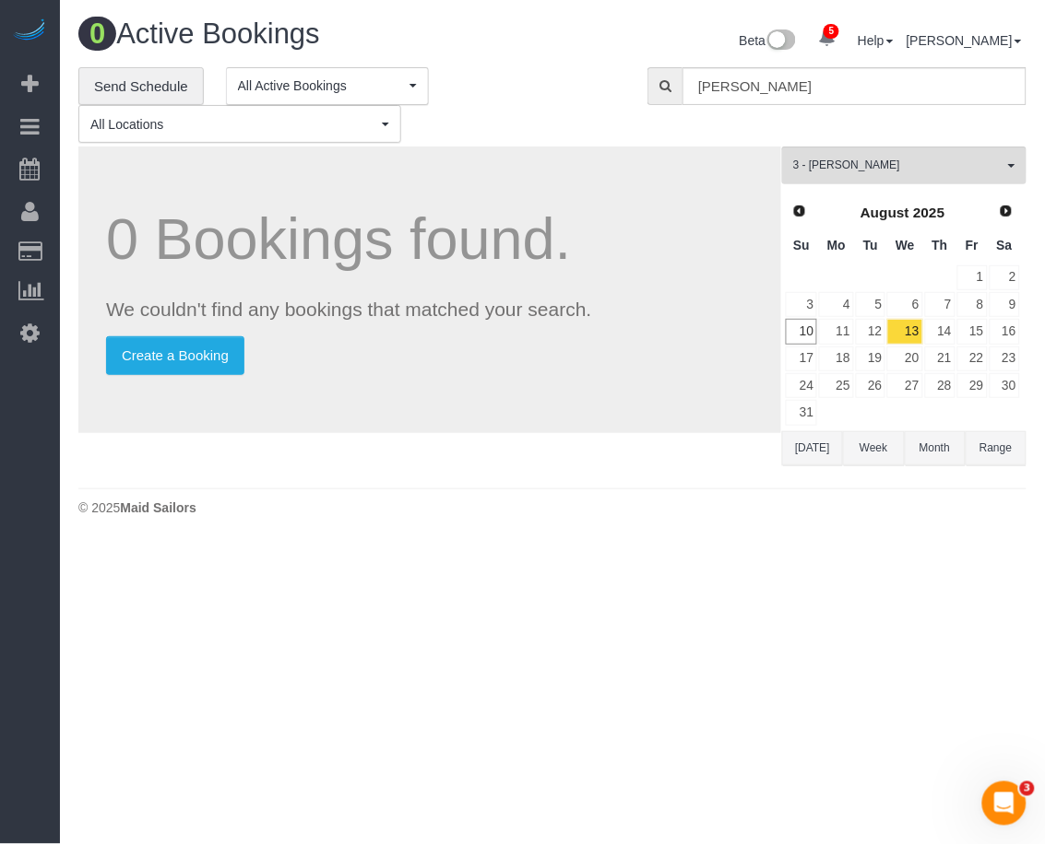
click at [951, 642] on body "5 Beta Your Notifications You have 0 alerts × You have 4 to charge for [DATE] ×…" at bounding box center [522, 422] width 1045 height 844
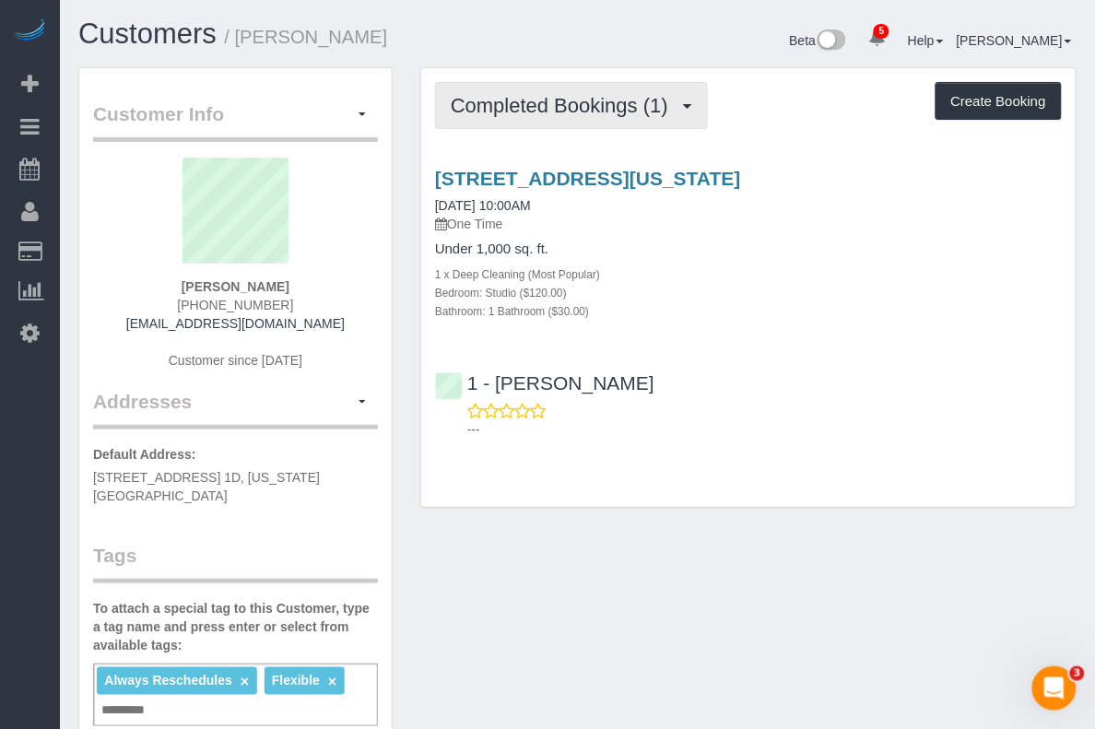
click at [675, 100] on span "Completed Bookings (1)" at bounding box center [564, 105] width 227 height 23
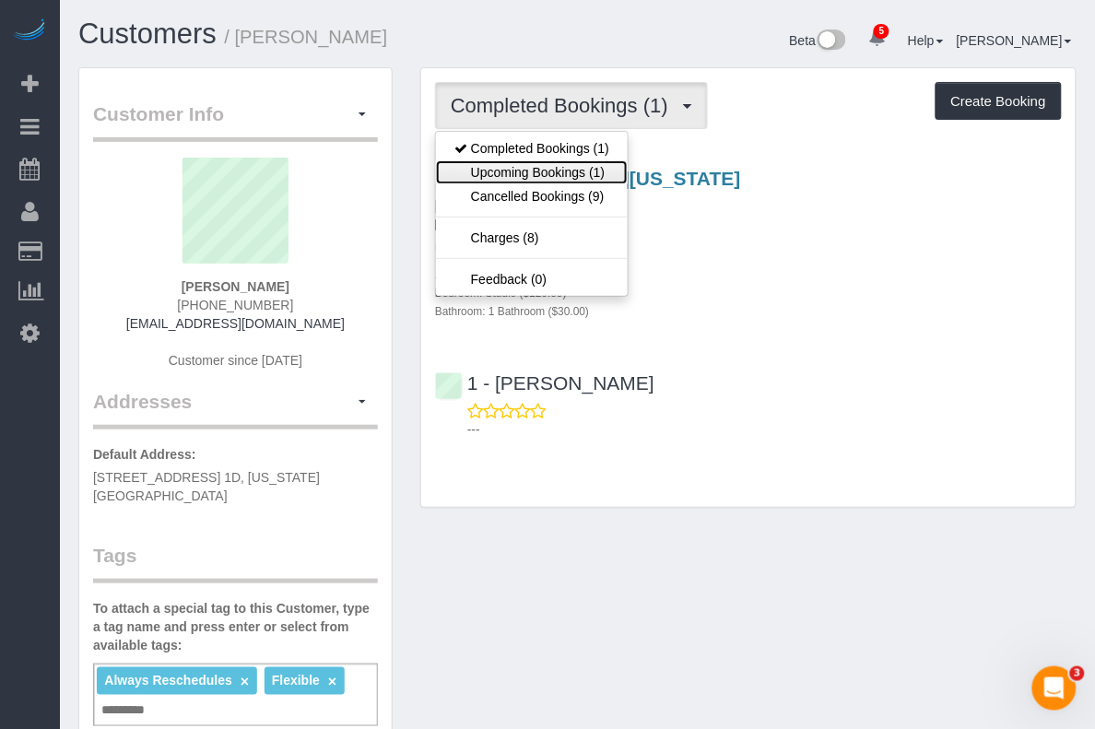
click at [596, 172] on link "Upcoming Bookings (1)" at bounding box center [532, 172] width 192 height 24
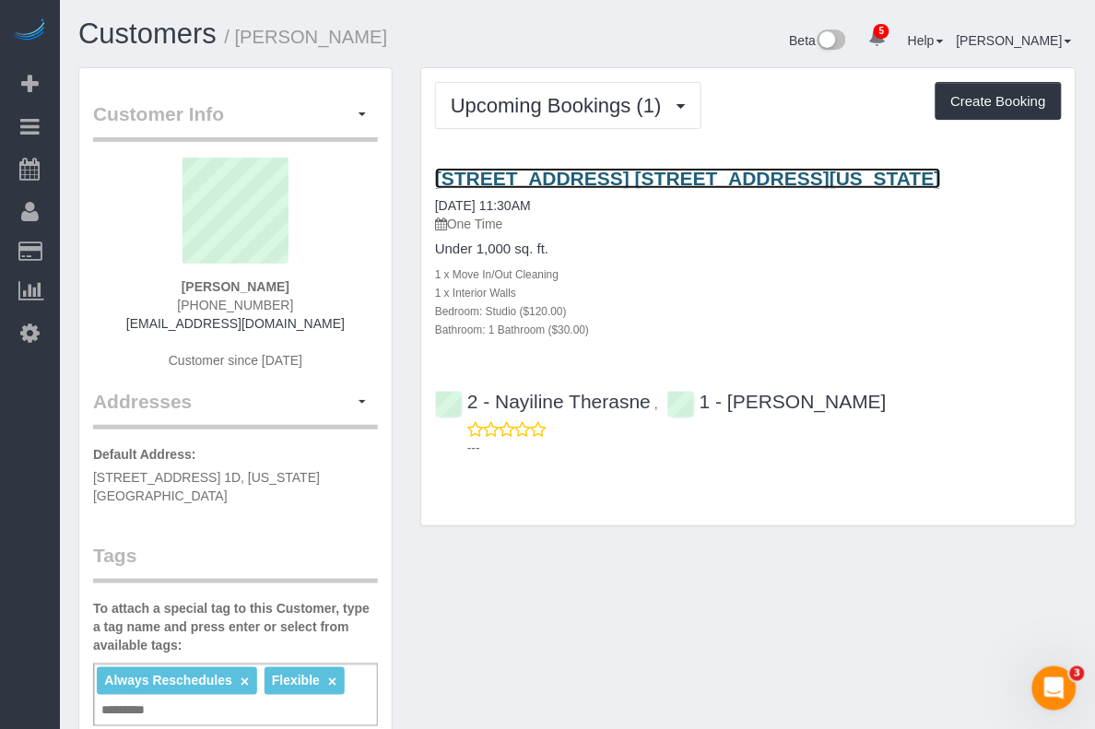
click at [565, 189] on link "[STREET_ADDRESS] [STREET_ADDRESS][US_STATE]" at bounding box center [688, 178] width 506 height 21
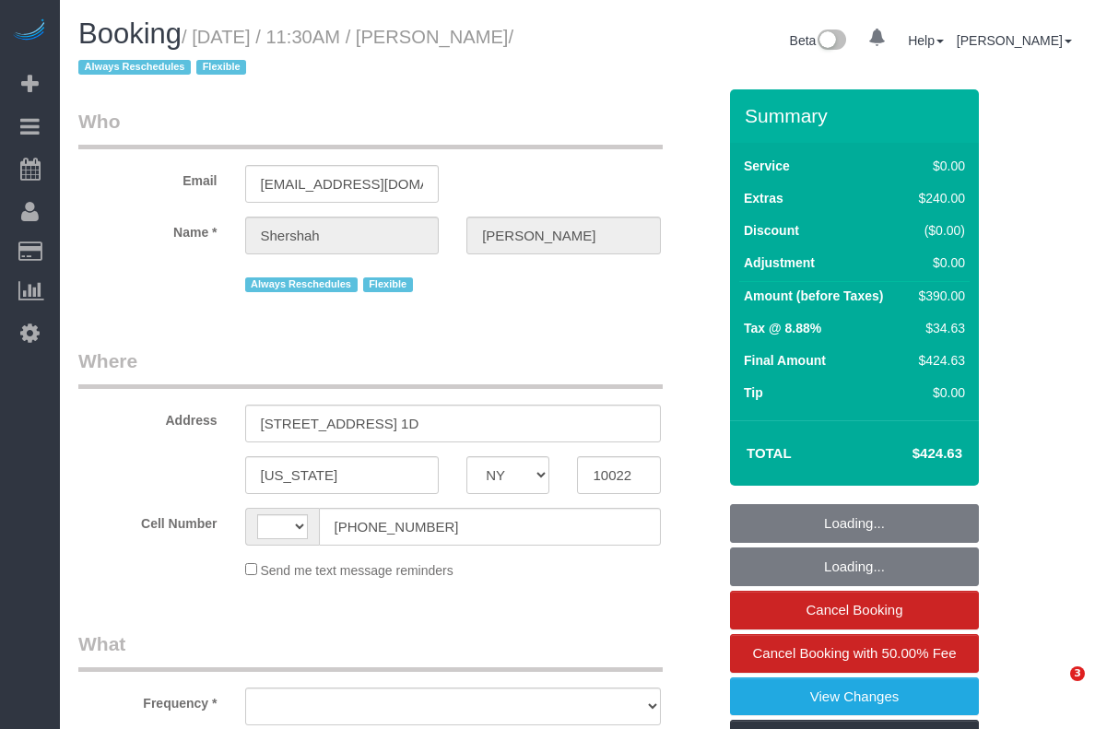
select select "NY"
select select "object:402"
select select "number:59"
select select "number:77"
select select "number:15"
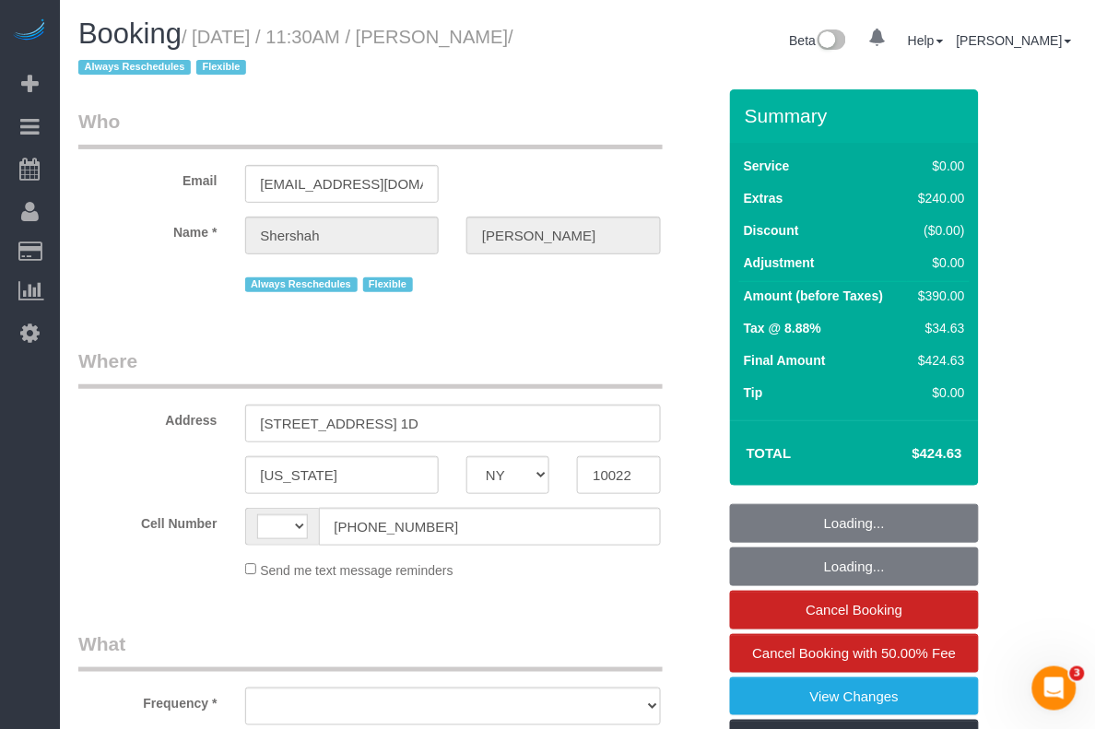
select select "number:7"
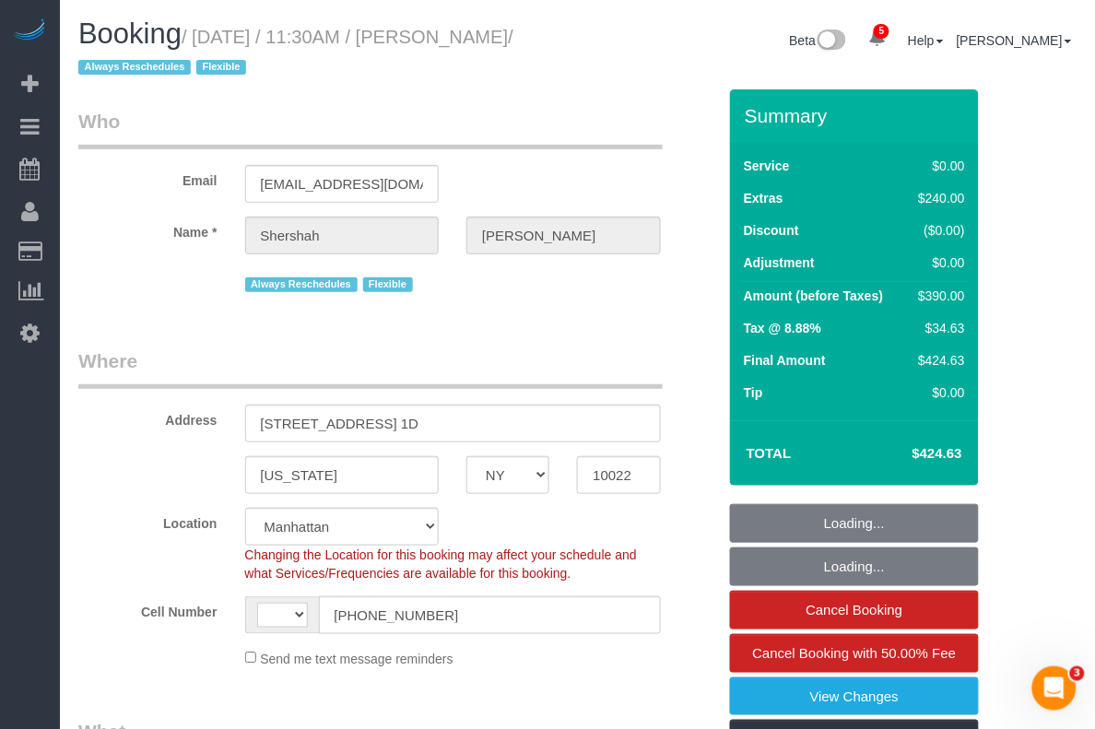
select select "object:581"
select select "string:[GEOGRAPHIC_DATA]"
select select "string:stripe-pm_1RtUu44VGloSiKo7MdliQjSN"
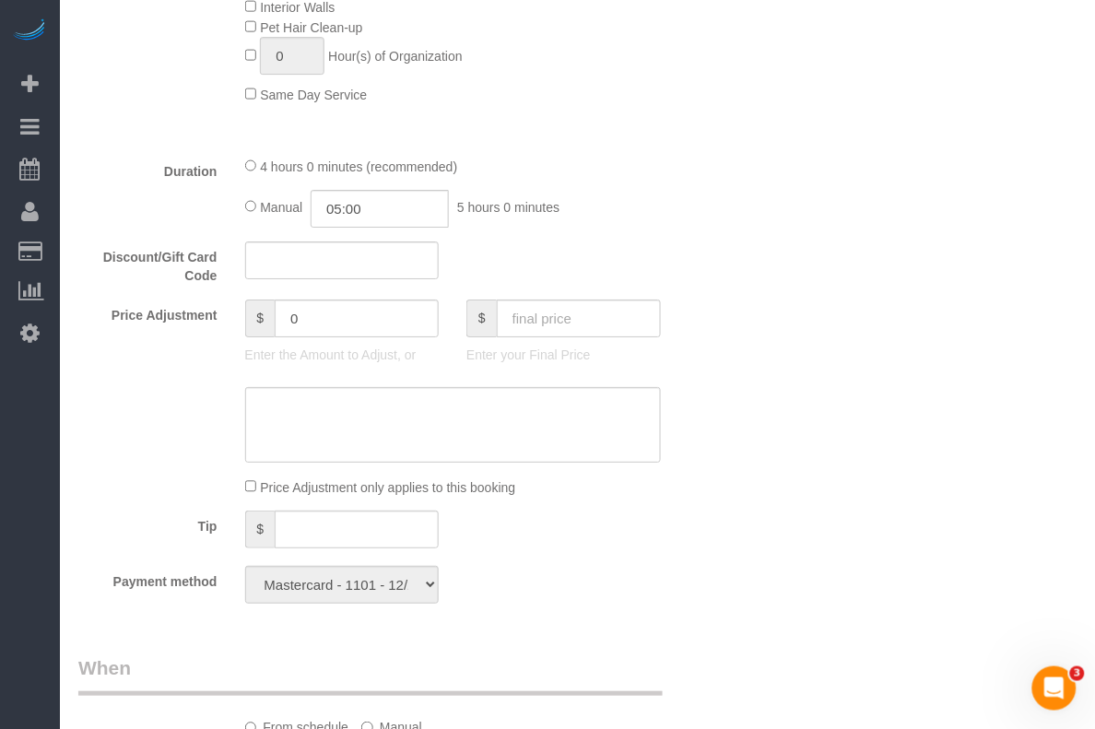
scroll to position [1268, 0]
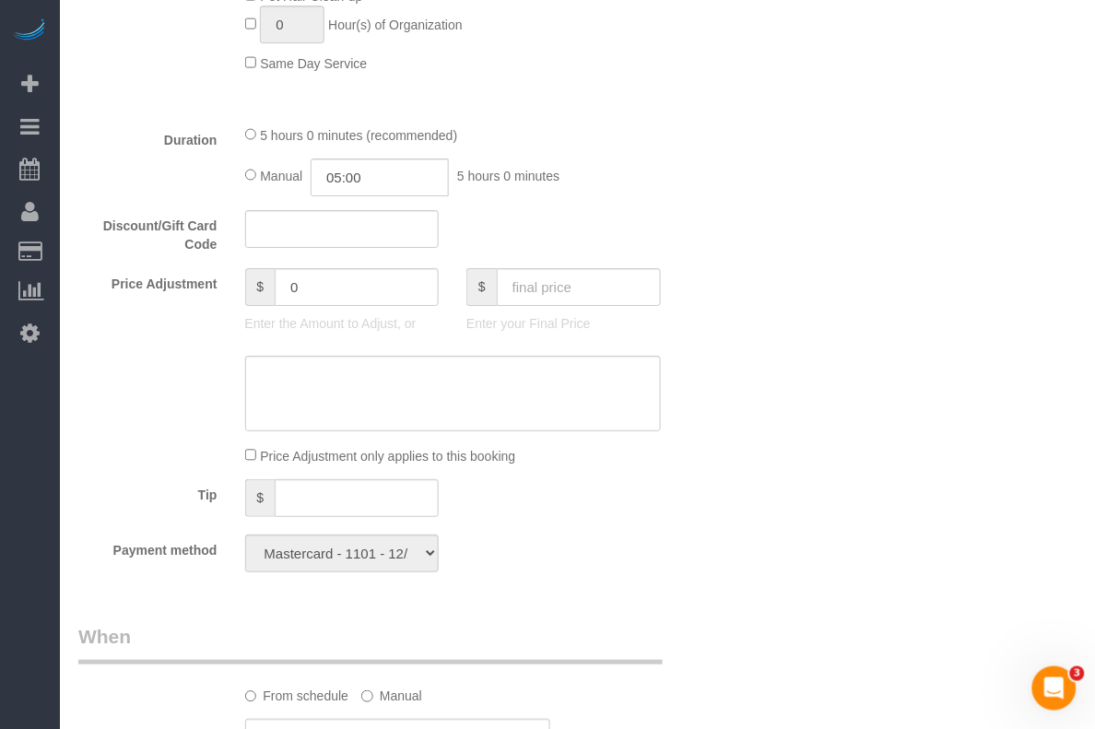
click at [592, 189] on div "Manual 05:00 5 hours 0 minutes" at bounding box center [453, 178] width 416 height 38
click at [380, 178] on input "05:00" at bounding box center [380, 178] width 138 height 38
type input "02:30"
click at [341, 213] on li "02:30" at bounding box center [360, 215] width 82 height 24
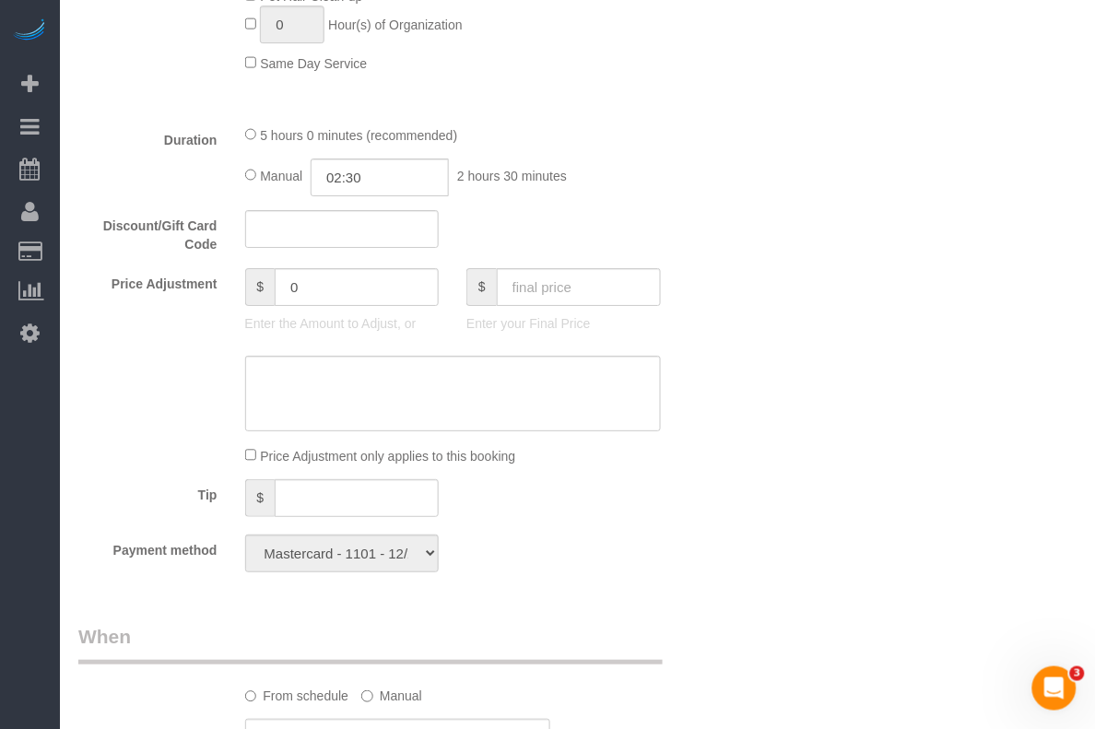
click at [685, 269] on div "Price Adjustment $ 0 Enter the Amount to Adjust, or $ Enter your Final Price" at bounding box center [398, 305] width 666 height 74
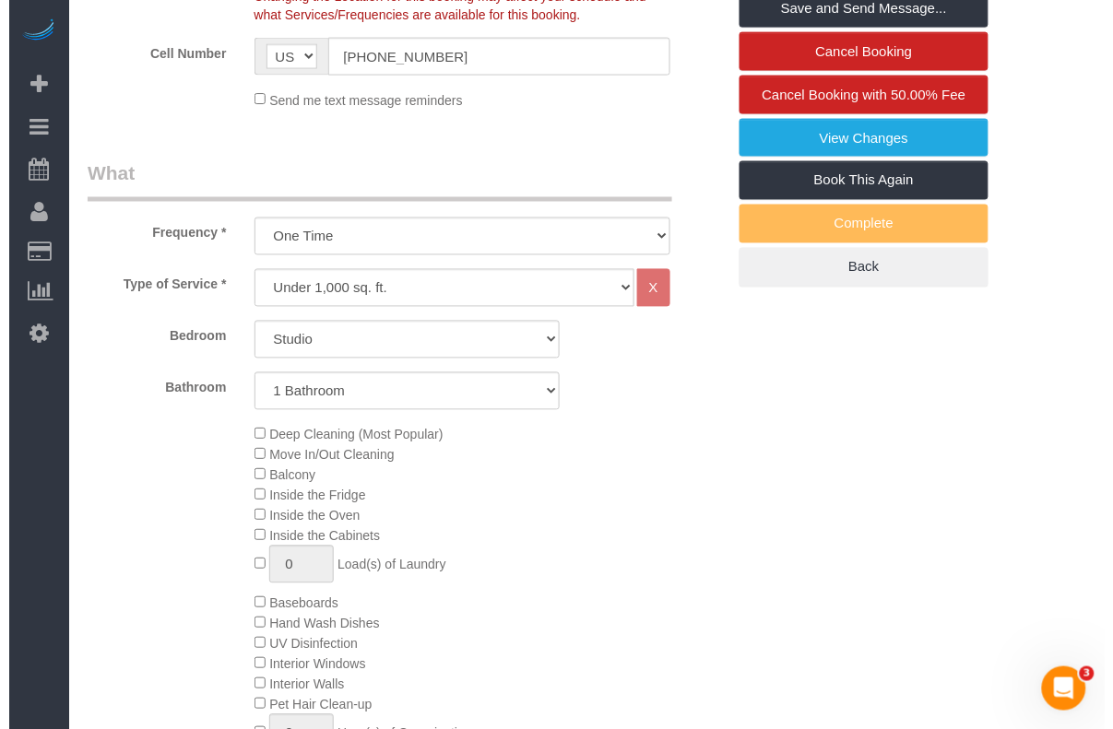
scroll to position [0, 0]
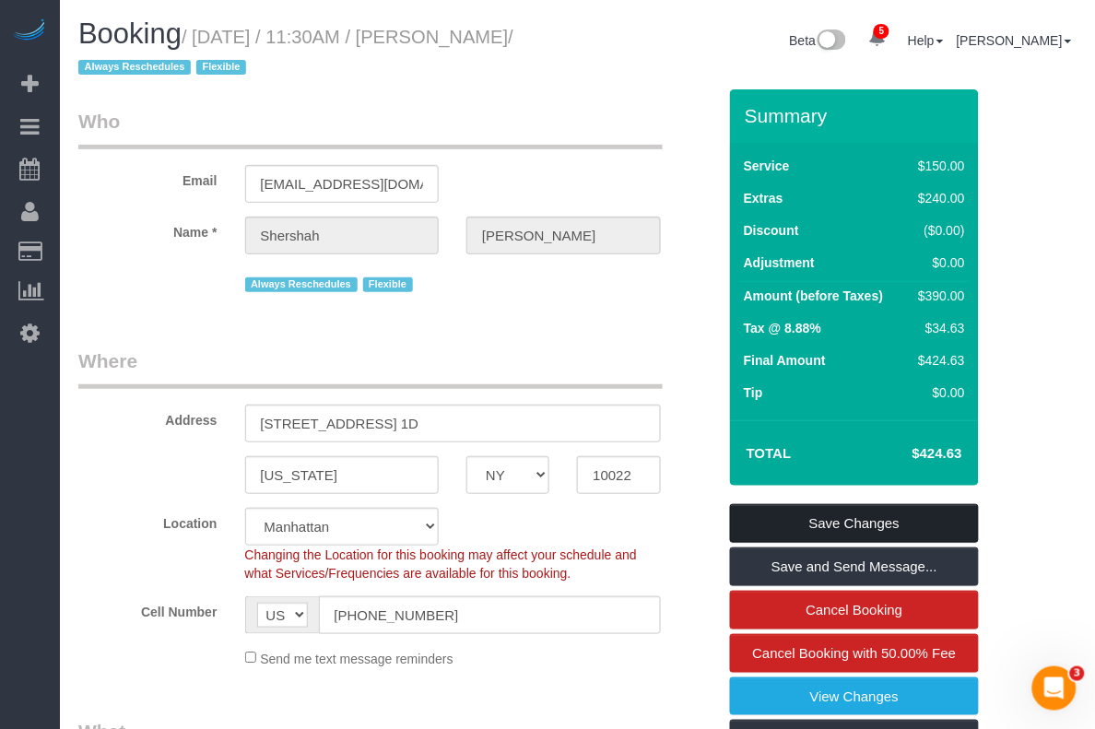
click at [836, 517] on link "Save Changes" at bounding box center [854, 523] width 249 height 39
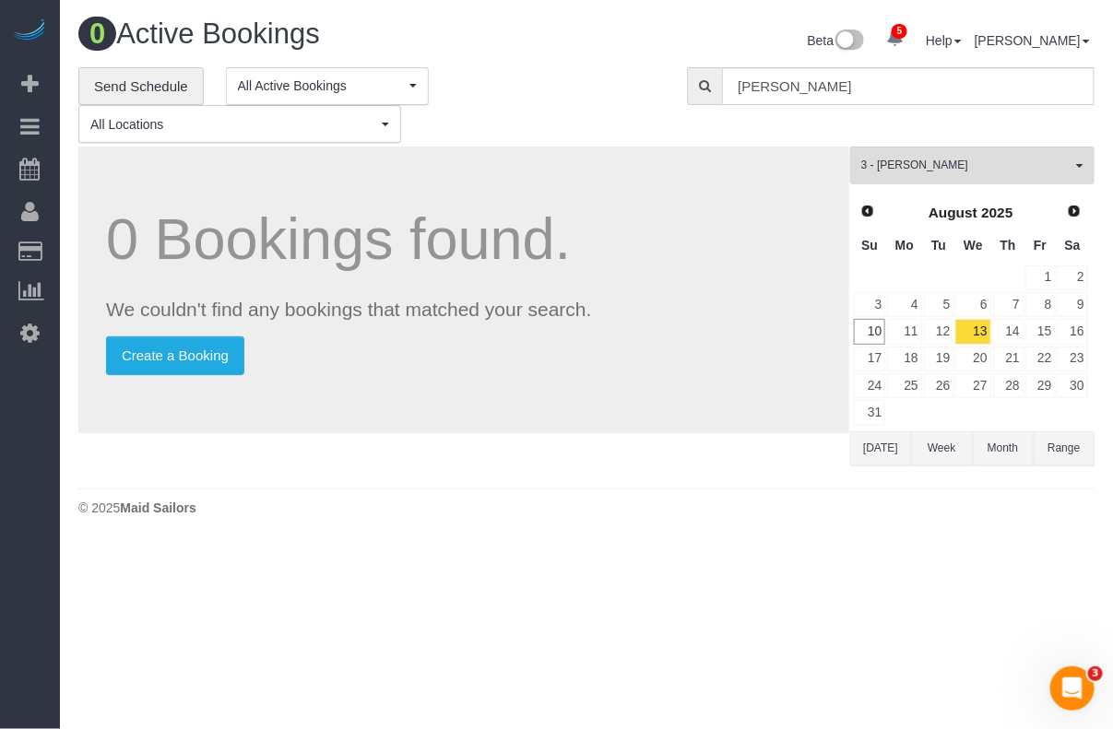
click at [1033, 573] on body "5 Beta Your Notifications You have 0 alerts × You have 4 to charge for [DATE] ×…" at bounding box center [556, 364] width 1113 height 729
click at [256, 118] on span "All Locations" at bounding box center [233, 124] width 287 height 18
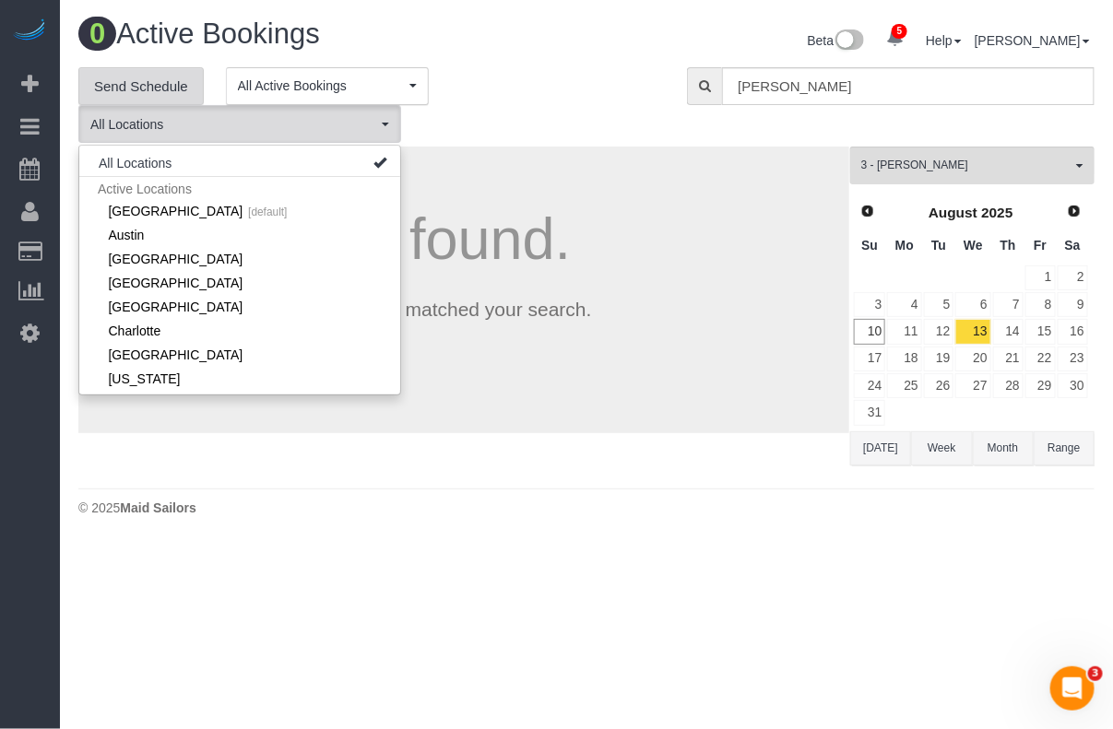
click at [158, 89] on link "Send Schedule" at bounding box center [140, 86] width 125 height 39
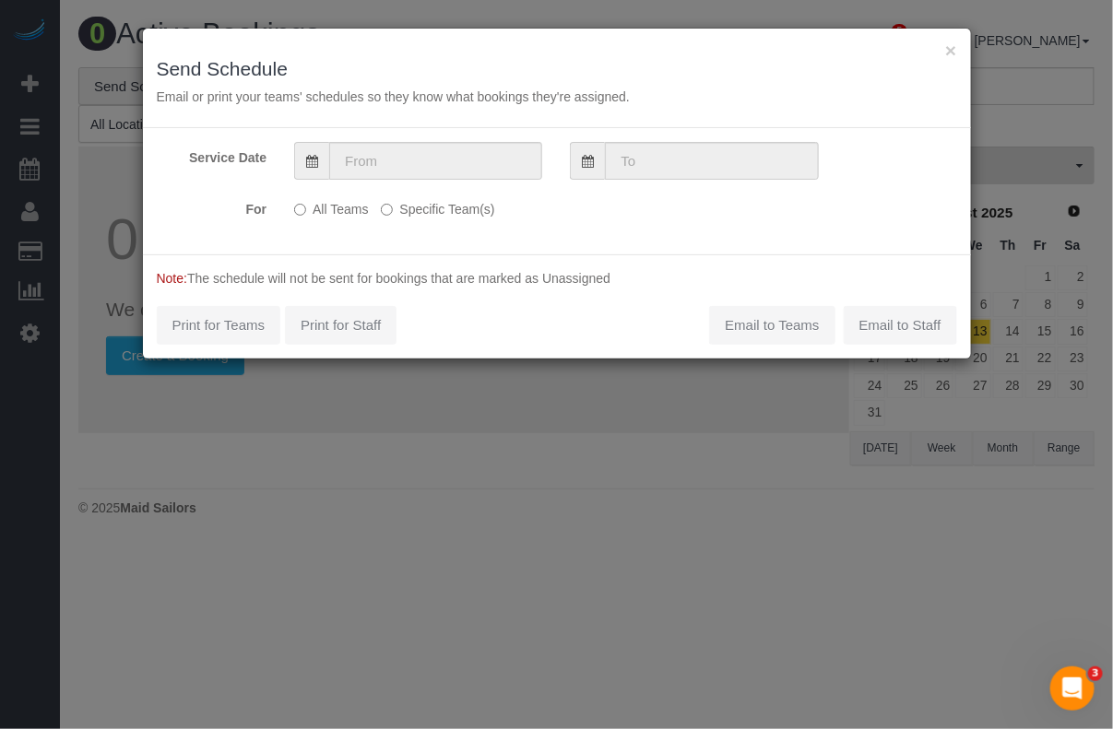
click at [452, 207] on label "Specific Team(s)" at bounding box center [437, 206] width 113 height 25
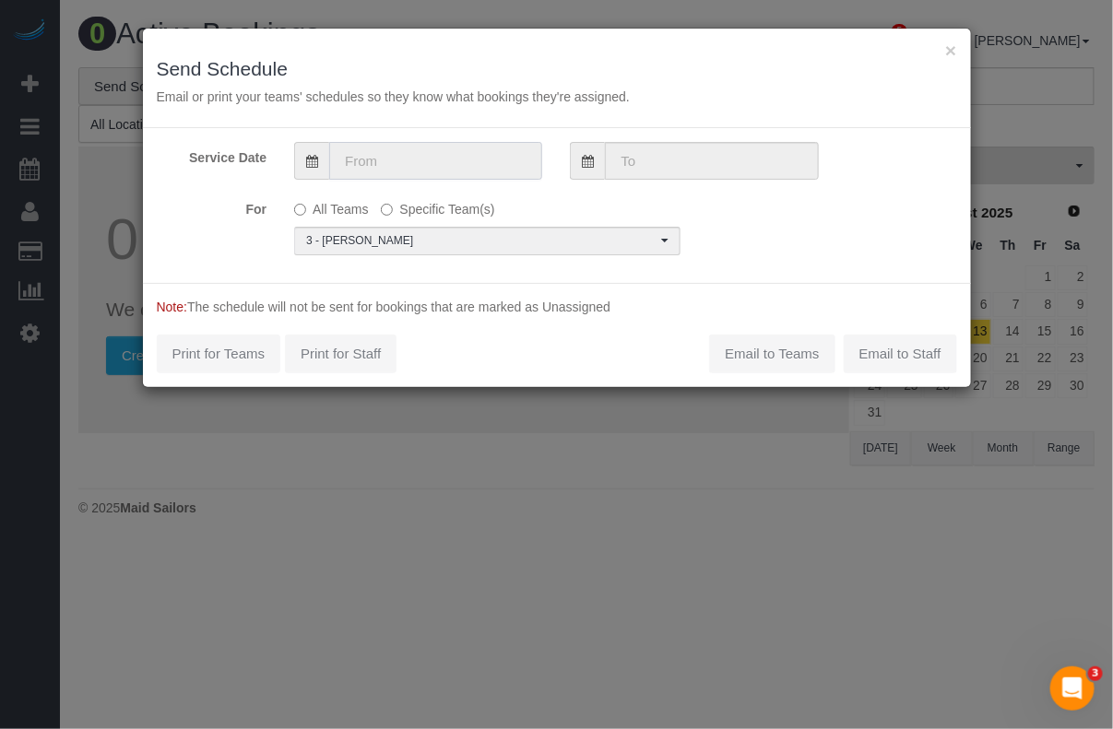
click at [475, 162] on input "text" at bounding box center [435, 161] width 213 height 38
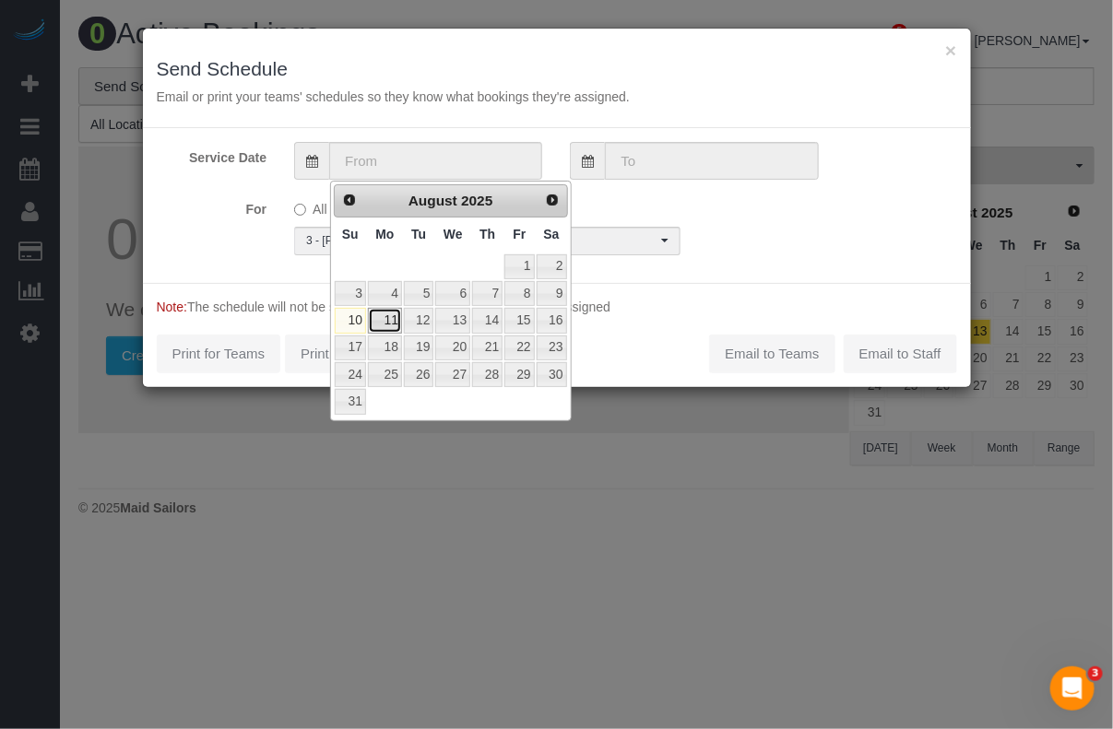
click at [390, 321] on link "11" at bounding box center [385, 320] width 34 height 25
type input "[DATE]"
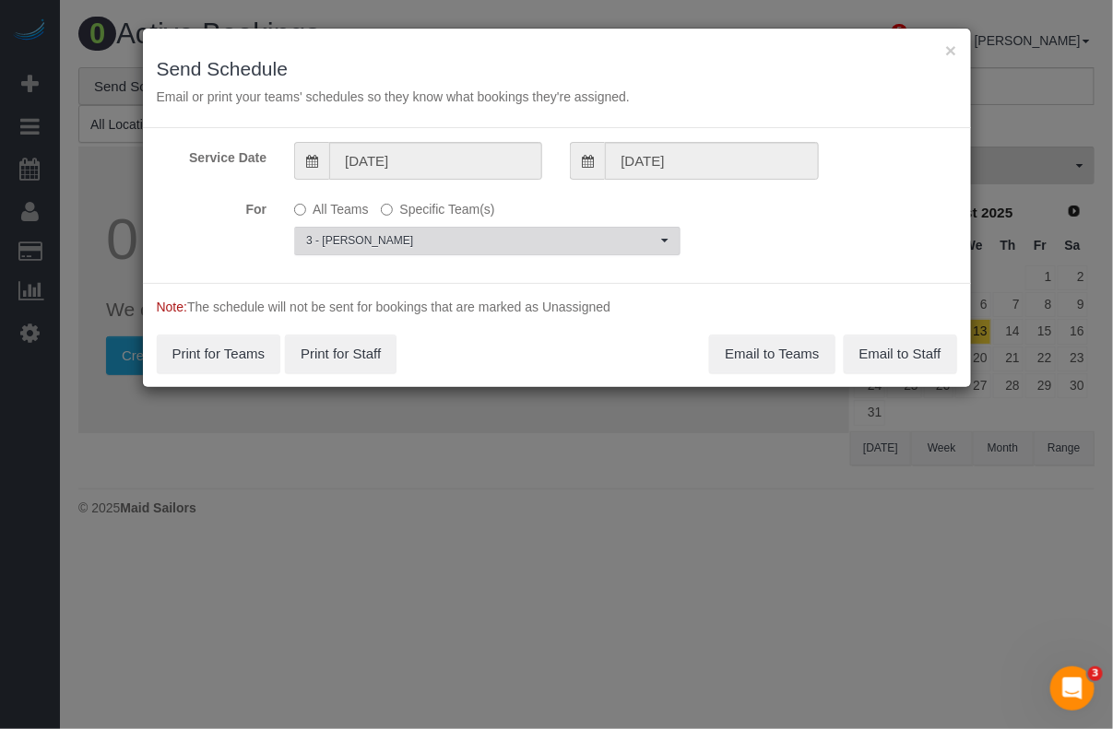
click at [623, 229] on button "3 - [PERSON_NAME] Choose Team(s)" at bounding box center [487, 241] width 386 height 29
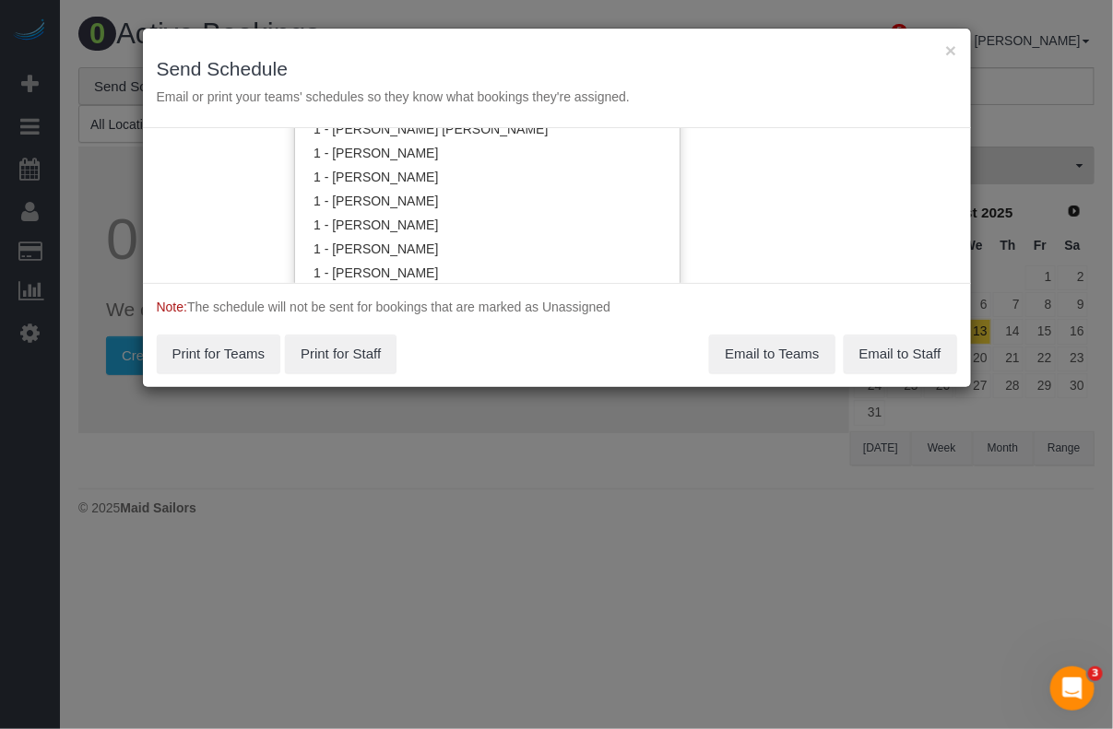
scroll to position [828, 0]
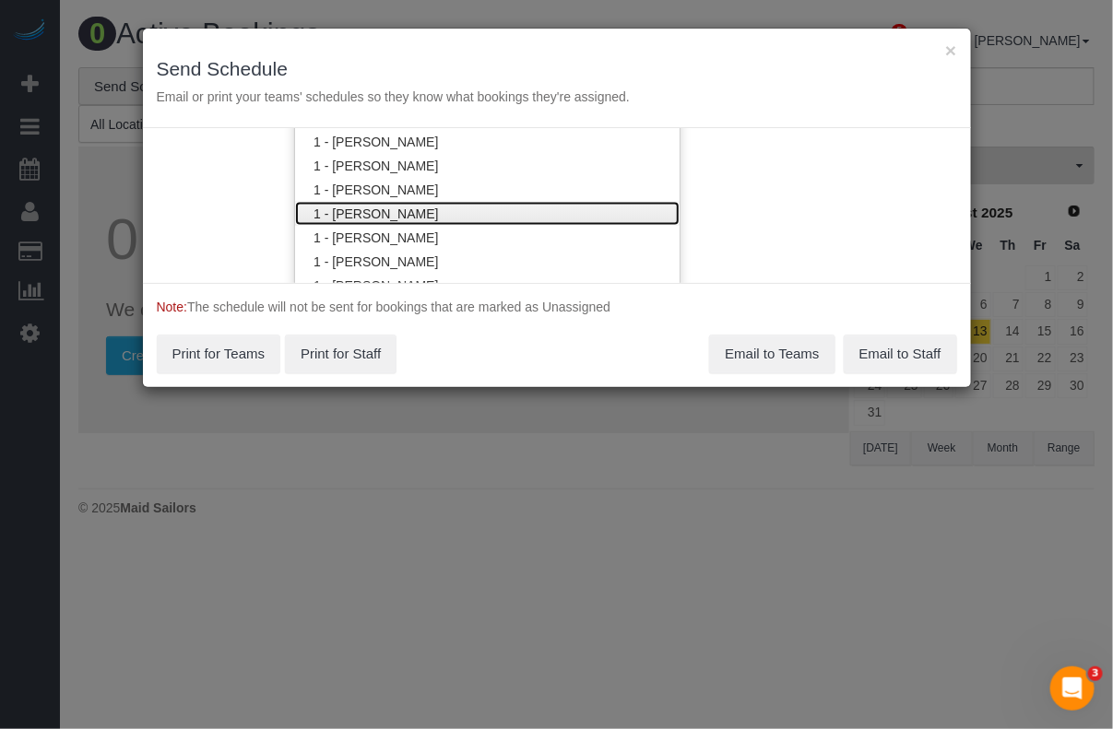
click at [394, 202] on link "1 - [PERSON_NAME]" at bounding box center [487, 214] width 384 height 24
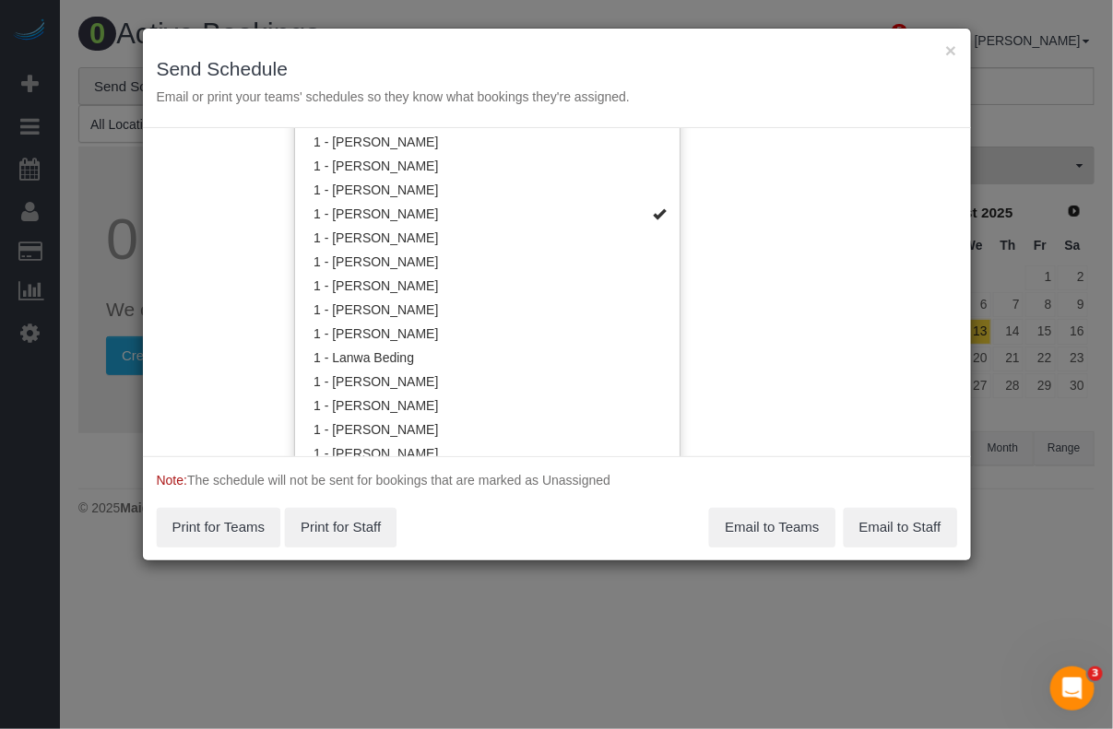
click at [728, 292] on div "Service Date [DATE] [DATE] For All Teams Specific Team(s) 1 - [PERSON_NAME] , 3…" at bounding box center [557, 292] width 828 height 328
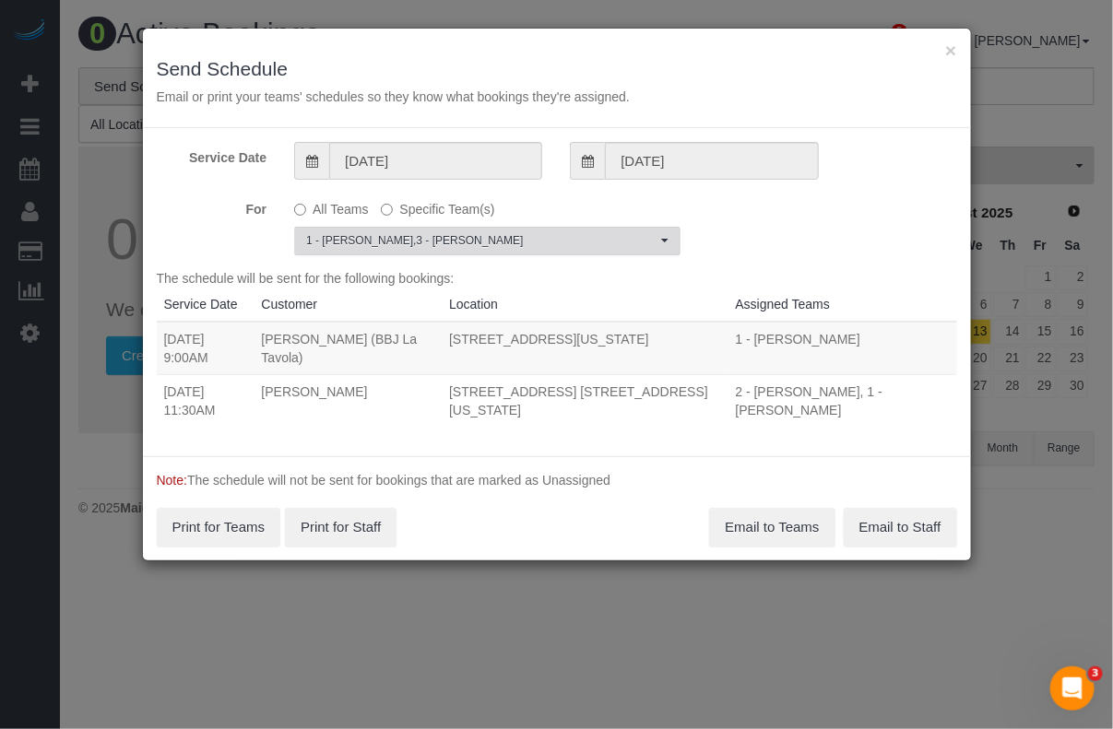
click at [490, 238] on span "1 - [PERSON_NAME] , 3 - [PERSON_NAME]" at bounding box center [481, 241] width 350 height 16
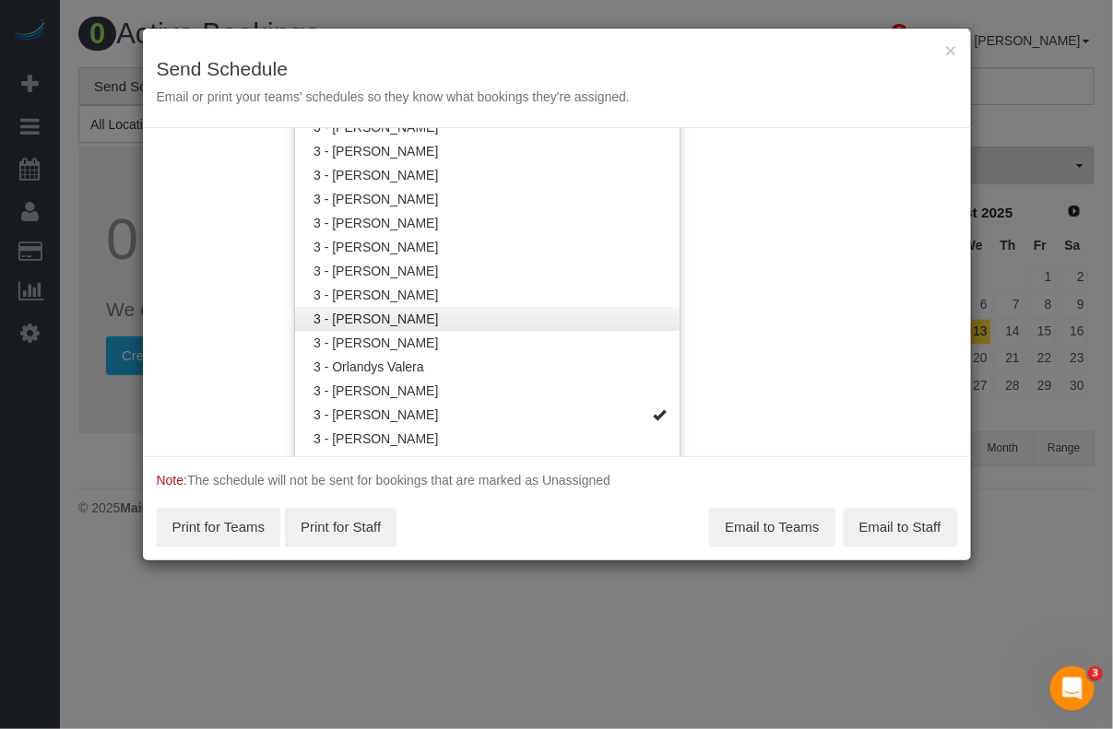
scroll to position [1671, 0]
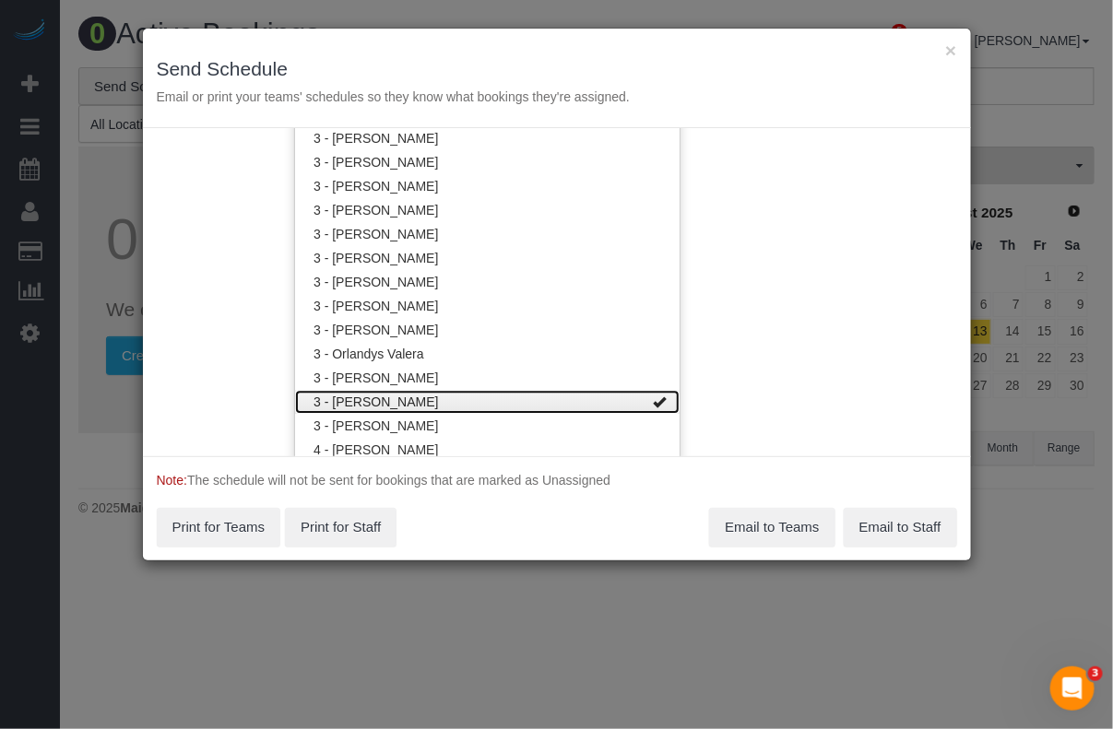
click at [426, 398] on link "3 - [PERSON_NAME]" at bounding box center [487, 402] width 384 height 24
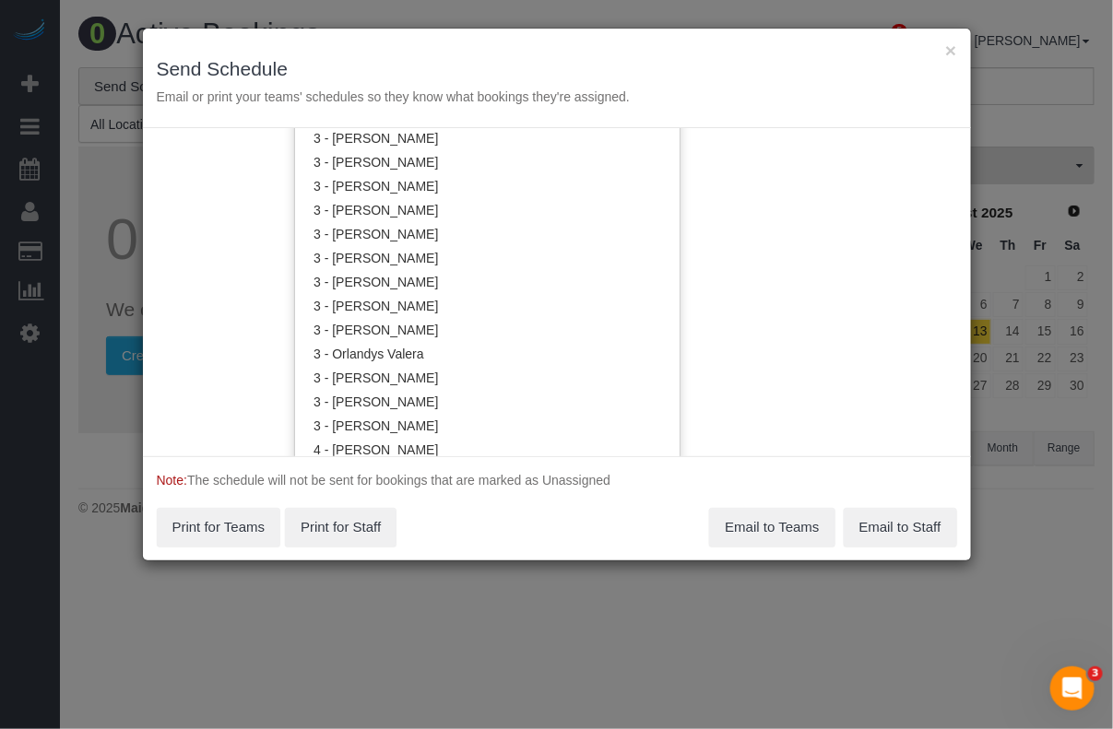
click at [822, 360] on div "Service Date [DATE] [DATE] For All Teams Specific Team(s) 1 - [PERSON_NAME] Cho…" at bounding box center [557, 292] width 828 height 328
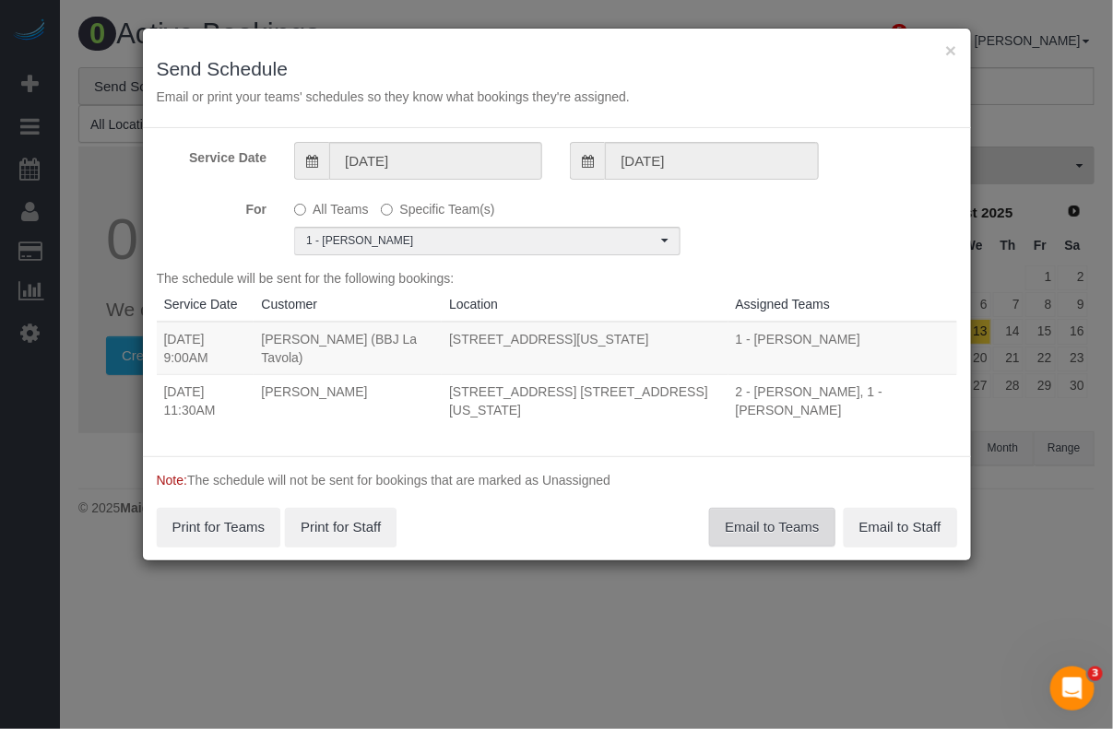
click at [761, 526] on button "Email to Teams" at bounding box center [771, 527] width 125 height 39
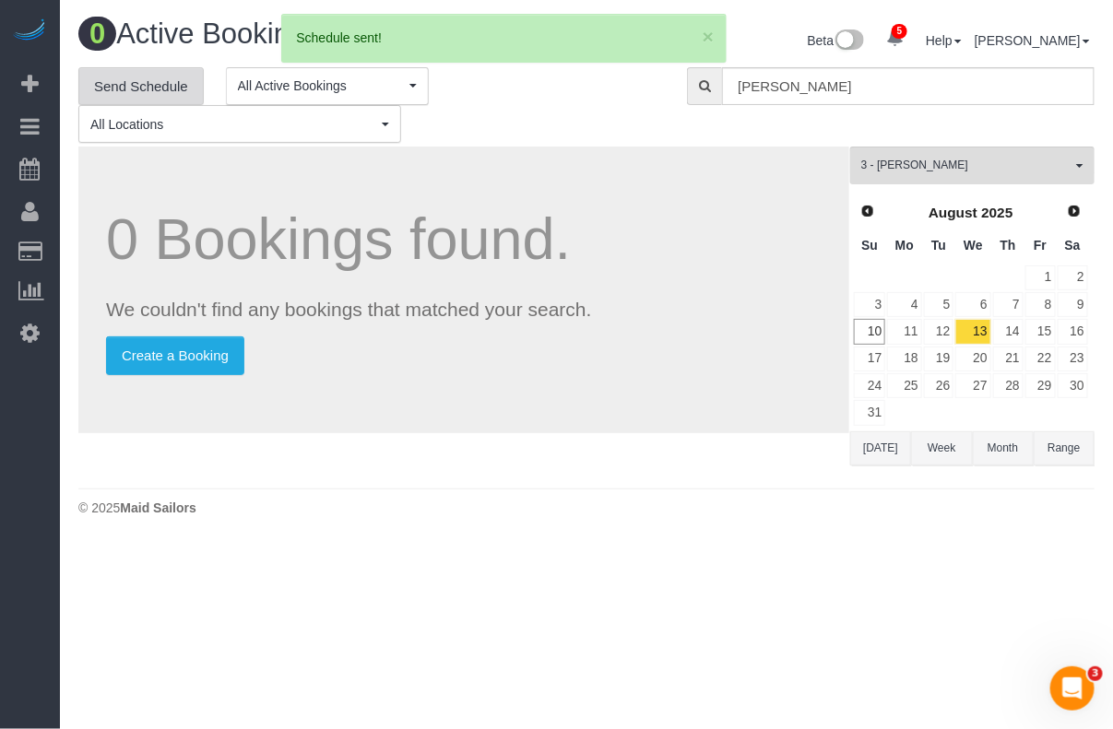
click at [152, 92] on link "Send Schedule" at bounding box center [140, 86] width 125 height 39
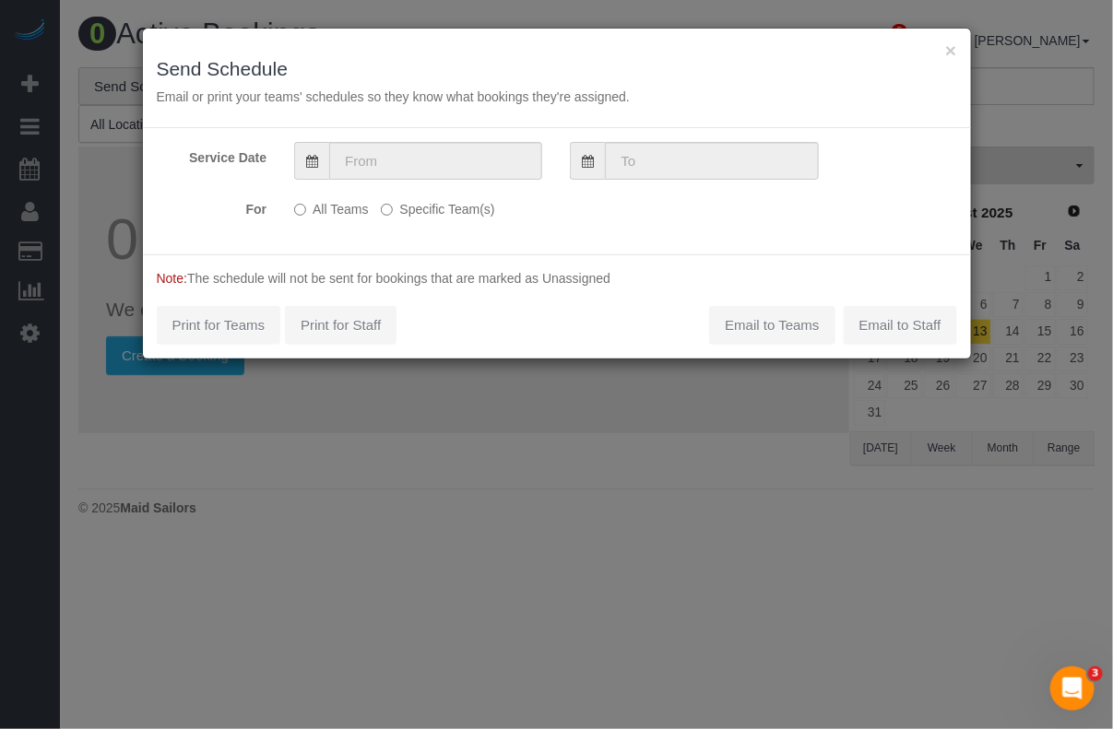
click at [398, 204] on label "Specific Team(s)" at bounding box center [437, 206] width 113 height 25
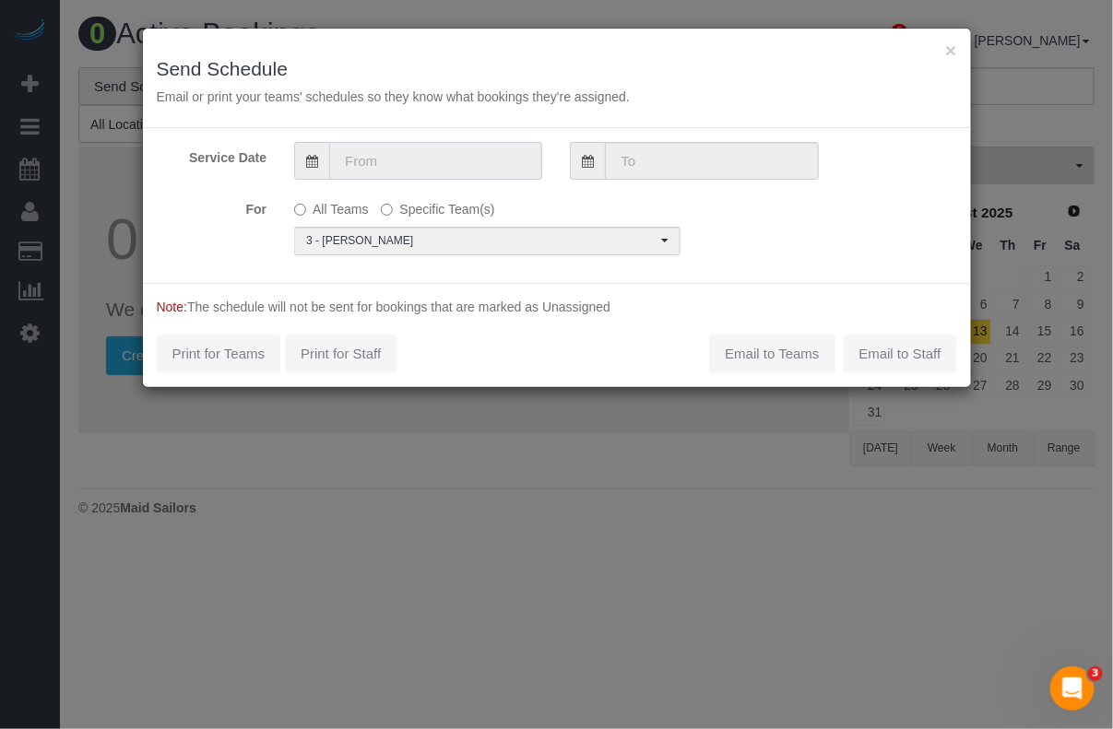
click at [454, 155] on input "text" at bounding box center [435, 161] width 213 height 38
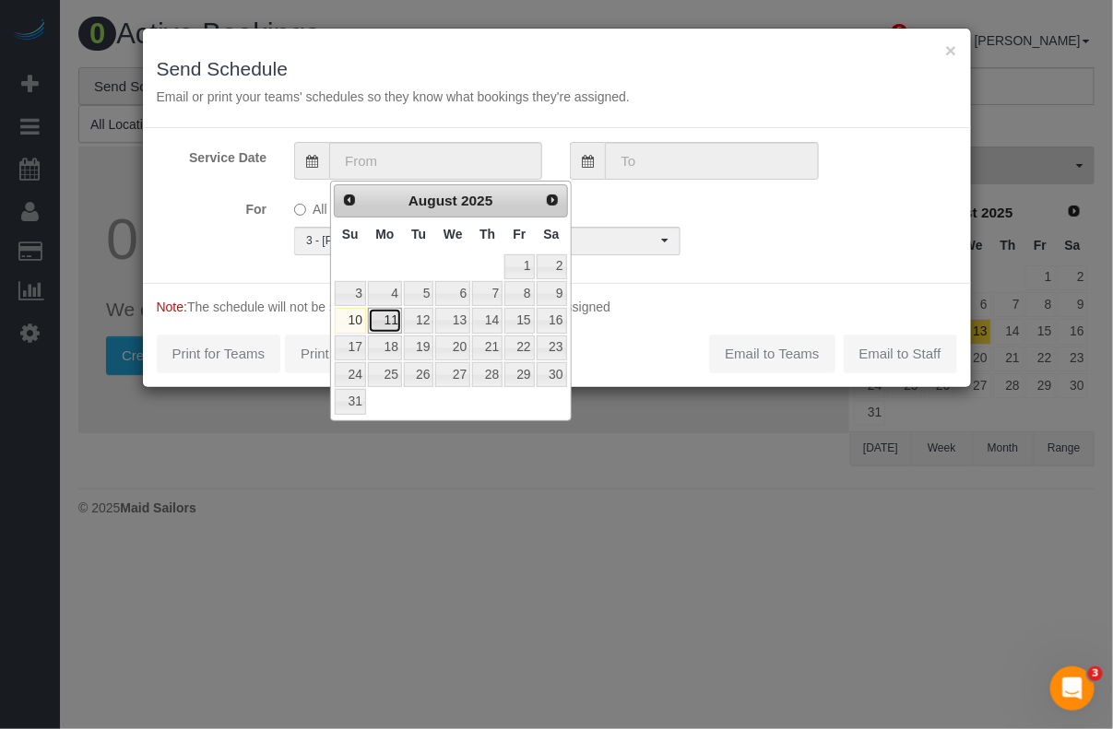
click at [384, 327] on link "11" at bounding box center [385, 320] width 34 height 25
type input "[DATE]"
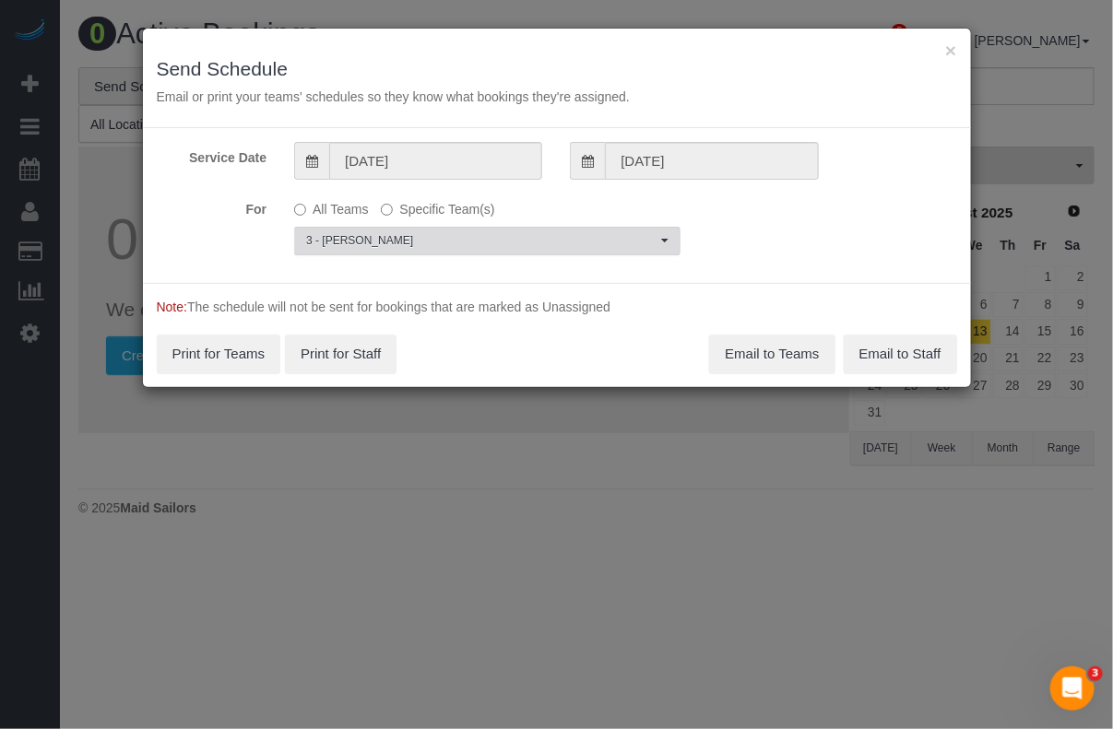
click at [420, 245] on span "3 - [PERSON_NAME]" at bounding box center [481, 241] width 350 height 16
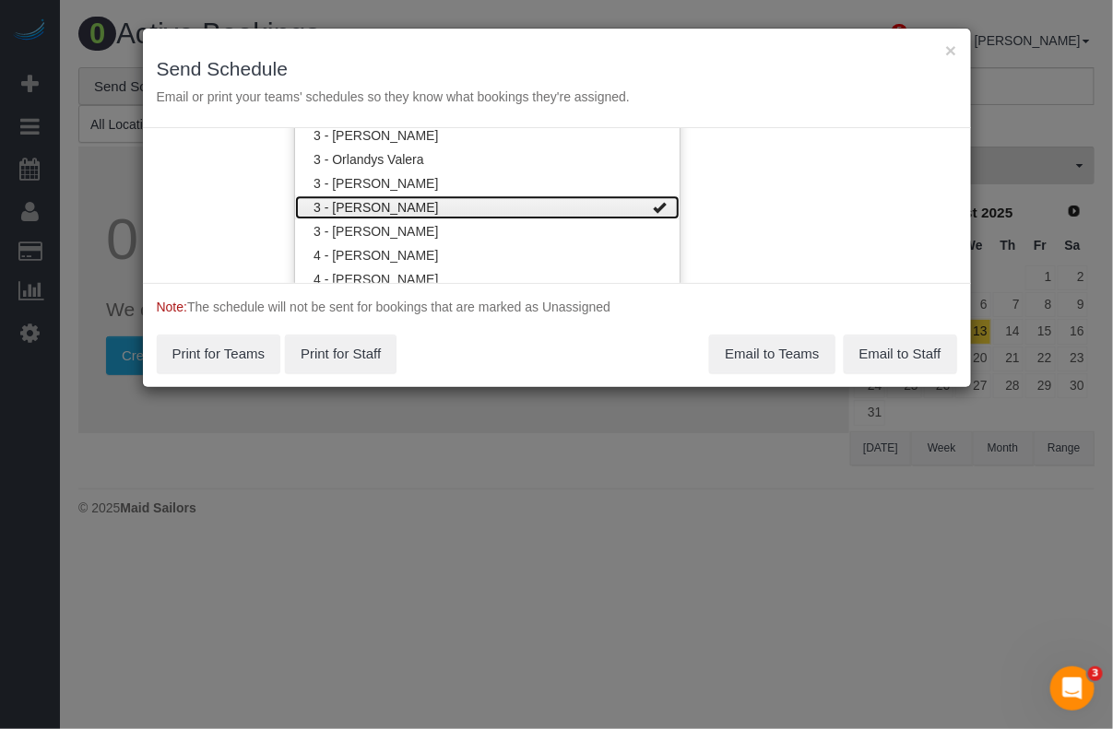
click at [652, 196] on link "3 - [PERSON_NAME]" at bounding box center [487, 207] width 384 height 24
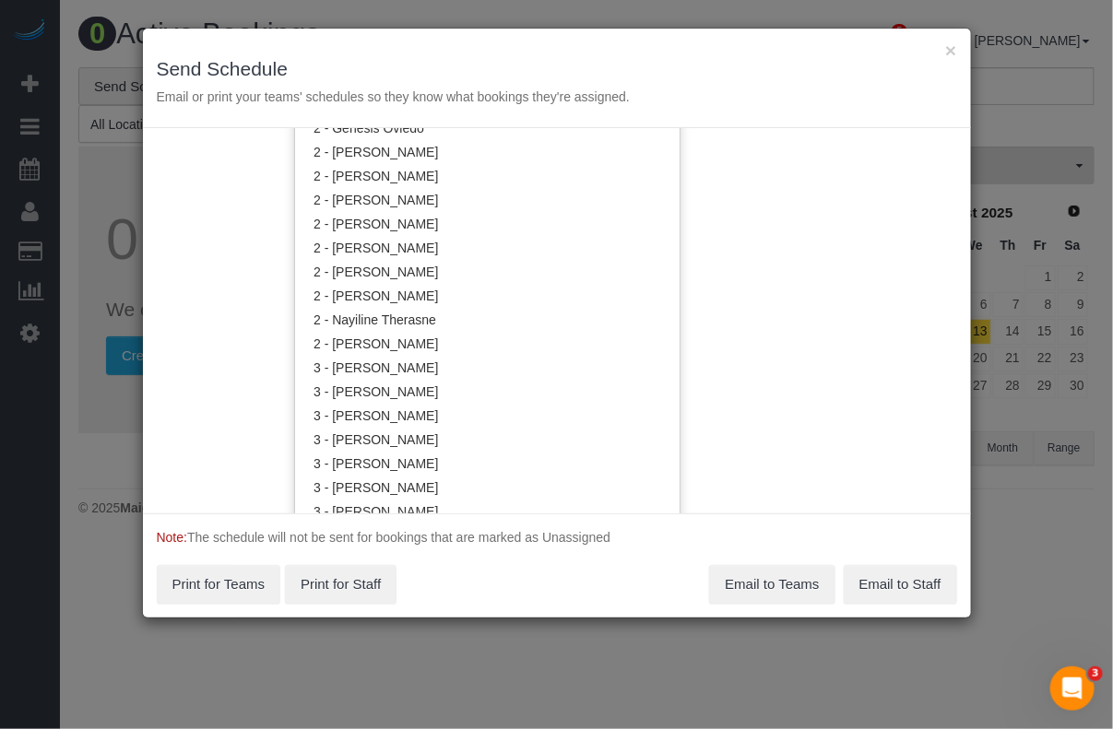
scroll to position [1550, 0]
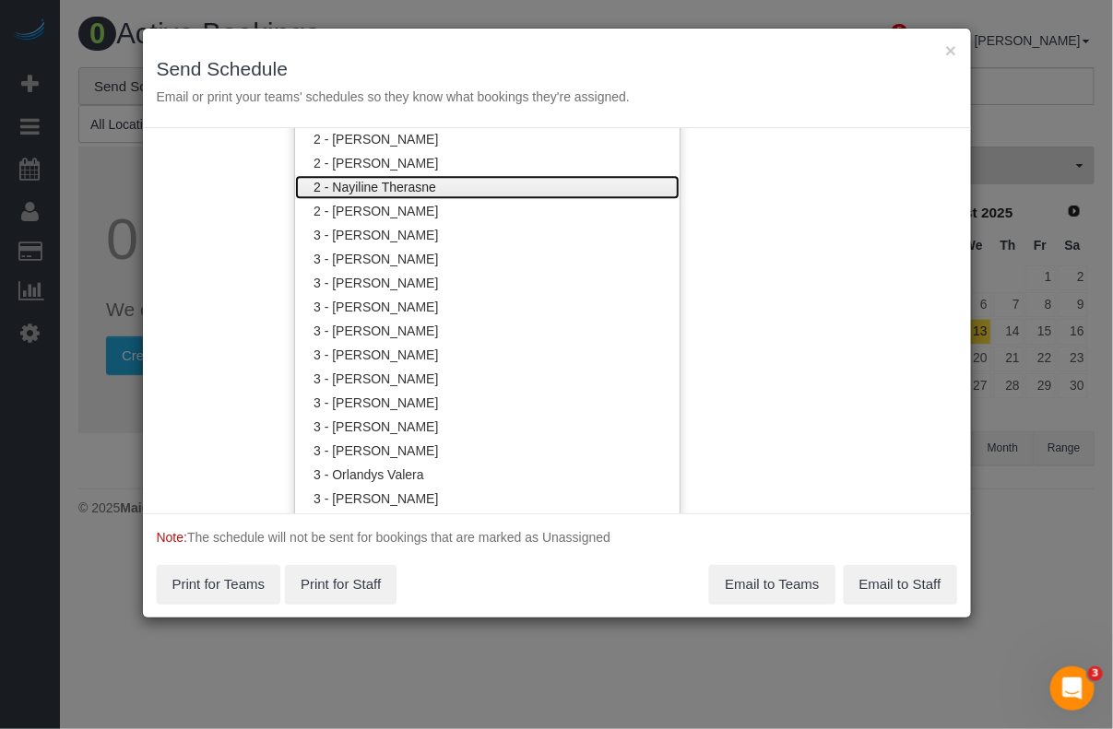
click at [393, 175] on link "2 - Nayiline Therasne" at bounding box center [487, 187] width 384 height 24
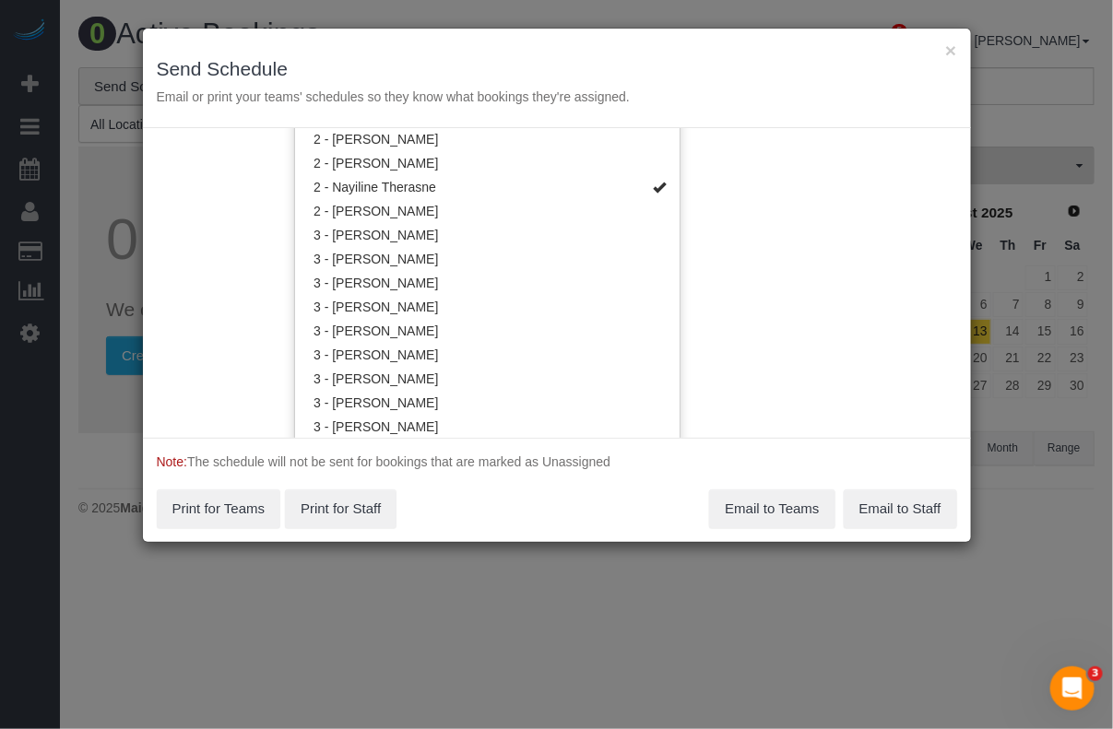
click at [748, 217] on div "Service Date [DATE] [DATE] For All Teams Specific Team(s) 2 - Nayiline Therasne…" at bounding box center [557, 283] width 828 height 310
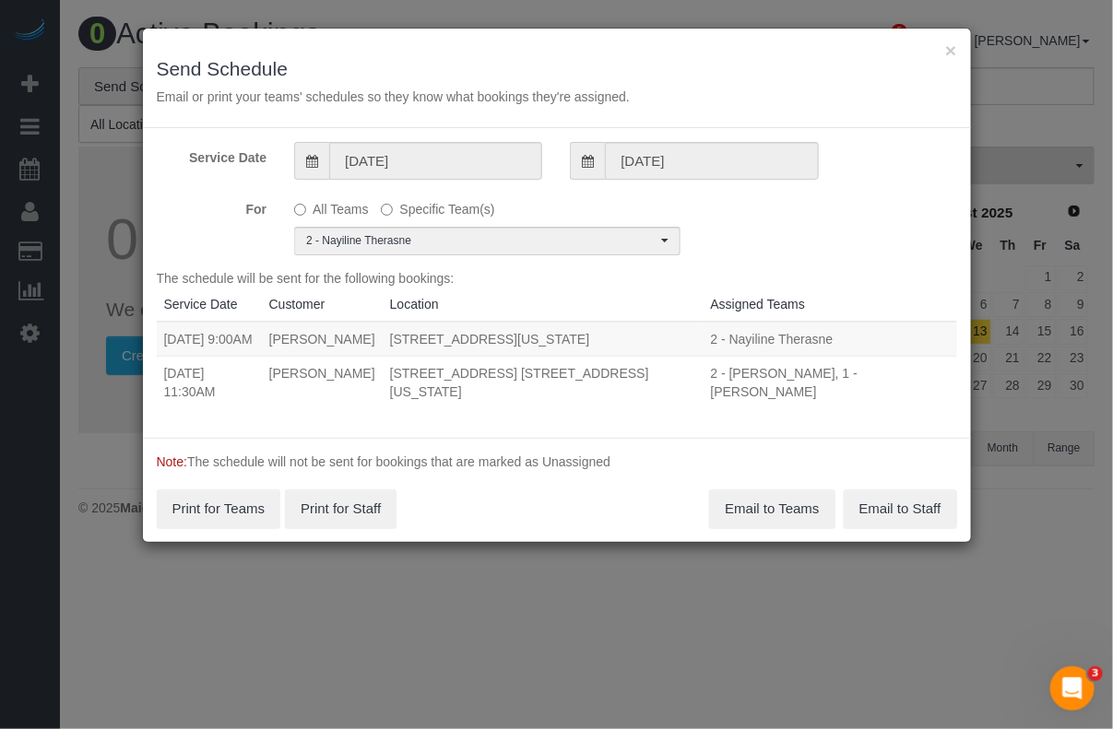
scroll to position [0, 0]
click at [738, 513] on button "Email to Teams" at bounding box center [771, 509] width 125 height 39
